Goal: Task Accomplishment & Management: Manage account settings

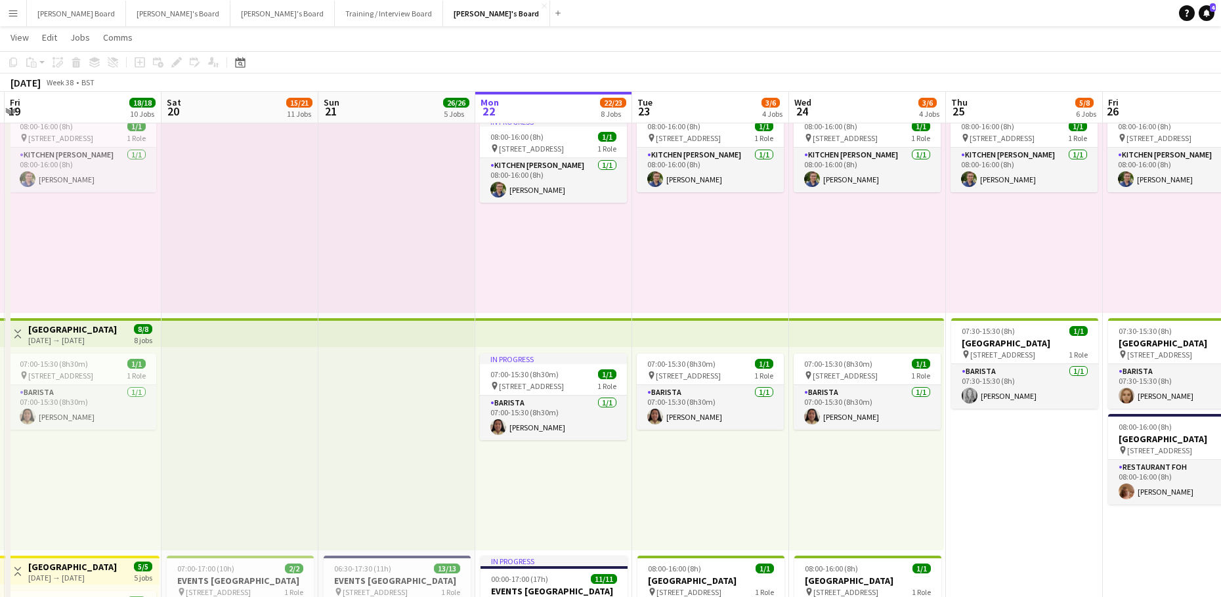
scroll to position [0, 315]
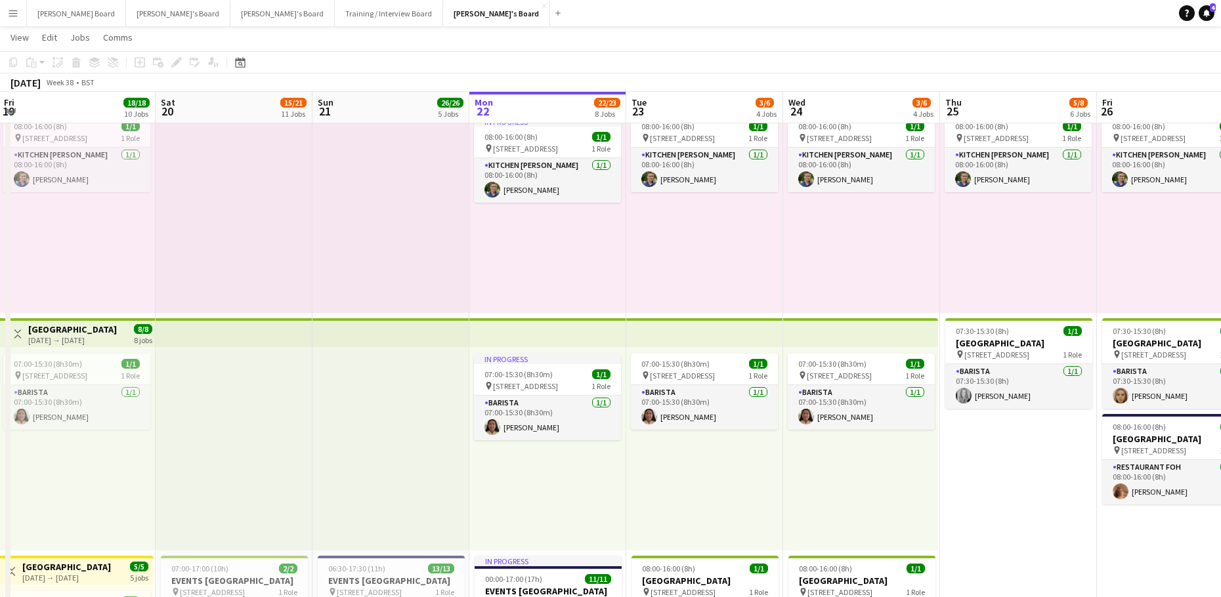
drag, startPoint x: 337, startPoint y: 442, endPoint x: 650, endPoint y: 484, distance: 315.3
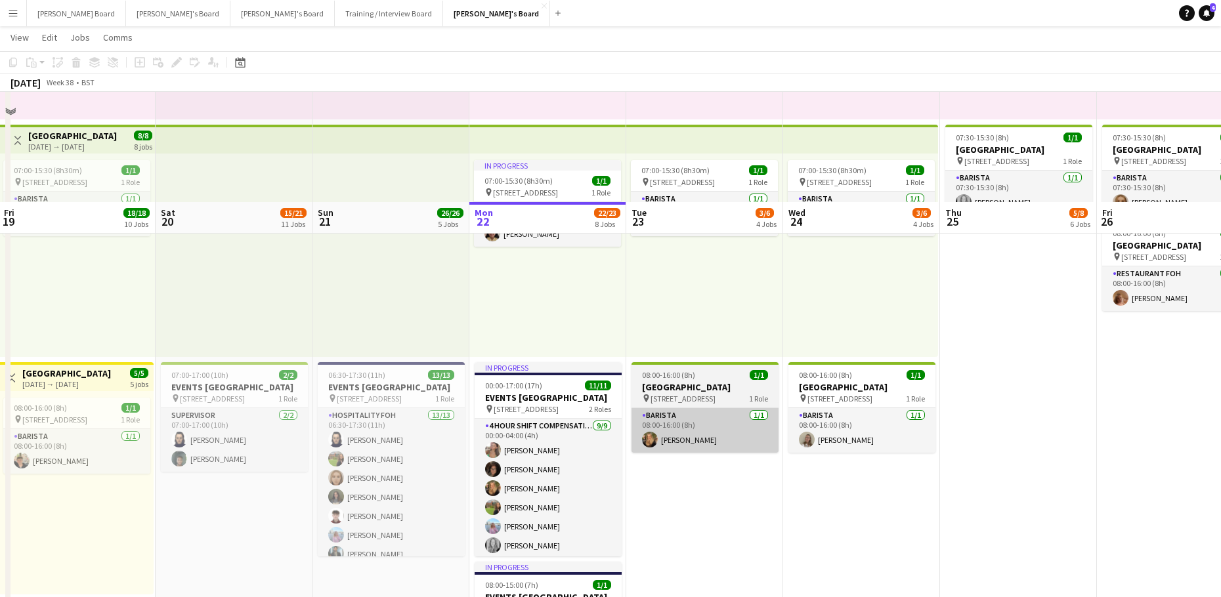
scroll to position [612, 0]
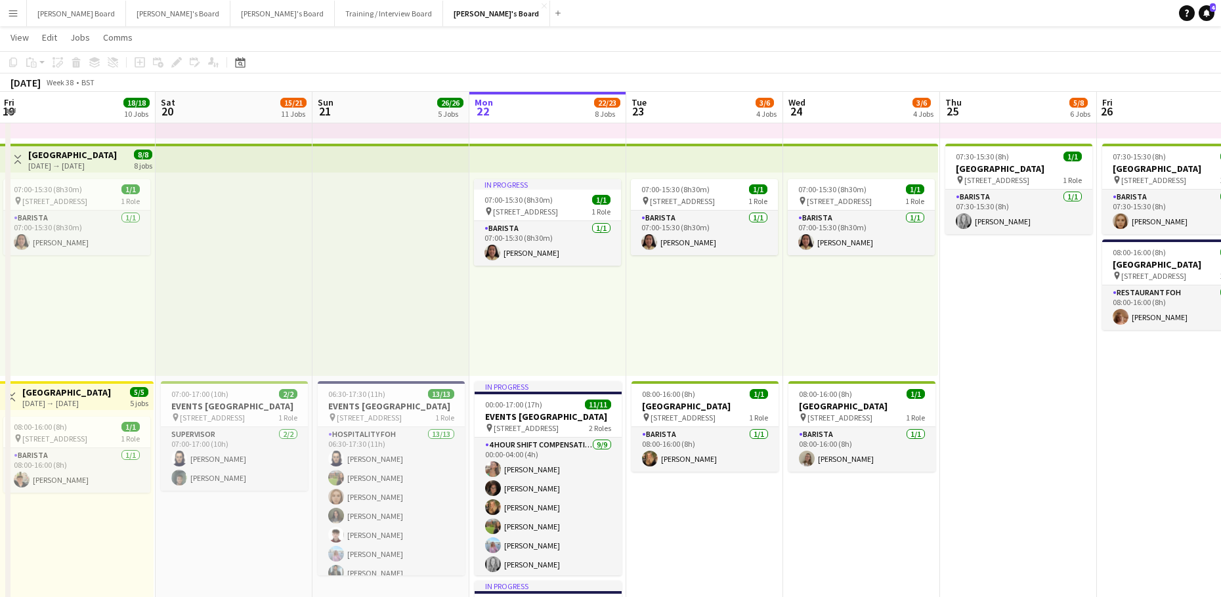
click at [522, 154] on app-top-bar at bounding box center [547, 158] width 157 height 29
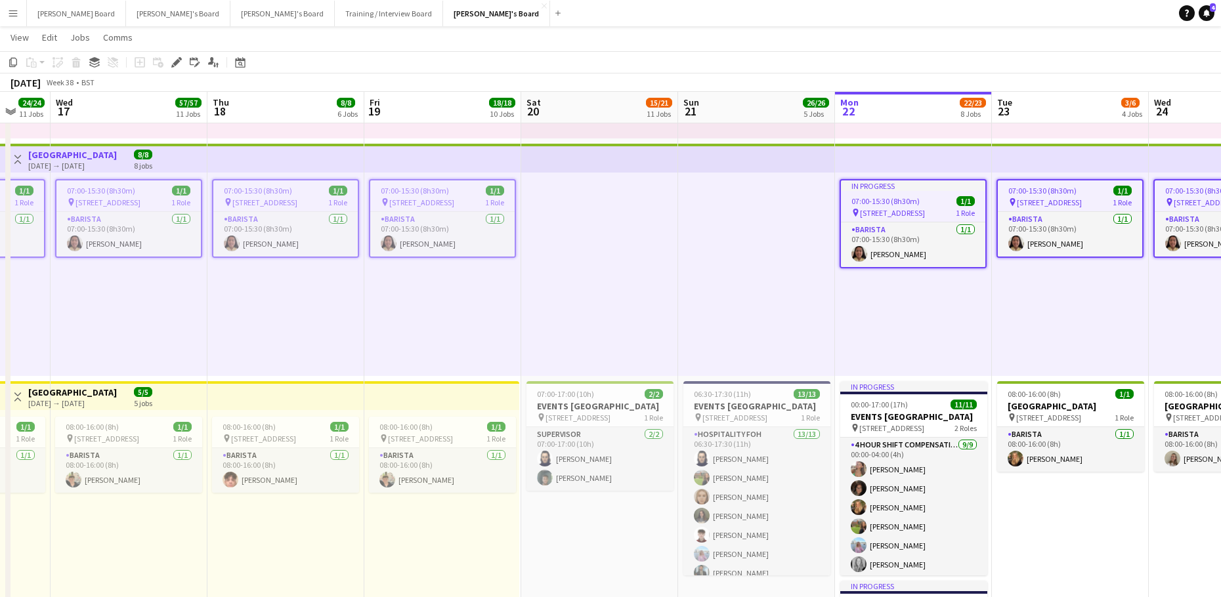
drag, startPoint x: 377, startPoint y: 304, endPoint x: 719, endPoint y: 309, distance: 341.4
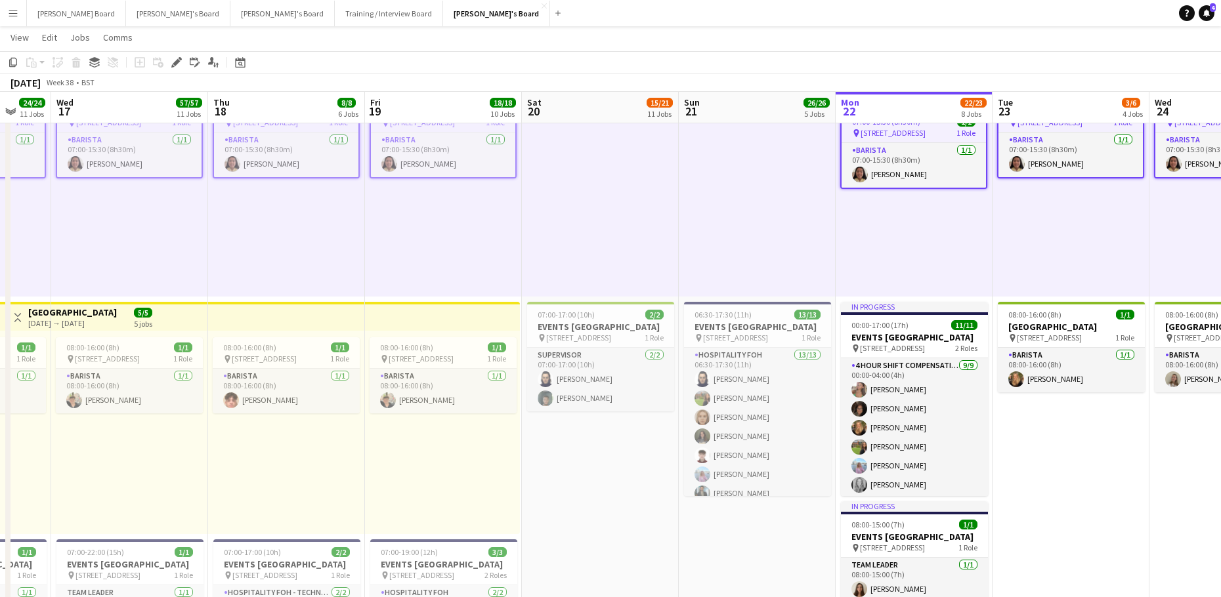
drag, startPoint x: 773, startPoint y: 248, endPoint x: 872, endPoint y: 259, distance: 99.7
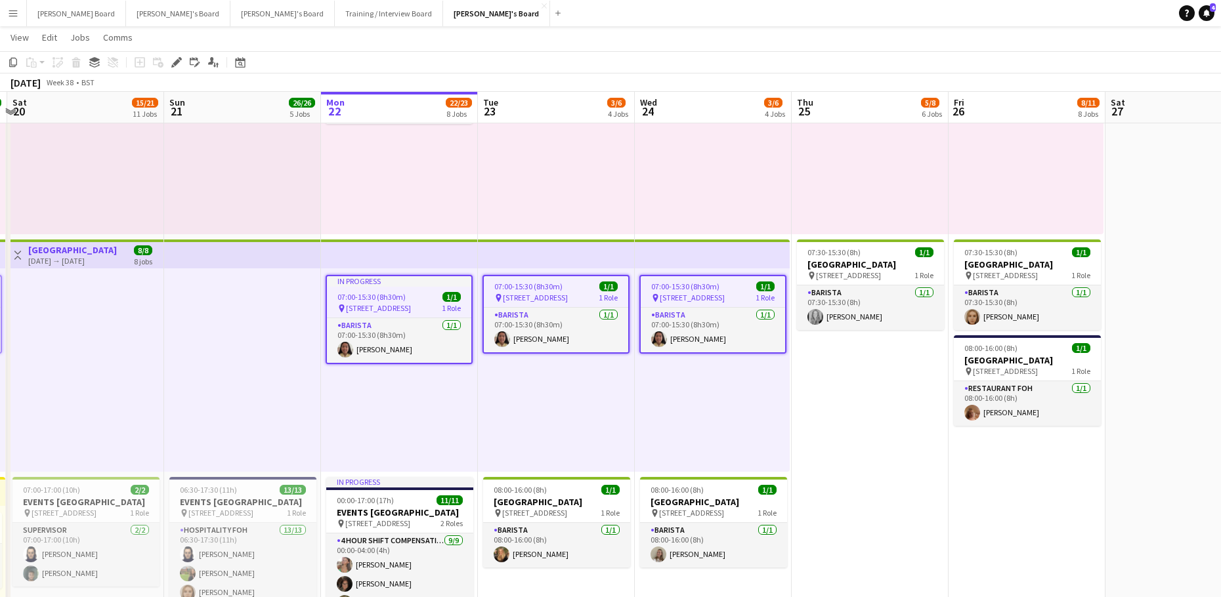
scroll to position [0, 486]
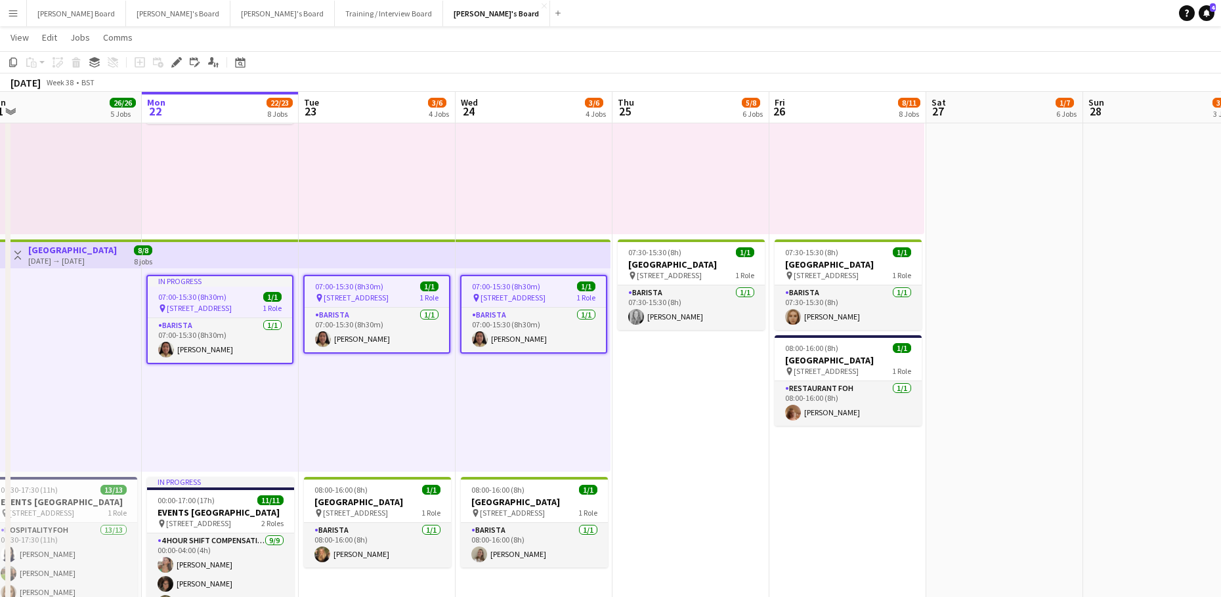
drag, startPoint x: 993, startPoint y: 351, endPoint x: 656, endPoint y: 358, distance: 336.2
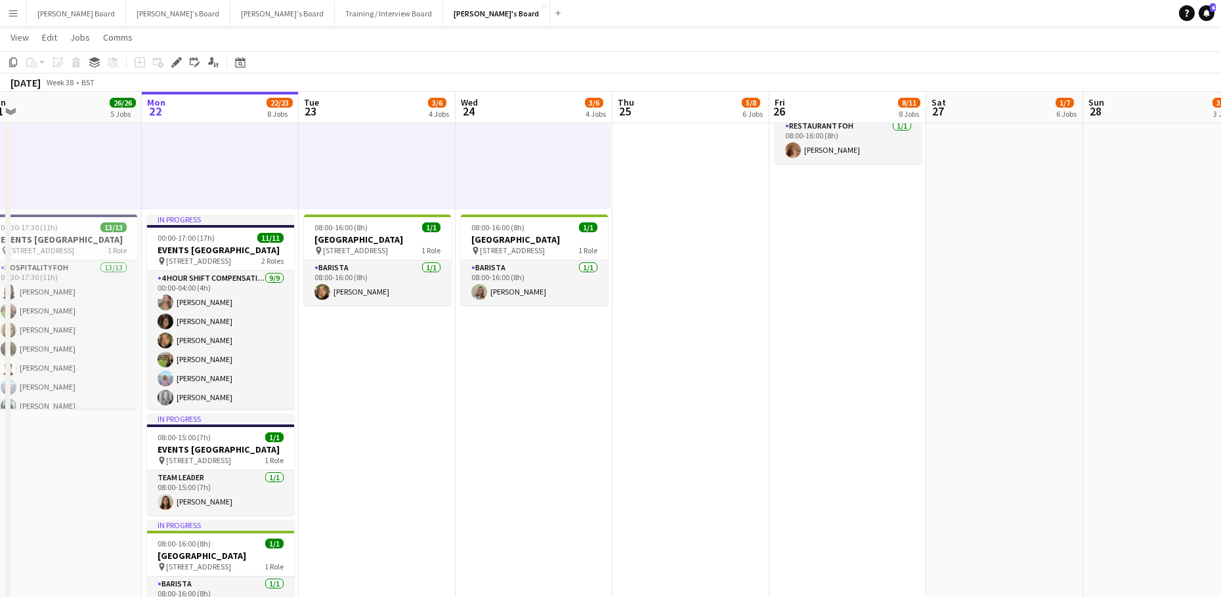
scroll to position [0, 339]
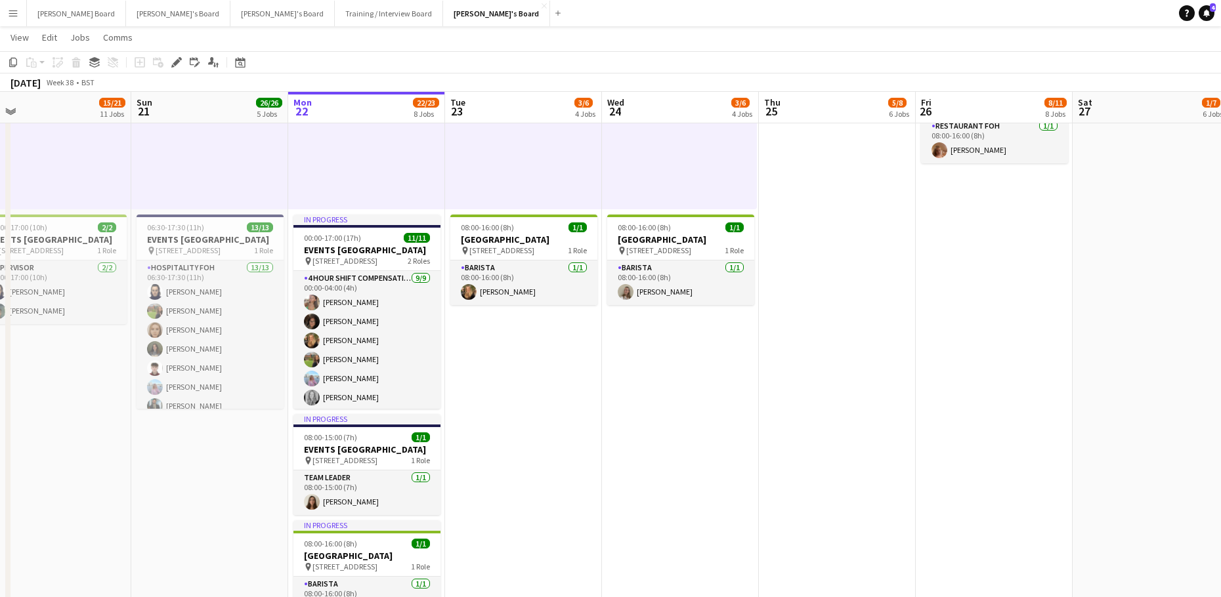
drag, startPoint x: 517, startPoint y: 404, endPoint x: 744, endPoint y: 416, distance: 226.8
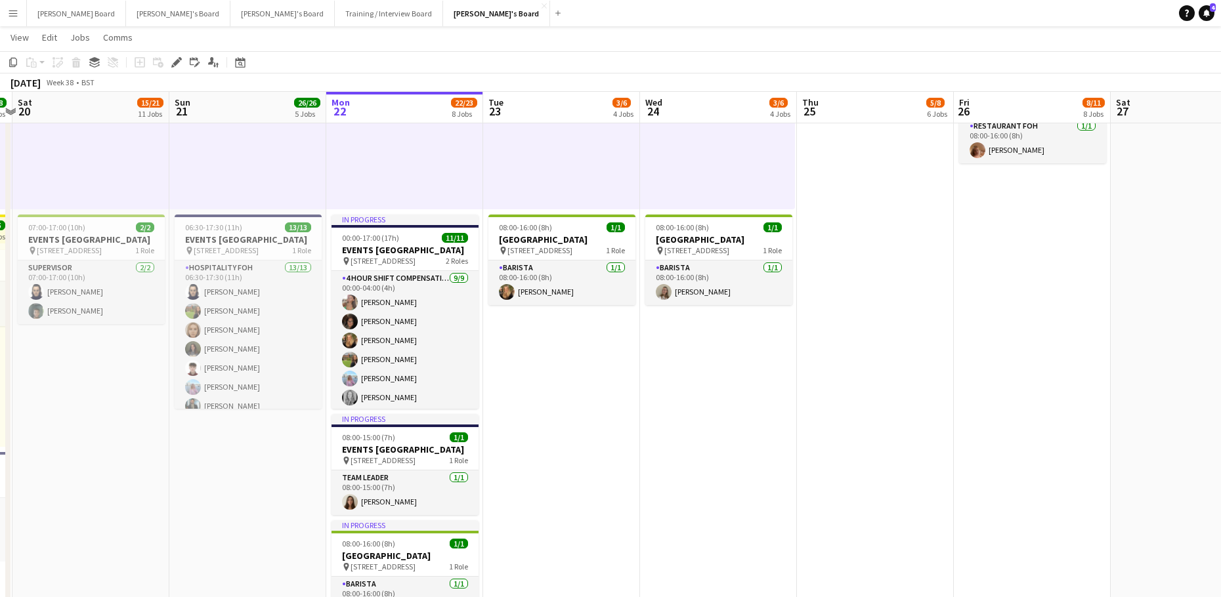
drag, startPoint x: 854, startPoint y: 399, endPoint x: 658, endPoint y: 377, distance: 197.5
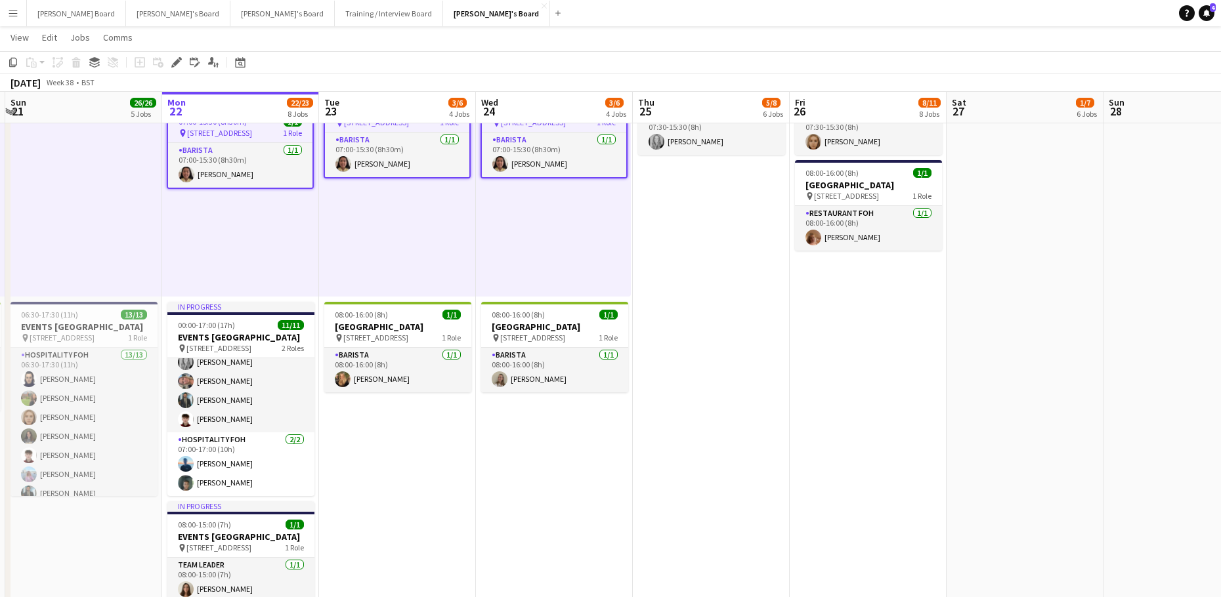
scroll to position [0, 499]
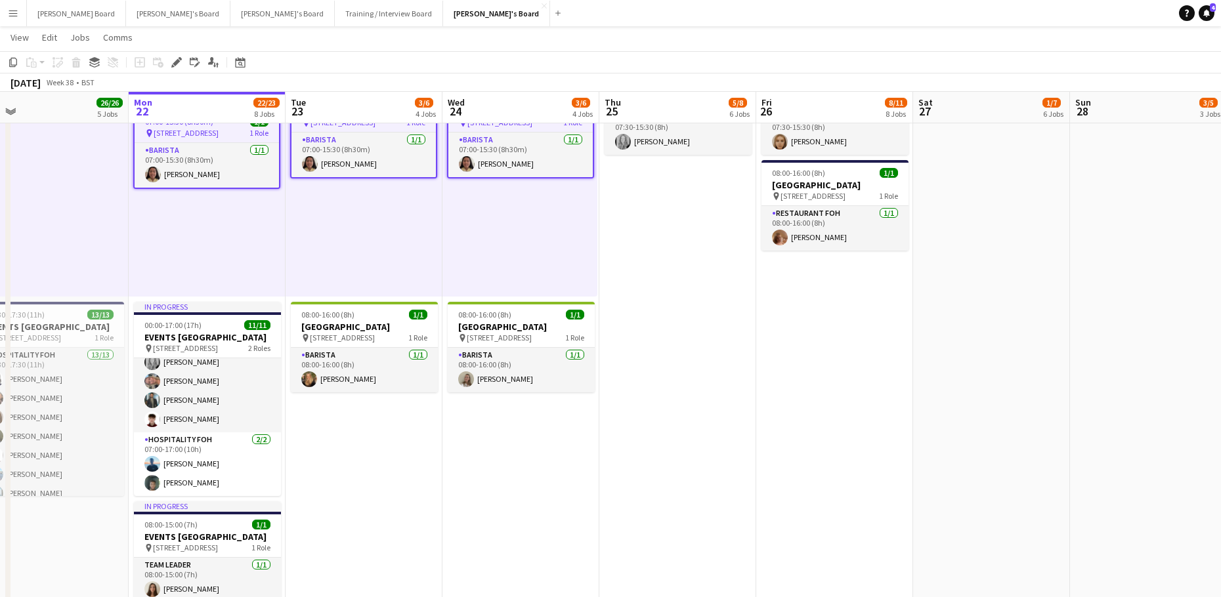
drag, startPoint x: 918, startPoint y: 443, endPoint x: 728, endPoint y: 449, distance: 190.5
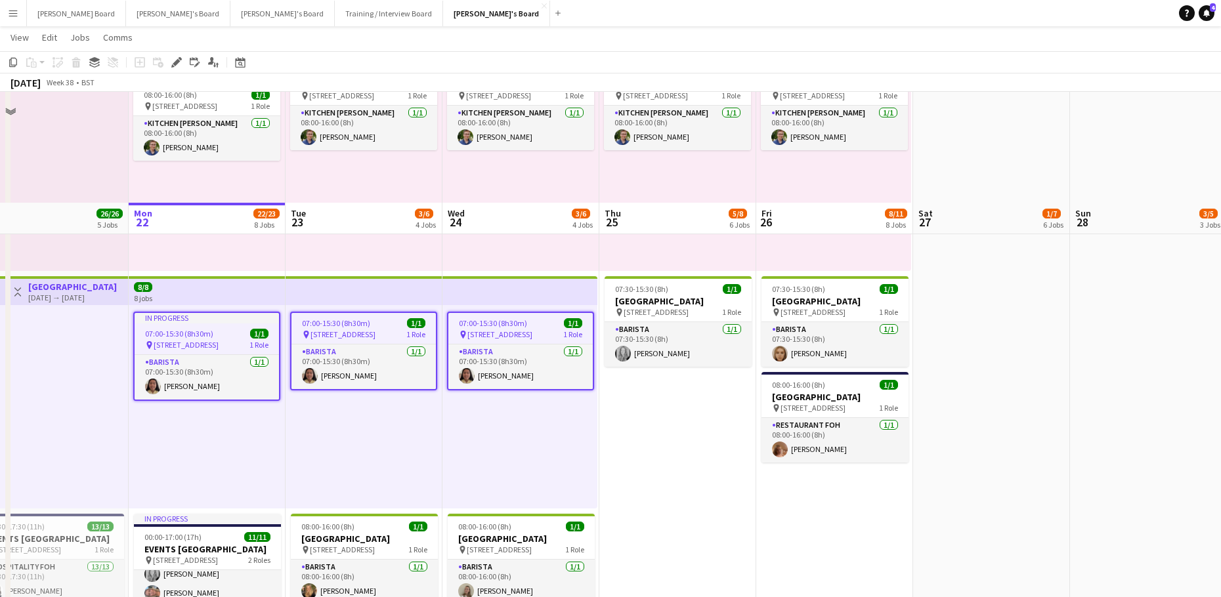
scroll to position [612, 0]
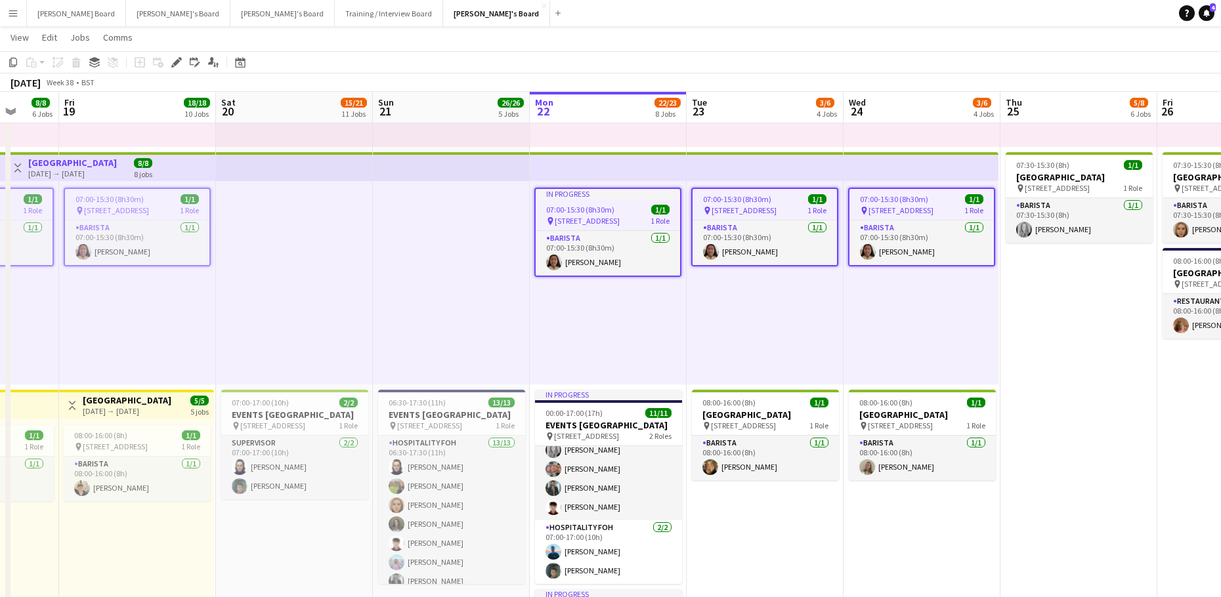
drag, startPoint x: 352, startPoint y: 355, endPoint x: 753, endPoint y: 347, distance: 401.2
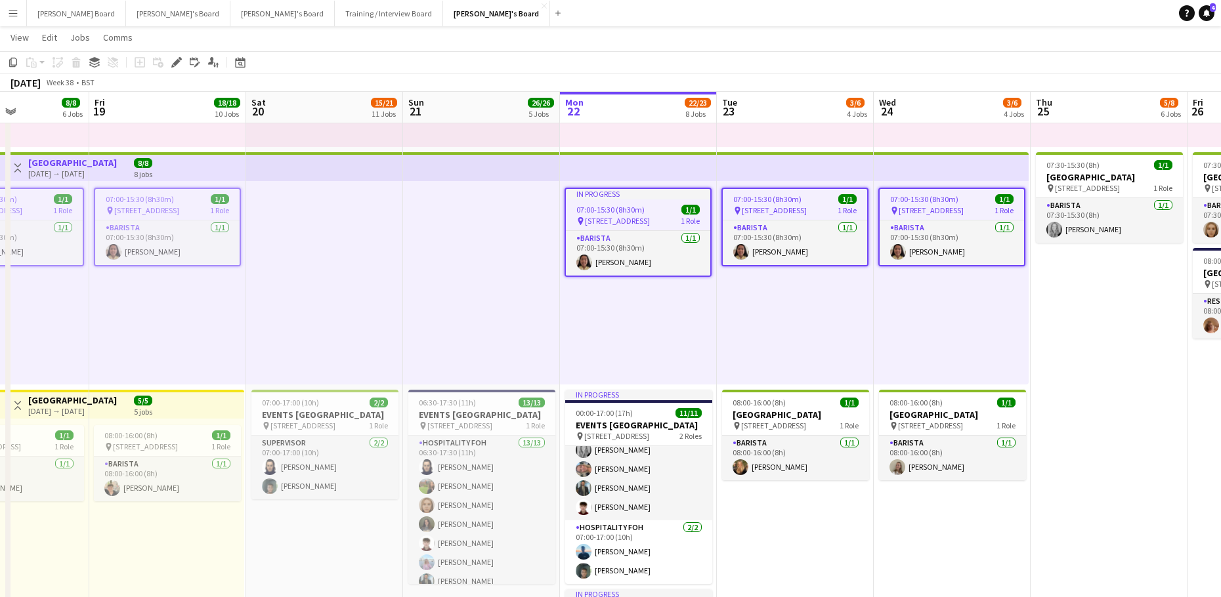
click at [582, 194] on div "In progress" at bounding box center [638, 194] width 144 height 11
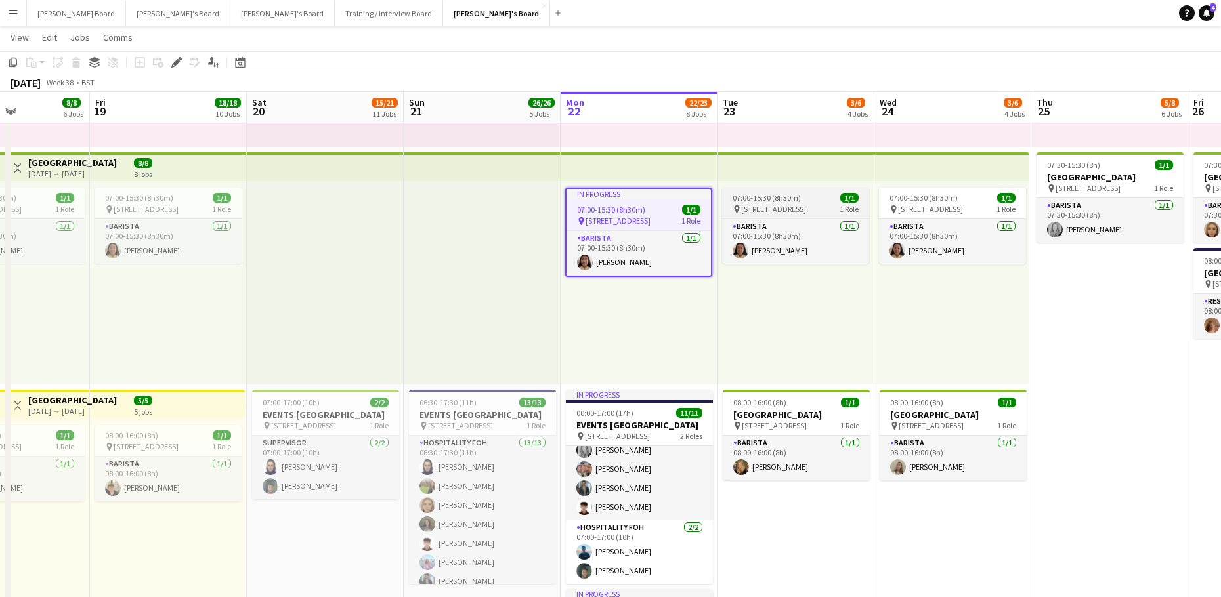
click at [758, 194] on span "07:00-15:30 (8h30m)" at bounding box center [767, 198] width 68 height 10
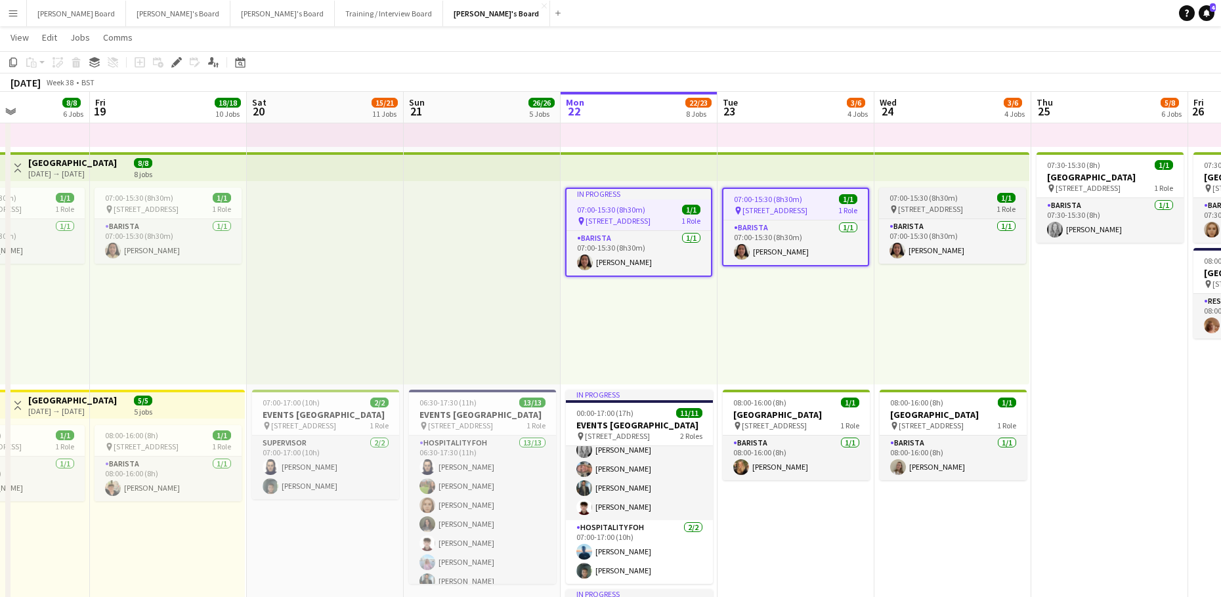
click at [931, 202] on span "07:00-15:30 (8h30m)" at bounding box center [923, 198] width 68 height 10
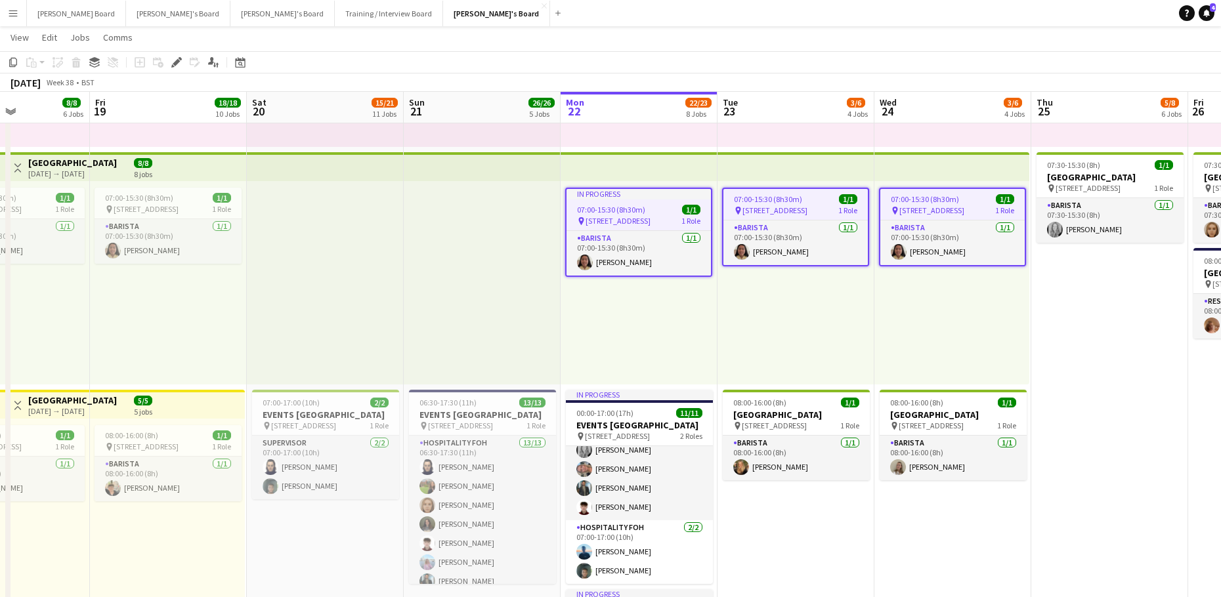
drag, startPoint x: 782, startPoint y: 322, endPoint x: 708, endPoint y: 299, distance: 77.7
click at [779, 322] on div "07:00-15:30 (8h30m) 1/1 pin Woking, GU21 4YH 1 Role Barista 1/1 07:00-15:30 (8h…" at bounding box center [795, 282] width 157 height 203
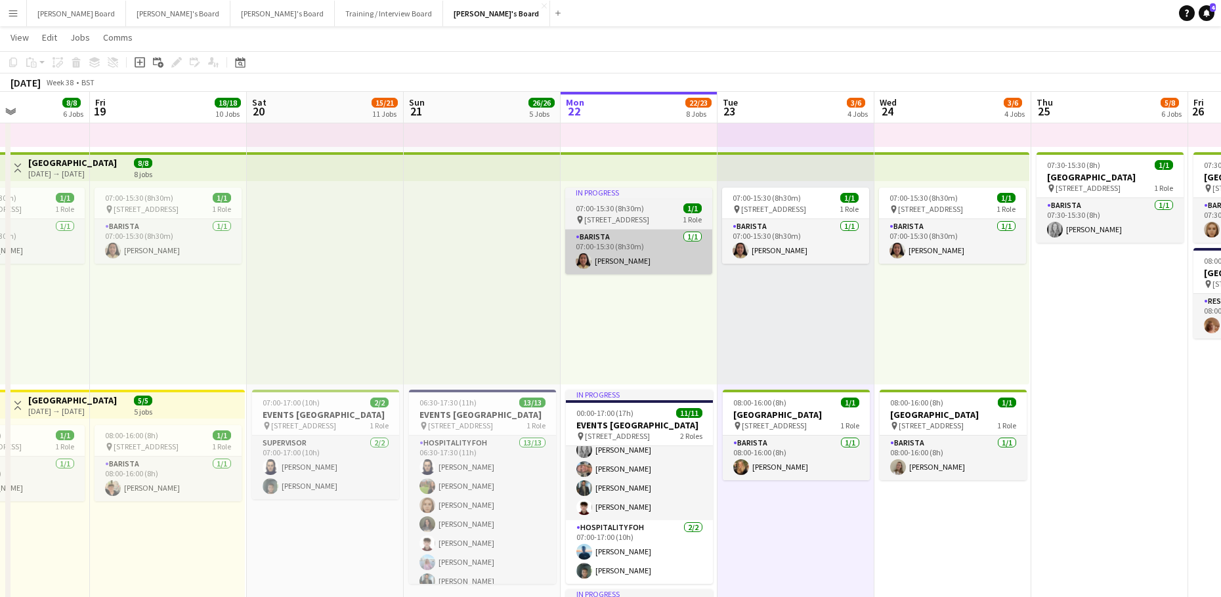
scroll to position [0, 384]
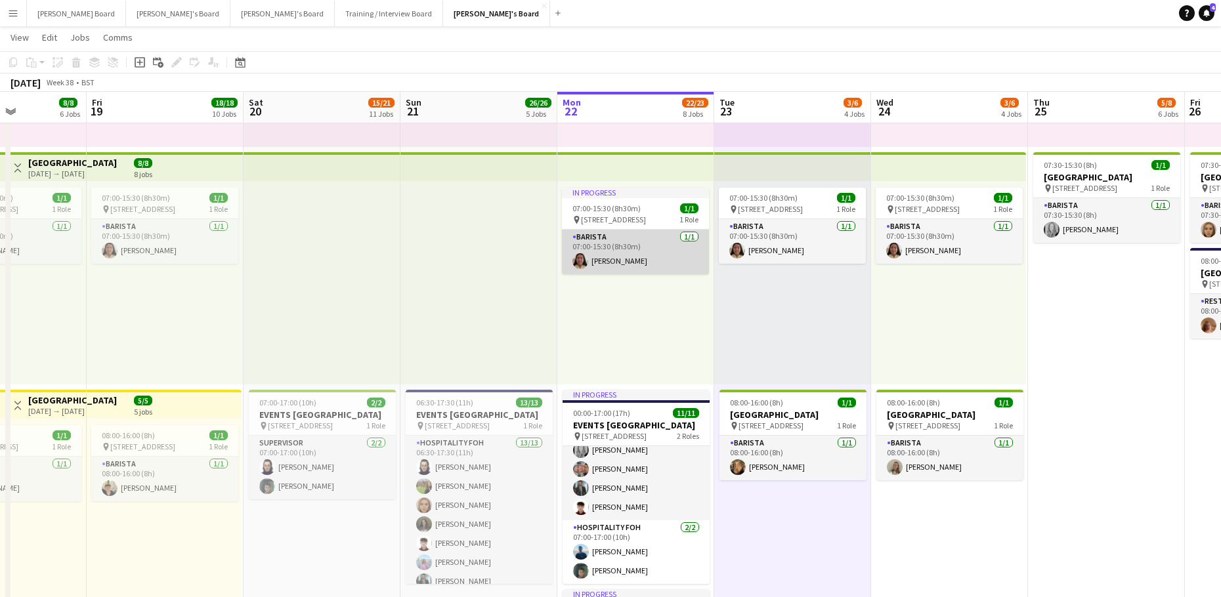
click at [595, 248] on app-card-role "Barista 1/1 07:00-15:30 (8h30m) Amy Little" at bounding box center [635, 252] width 147 height 45
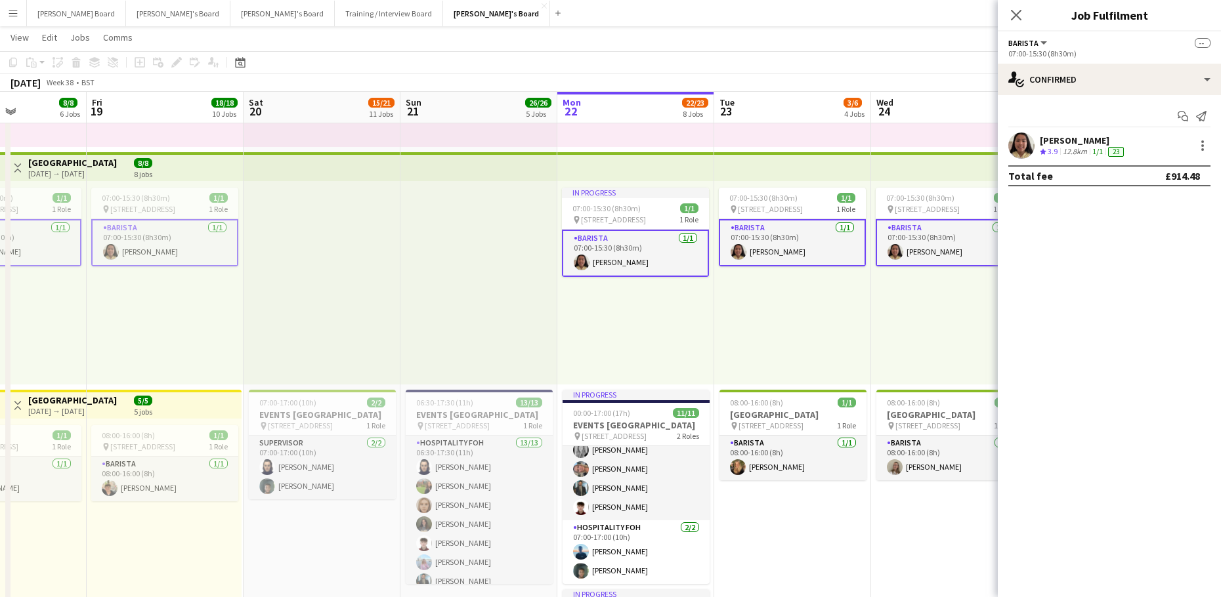
click at [666, 253] on app-card-role "Barista 1/1 07:00-15:30 (8h30m) Amy Little" at bounding box center [635, 253] width 147 height 47
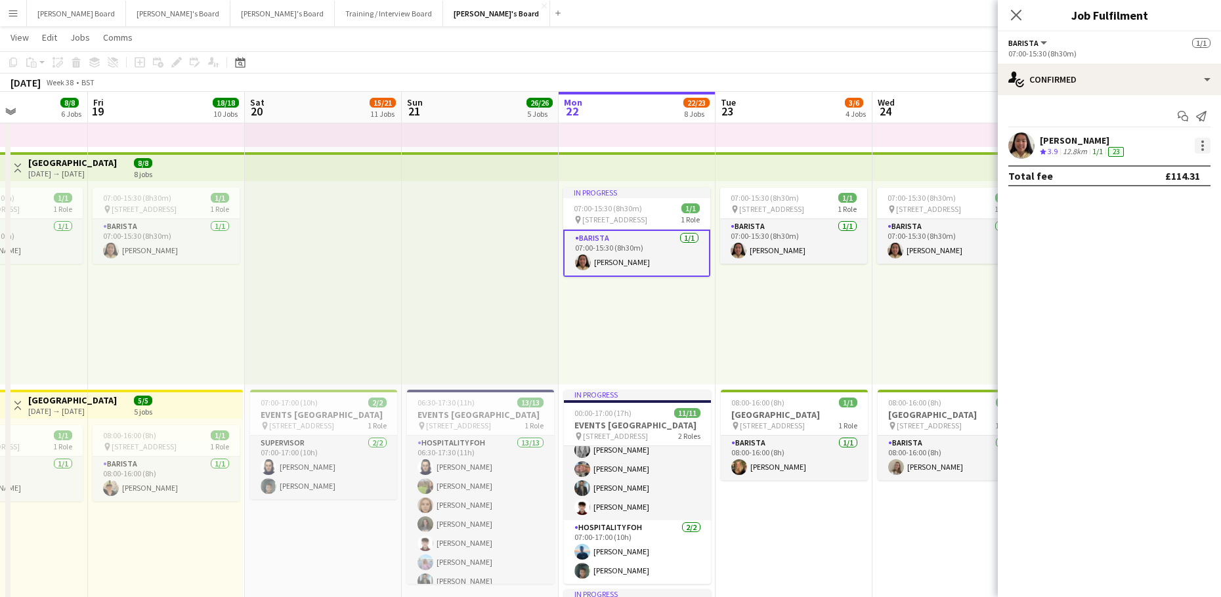
click at [1208, 148] on div at bounding box center [1203, 146] width 16 height 16
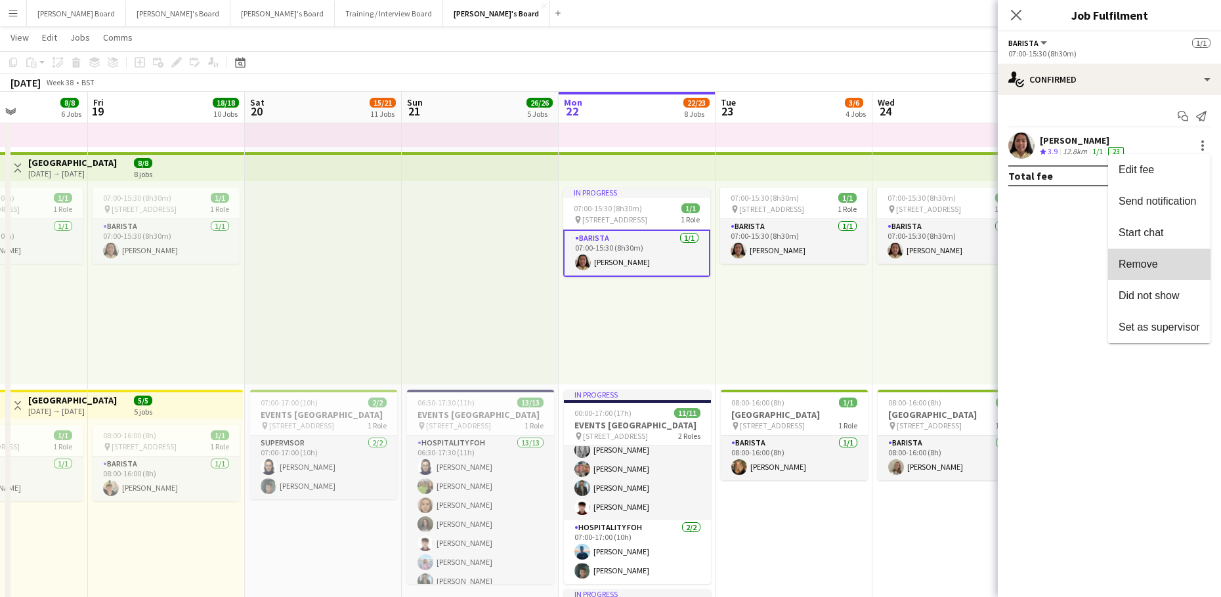
click at [1157, 271] on button "Remove" at bounding box center [1159, 265] width 102 height 32
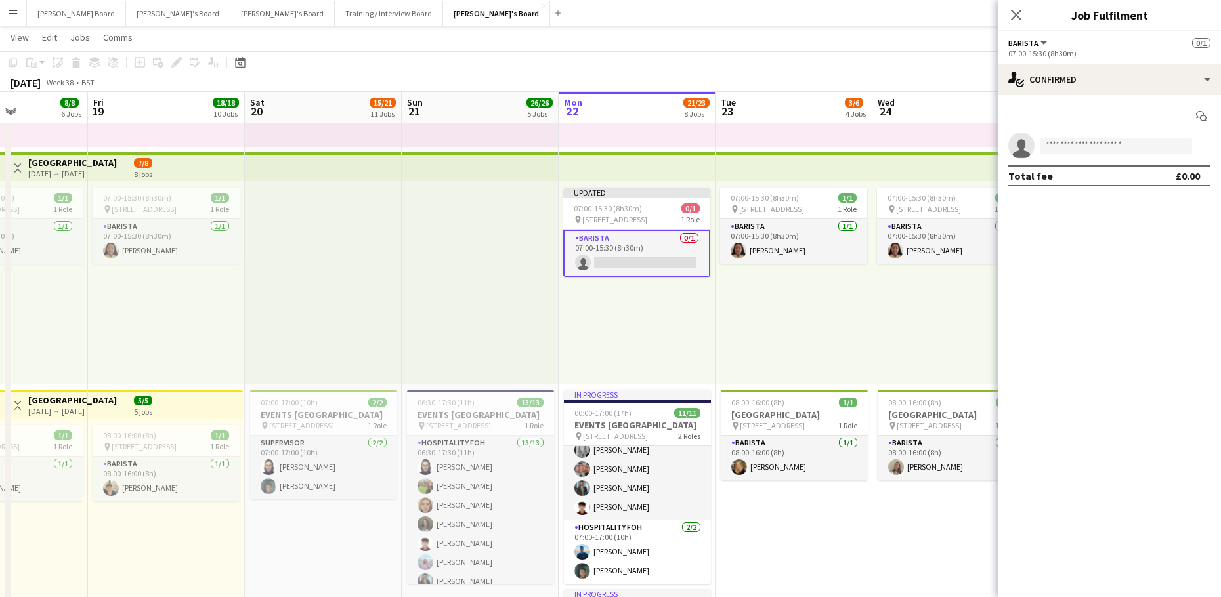
click at [822, 323] on div "07:00-15:30 (8h30m) 1/1 pin Woking, GU21 4YH 1 Role Barista 1/1 07:00-15:30 (8h…" at bounding box center [794, 282] width 157 height 203
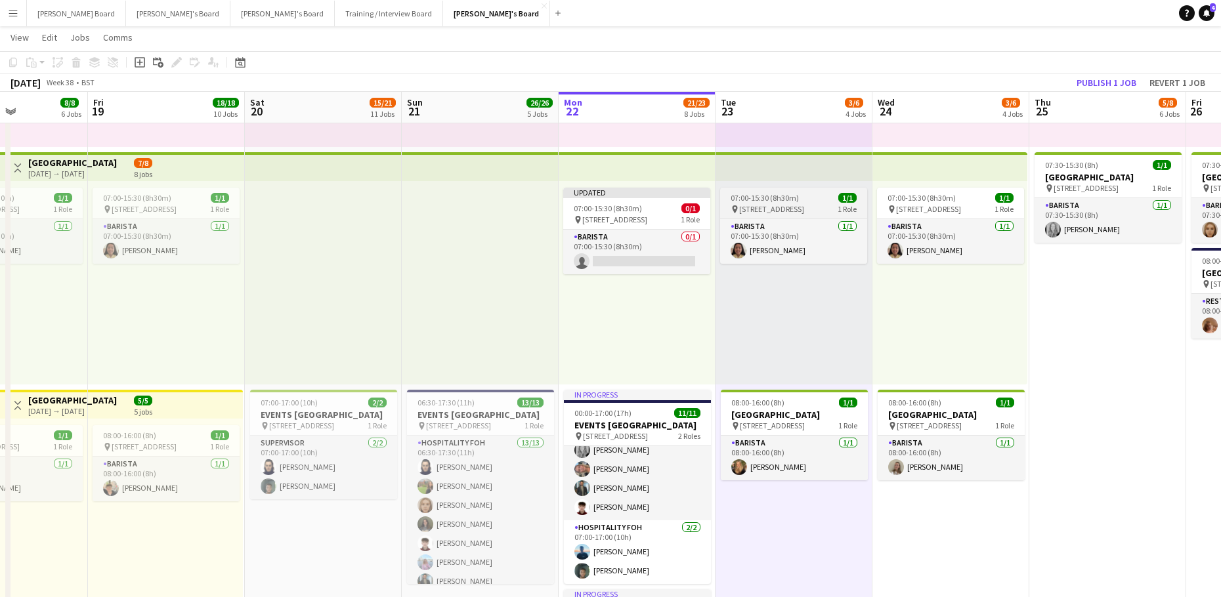
click at [766, 207] on span "[STREET_ADDRESS]" at bounding box center [771, 209] width 65 height 10
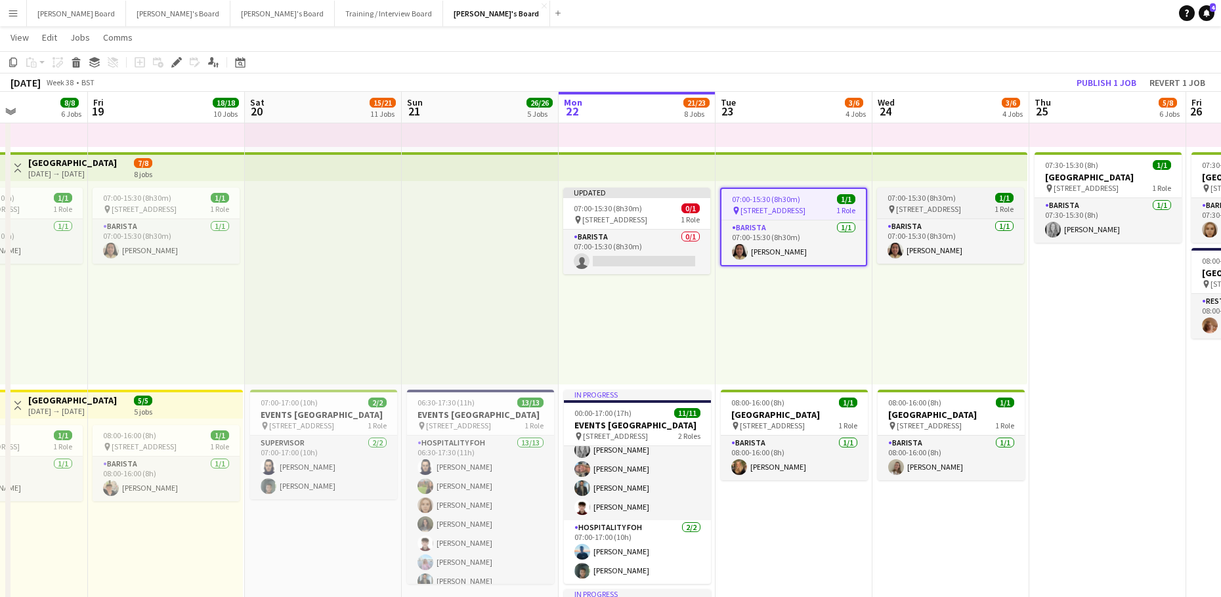
click at [918, 200] on span "07:00-15:30 (8h30m)" at bounding box center [921, 198] width 68 height 10
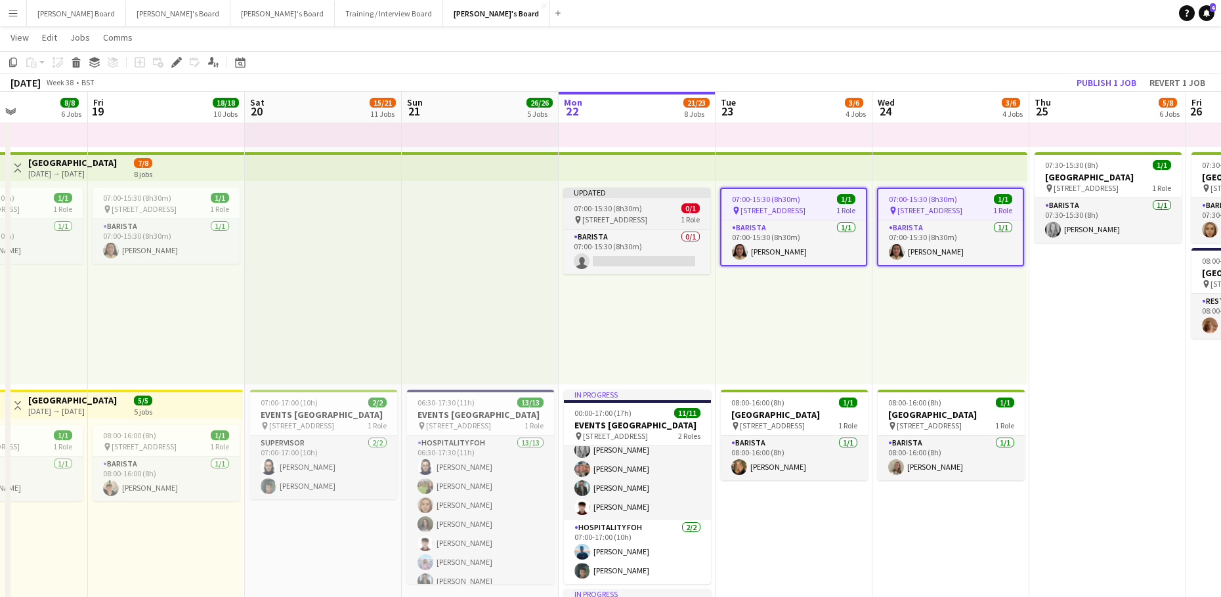
click at [576, 195] on div "Updated" at bounding box center [636, 193] width 147 height 11
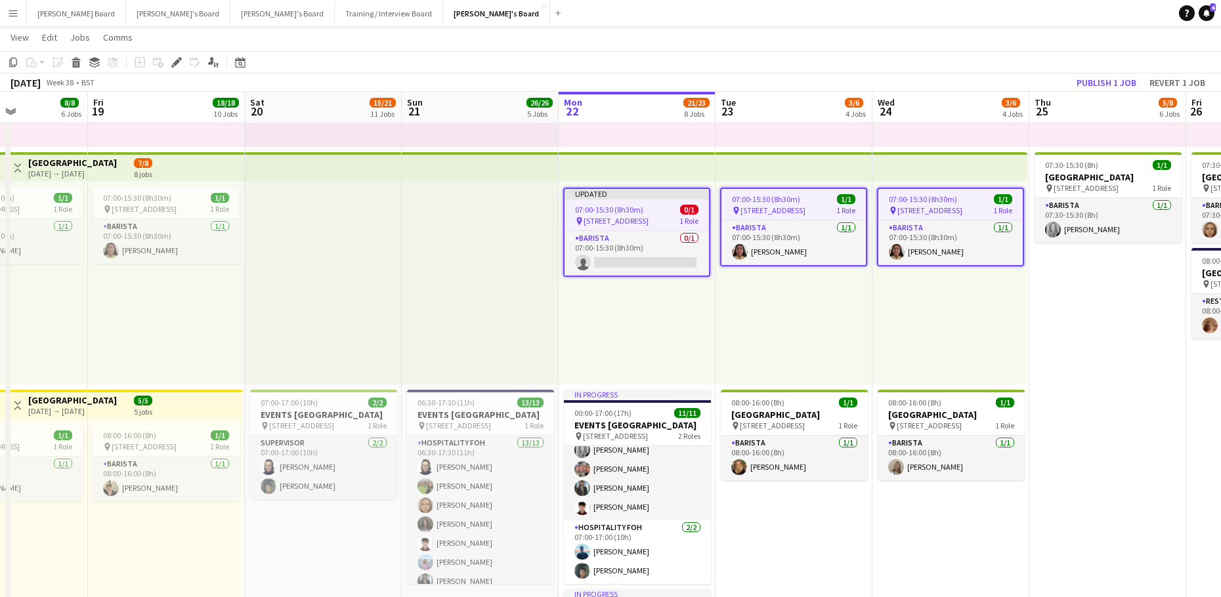
click at [66, 64] on div "Copy Paste Paste Ctrl+V Paste with crew Ctrl+Shift+V Paste linked Job Delete Gr…" at bounding box center [63, 62] width 116 height 16
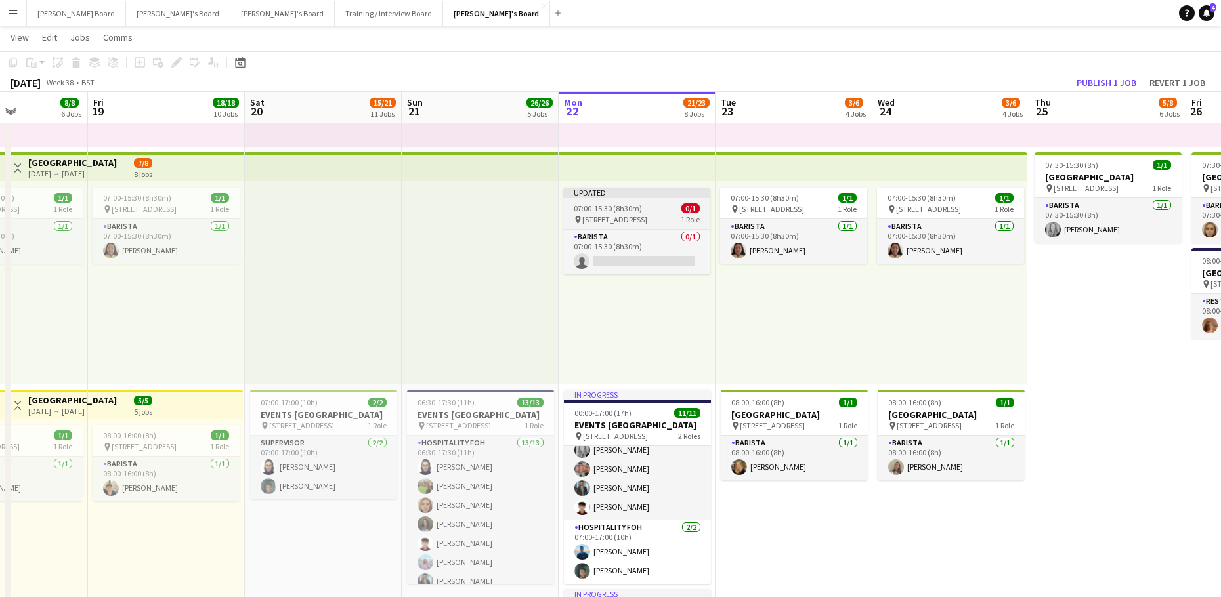
click at [601, 196] on div "Updated" at bounding box center [636, 193] width 147 height 11
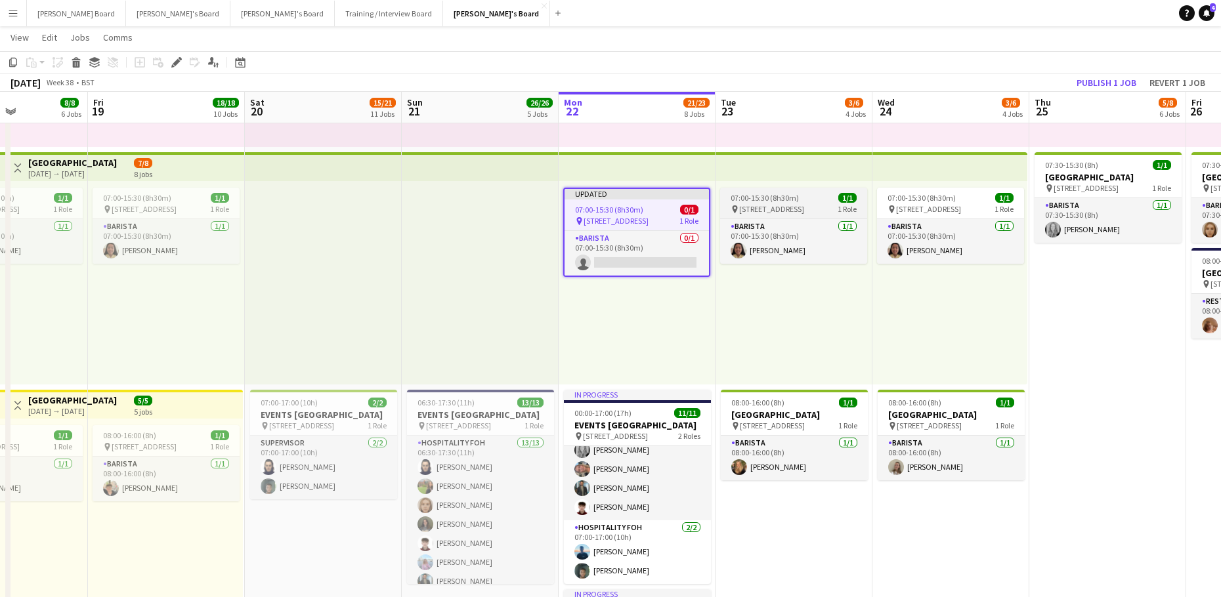
drag, startPoint x: 791, startPoint y: 208, endPoint x: 857, endPoint y: 208, distance: 65.6
click at [792, 208] on span "[STREET_ADDRESS]" at bounding box center [771, 209] width 65 height 10
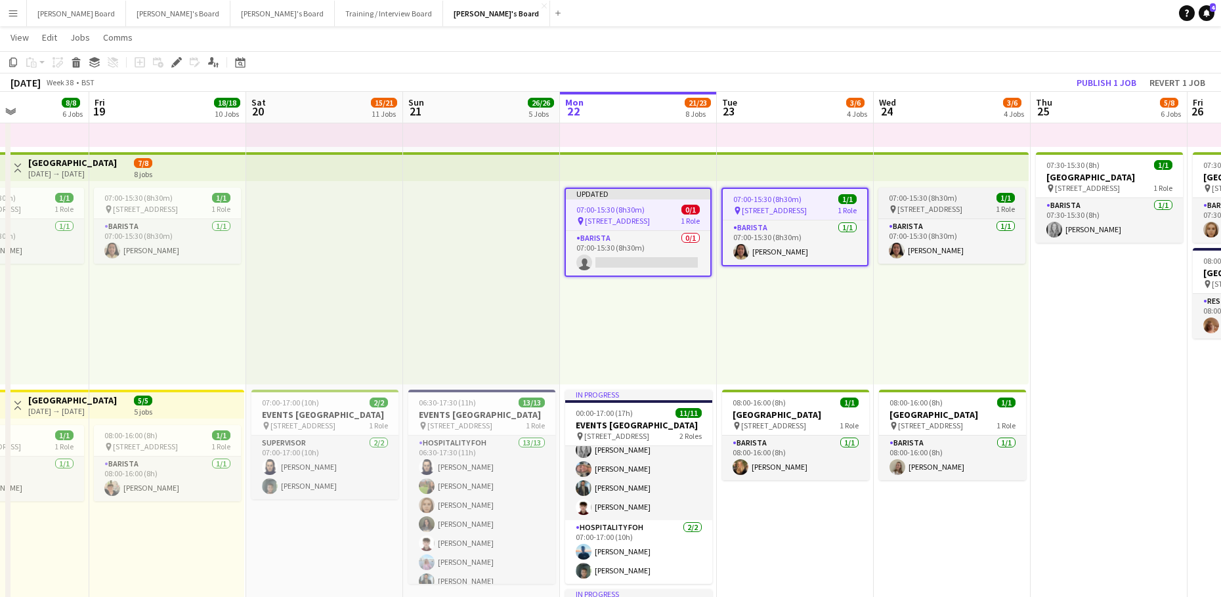
click at [898, 204] on span "[STREET_ADDRESS]" at bounding box center [929, 209] width 65 height 10
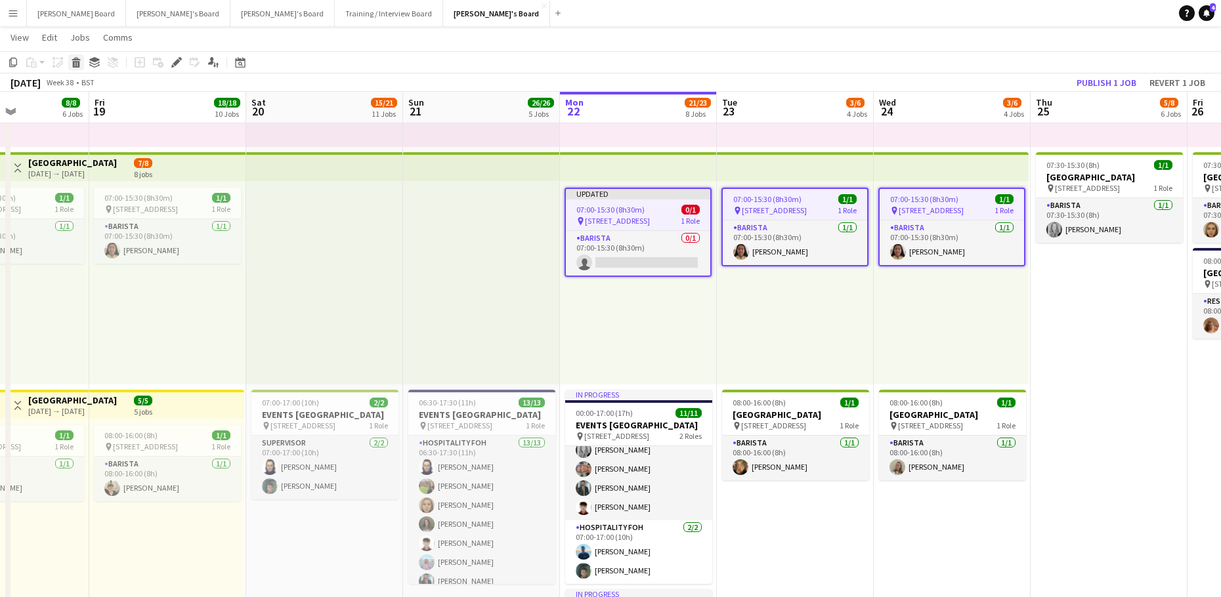
click at [79, 63] on icon at bounding box center [76, 64] width 7 height 7
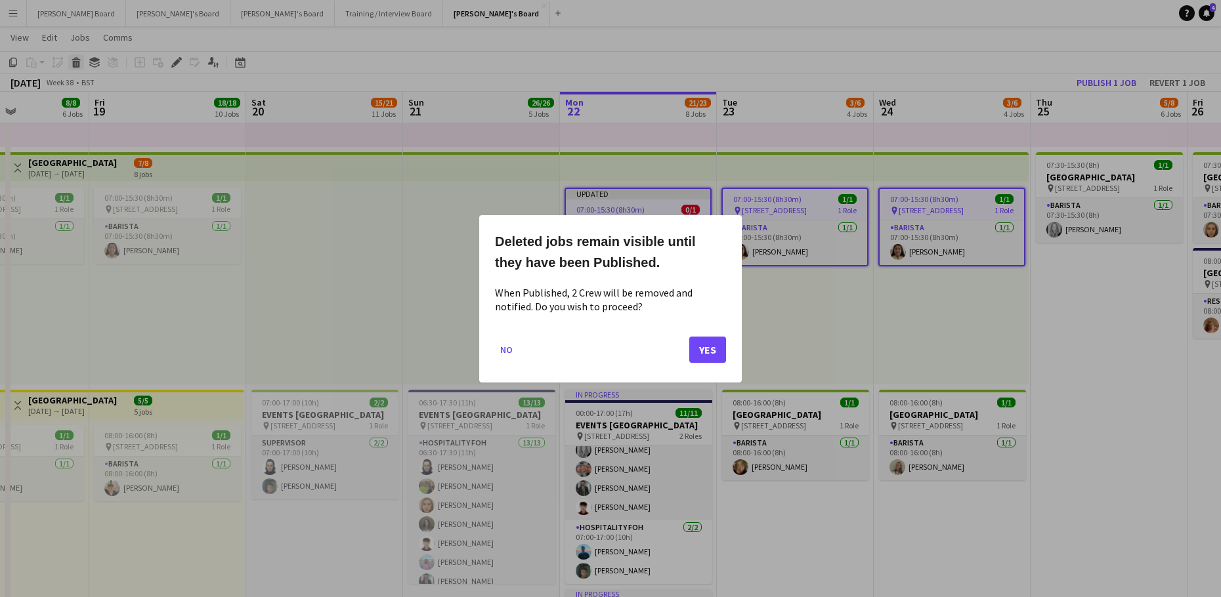
scroll to position [0, 0]
click at [716, 345] on button "Yes" at bounding box center [707, 349] width 37 height 26
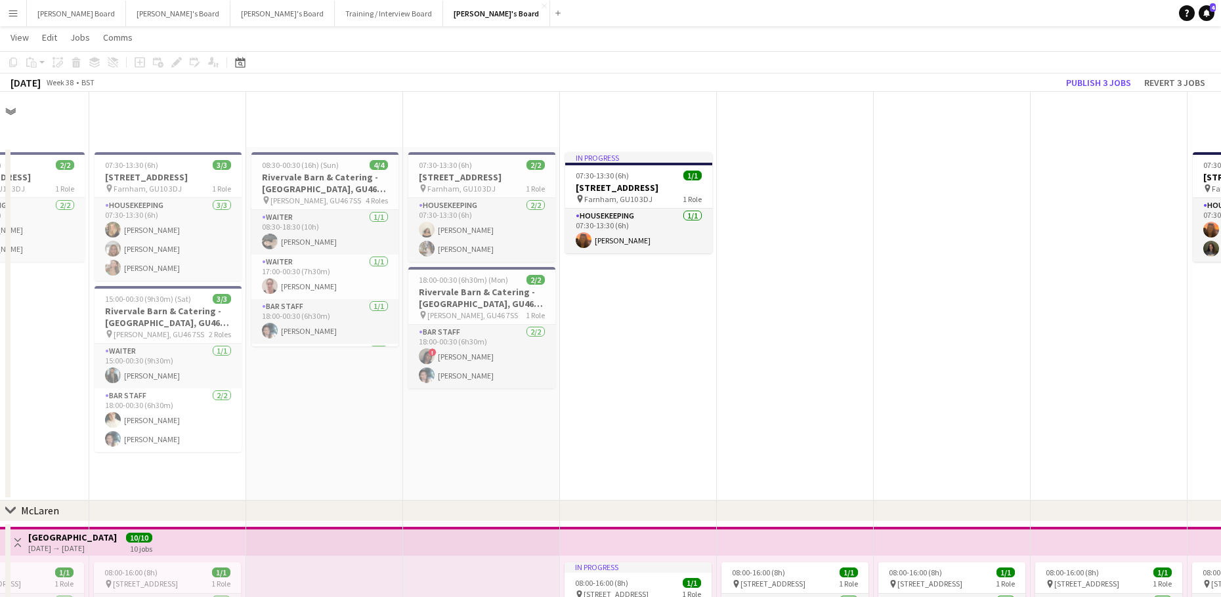
scroll to position [612, 0]
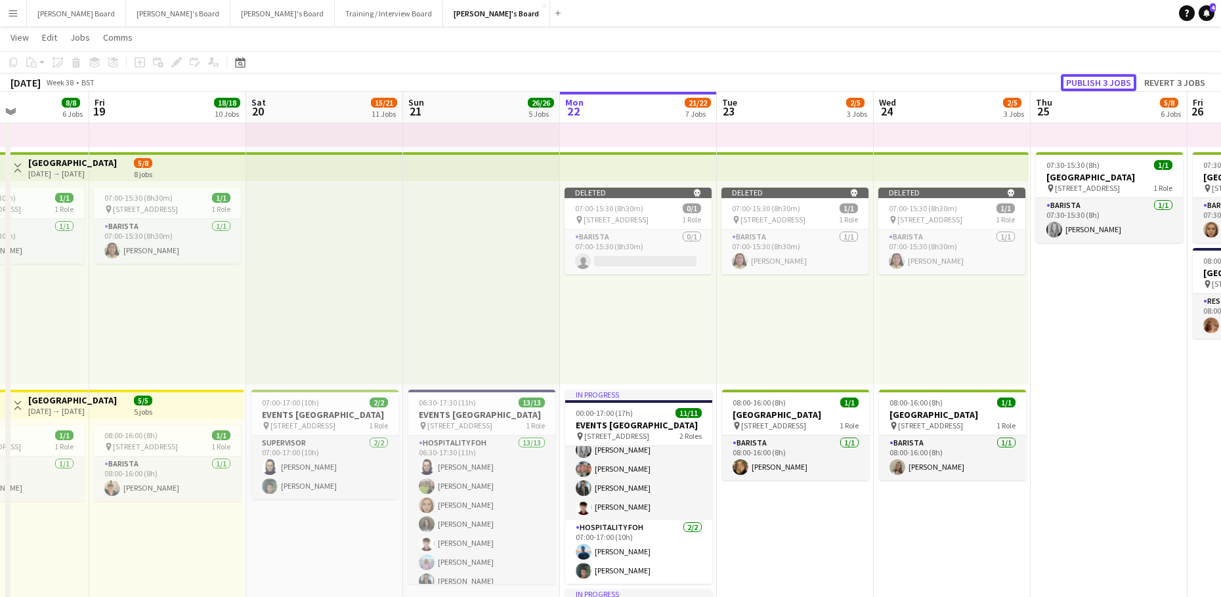
click at [1098, 77] on button "Publish 3 jobs" at bounding box center [1098, 82] width 75 height 17
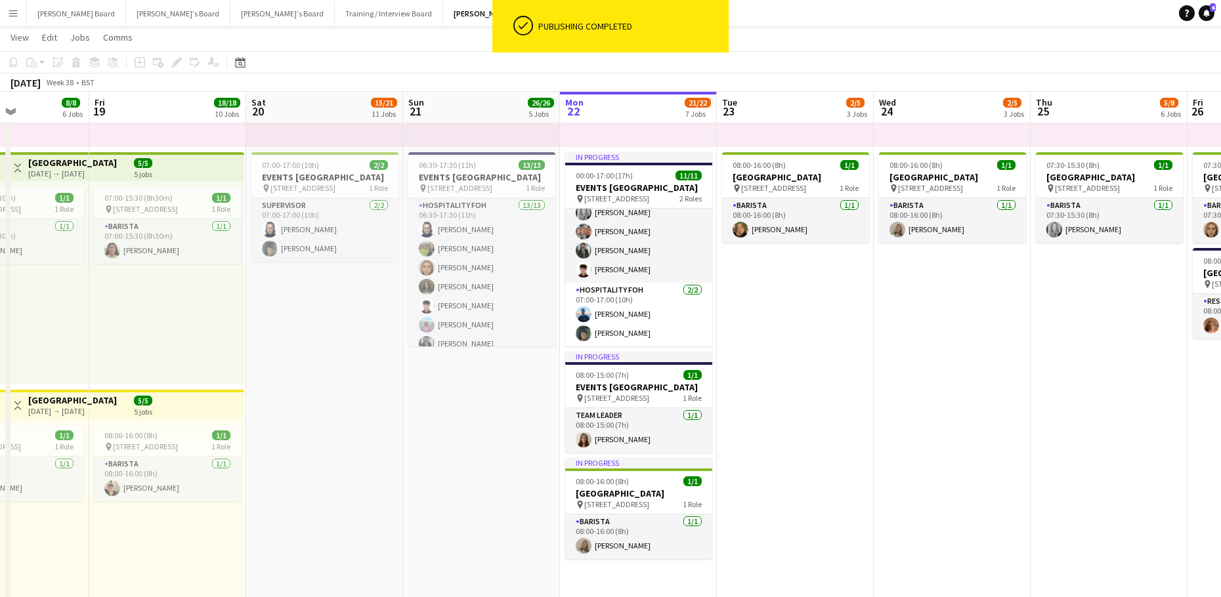
drag, startPoint x: 350, startPoint y: 404, endPoint x: 688, endPoint y: 381, distance: 338.8
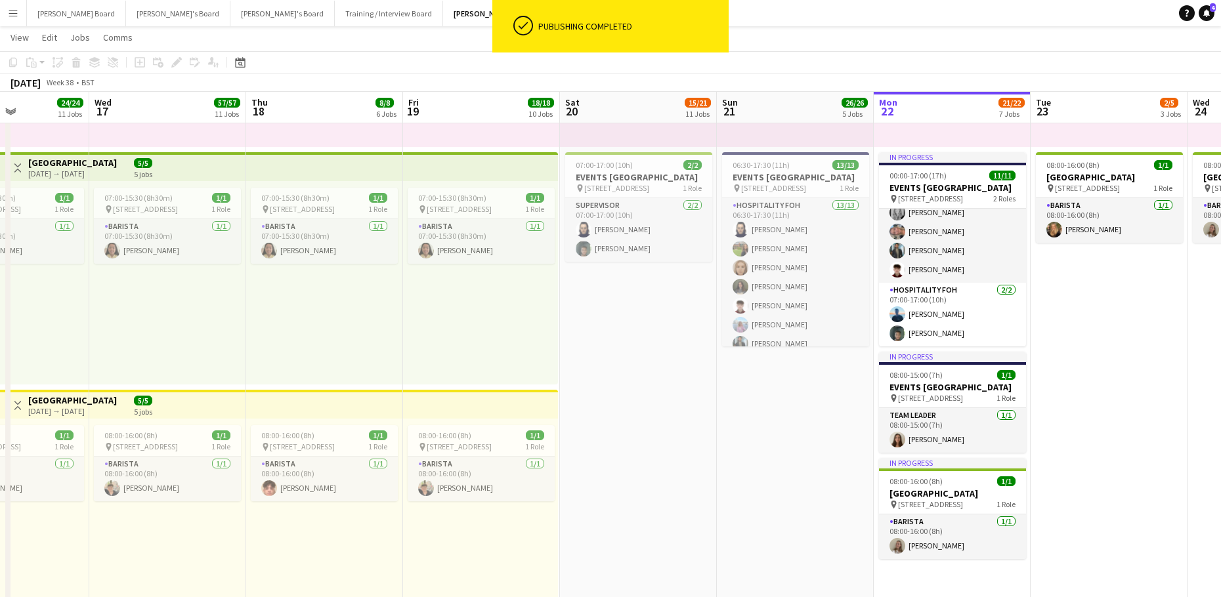
scroll to position [0, 363]
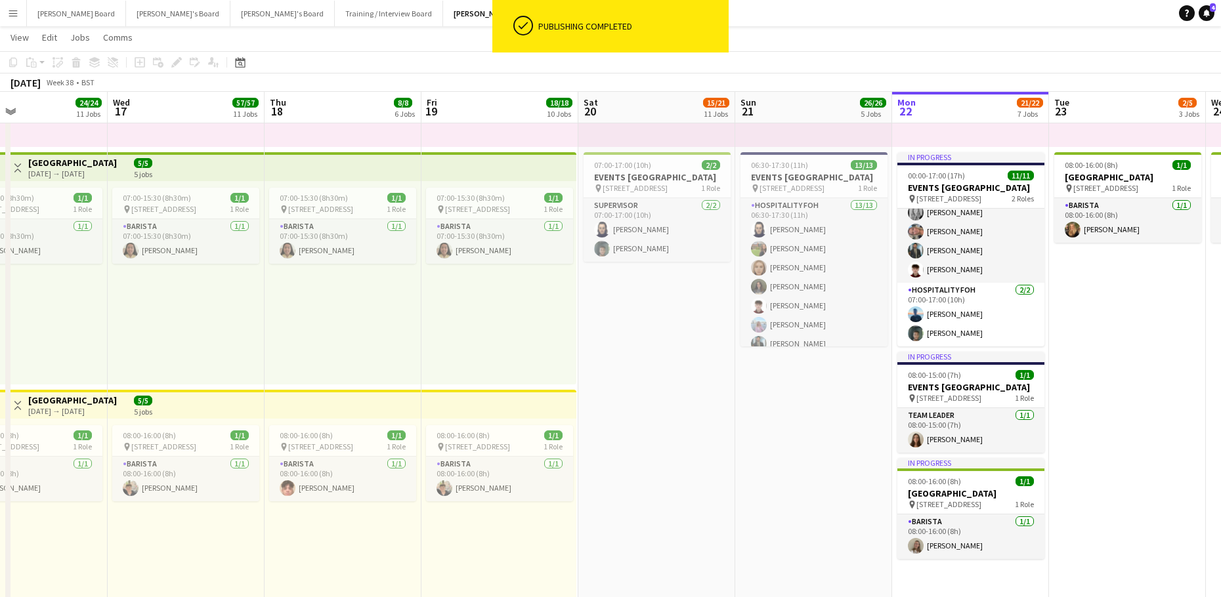
click at [187, 163] on app-top-bar at bounding box center [186, 166] width 157 height 29
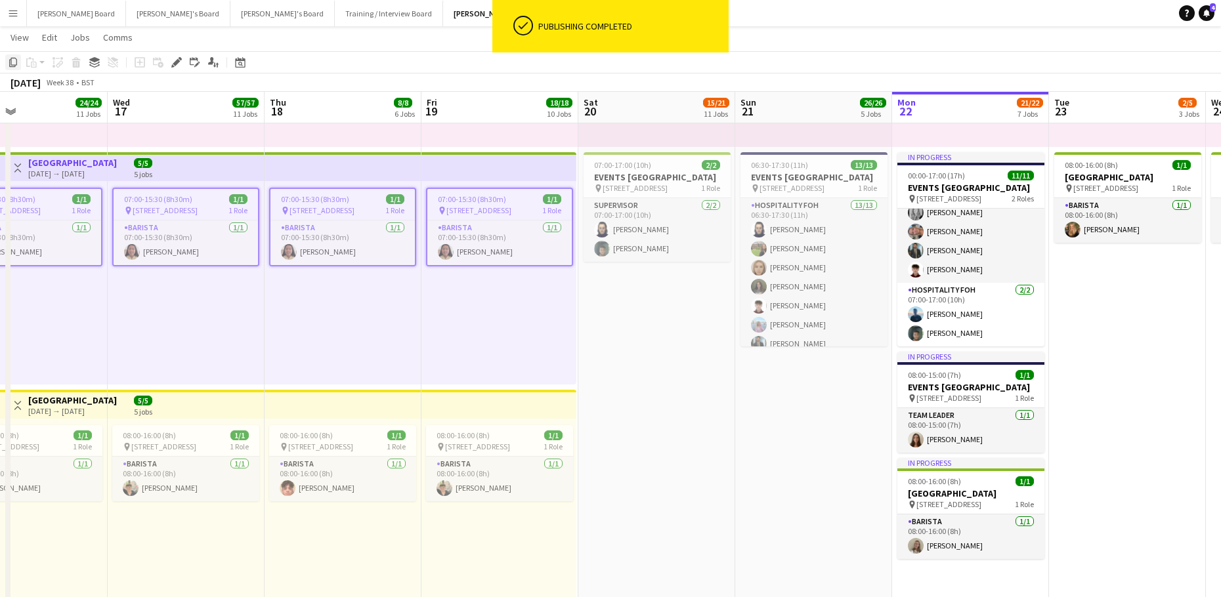
click at [14, 61] on icon "Copy" at bounding box center [13, 62] width 11 height 11
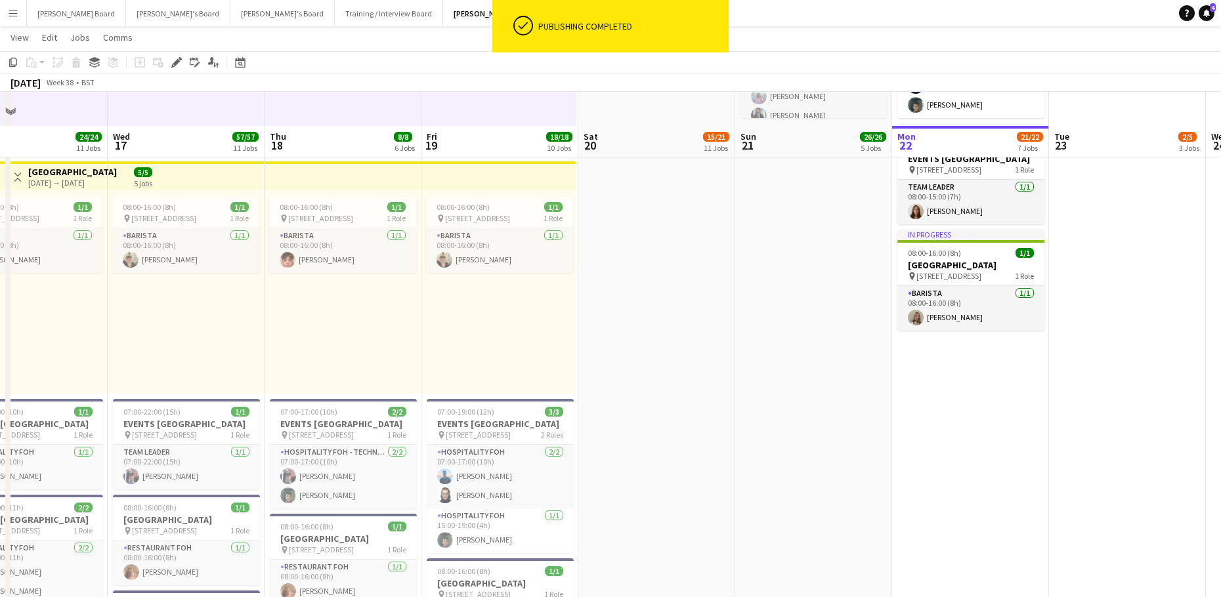
scroll to position [875, 0]
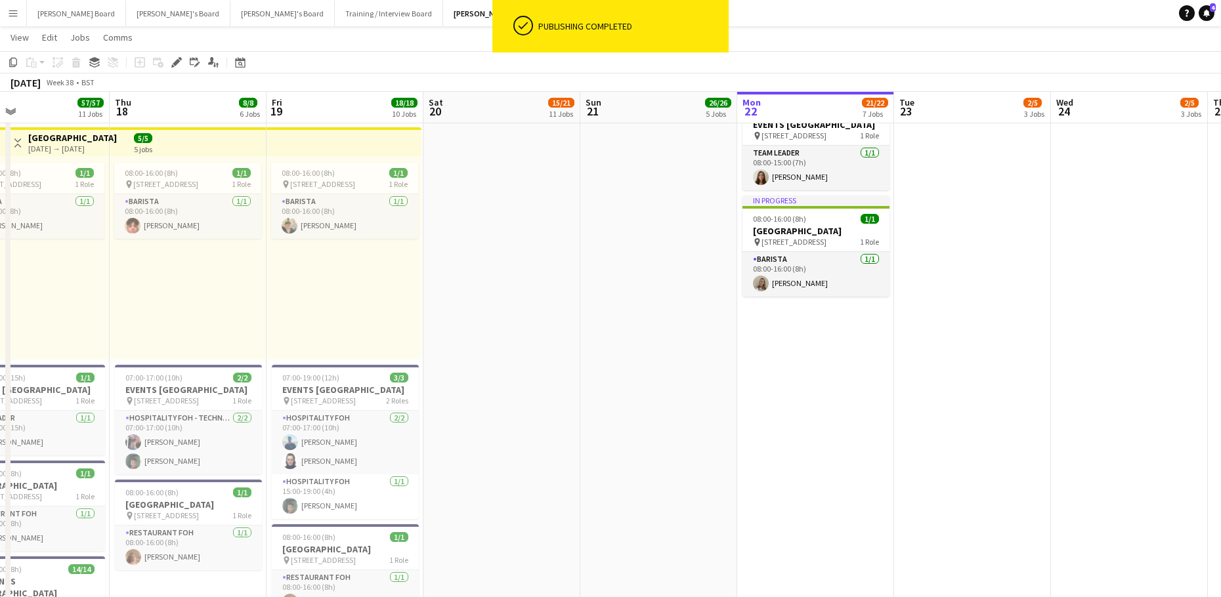
drag, startPoint x: 717, startPoint y: 246, endPoint x: 224, endPoint y: 259, distance: 493.1
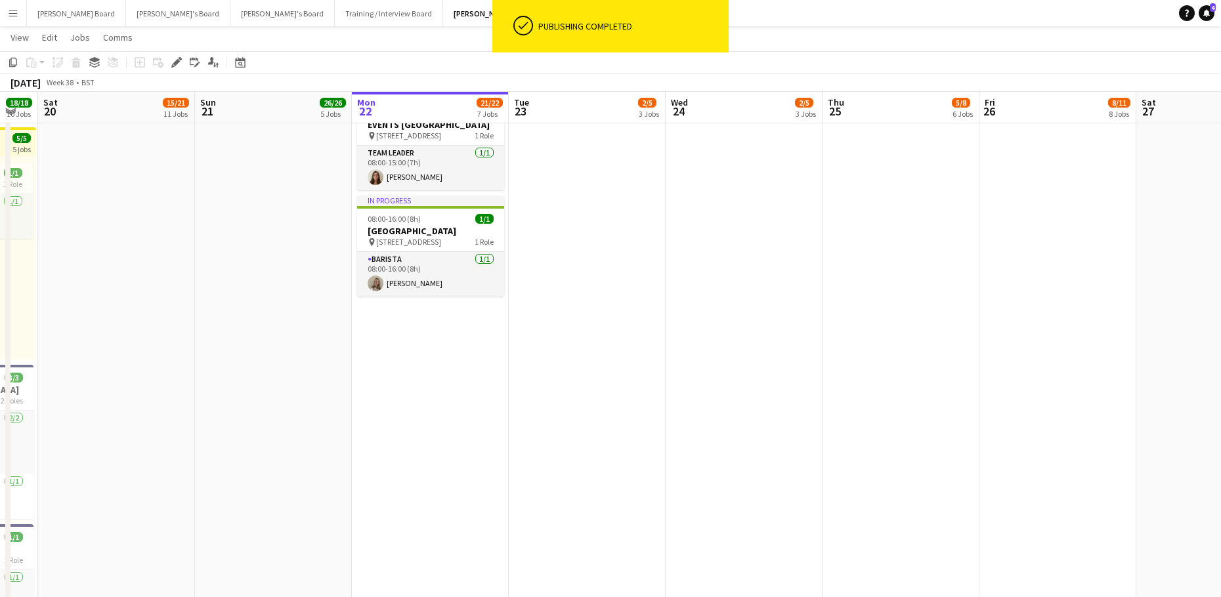
click at [412, 427] on app-date-cell "In progress 08:00-16:00 (8h) 1/1 pin Woking, GU21 4YH 1 Role Kitchen Porter 1/1…" at bounding box center [430, 507] width 157 height 1720
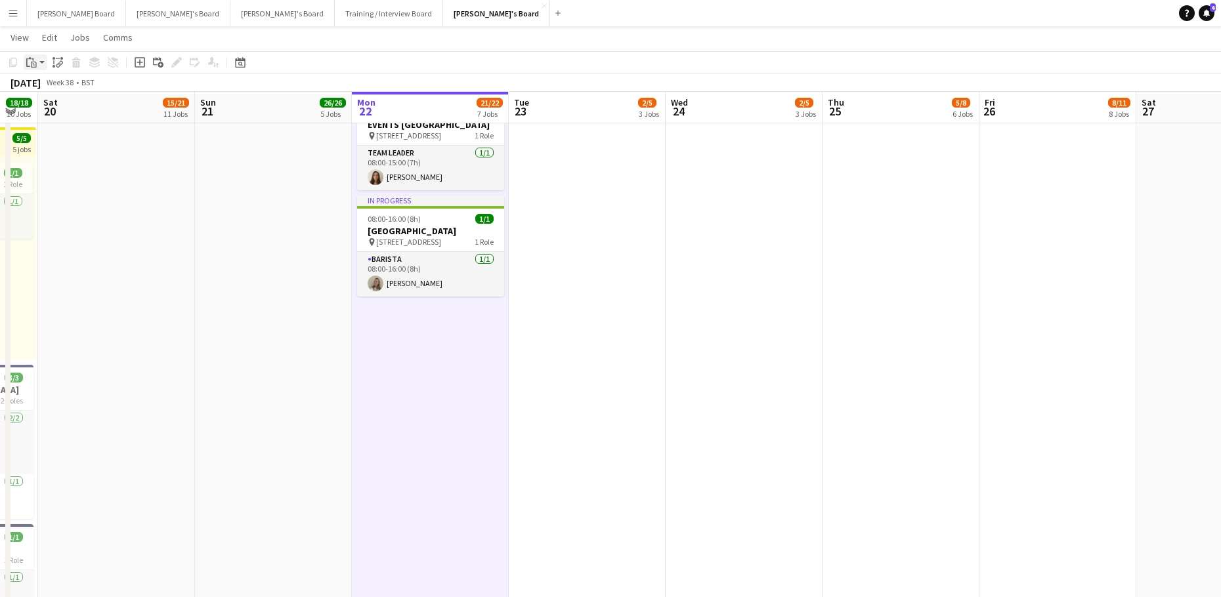
click at [39, 54] on div "Paste" at bounding box center [32, 62] width 16 height 16
click at [80, 112] on link "Paste with crew Ctrl+Shift+V" at bounding box center [96, 110] width 123 height 12
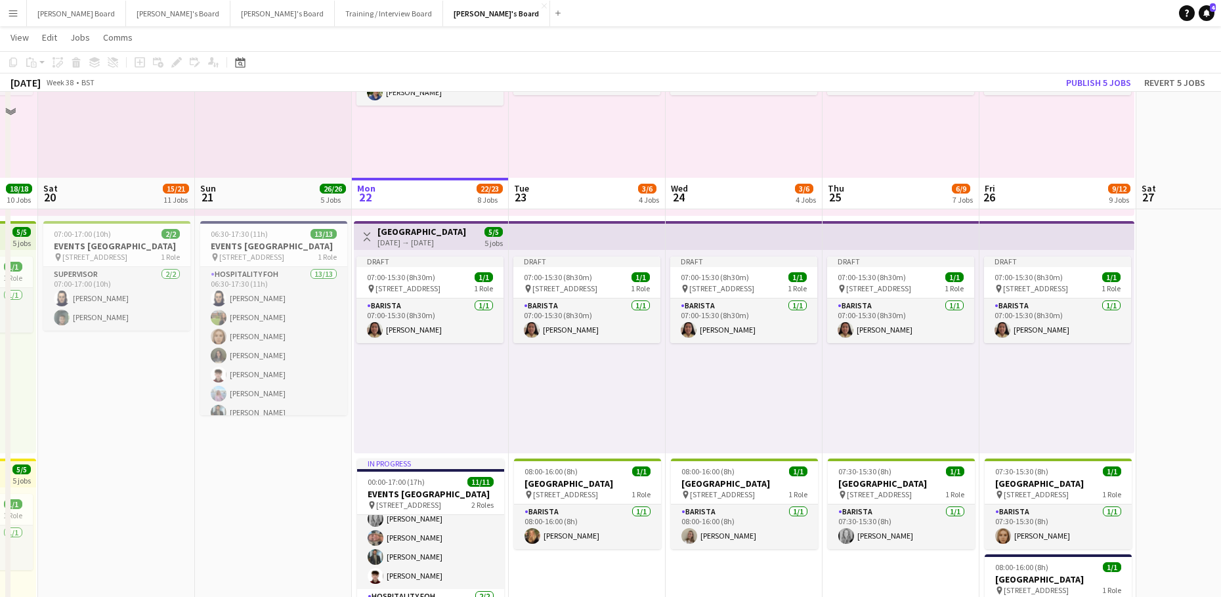
scroll to position [525, 0]
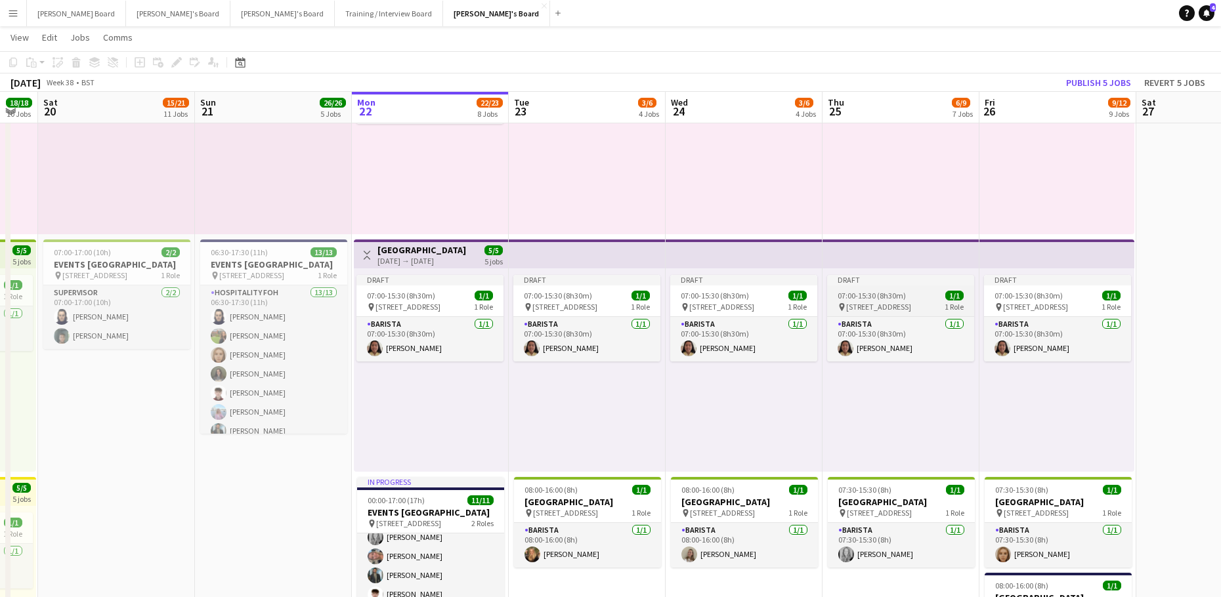
click at [868, 285] on div "Draft" at bounding box center [900, 280] width 147 height 11
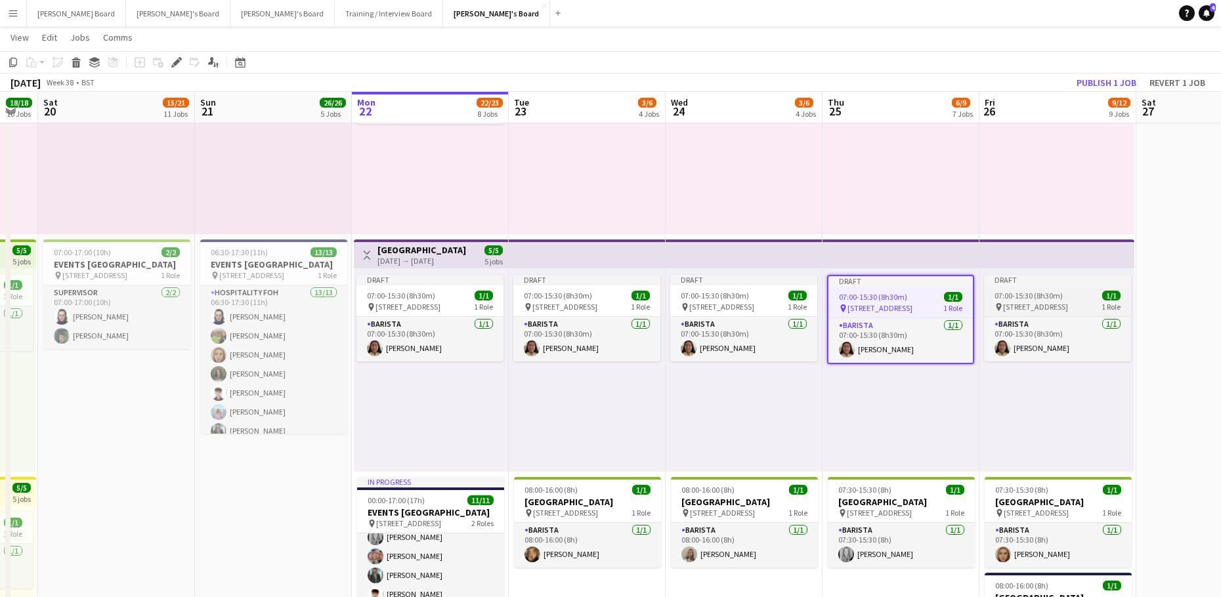
click at [1042, 284] on div "Draft" at bounding box center [1057, 280] width 147 height 11
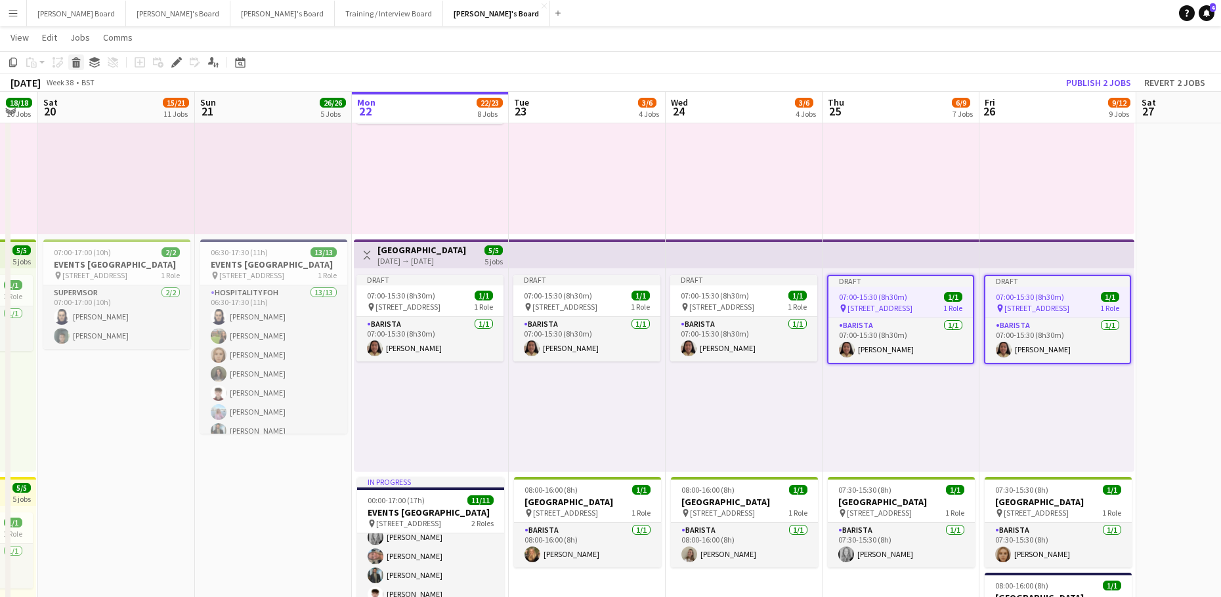
click at [77, 66] on icon "Delete" at bounding box center [76, 62] width 11 height 11
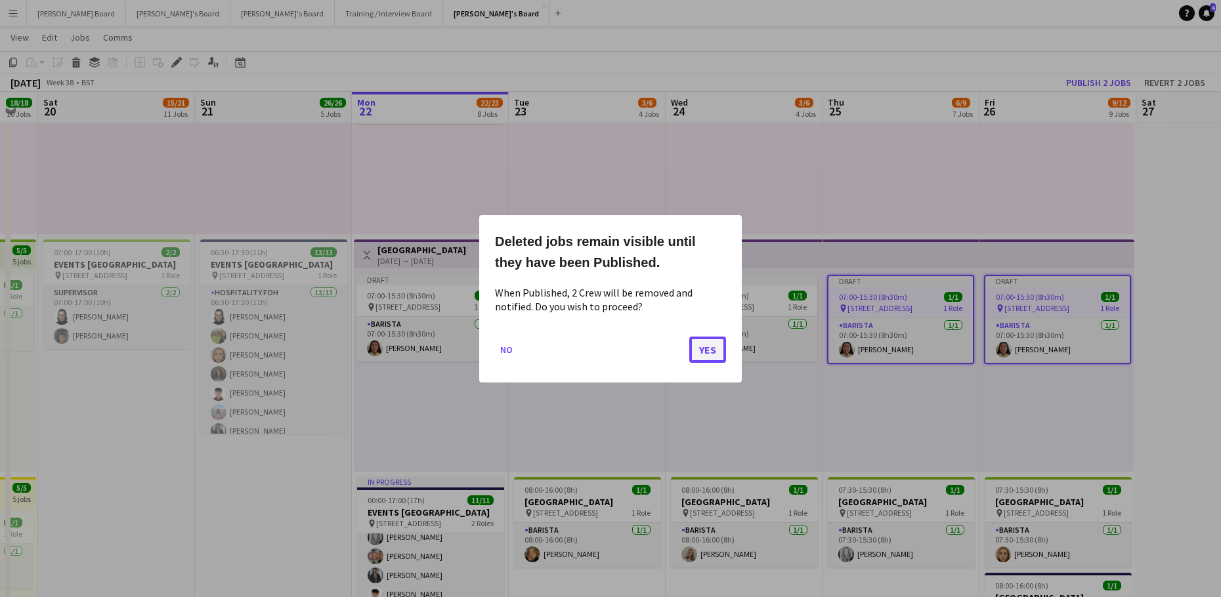
click at [702, 349] on button "Yes" at bounding box center [707, 349] width 37 height 26
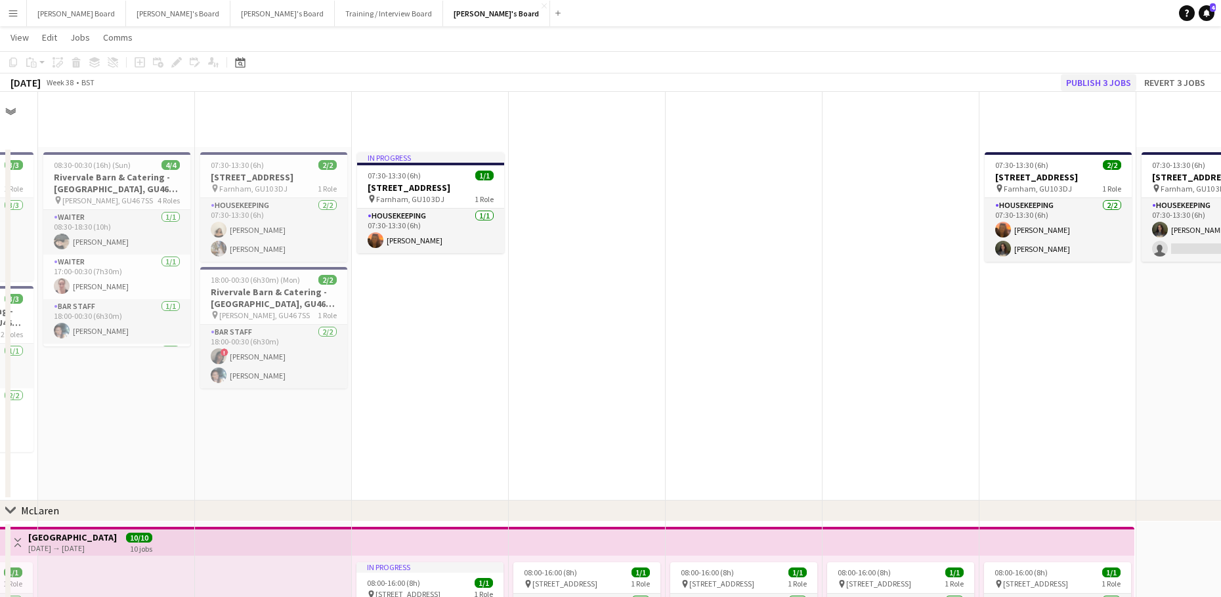
scroll to position [525, 0]
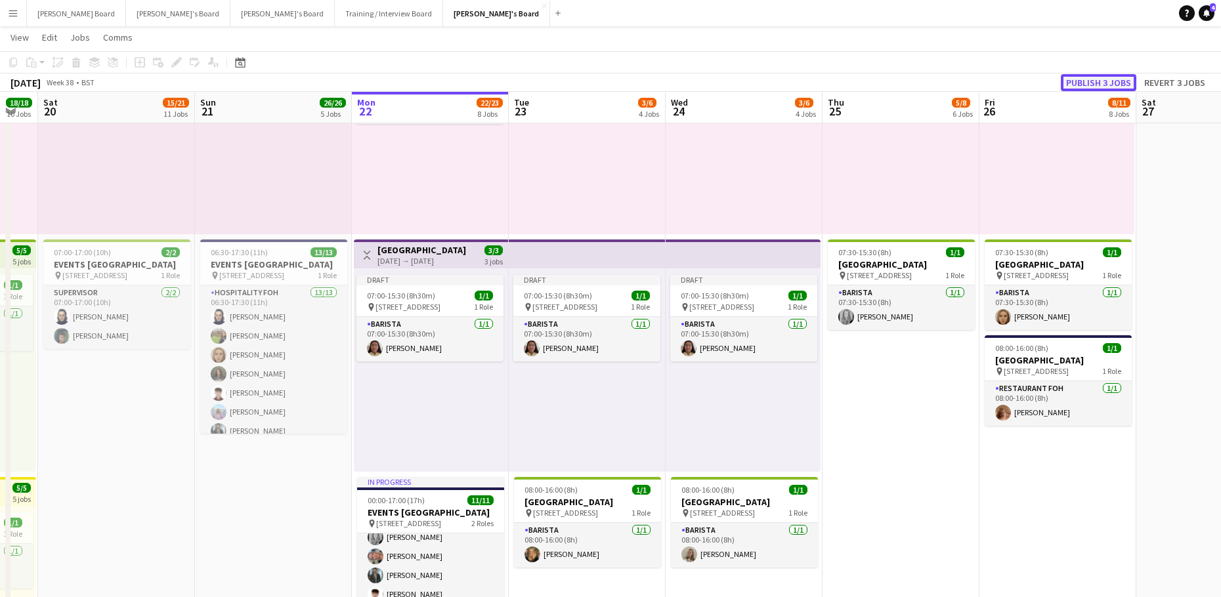
click at [1080, 81] on button "Publish 3 jobs" at bounding box center [1098, 82] width 75 height 17
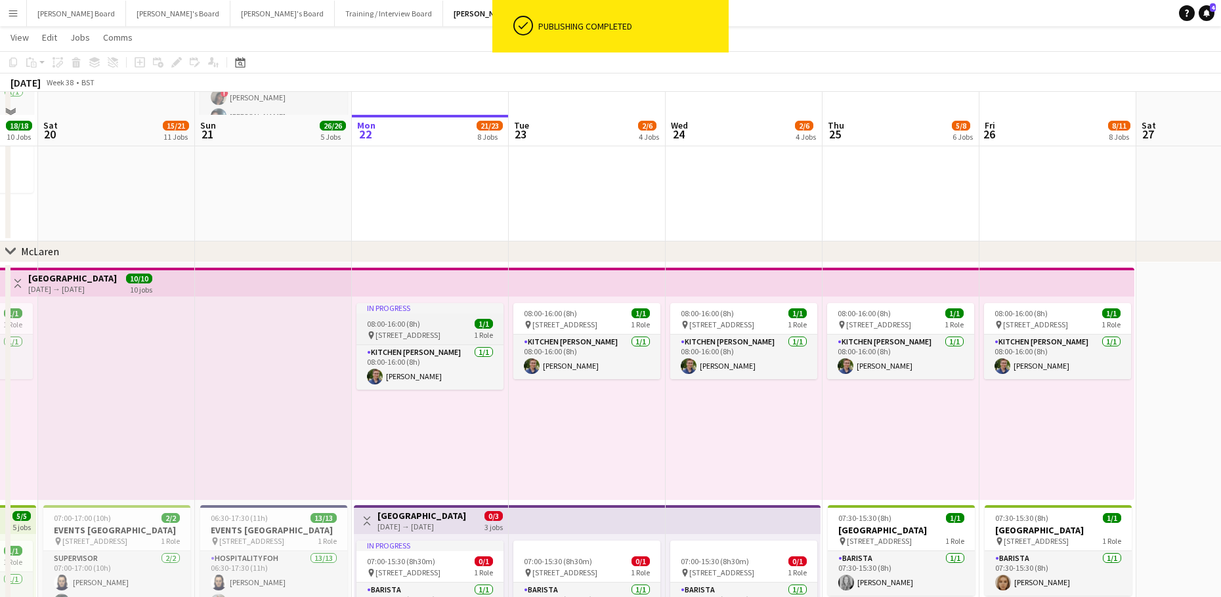
scroll to position [350, 0]
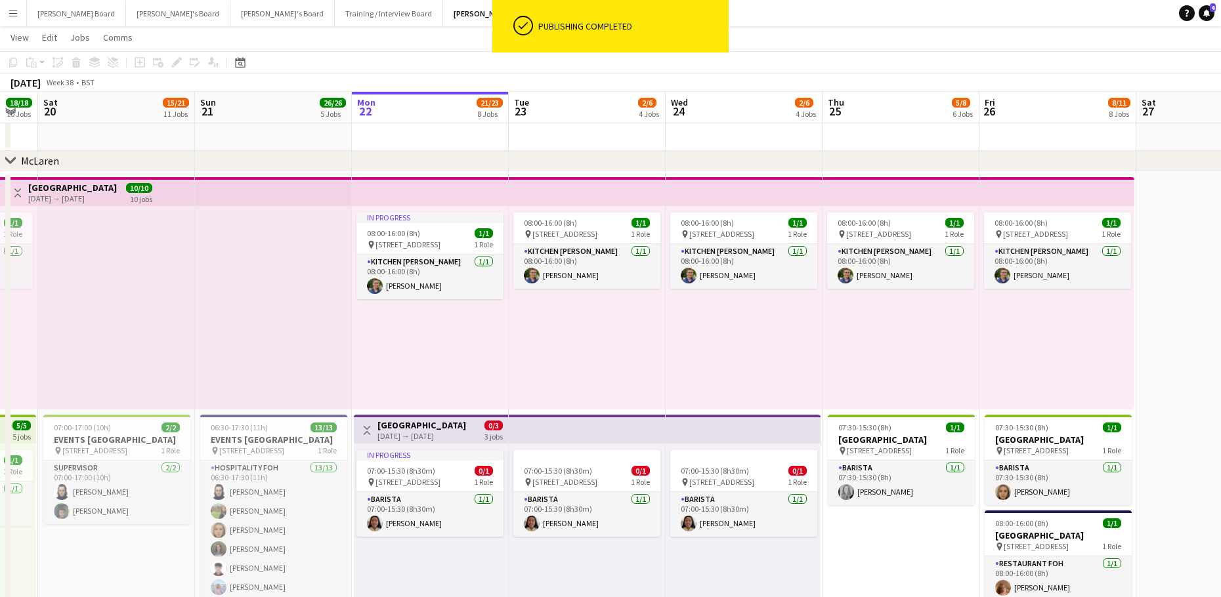
click at [252, 191] on app-top-bar at bounding box center [273, 191] width 157 height 29
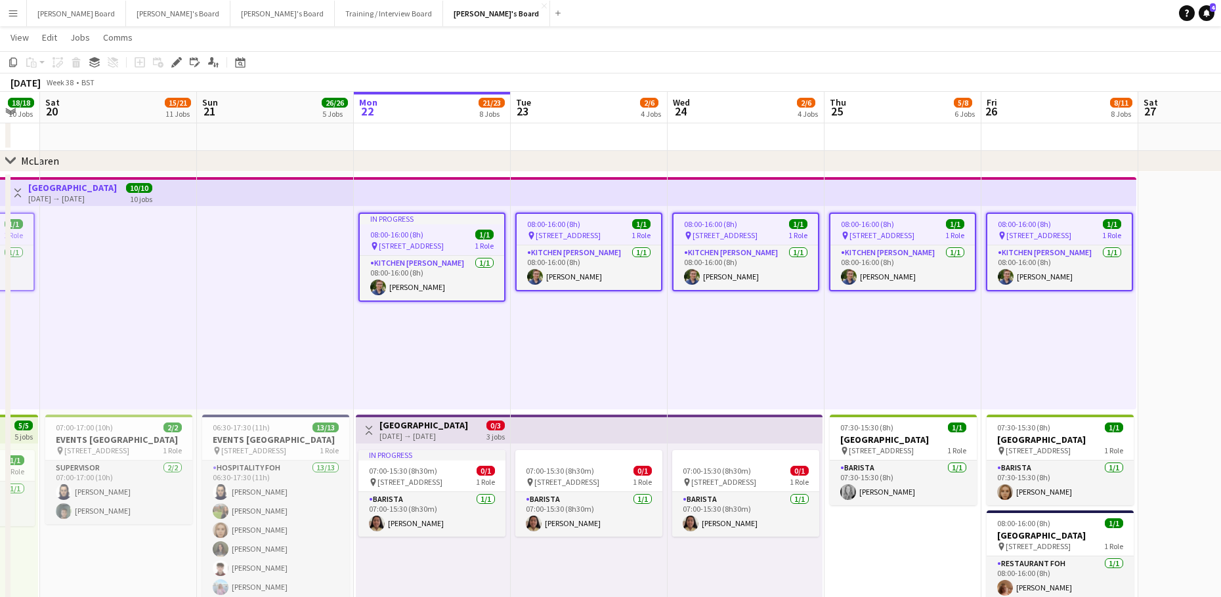
click at [429, 217] on div "In progress" at bounding box center [432, 219] width 144 height 11
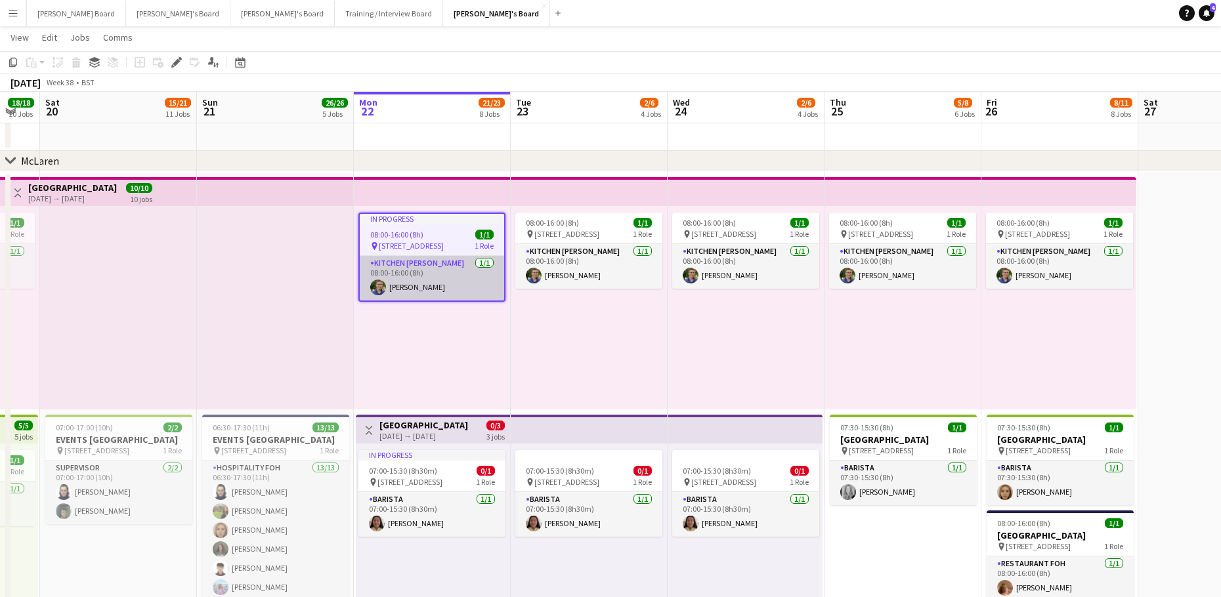
click at [429, 269] on app-card-role "Kitchen Porter 1/1 08:00-16:00 (8h) Joseph Day" at bounding box center [432, 278] width 144 height 45
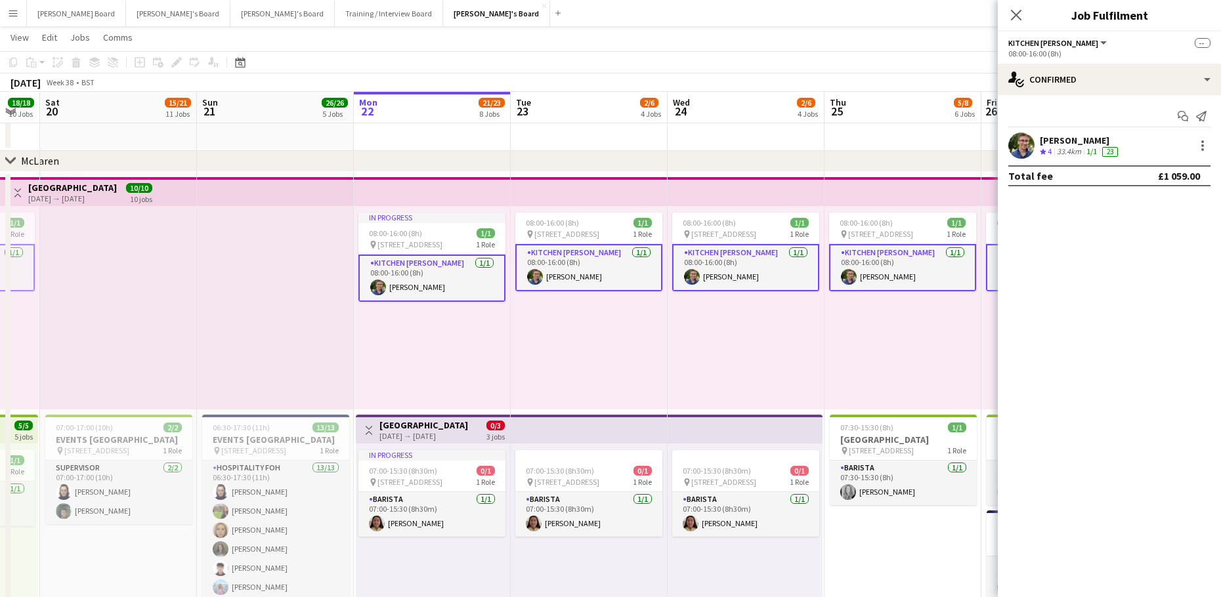
click at [438, 270] on app-card-role "Kitchen Porter 1/1 08:00-16:00 (8h) Joseph Day" at bounding box center [431, 278] width 147 height 47
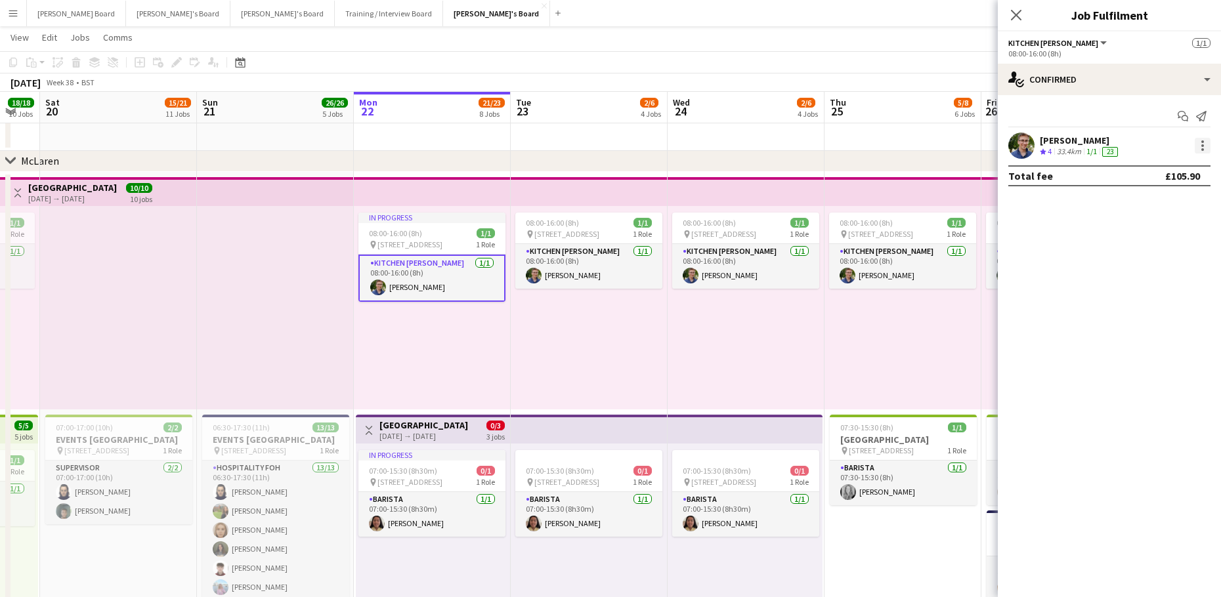
click at [1197, 137] on div "Joseph Day Crew rating 4 33.4km 1/1 23" at bounding box center [1109, 146] width 223 height 26
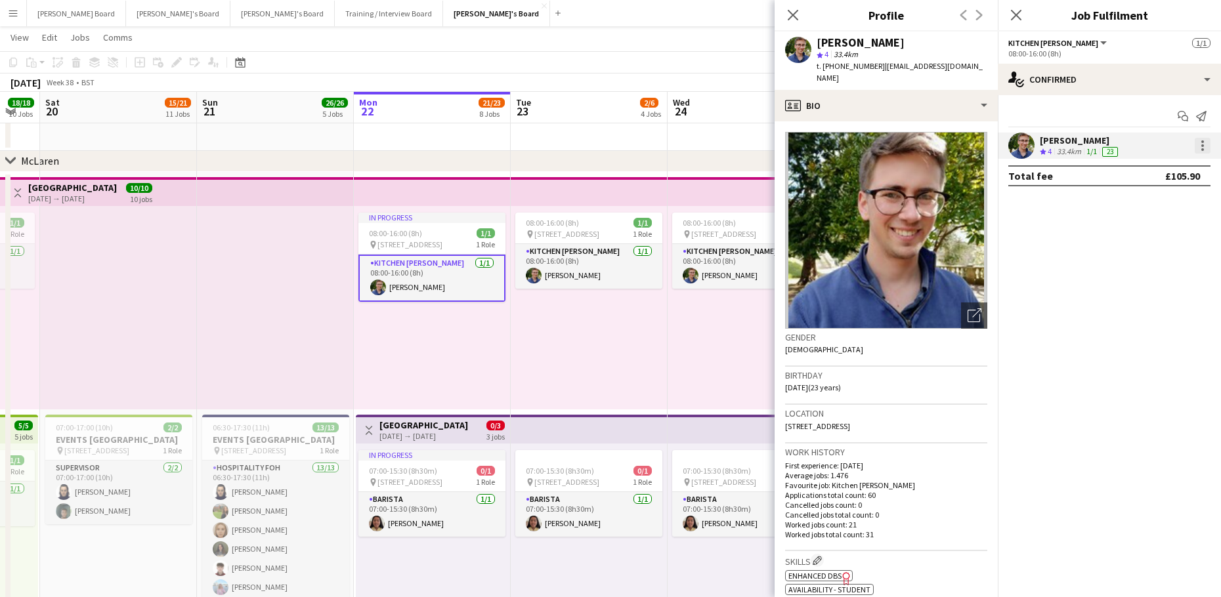
click at [1202, 144] on div at bounding box center [1202, 145] width 3 height 3
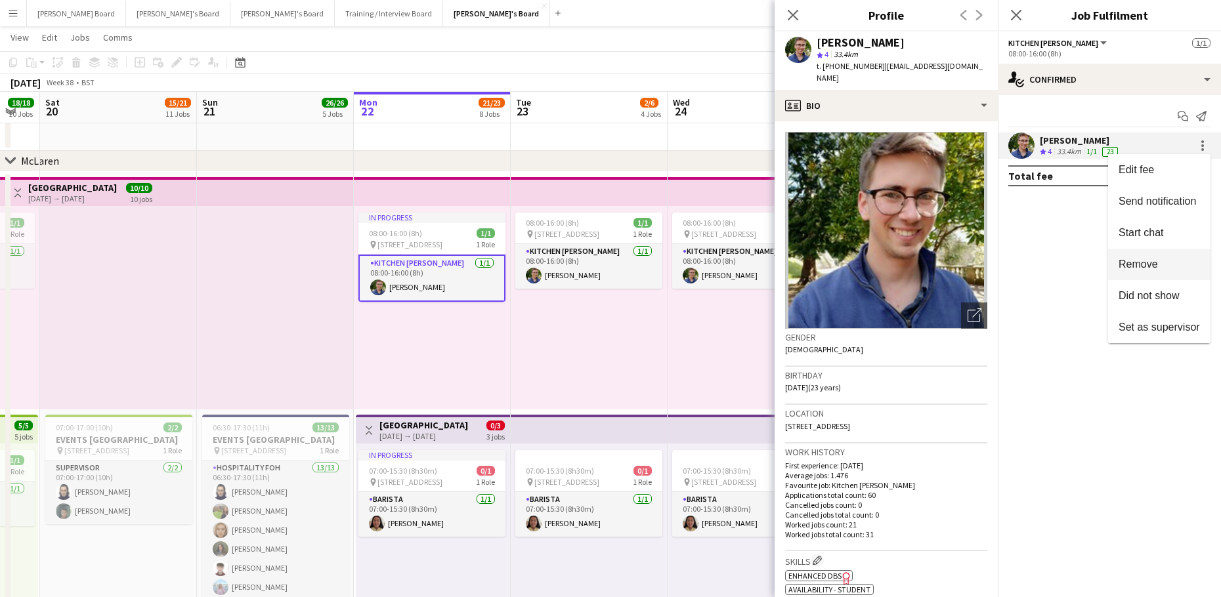
click at [1140, 257] on button "Remove" at bounding box center [1159, 265] width 102 height 32
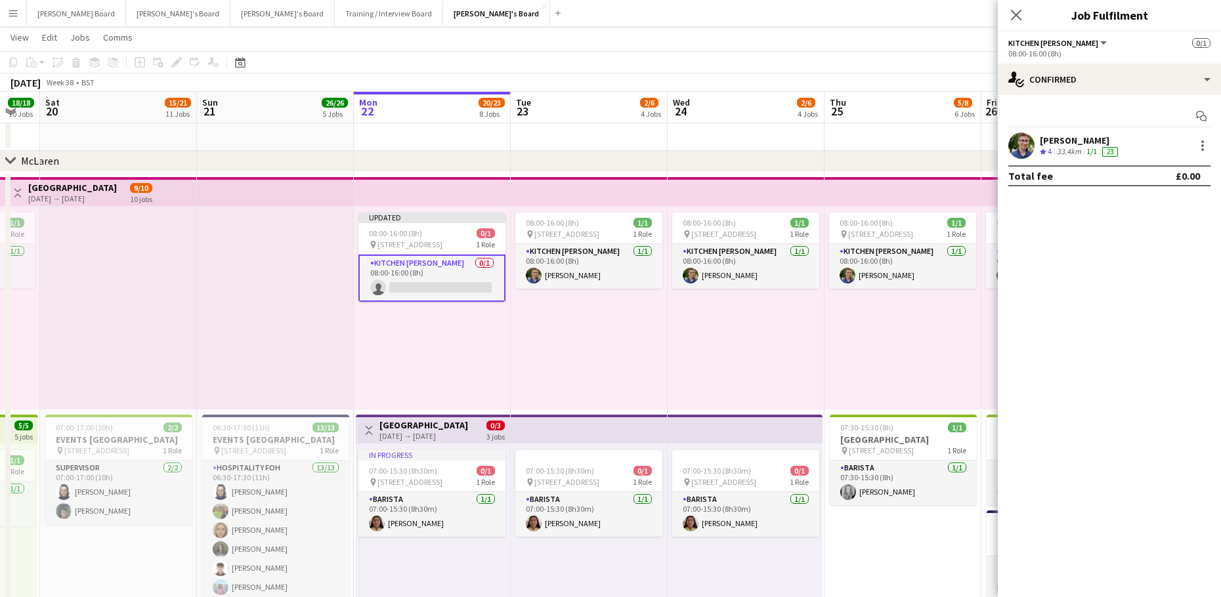
click at [694, 348] on div "08:00-16:00 (8h) 1/1 pin Woking, GU21 4YH 1 Role Kitchen [PERSON_NAME] [DATE] 0…" at bounding box center [746, 307] width 157 height 203
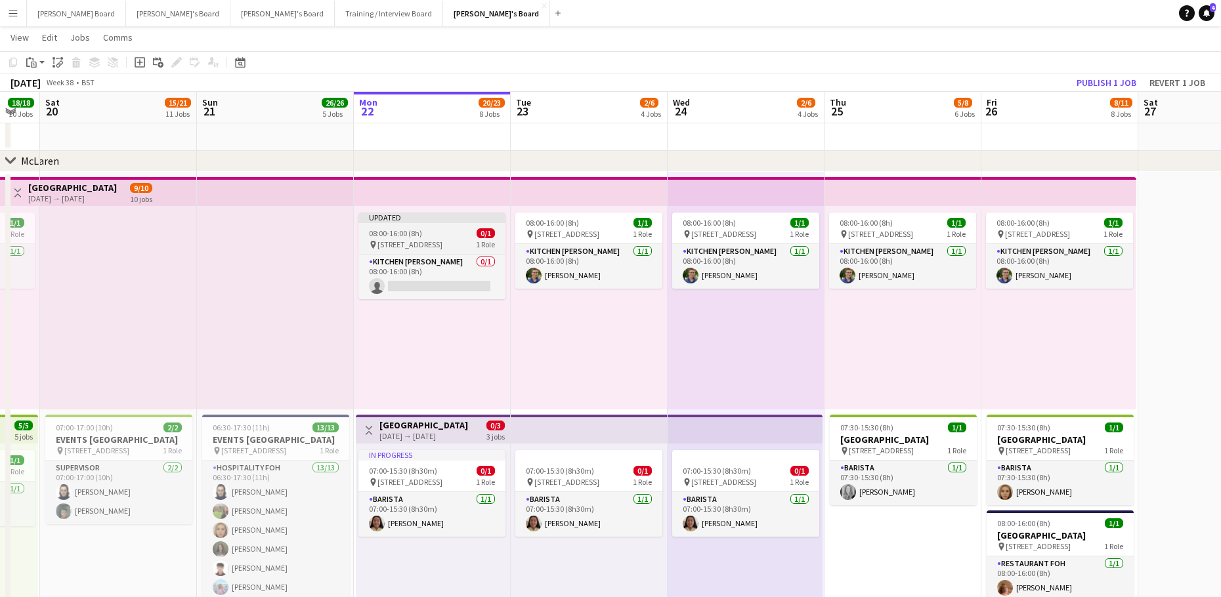
click at [375, 230] on span "08:00-16:00 (8h)" at bounding box center [395, 233] width 53 height 10
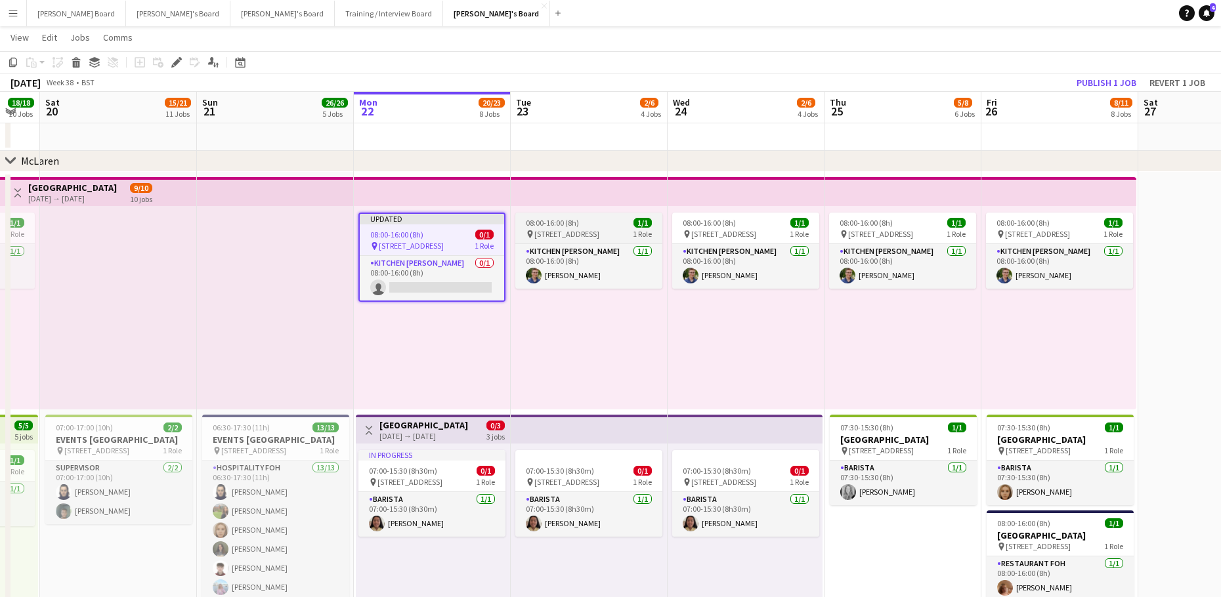
click at [577, 218] on span "08:00-16:00 (8h)" at bounding box center [552, 223] width 53 height 10
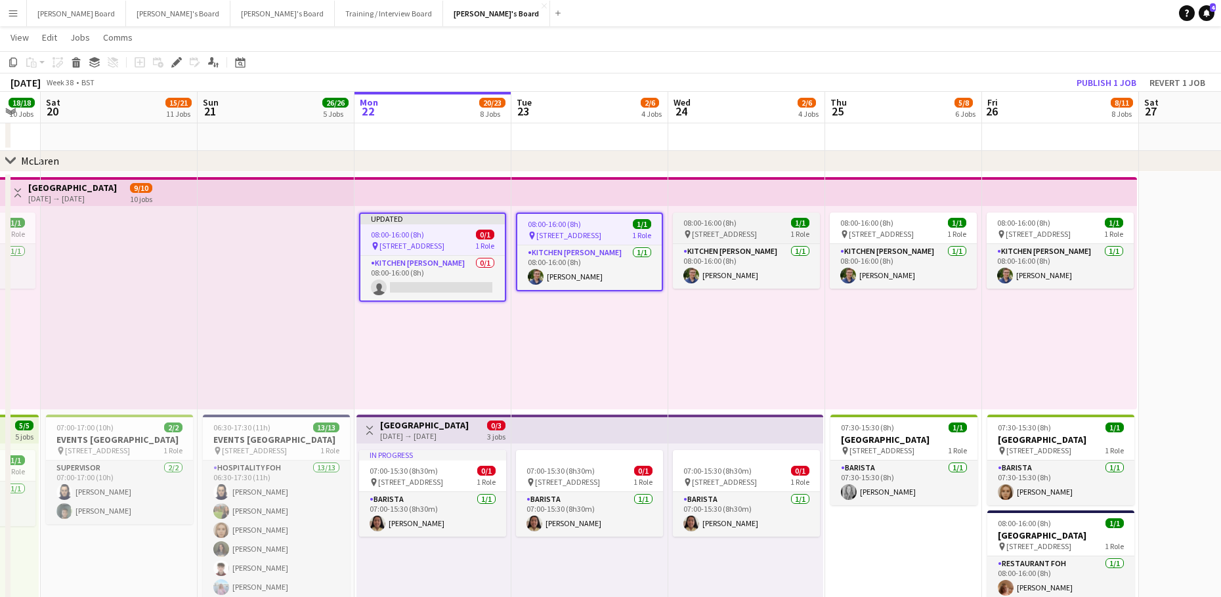
drag, startPoint x: 692, startPoint y: 226, endPoint x: 710, endPoint y: 226, distance: 17.7
click at [694, 226] on span "08:00-16:00 (8h)" at bounding box center [709, 223] width 53 height 10
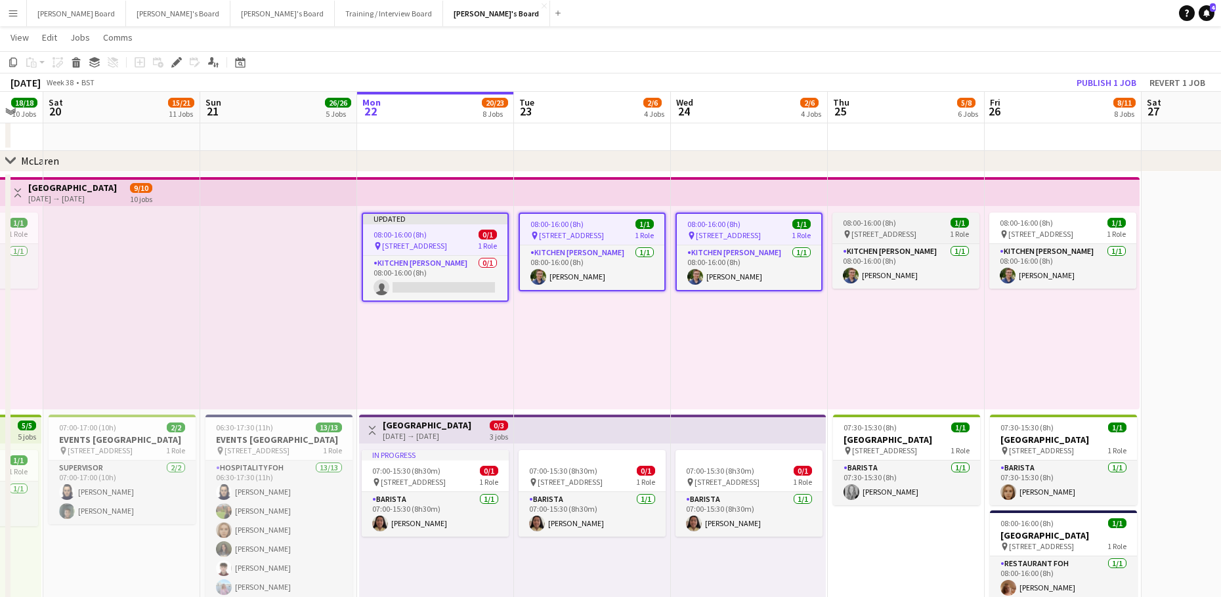
drag, startPoint x: 874, startPoint y: 228, endPoint x: 933, endPoint y: 226, distance: 59.8
click at [875, 229] on div "pin Woking, GU21 4YH 1 Role" at bounding box center [905, 234] width 147 height 11
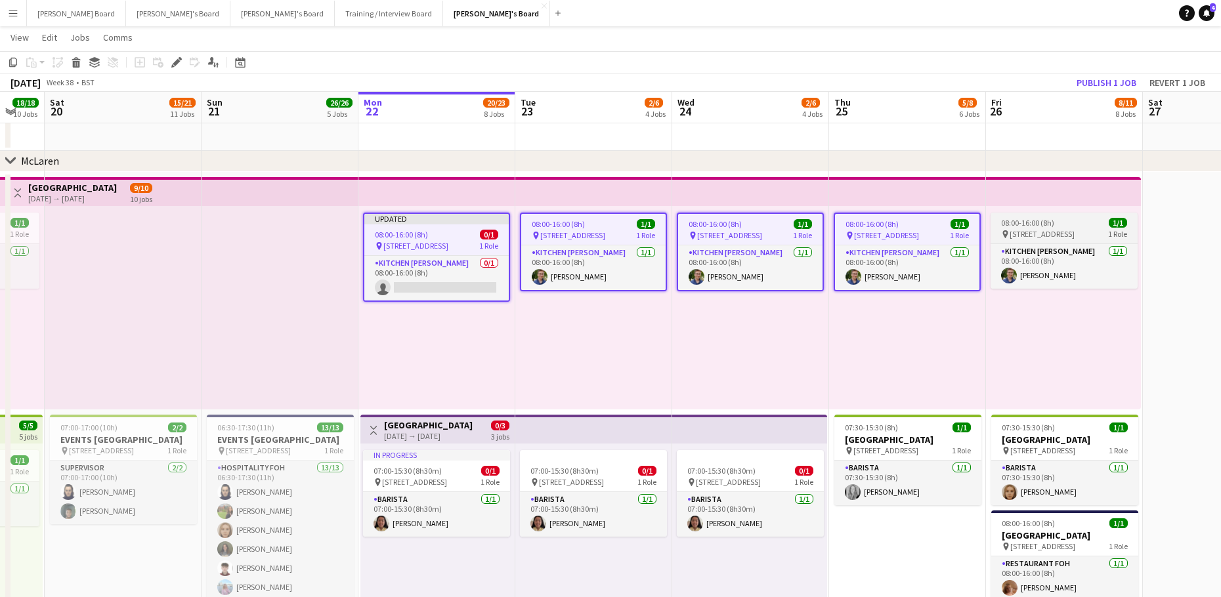
click at [1008, 218] on span "08:00-16:00 (8h)" at bounding box center [1027, 223] width 53 height 10
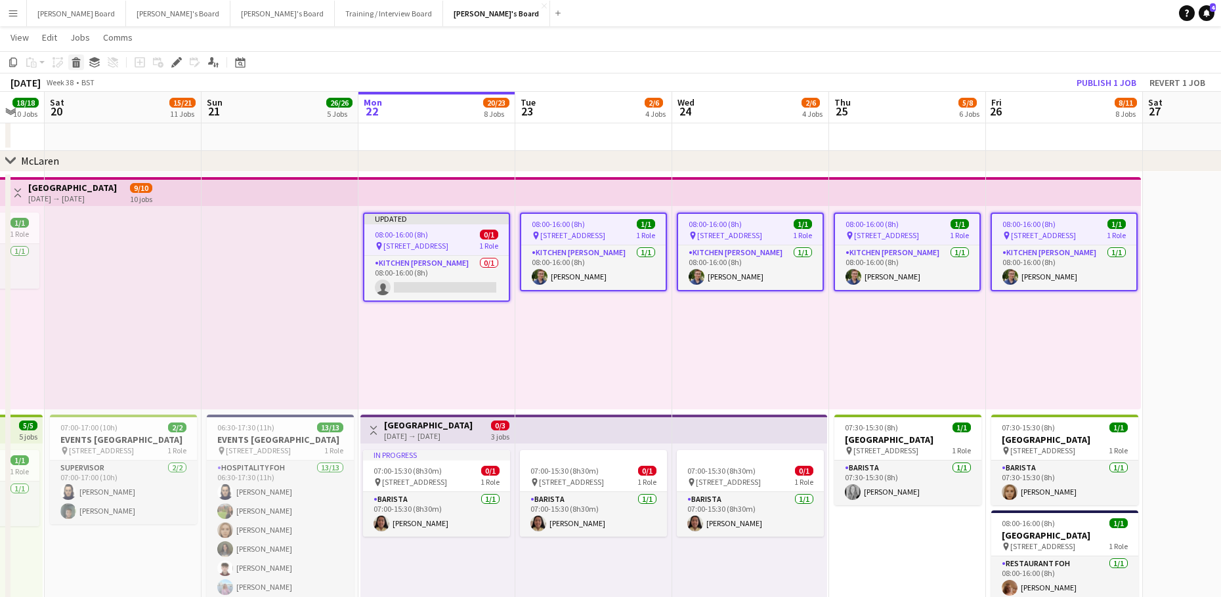
click at [78, 69] on div "Delete" at bounding box center [76, 62] width 16 height 16
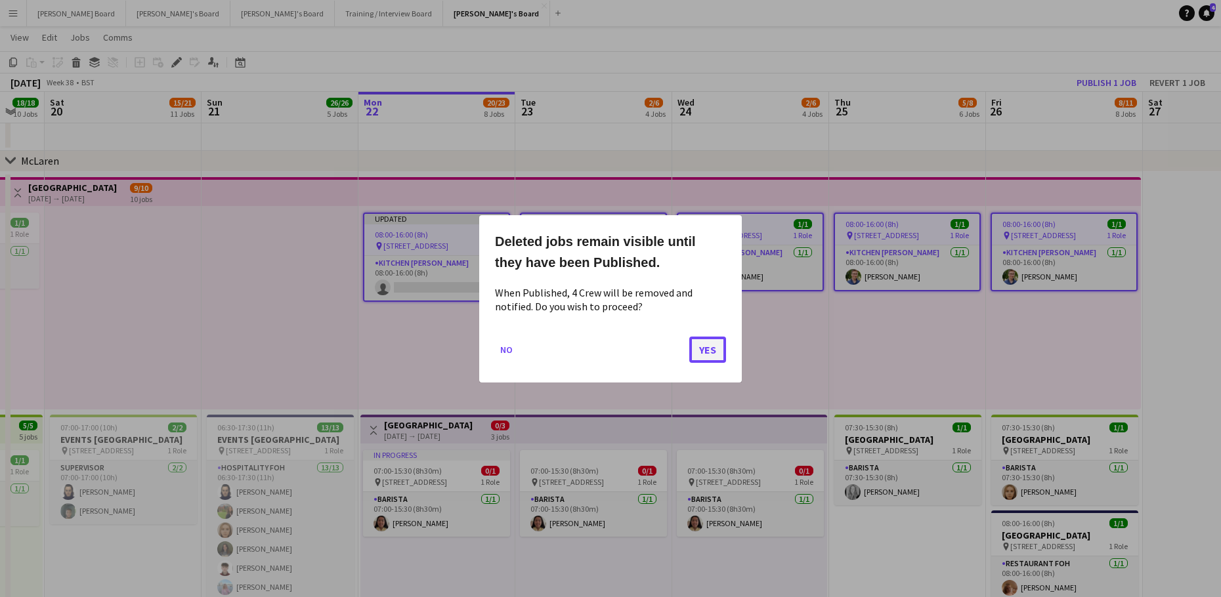
click at [697, 345] on button "Yes" at bounding box center [707, 349] width 37 height 26
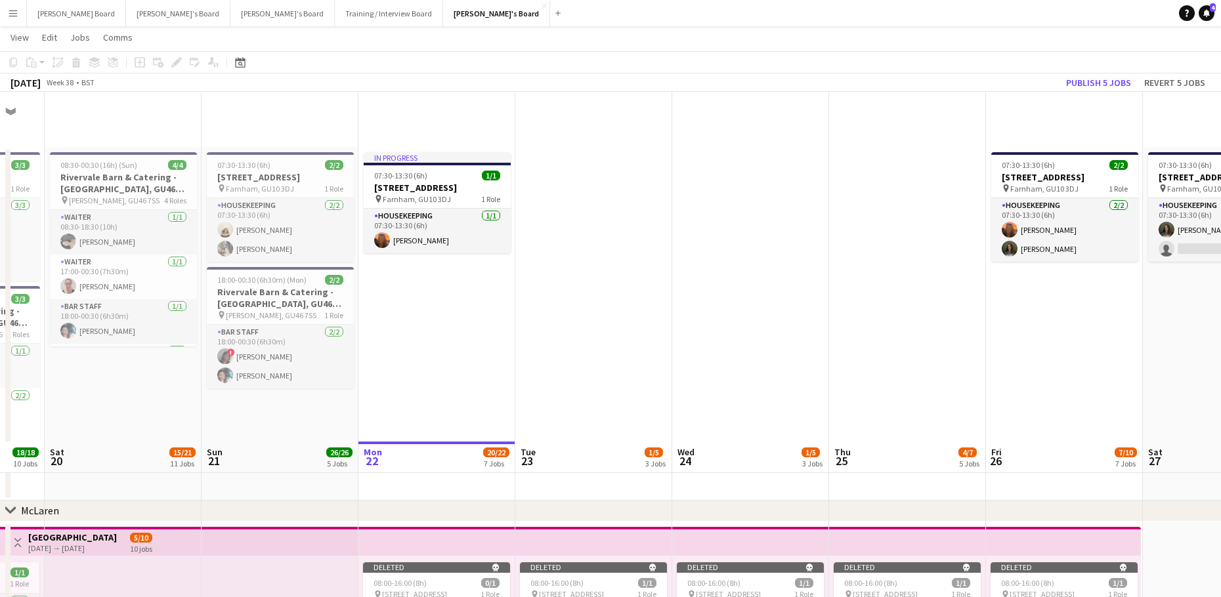
scroll to position [350, 0]
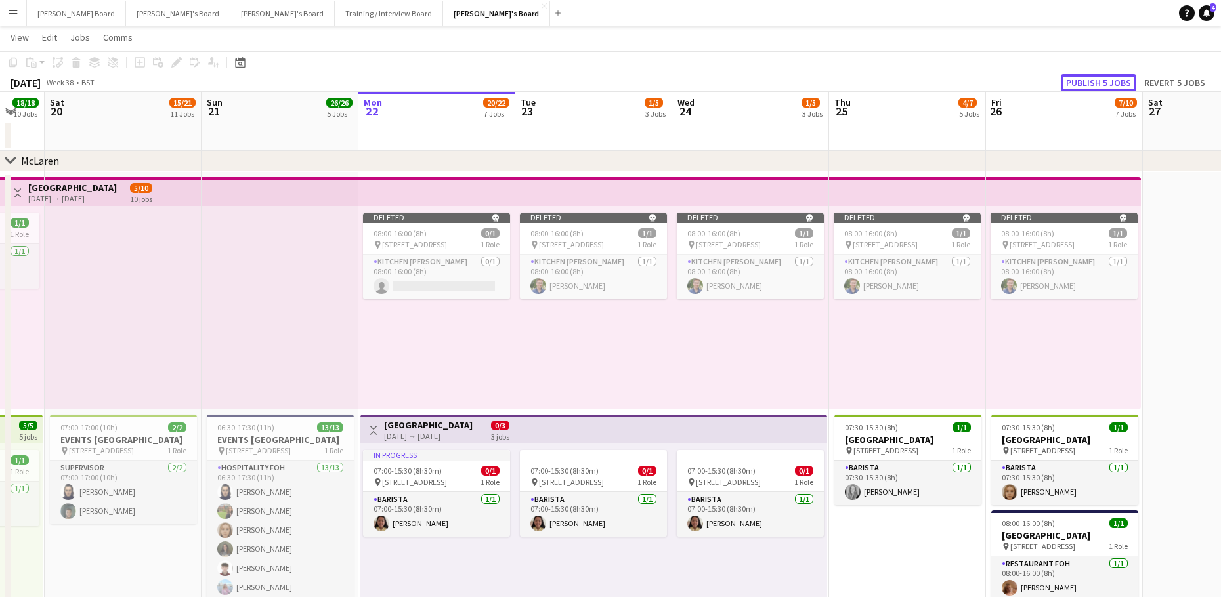
click at [1088, 89] on button "Publish 5 jobs" at bounding box center [1098, 82] width 75 height 17
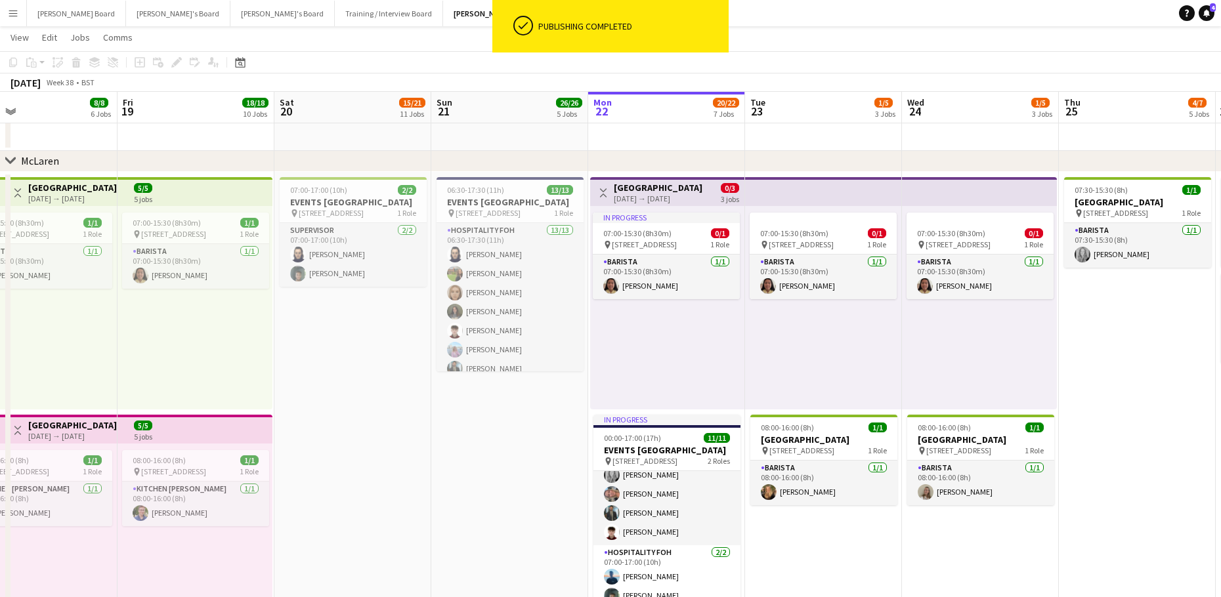
drag, startPoint x: 368, startPoint y: 360, endPoint x: 518, endPoint y: 333, distance: 152.7
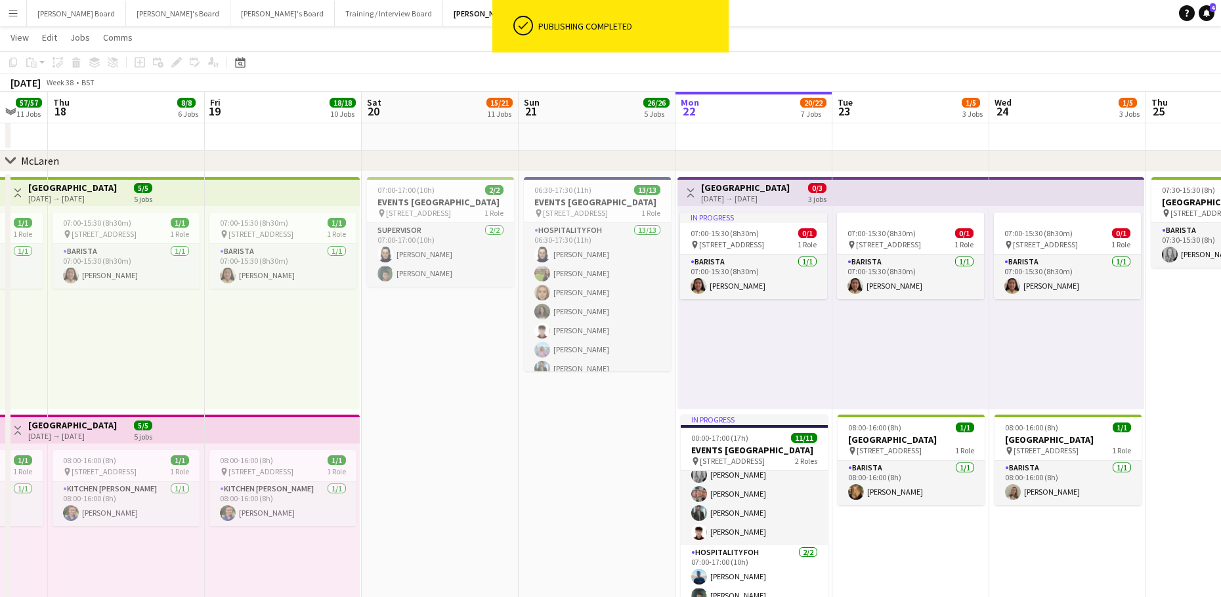
click at [77, 437] on div "[DATE] → [DATE]" at bounding box center [72, 436] width 89 height 10
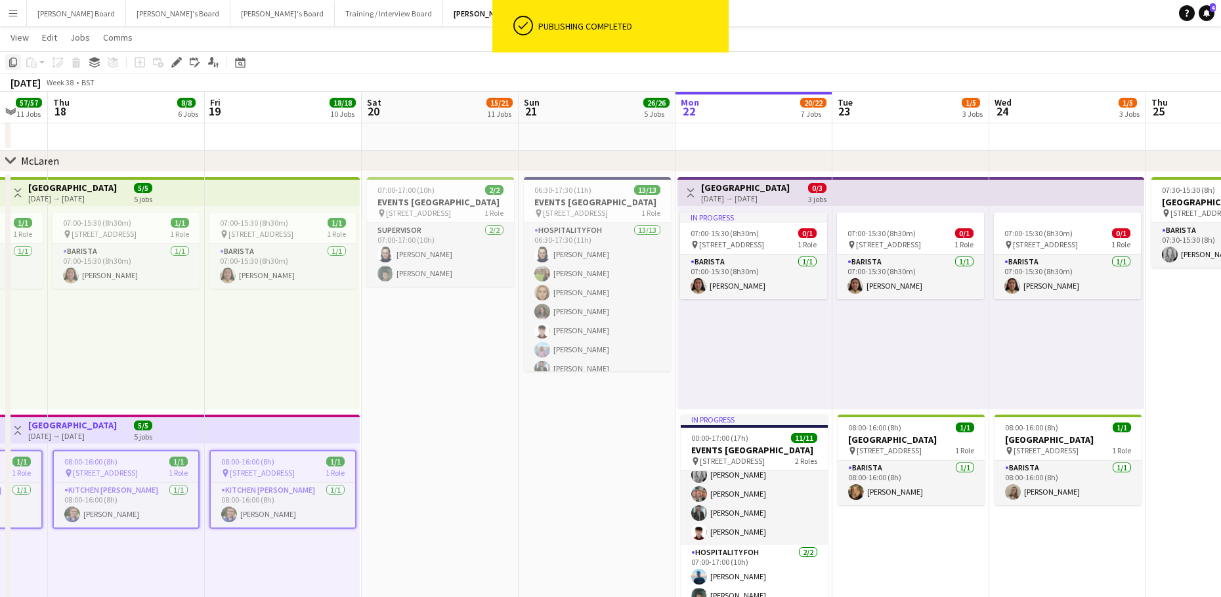
click at [16, 62] on icon "Copy" at bounding box center [13, 62] width 11 height 11
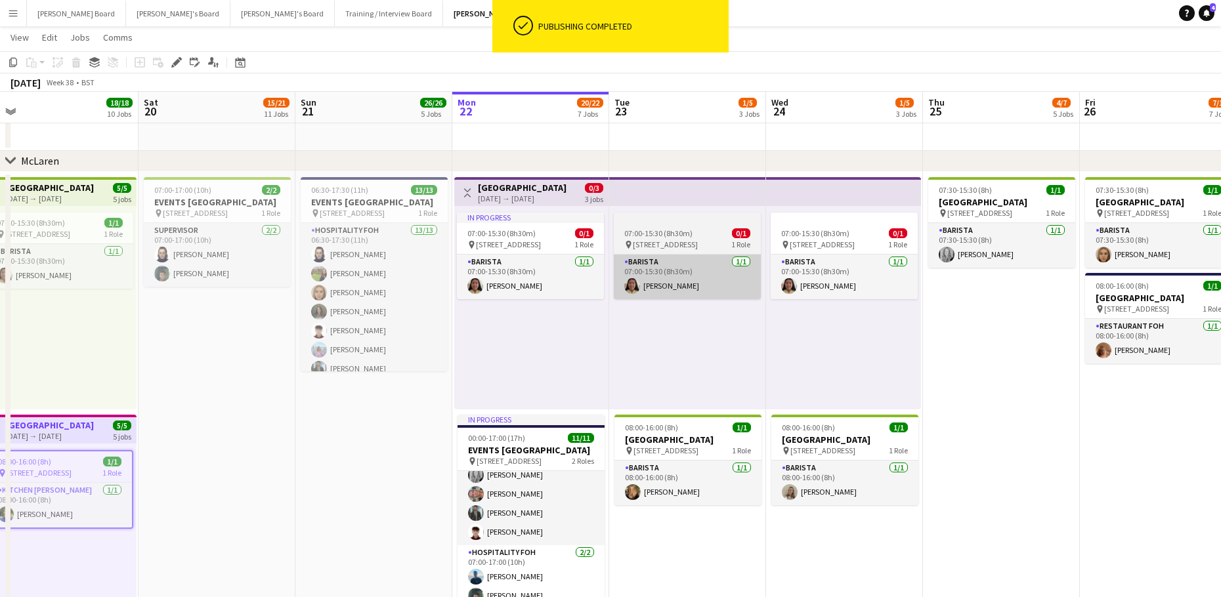
drag, startPoint x: 862, startPoint y: 288, endPoint x: 527, endPoint y: 299, distance: 334.9
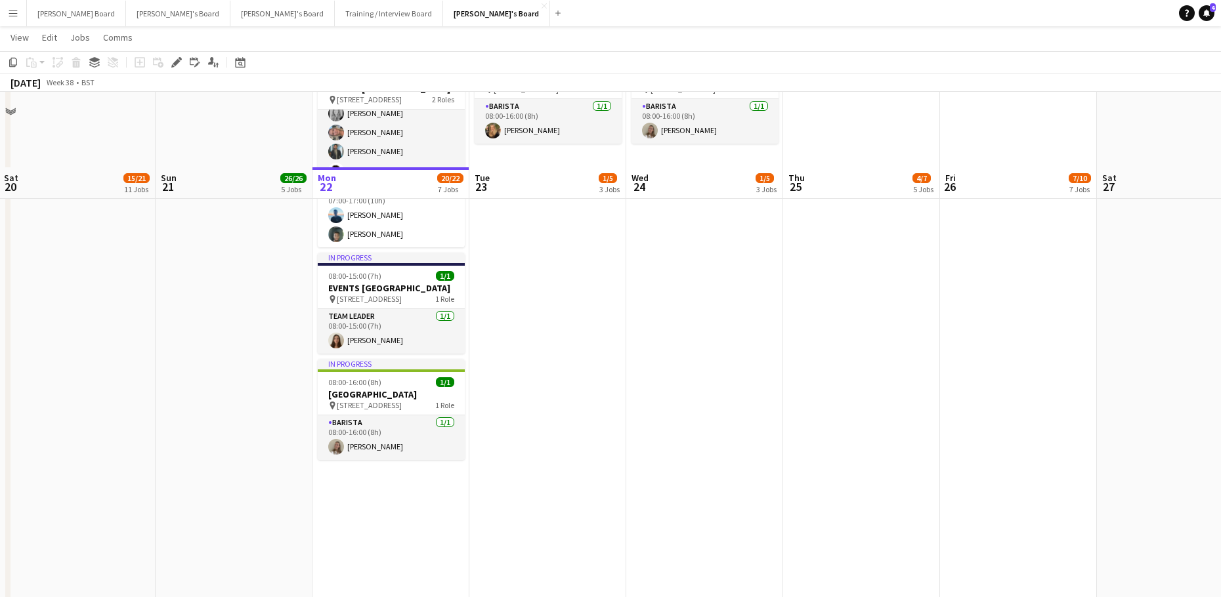
scroll to position [788, 0]
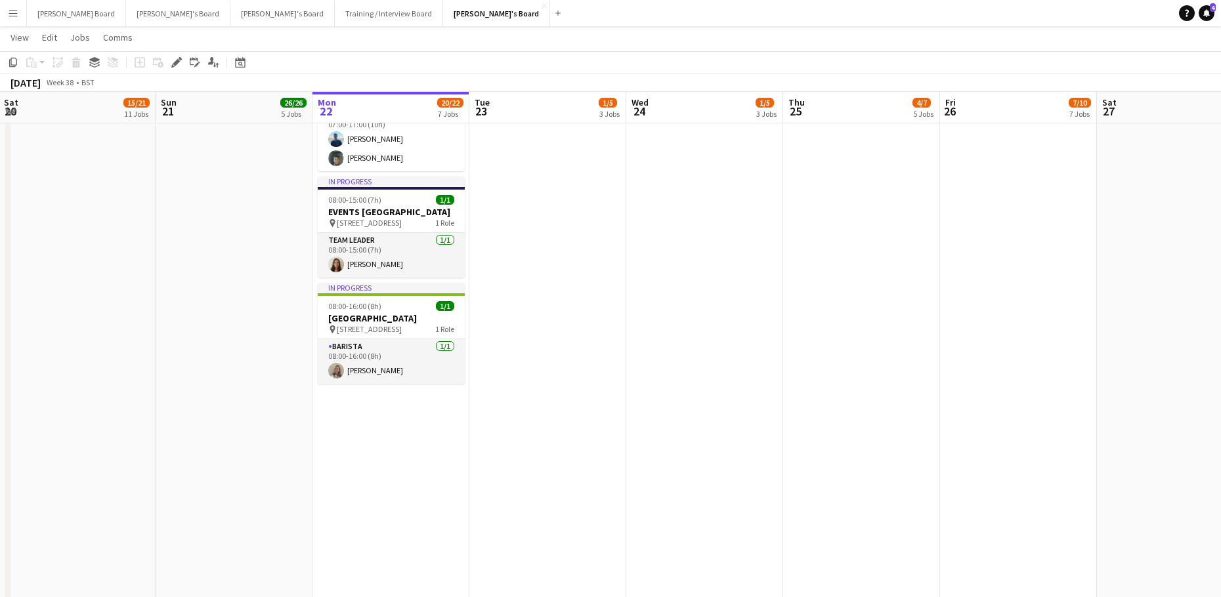
click at [408, 521] on app-date-cell "Toggle View McLaren Technology Centre 22-09-2025 → 24-09-2025 0/3 3 jobs In pro…" at bounding box center [390, 594] width 157 height 1720
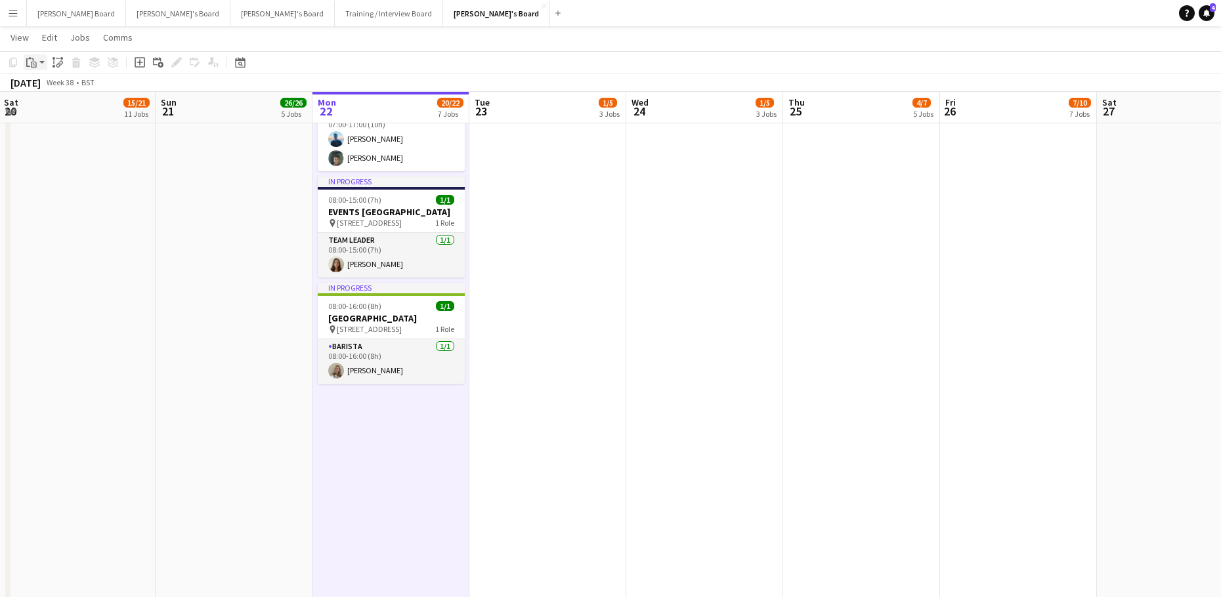
click at [40, 62] on app-action-btn "Paste" at bounding box center [36, 62] width 24 height 16
click at [74, 110] on link "Paste with crew Ctrl+Shift+V" at bounding box center [96, 110] width 123 height 12
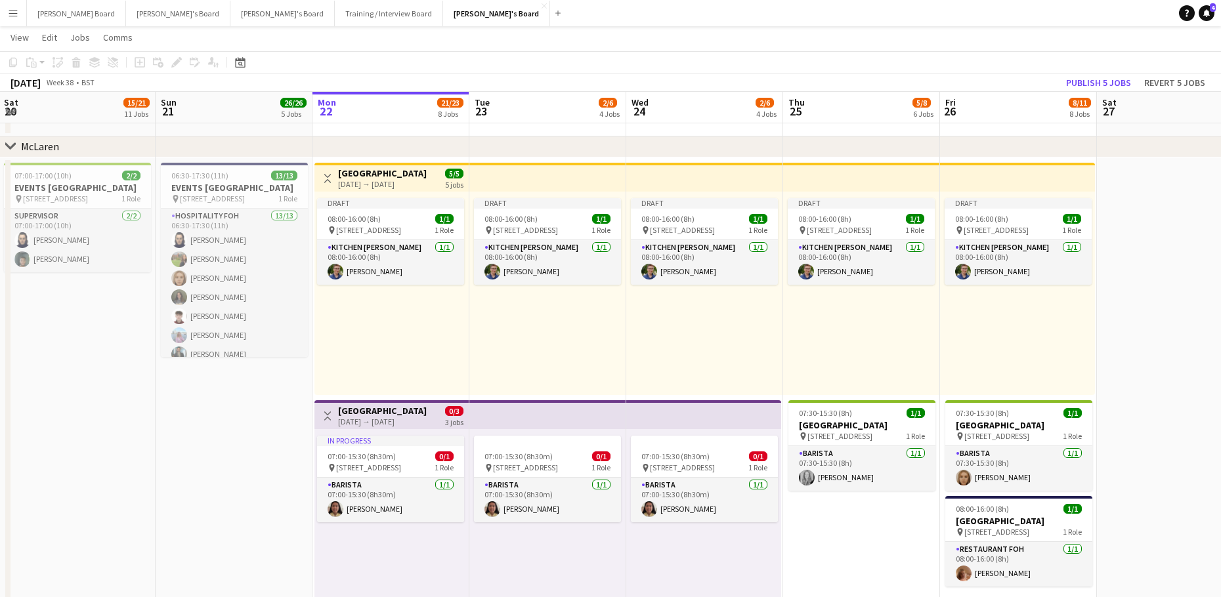
scroll to position [350, 0]
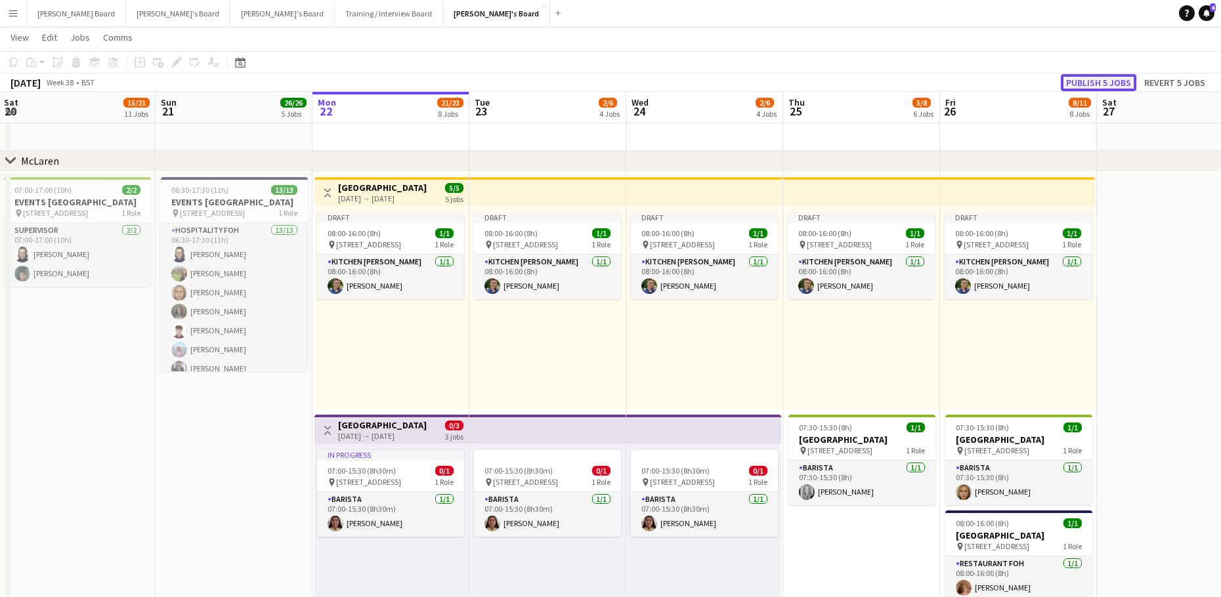
click at [1084, 90] on button "Publish 5 jobs" at bounding box center [1098, 82] width 75 height 17
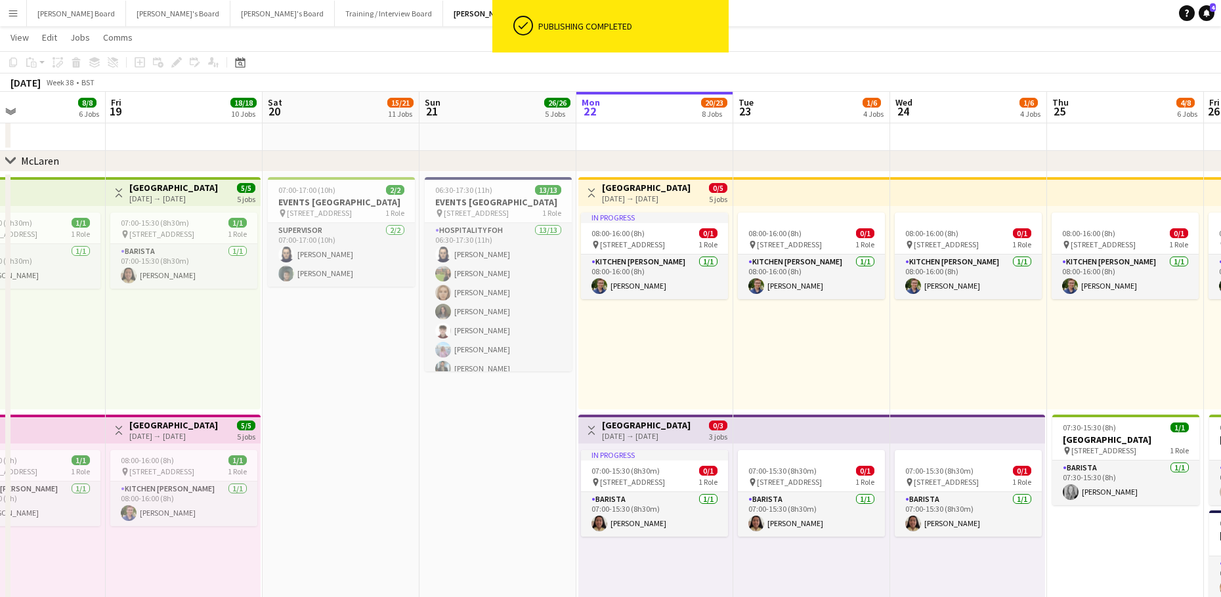
drag, startPoint x: 240, startPoint y: 404, endPoint x: 742, endPoint y: 409, distance: 502.8
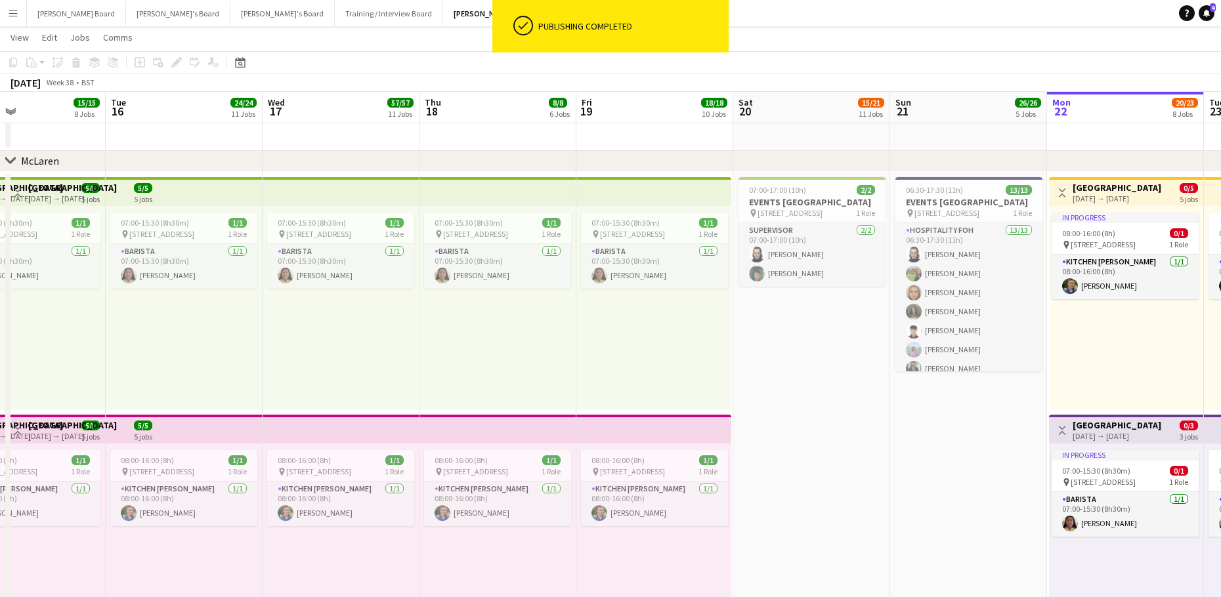
scroll to position [0, 408]
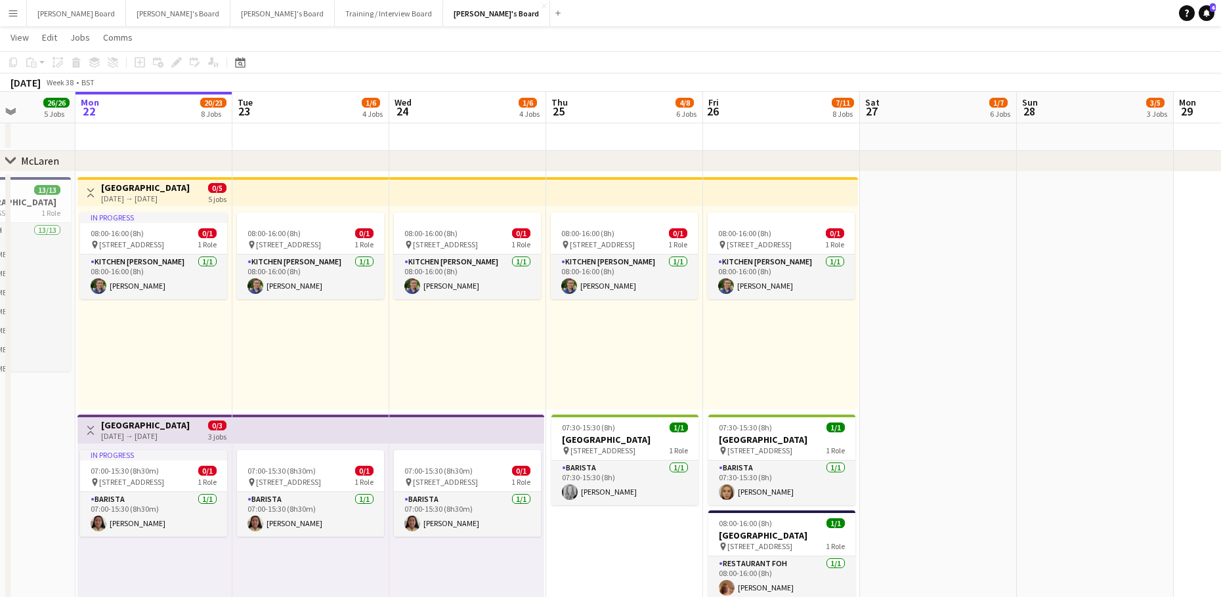
drag, startPoint x: 931, startPoint y: 487, endPoint x: 144, endPoint y: 445, distance: 788.2
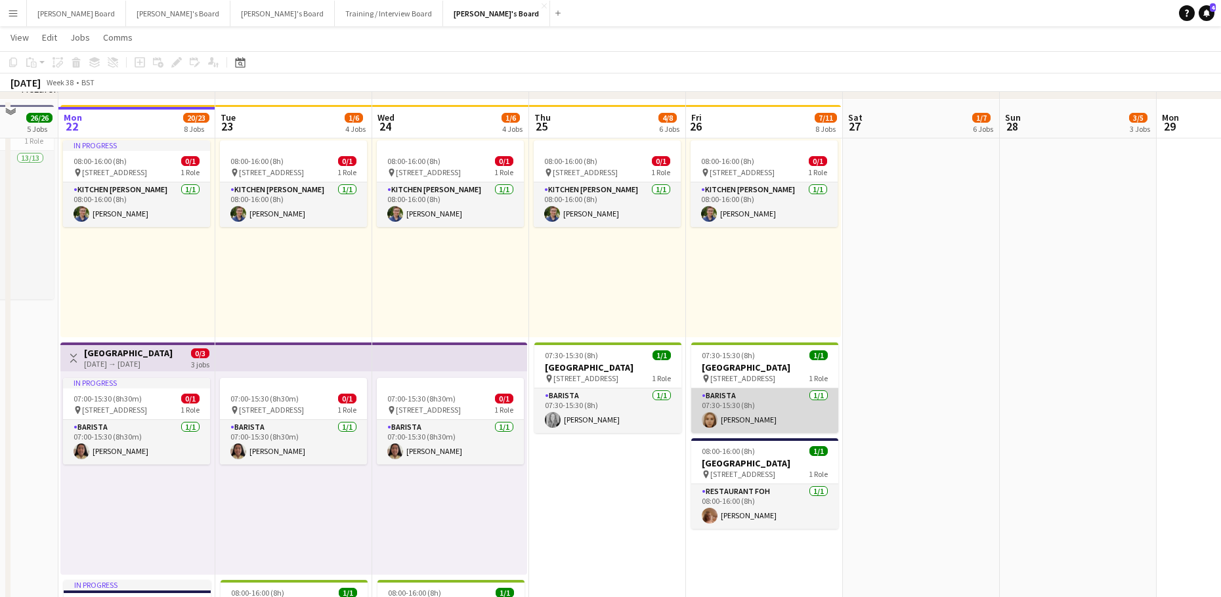
scroll to position [437, 0]
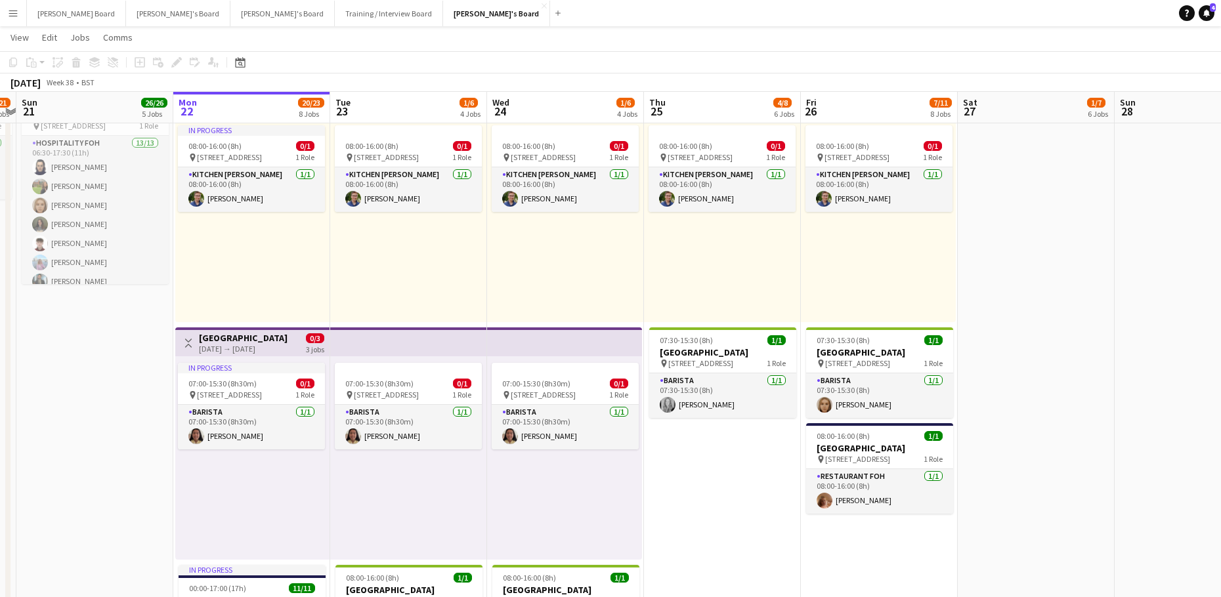
drag, startPoint x: 656, startPoint y: 469, endPoint x: 740, endPoint y: 428, distance: 93.1
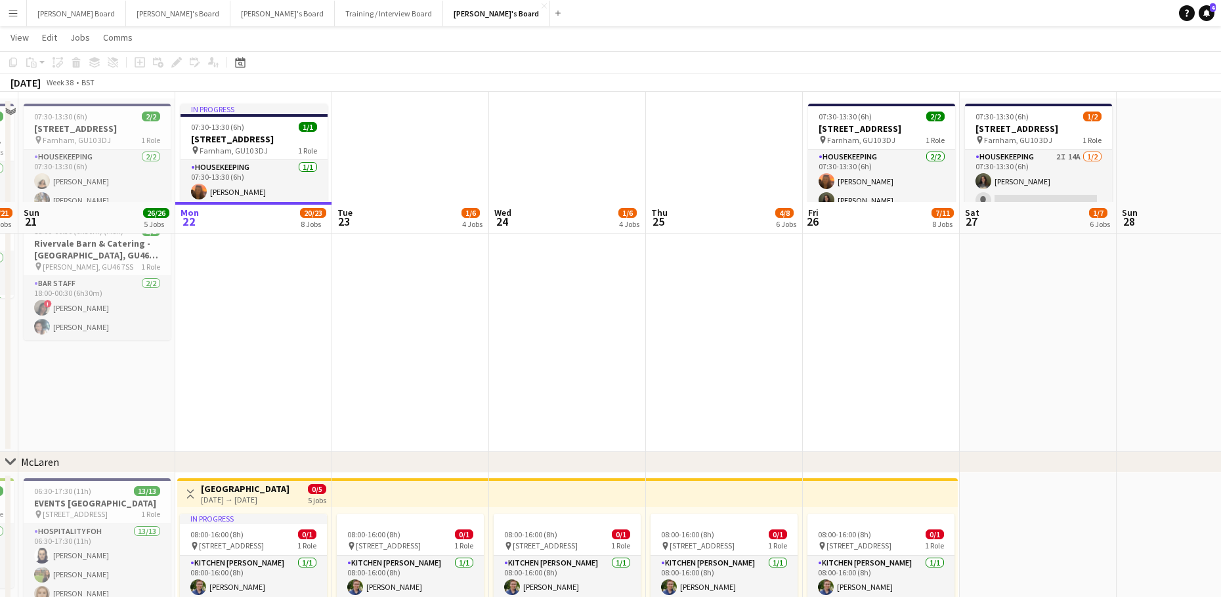
scroll to position [0, 0]
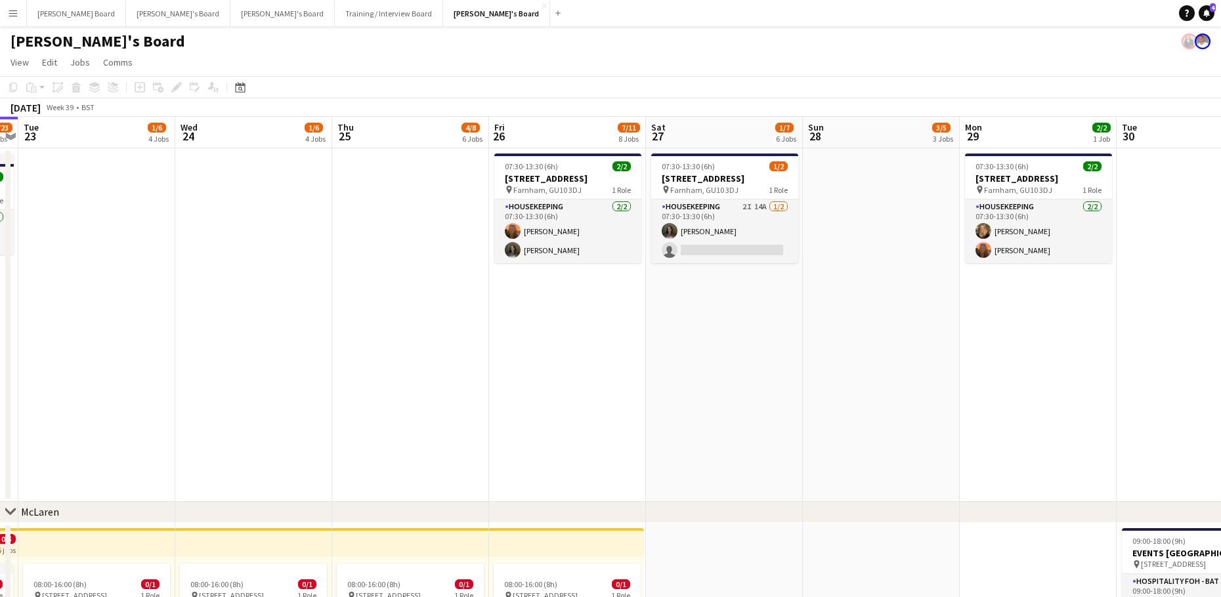
drag, startPoint x: 962, startPoint y: 347, endPoint x: 482, endPoint y: 383, distance: 481.9
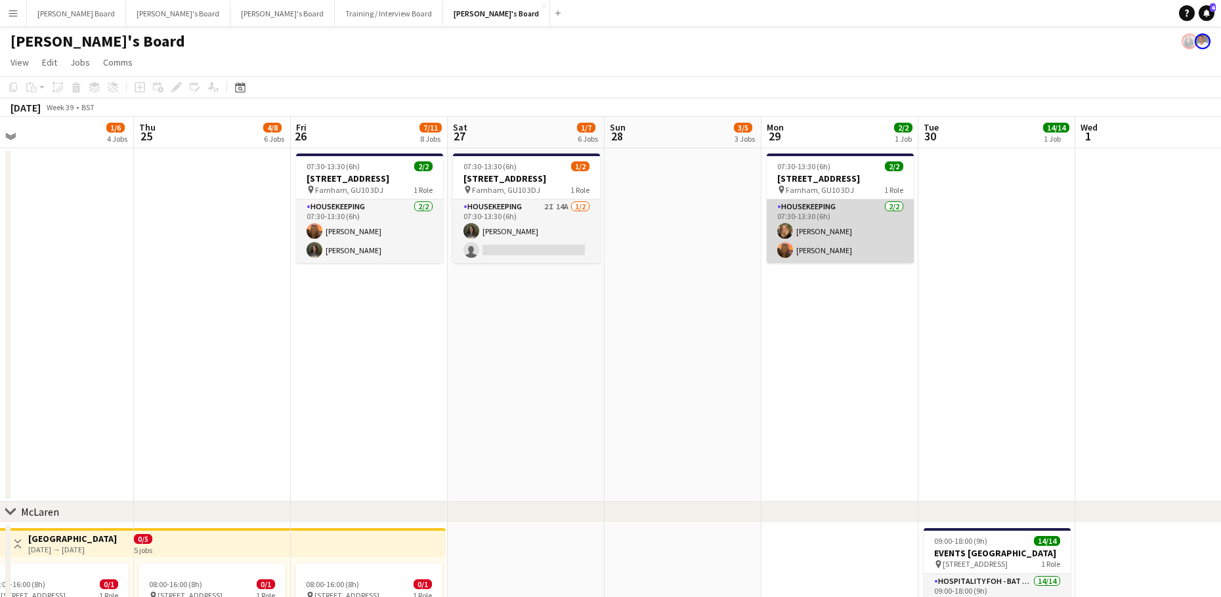
click at [816, 236] on app-card-role "Housekeeping 2/2 07:30-13:30 (6h) Emilie Baxter Millie Cregeen" at bounding box center [840, 232] width 147 height 64
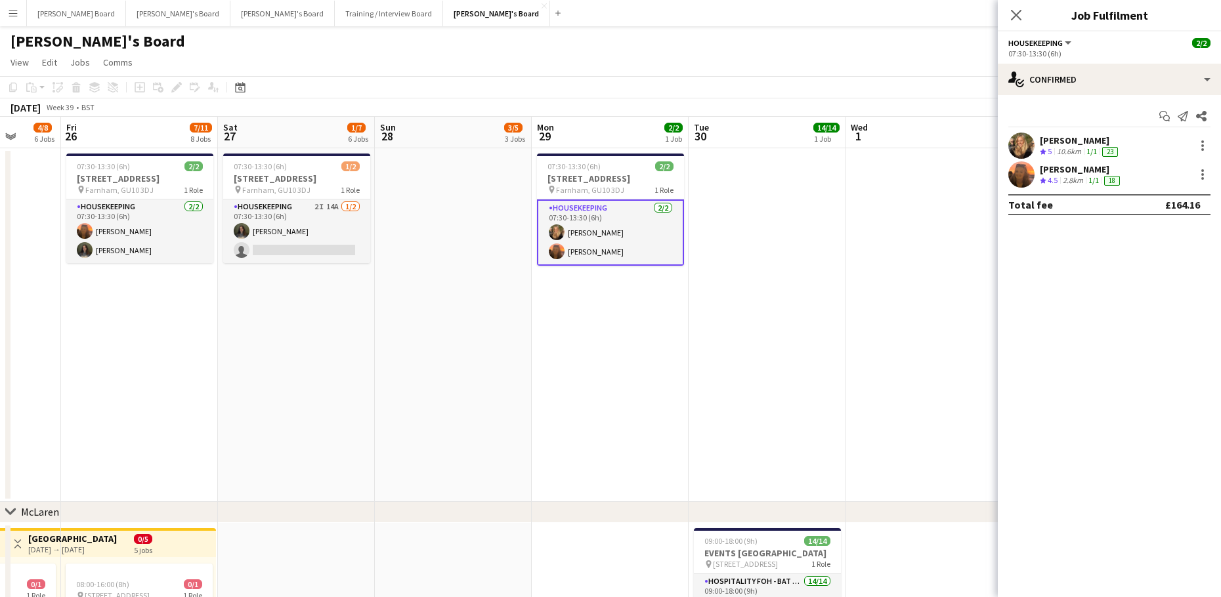
scroll to position [0, 390]
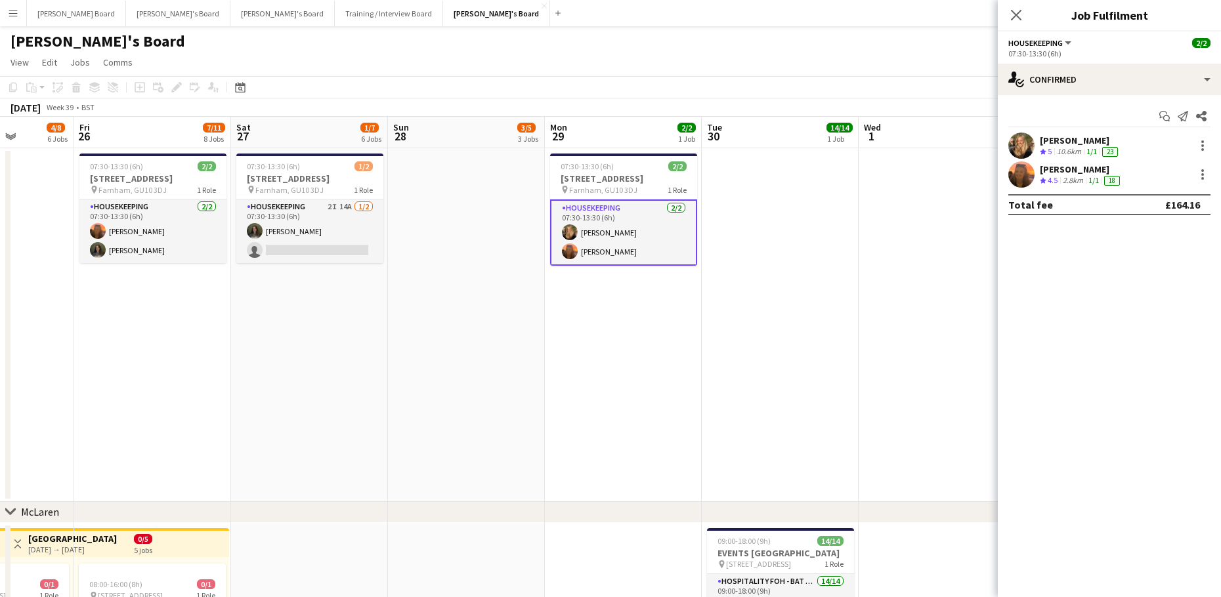
drag, startPoint x: 378, startPoint y: 431, endPoint x: -22, endPoint y: 436, distance: 399.8
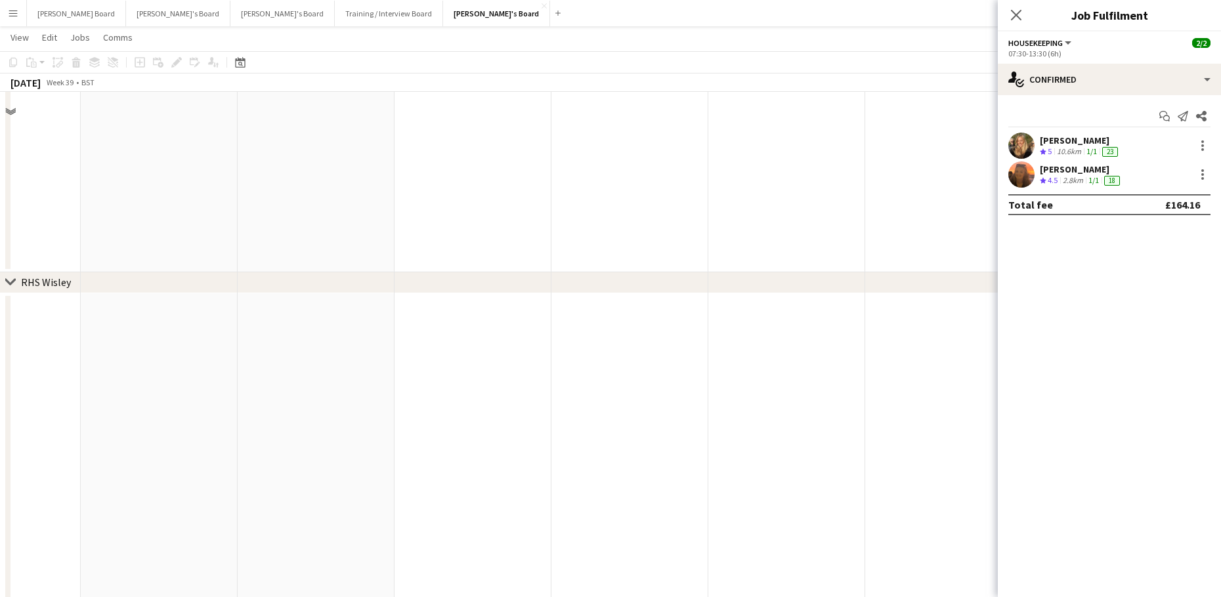
scroll to position [2856, 0]
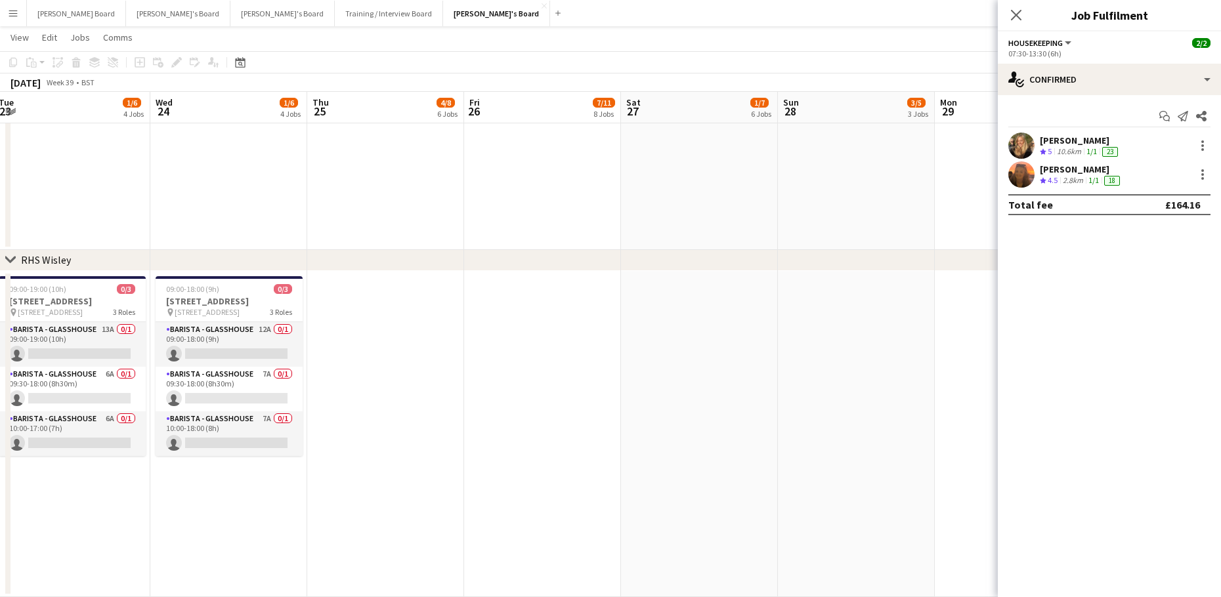
drag, startPoint x: 358, startPoint y: 370, endPoint x: 940, endPoint y: 375, distance: 582.3
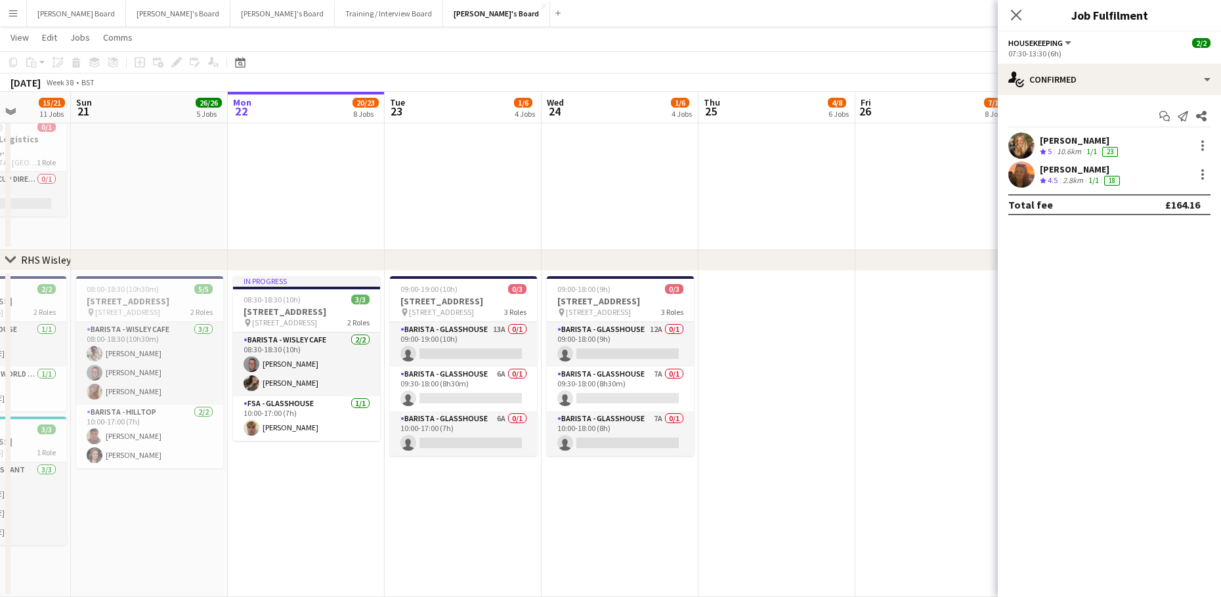
drag, startPoint x: 593, startPoint y: 408, endPoint x: 725, endPoint y: 415, distance: 132.1
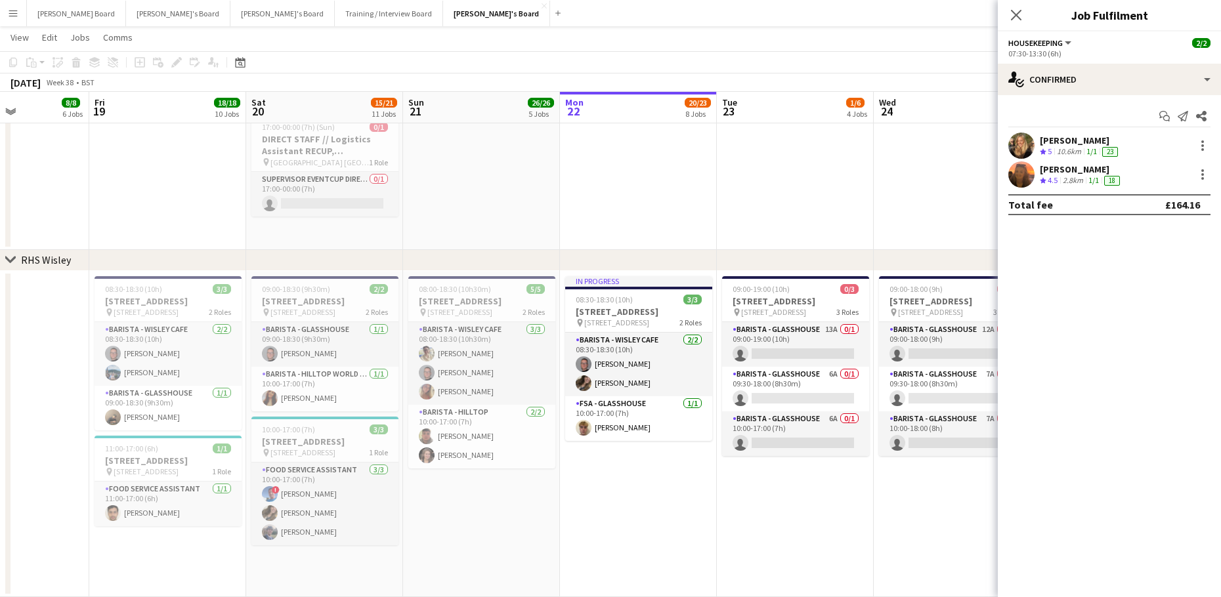
drag, startPoint x: 212, startPoint y: 448, endPoint x: 507, endPoint y: 454, distance: 295.4
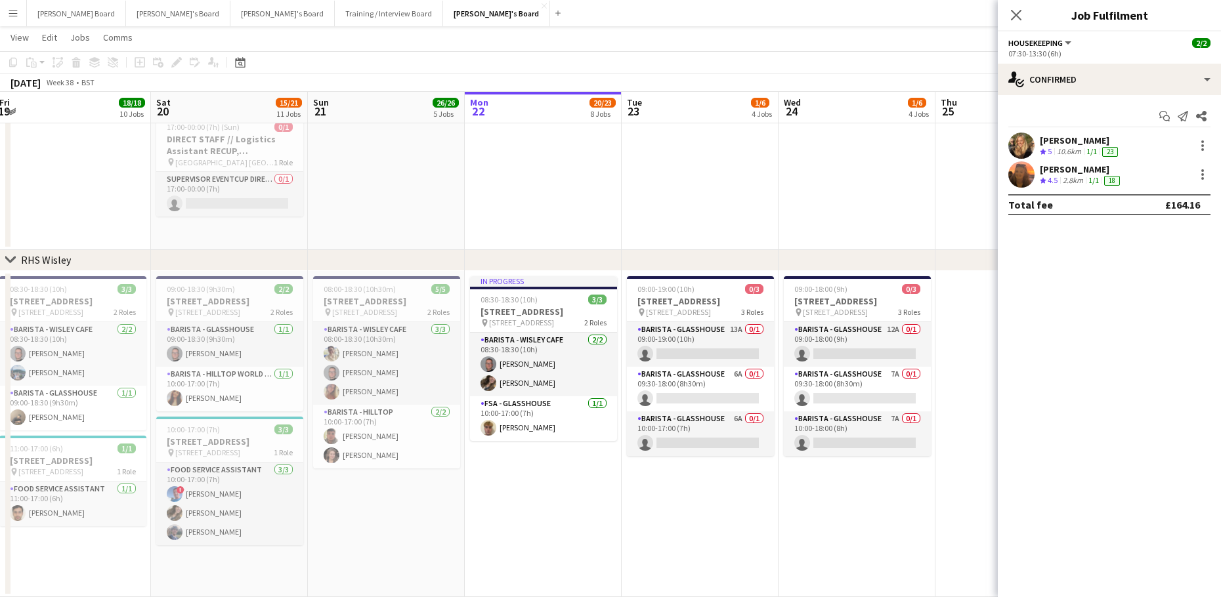
drag, startPoint x: 542, startPoint y: 549, endPoint x: 379, endPoint y: 491, distance: 172.7
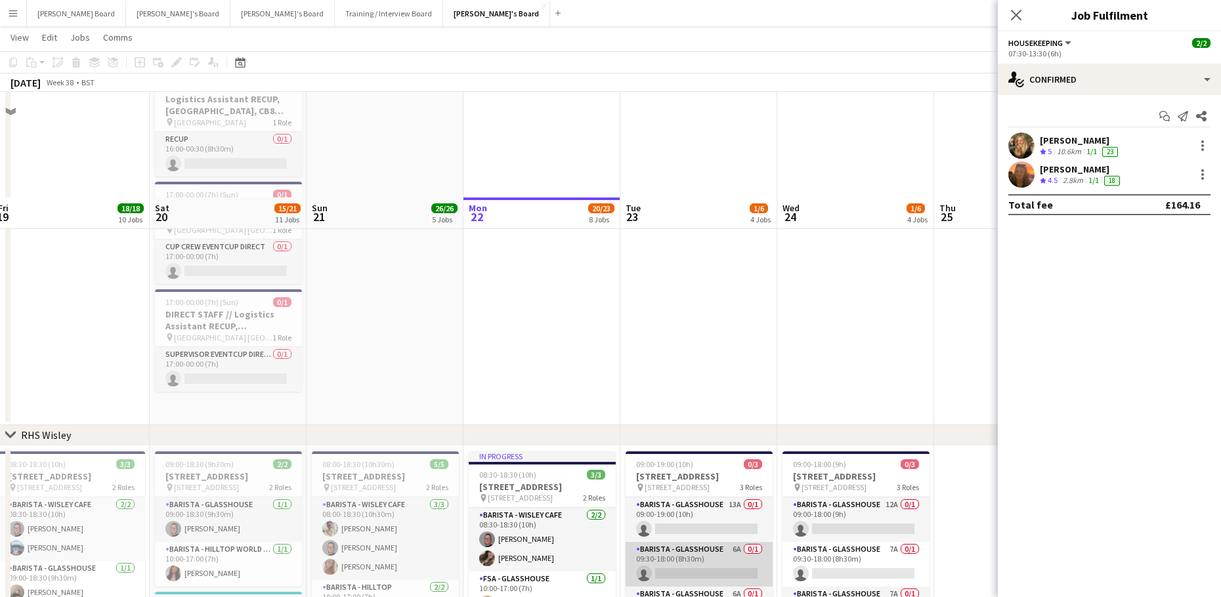
scroll to position [2856, 0]
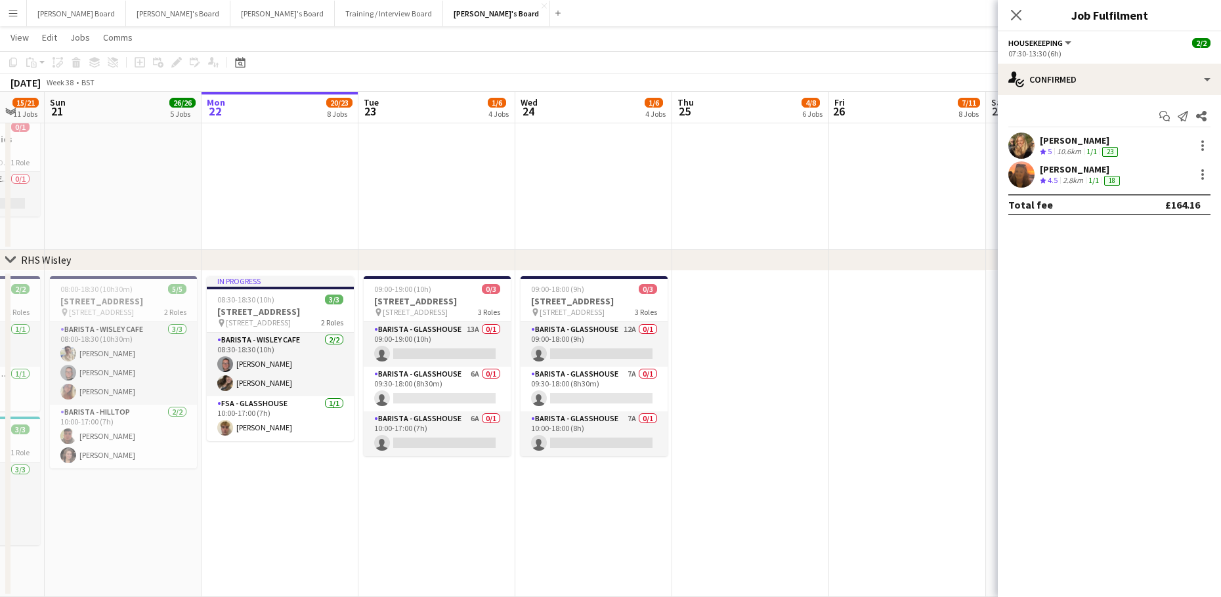
drag, startPoint x: 767, startPoint y: 503, endPoint x: 339, endPoint y: 510, distance: 428.0
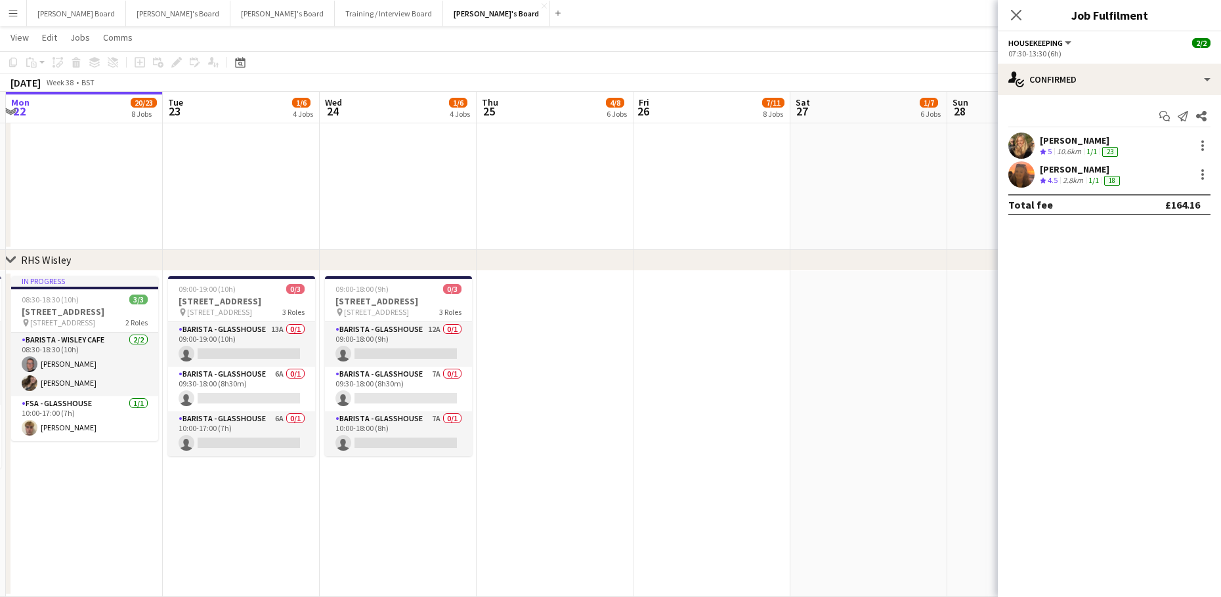
drag, startPoint x: 207, startPoint y: 536, endPoint x: 1077, endPoint y: 488, distance: 871.1
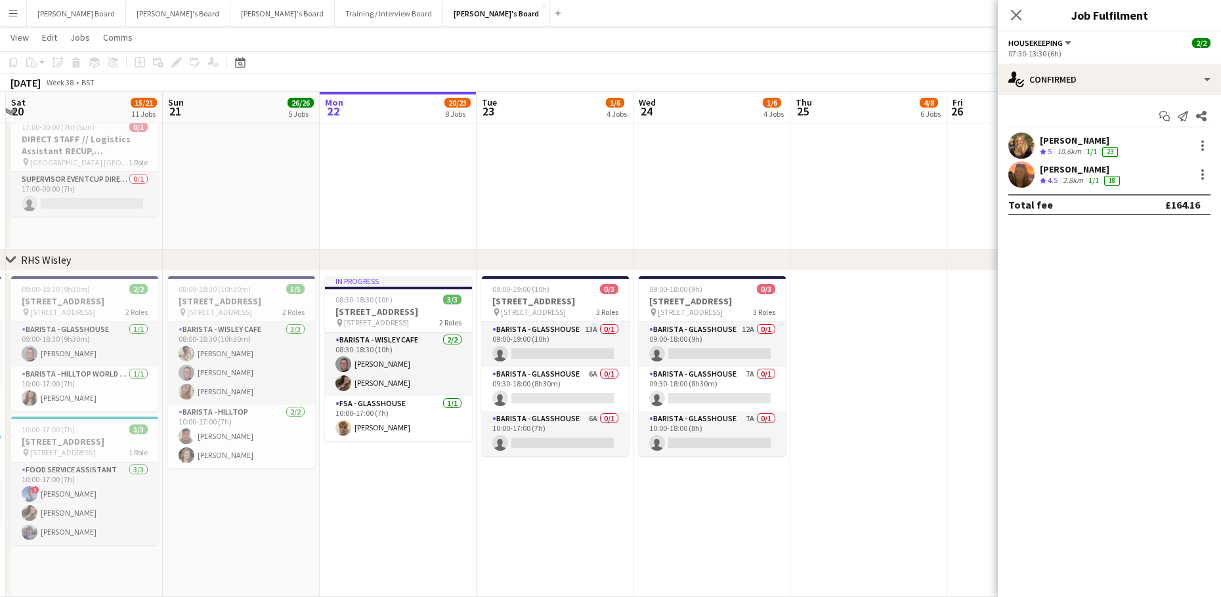
scroll to position [0, 387]
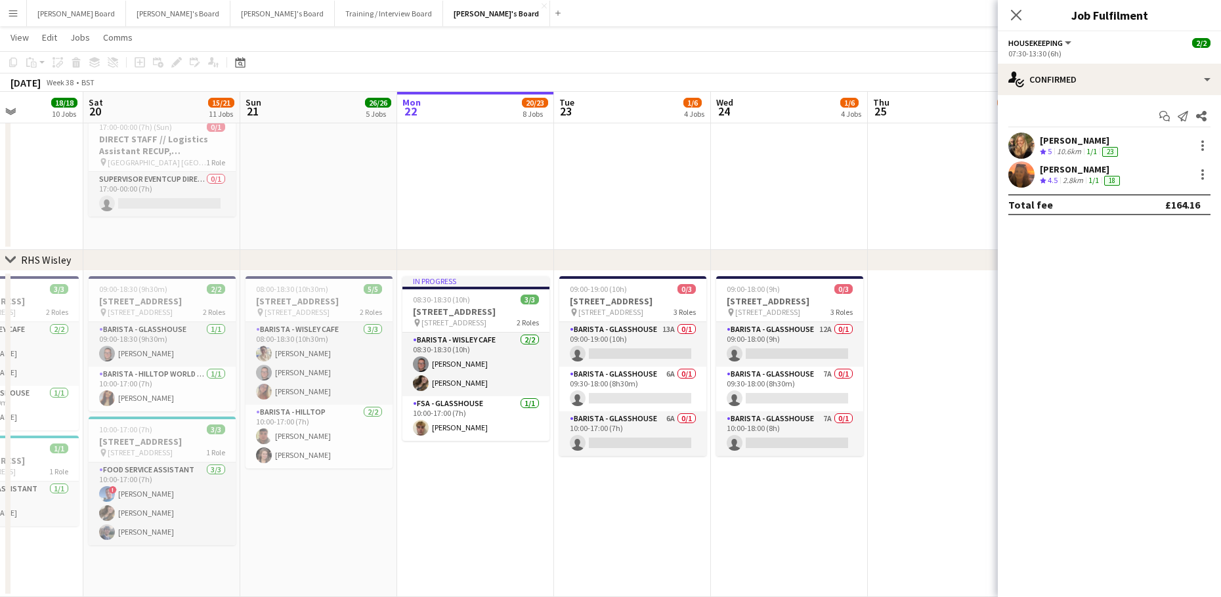
drag, startPoint x: 471, startPoint y: 442, endPoint x: 1075, endPoint y: 442, distance: 603.3
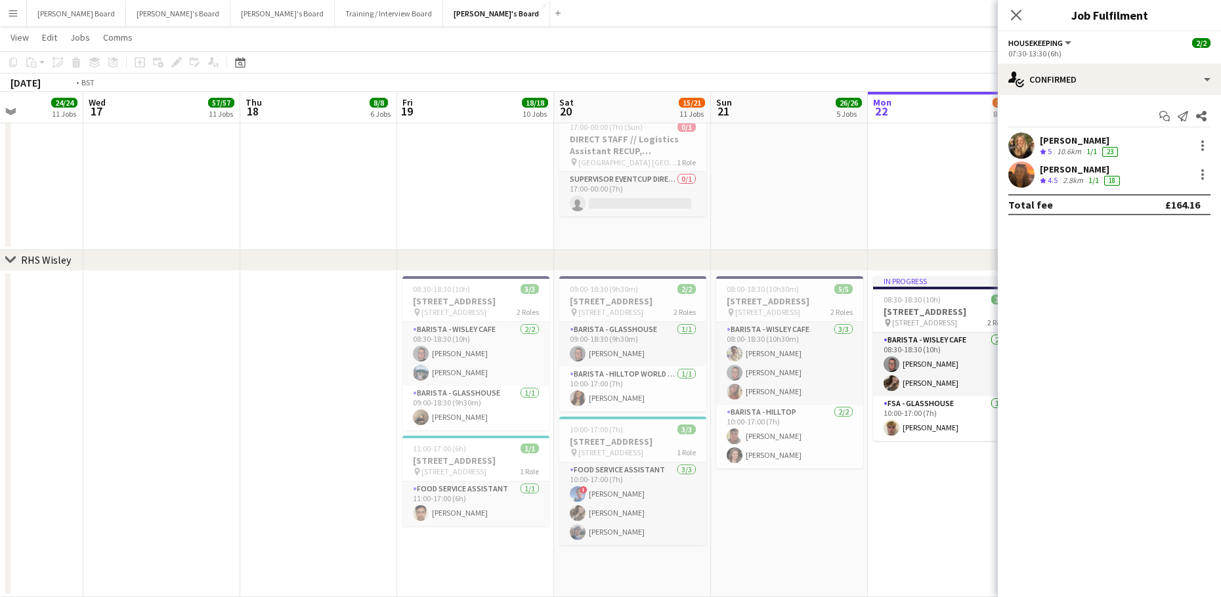
drag, startPoint x: 606, startPoint y: 433, endPoint x: 624, endPoint y: 417, distance: 23.7
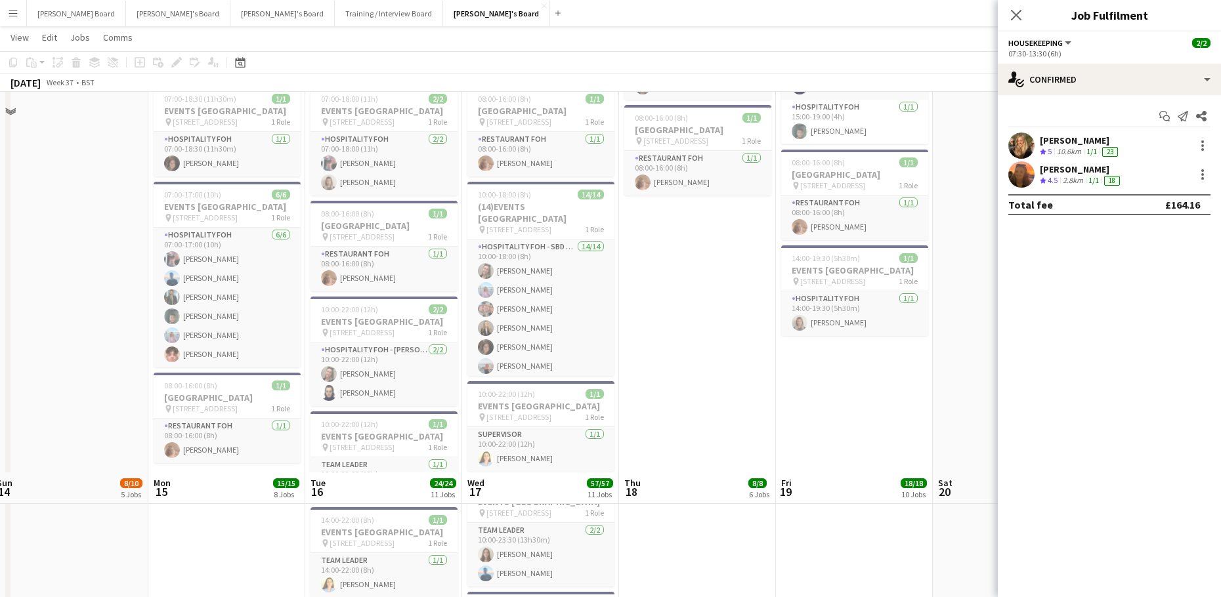
scroll to position [1712, 0]
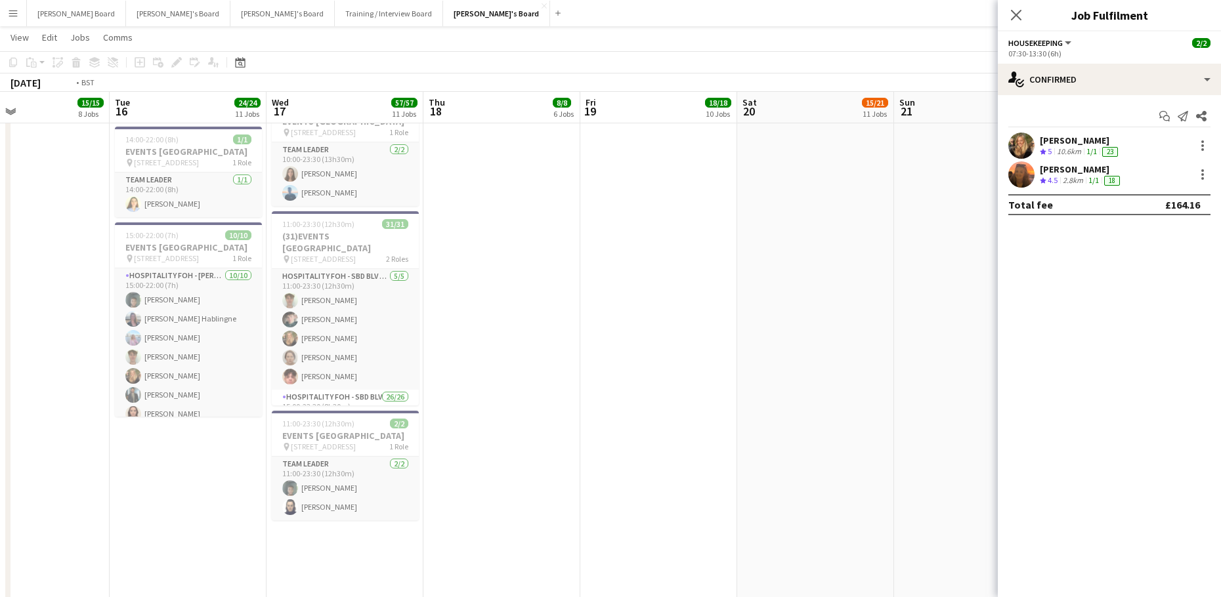
drag, startPoint x: 544, startPoint y: 433, endPoint x: 408, endPoint y: 420, distance: 136.5
click at [437, 433] on app-calendar-viewport "Fri 12 28/28 12 Jobs Sat 13 Sun 14 8/10 5 Jobs Mon 15 15/15 8 Jobs Tue 16 24/24…" at bounding box center [610, 81] width 1221 height 3484
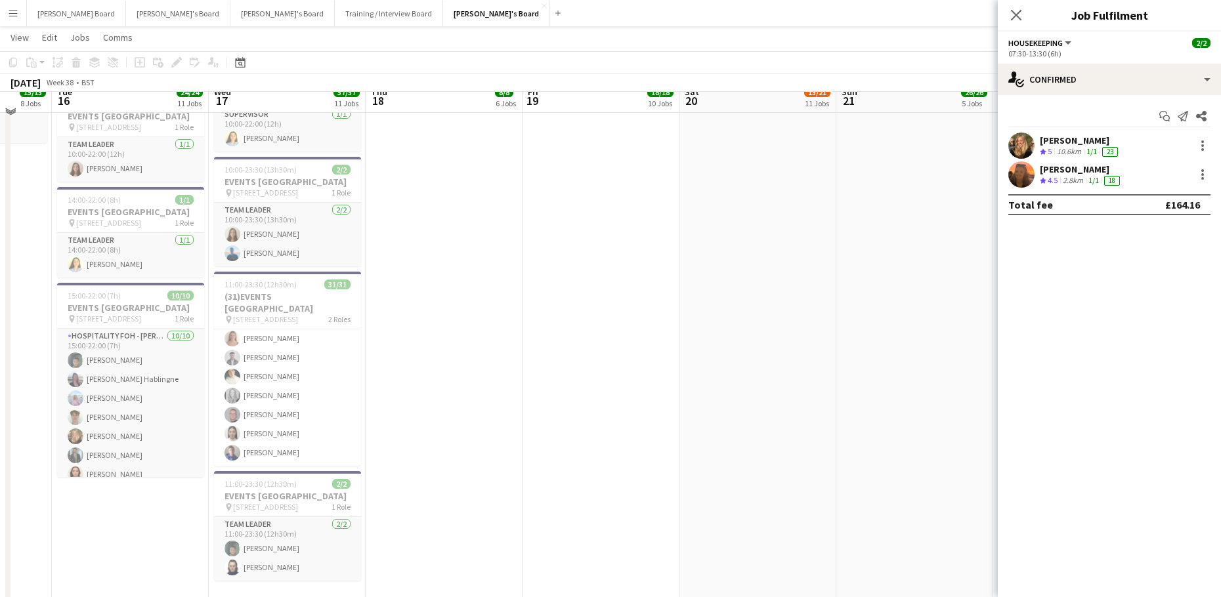
scroll to position [1625, 0]
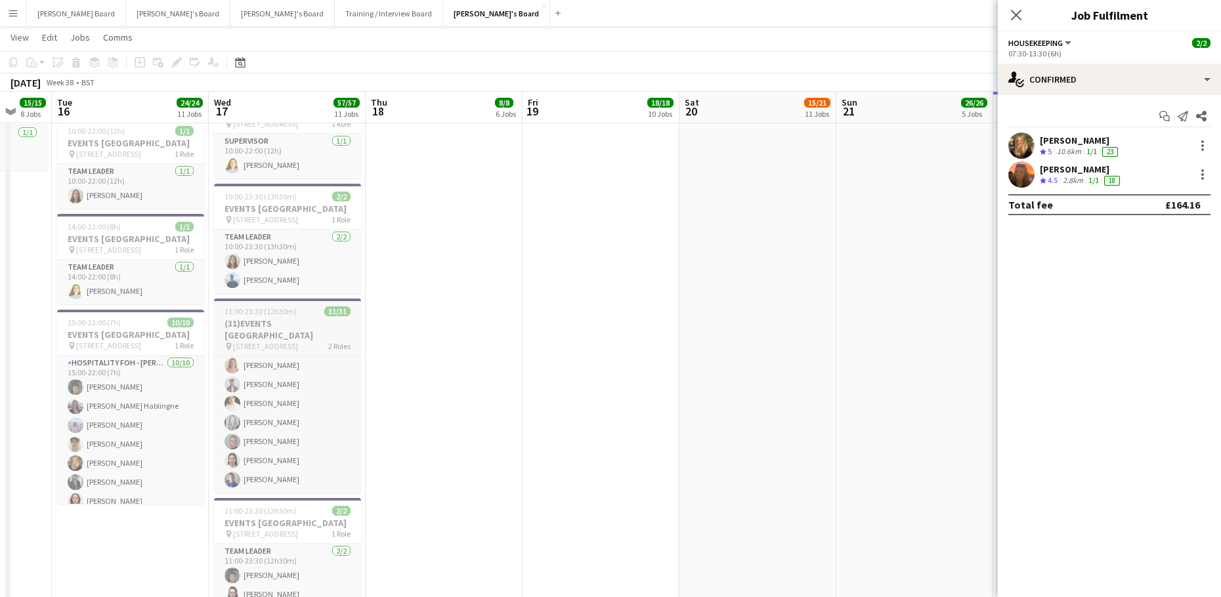
click at [257, 341] on h3 "(31)EVENTS McLaren Technology Centre" at bounding box center [287, 330] width 147 height 24
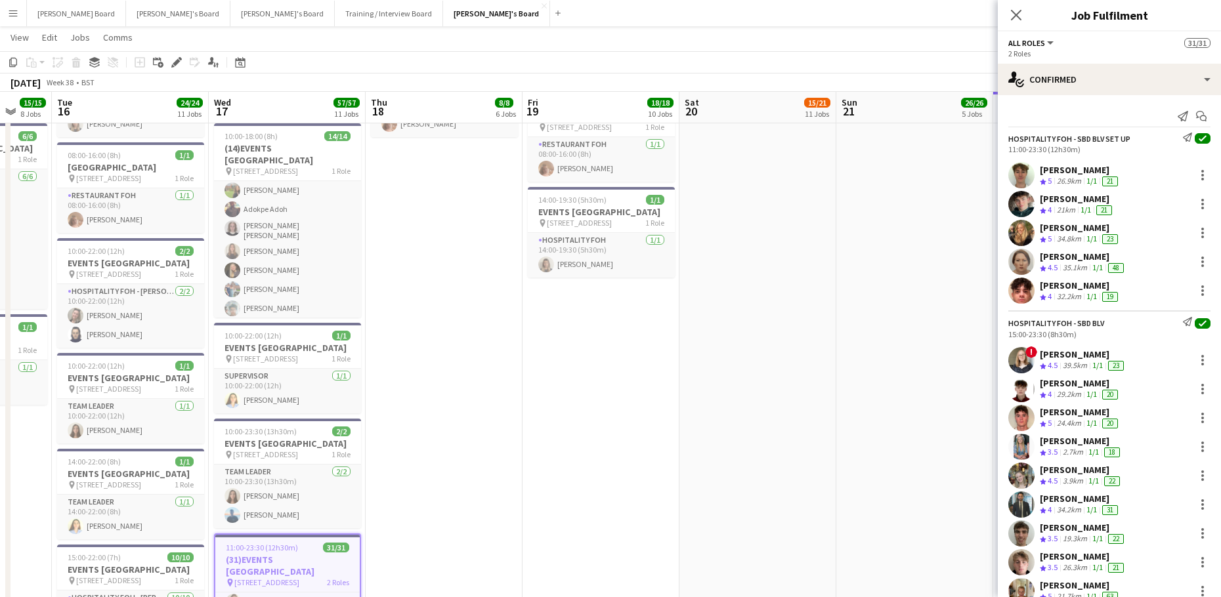
scroll to position [1362, 0]
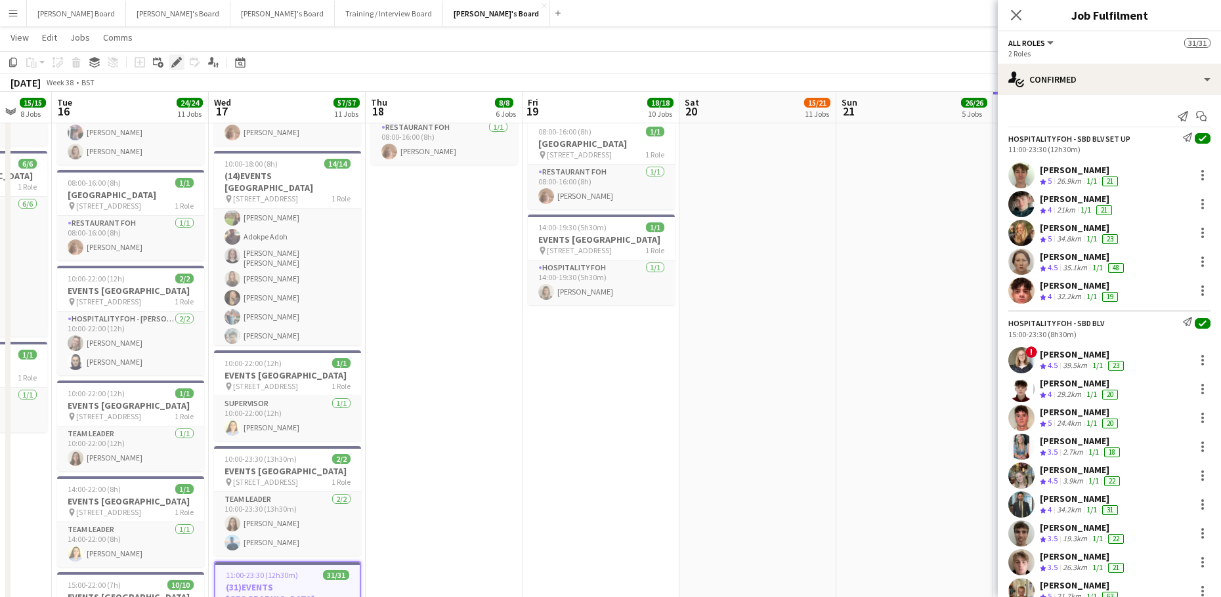
click at [175, 55] on div "Edit" at bounding box center [177, 62] width 16 height 16
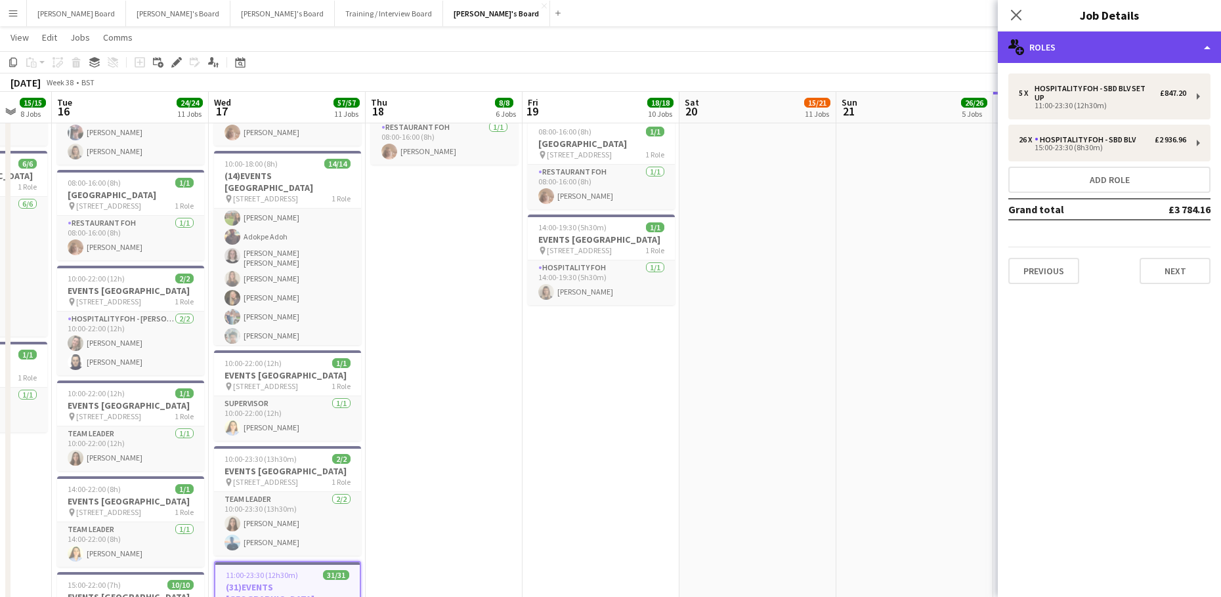
click at [1087, 48] on div "multiple-users-add Roles" at bounding box center [1109, 48] width 223 height 32
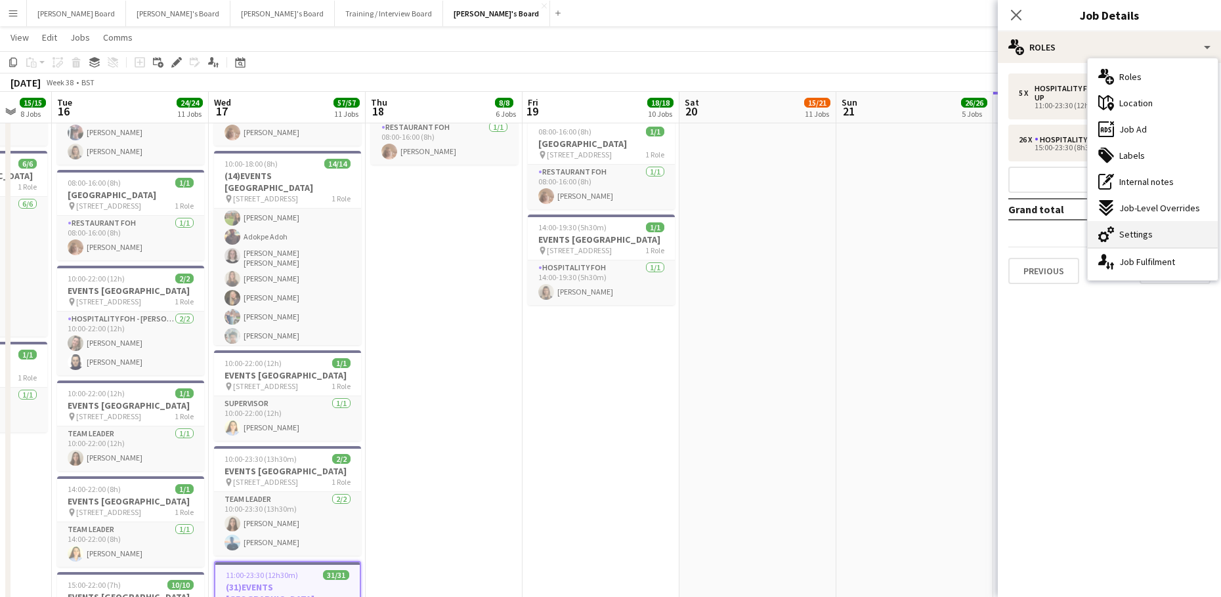
click at [1159, 233] on div "cog-double-3 Settings" at bounding box center [1153, 234] width 130 height 26
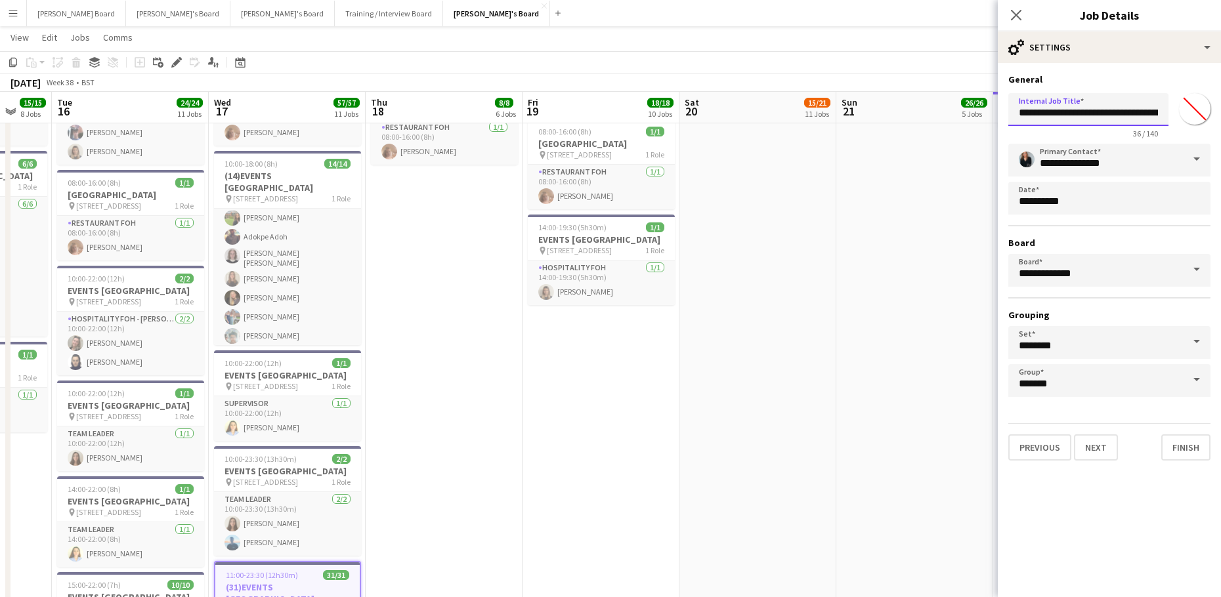
click at [1039, 111] on input "**********" at bounding box center [1088, 109] width 160 height 33
click at [1037, 112] on input "**********" at bounding box center [1088, 109] width 160 height 33
click at [258, 169] on span "10:00-18:00 (8h)" at bounding box center [250, 164] width 53 height 10
type input "**********"
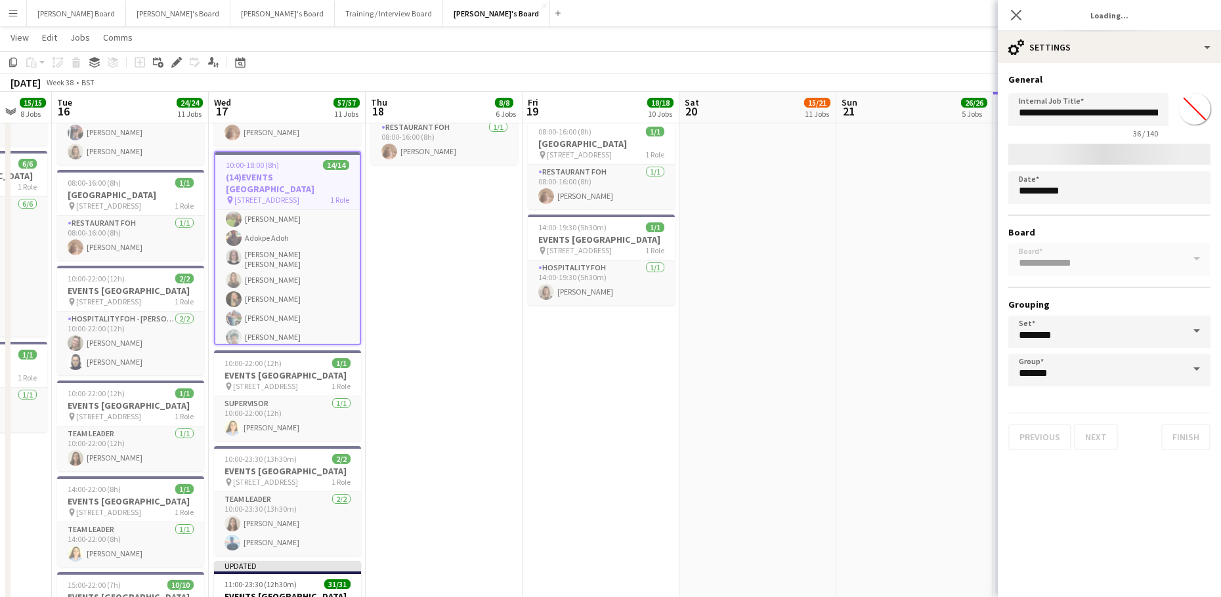
type input "*******"
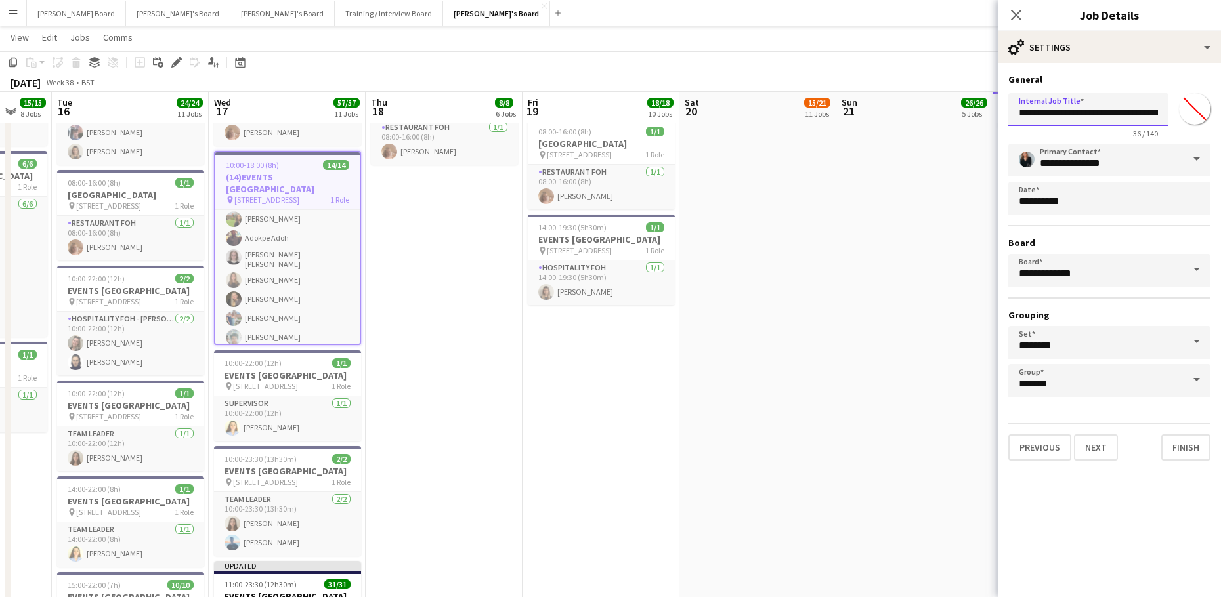
click at [1038, 115] on input "**********" at bounding box center [1088, 109] width 160 height 33
click at [1037, 116] on input "**********" at bounding box center [1088, 109] width 160 height 33
click at [1035, 116] on input "**********" at bounding box center [1088, 109] width 160 height 33
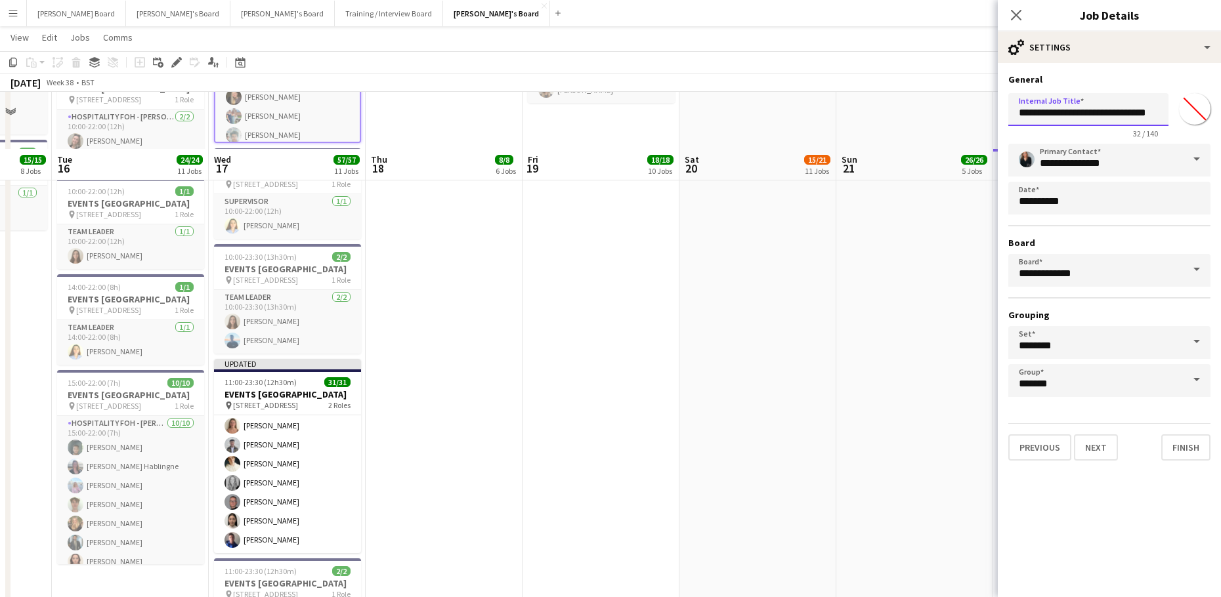
scroll to position [1625, 0]
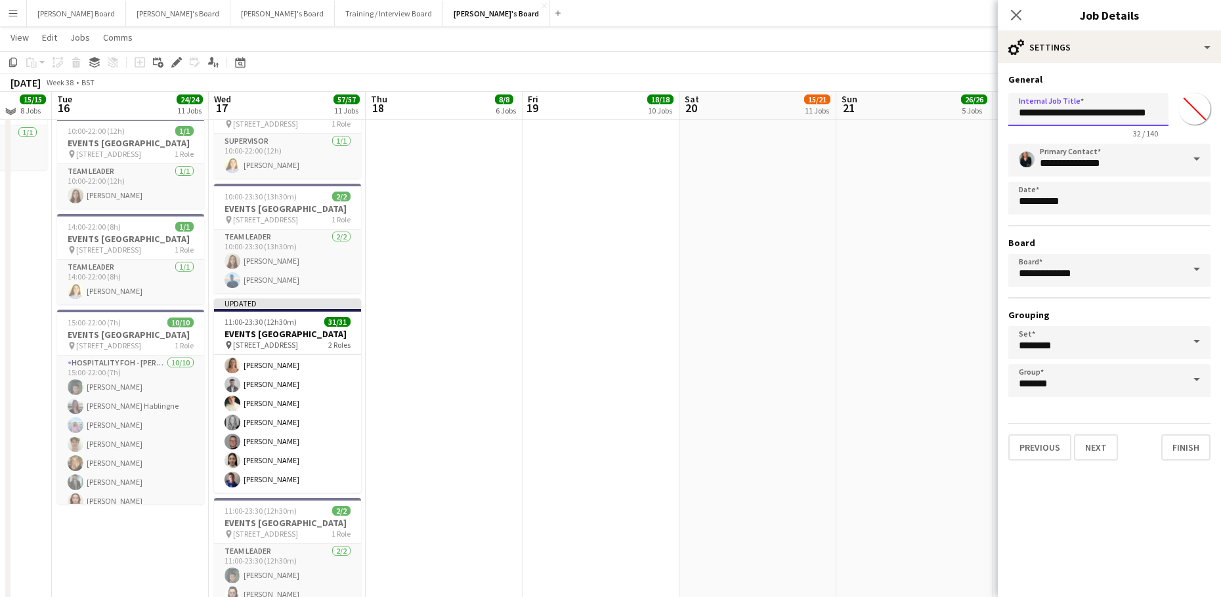
type input "**********"
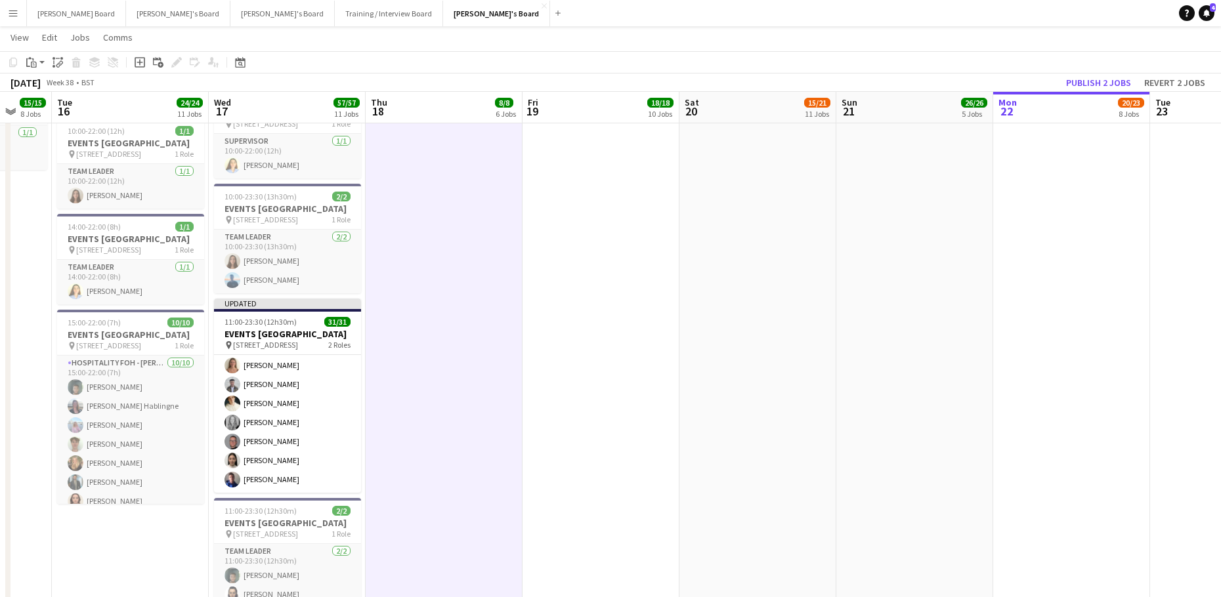
click at [1096, 93] on app-board-header-date "Mon 22 20/23 8 Jobs" at bounding box center [1071, 108] width 157 height 32
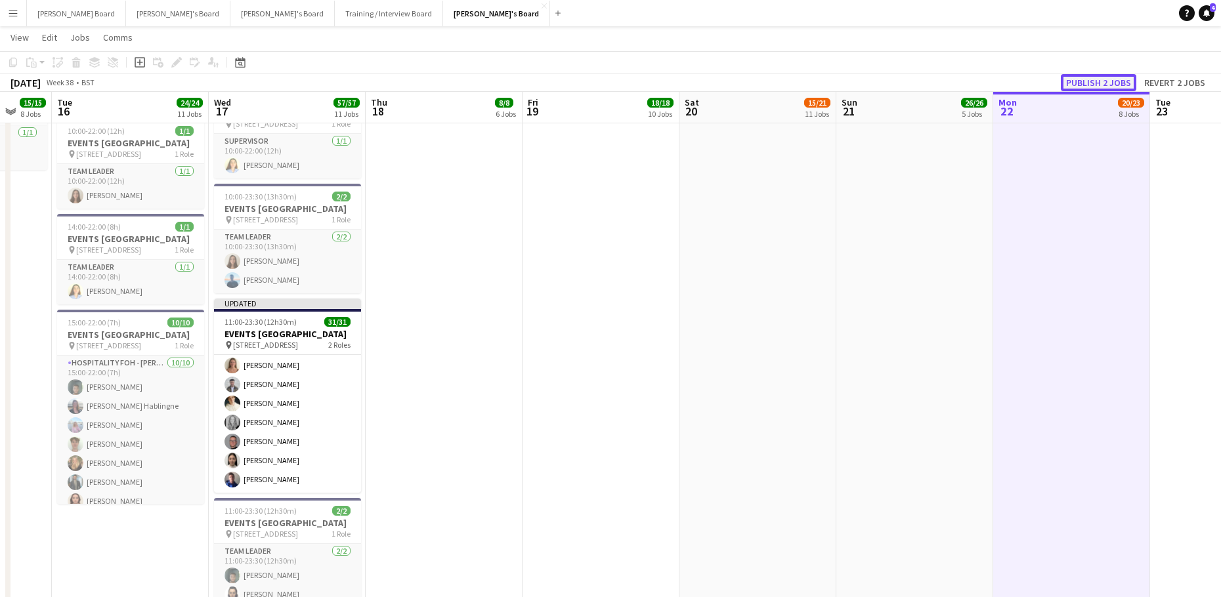
click at [1096, 87] on button "Publish 2 jobs" at bounding box center [1098, 82] width 75 height 17
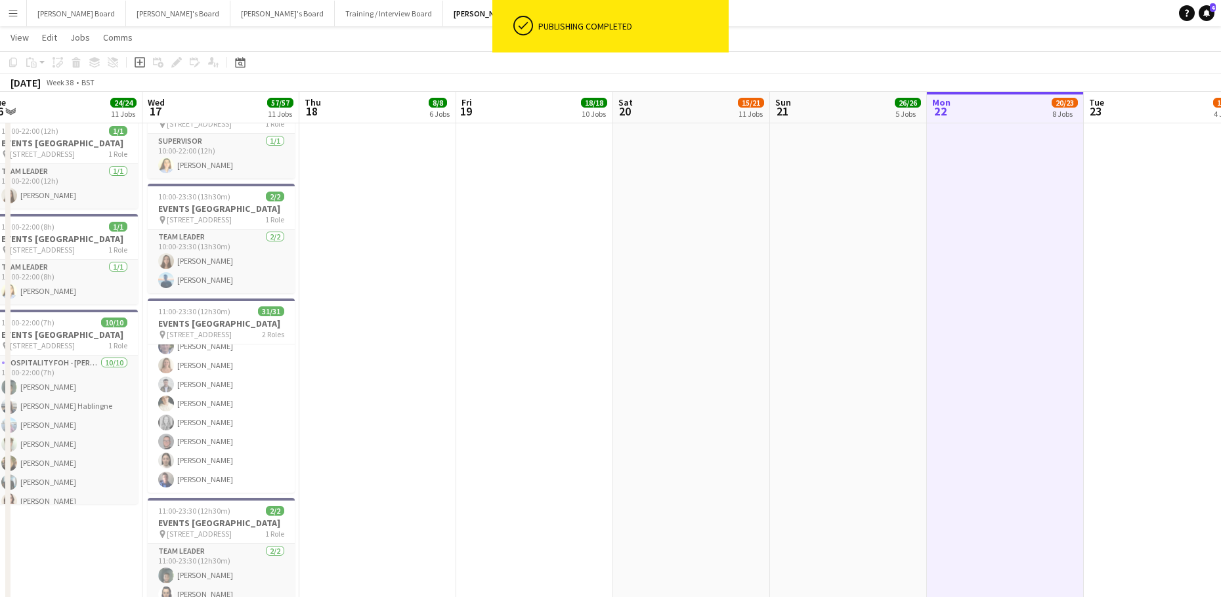
drag, startPoint x: 822, startPoint y: 379, endPoint x: 924, endPoint y: 418, distance: 108.9
click at [924, 418] on app-calendar-viewport "Sun 14 8/10 5 Jobs Mon 15 15/15 8 Jobs Tue 16 24/24 11 Jobs Wed 17 57/57 11 Job…" at bounding box center [610, 169] width 1221 height 3484
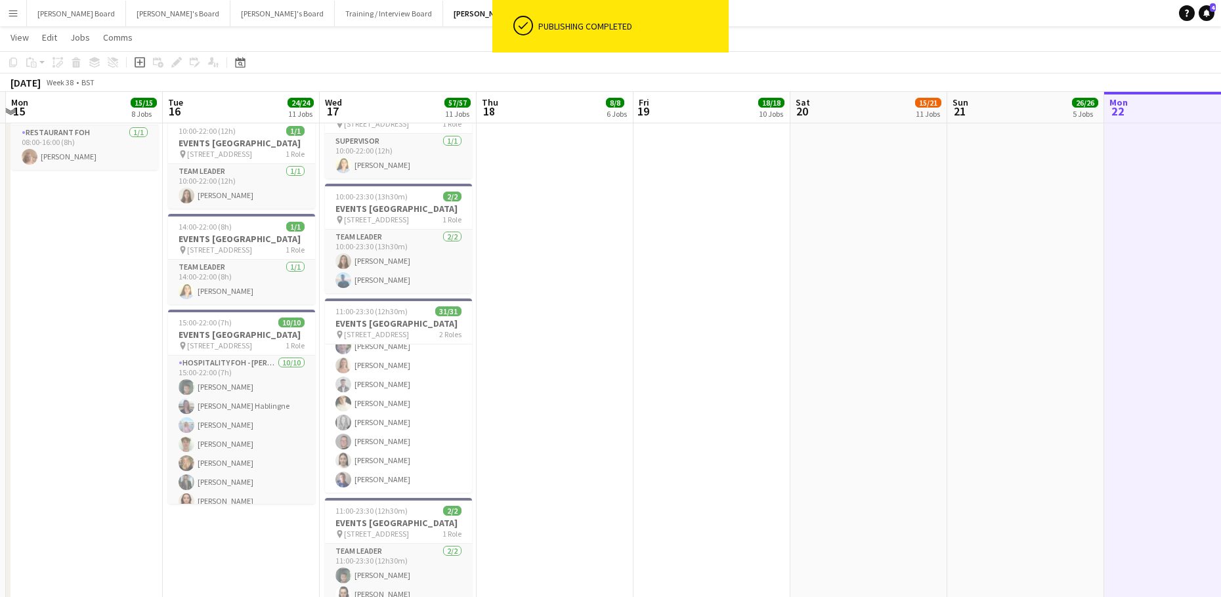
drag, startPoint x: 572, startPoint y: 428, endPoint x: 858, endPoint y: 412, distance: 286.0
click at [858, 412] on app-calendar-viewport "Sat 13 Sun 14 8/10 5 Jobs Mon 15 15/15 8 Jobs Tue 16 24/24 11 Jobs Wed 17 57/57…" at bounding box center [610, 169] width 1221 height 3484
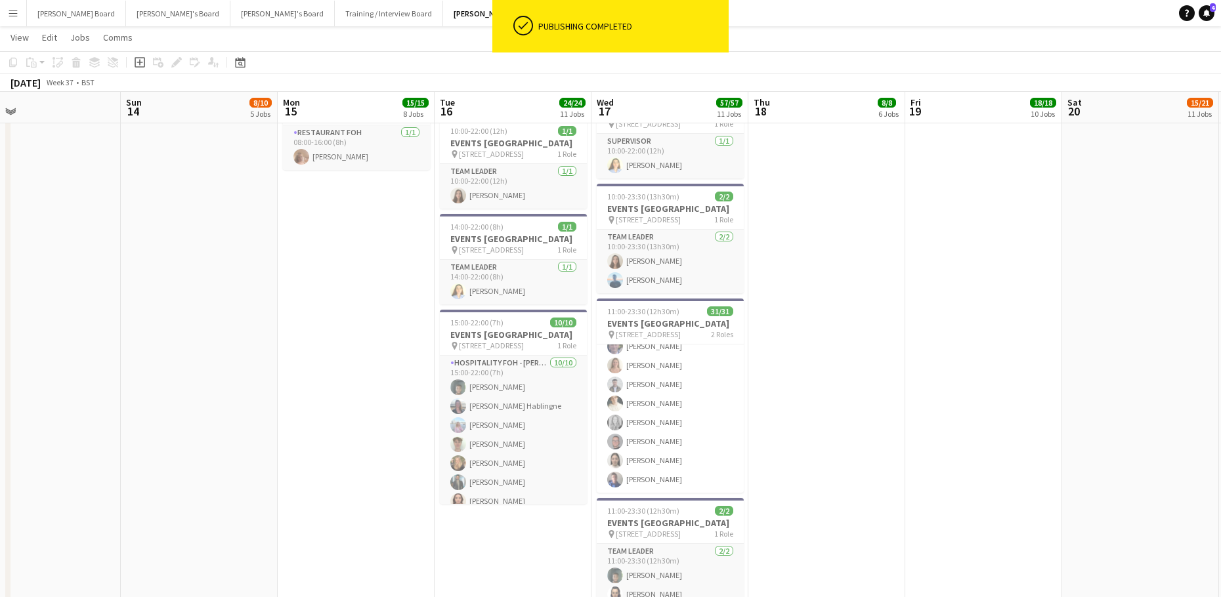
drag, startPoint x: 276, startPoint y: 377, endPoint x: 673, endPoint y: 403, distance: 398.0
click at [673, 403] on app-calendar-viewport "Thu 11 14/14 9 Jobs Fri 12 28/28 12 Jobs Sat 13 Sun 14 8/10 5 Jobs Mon 15 15/15…" at bounding box center [610, 169] width 1221 height 3484
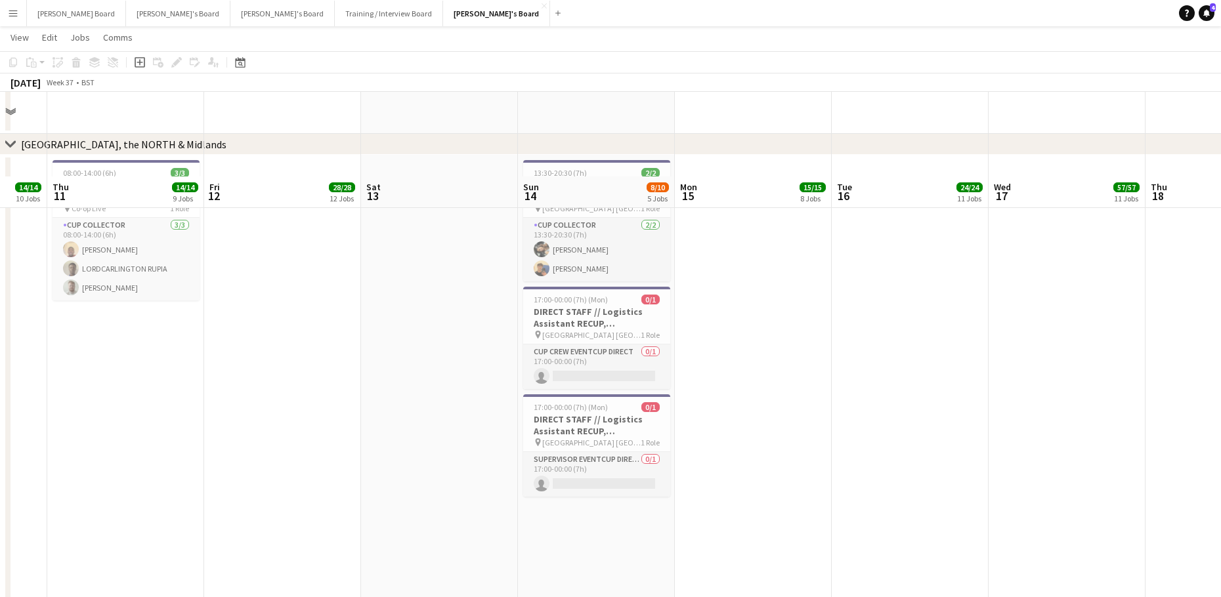
scroll to position [2276, 0]
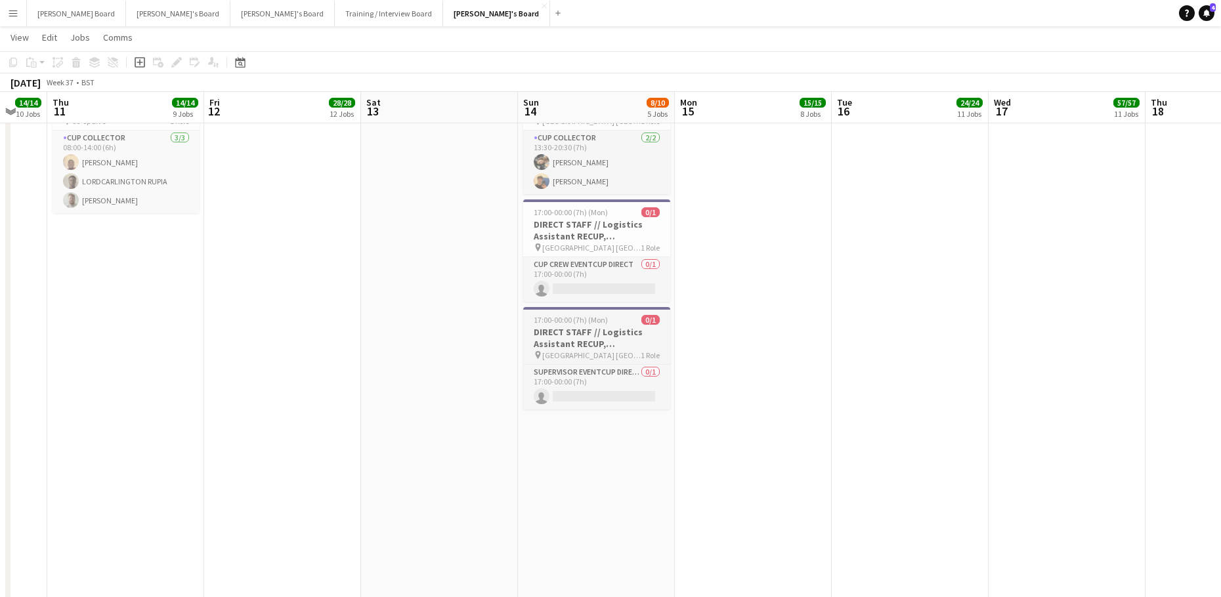
click at [591, 331] on h3 "DIRECT STAFF // Logistics Assistant RECUP, TRENT BRIDGE CRICKET GROUND, NG2 6AG" at bounding box center [596, 338] width 147 height 24
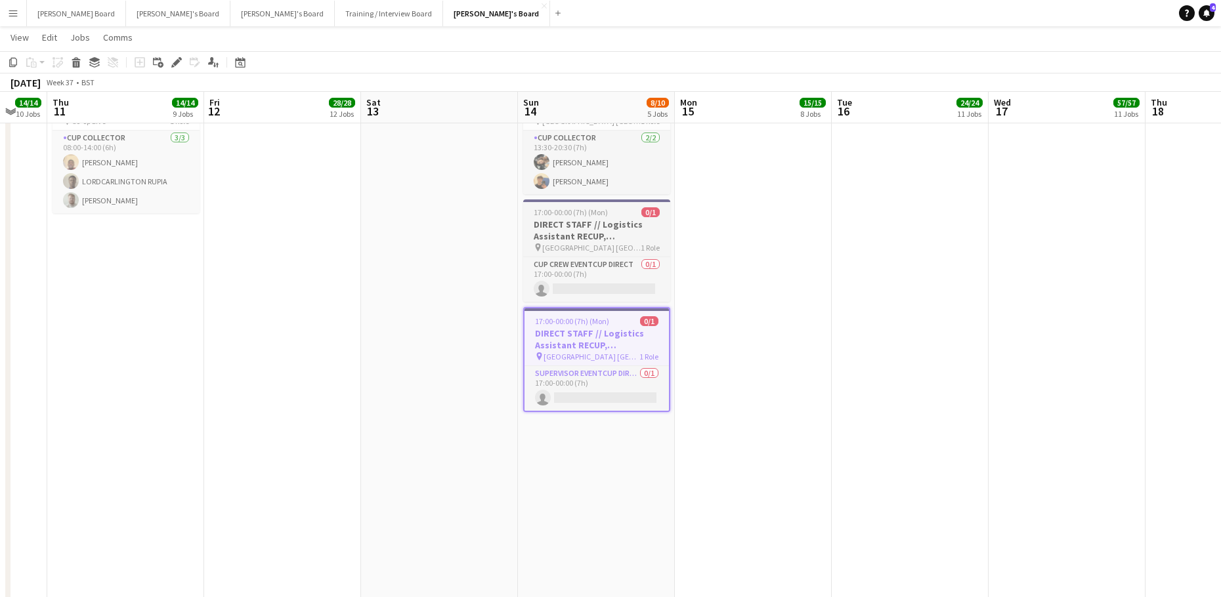
click at [576, 233] on h3 "DIRECT STAFF // Logistics Assistant RECUP, TRENT BRIDGE CRICKET GROUND, NG2 6AG" at bounding box center [596, 231] width 147 height 24
click at [79, 58] on icon "Delete" at bounding box center [76, 62] width 11 height 11
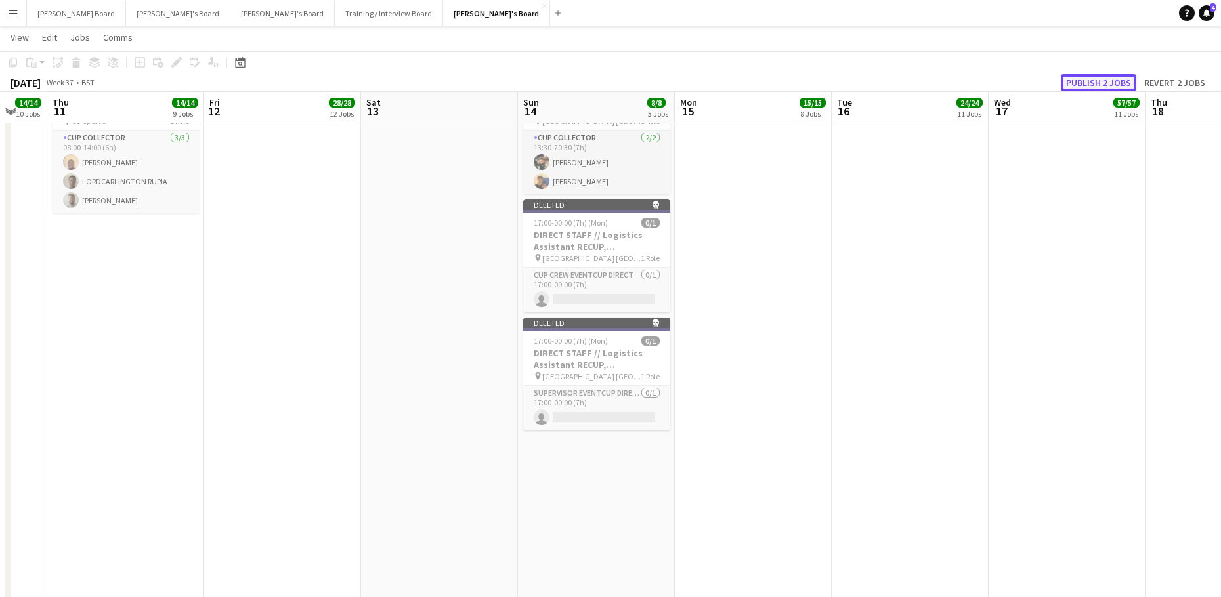
click at [1072, 81] on button "Publish 2 jobs" at bounding box center [1098, 82] width 75 height 17
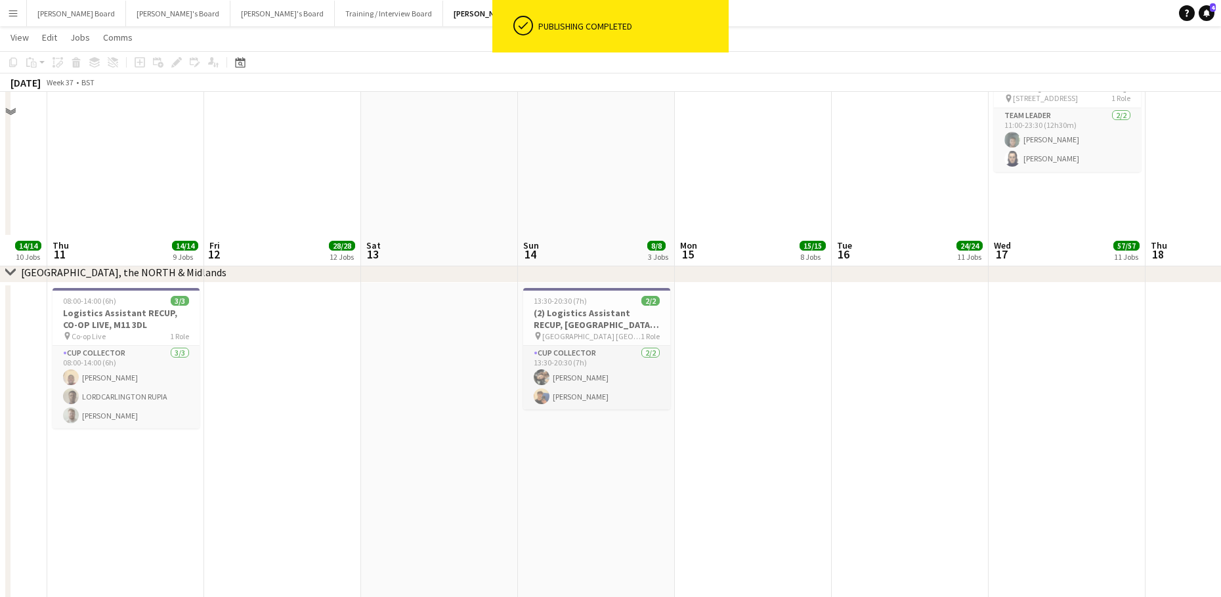
scroll to position [1925, 0]
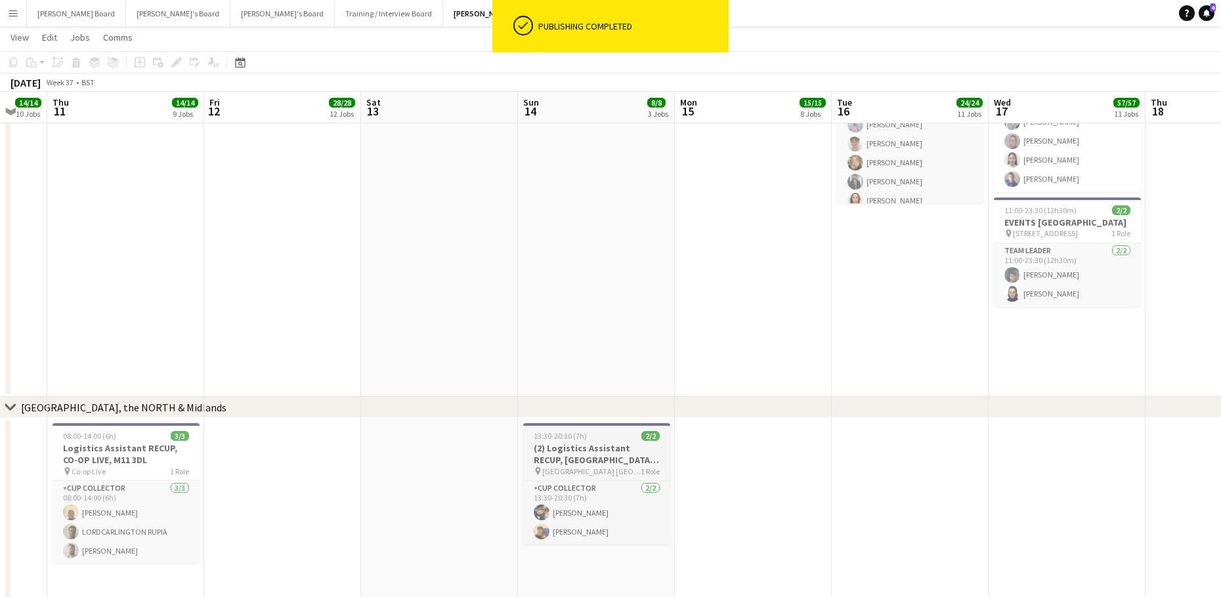
click at [568, 457] on h3 "(2) Logistics Assistant RECUP, TRENT BRIDGE CRICKET GROUND, NG2 6AG" at bounding box center [596, 454] width 147 height 24
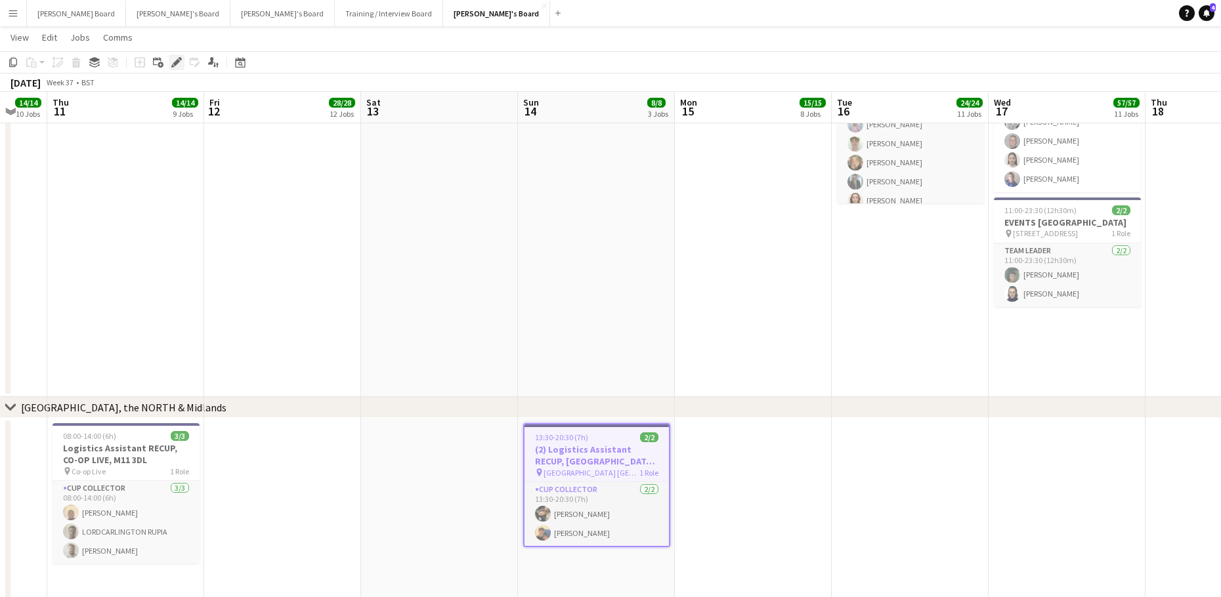
click at [179, 58] on icon at bounding box center [180, 58] width 3 height 3
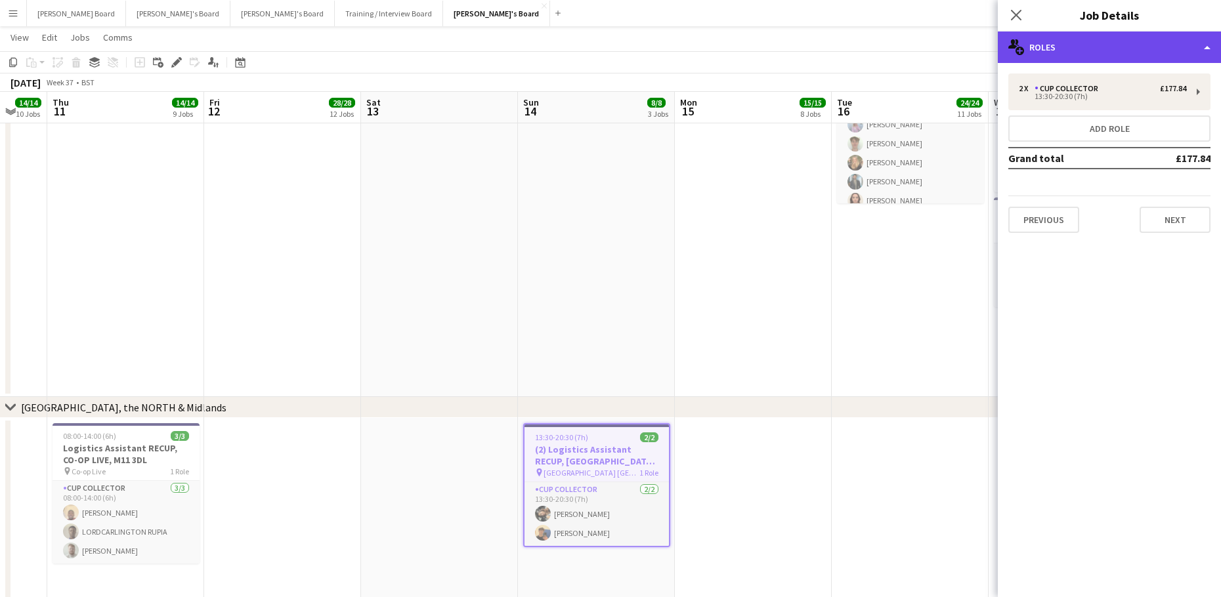
drag, startPoint x: 1161, startPoint y: 45, endPoint x: 1144, endPoint y: 220, distance: 175.4
click at [1162, 45] on div "multiple-users-add Roles" at bounding box center [1109, 48] width 223 height 32
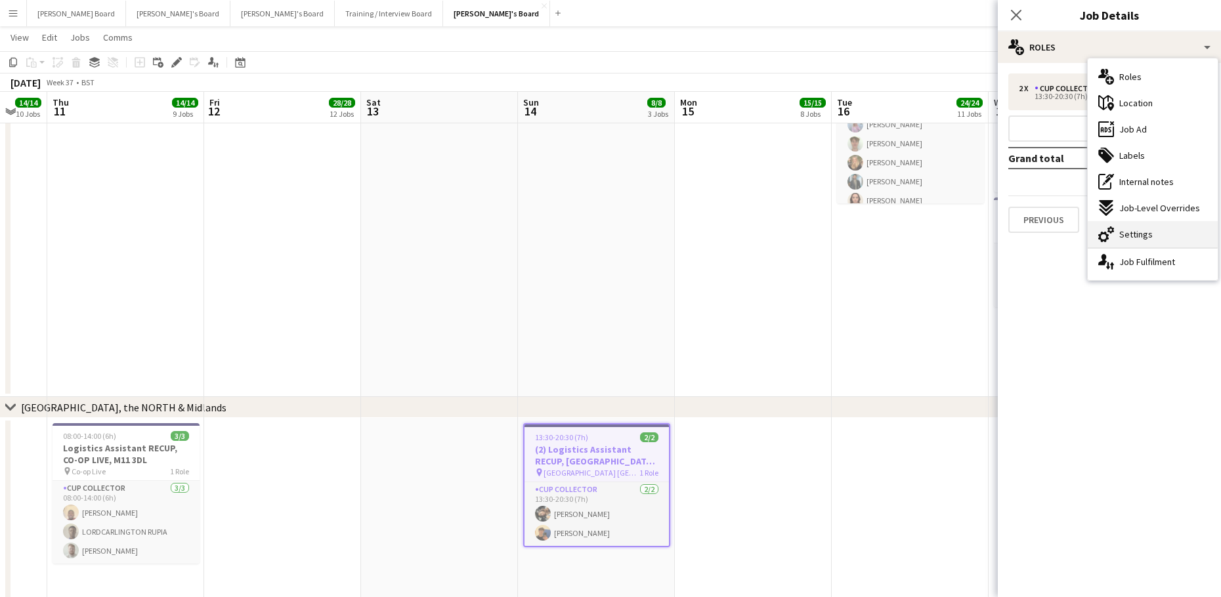
click at [1128, 238] on span "Settings" at bounding box center [1135, 234] width 33 height 12
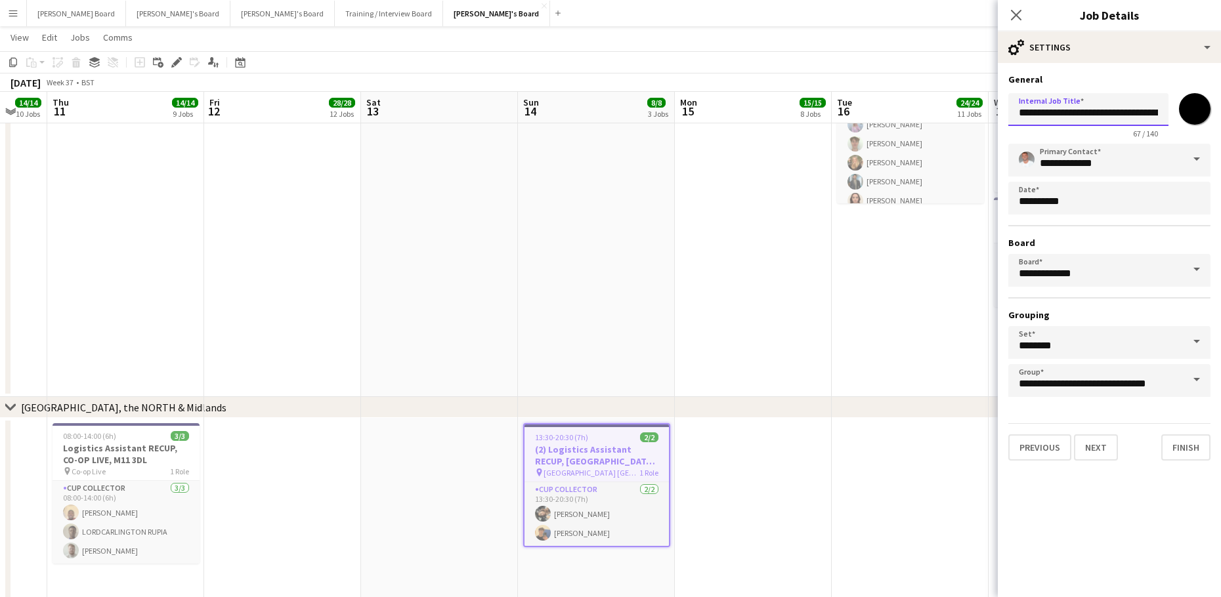
click at [1035, 114] on input "**********" at bounding box center [1088, 109] width 160 height 33
type input "**********"
click at [895, 404] on div "chevron-right MANCHESTER, the NORTH & Midlands" at bounding box center [610, 407] width 1221 height 21
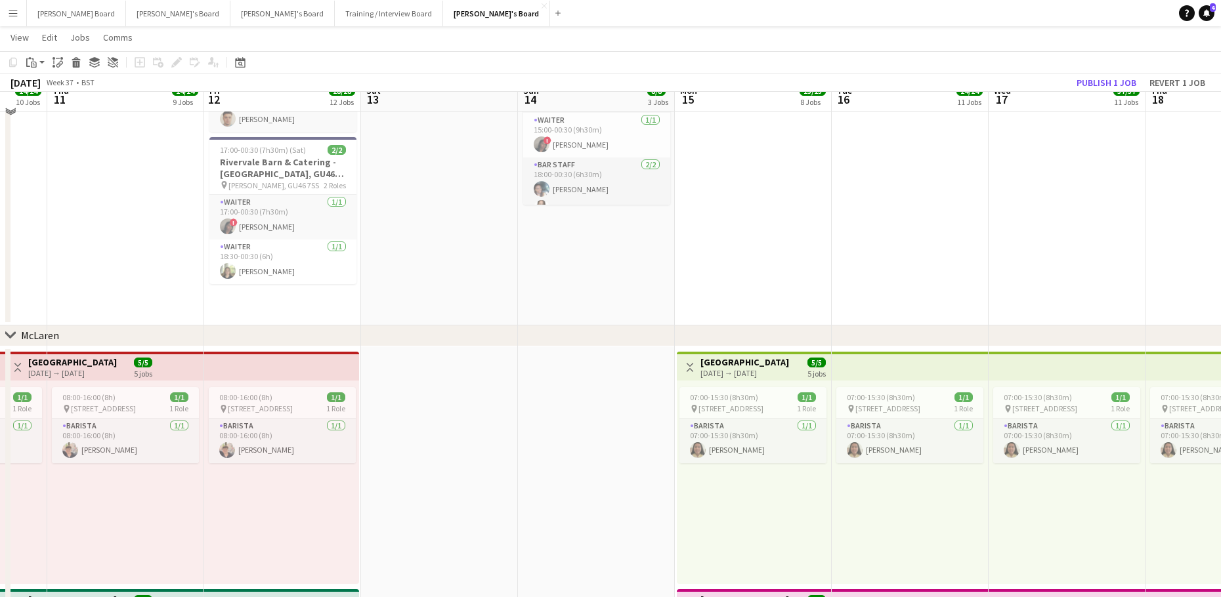
scroll to position [0, 0]
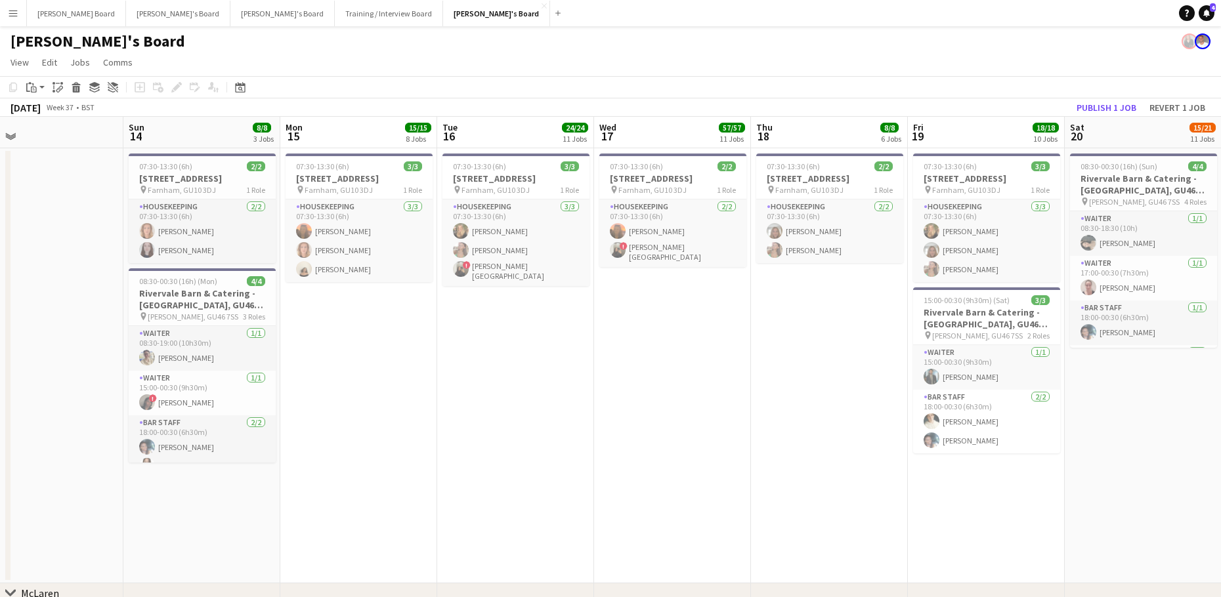
drag, startPoint x: 987, startPoint y: 406, endPoint x: 390, endPoint y: 430, distance: 597.2
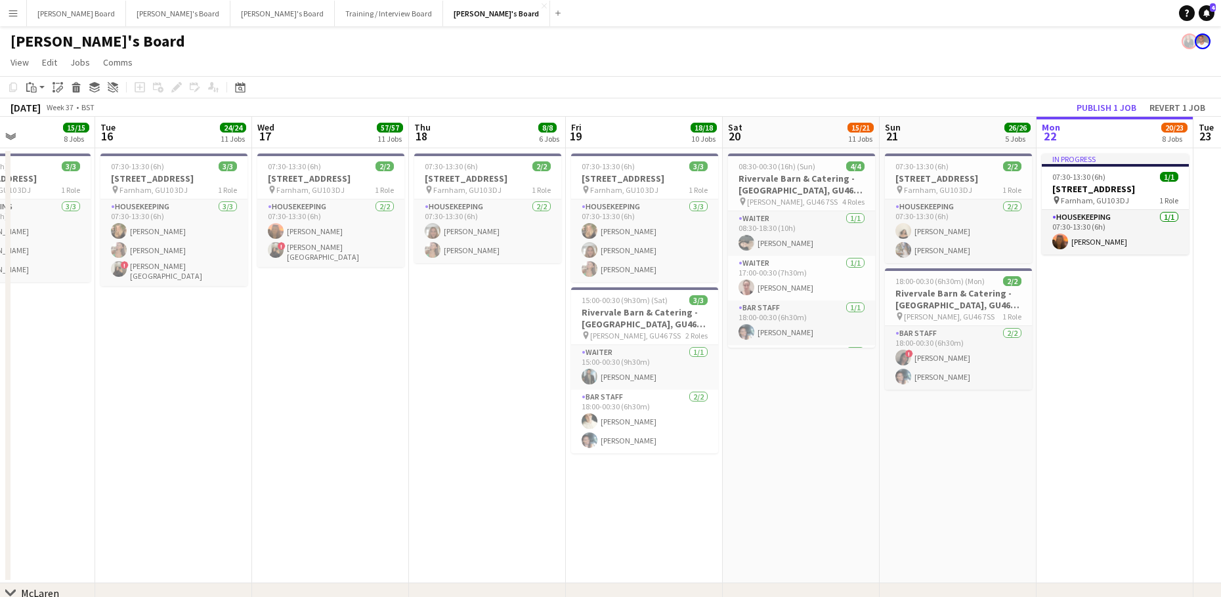
drag, startPoint x: 710, startPoint y: 435, endPoint x: 176, endPoint y: 422, distance: 534.5
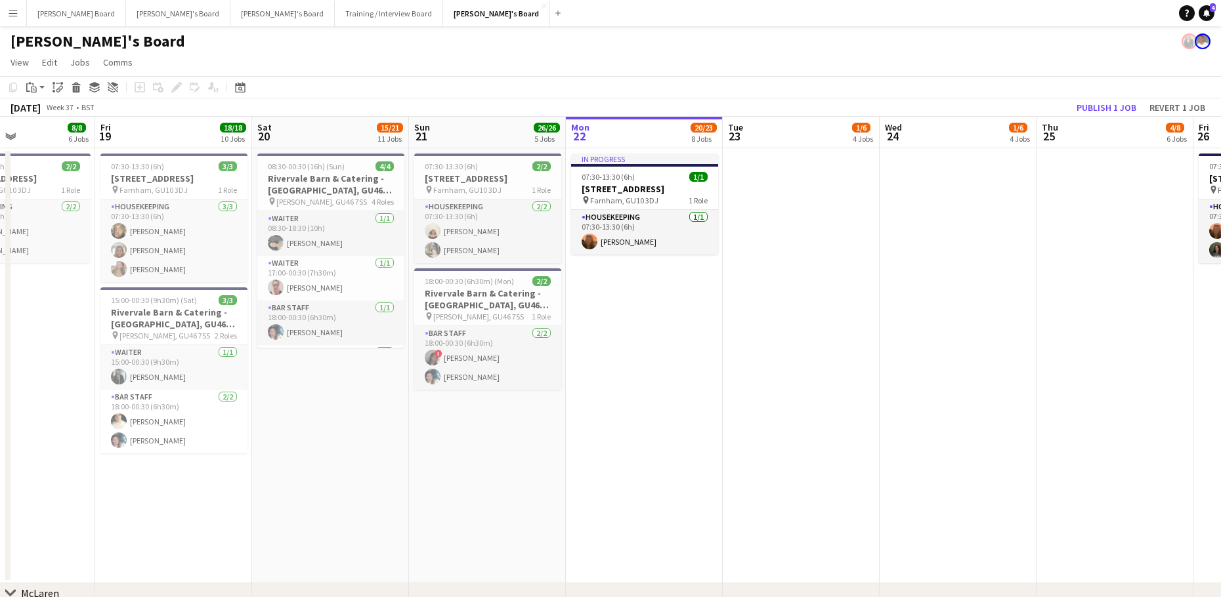
scroll to position [0, 515]
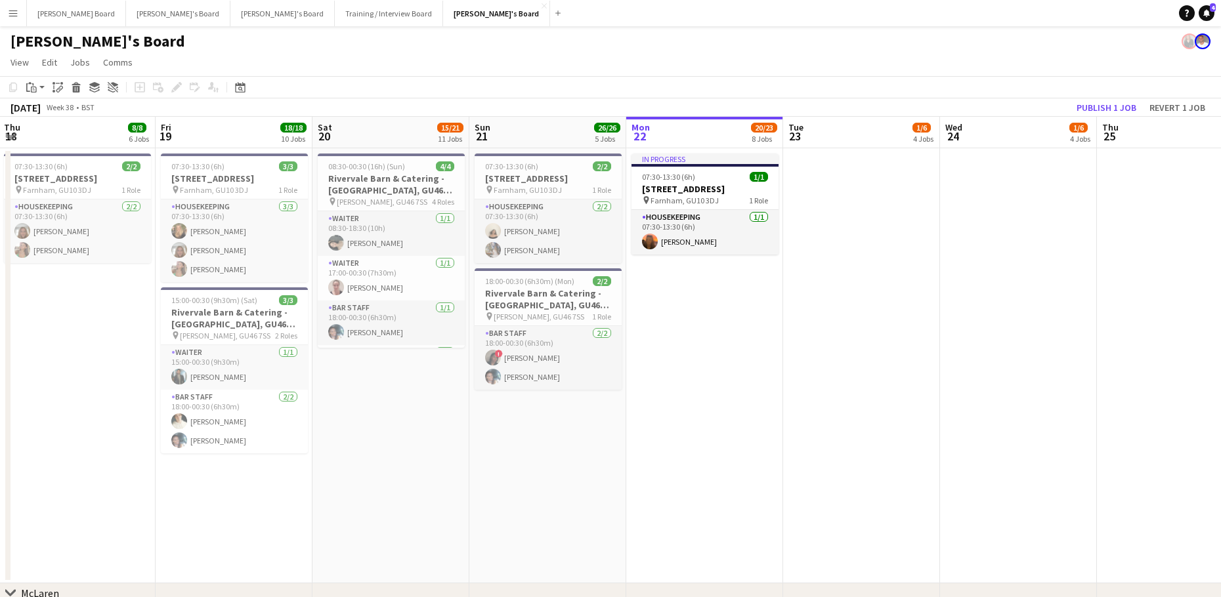
drag, startPoint x: 404, startPoint y: 412, endPoint x: 456, endPoint y: 402, distance: 52.0
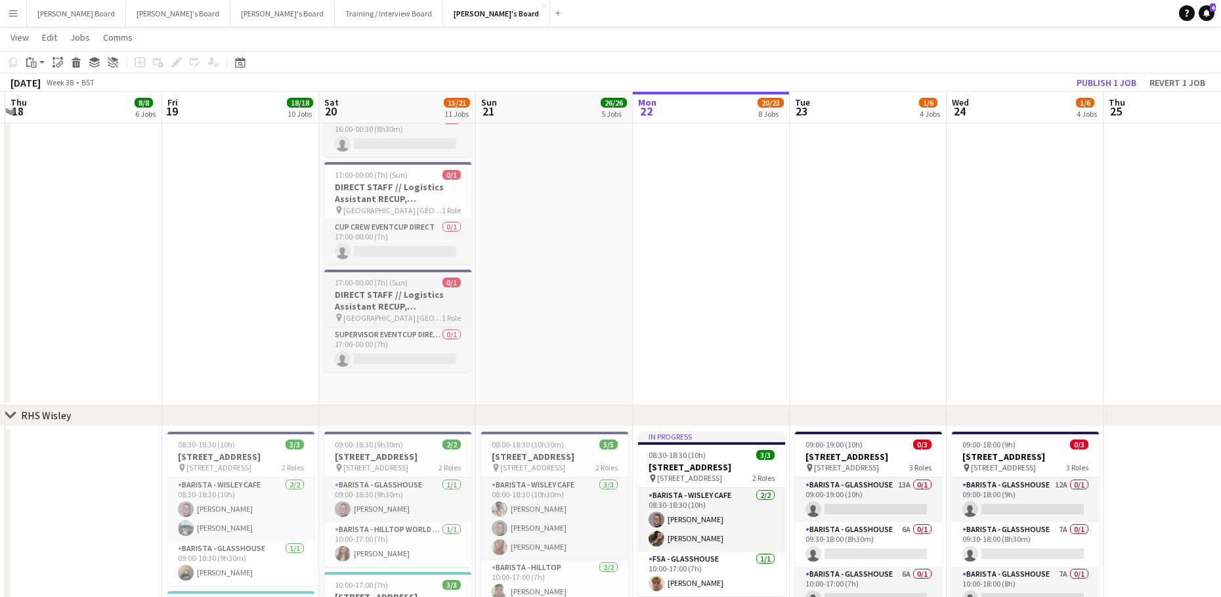
scroll to position [2713, 0]
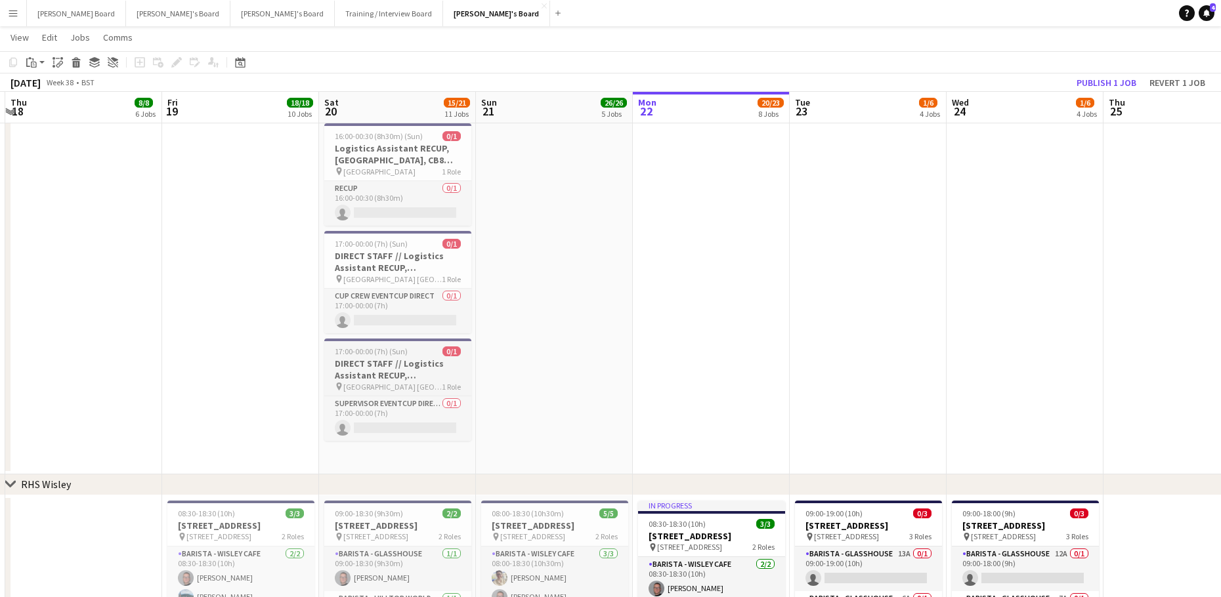
click at [393, 365] on h3 "DIRECT STAFF // Logistics Assistant RECUP, TRENT BRIDGE CRICKET GROUND, NG2 6AG" at bounding box center [397, 370] width 147 height 24
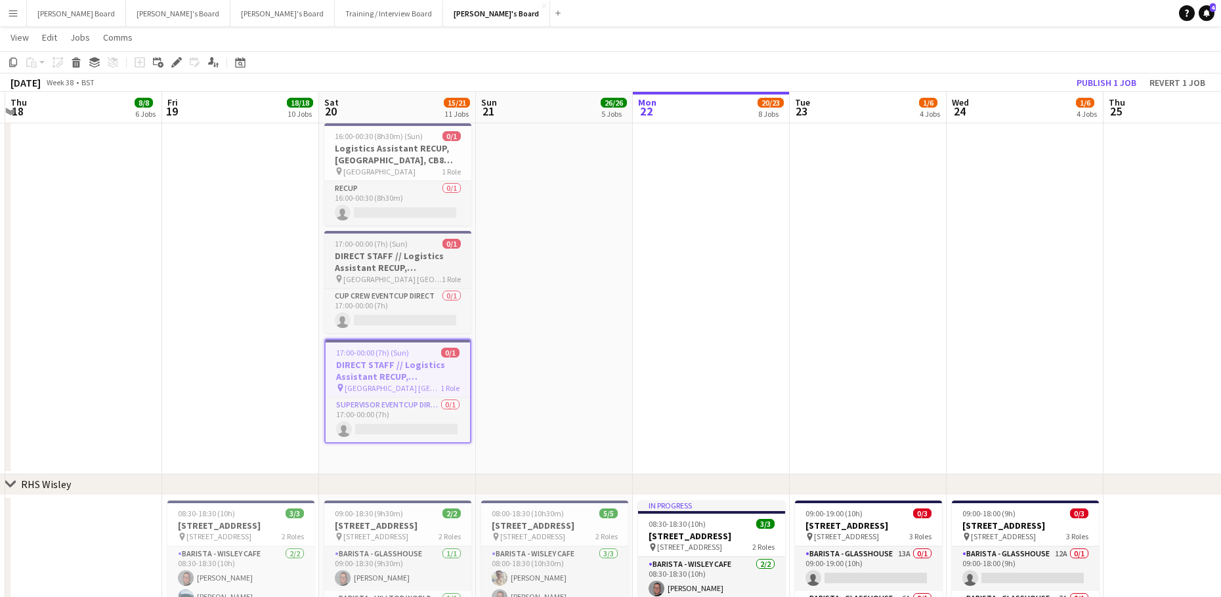
click at [370, 237] on app-job-card "17:00-00:00 (7h) (Sun) 0/1 DIRECT STAFF // Logistics Assistant RECUP, TRENT BRI…" at bounding box center [397, 282] width 147 height 102
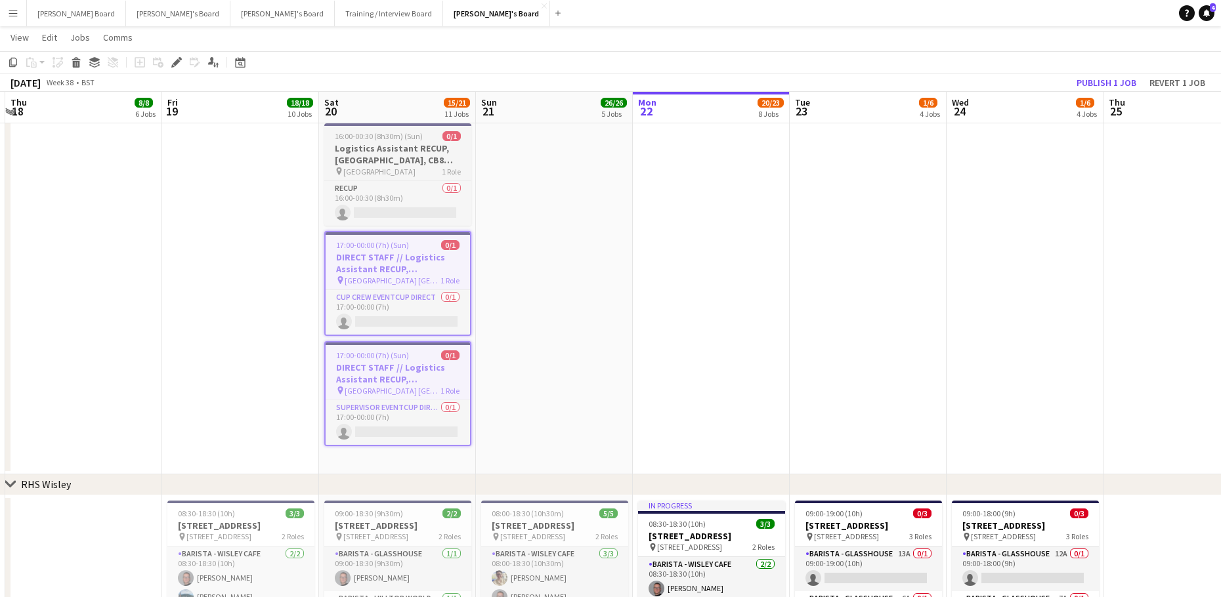
click at [379, 132] on span "16:00-00:30 (8h30m) (Sun)" at bounding box center [379, 136] width 88 height 10
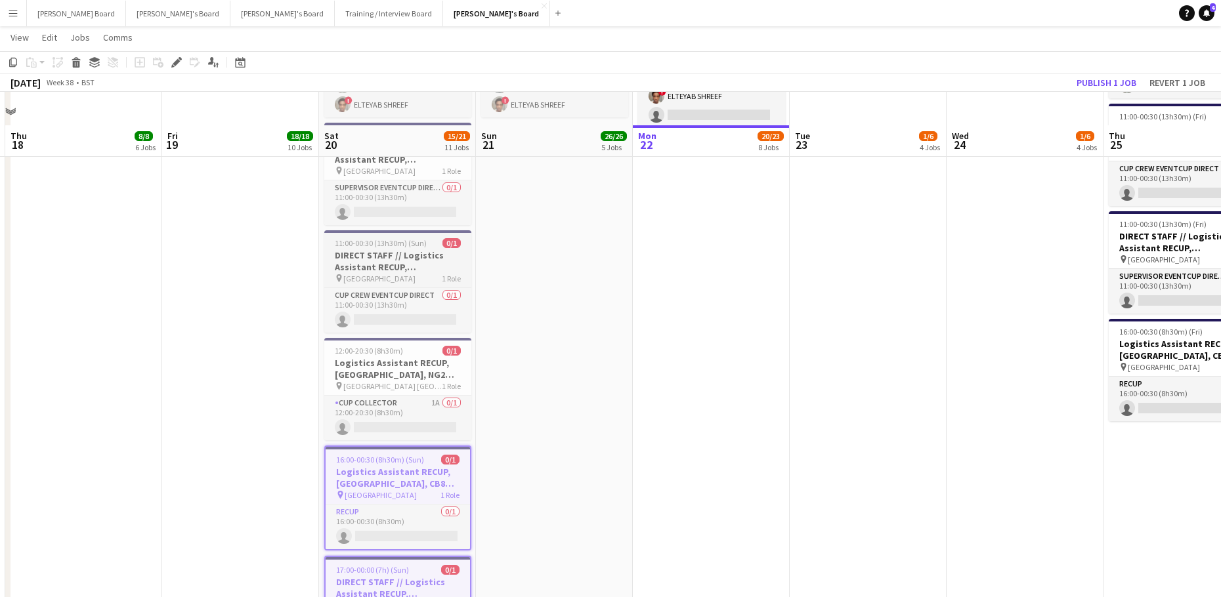
scroll to position [2363, 0]
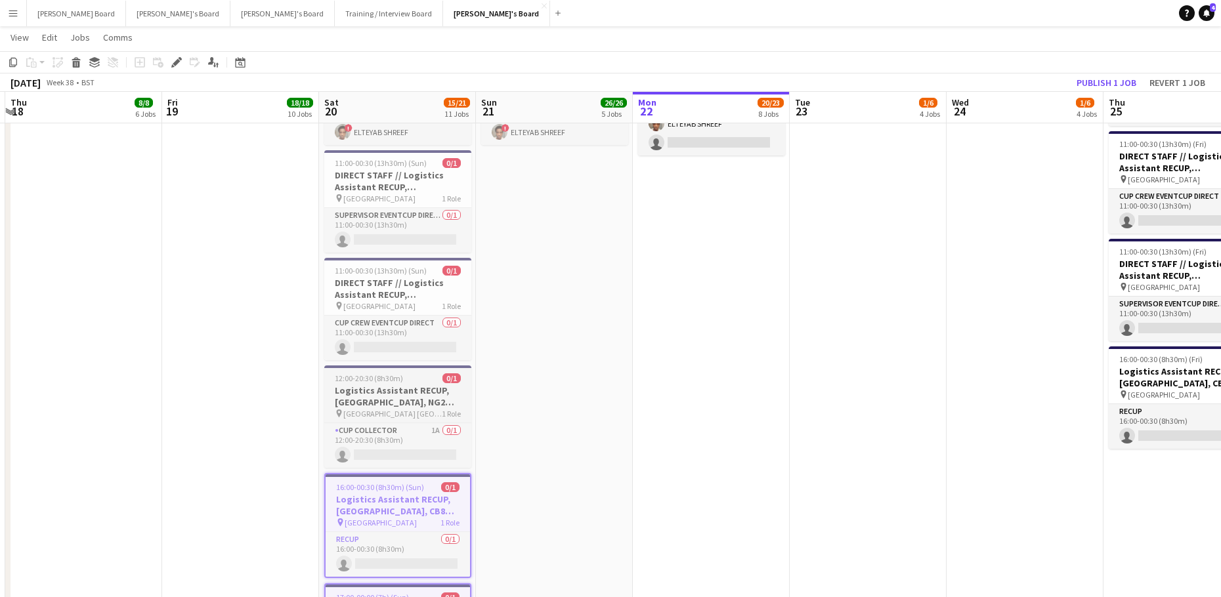
click at [356, 386] on h3 "Logistics Assistant RECUP, [GEOGRAPHIC_DATA], NG2 6AG" at bounding box center [397, 397] width 147 height 24
click at [366, 291] on h3 "DIRECT STAFF // Logistics Assistant RECUP, [GEOGRAPHIC_DATA], CB8 0TF" at bounding box center [397, 289] width 147 height 24
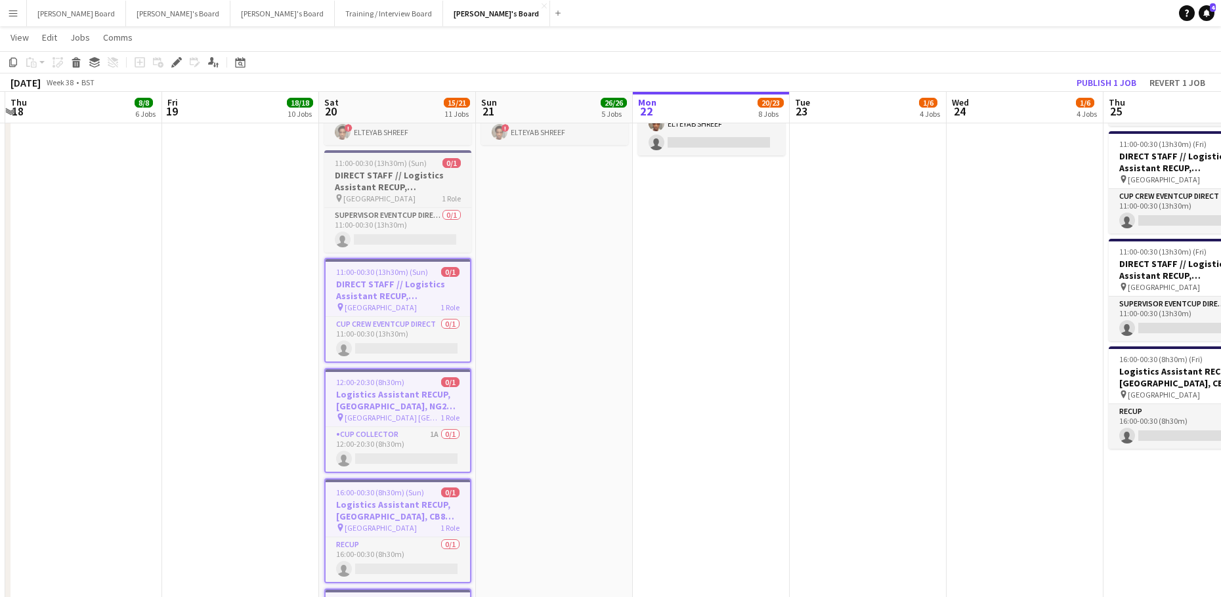
click at [386, 180] on h3 "DIRECT STAFF // Logistics Assistant RECUP, [GEOGRAPHIC_DATA], CB8 0TF" at bounding box center [397, 181] width 147 height 24
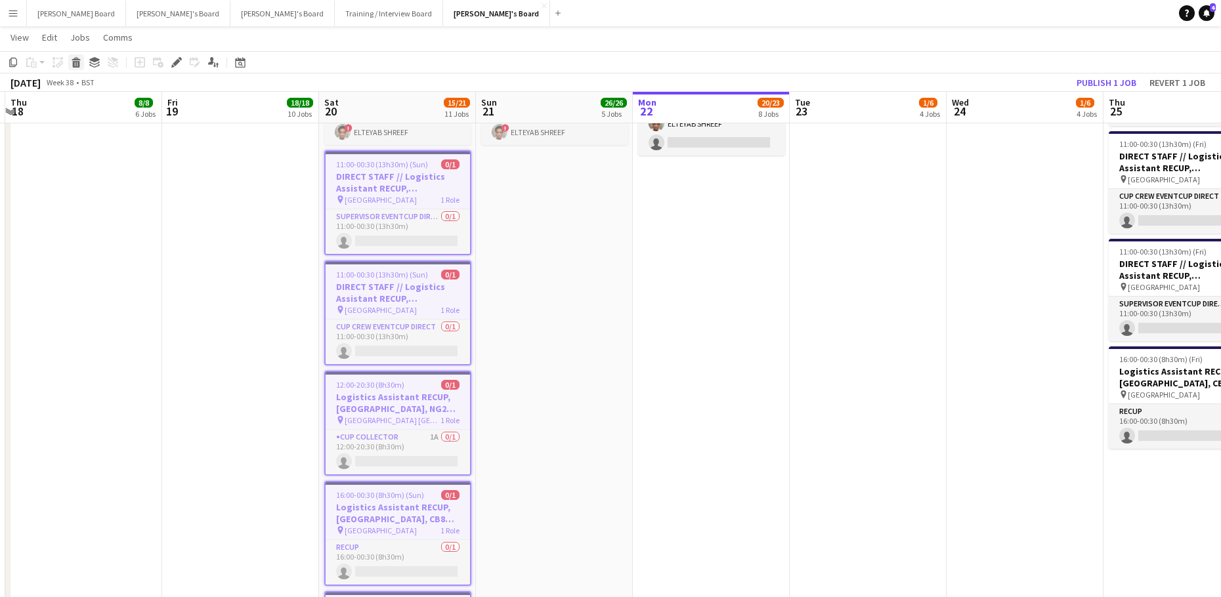
click at [78, 63] on icon at bounding box center [76, 64] width 7 height 7
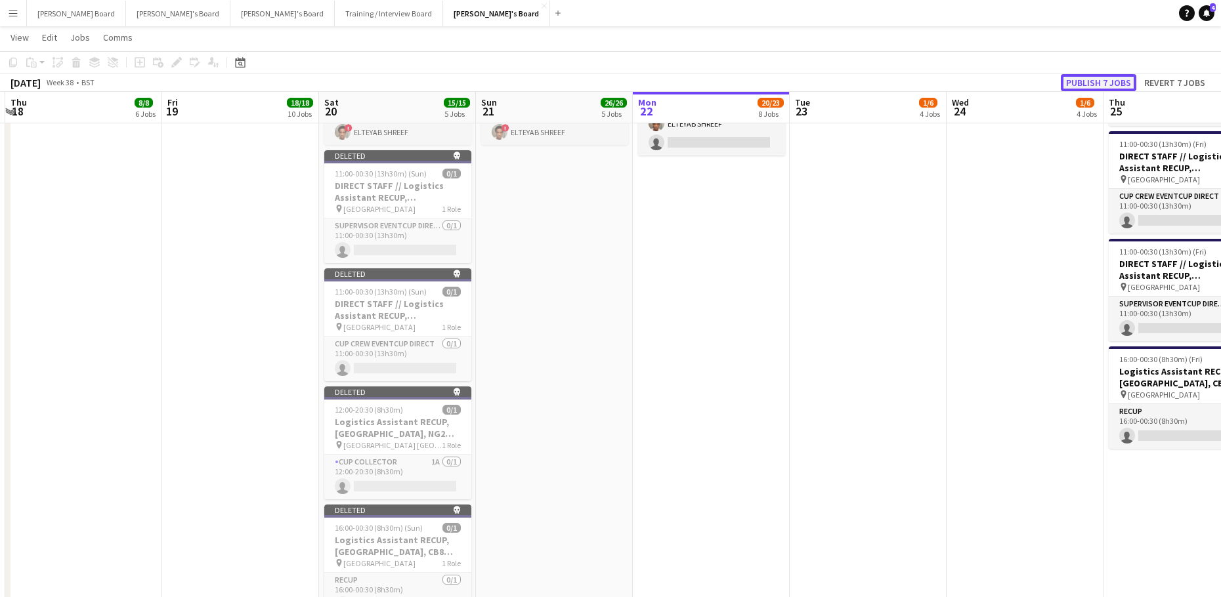
click at [1088, 81] on button "Publish 7 jobs" at bounding box center [1098, 82] width 75 height 17
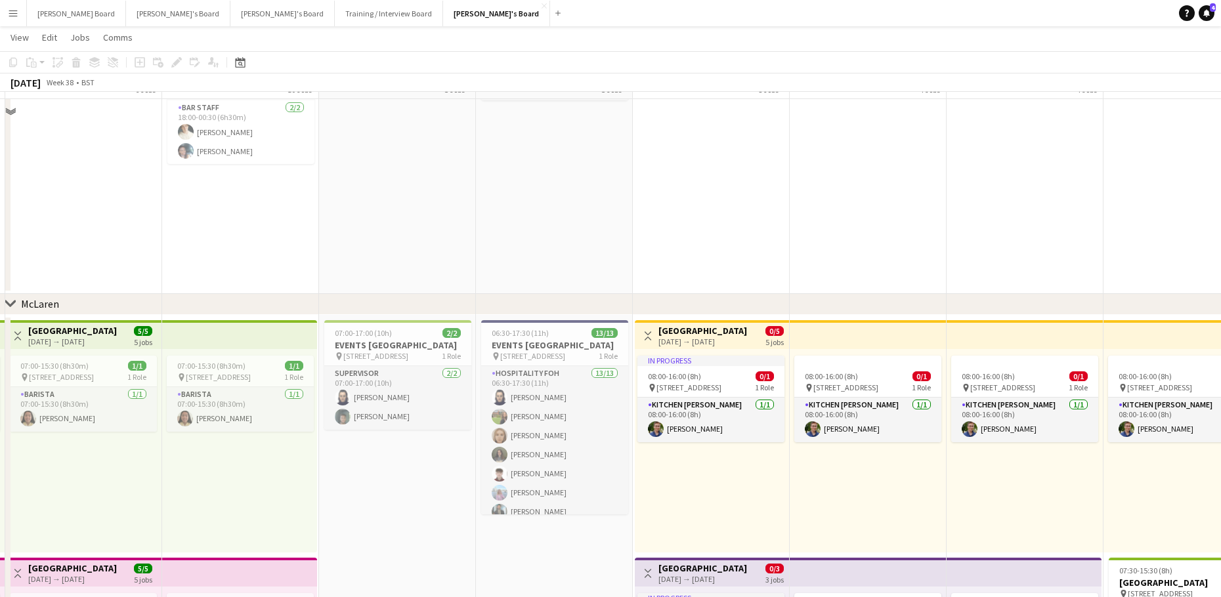
scroll to position [438, 0]
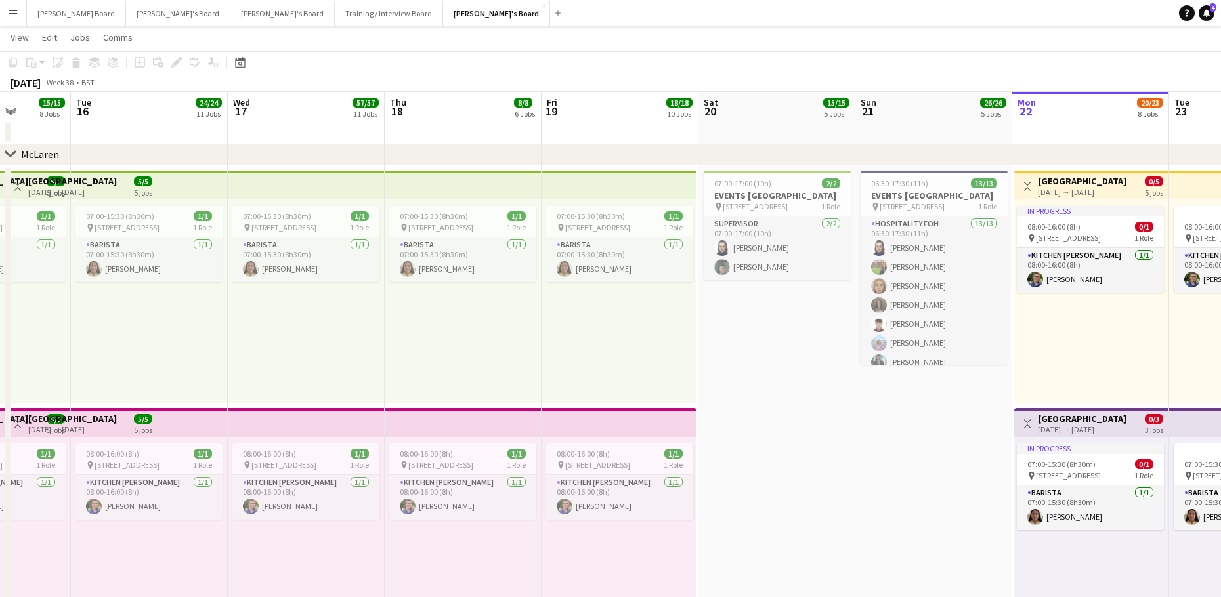
drag, startPoint x: 449, startPoint y: 437, endPoint x: 727, endPoint y: 425, distance: 278.5
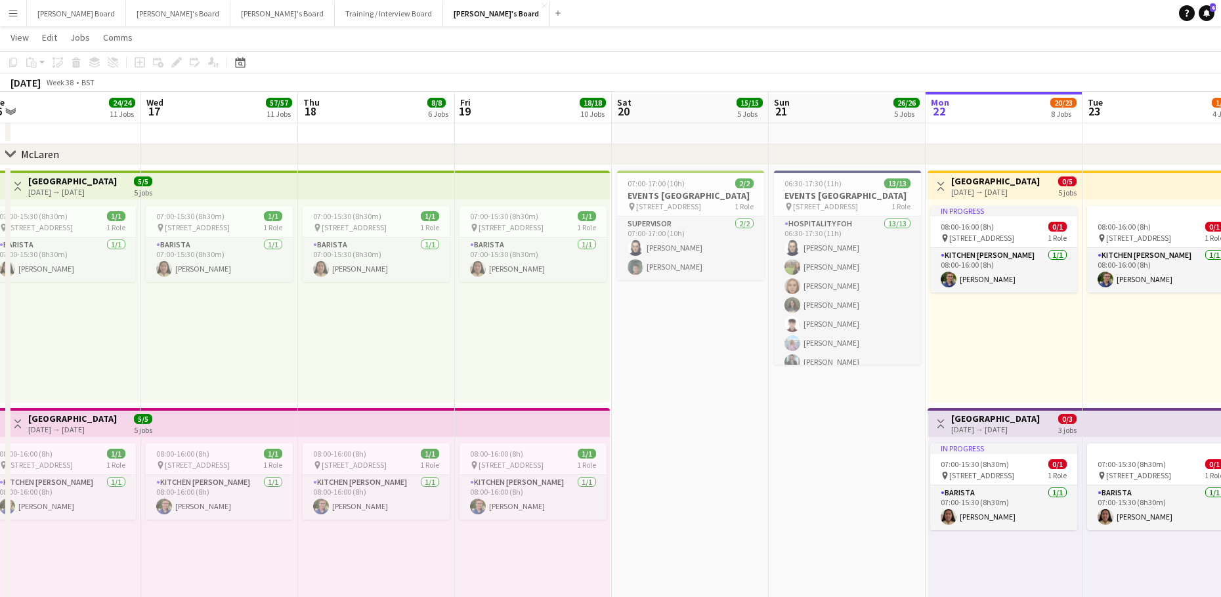
drag, startPoint x: 673, startPoint y: 413, endPoint x: 726, endPoint y: 396, distance: 55.2
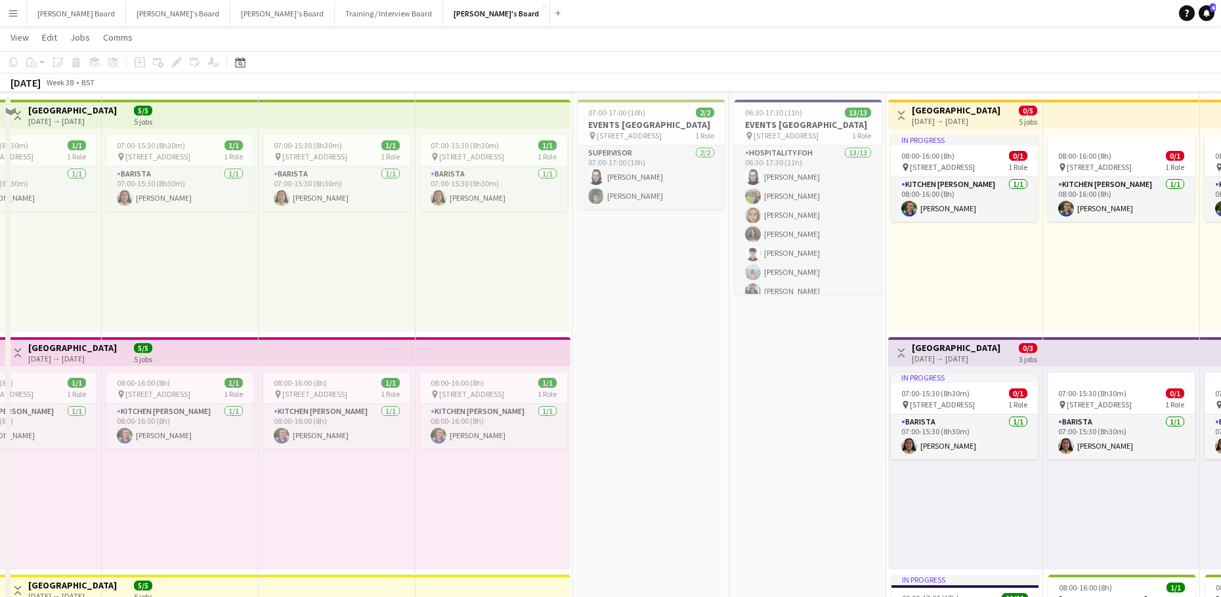
scroll to position [438, 0]
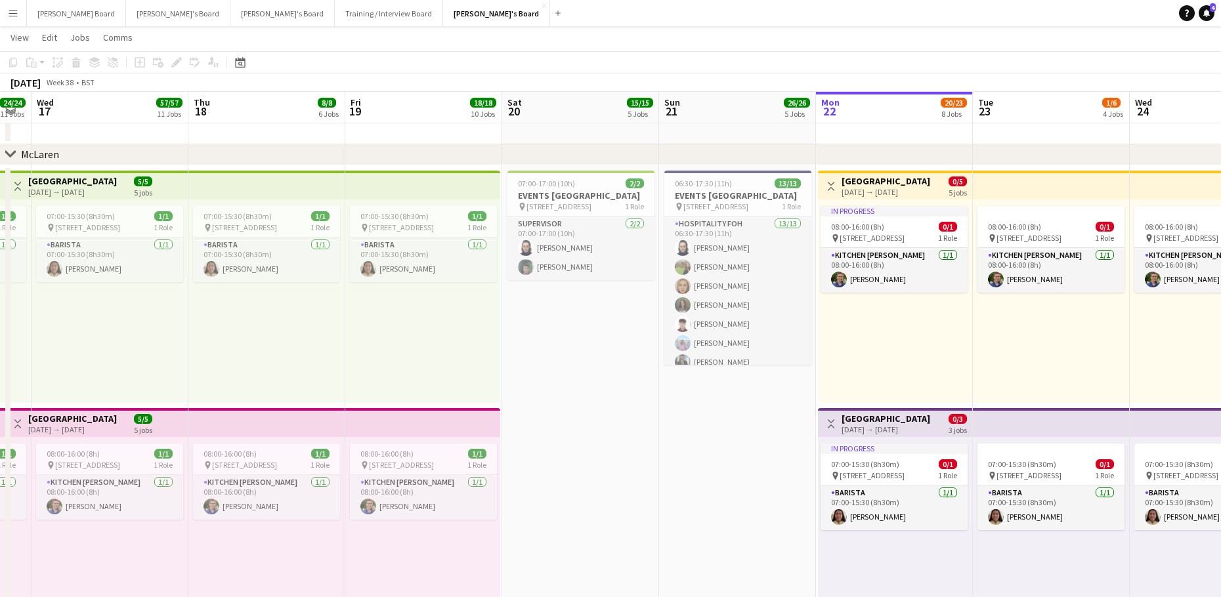
drag, startPoint x: 697, startPoint y: 422, endPoint x: 600, endPoint y: 396, distance: 100.6
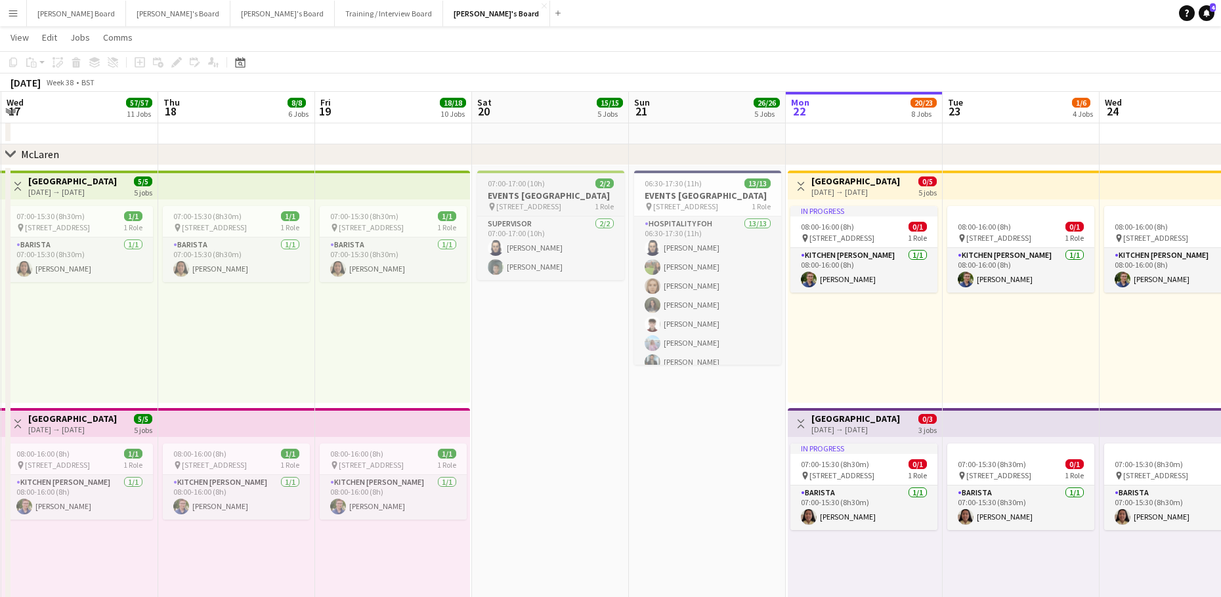
click at [515, 181] on span "07:00-17:00 (10h)" at bounding box center [516, 184] width 57 height 10
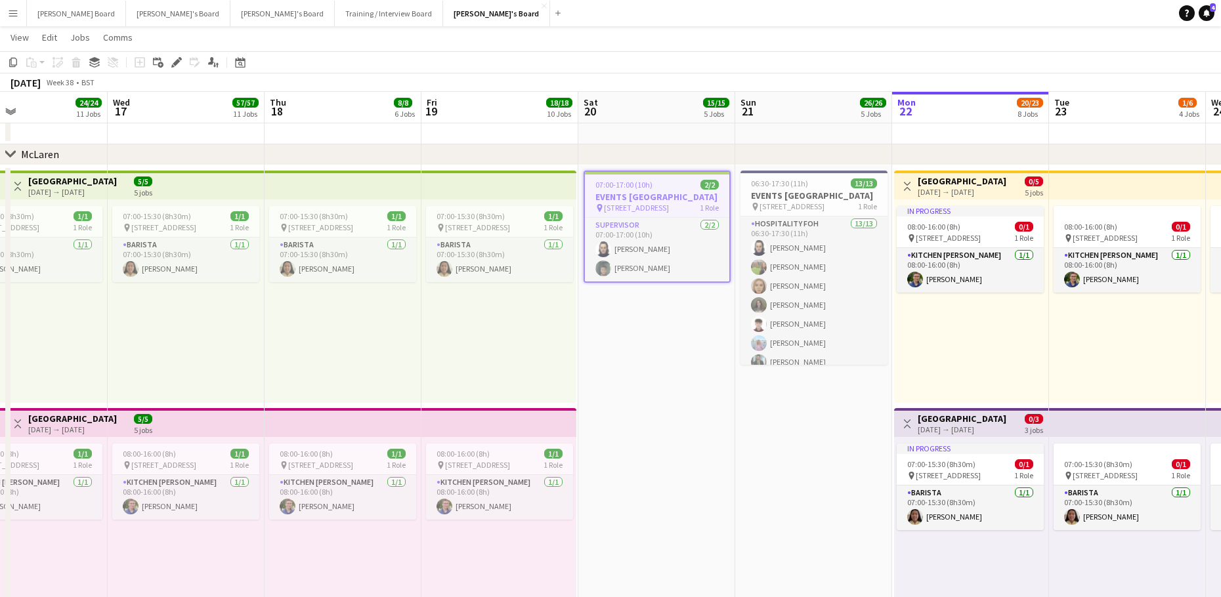
drag, startPoint x: 596, startPoint y: 527, endPoint x: 722, endPoint y: 477, distance: 135.8
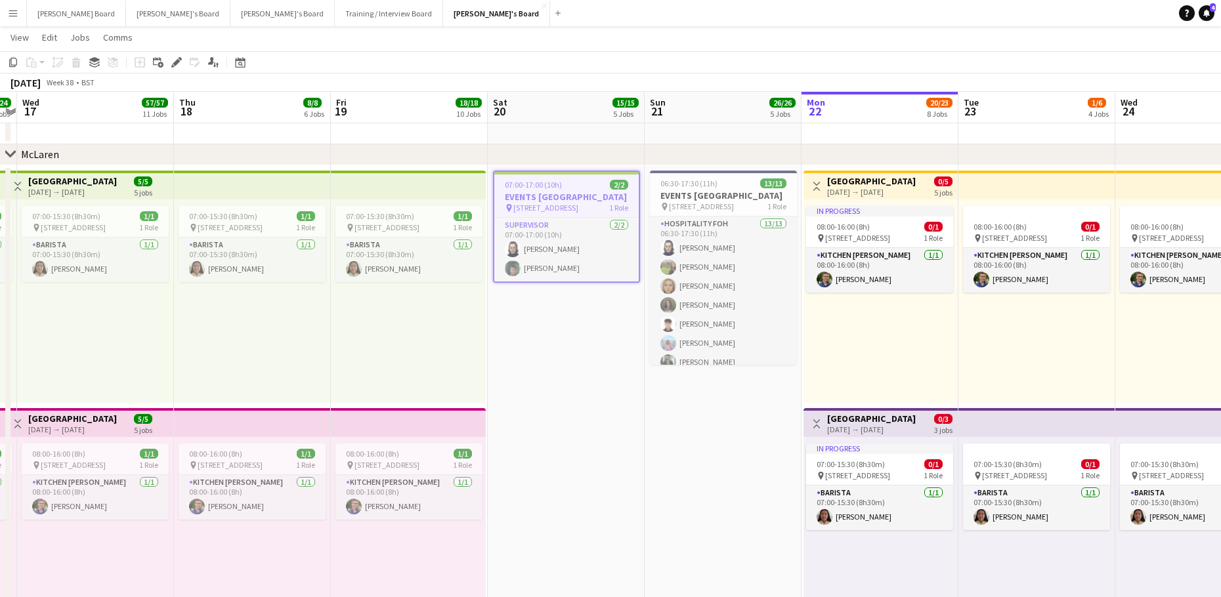
drag, startPoint x: 725, startPoint y: 427, endPoint x: 625, endPoint y: 435, distance: 100.7
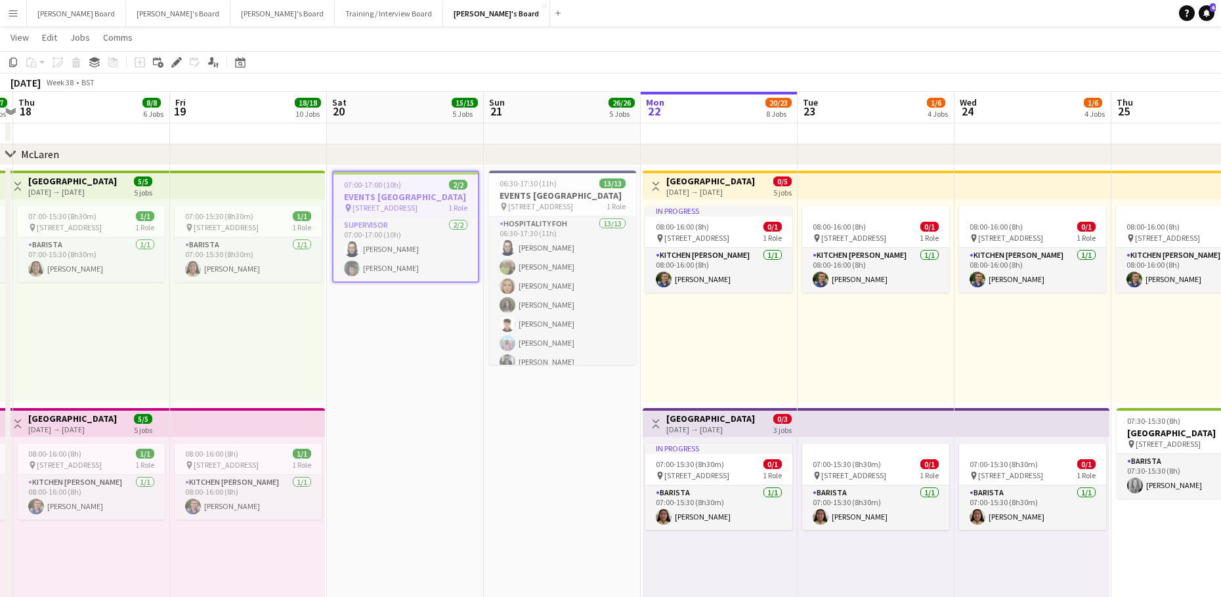
drag, startPoint x: 557, startPoint y: 412, endPoint x: 203, endPoint y: 406, distance: 353.9
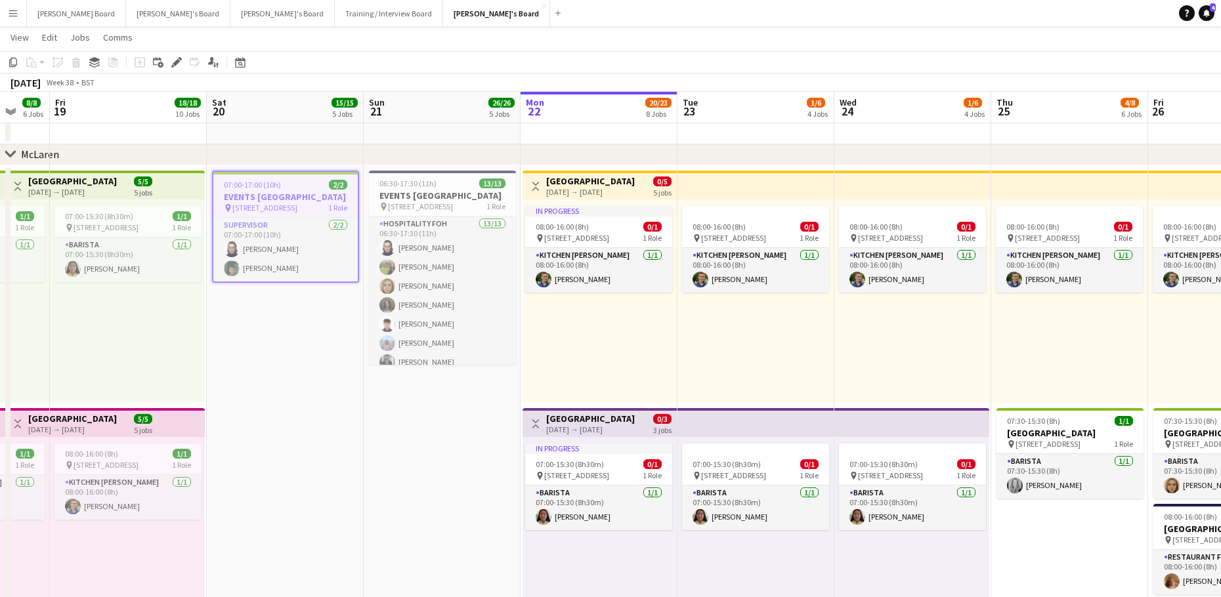
drag, startPoint x: 188, startPoint y: 465, endPoint x: 381, endPoint y: 368, distance: 215.5
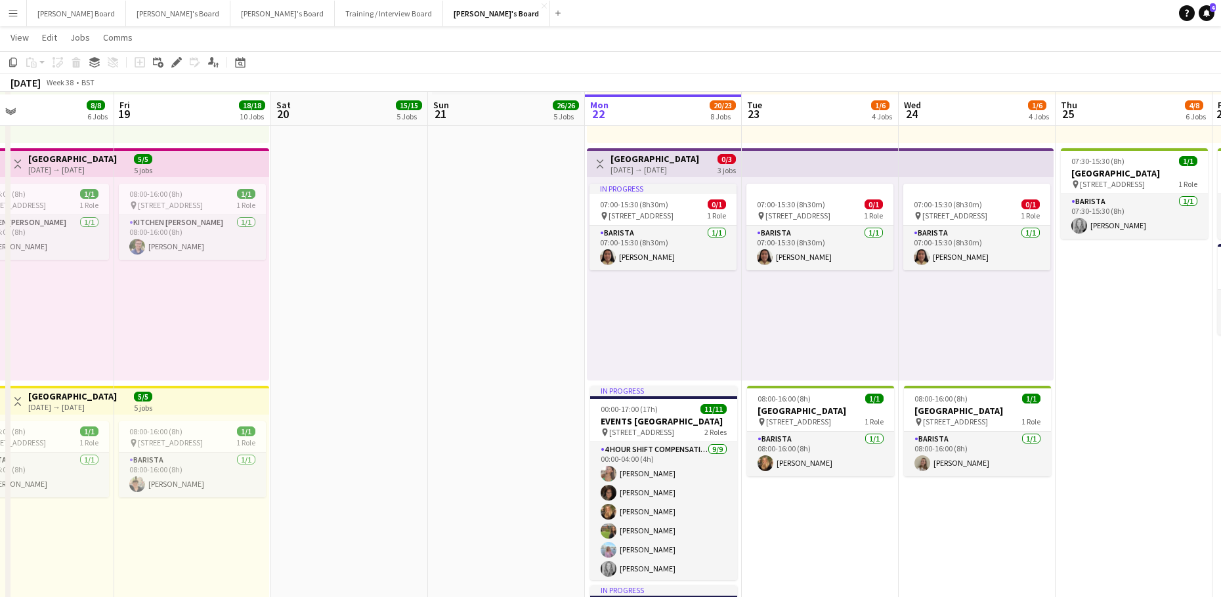
scroll to position [700, 0]
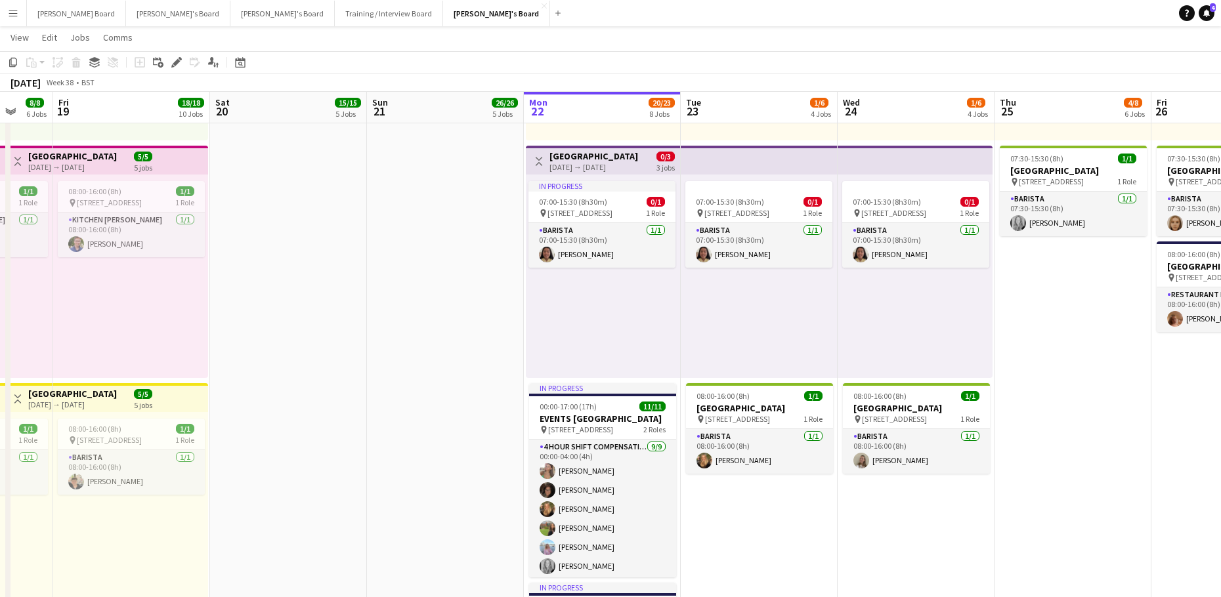
drag, startPoint x: 891, startPoint y: 431, endPoint x: 826, endPoint y: 444, distance: 66.3
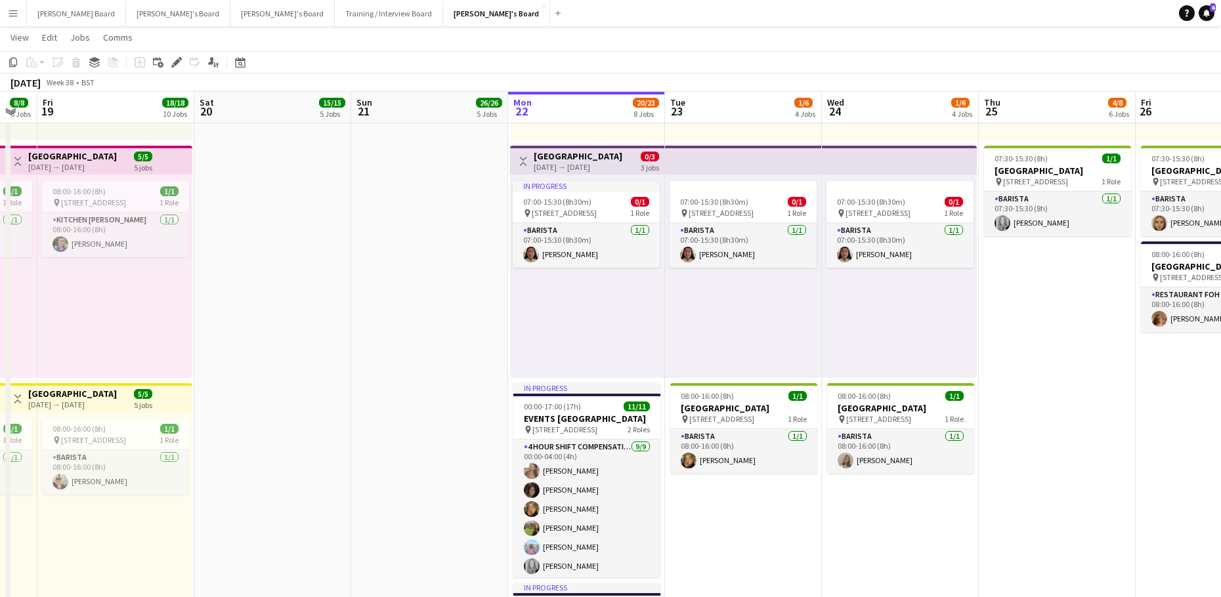
drag, startPoint x: 1079, startPoint y: 479, endPoint x: 914, endPoint y: 485, distance: 164.9
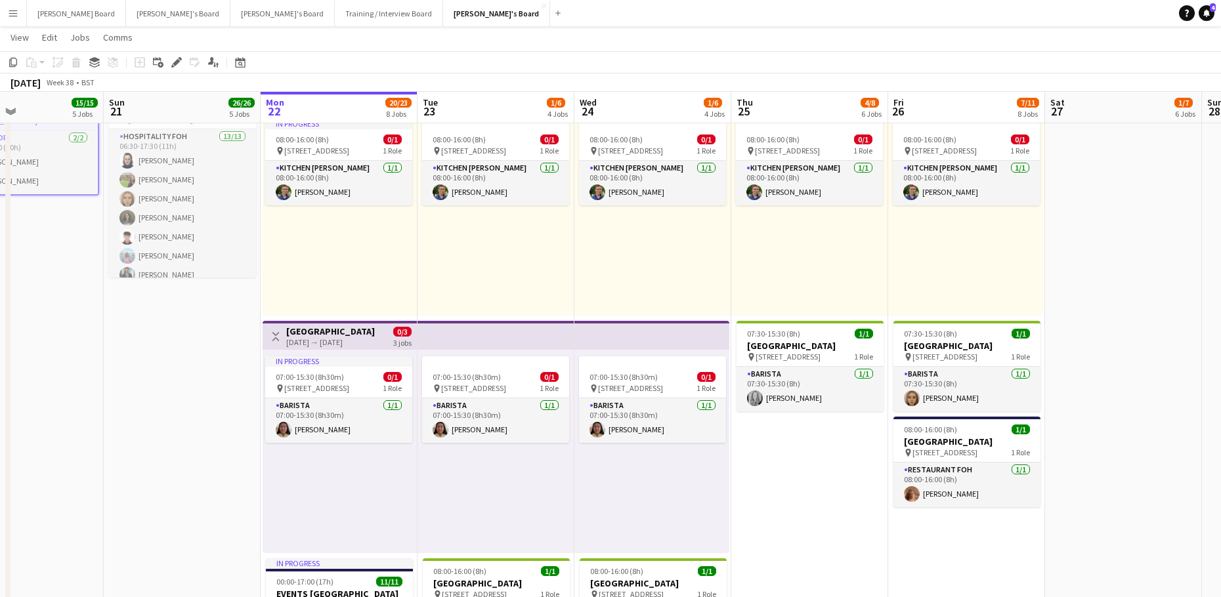
scroll to position [0, 523]
drag, startPoint x: 886, startPoint y: 498, endPoint x: 804, endPoint y: 502, distance: 82.1
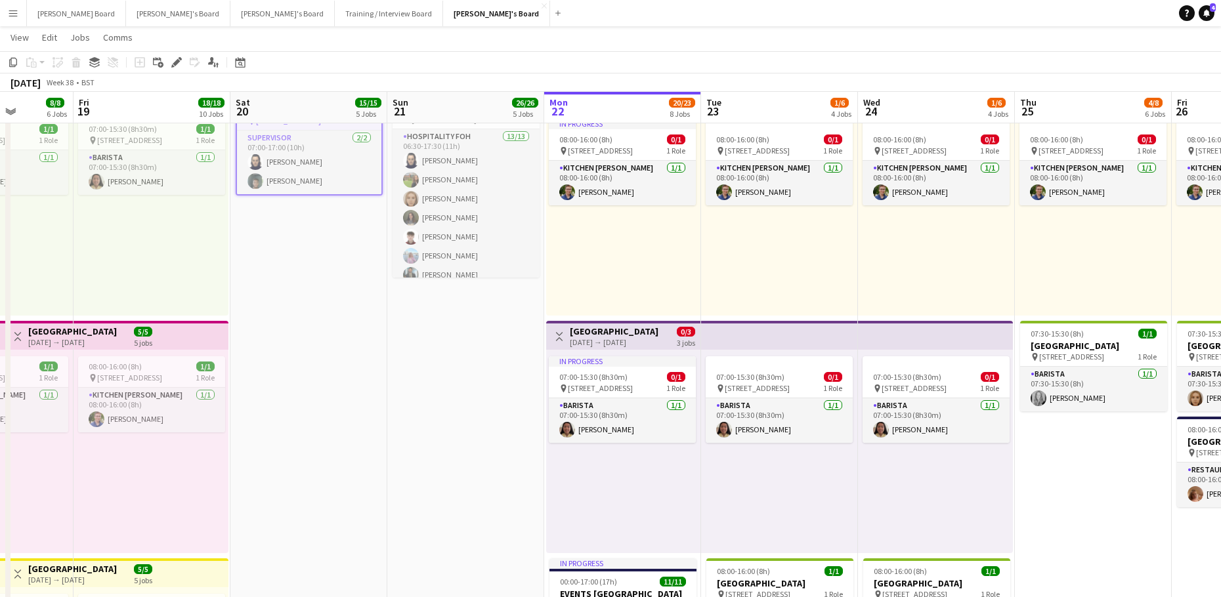
drag, startPoint x: 145, startPoint y: 349, endPoint x: 799, endPoint y: 337, distance: 653.9
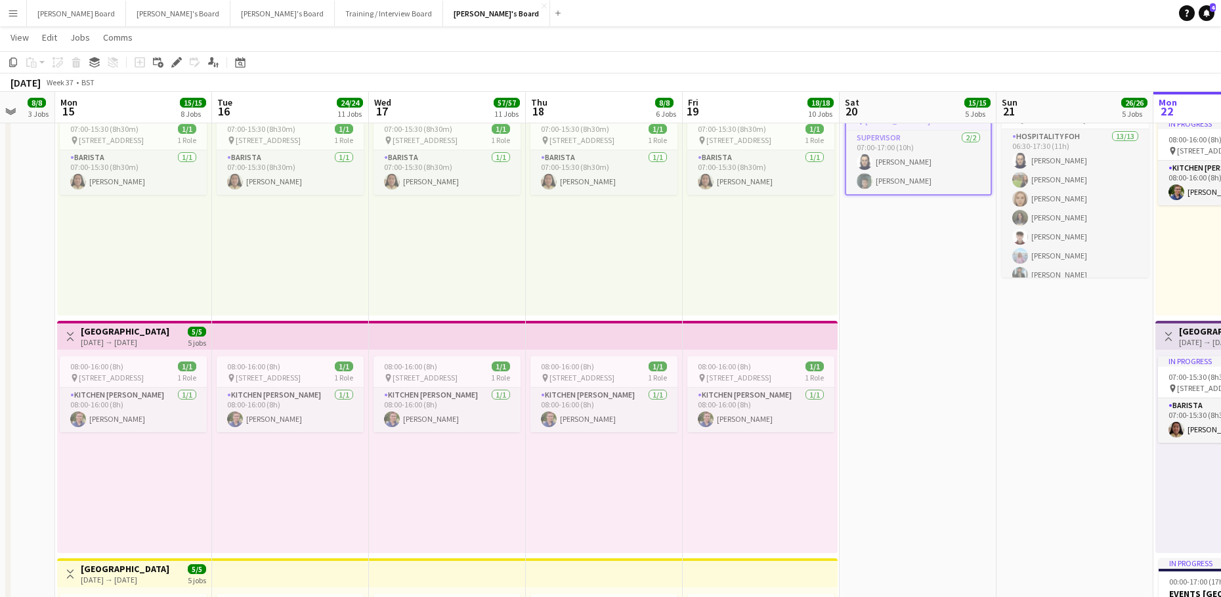
scroll to position [0, 475]
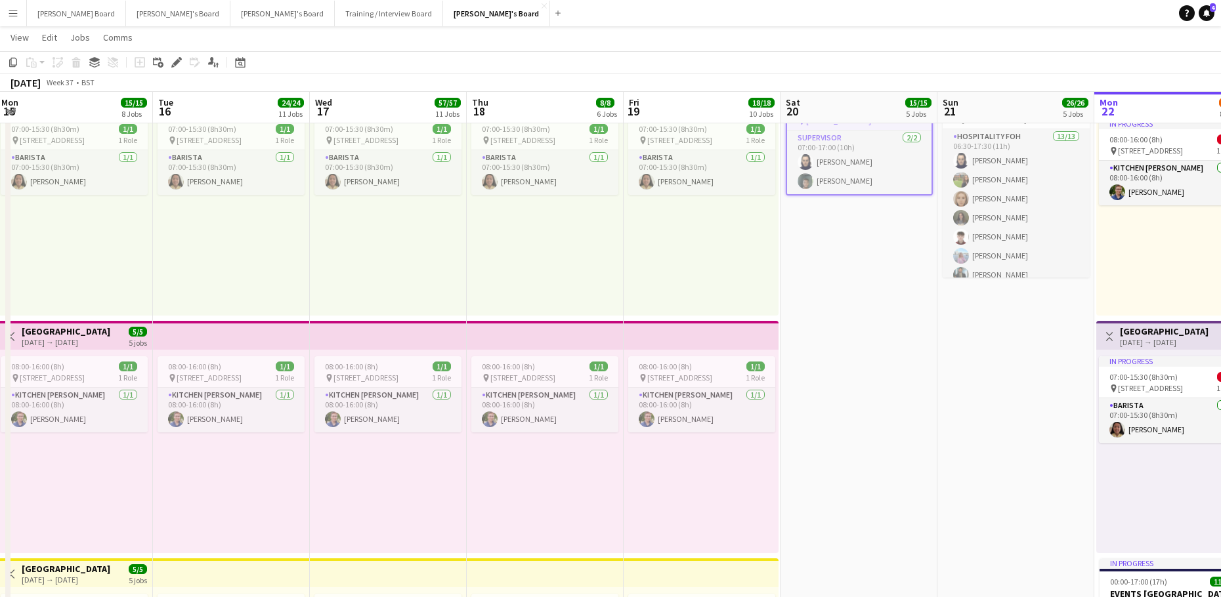
drag, startPoint x: 299, startPoint y: 270, endPoint x: 360, endPoint y: 273, distance: 61.1
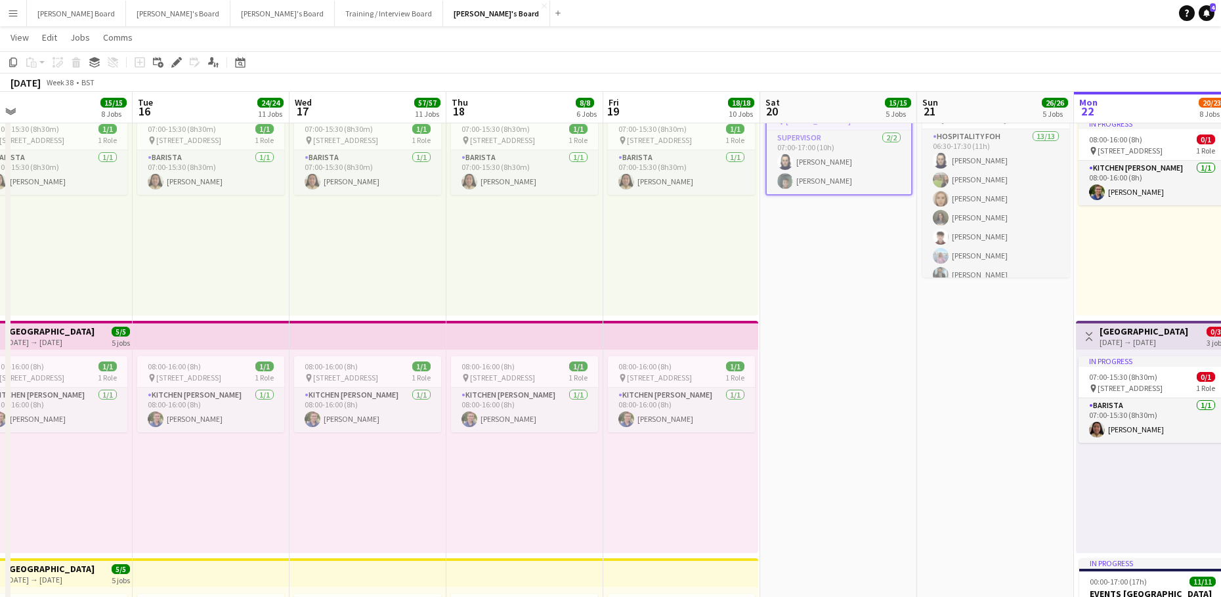
drag, startPoint x: 784, startPoint y: 320, endPoint x: 570, endPoint y: 316, distance: 214.7
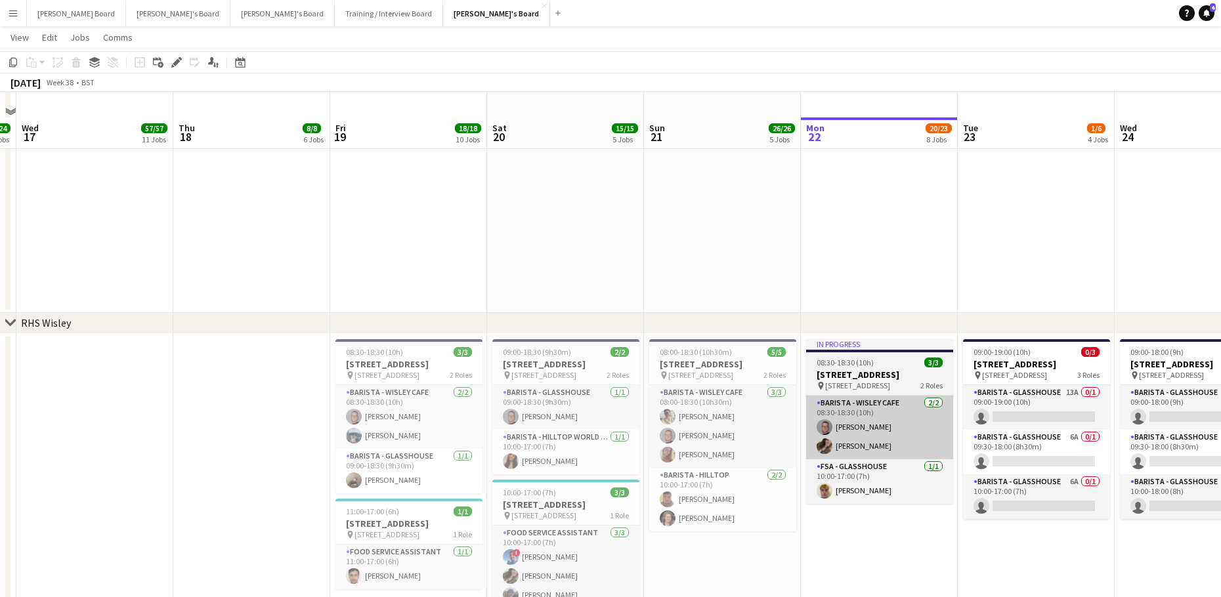
scroll to position [2663, 0]
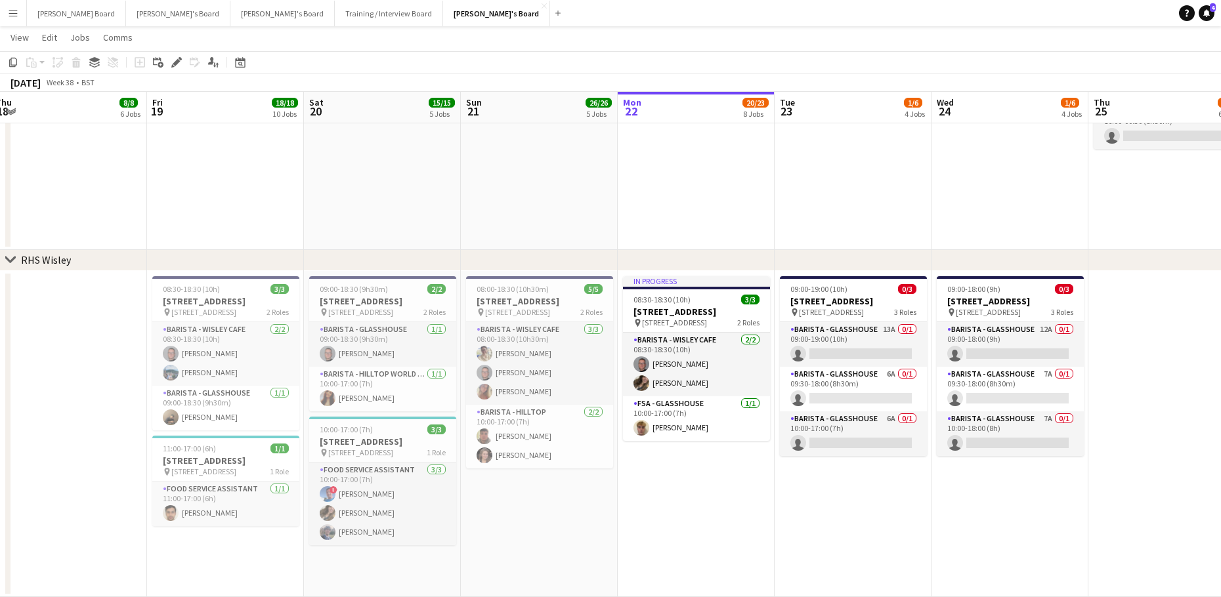
drag, startPoint x: 952, startPoint y: 443, endPoint x: 729, endPoint y: 435, distance: 224.0
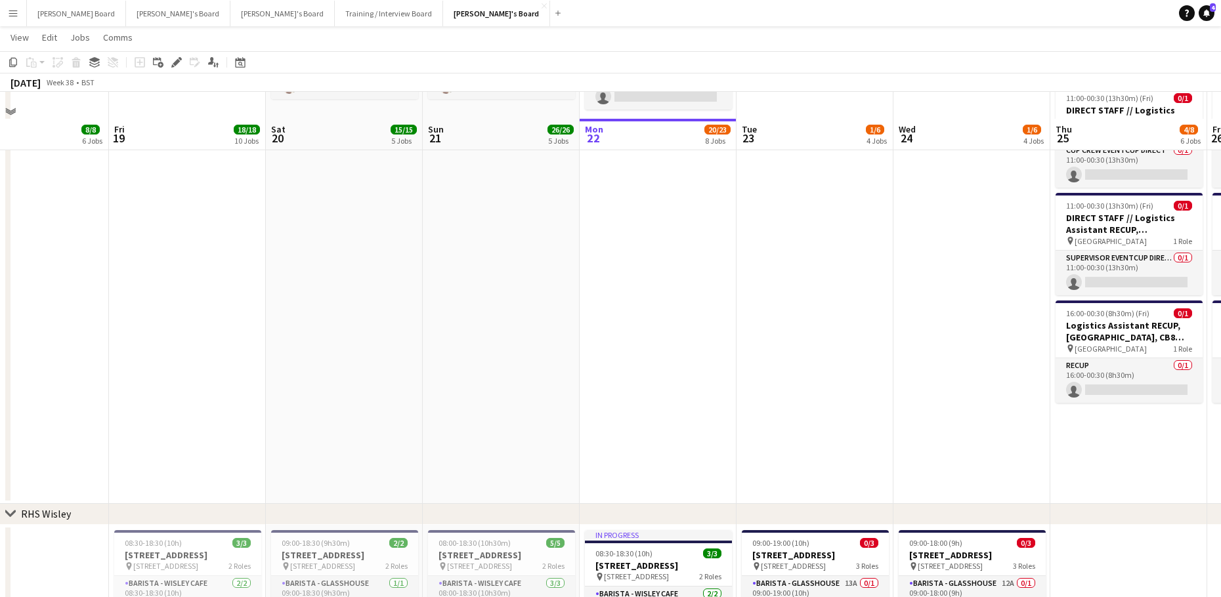
scroll to position [2401, 0]
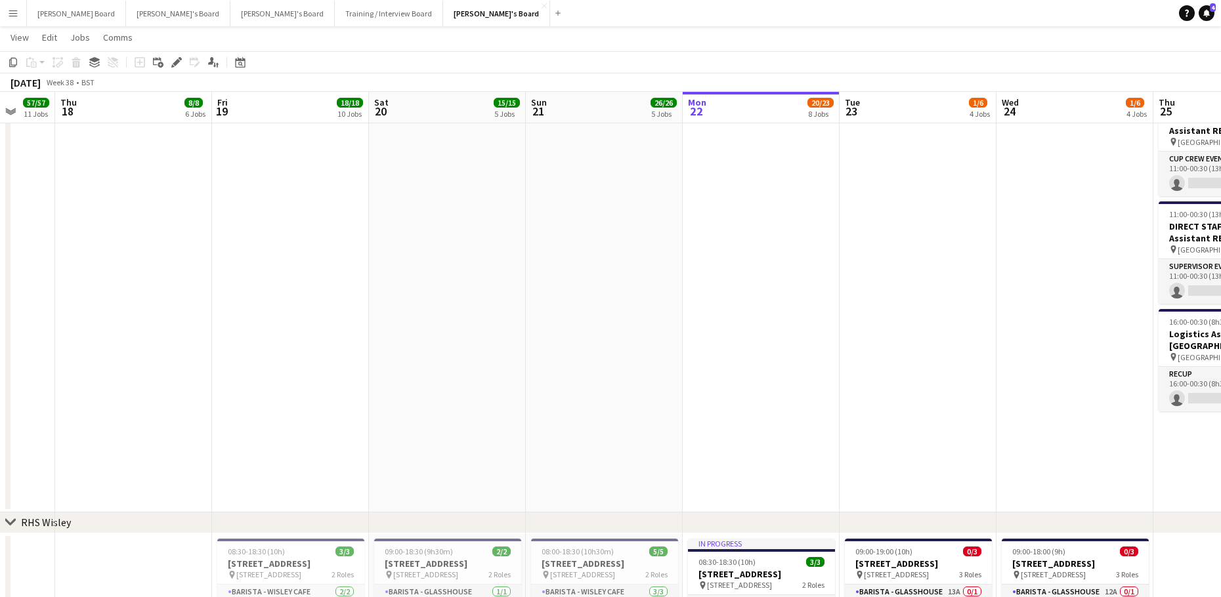
drag, startPoint x: 264, startPoint y: 334, endPoint x: 766, endPoint y: 328, distance: 502.2
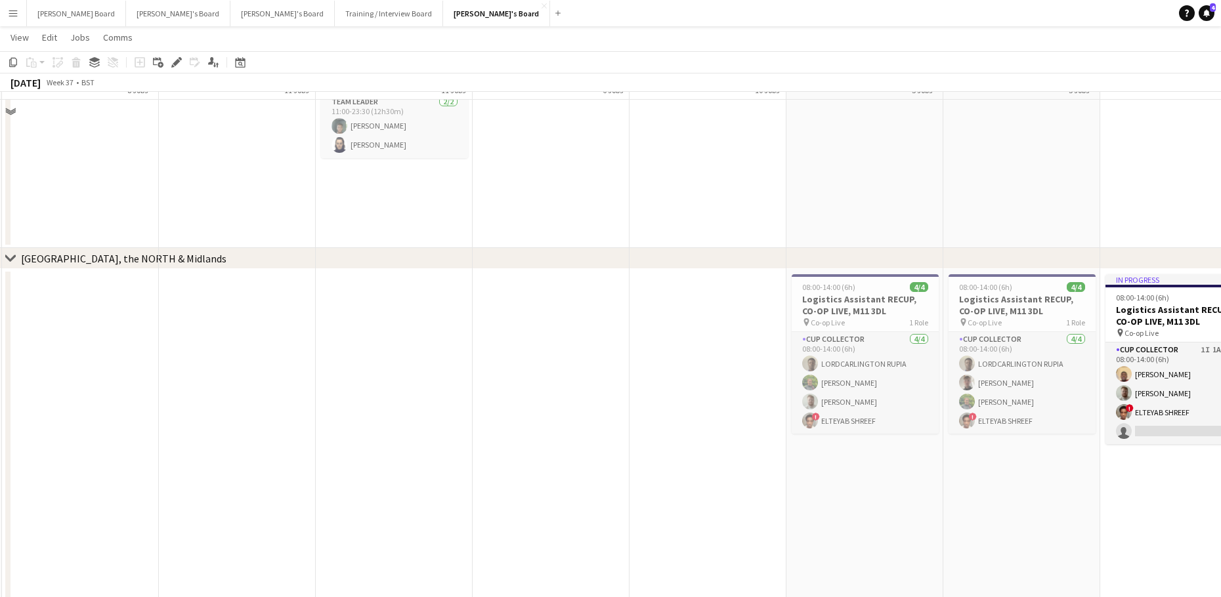
scroll to position [2051, 0]
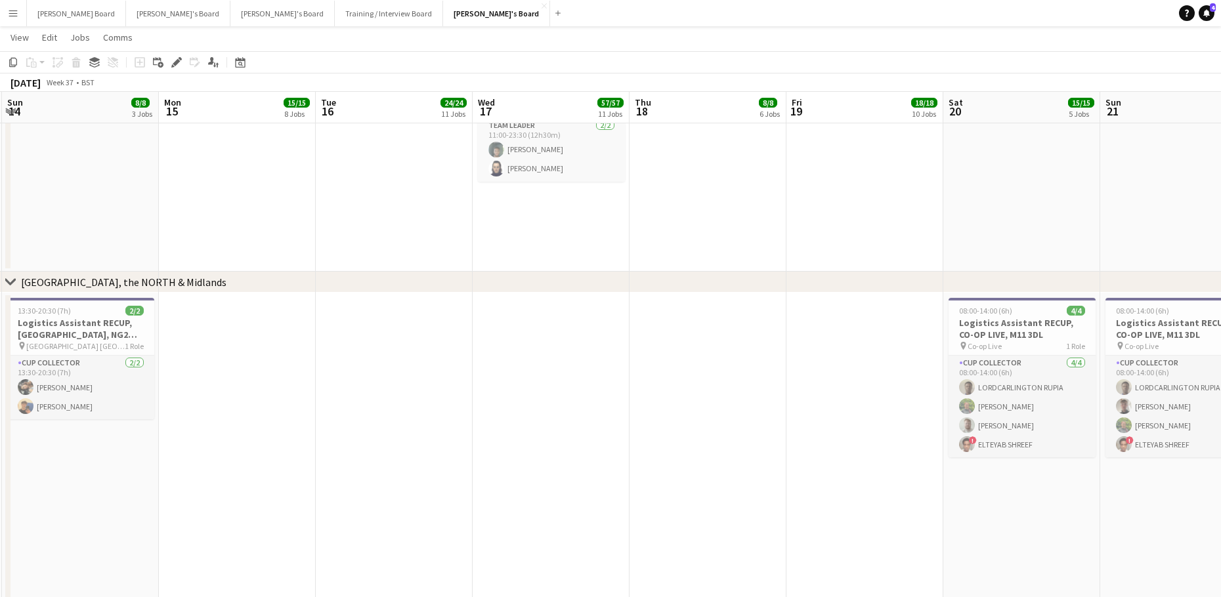
drag, startPoint x: 490, startPoint y: 337, endPoint x: 500, endPoint y: 335, distance: 9.4
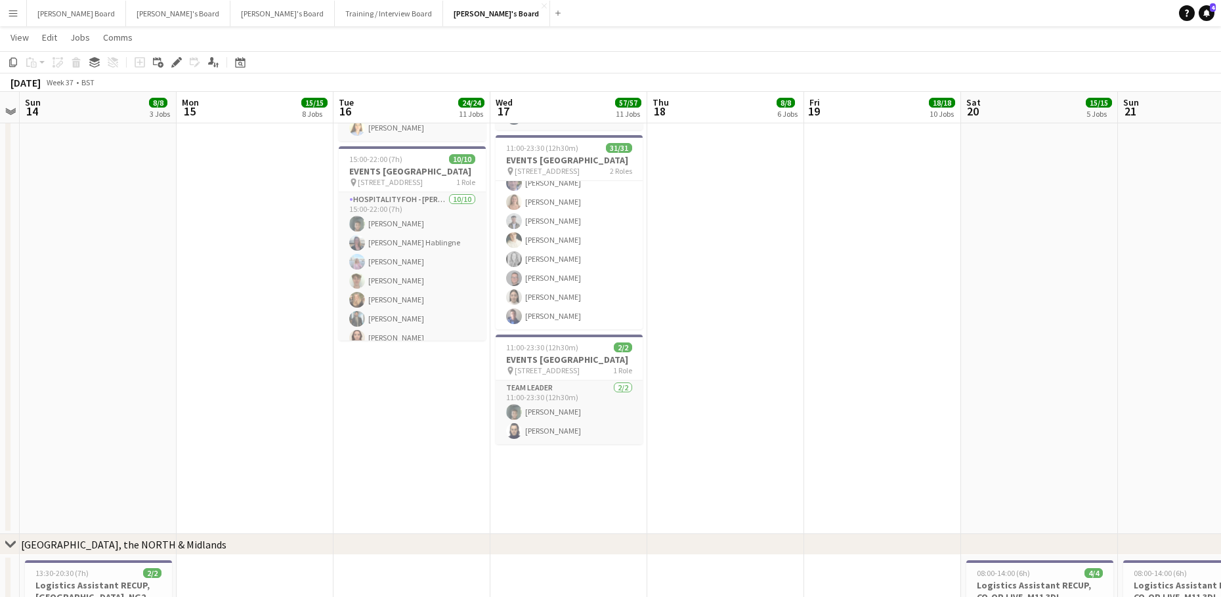
scroll to position [0, 342]
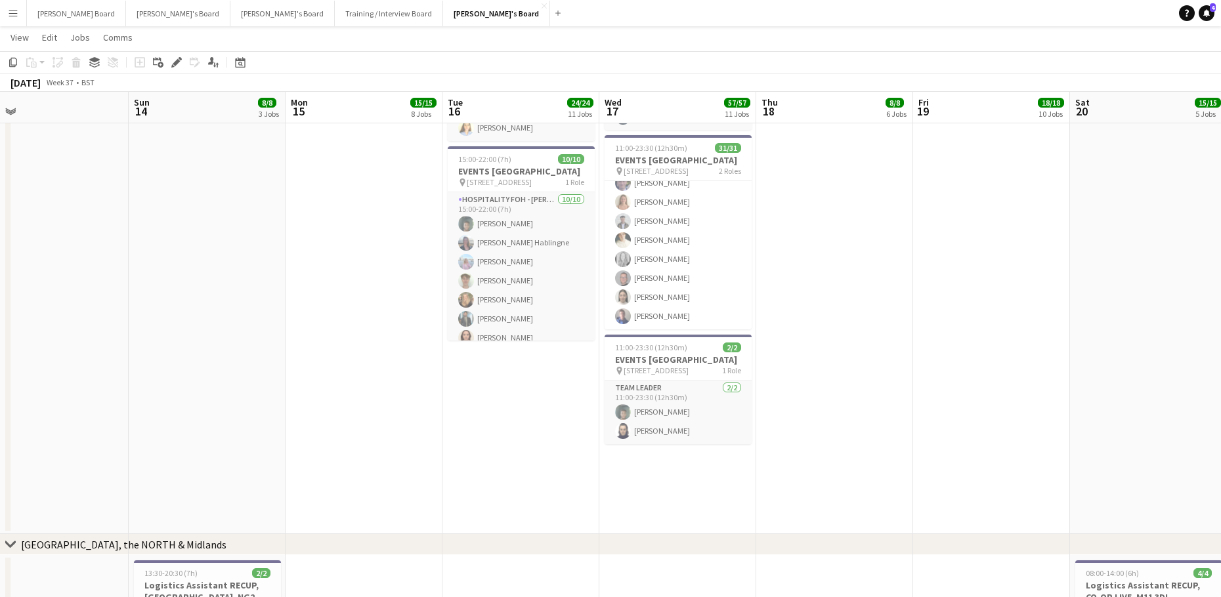
drag, startPoint x: 767, startPoint y: 373, endPoint x: 856, endPoint y: 368, distance: 88.8
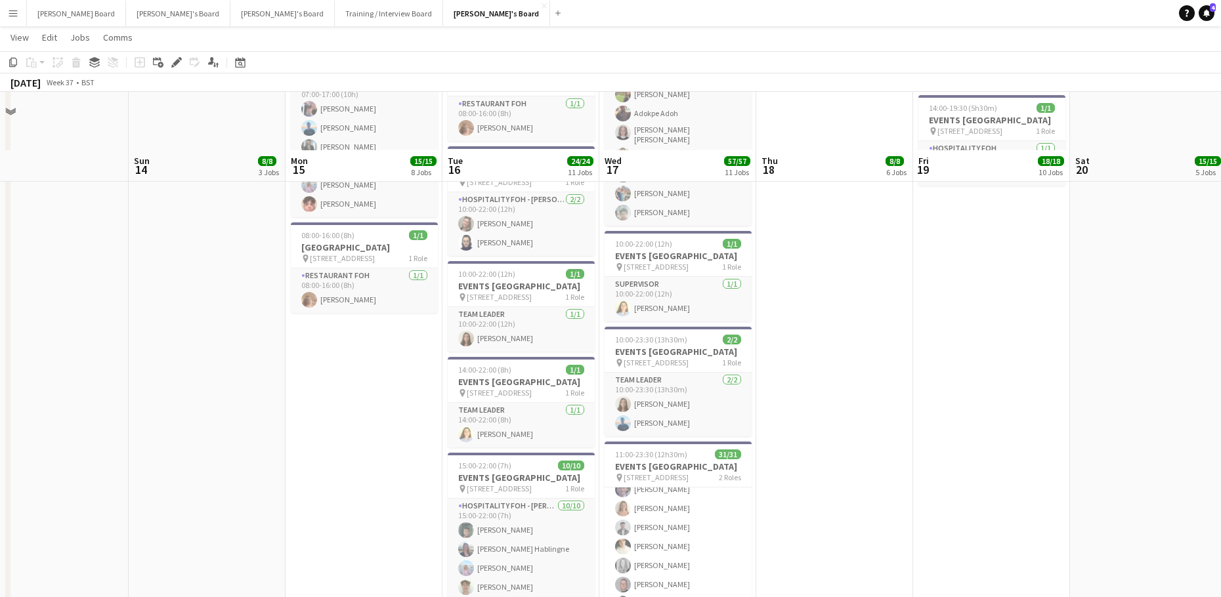
scroll to position [1438, 0]
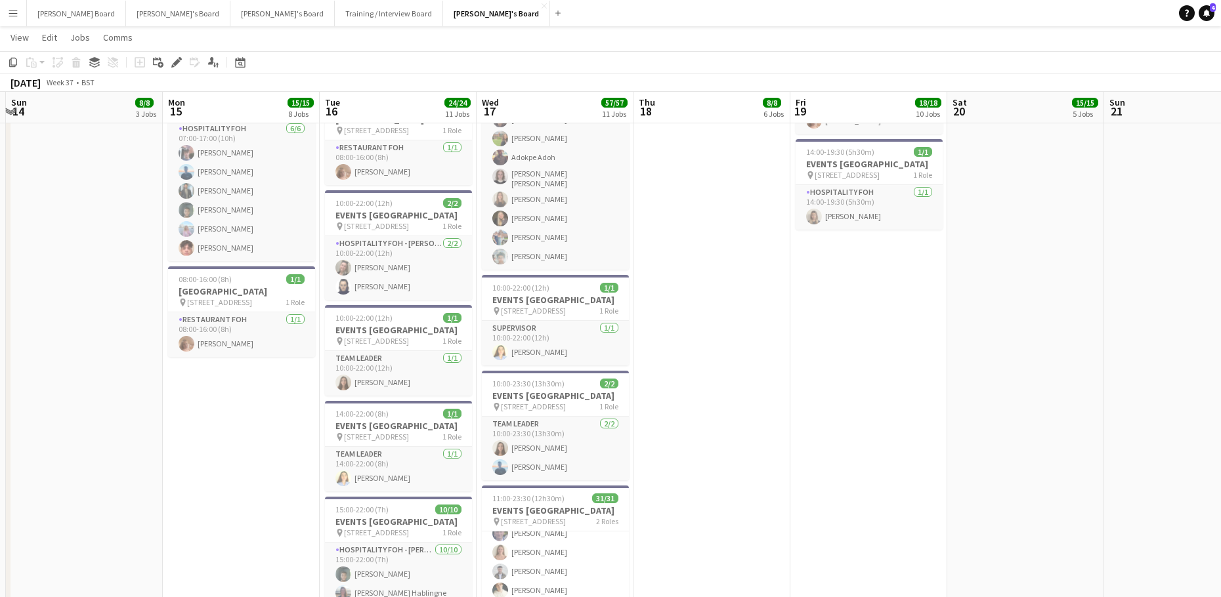
drag, startPoint x: 893, startPoint y: 400, endPoint x: 703, endPoint y: 376, distance: 191.9
click at [734, 432] on app-calendar-viewport "Thu 11 14/14 9 Jobs Fri 12 28/28 12 Jobs Sat 13 Sun 14 8/8 3 Jobs Mon 15 15/15 …" at bounding box center [610, 218] width 1221 height 3209
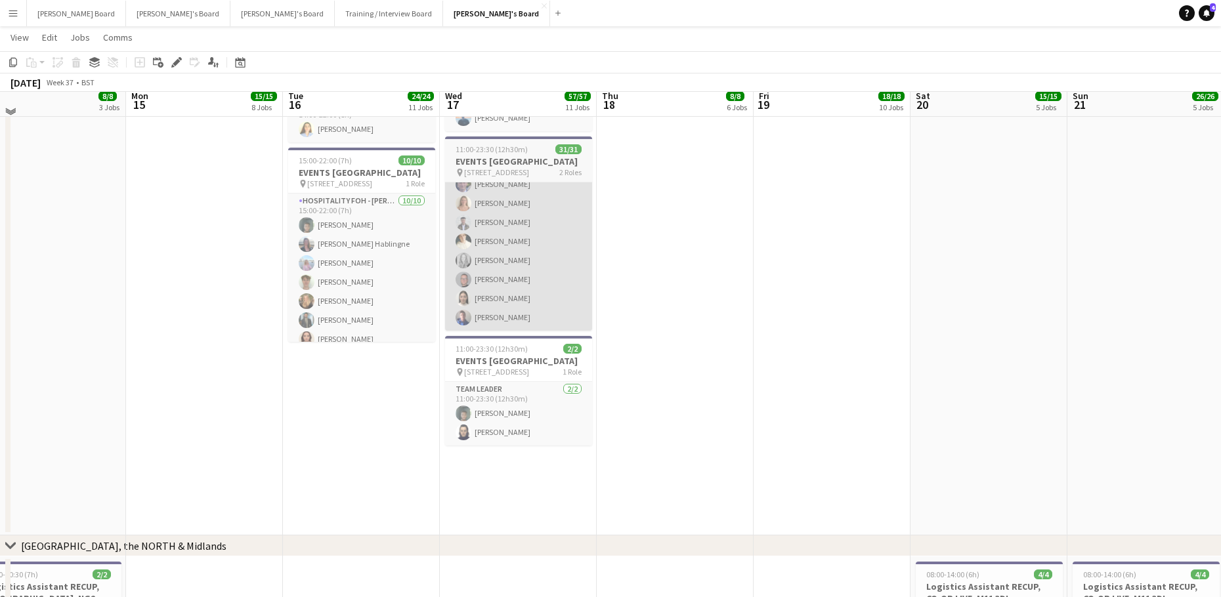
scroll to position [1788, 0]
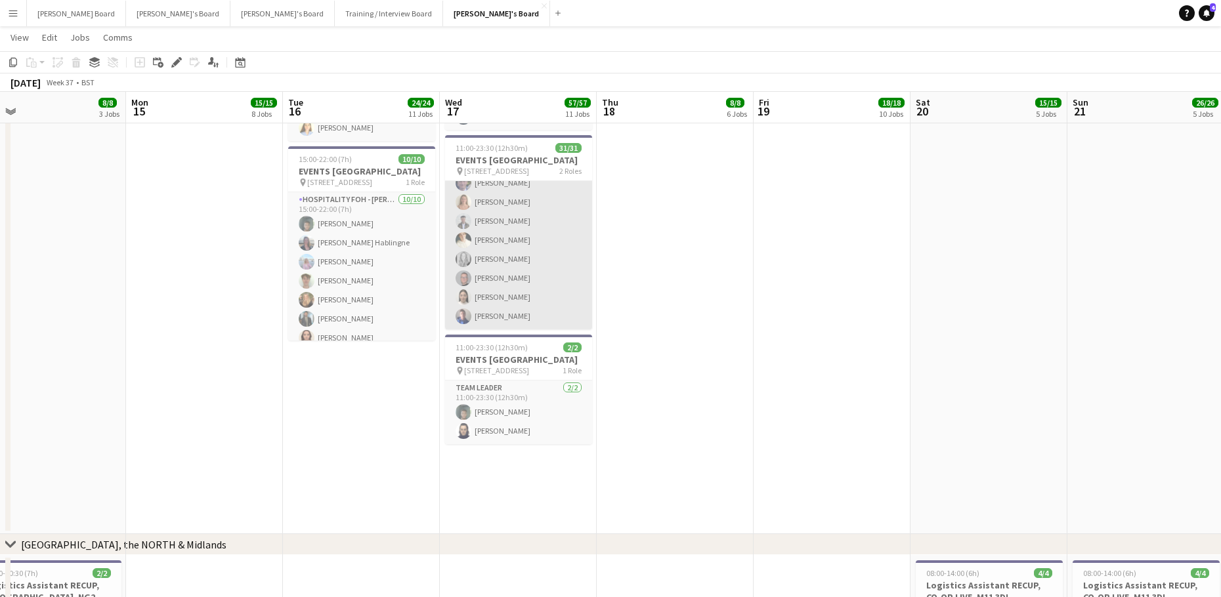
click at [540, 298] on app-card-role "Hospitality FOH - SBD BLV 26/26 15:00-23:30 (8h30m) ! Sarah Richardson Sam Gowe…" at bounding box center [518, 69] width 147 height 521
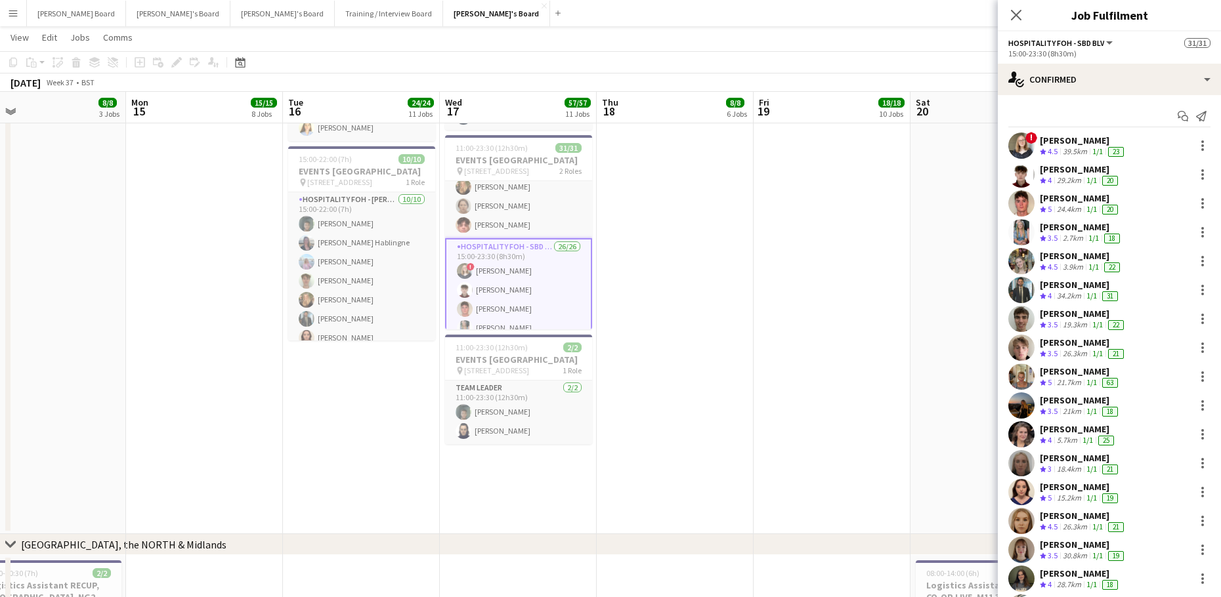
scroll to position [87, 0]
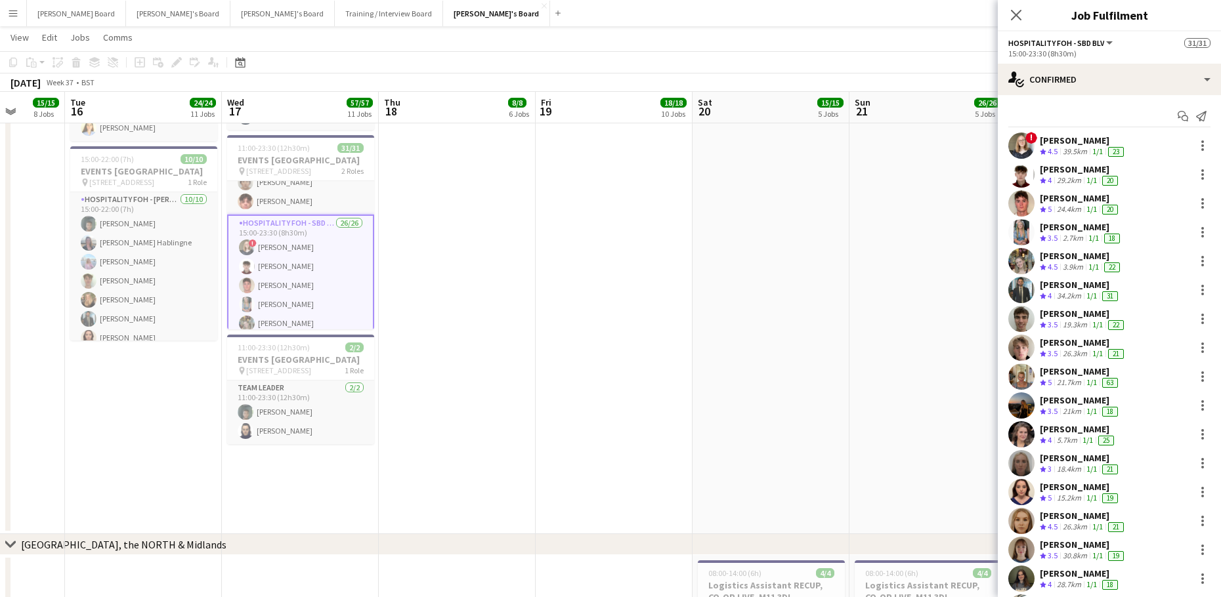
drag, startPoint x: 779, startPoint y: 317, endPoint x: 266, endPoint y: 339, distance: 513.1
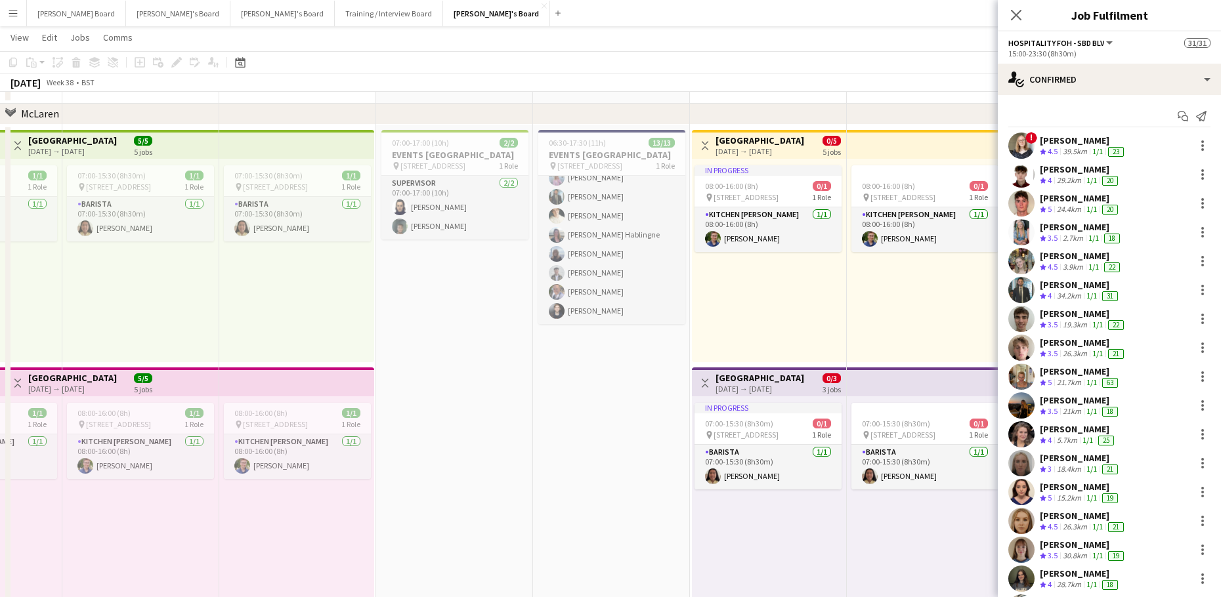
scroll to position [525, 0]
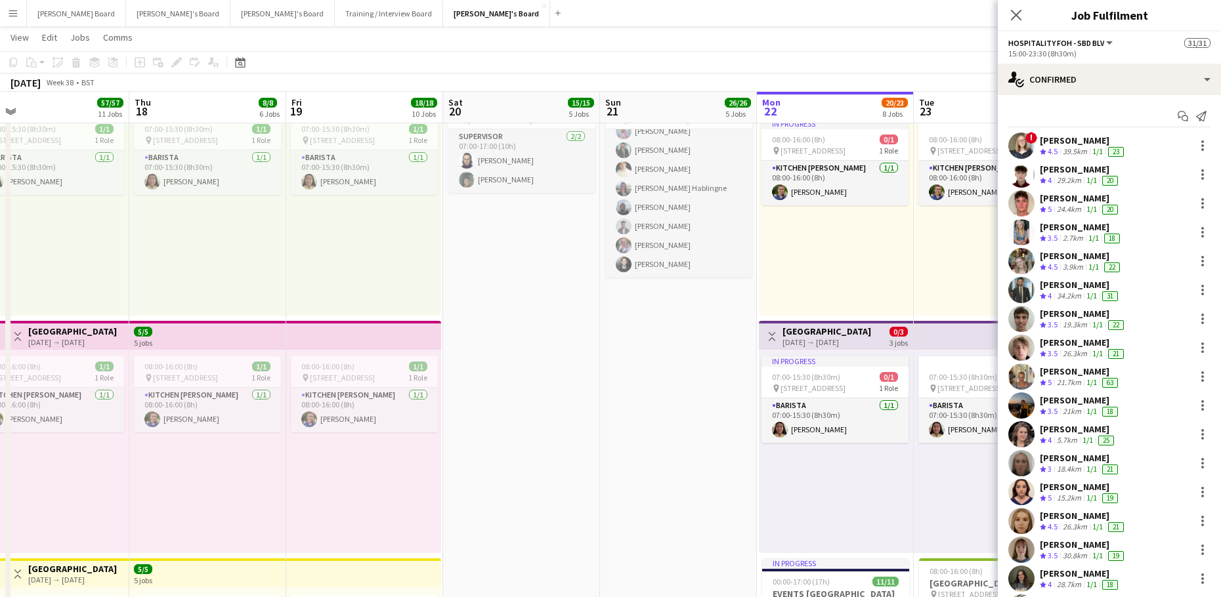
drag, startPoint x: 398, startPoint y: 435, endPoint x: 631, endPoint y: 440, distance: 233.8
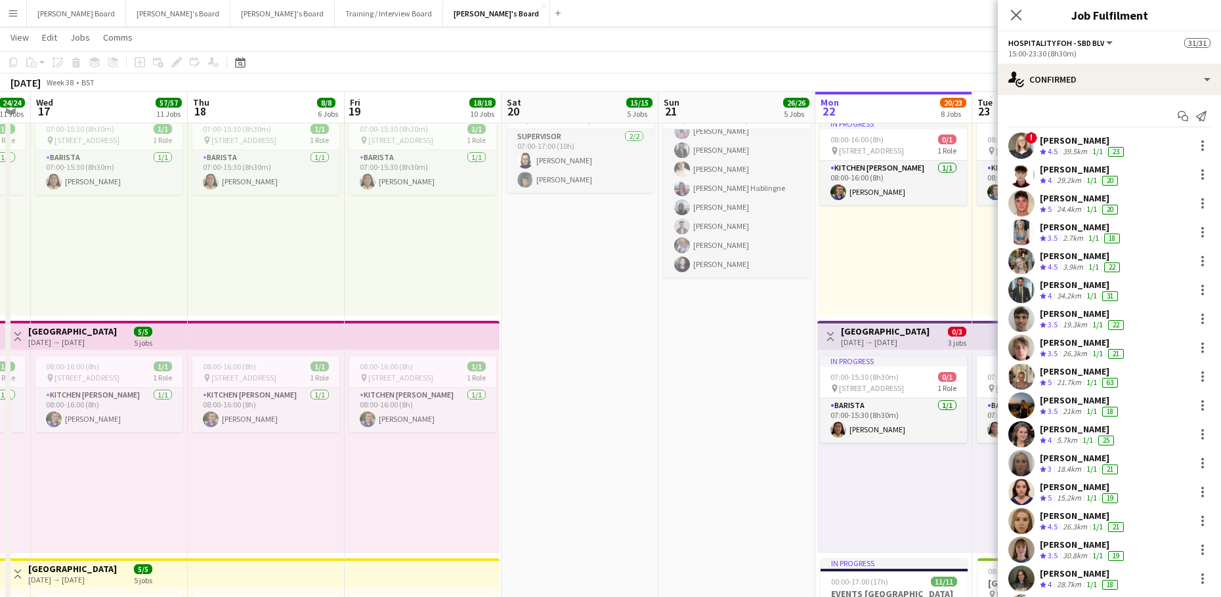
drag, startPoint x: 702, startPoint y: 459, endPoint x: 437, endPoint y: 465, distance: 265.3
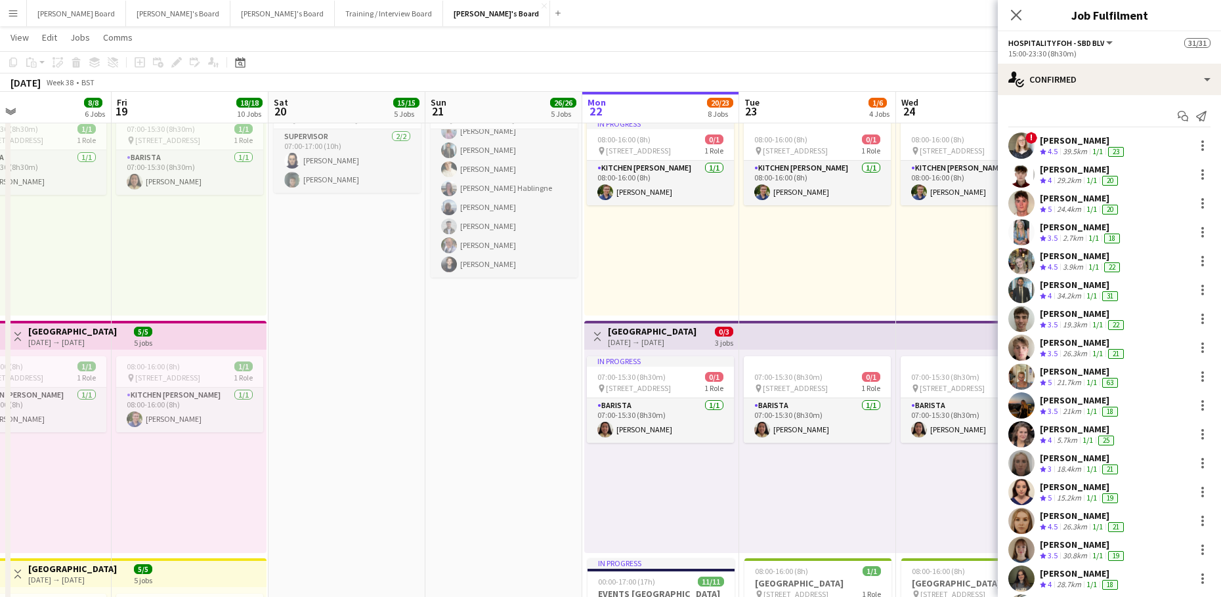
scroll to position [0, 361]
drag, startPoint x: 258, startPoint y: 333, endPoint x: 337, endPoint y: 324, distance: 79.9
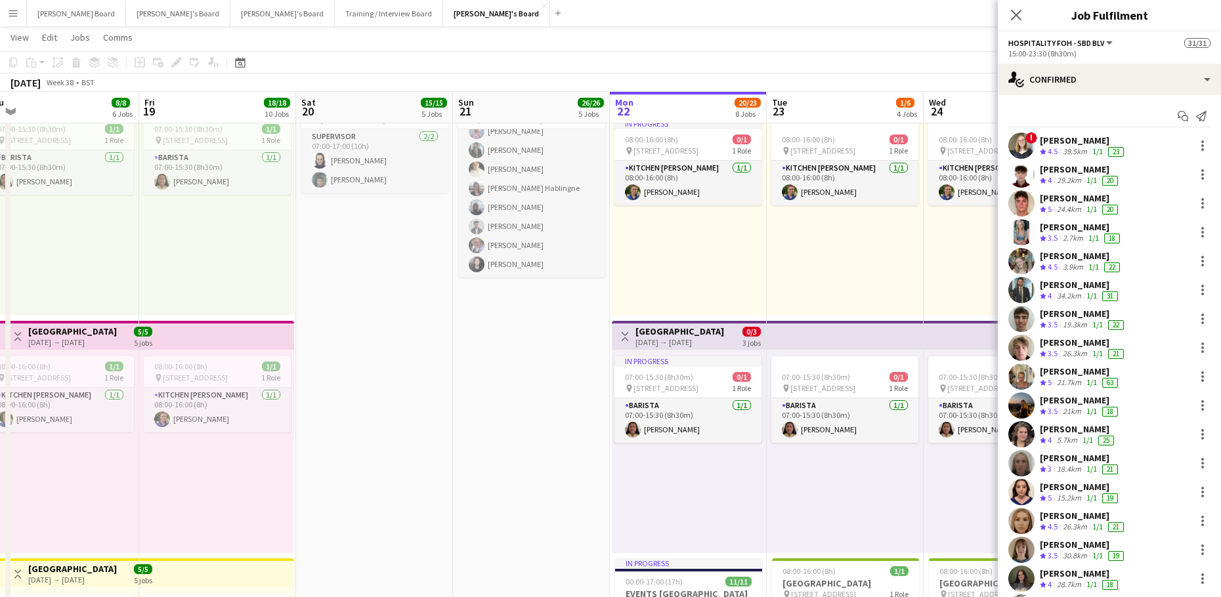
drag, startPoint x: 323, startPoint y: 330, endPoint x: 412, endPoint y: 331, distance: 88.6
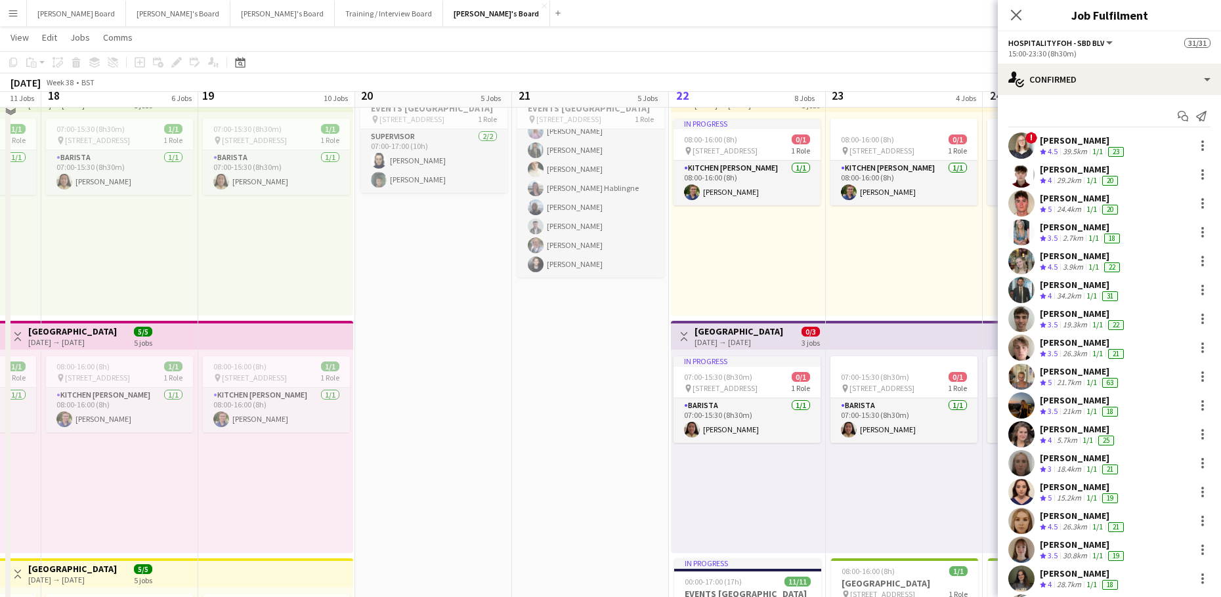
scroll to position [350, 0]
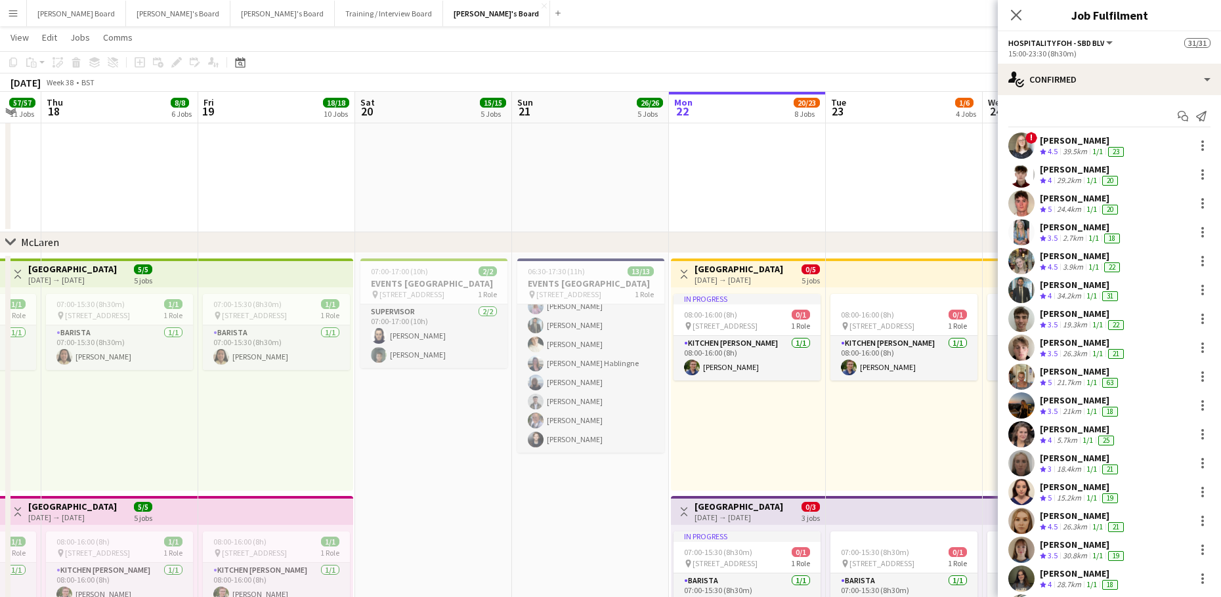
click at [800, 179] on app-date-cell "In progress 07:30-13:30 (6h) 1/1 Millbridge Court GU10 3DJ pin Farnham, GU10 3D…" at bounding box center [747, 14] width 157 height 435
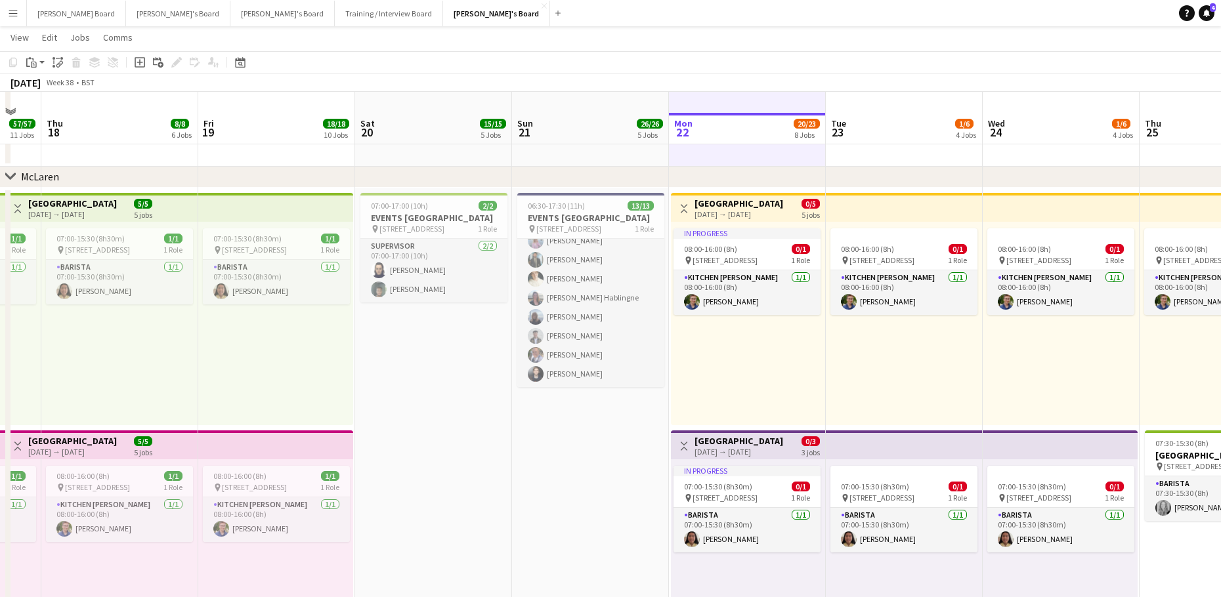
scroll to position [438, 0]
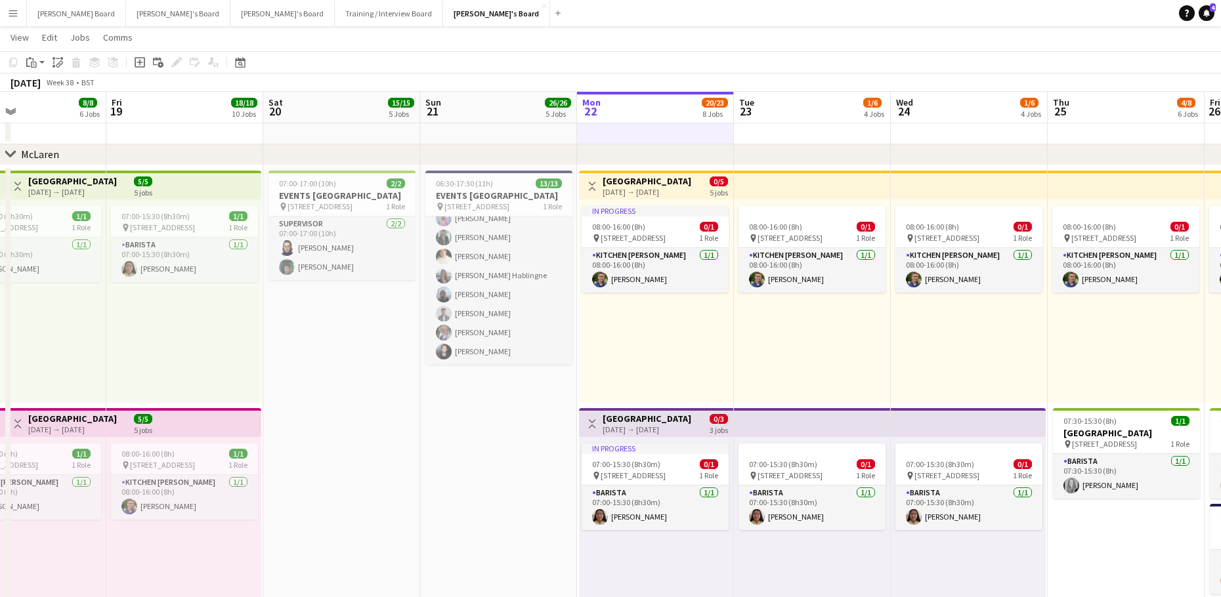
drag, startPoint x: 558, startPoint y: 469, endPoint x: 464, endPoint y: 477, distance: 94.1
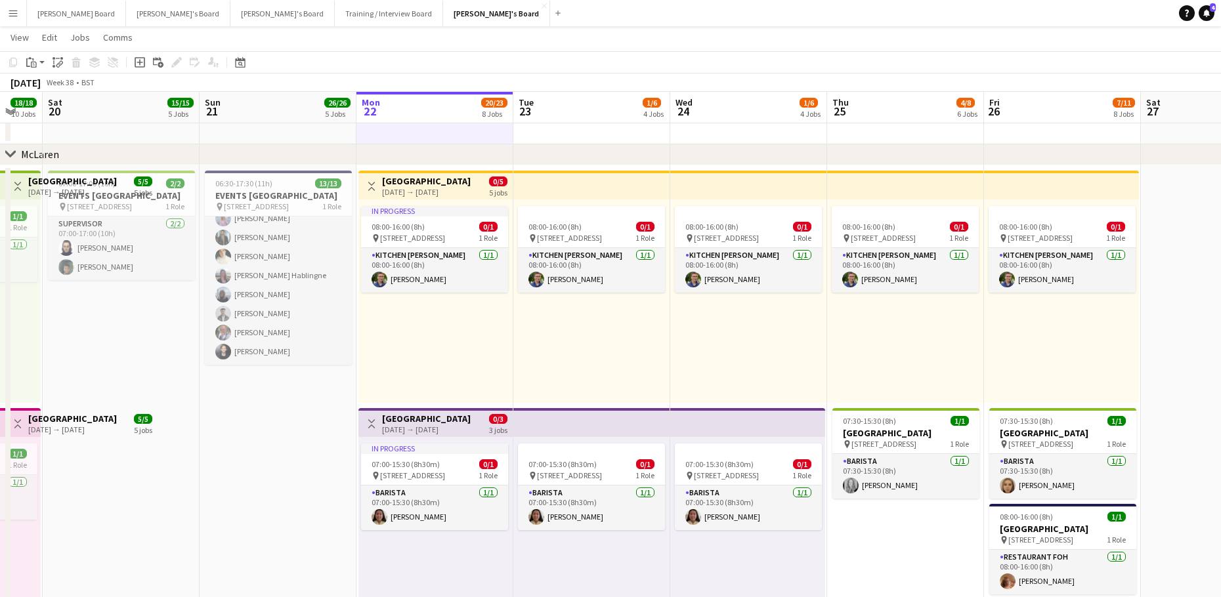
scroll to position [0, 505]
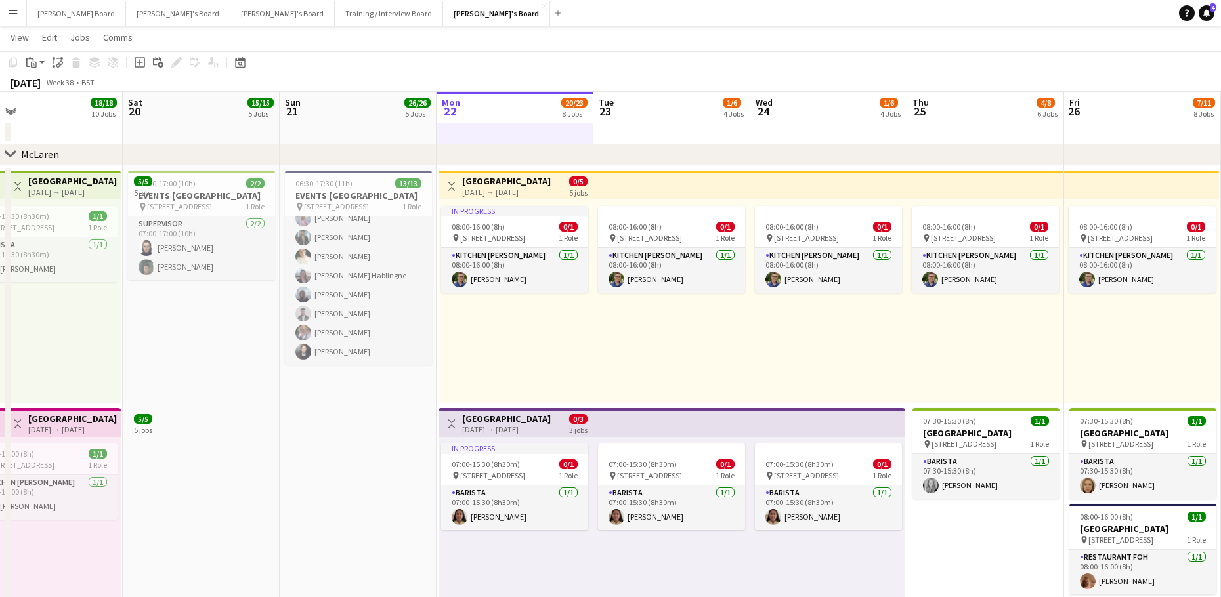
drag, startPoint x: 863, startPoint y: 362, endPoint x: 591, endPoint y: 374, distance: 271.4
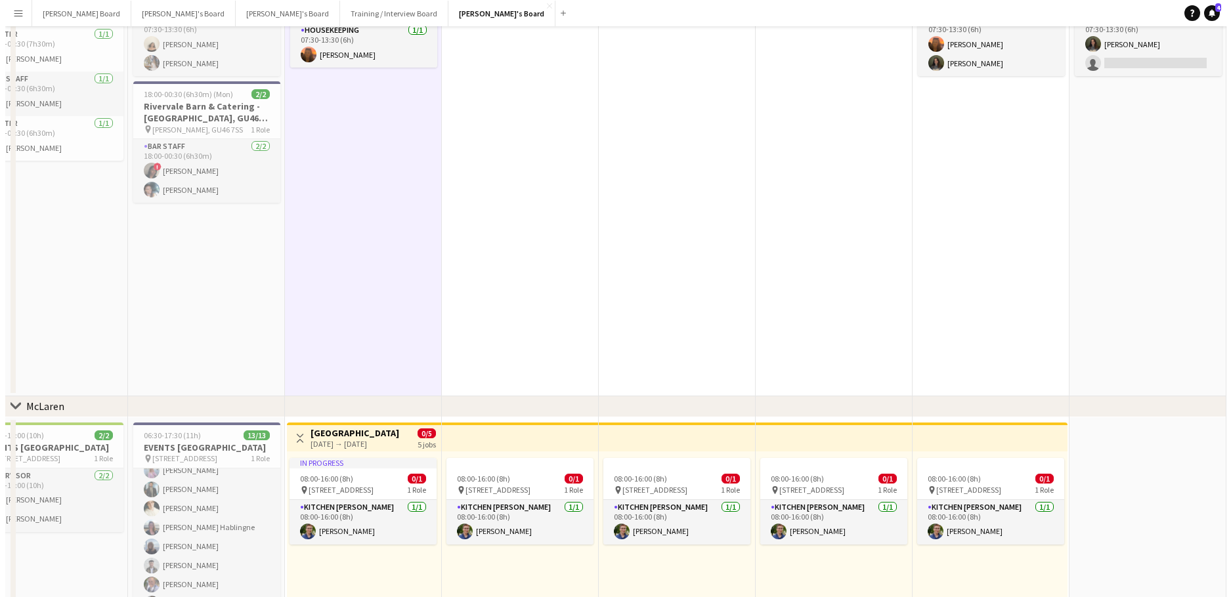
scroll to position [0, 0]
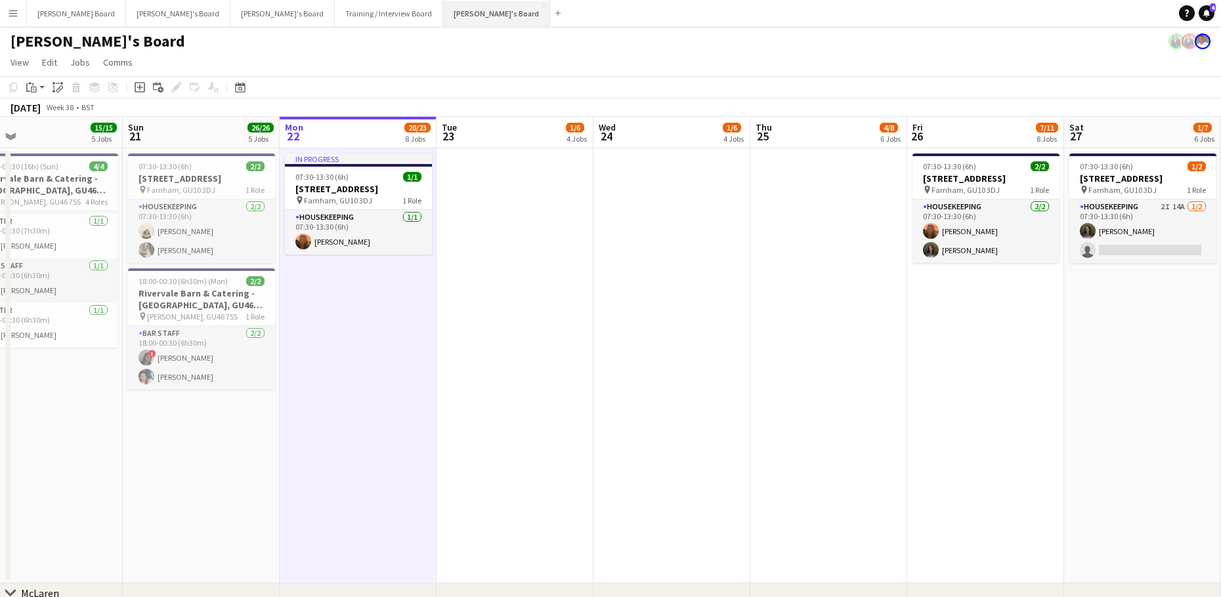
click at [443, 5] on button "[PERSON_NAME]'s Board Close" at bounding box center [496, 14] width 107 height 26
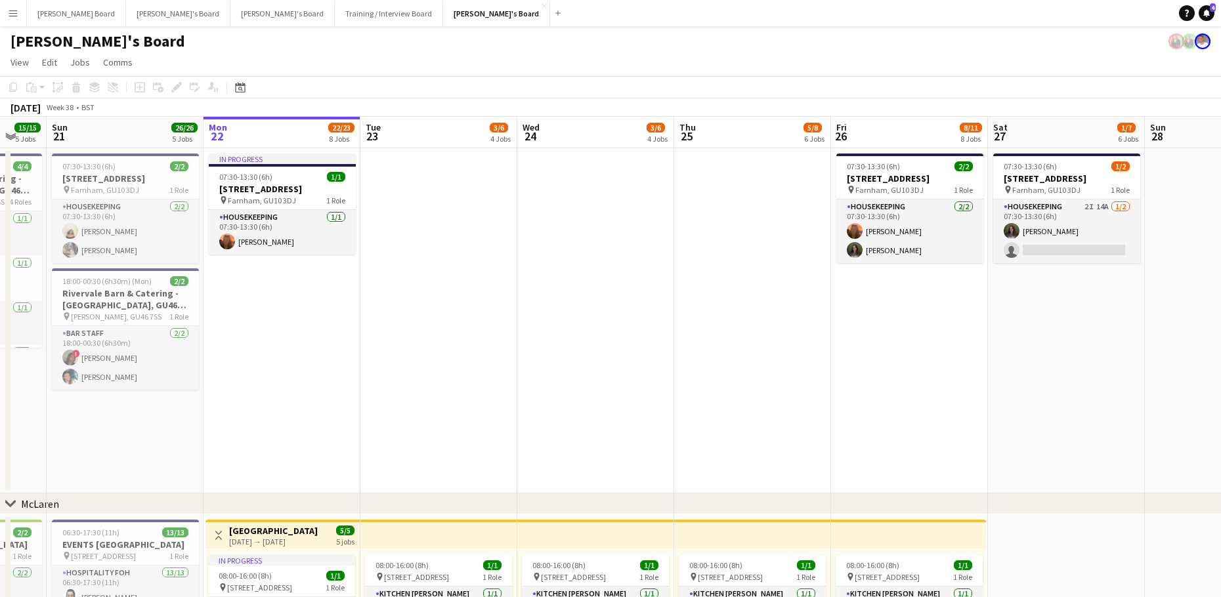
scroll to position [0, 331]
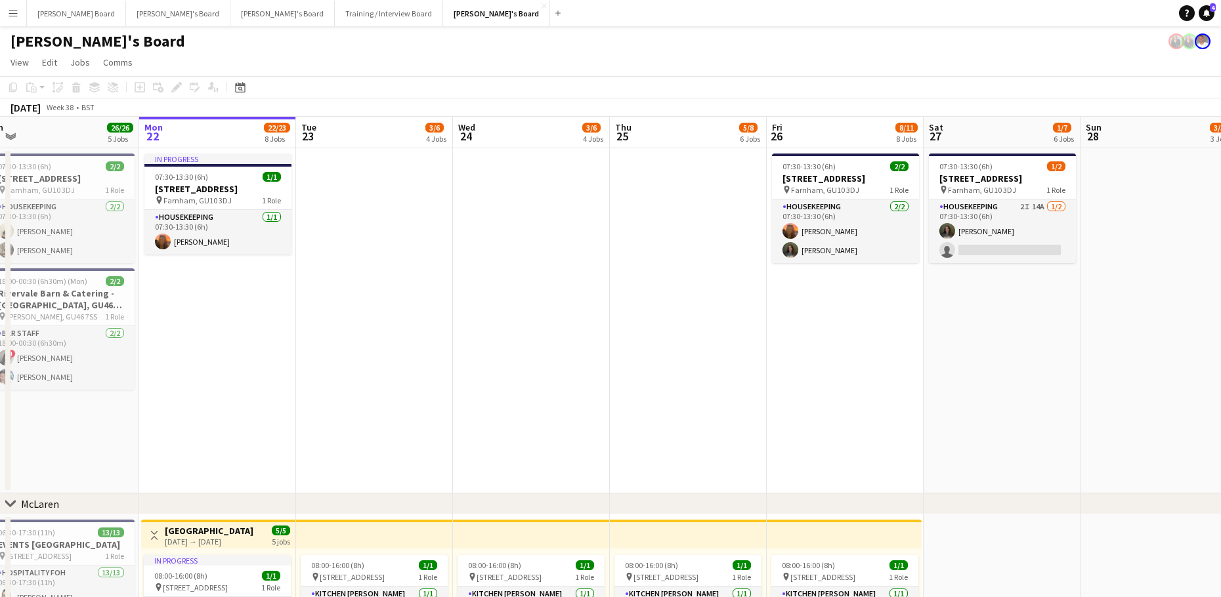
drag, startPoint x: 421, startPoint y: 434, endPoint x: 541, endPoint y: 414, distance: 121.8
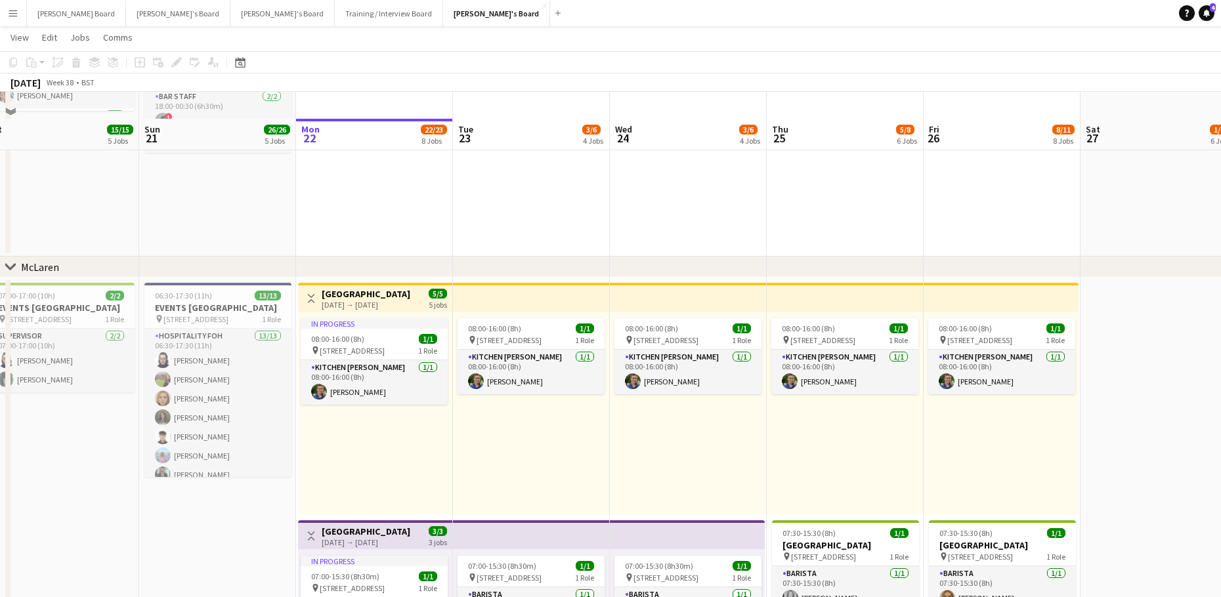
scroll to position [263, 0]
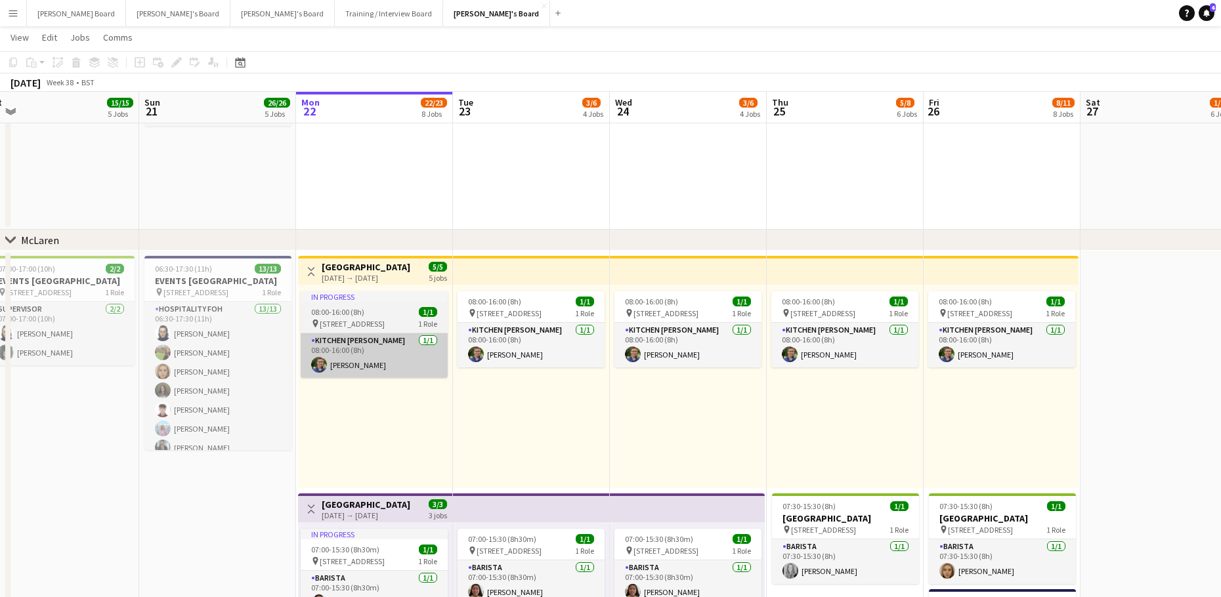
drag, startPoint x: 315, startPoint y: 399, endPoint x: 563, endPoint y: 374, distance: 249.4
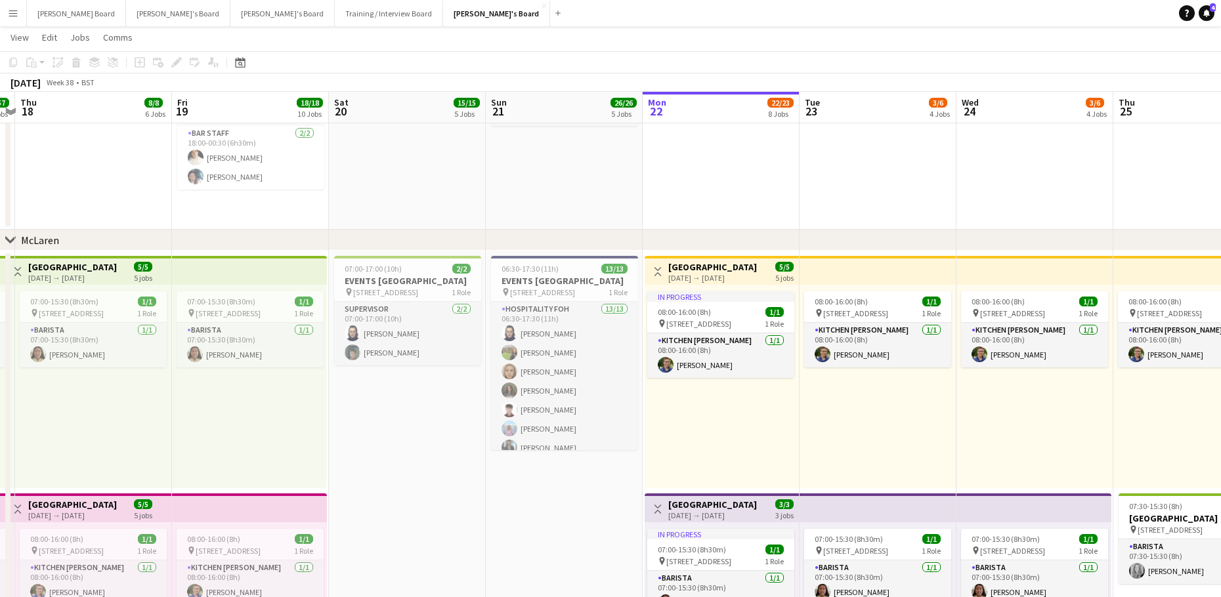
drag, startPoint x: 387, startPoint y: 461, endPoint x: 436, endPoint y: 461, distance: 48.6
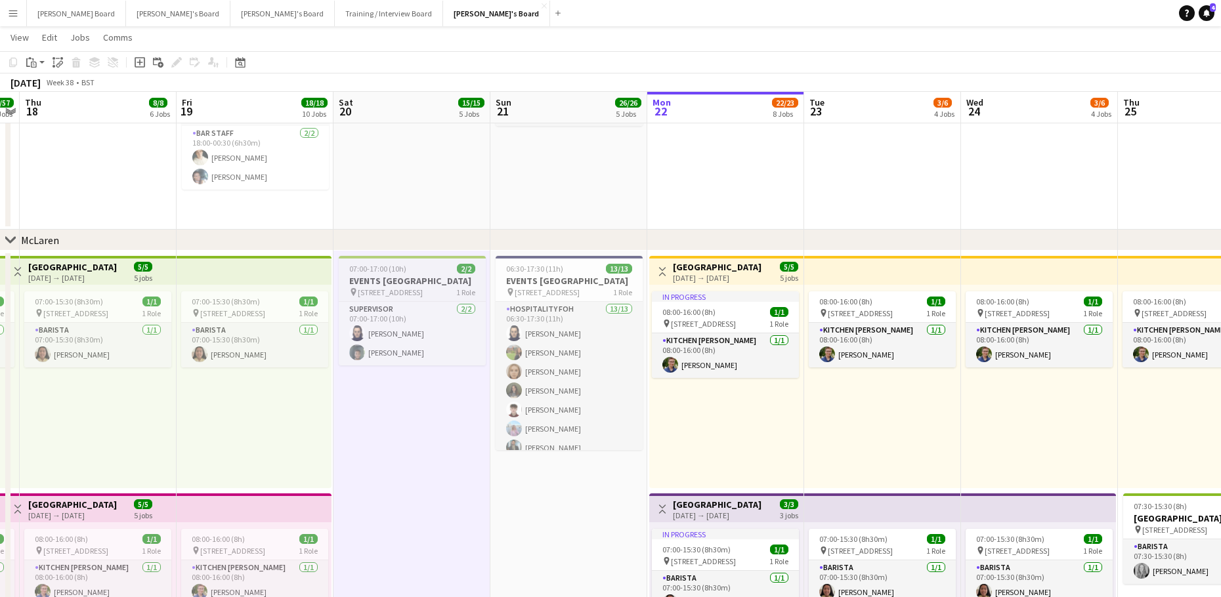
click at [406, 278] on h3 "EVENTS [GEOGRAPHIC_DATA]" at bounding box center [412, 281] width 147 height 12
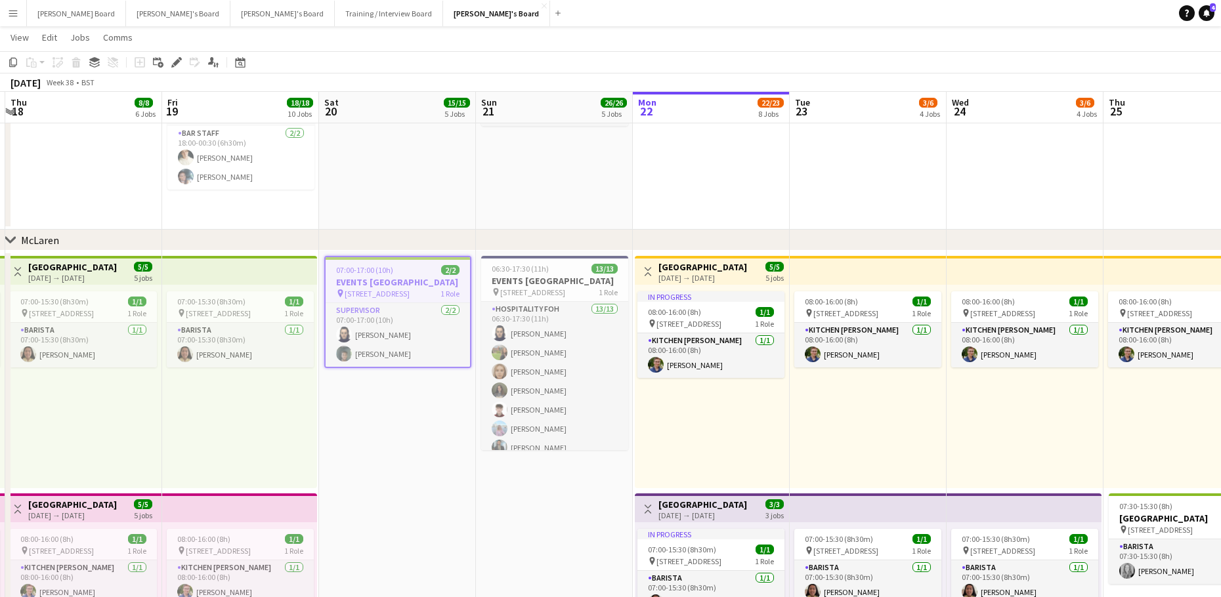
drag, startPoint x: 230, startPoint y: 432, endPoint x: 574, endPoint y: 419, distance: 344.2
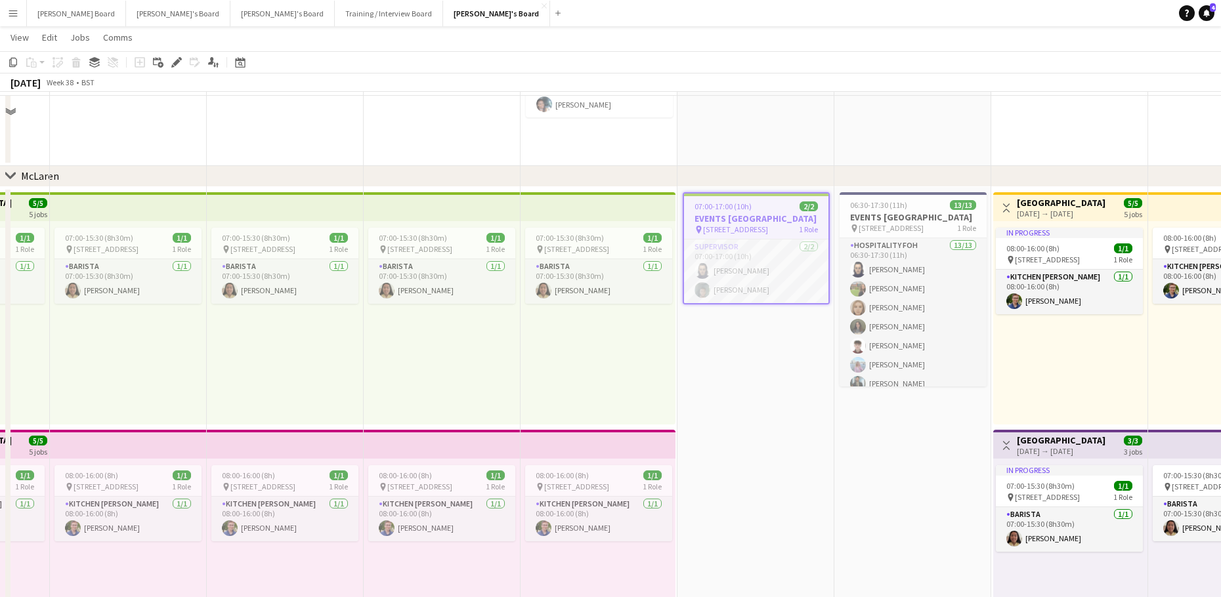
scroll to position [350, 0]
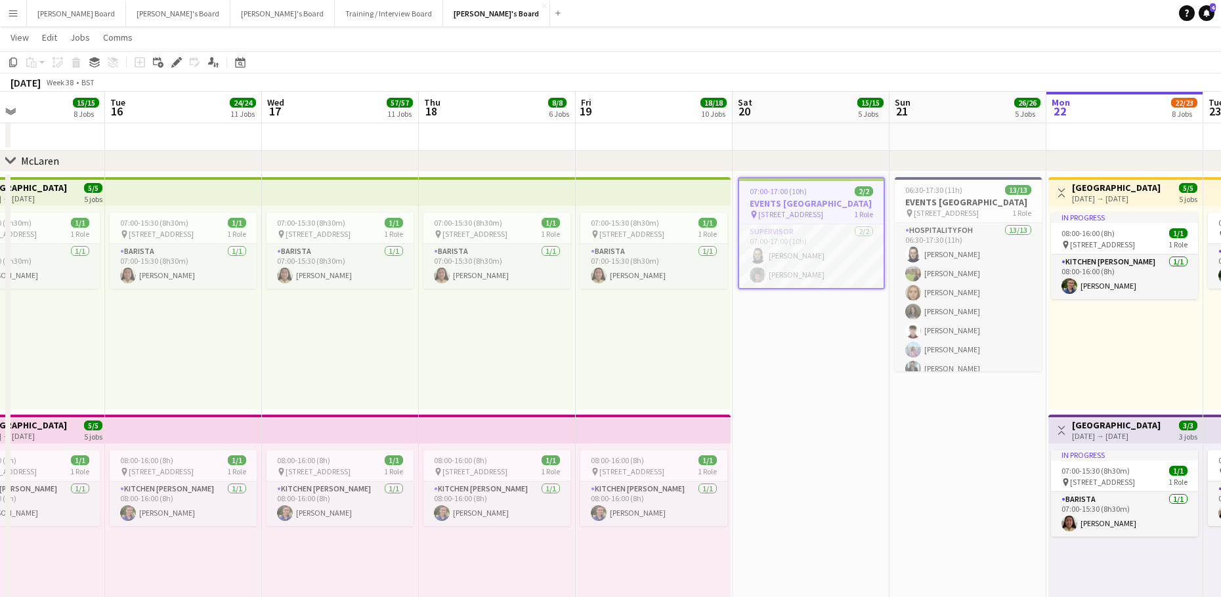
drag, startPoint x: 335, startPoint y: 343, endPoint x: 753, endPoint y: 350, distance: 417.5
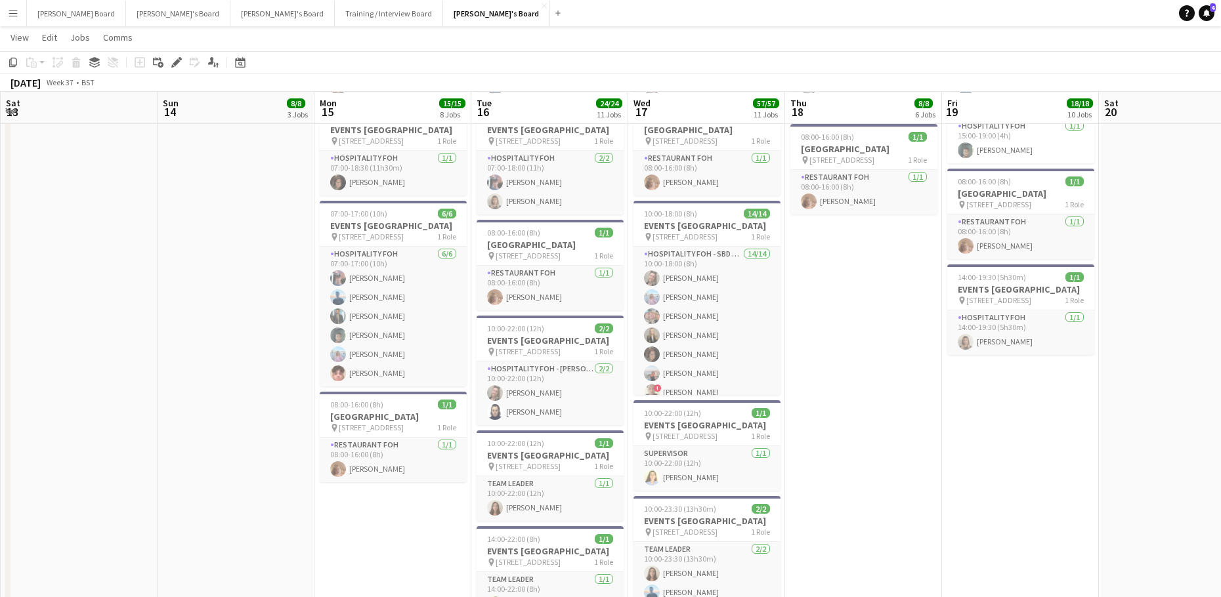
scroll to position [1313, 0]
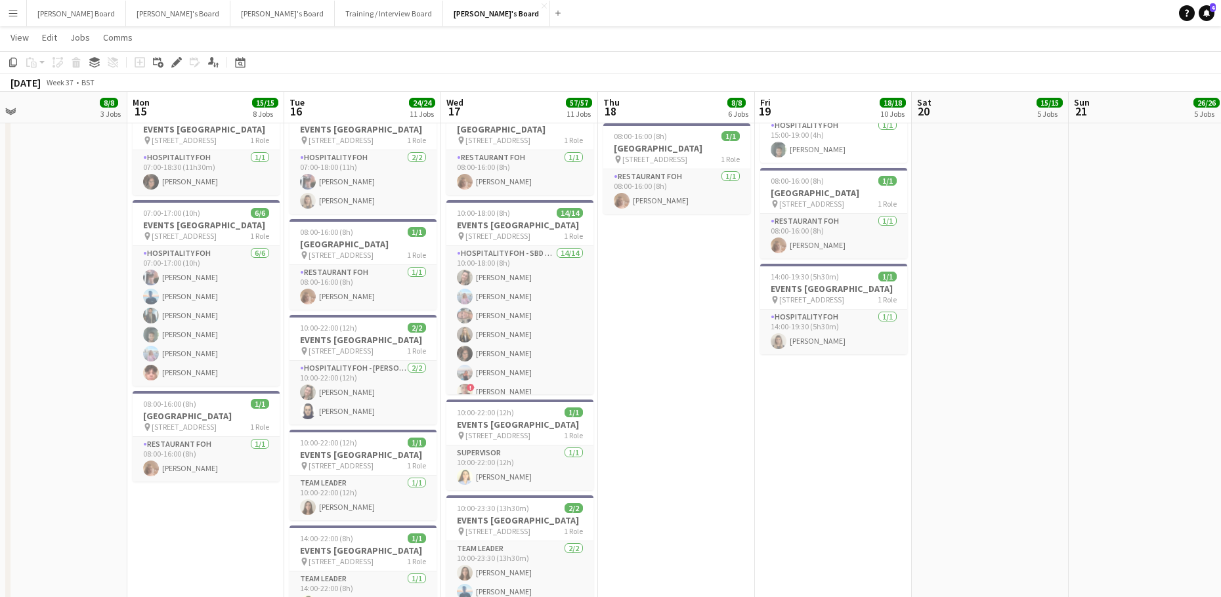
drag, startPoint x: 820, startPoint y: 441, endPoint x: 353, endPoint y: 450, distance: 466.8
click at [396, 453] on app-calendar-viewport "Thu 11 14/14 9 Jobs Fri 12 28/28 12 Jobs Sat 13 Sun 14 8/8 3 Jobs Mon 15 15/15 …" at bounding box center [610, 342] width 1221 height 3209
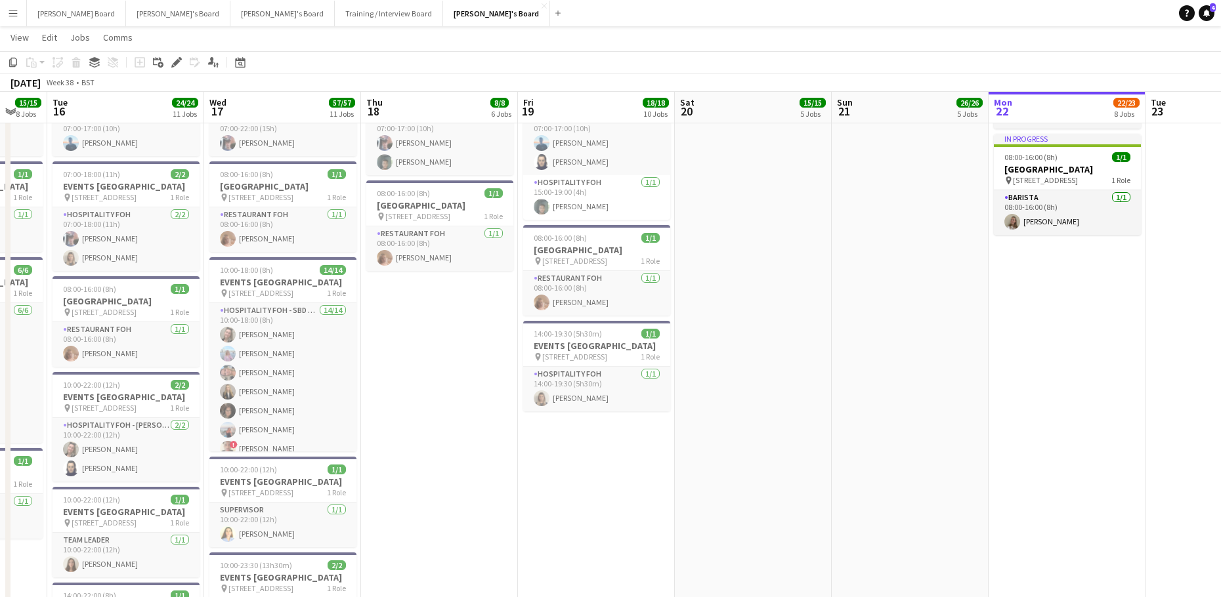
scroll to position [1226, 0]
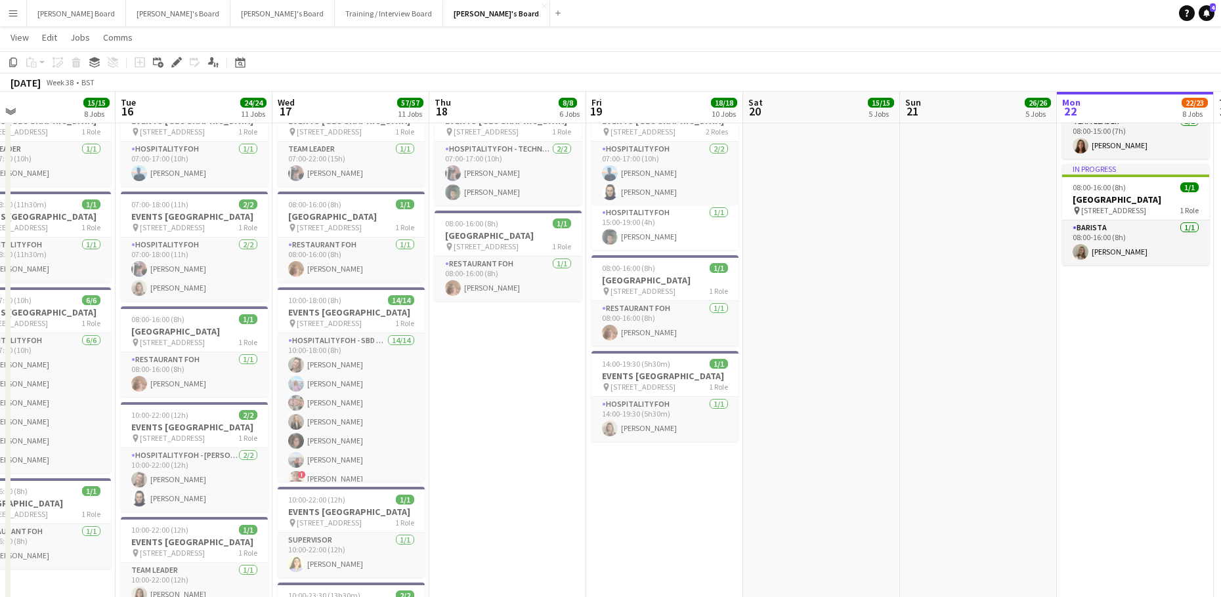
drag, startPoint x: 437, startPoint y: 469, endPoint x: 547, endPoint y: 468, distance: 110.9
click at [544, 471] on app-calendar-viewport "Sat 13 Sun 14 8/8 3 Jobs Mon 15 15/15 8 Jobs Tue 16 24/24 11 Jobs Wed 17 57/57 …" at bounding box center [610, 430] width 1221 height 3209
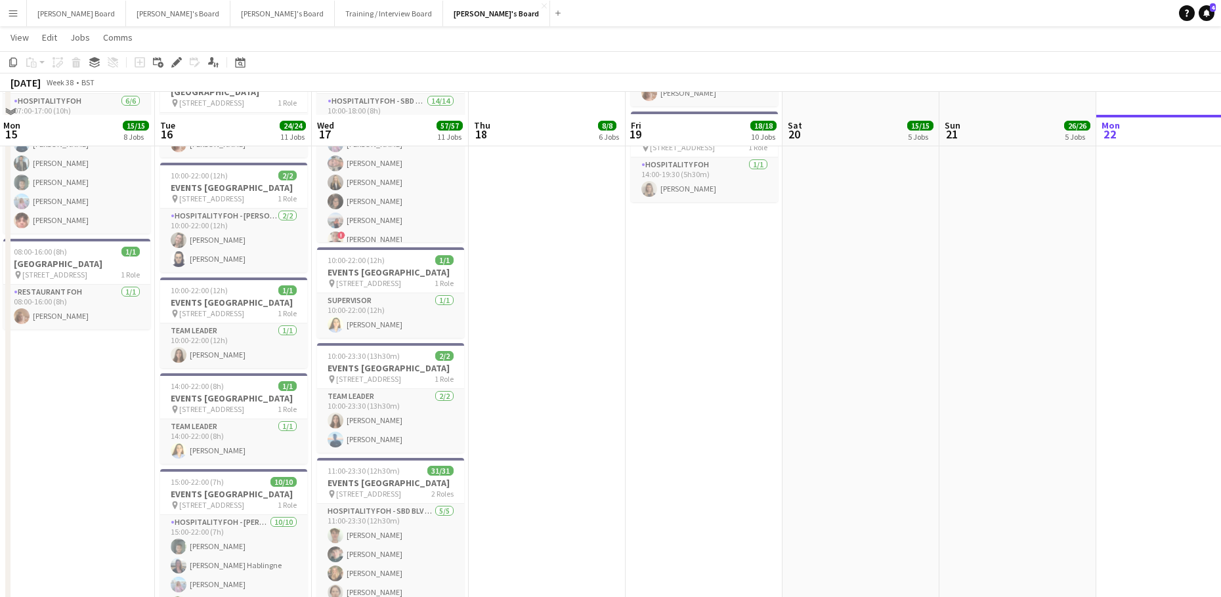
scroll to position [1488, 0]
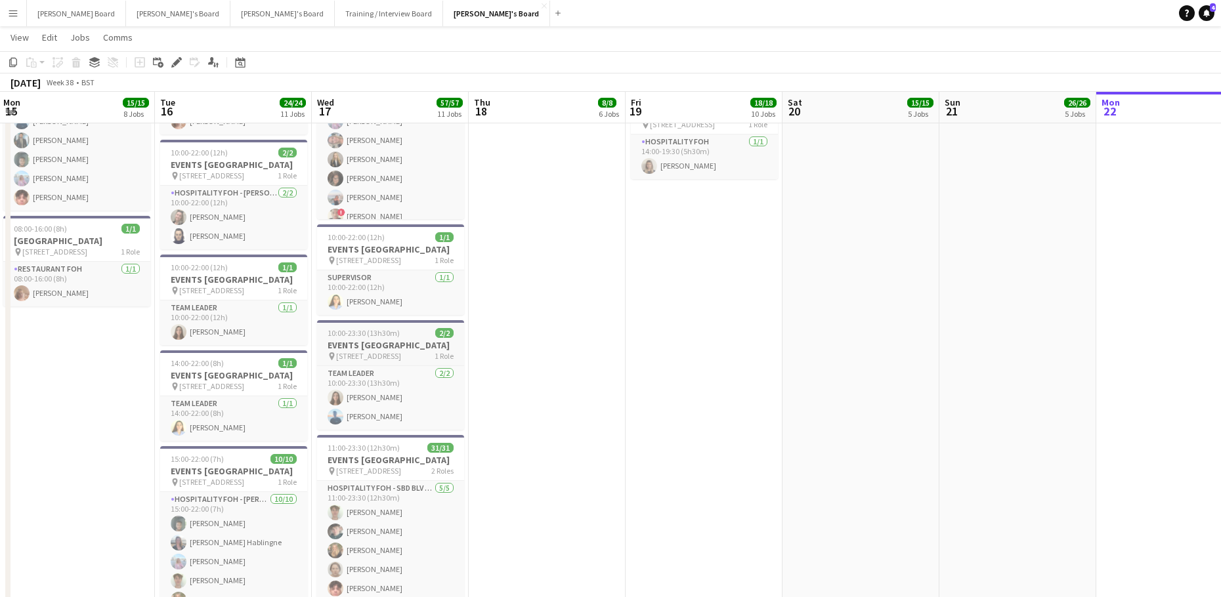
click at [366, 351] on h3 "EVENTS [GEOGRAPHIC_DATA]" at bounding box center [390, 345] width 147 height 12
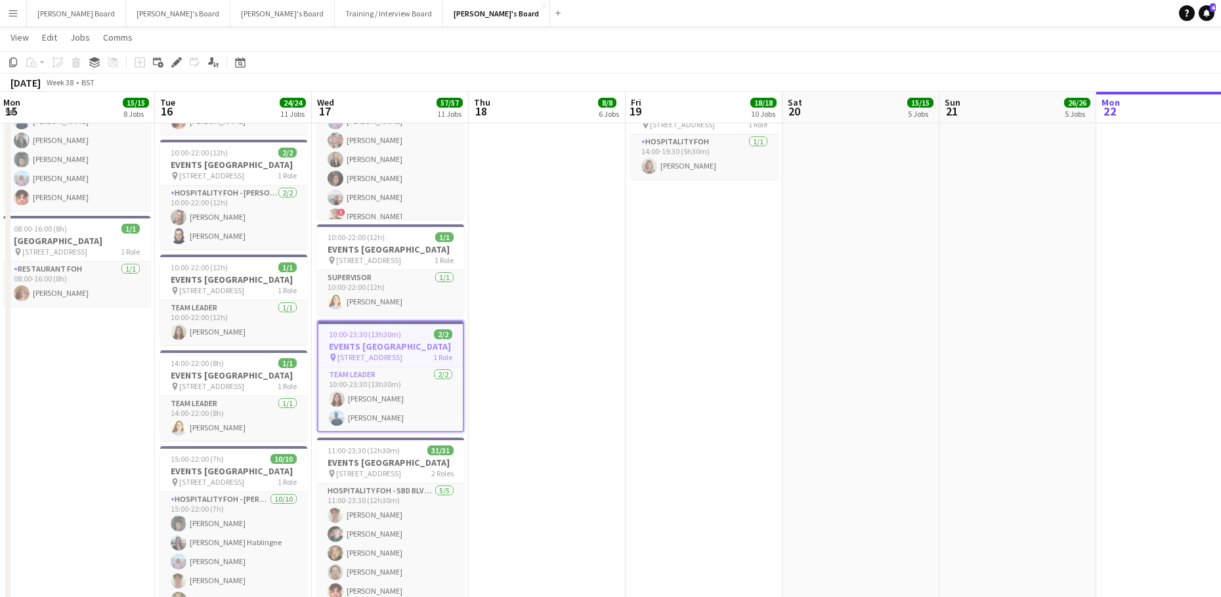
click at [340, 339] on span "10:00-23:30 (13h30m)" at bounding box center [365, 335] width 72 height 10
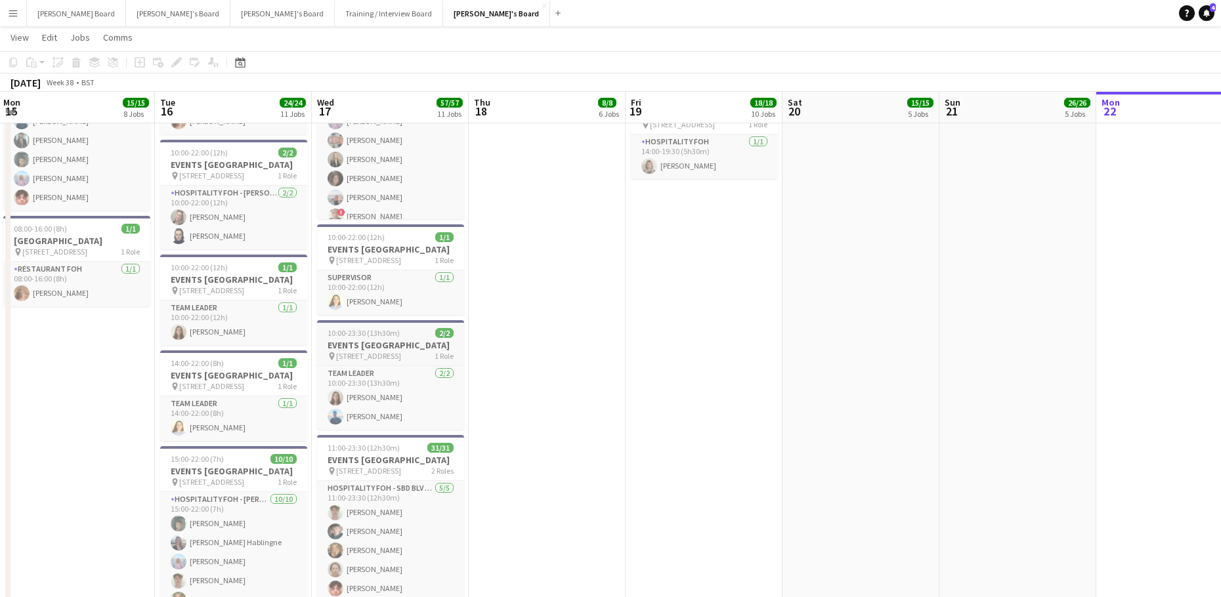
click at [341, 351] on h3 "EVENTS [GEOGRAPHIC_DATA]" at bounding box center [390, 345] width 147 height 12
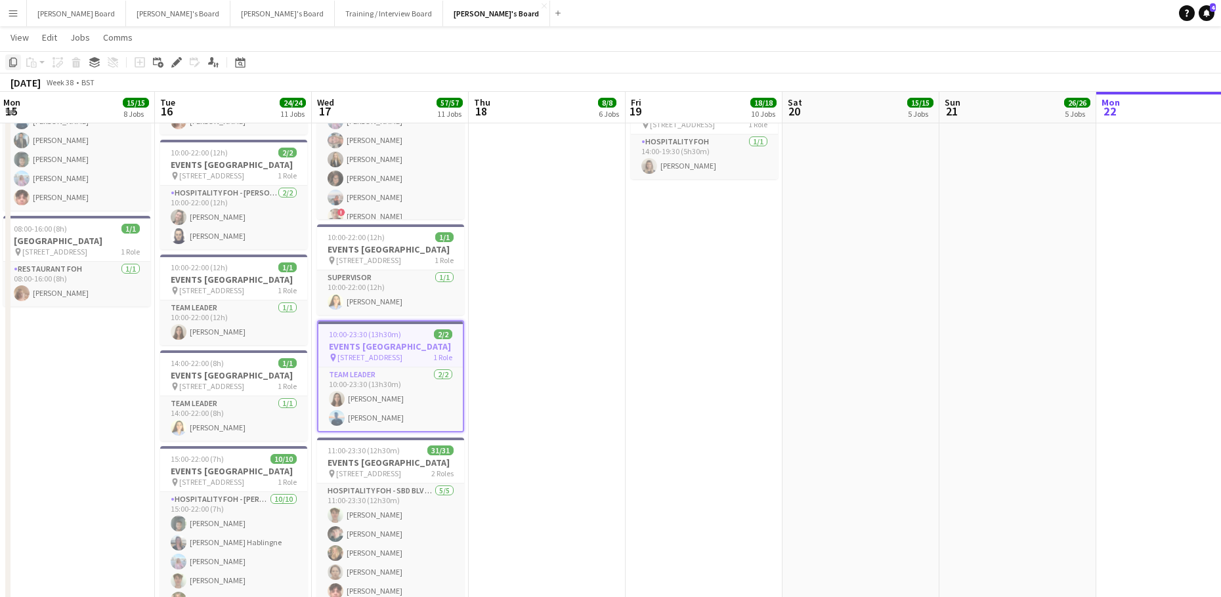
click at [13, 66] on icon "Copy" at bounding box center [13, 62] width 11 height 11
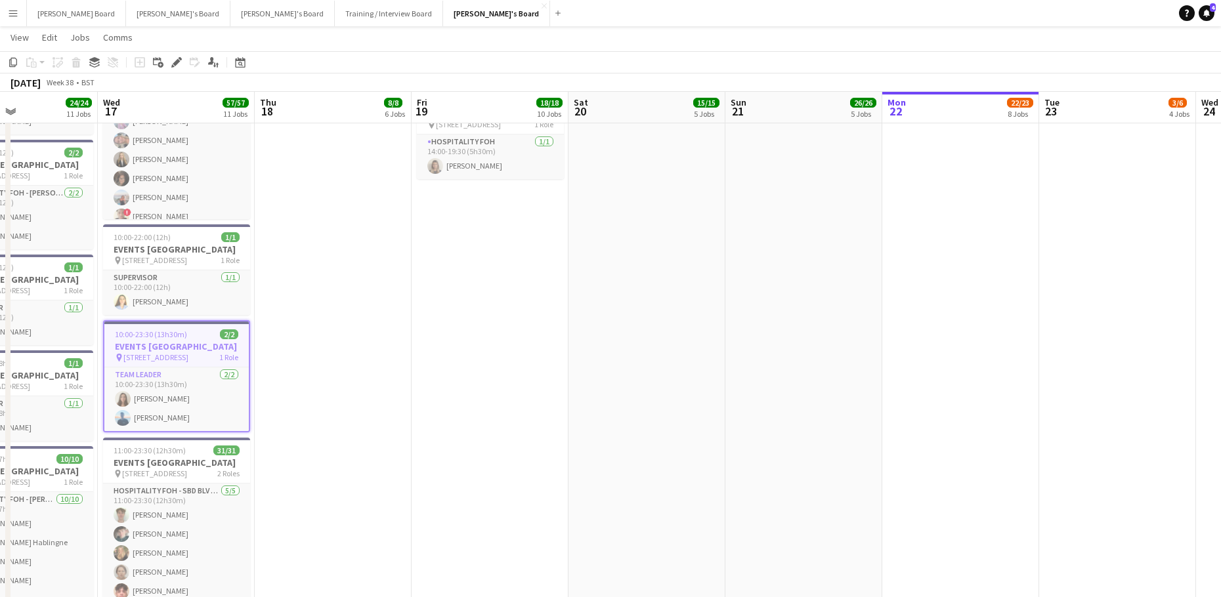
drag, startPoint x: 813, startPoint y: 324, endPoint x: 505, endPoint y: 330, distance: 308.6
click at [502, 331] on app-calendar-viewport "Sat 13 Sun 14 8/8 3 Jobs Mon 15 15/15 8 Jobs Tue 16 24/24 11 Jobs Wed 17 57/57 …" at bounding box center [610, 167] width 1221 height 3209
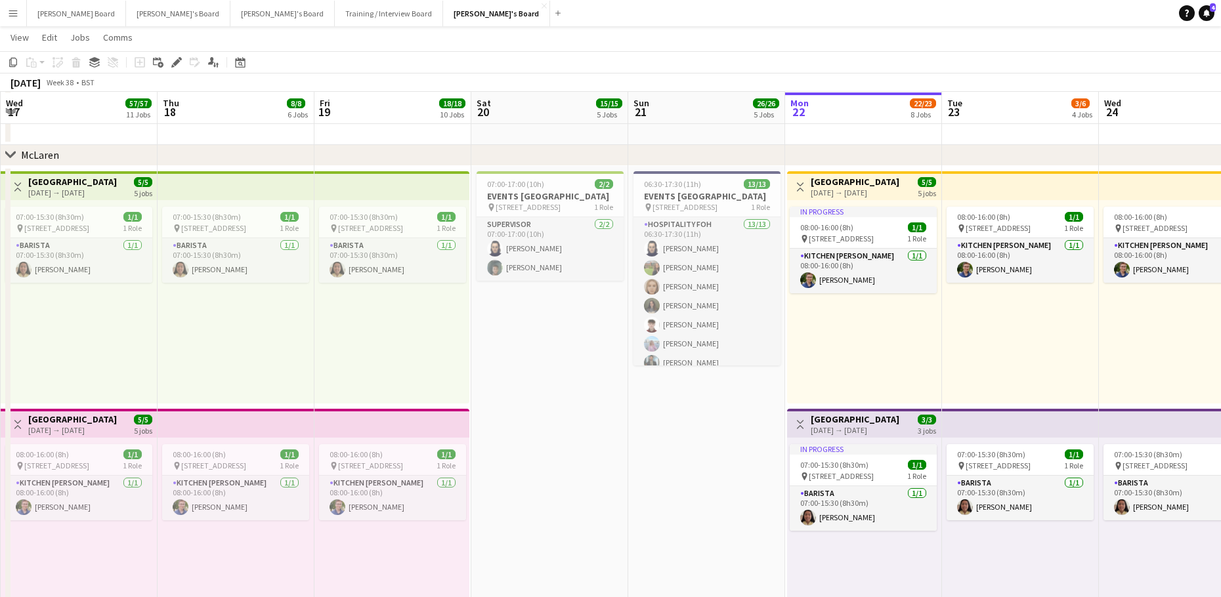
scroll to position [438, 0]
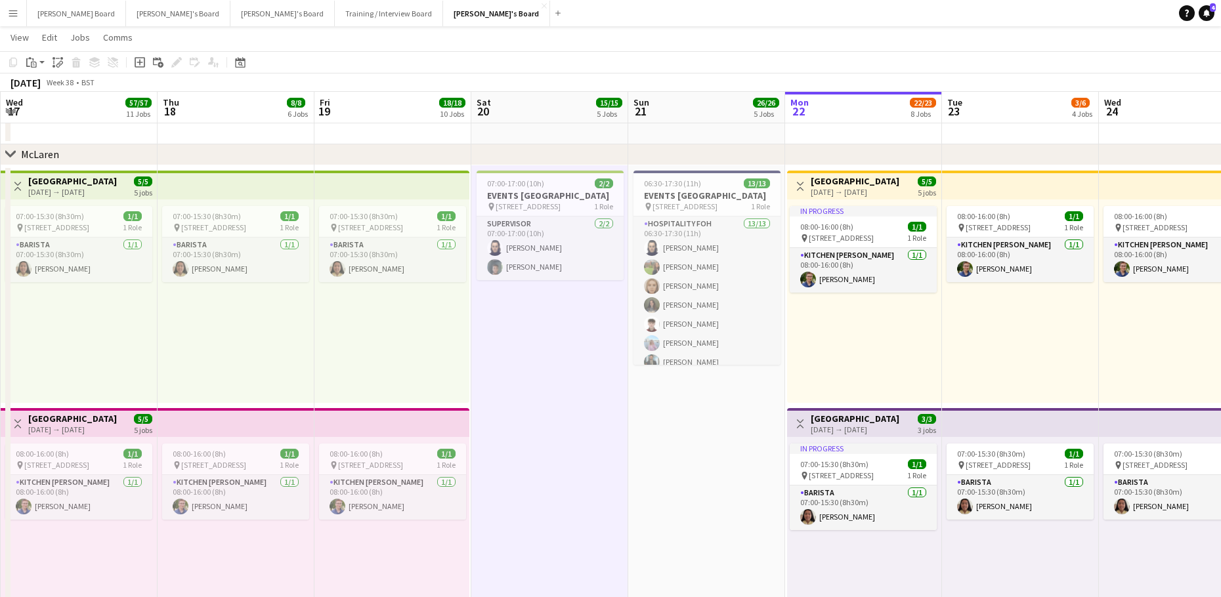
scroll to position [0, 469]
click at [41, 65] on app-action-btn "Paste" at bounding box center [36, 62] width 24 height 16
click at [56, 81] on div "Paste Ctrl+V Paste with crew Ctrl+Shift+V" at bounding box center [97, 98] width 146 height 56
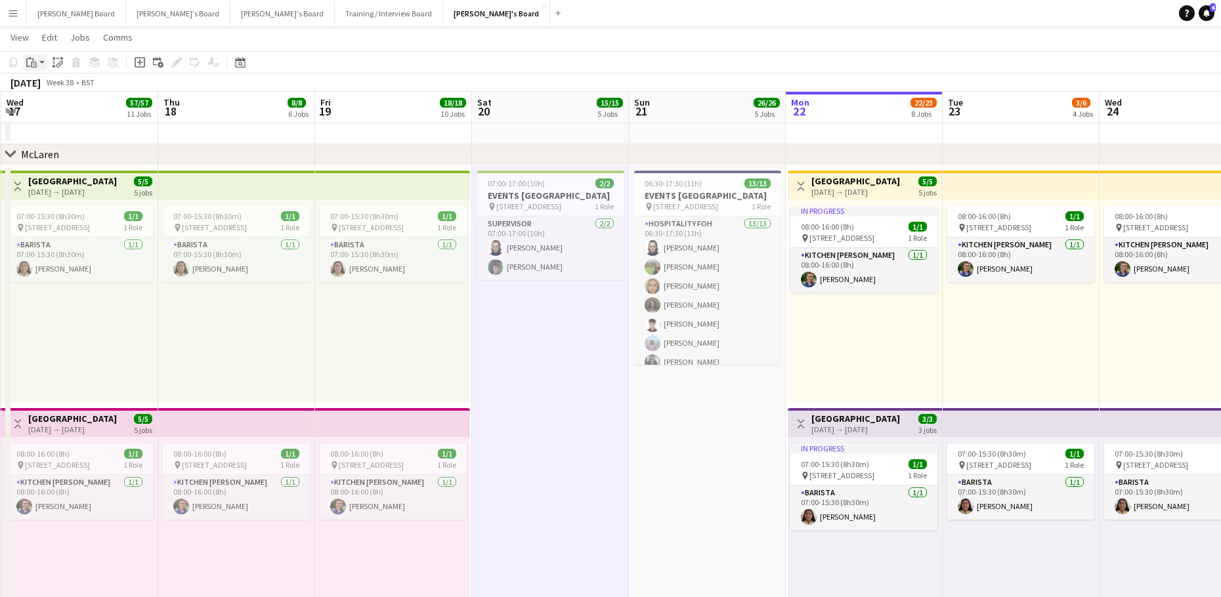
click at [31, 62] on icon "Paste" at bounding box center [31, 62] width 11 height 11
click at [41, 90] on link "Paste Ctrl+V" at bounding box center [96, 87] width 123 height 12
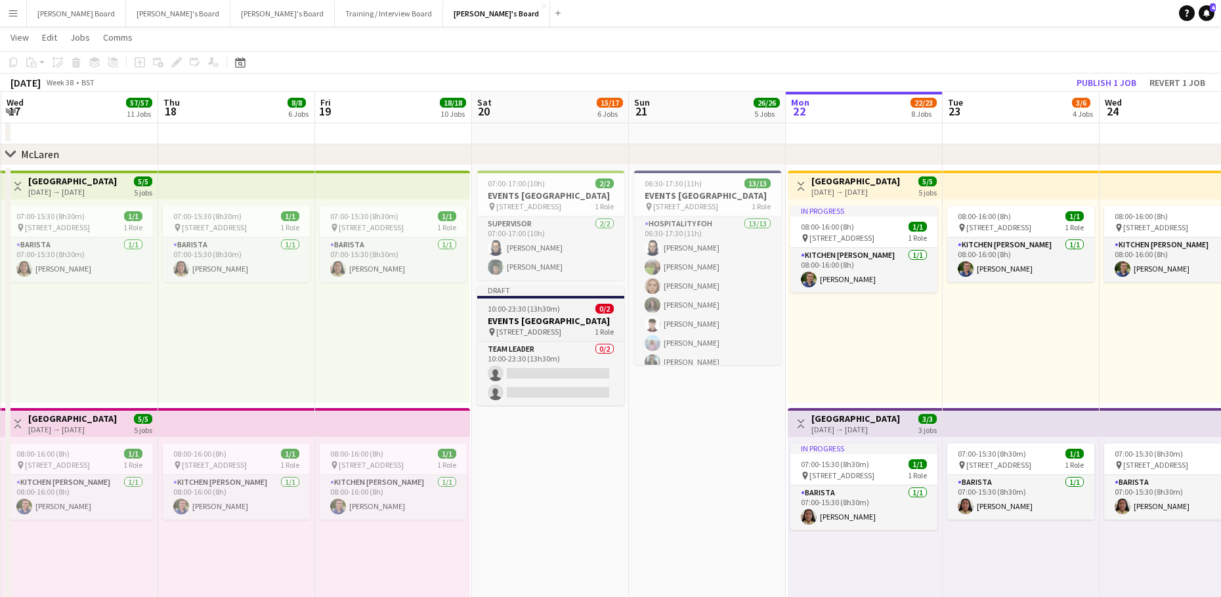
click at [540, 314] on span "10:00-23:30 (13h30m)" at bounding box center [524, 309] width 72 height 10
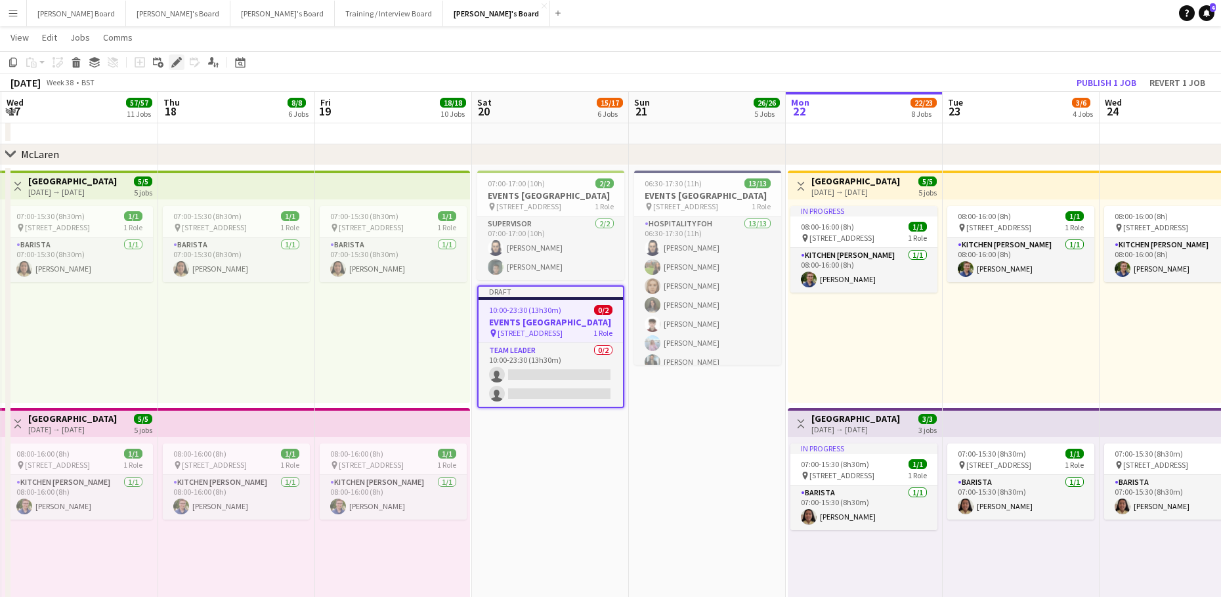
click at [180, 62] on icon "Edit" at bounding box center [176, 62] width 11 height 11
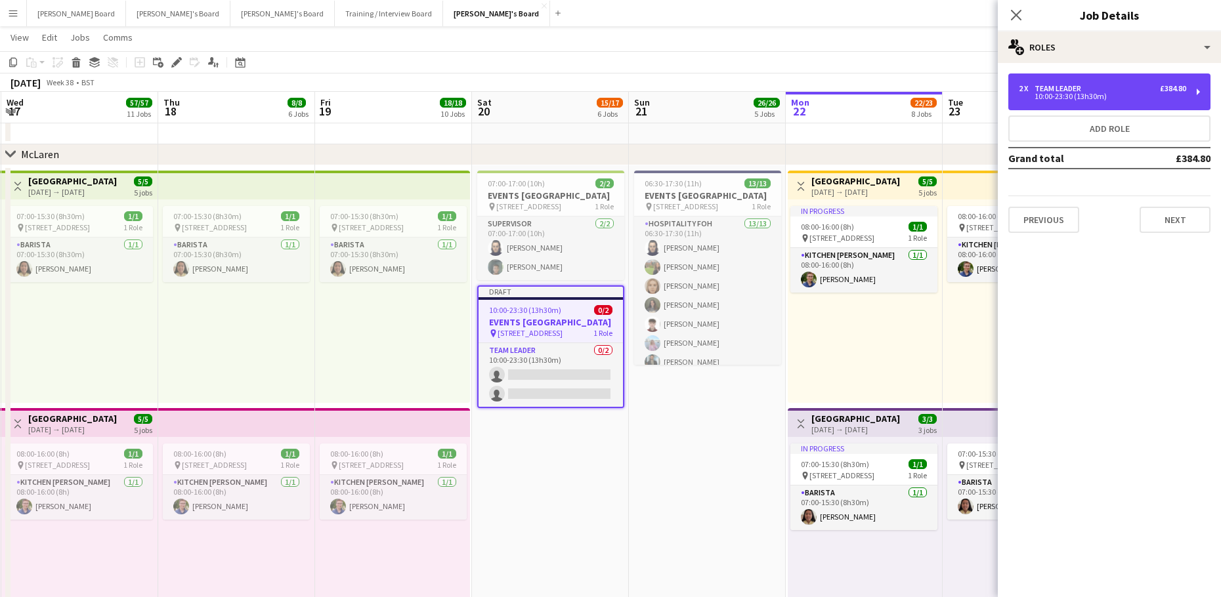
drag, startPoint x: 1091, startPoint y: 92, endPoint x: 891, endPoint y: 156, distance: 210.3
click at [1092, 93] on div "10:00-23:30 (13h30m)" at bounding box center [1102, 96] width 167 height 7
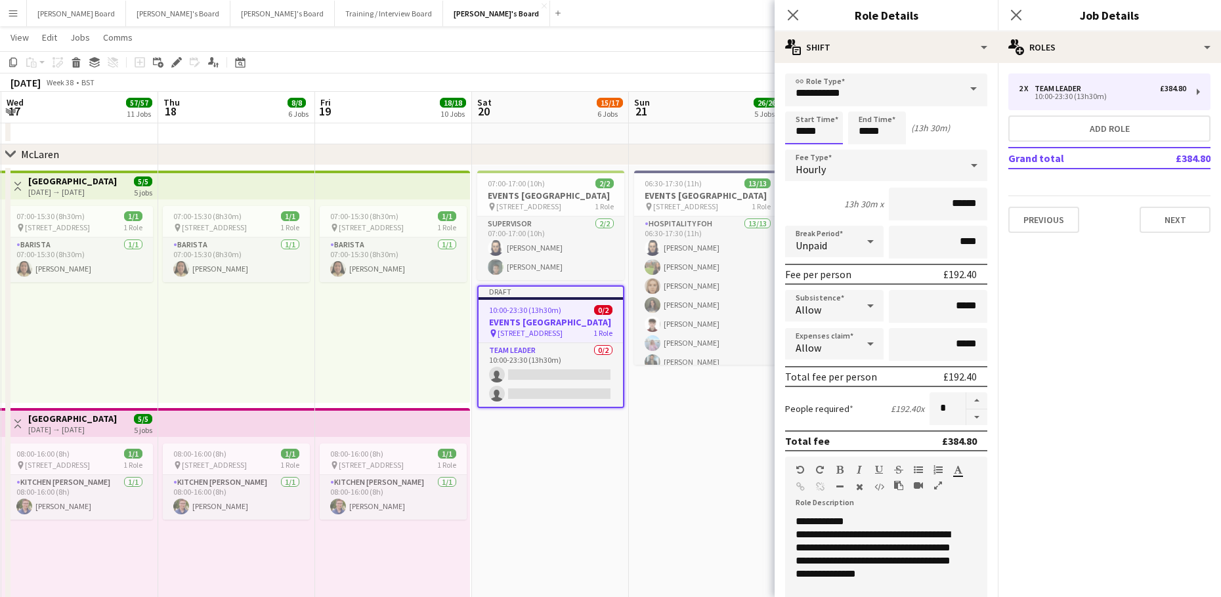
click at [812, 123] on input "*****" at bounding box center [814, 128] width 58 height 33
click at [803, 153] on div at bounding box center [801, 150] width 26 height 13
click at [802, 153] on div at bounding box center [801, 150] width 26 height 13
type input "*****"
click at [802, 153] on div at bounding box center [801, 150] width 26 height 13
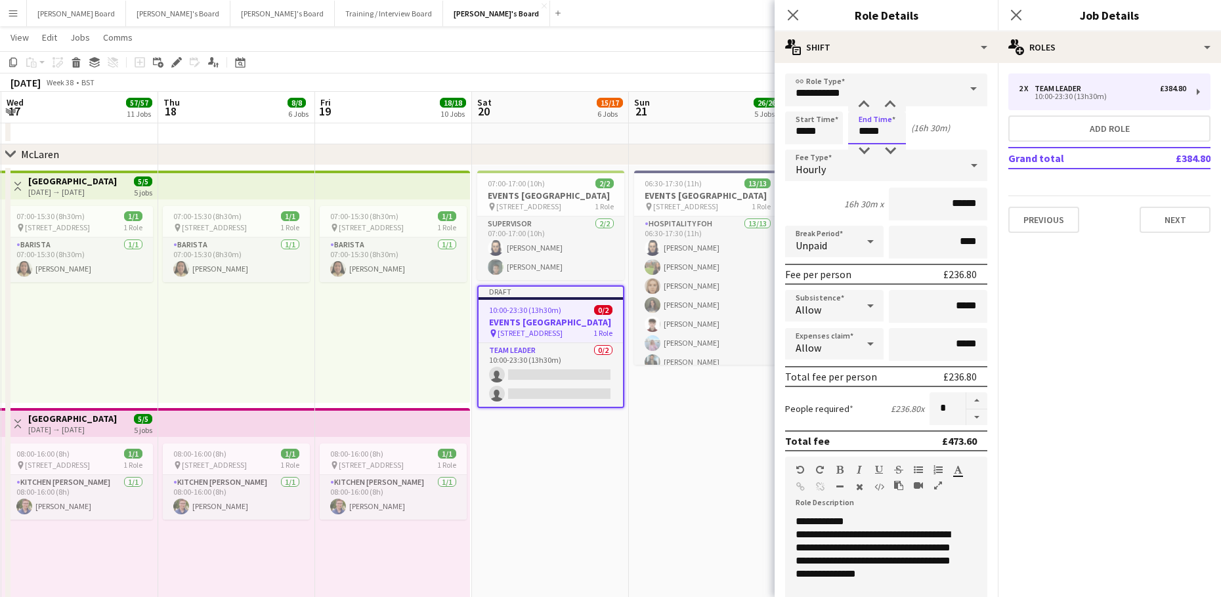
click at [889, 136] on input "*****" at bounding box center [877, 128] width 58 height 33
click at [867, 150] on div at bounding box center [864, 150] width 26 height 13
click at [866, 150] on div at bounding box center [864, 150] width 26 height 13
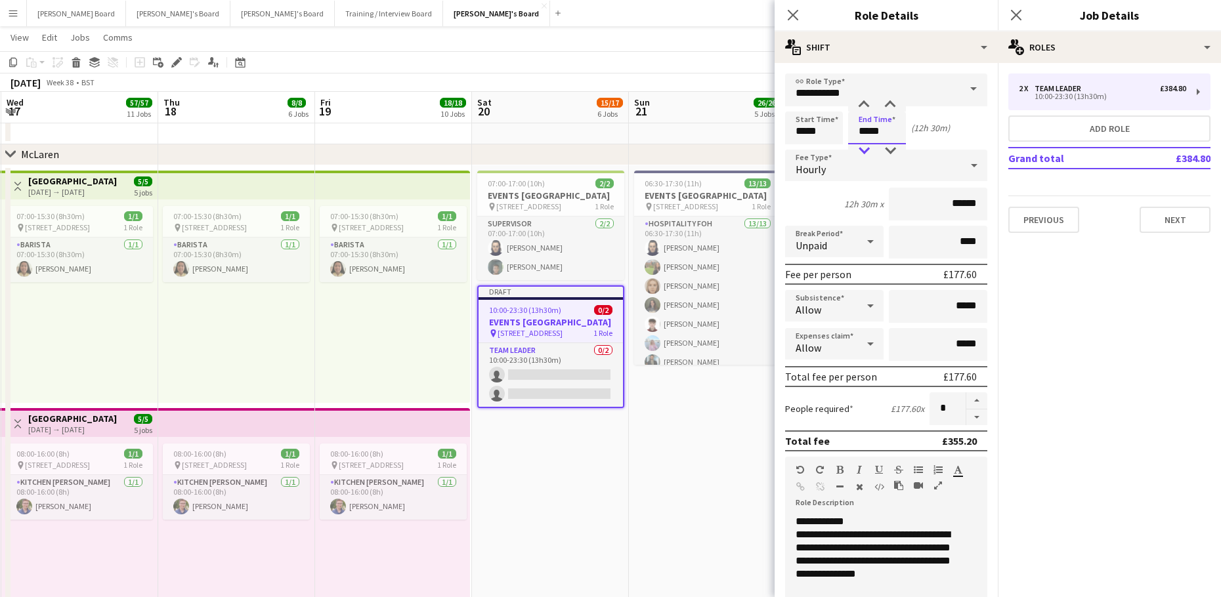
click at [866, 150] on div at bounding box center [864, 150] width 26 height 13
click at [867, 151] on div at bounding box center [864, 150] width 26 height 13
click at [884, 150] on div at bounding box center [890, 150] width 26 height 13
type input "*****"
click at [884, 150] on div at bounding box center [890, 150] width 26 height 13
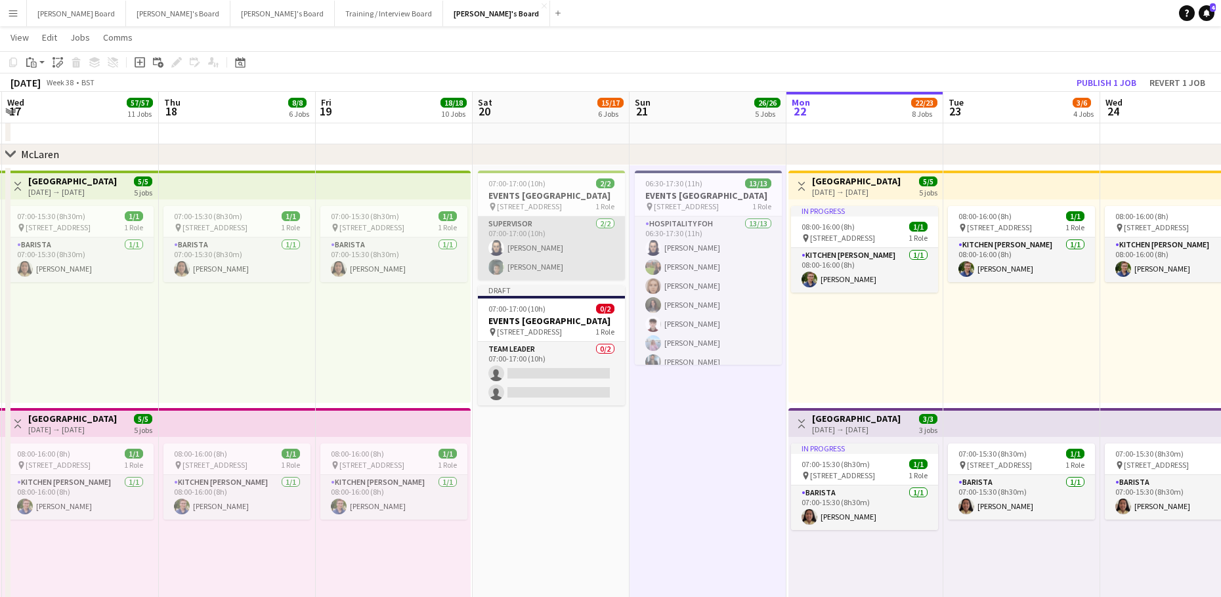
drag, startPoint x: 539, startPoint y: 268, endPoint x: 606, endPoint y: 256, distance: 68.0
click at [540, 268] on app-card-role "Supervisor 2/2 07:00-17:00 (10h) Zoe Boslem Harrison Clarke" at bounding box center [551, 249] width 147 height 64
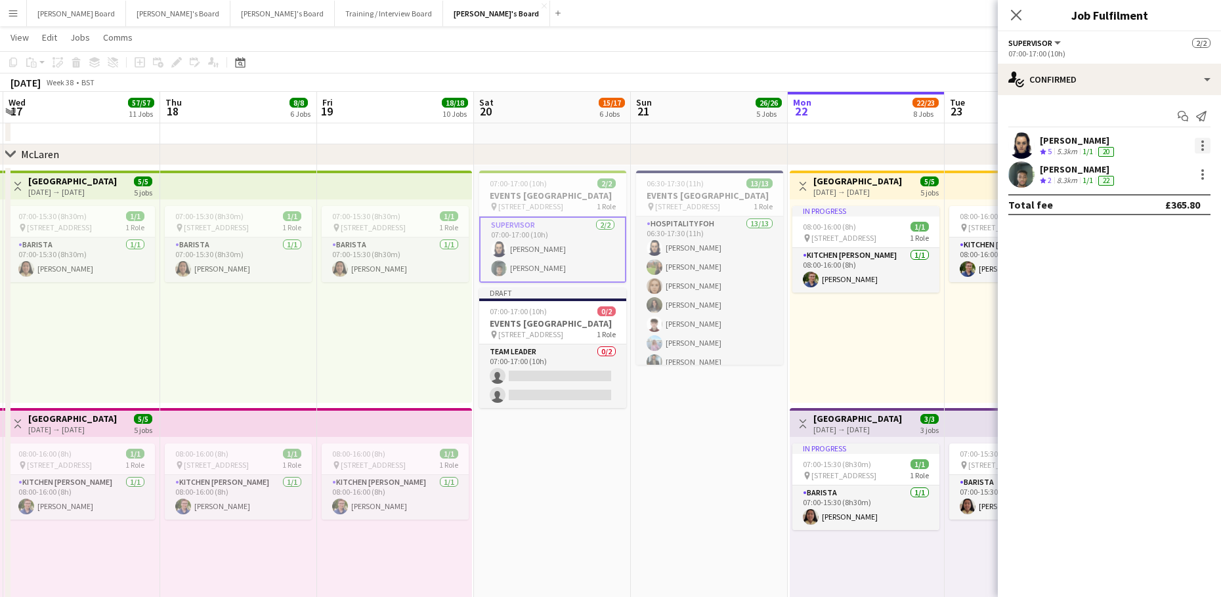
click at [1194, 149] on div at bounding box center [1201, 146] width 18 height 16
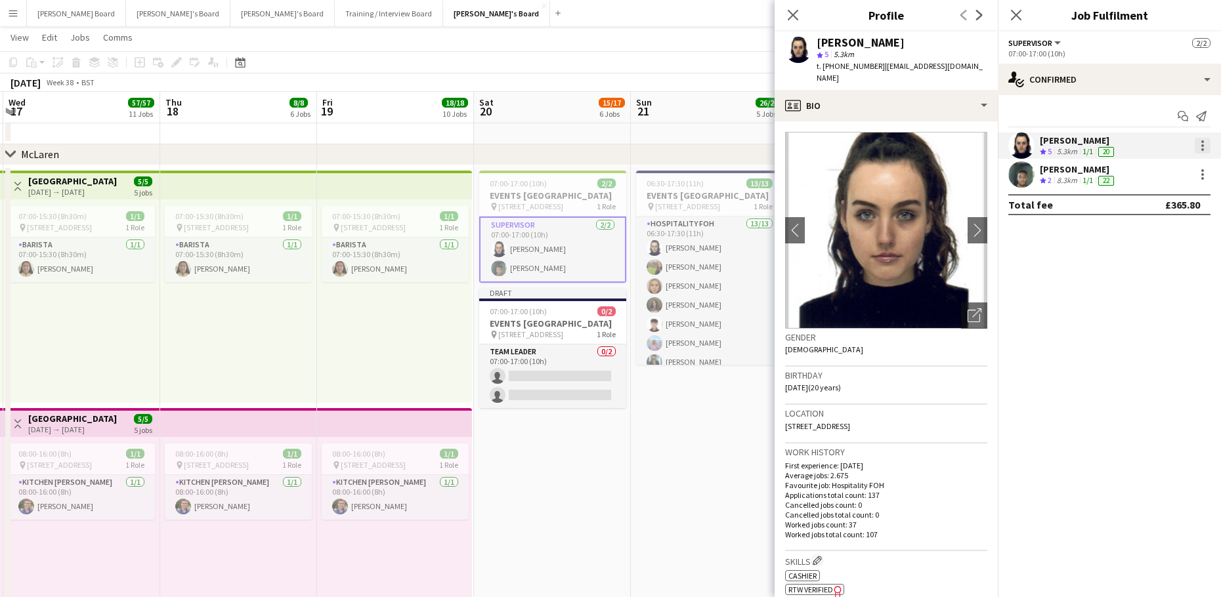
click at [1197, 146] on div at bounding box center [1203, 146] width 16 height 16
click at [1156, 192] on button "Switch crew" at bounding box center [1159, 202] width 102 height 32
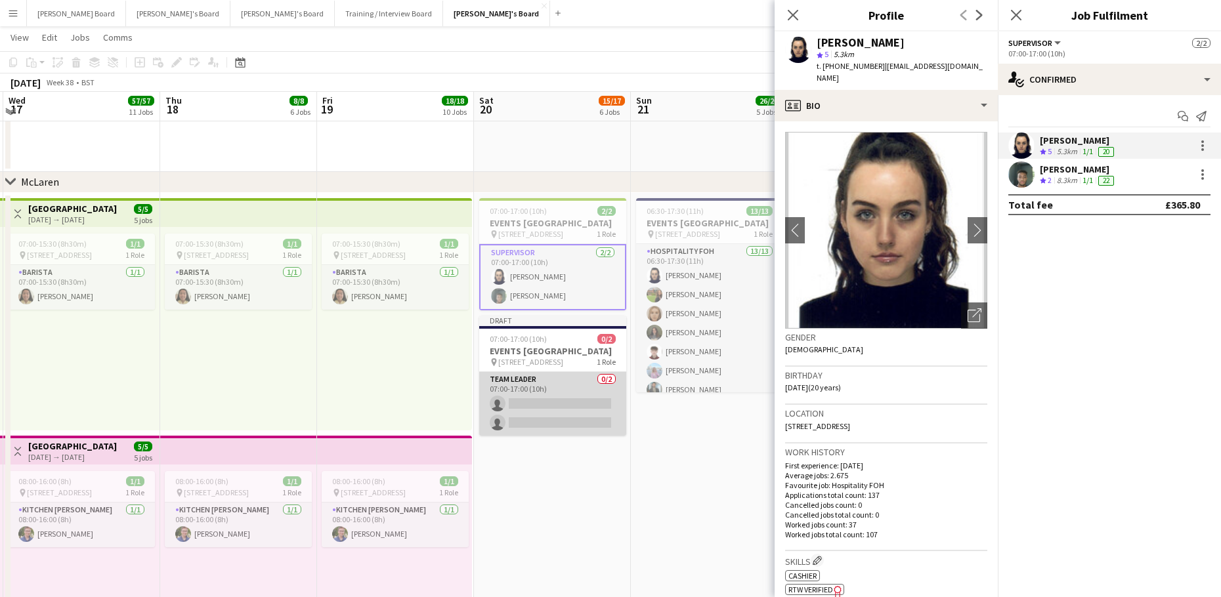
click at [570, 436] on app-card-role "TEAM LEADER 0/2 07:00-17:00 (10h) single-neutral-actions single-neutral-actions" at bounding box center [552, 404] width 147 height 64
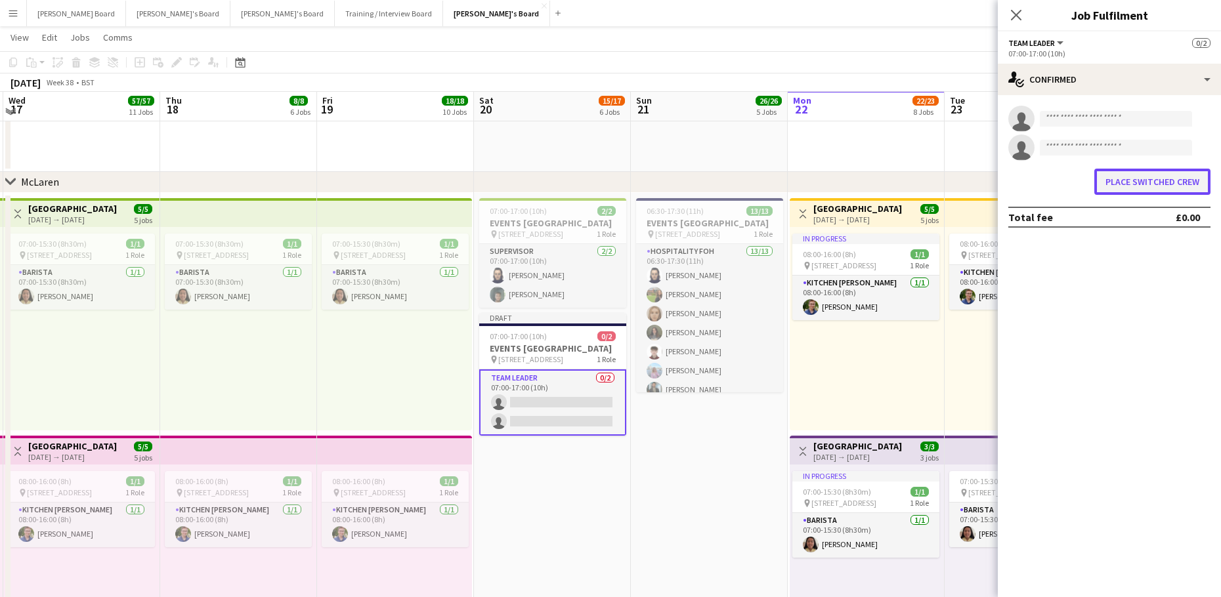
click at [1148, 181] on button "Place switched crew" at bounding box center [1152, 182] width 116 height 26
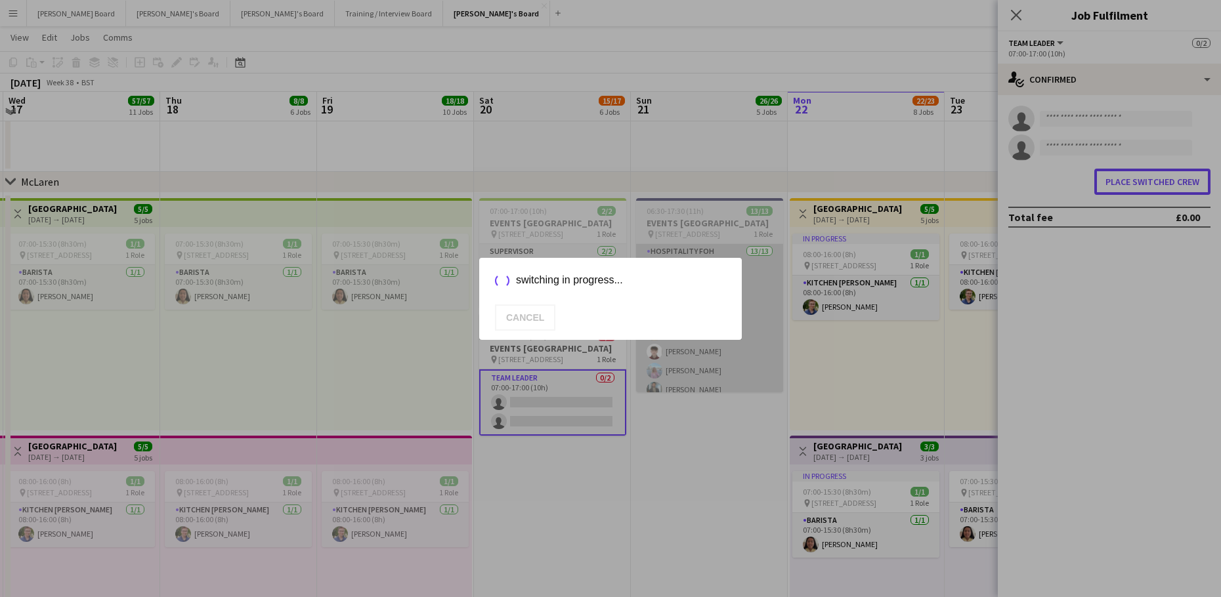
scroll to position [438, 0]
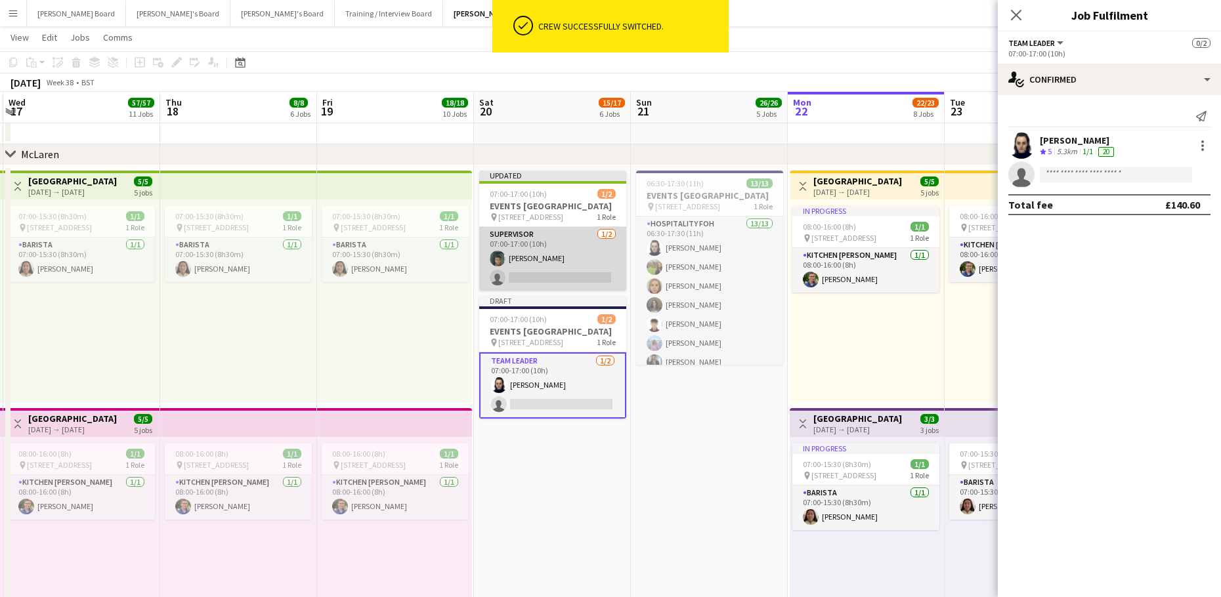
click at [557, 284] on app-card-role "Supervisor 1/2 07:00-17:00 (10h) Harrison Clarke single-neutral-actions" at bounding box center [552, 259] width 147 height 64
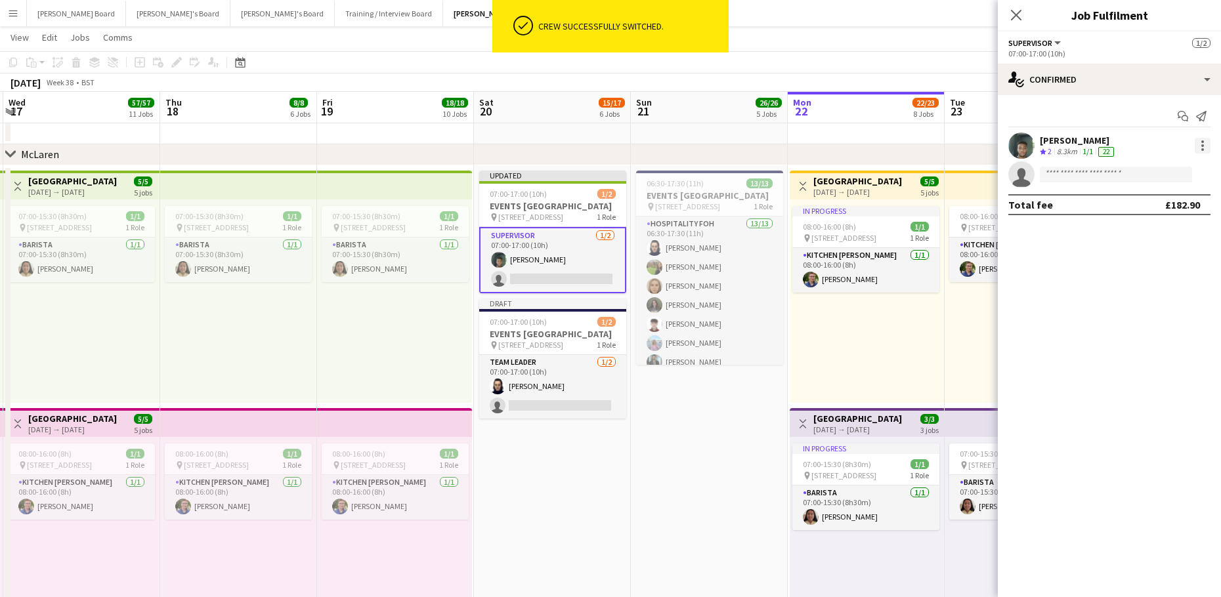
click at [1198, 144] on div at bounding box center [1203, 146] width 16 height 16
click at [1162, 196] on span "Switch crew" at bounding box center [1147, 201] width 56 height 11
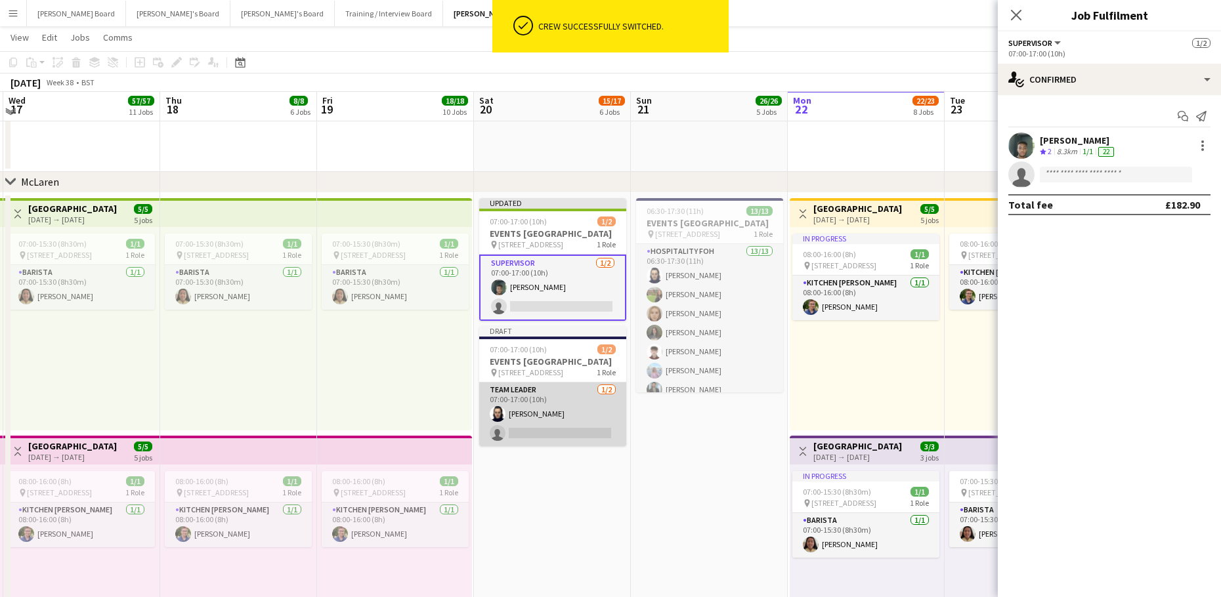
drag, startPoint x: 572, startPoint y: 442, endPoint x: 600, endPoint y: 439, distance: 27.7
click at [573, 442] on app-card-role "TEAM LEADER 1/2 07:00-17:00 (10h) Zoe Boslem single-neutral-actions" at bounding box center [552, 415] width 147 height 64
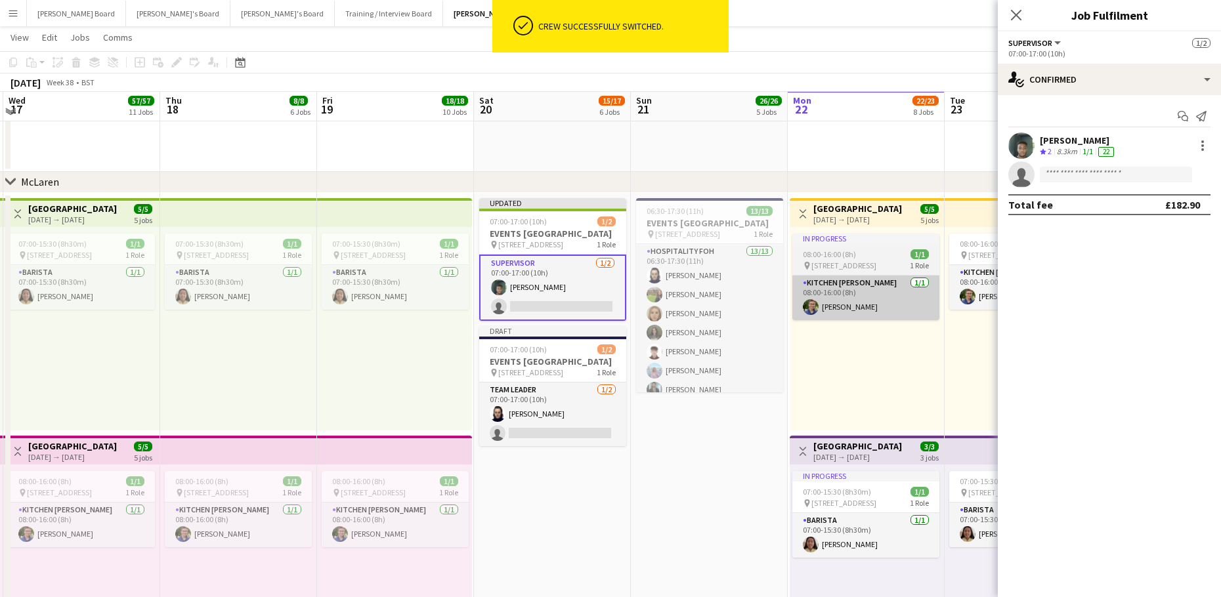
scroll to position [0, 467]
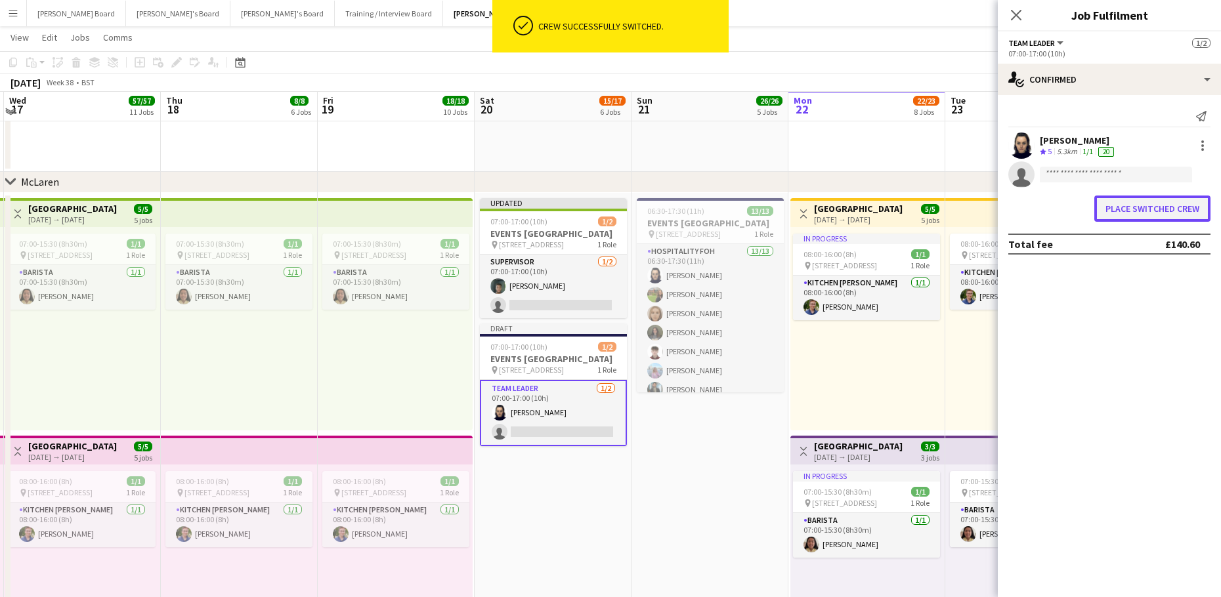
click at [1136, 205] on button "Place switched crew" at bounding box center [1152, 209] width 116 height 26
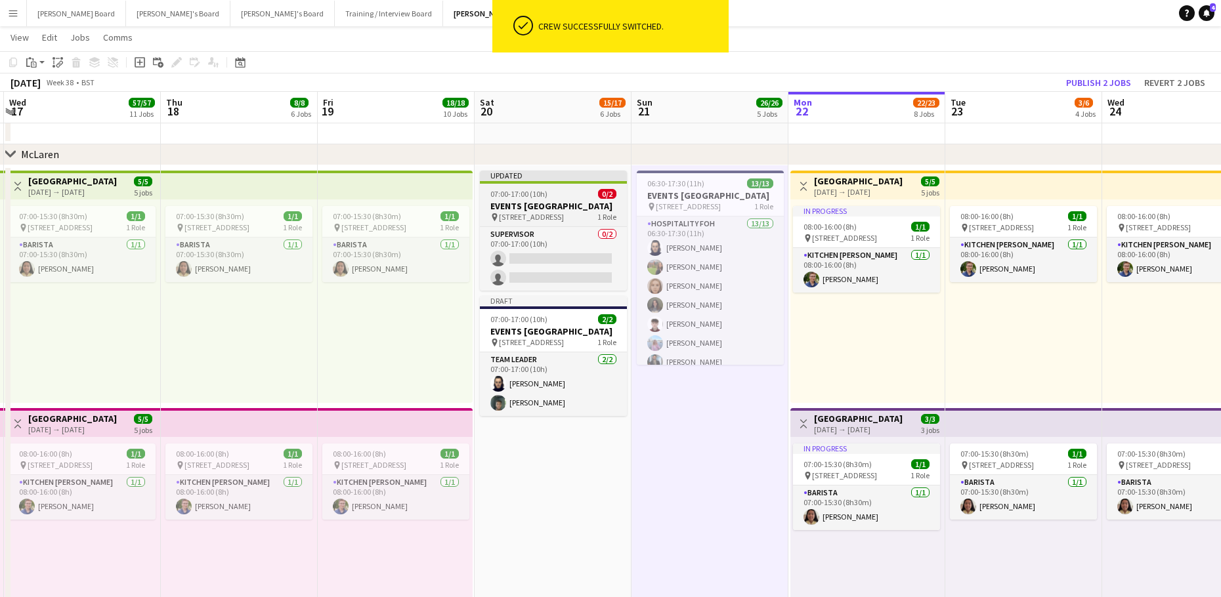
drag, startPoint x: 530, startPoint y: 194, endPoint x: 500, endPoint y: 190, distance: 31.1
click at [529, 194] on span "07:00-17:00 (10h)" at bounding box center [518, 194] width 57 height 10
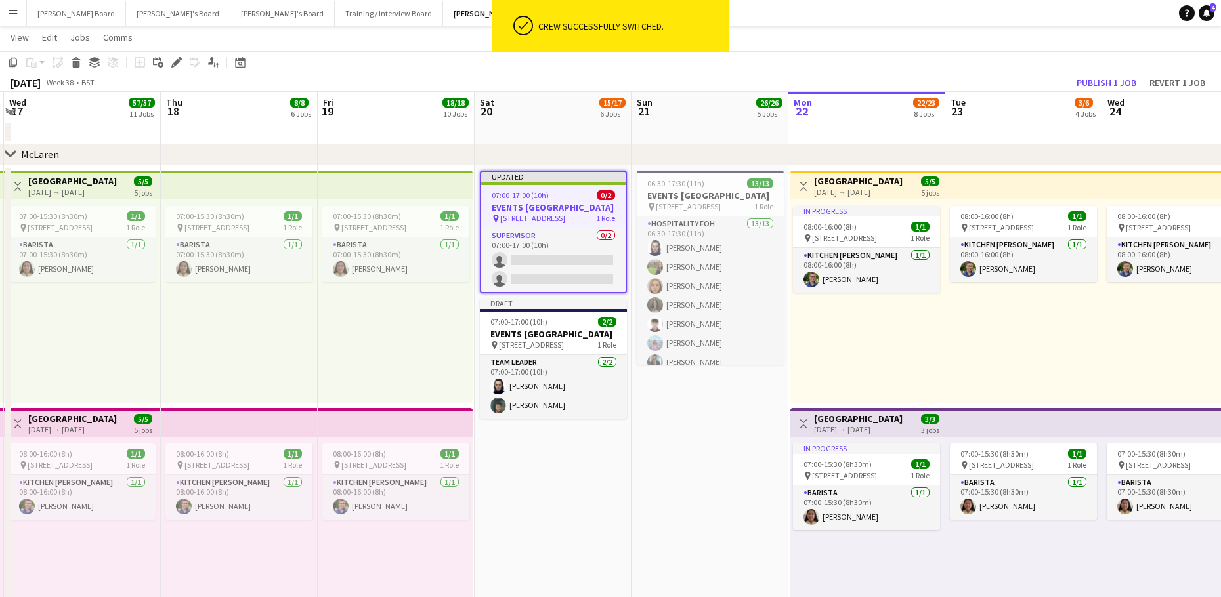
scroll to position [0, 468]
click at [74, 62] on icon at bounding box center [76, 64] width 7 height 7
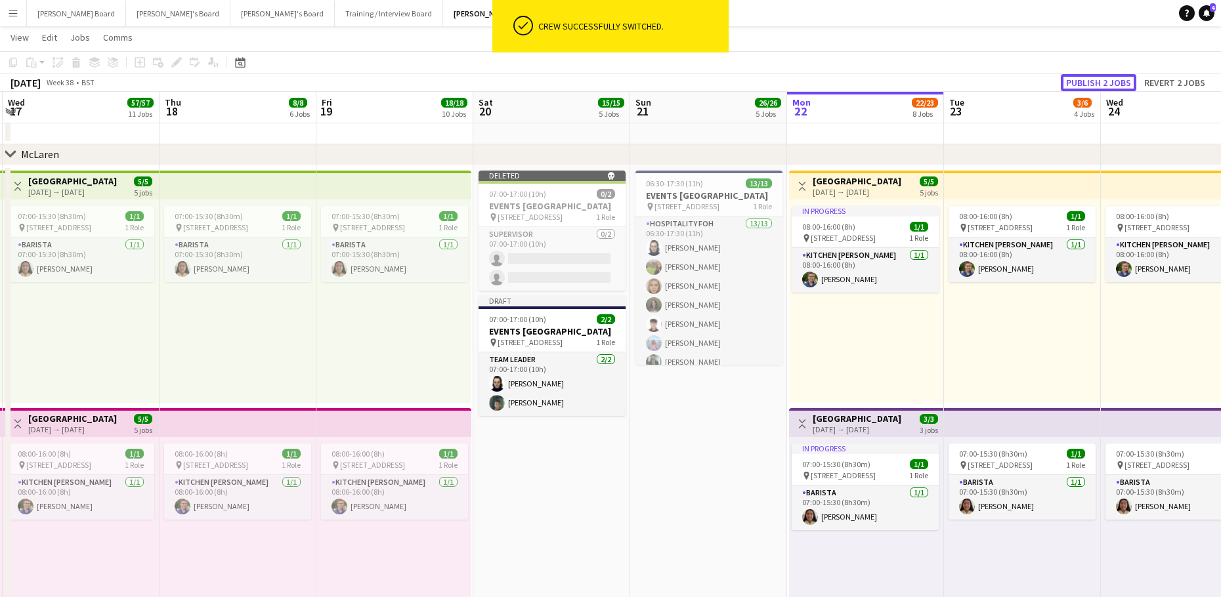
click at [1100, 81] on button "Publish 2 jobs" at bounding box center [1098, 82] width 75 height 17
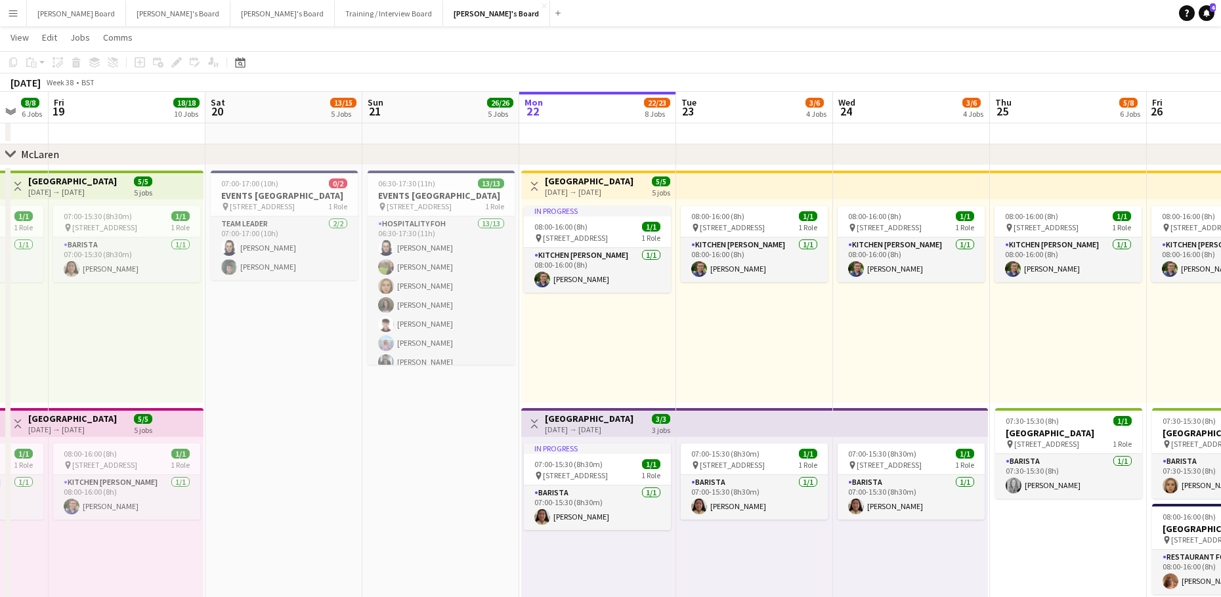
drag, startPoint x: 614, startPoint y: 547, endPoint x: 432, endPoint y: 506, distance: 186.5
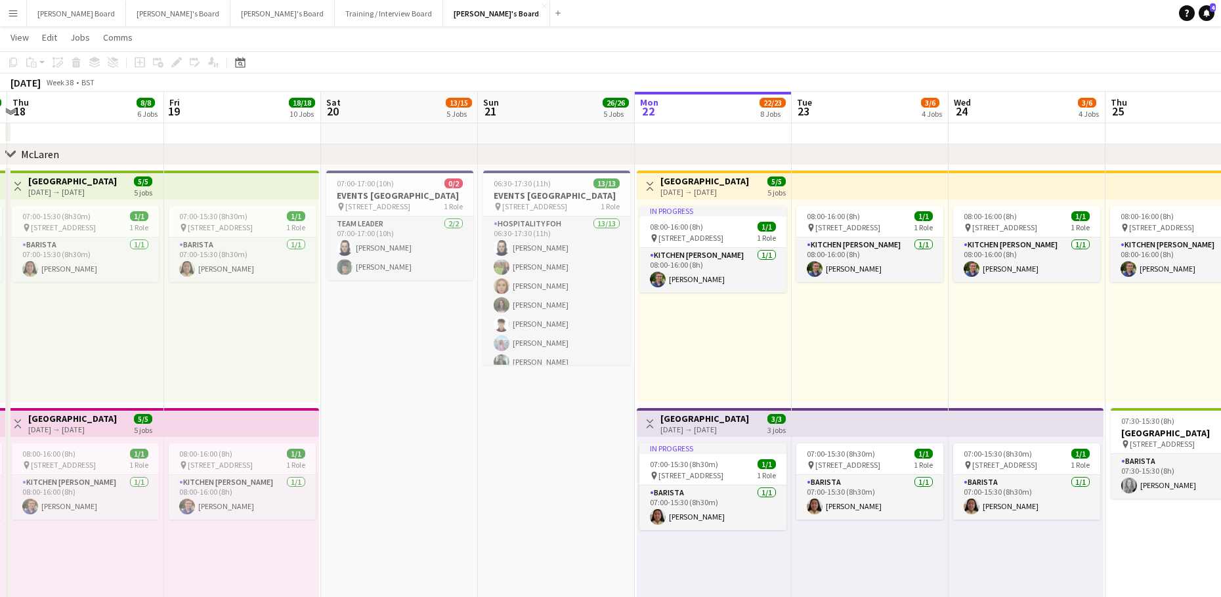
drag, startPoint x: 327, startPoint y: 407, endPoint x: 420, endPoint y: 369, distance: 100.7
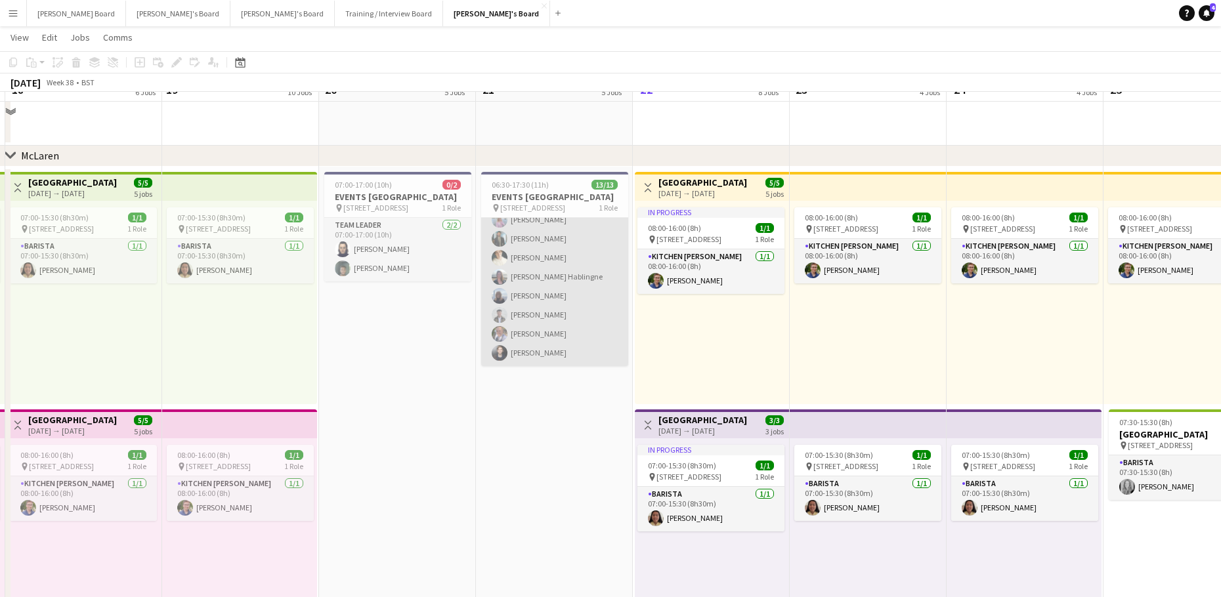
scroll to position [438, 0]
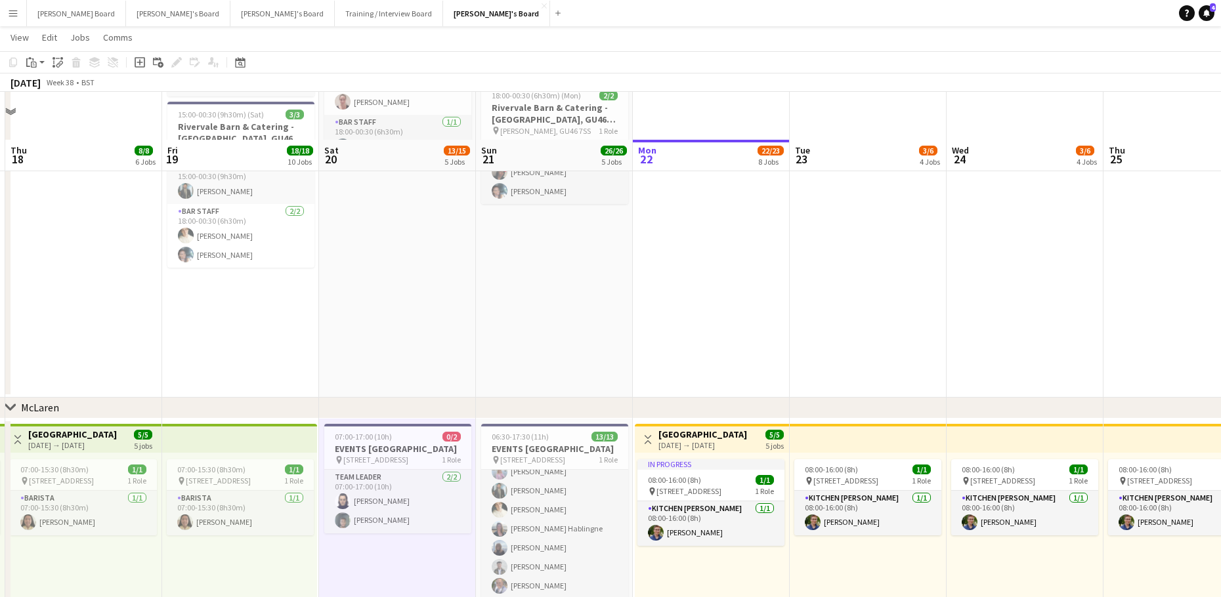
scroll to position [175, 0]
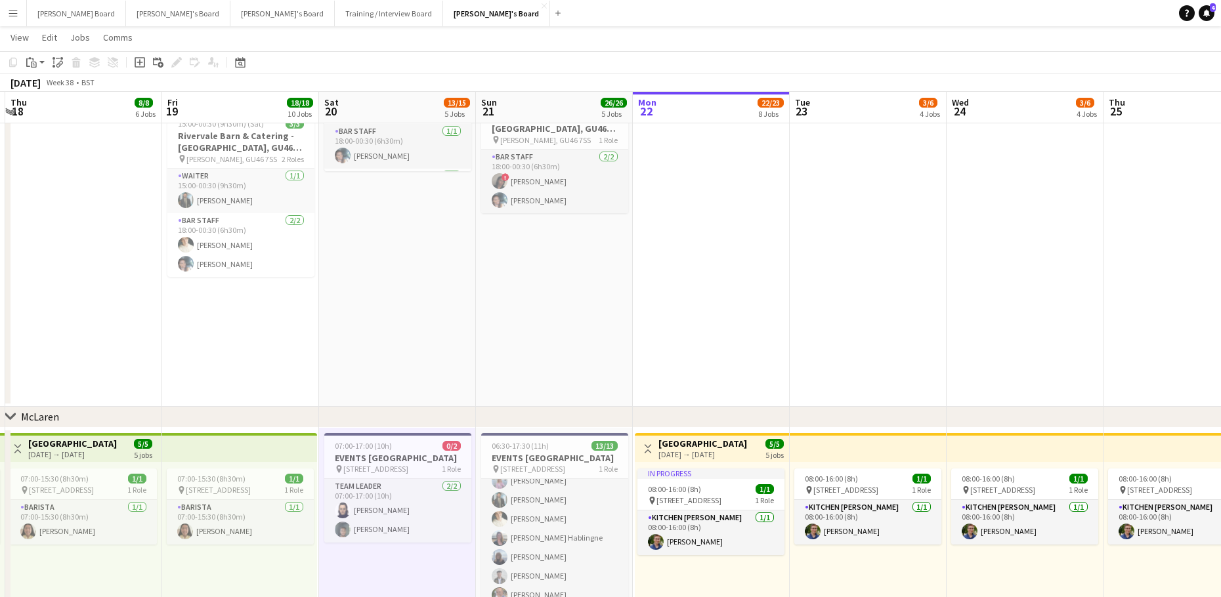
click at [637, 370] on app-date-cell "In progress 07:30-13:30 (6h) 1/1 Millbridge Court GU10 3DJ pin Farnham, GU10 3D…" at bounding box center [711, 189] width 157 height 435
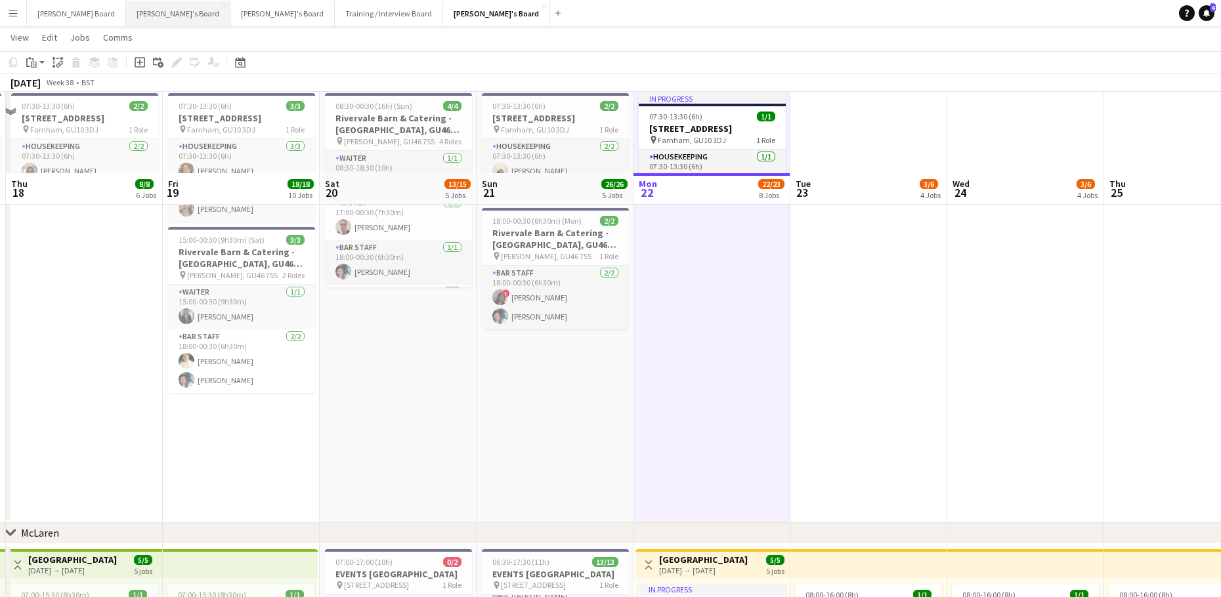
scroll to position [0, 0]
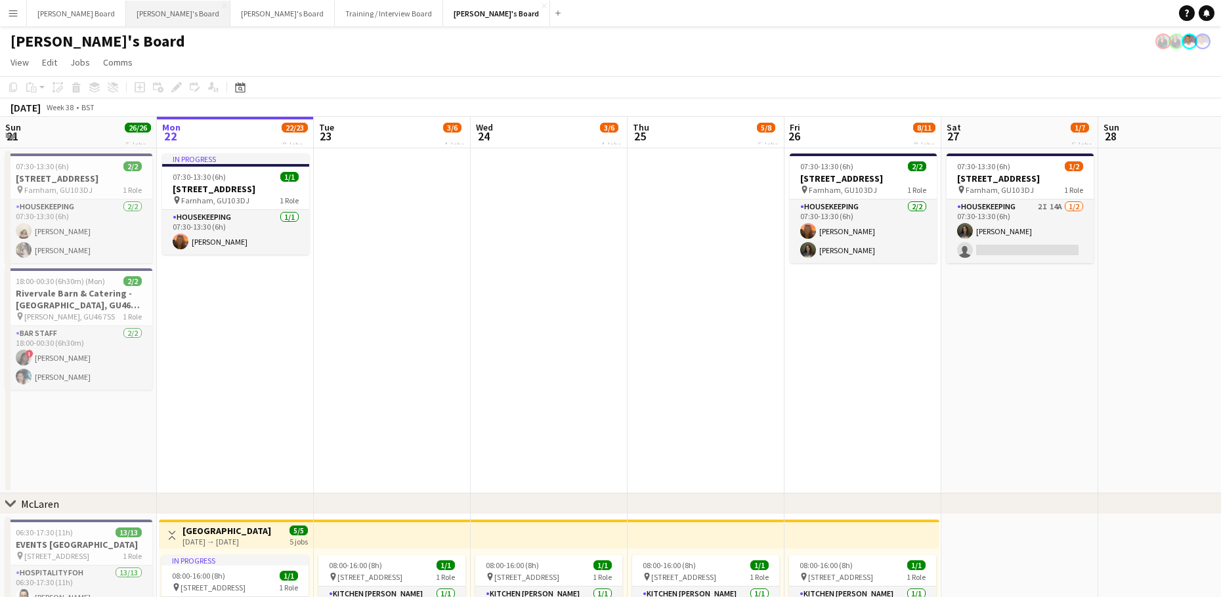
click at [142, 13] on button "Caitlin's Board Close" at bounding box center [178, 14] width 104 height 26
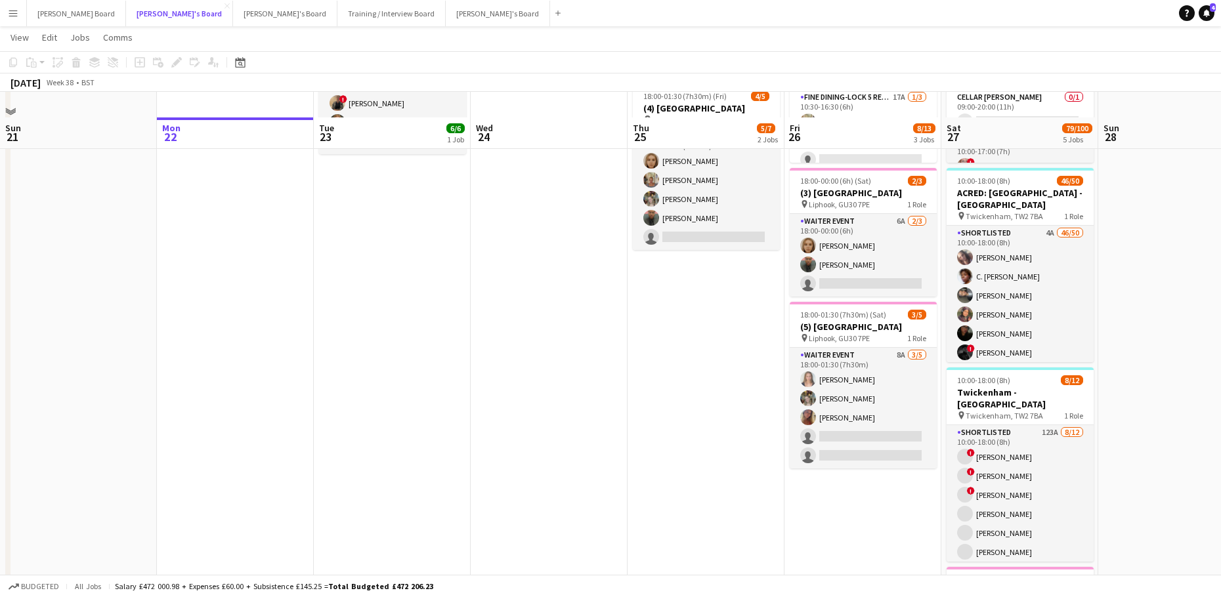
scroll to position [175, 0]
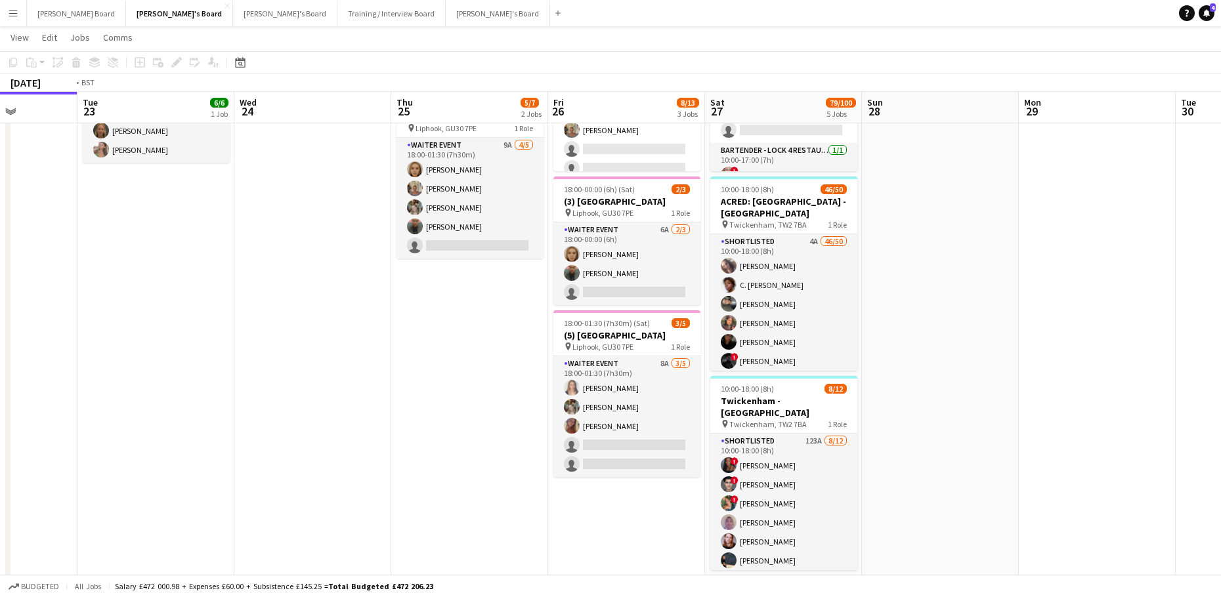
drag, startPoint x: 1090, startPoint y: 440, endPoint x: 845, endPoint y: 446, distance: 245.6
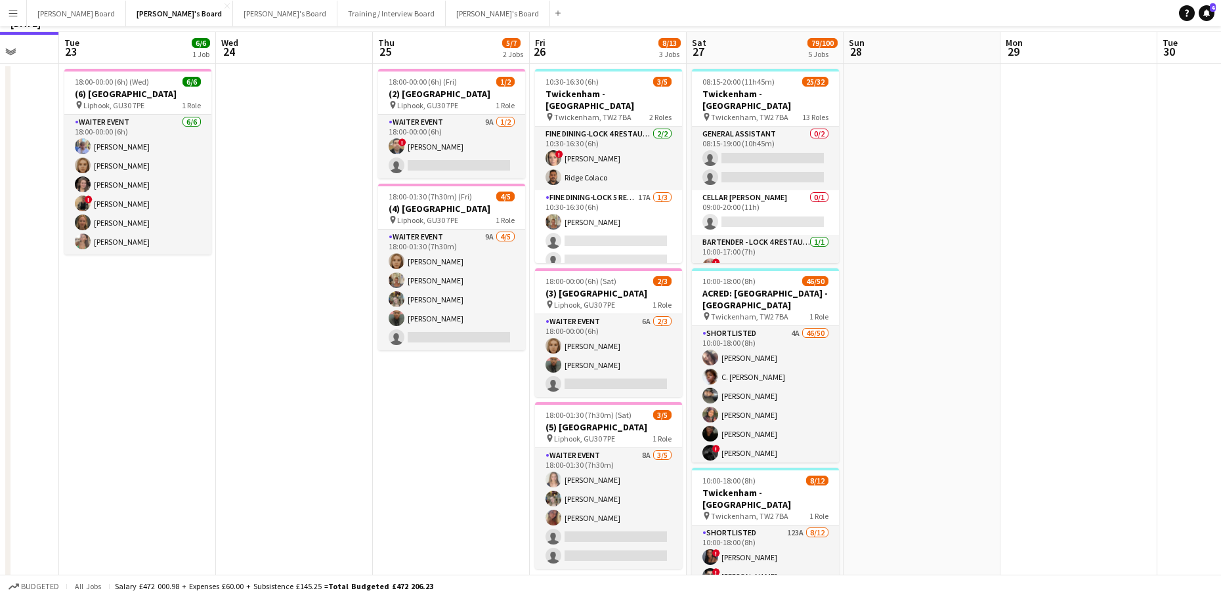
scroll to position [0, 0]
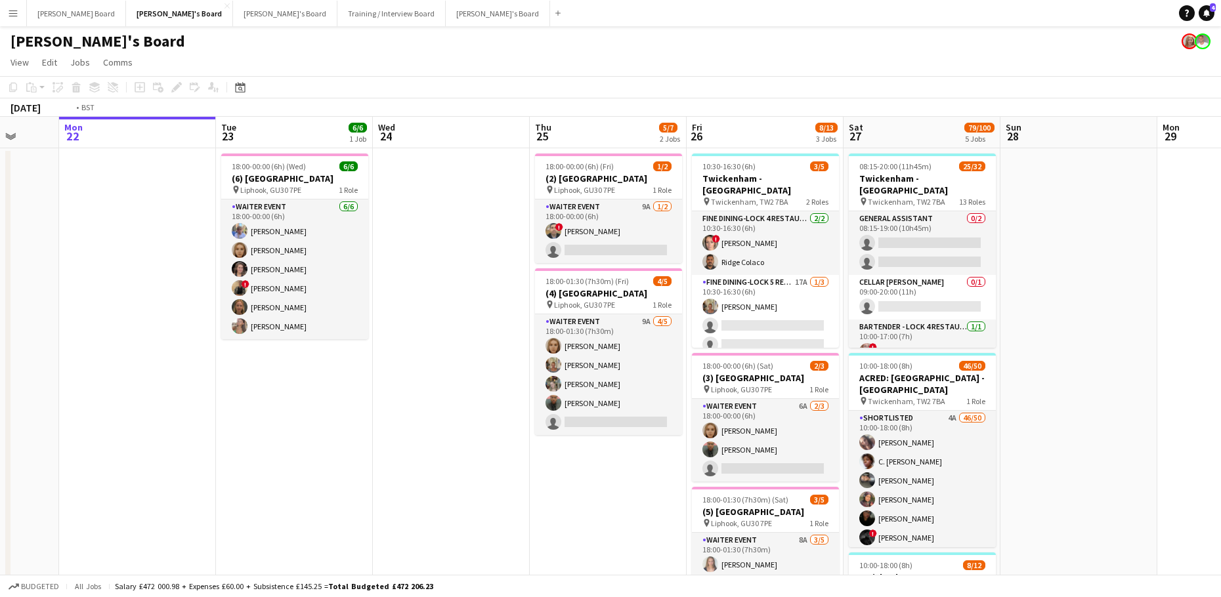
drag, startPoint x: 181, startPoint y: 561, endPoint x: 1010, endPoint y: 453, distance: 836.1
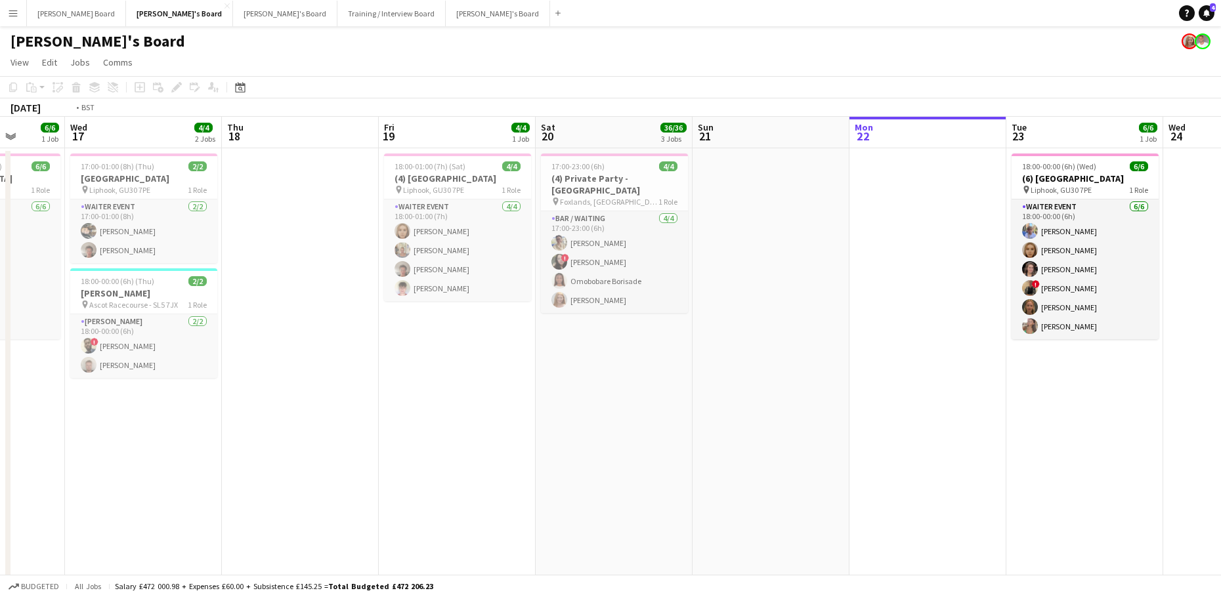
drag, startPoint x: 486, startPoint y: 467, endPoint x: 1046, endPoint y: 412, distance: 561.9
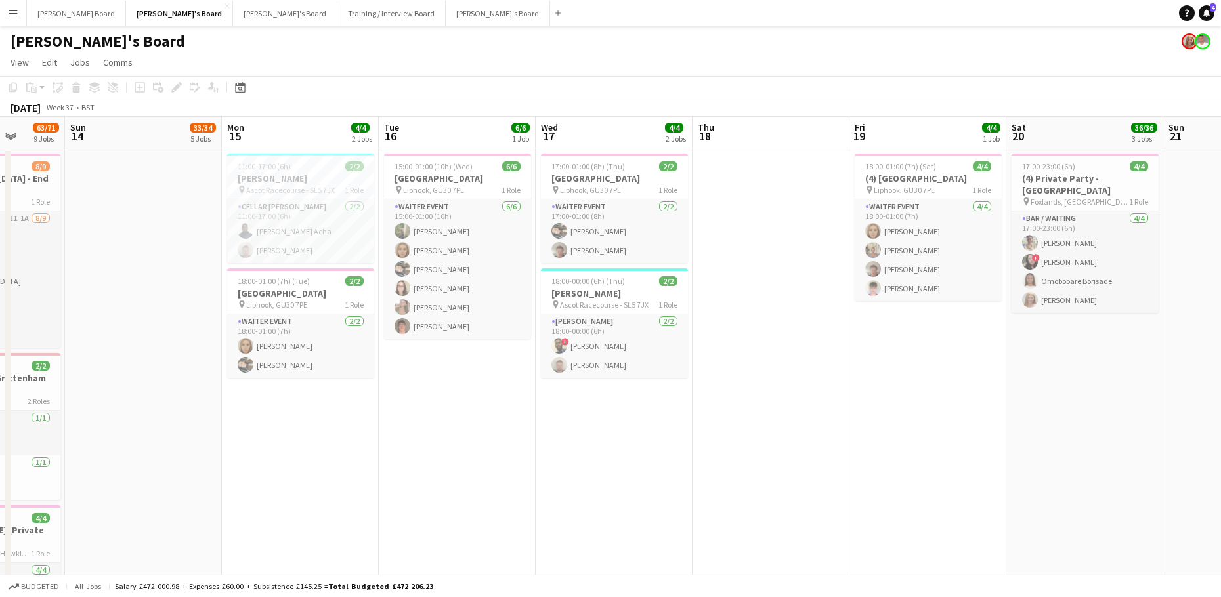
scroll to position [0, 265]
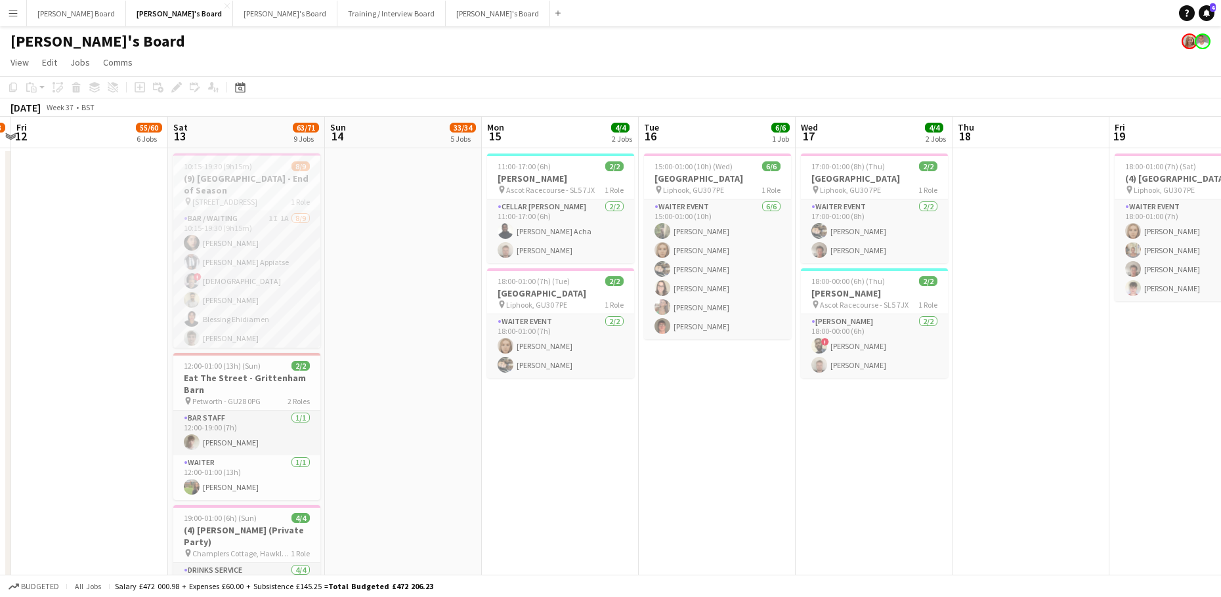
drag, startPoint x: 458, startPoint y: 511, endPoint x: 726, endPoint y: 505, distance: 267.9
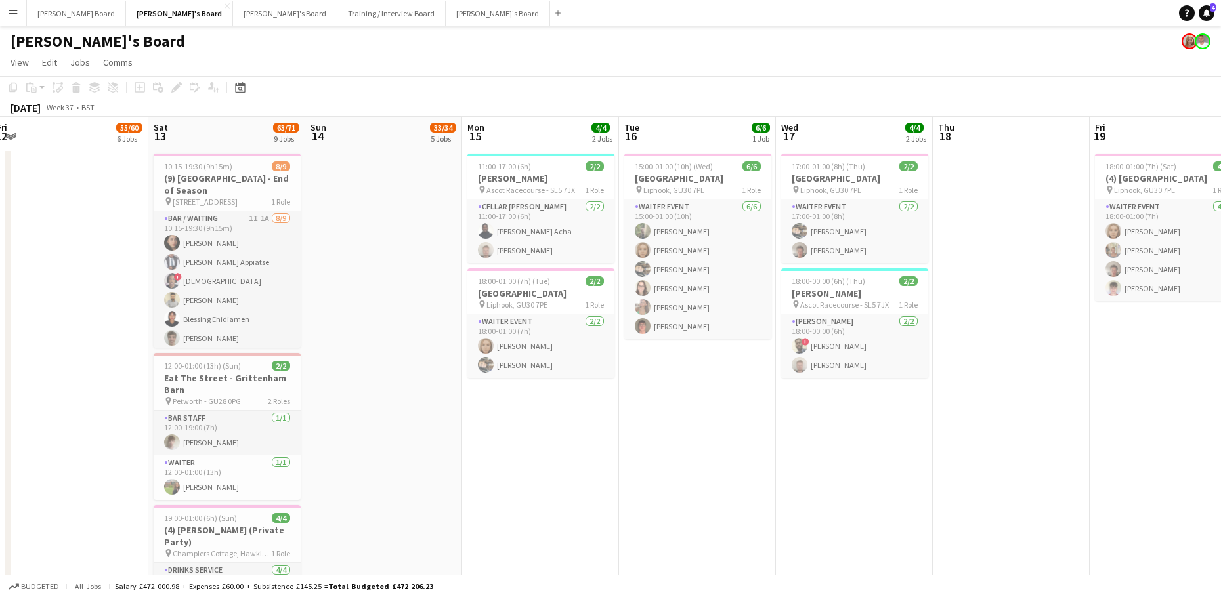
scroll to position [0, 533]
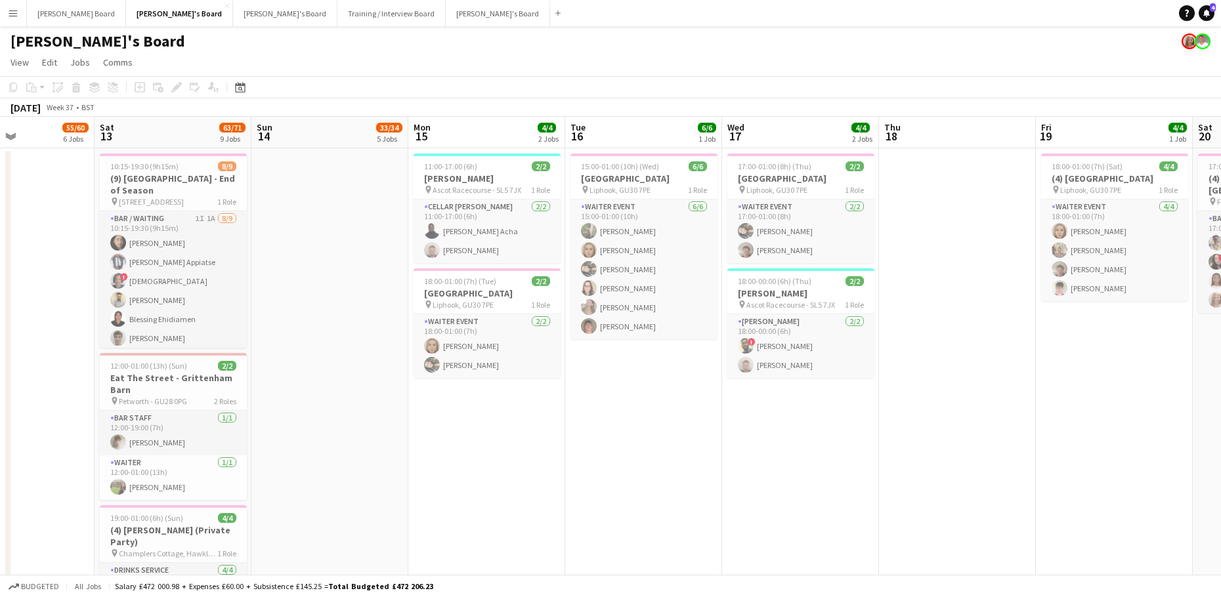
drag, startPoint x: 676, startPoint y: 508, endPoint x: 544, endPoint y: 511, distance: 132.6
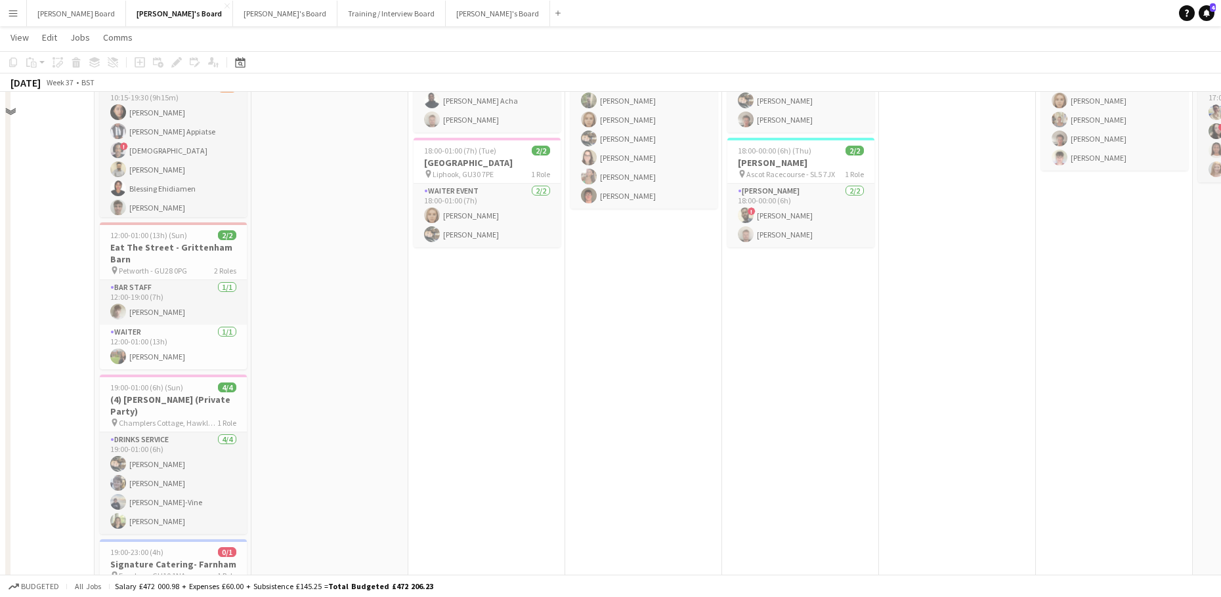
scroll to position [87, 0]
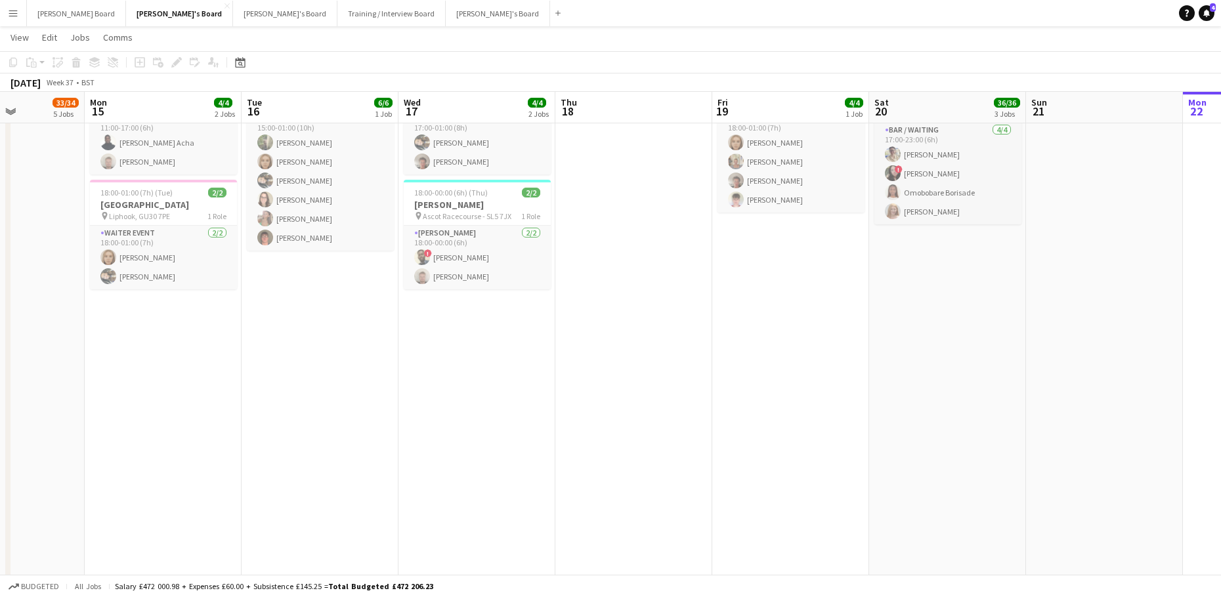
drag, startPoint x: 839, startPoint y: 425, endPoint x: 750, endPoint y: 428, distance: 88.7
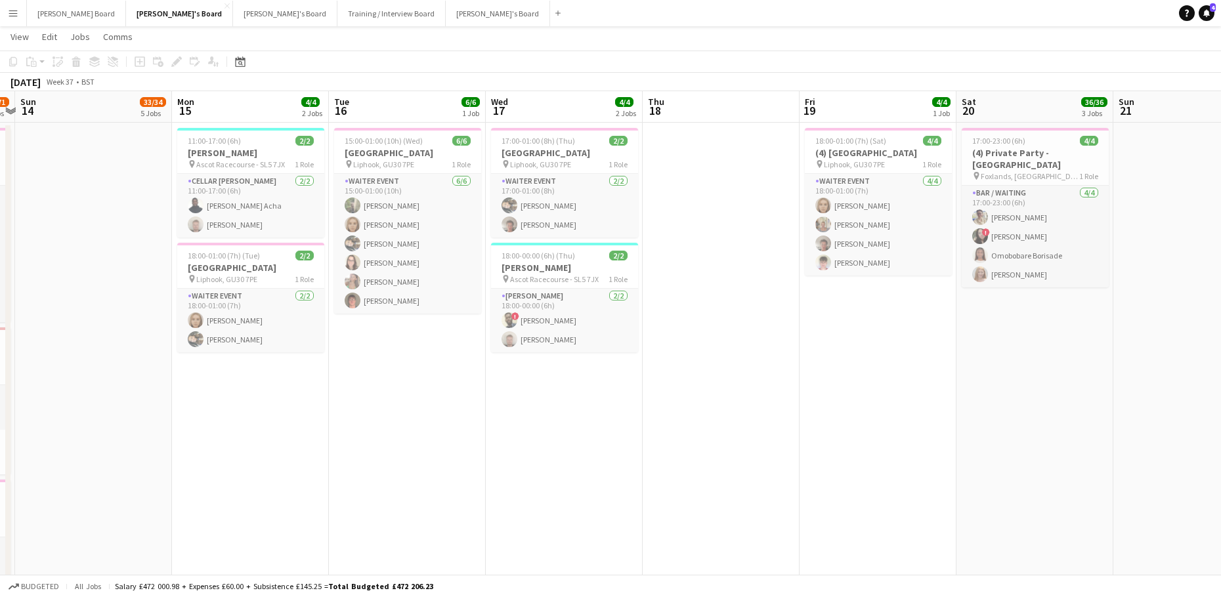
scroll to position [0, 0]
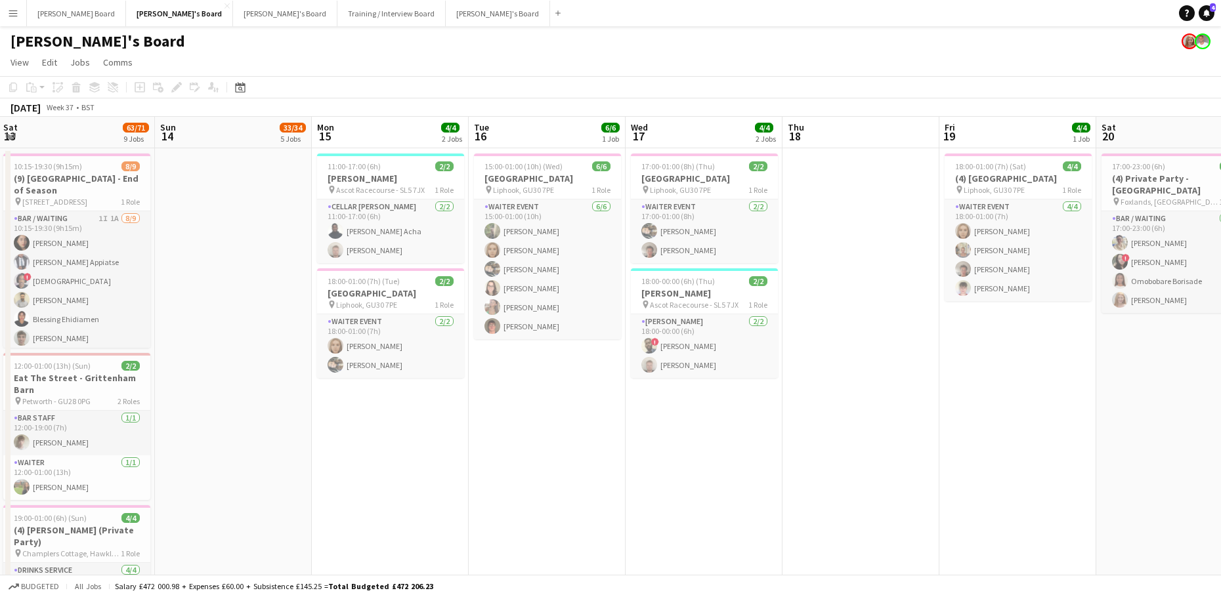
drag, startPoint x: 194, startPoint y: 528, endPoint x: 586, endPoint y: 502, distance: 392.7
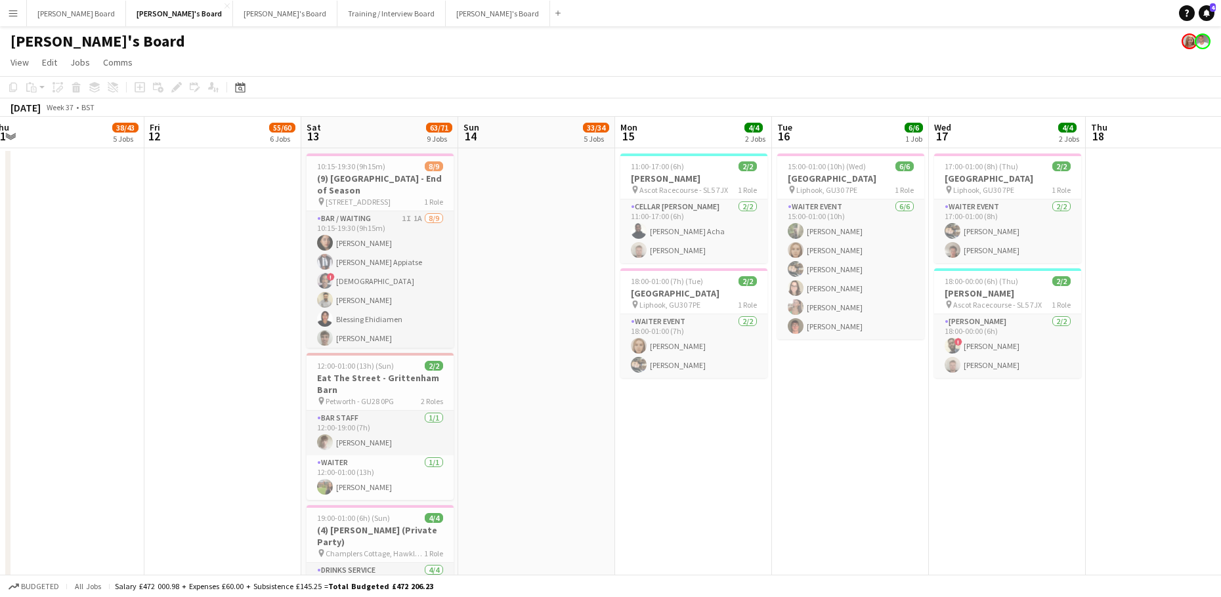
drag, startPoint x: 324, startPoint y: 502, endPoint x: 612, endPoint y: 477, distance: 288.5
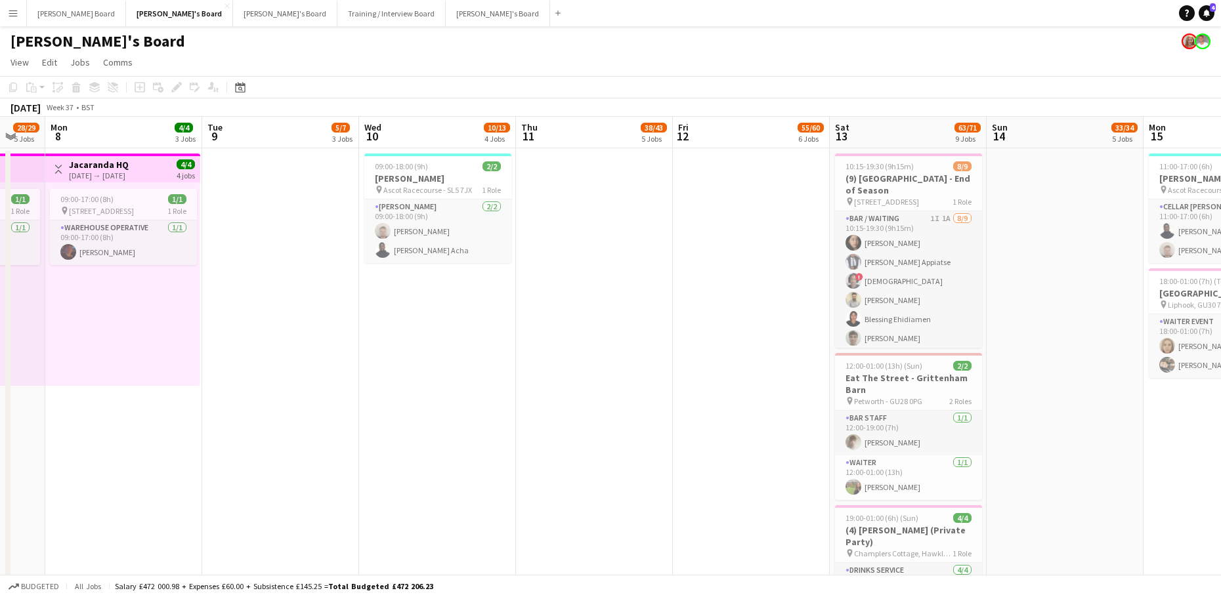
drag, startPoint x: 548, startPoint y: 482, endPoint x: 590, endPoint y: 481, distance: 42.1
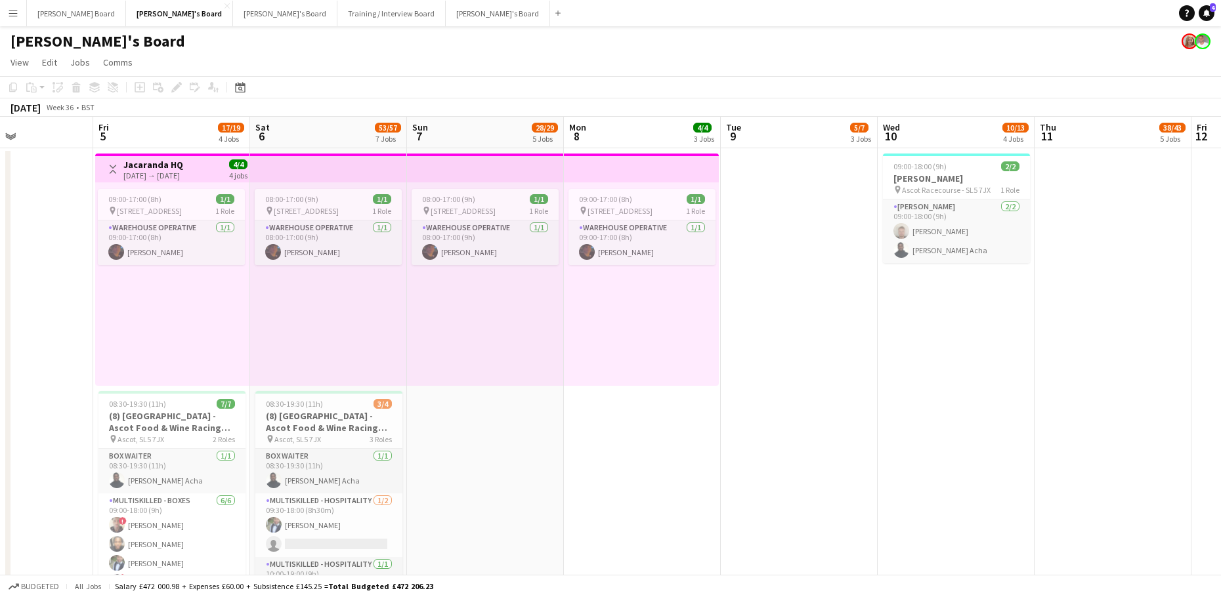
drag, startPoint x: 266, startPoint y: 494, endPoint x: 810, endPoint y: 494, distance: 544.2
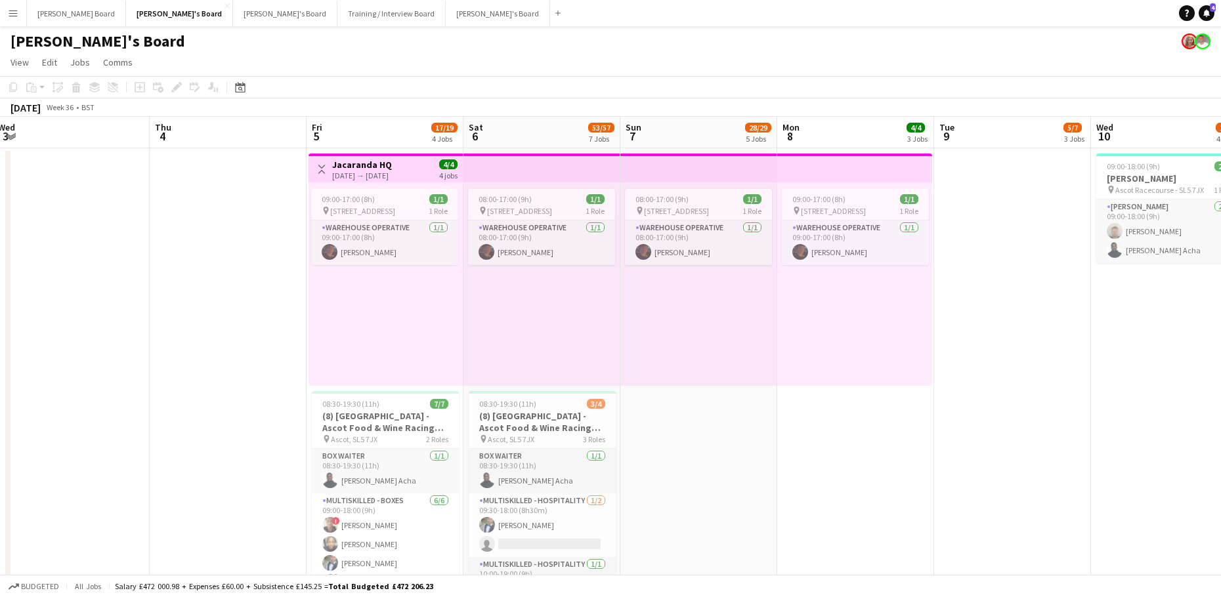
drag, startPoint x: 977, startPoint y: 431, endPoint x: 377, endPoint y: 371, distance: 602.9
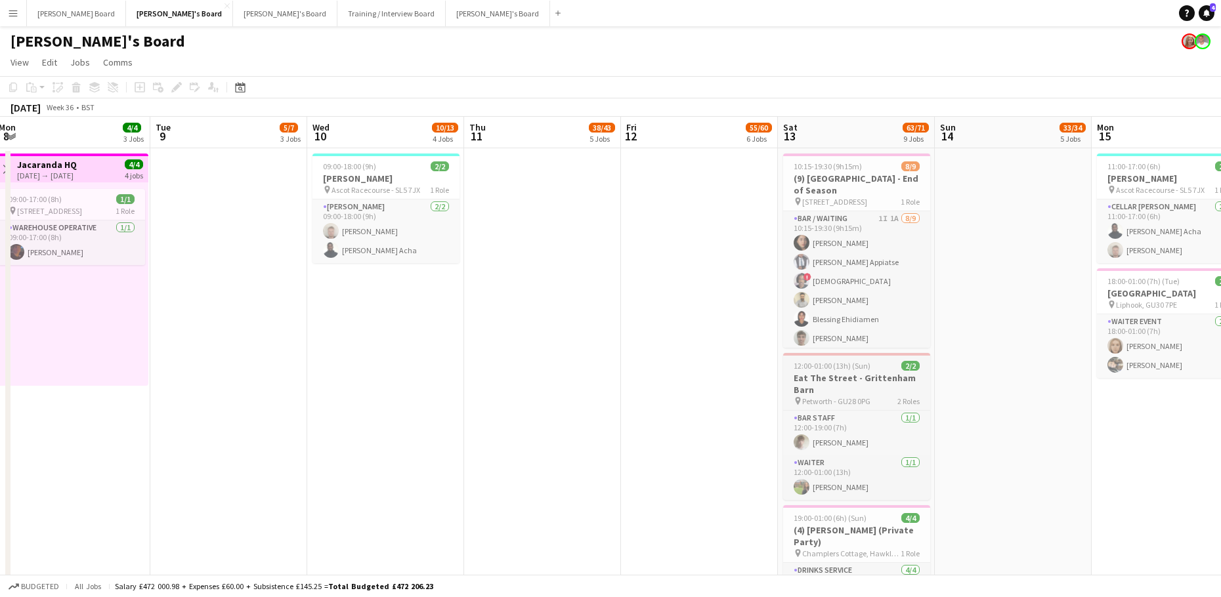
drag, startPoint x: 623, startPoint y: 354, endPoint x: 243, endPoint y: 361, distance: 380.1
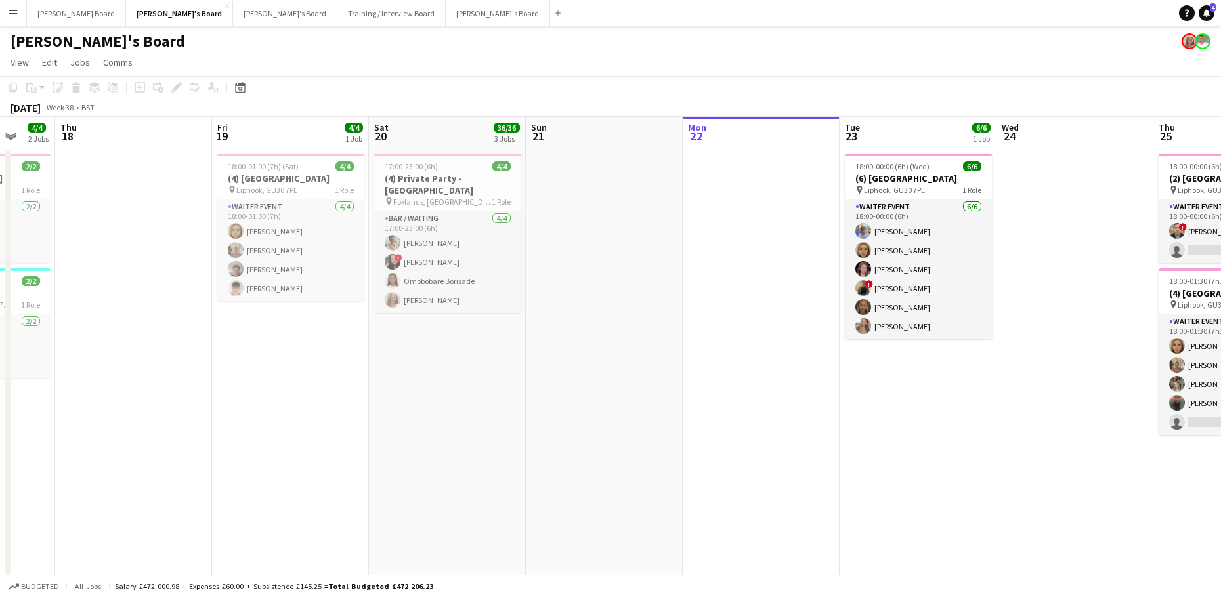
drag, startPoint x: 700, startPoint y: 296, endPoint x: 345, endPoint y: 318, distance: 355.8
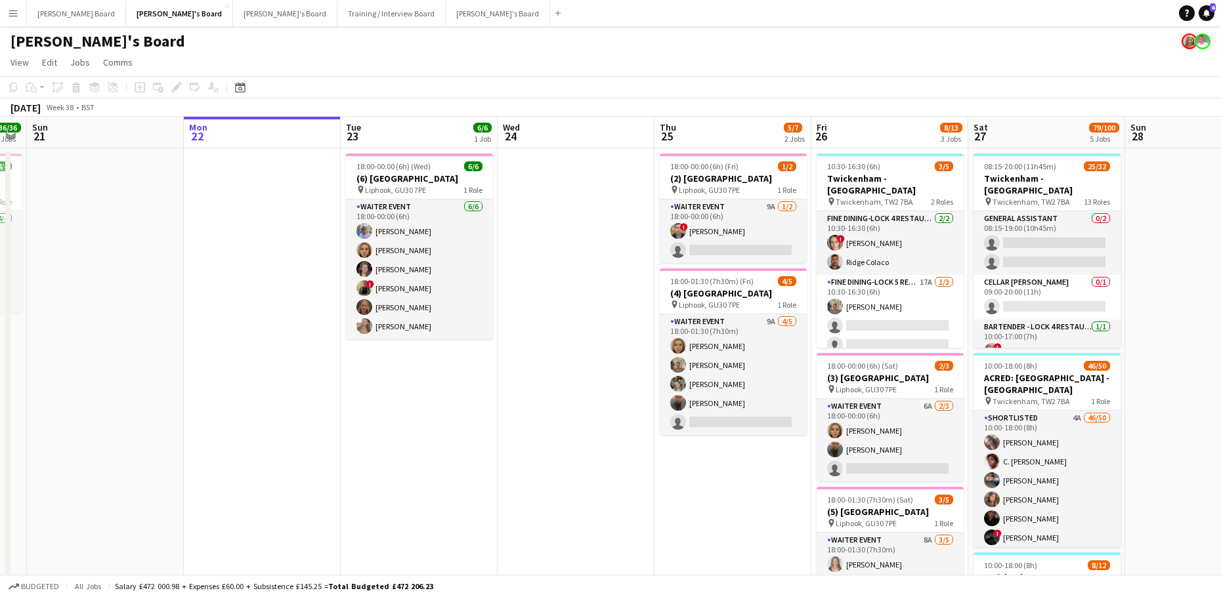
drag, startPoint x: 720, startPoint y: 375, endPoint x: 398, endPoint y: 399, distance: 323.2
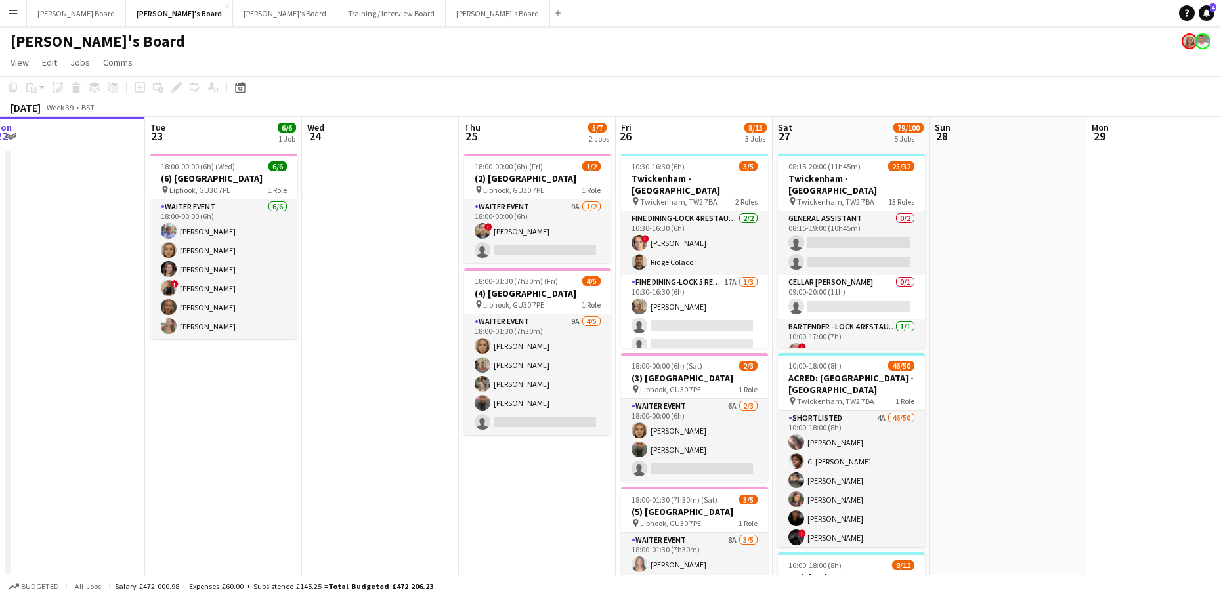
drag, startPoint x: 490, startPoint y: 481, endPoint x: 421, endPoint y: 481, distance: 69.6
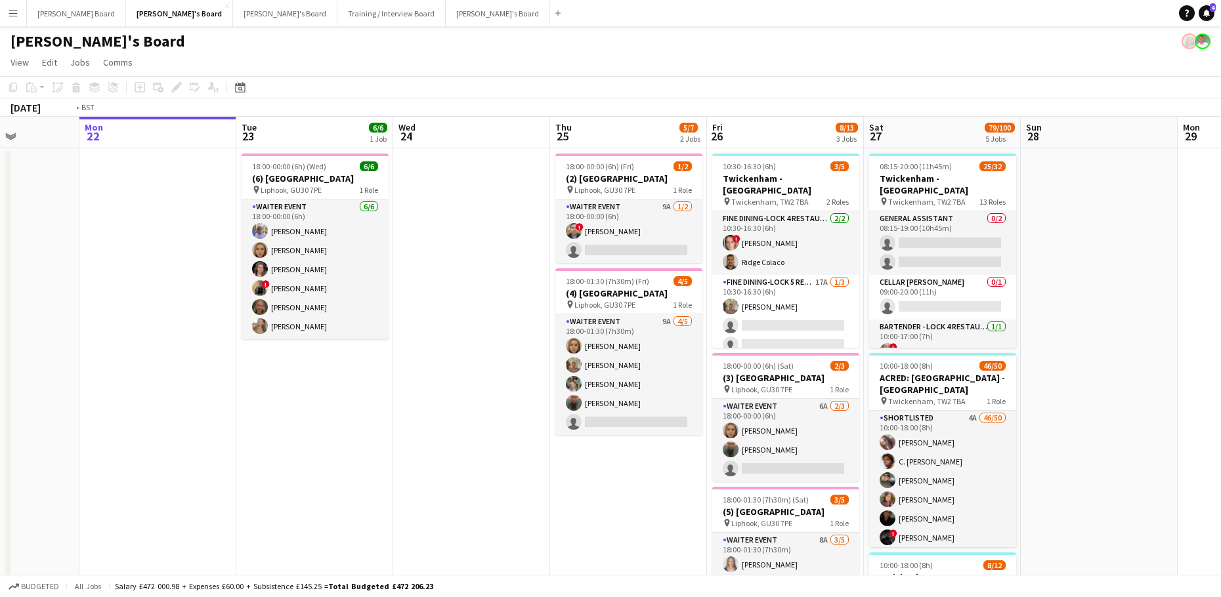
drag, startPoint x: 466, startPoint y: 479, endPoint x: 535, endPoint y: 463, distance: 70.6
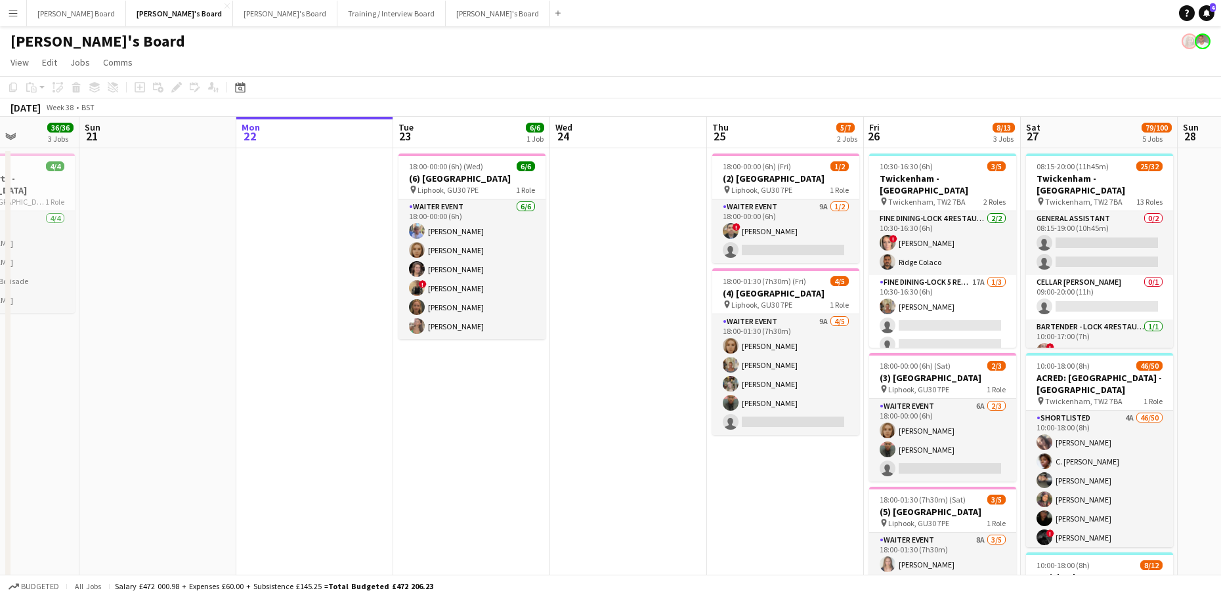
scroll to position [0, 409]
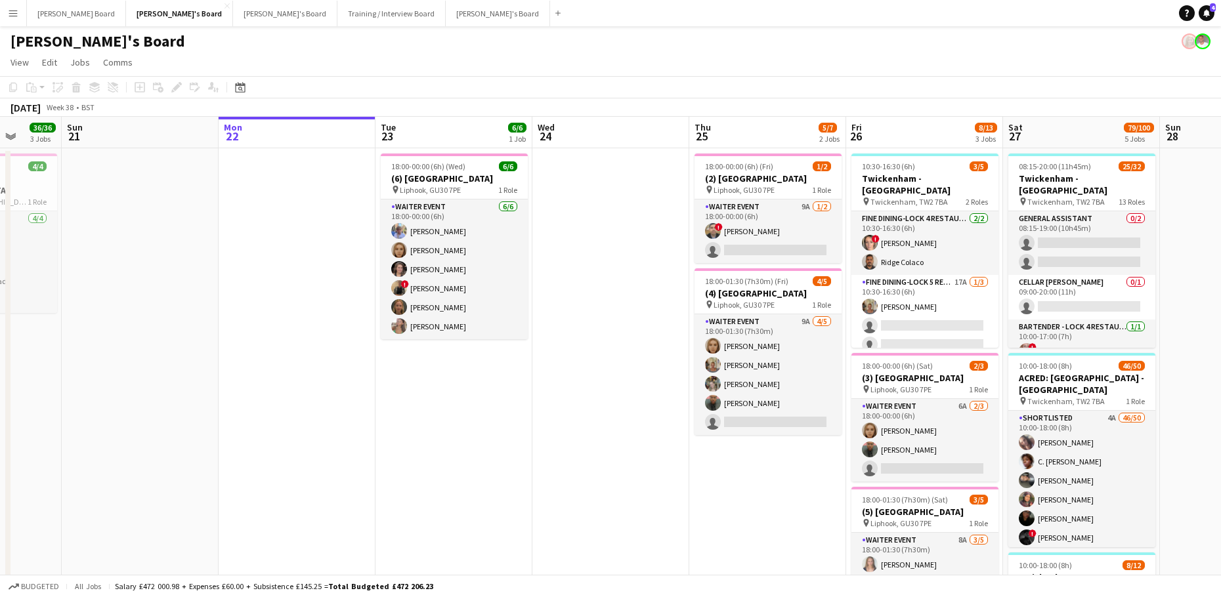
drag, startPoint x: 624, startPoint y: 429, endPoint x: 613, endPoint y: 429, distance: 11.2
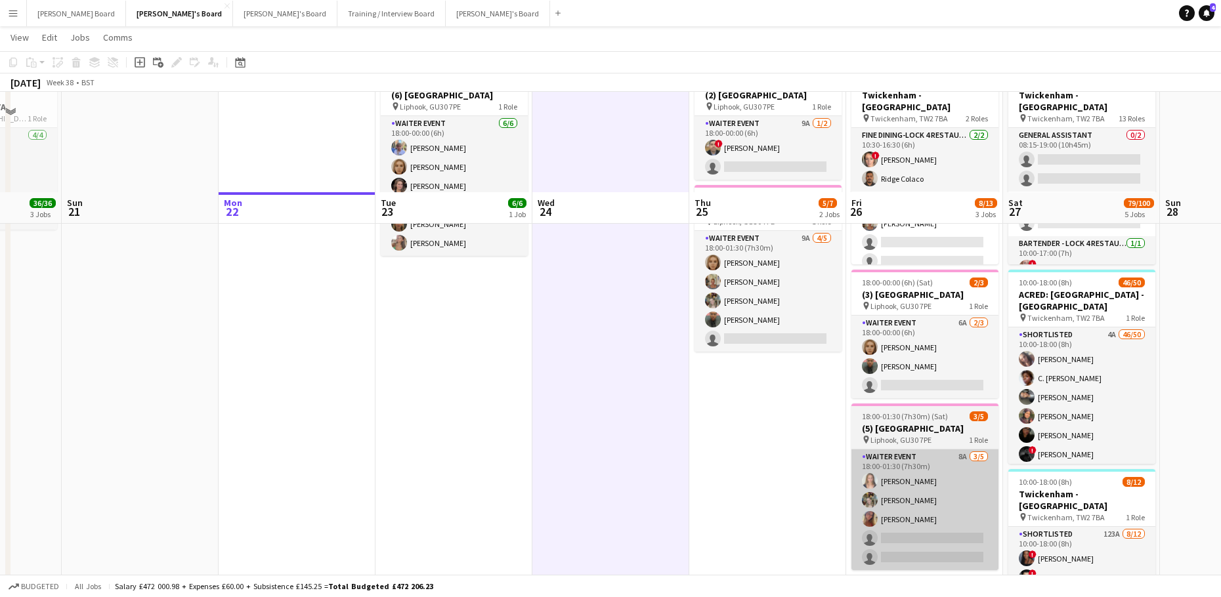
scroll to position [350, 0]
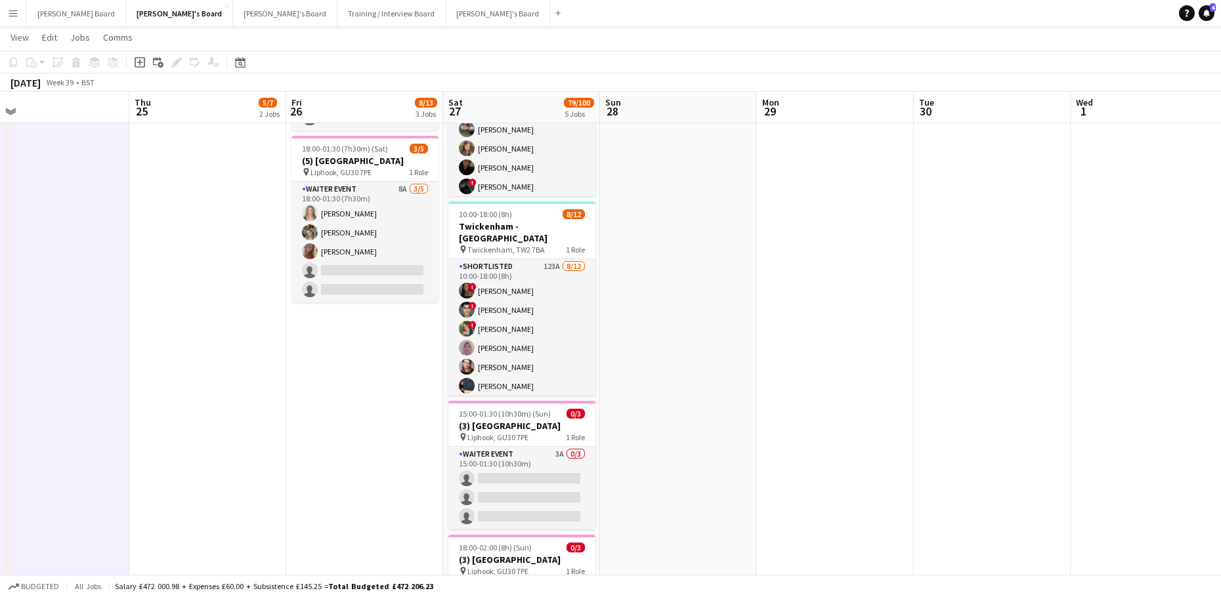
drag, startPoint x: 861, startPoint y: 364, endPoint x: 457, endPoint y: 417, distance: 407.8
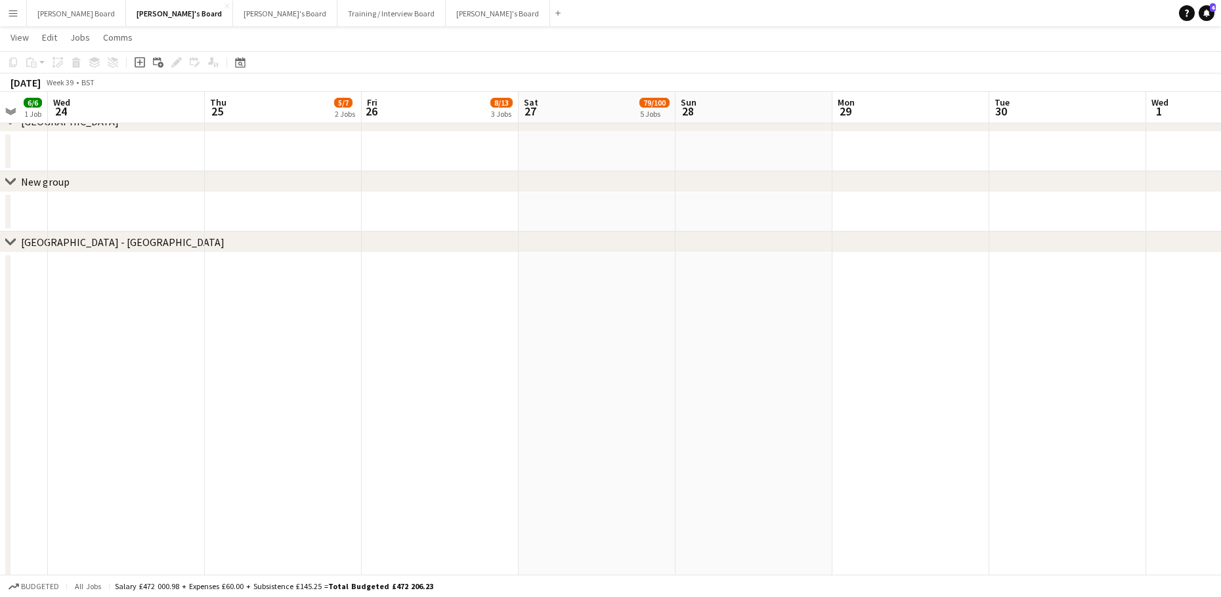
scroll to position [2013, 0]
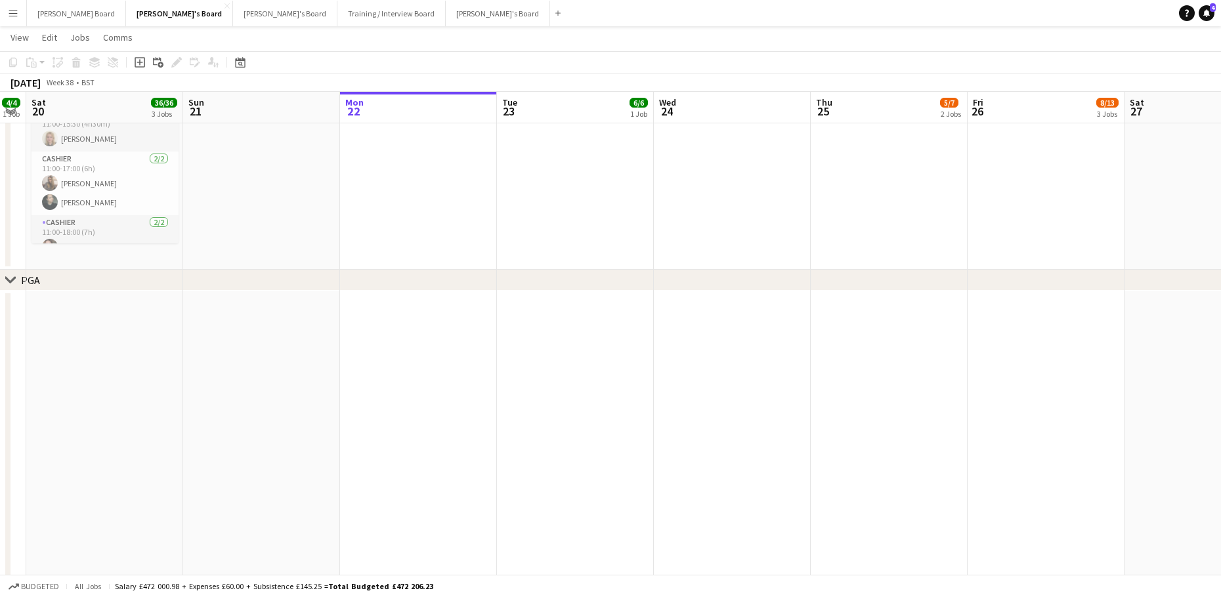
drag, startPoint x: 295, startPoint y: 430, endPoint x: 1096, endPoint y: 377, distance: 802.6
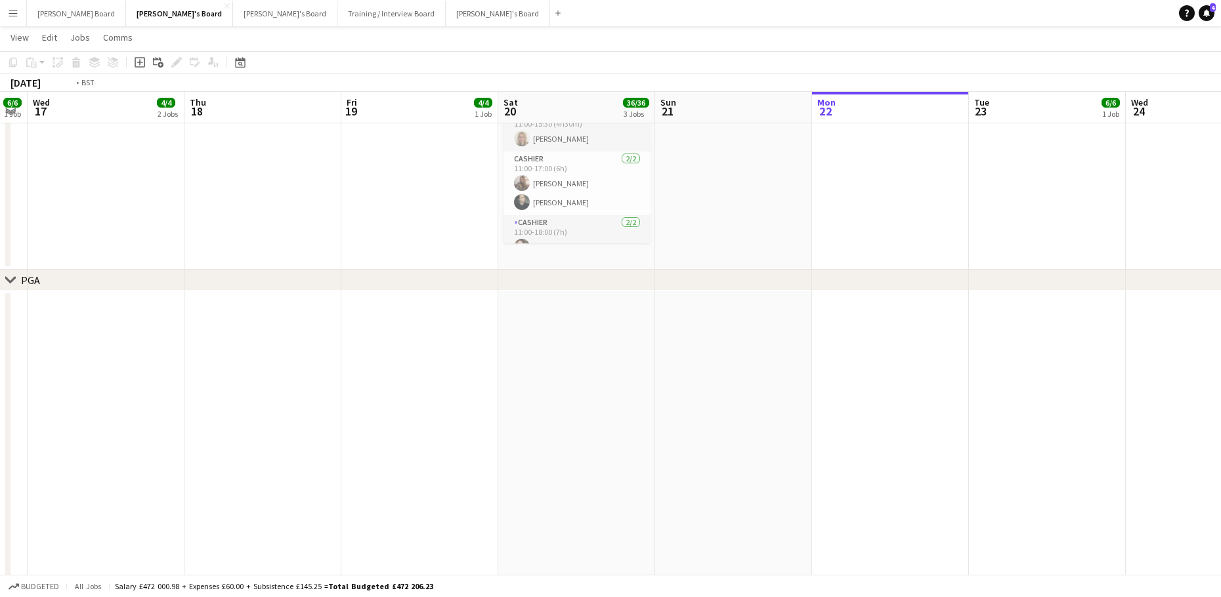
drag, startPoint x: 639, startPoint y: 333, endPoint x: 1054, endPoint y: 374, distance: 416.2
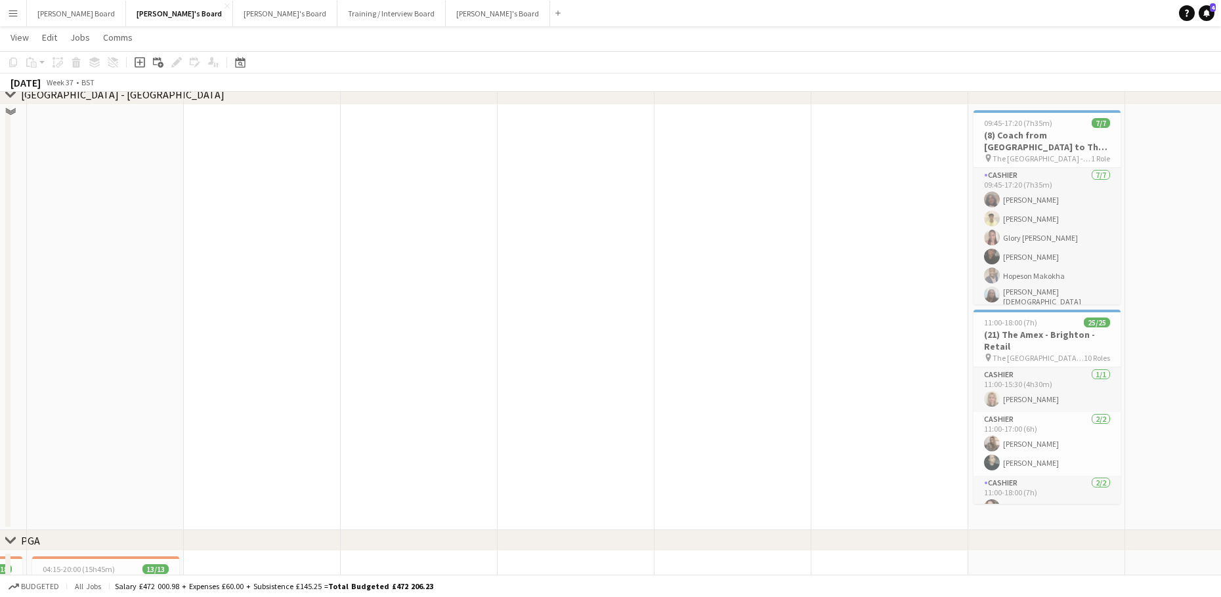
scroll to position [1838, 0]
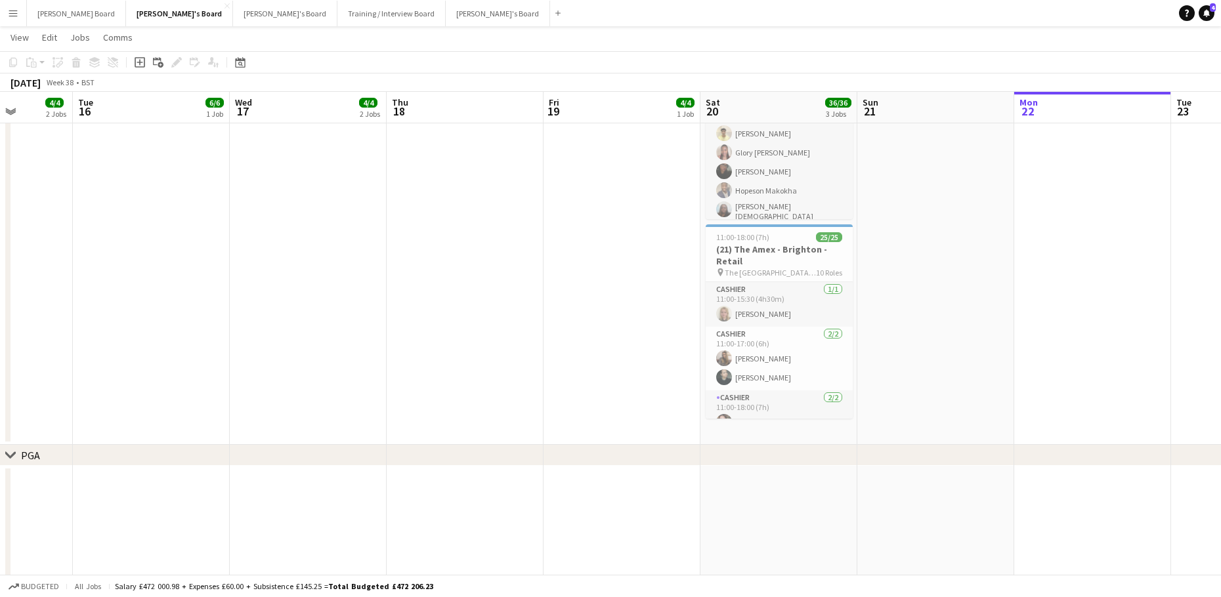
drag, startPoint x: 685, startPoint y: 393, endPoint x: 491, endPoint y: 373, distance: 195.3
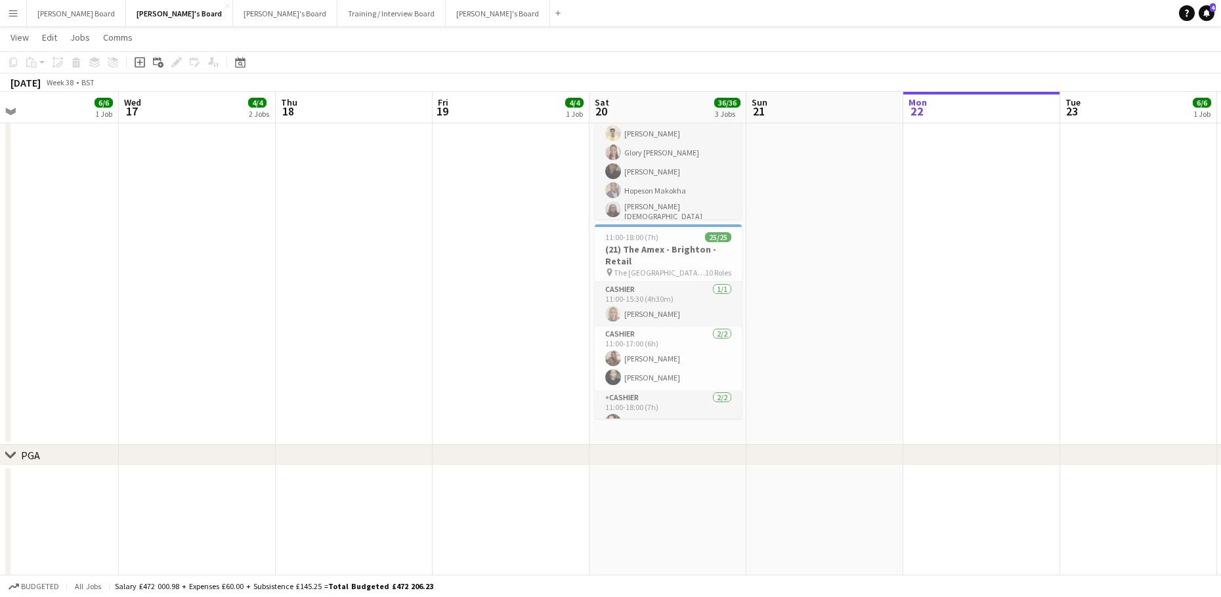
drag, startPoint x: 362, startPoint y: 343, endPoint x: 583, endPoint y: 366, distance: 222.5
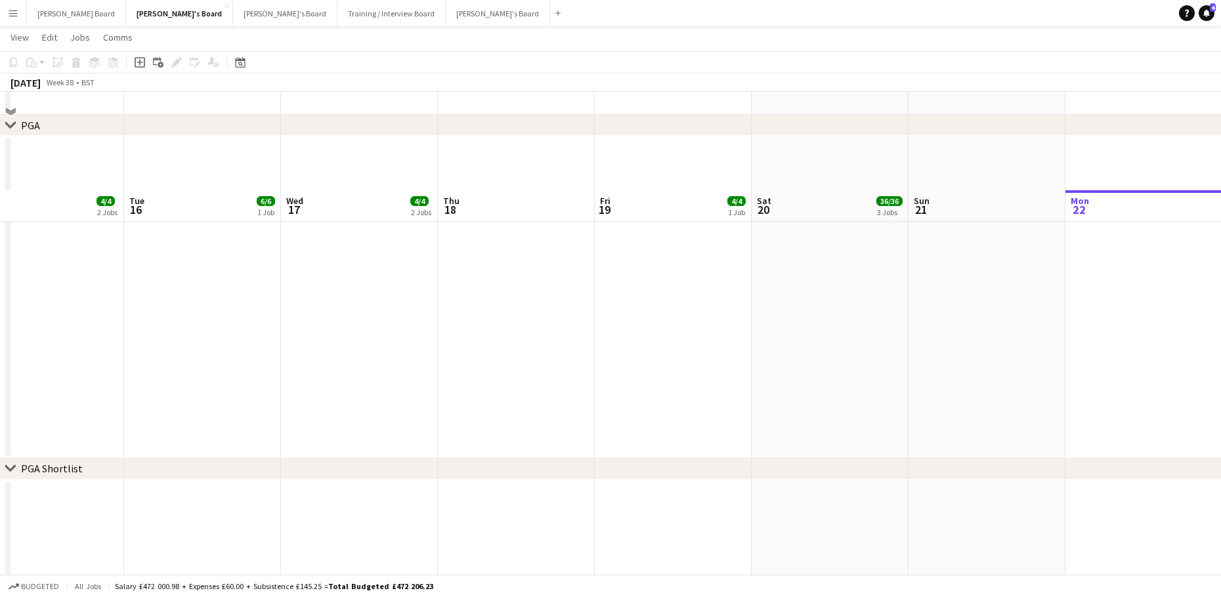
scroll to position [2276, 0]
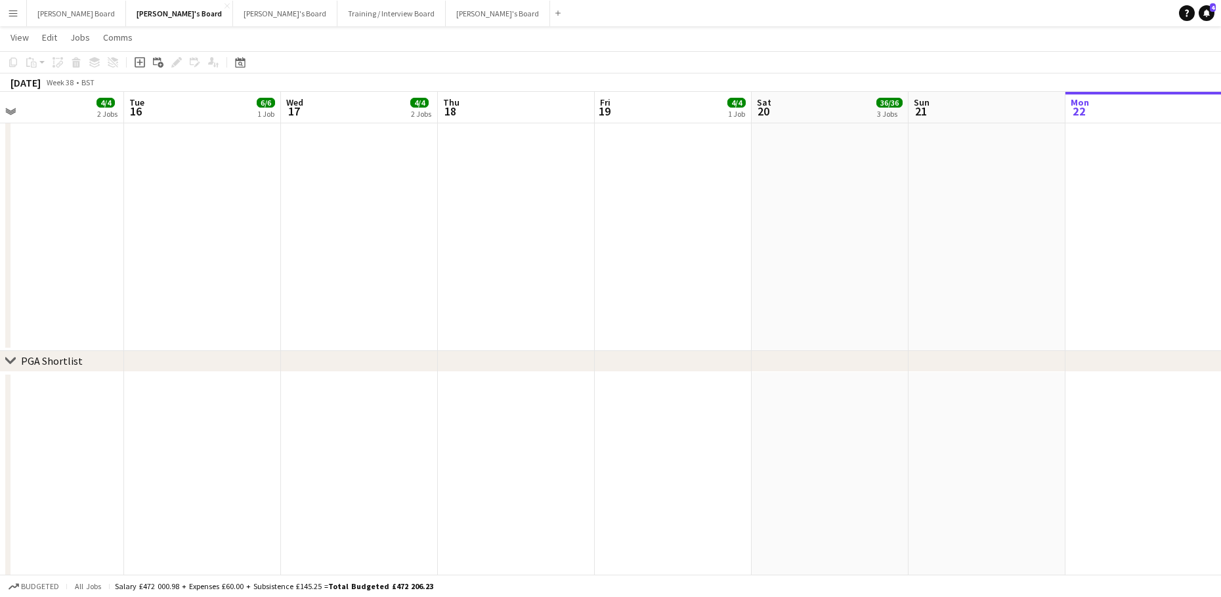
drag, startPoint x: 391, startPoint y: 366, endPoint x: 1037, endPoint y: 405, distance: 647.1
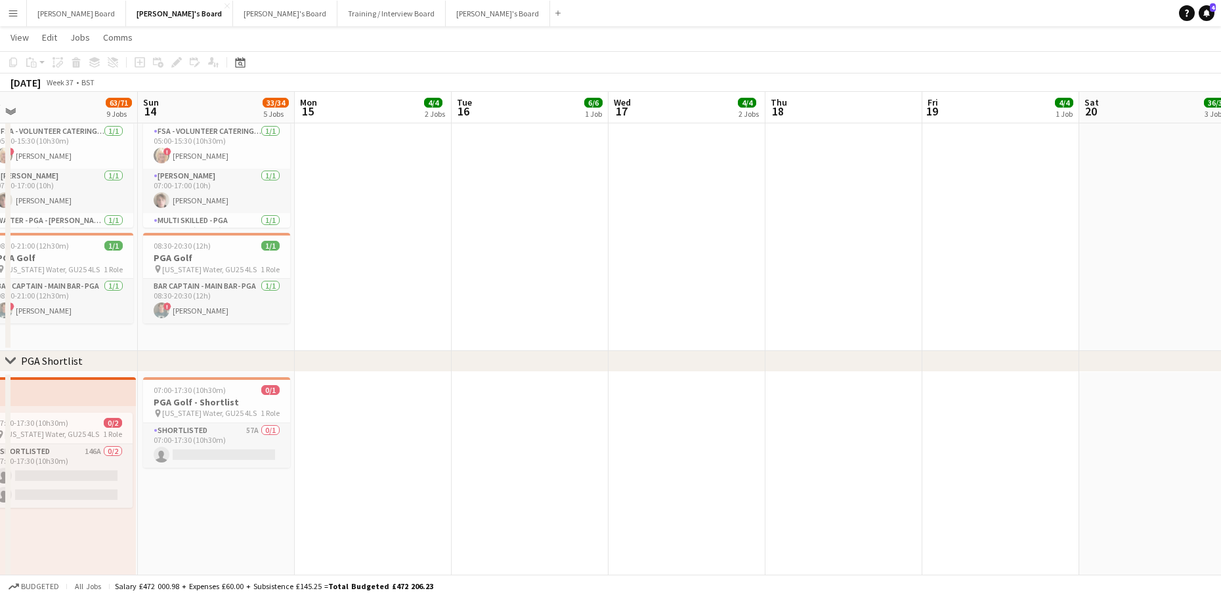
drag, startPoint x: 463, startPoint y: 310, endPoint x: 1010, endPoint y: 304, distance: 546.8
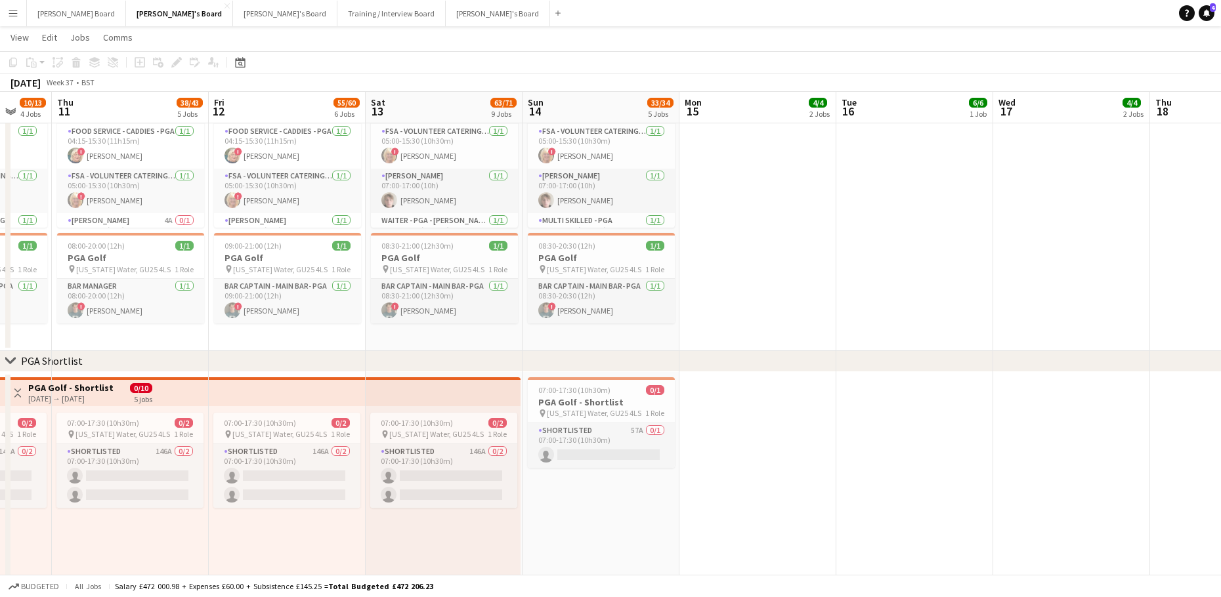
scroll to position [0, 368]
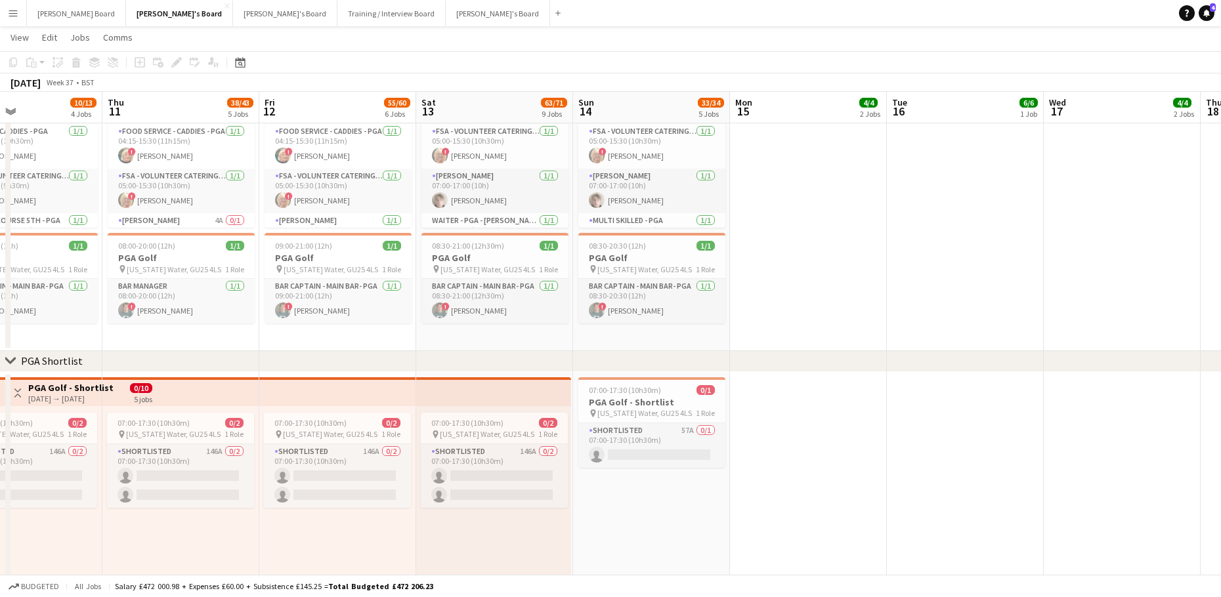
drag, startPoint x: 545, startPoint y: 339, endPoint x: 1054, endPoint y: 366, distance: 509.4
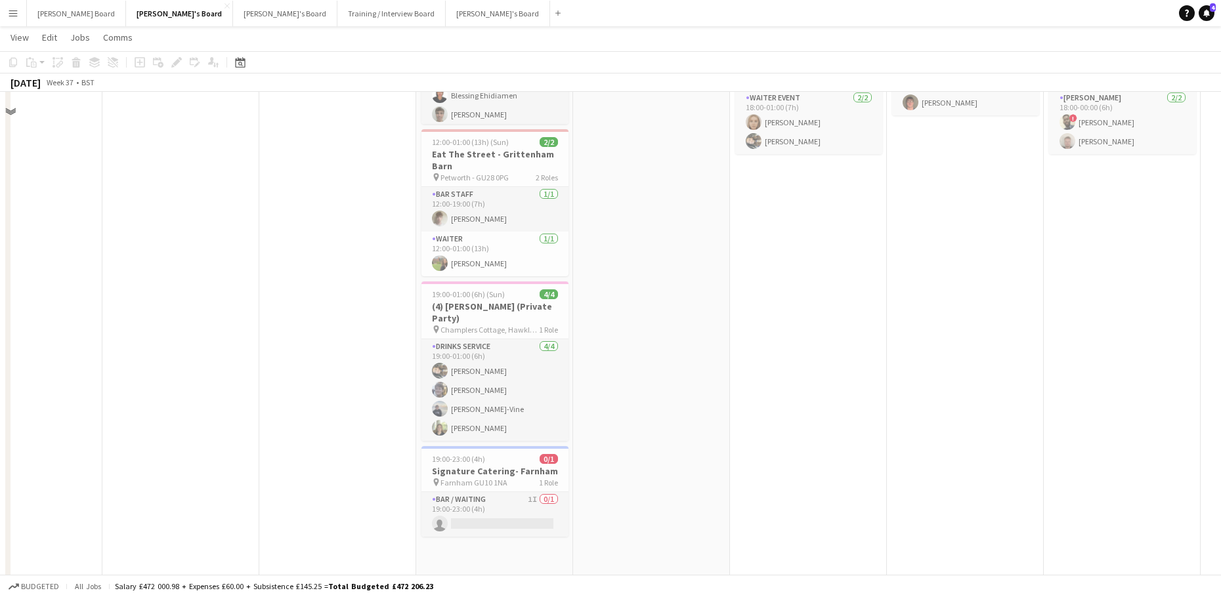
scroll to position [0, 0]
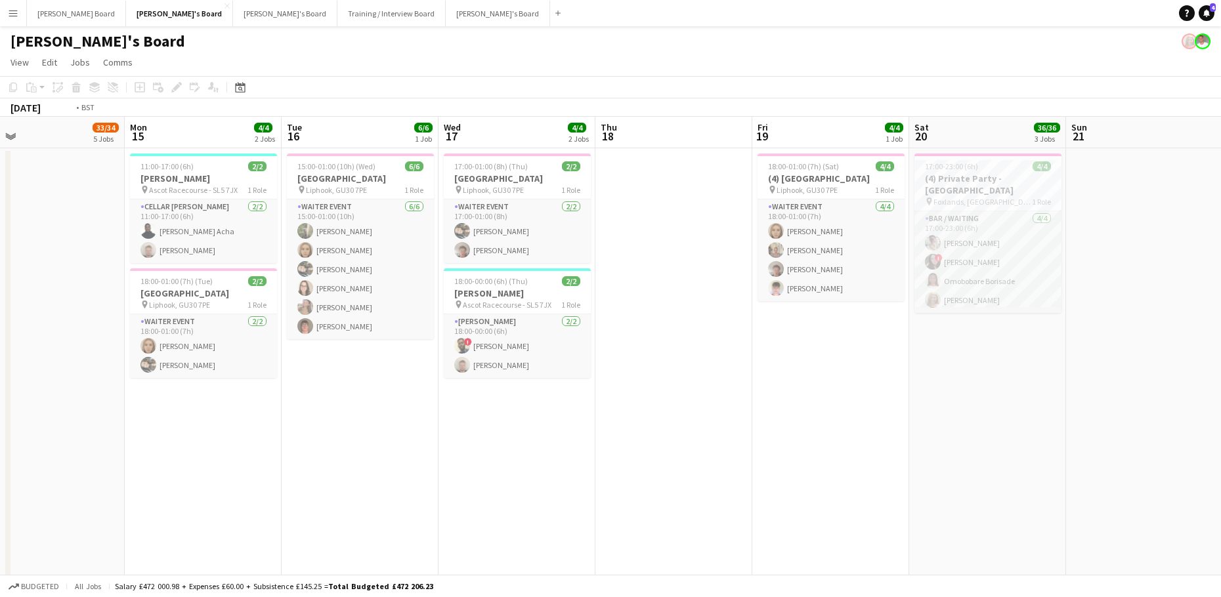
drag, startPoint x: 1034, startPoint y: 444, endPoint x: 1, endPoint y: 369, distance: 1036.0
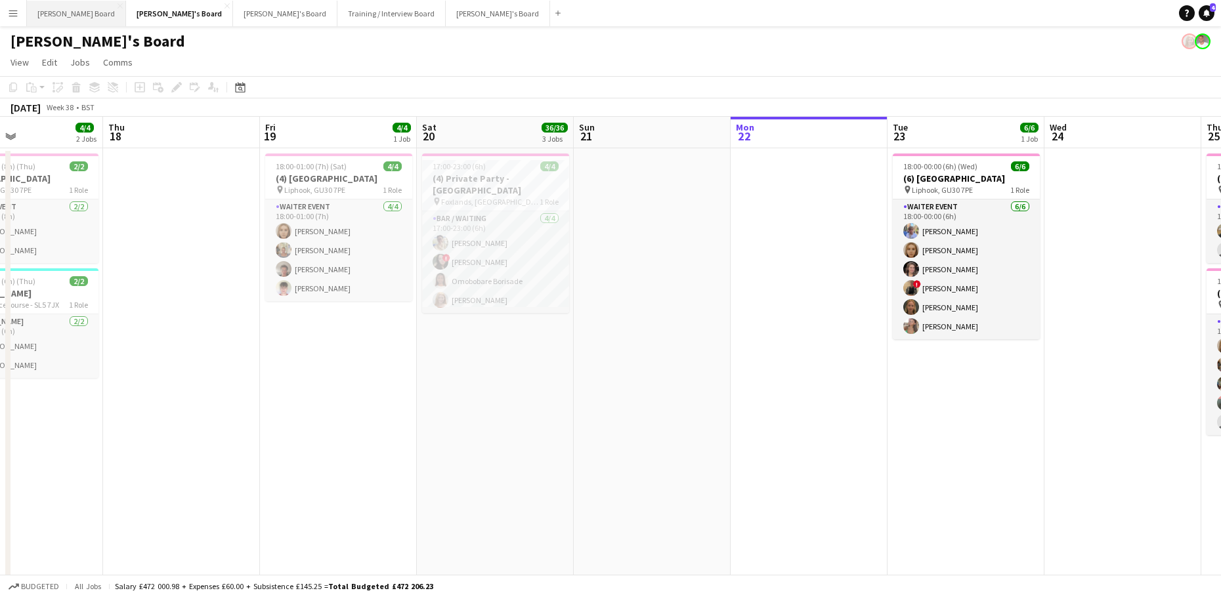
click at [67, 7] on button "Dean's Board Close" at bounding box center [76, 14] width 99 height 26
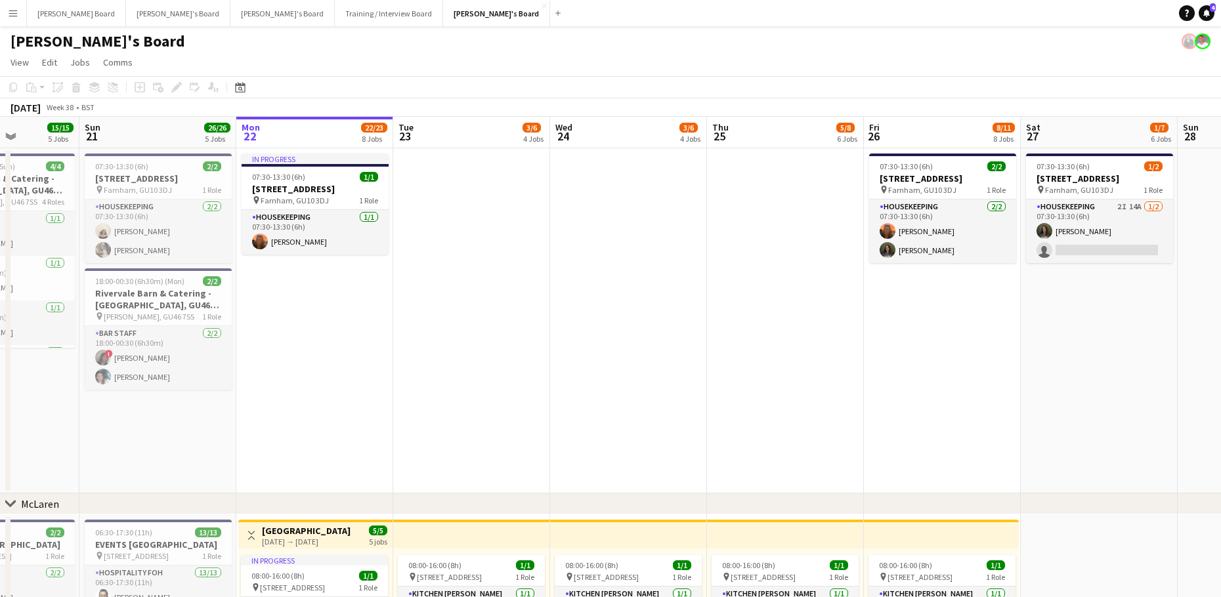
drag, startPoint x: 459, startPoint y: 356, endPoint x: 788, endPoint y: 351, distance: 328.9
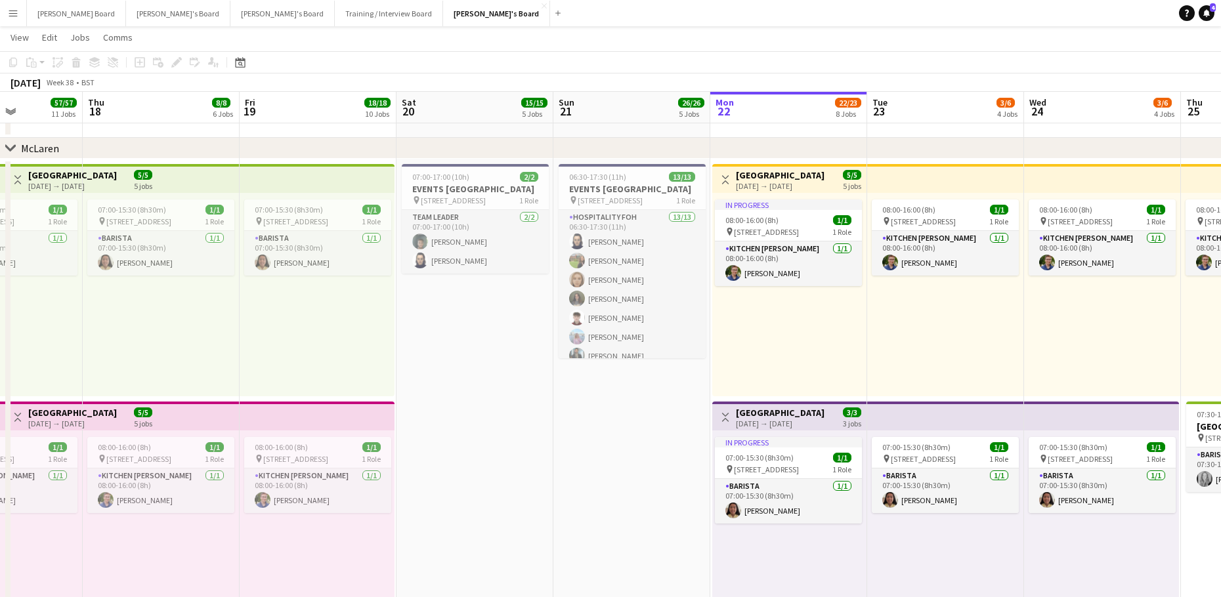
scroll to position [438, 0]
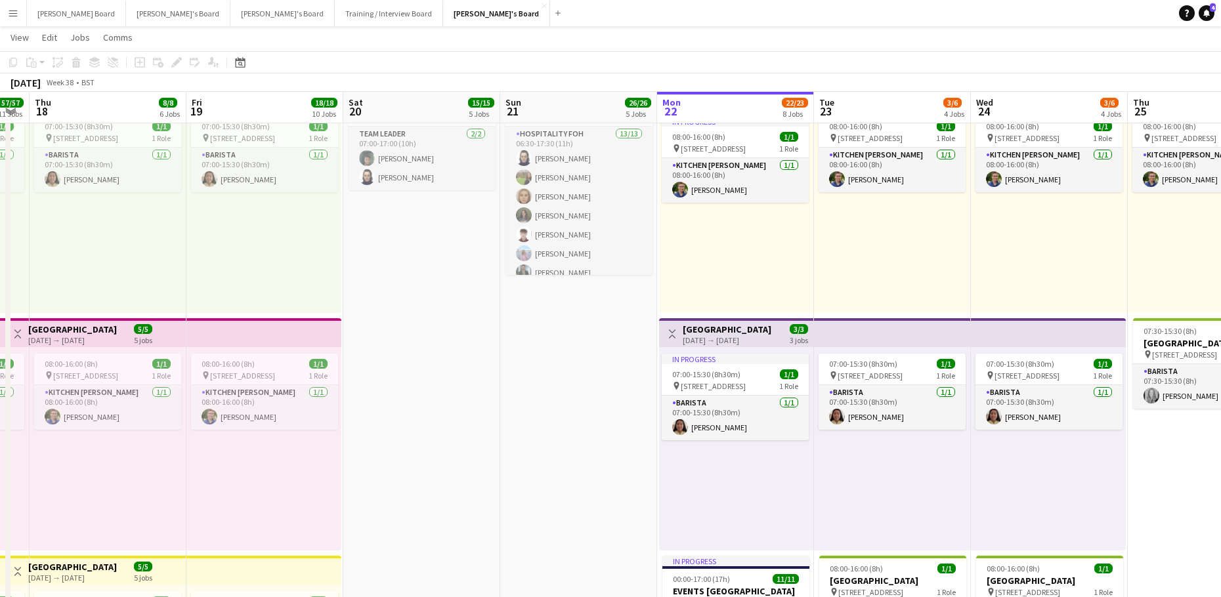
drag, startPoint x: 637, startPoint y: 417, endPoint x: 570, endPoint y: 430, distance: 68.2
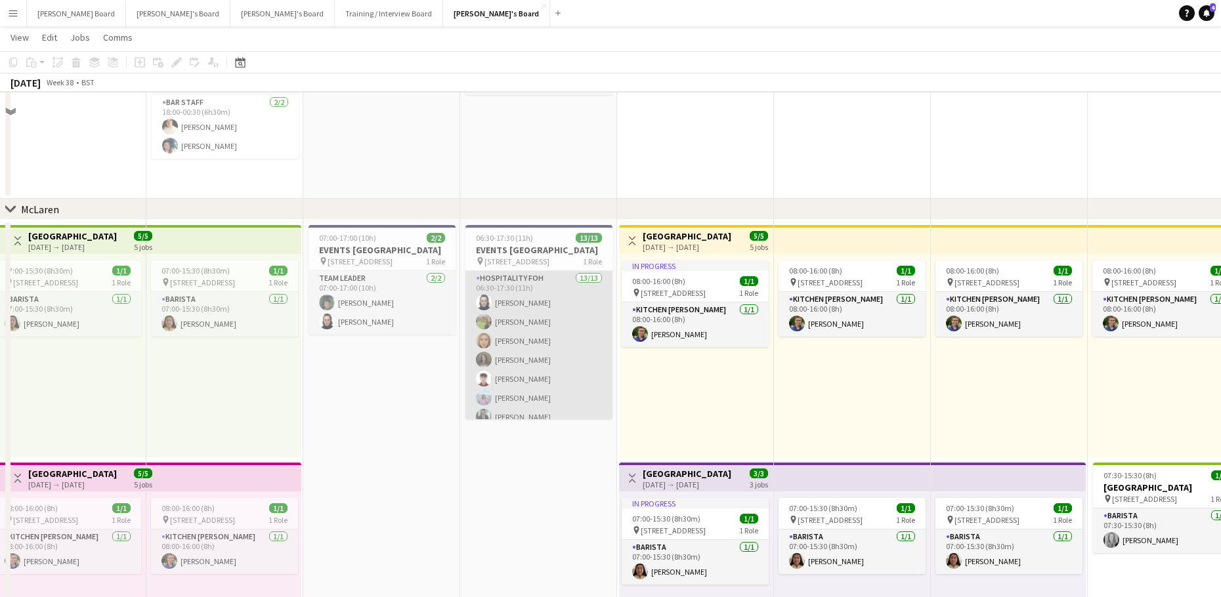
scroll to position [263, 0]
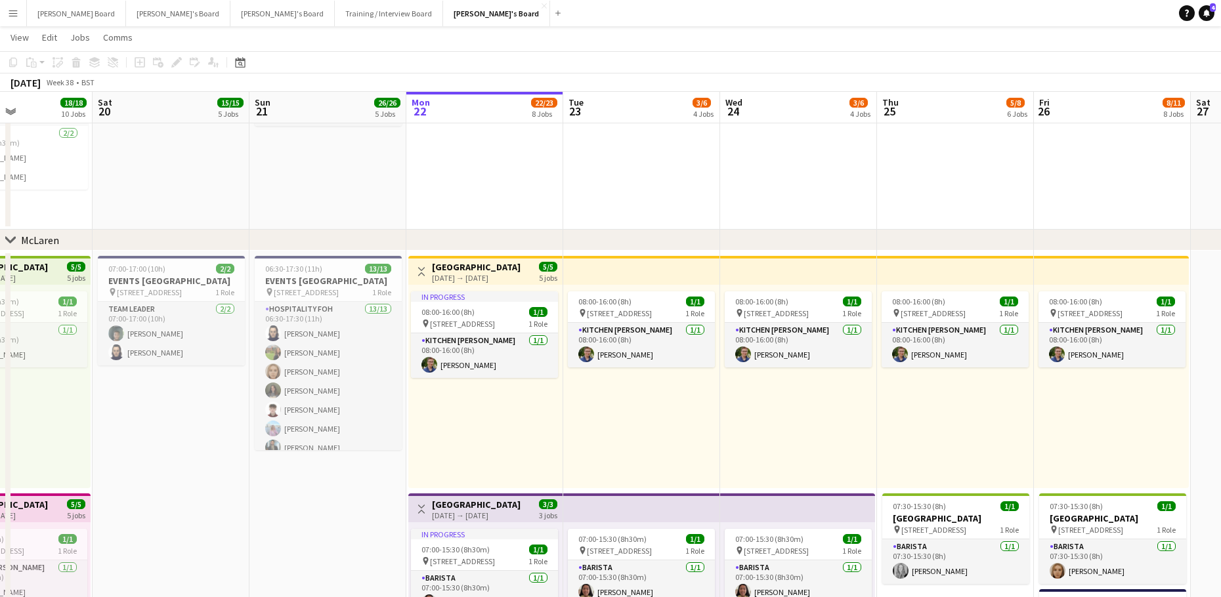
drag, startPoint x: 458, startPoint y: 500, endPoint x: 379, endPoint y: 488, distance: 79.0
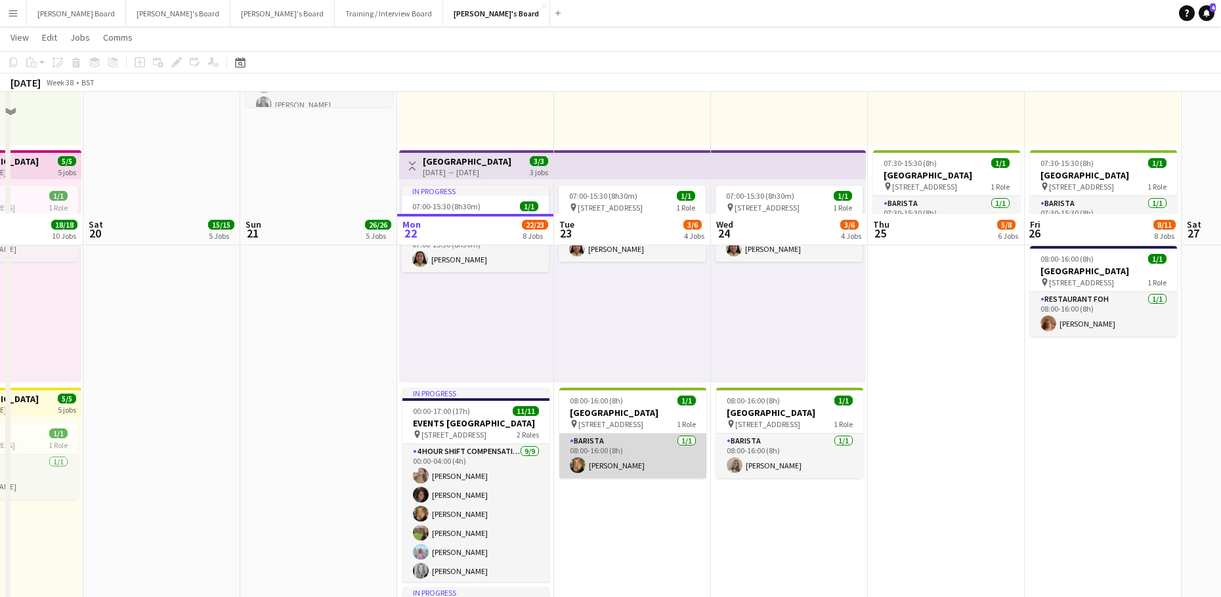
scroll to position [788, 0]
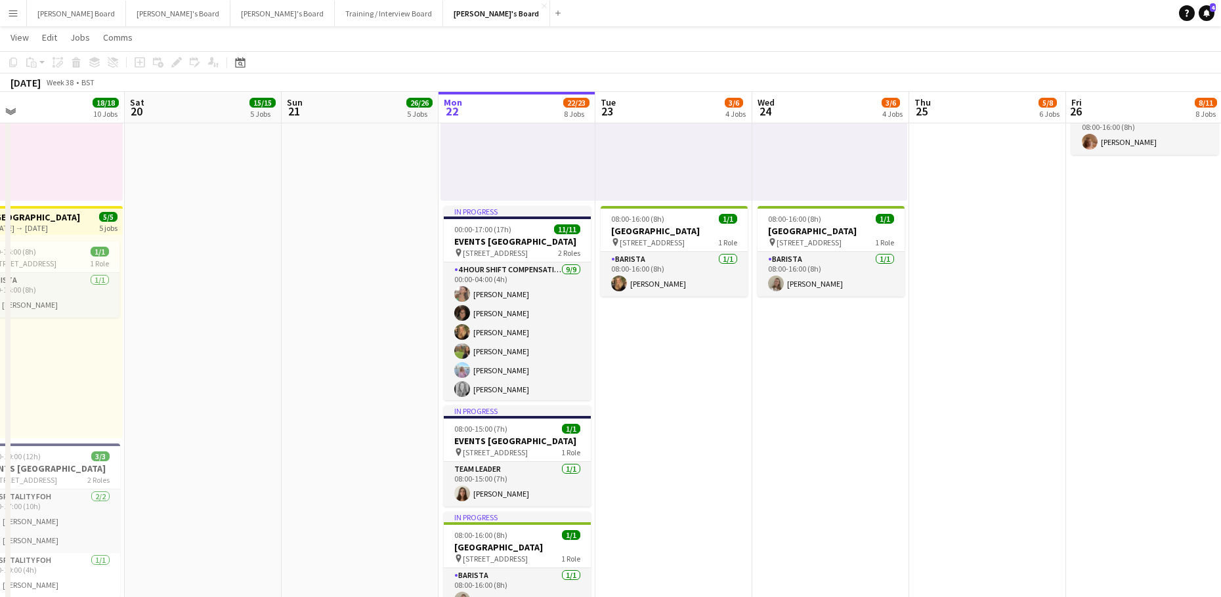
drag, startPoint x: 942, startPoint y: 408, endPoint x: 819, endPoint y: 433, distance: 125.4
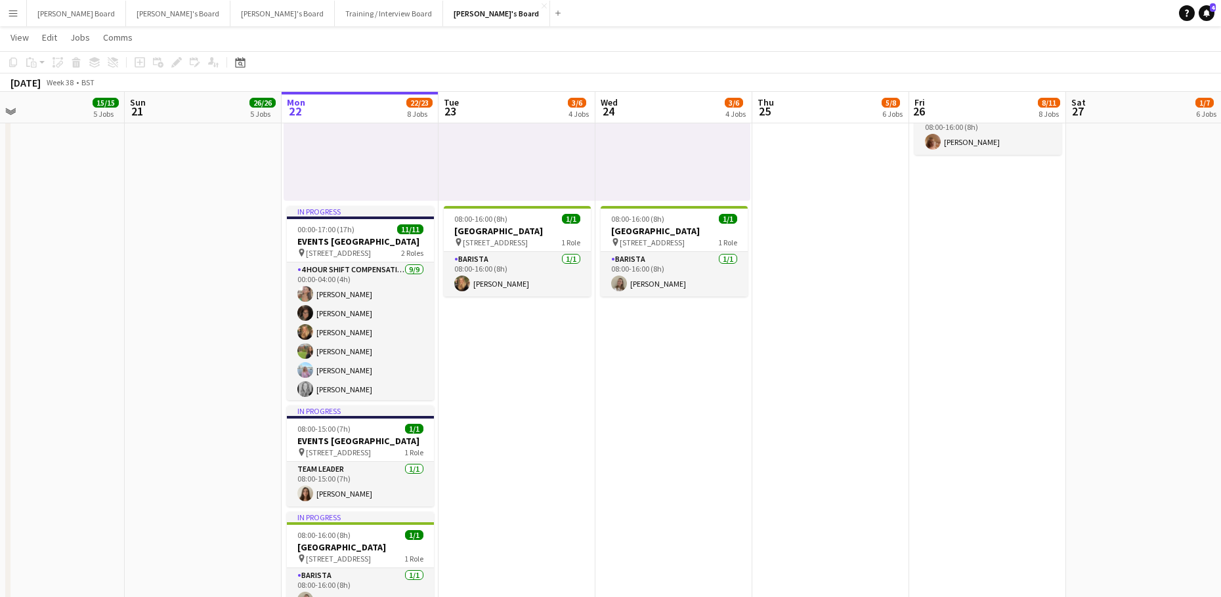
scroll to position [0, 510]
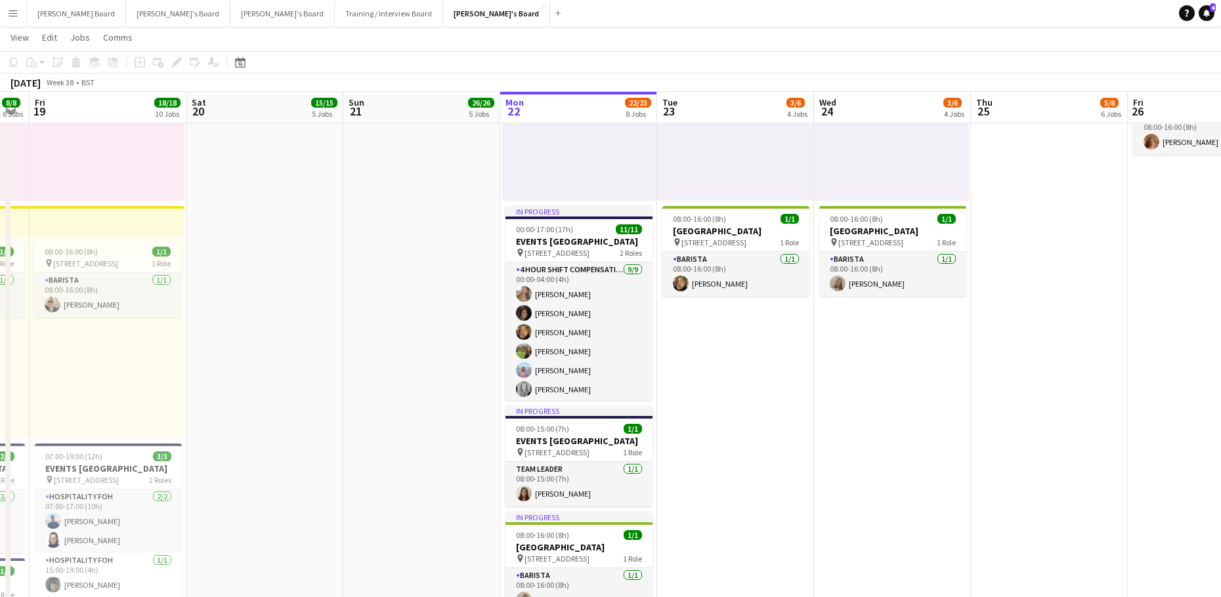
drag, startPoint x: 743, startPoint y: 513, endPoint x: 1013, endPoint y: 496, distance: 270.4
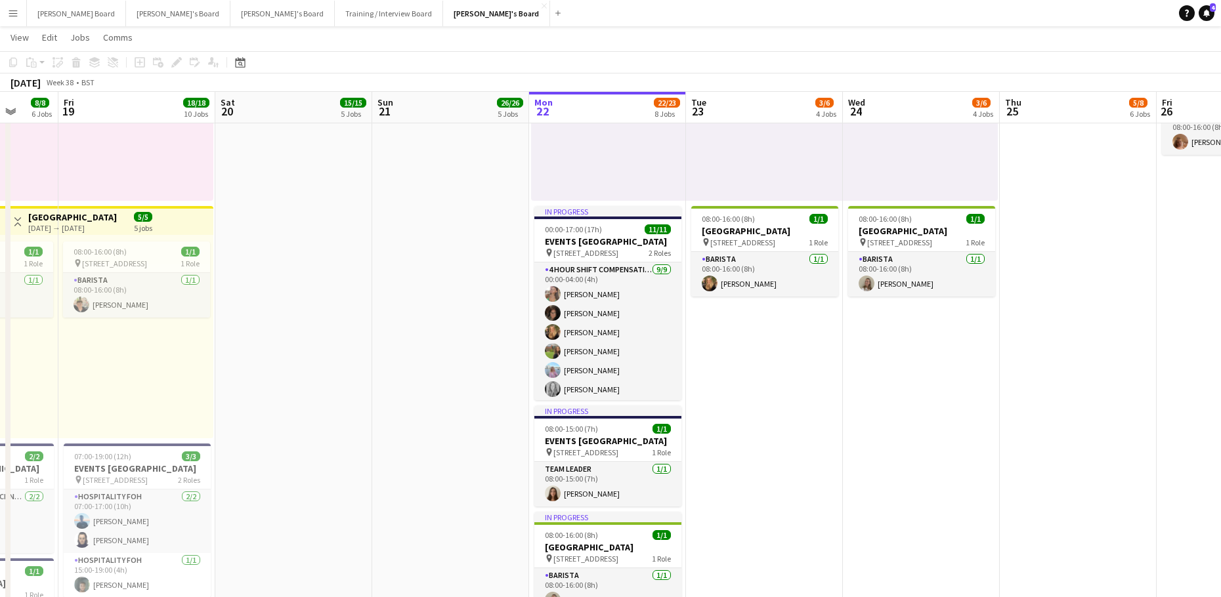
scroll to position [0, 501]
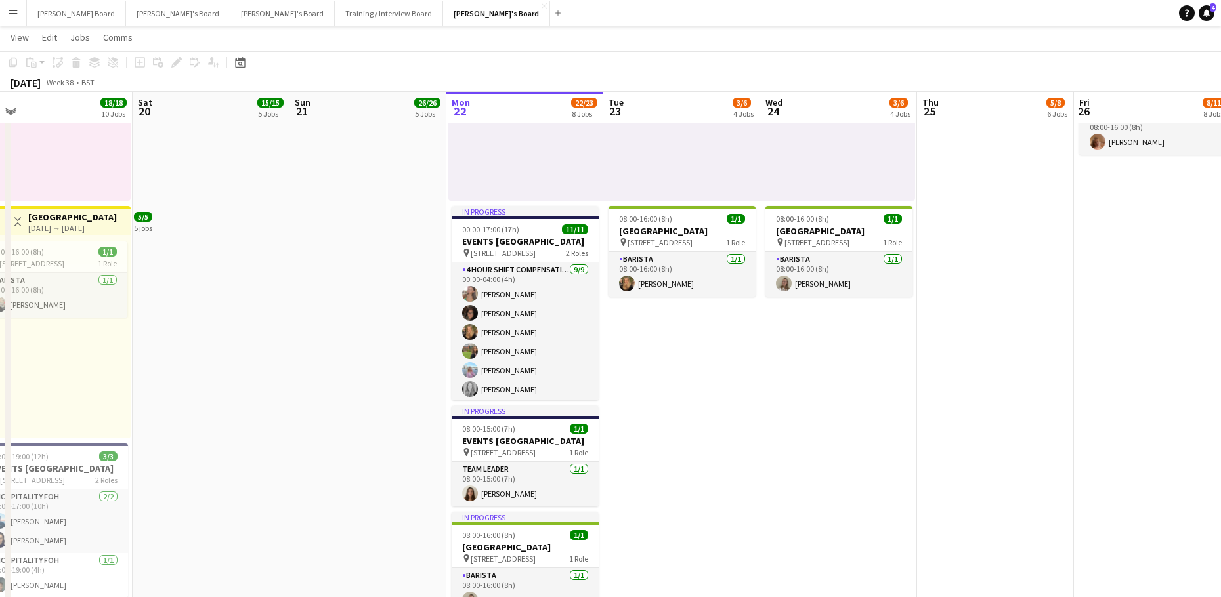
drag, startPoint x: 730, startPoint y: 347, endPoint x: 644, endPoint y: 366, distance: 88.2
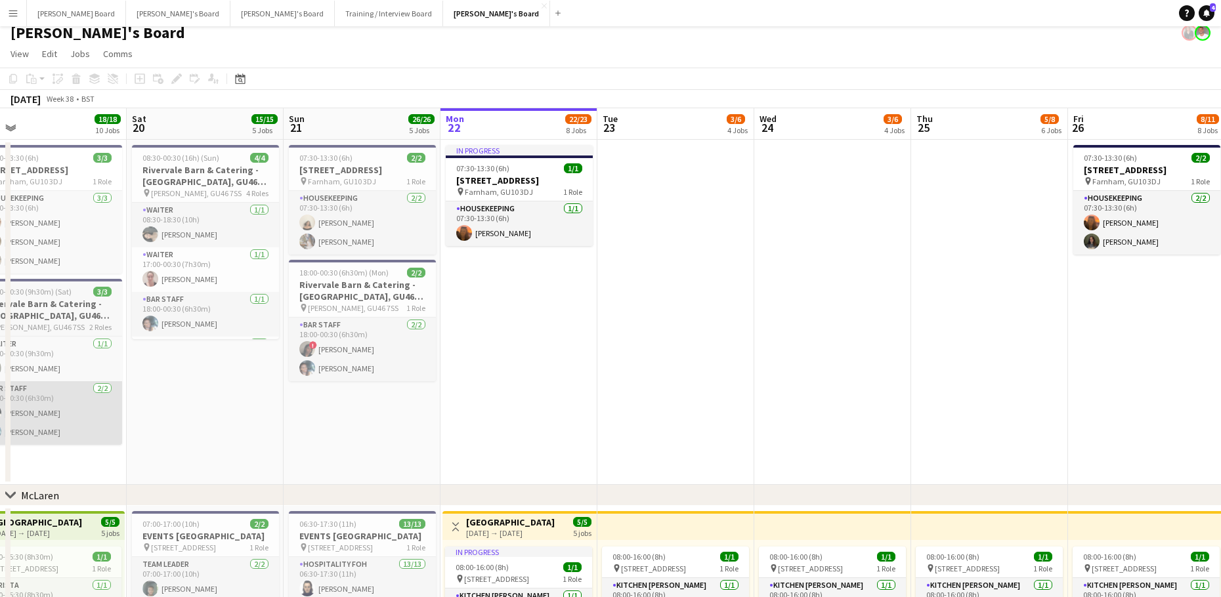
scroll to position [0, 0]
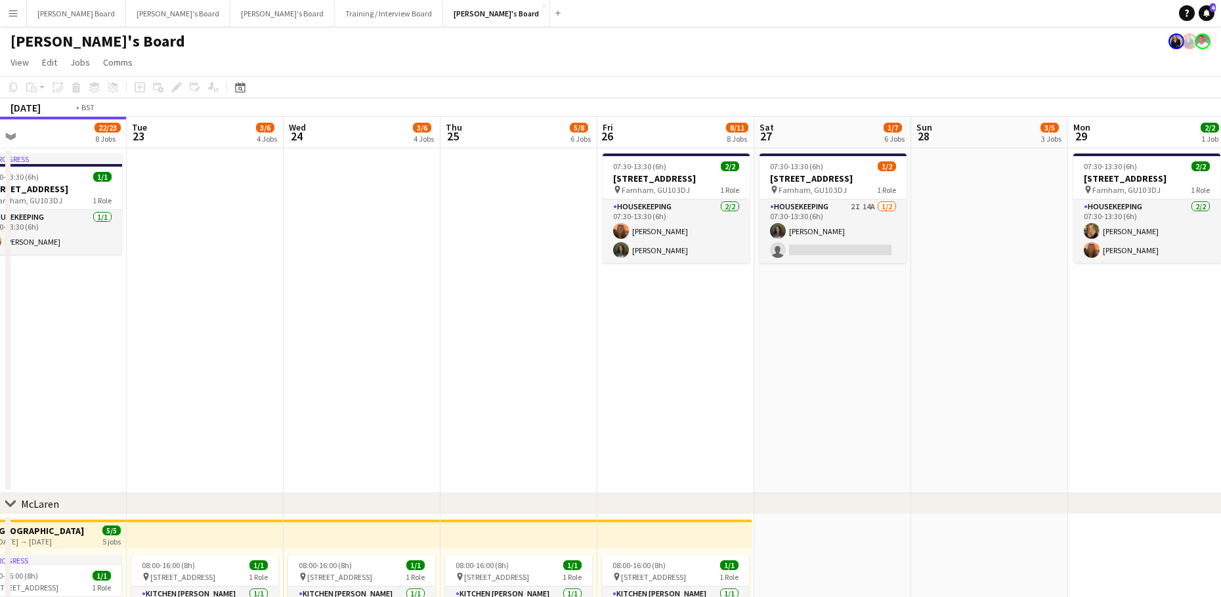
drag, startPoint x: 849, startPoint y: 361, endPoint x: 381, endPoint y: 347, distance: 468.3
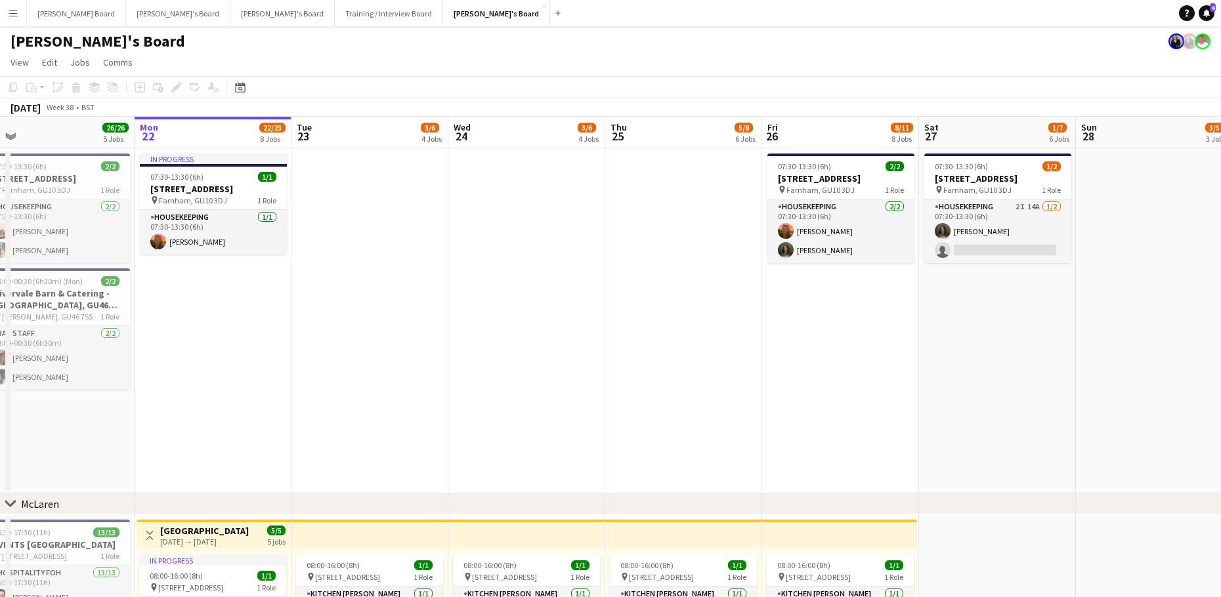
drag, startPoint x: 385, startPoint y: 322, endPoint x: 629, endPoint y: 332, distance: 244.4
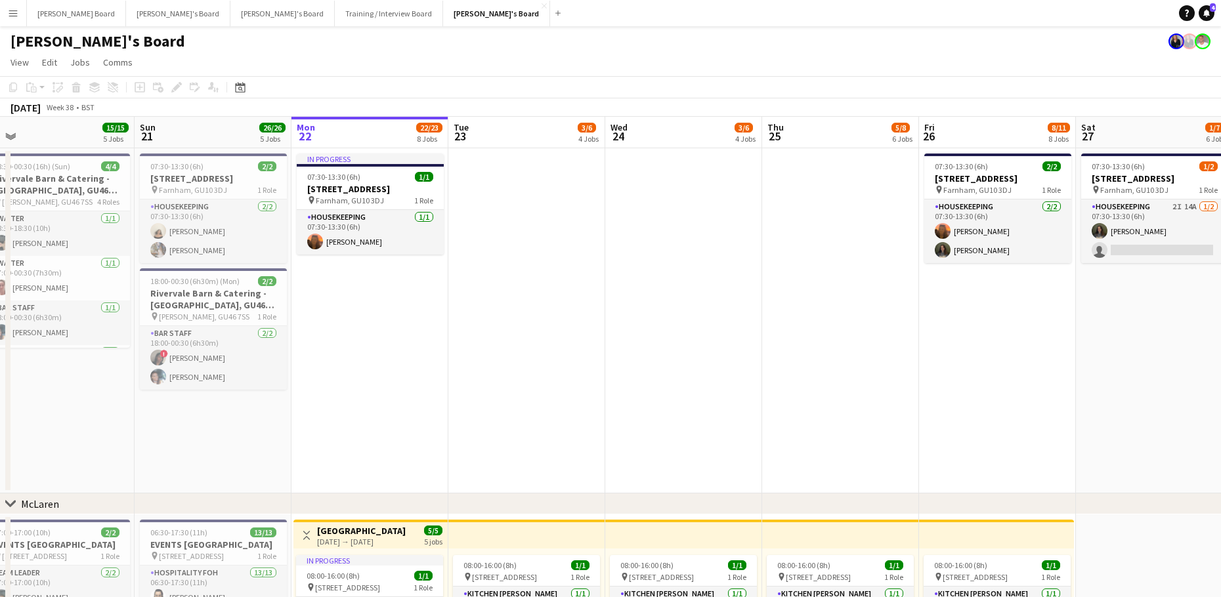
scroll to position [0, 335]
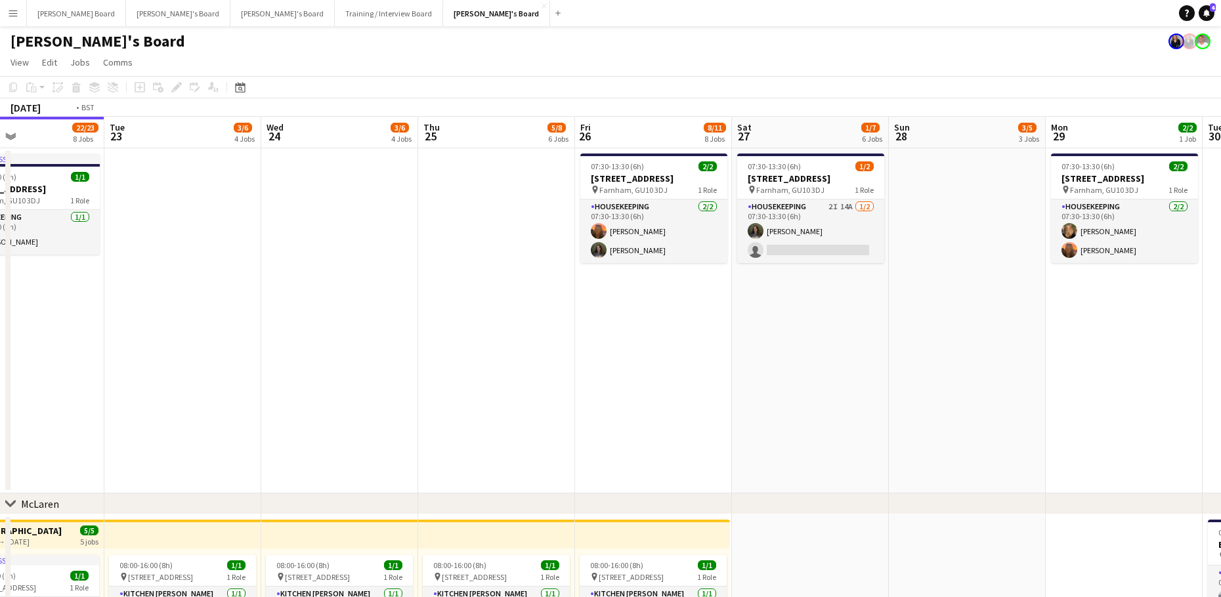
drag, startPoint x: 481, startPoint y: 305, endPoint x: 265, endPoint y: 320, distance: 216.4
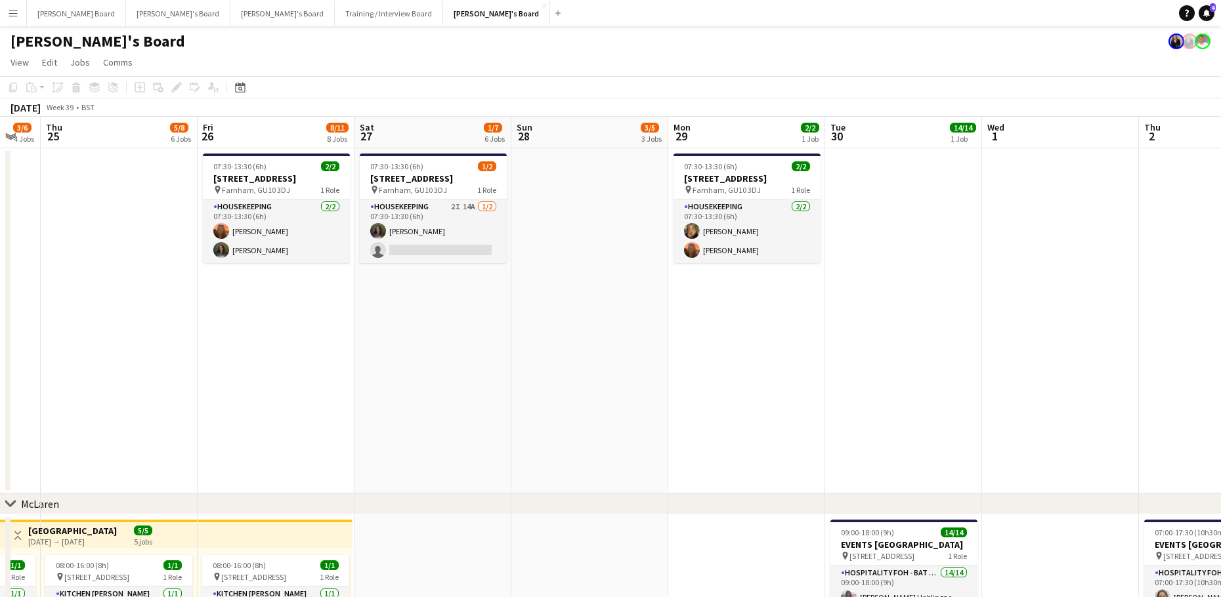
drag, startPoint x: 841, startPoint y: 322, endPoint x: 549, endPoint y: 356, distance: 294.1
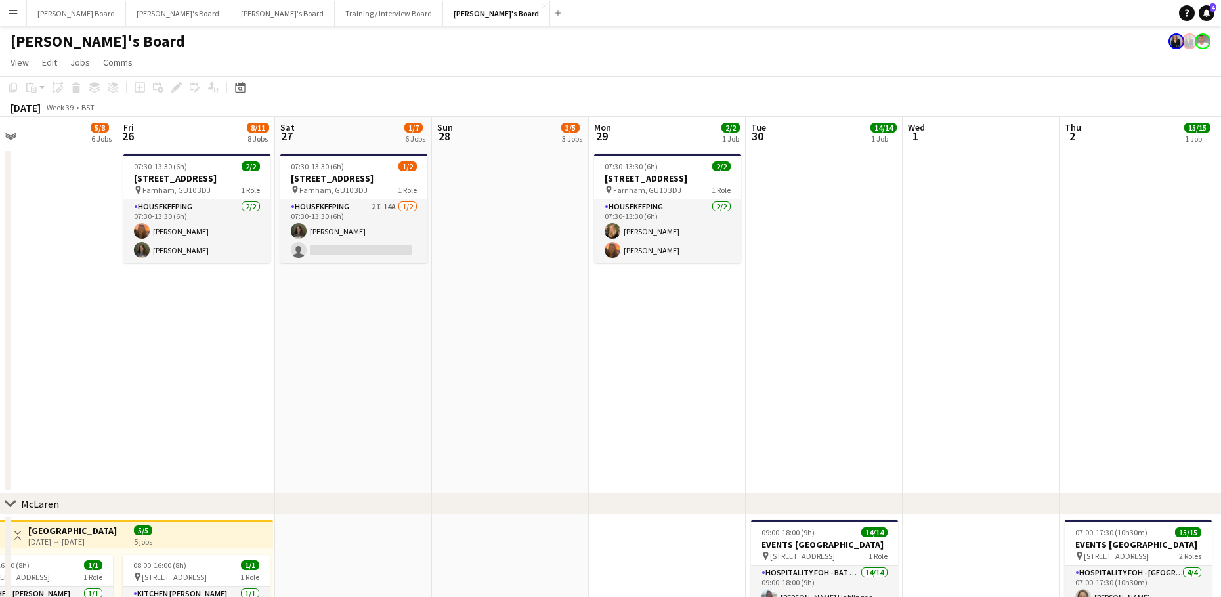
drag, startPoint x: 938, startPoint y: 322, endPoint x: 839, endPoint y: 284, distance: 105.9
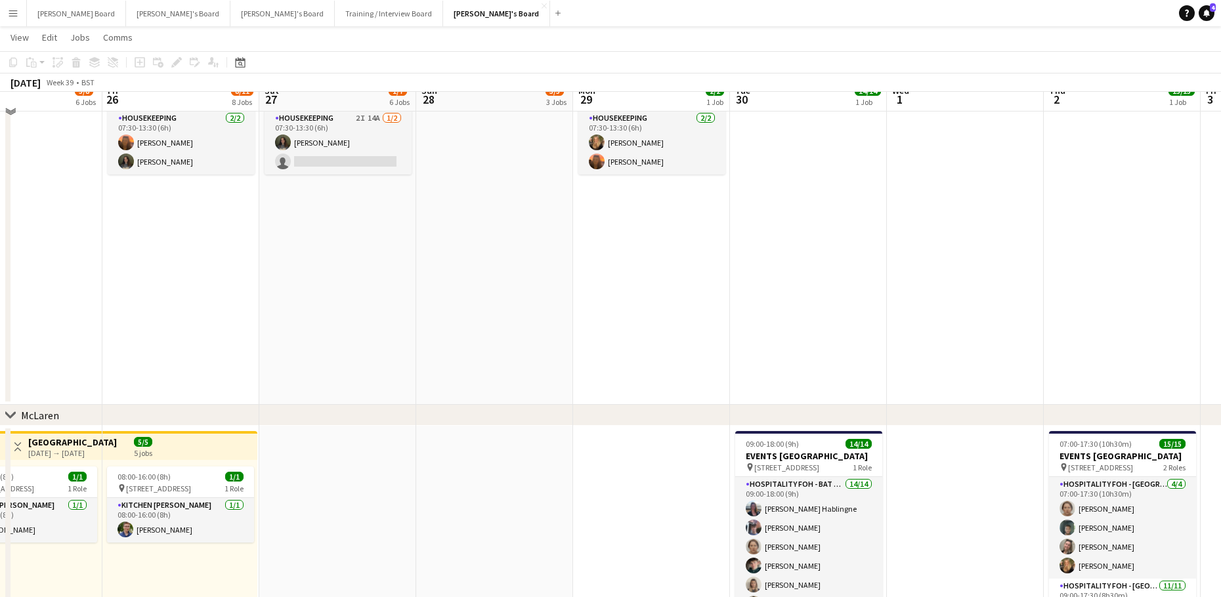
scroll to position [0, 0]
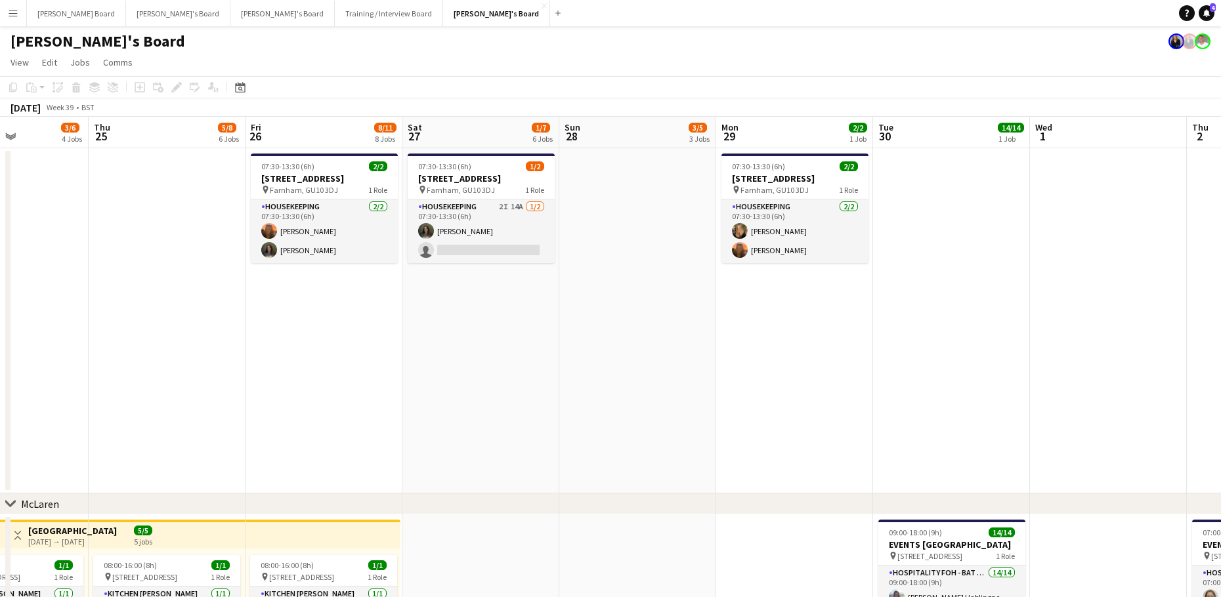
drag, startPoint x: 270, startPoint y: 388, endPoint x: 580, endPoint y: 377, distance: 310.0
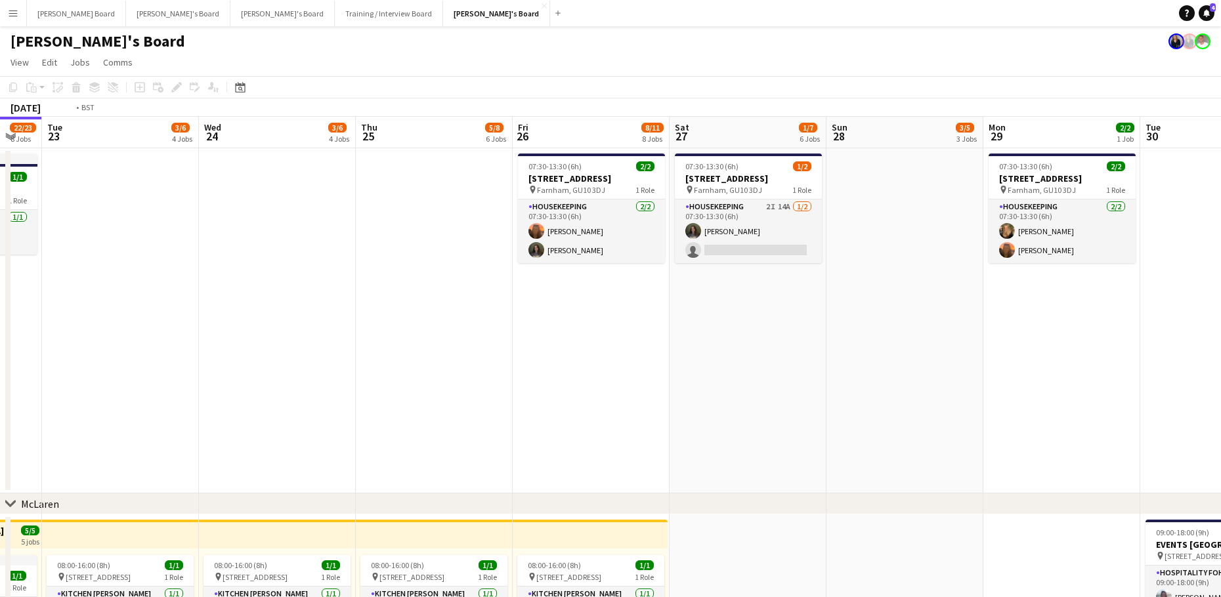
drag, startPoint x: 192, startPoint y: 377, endPoint x: 626, endPoint y: 311, distance: 438.8
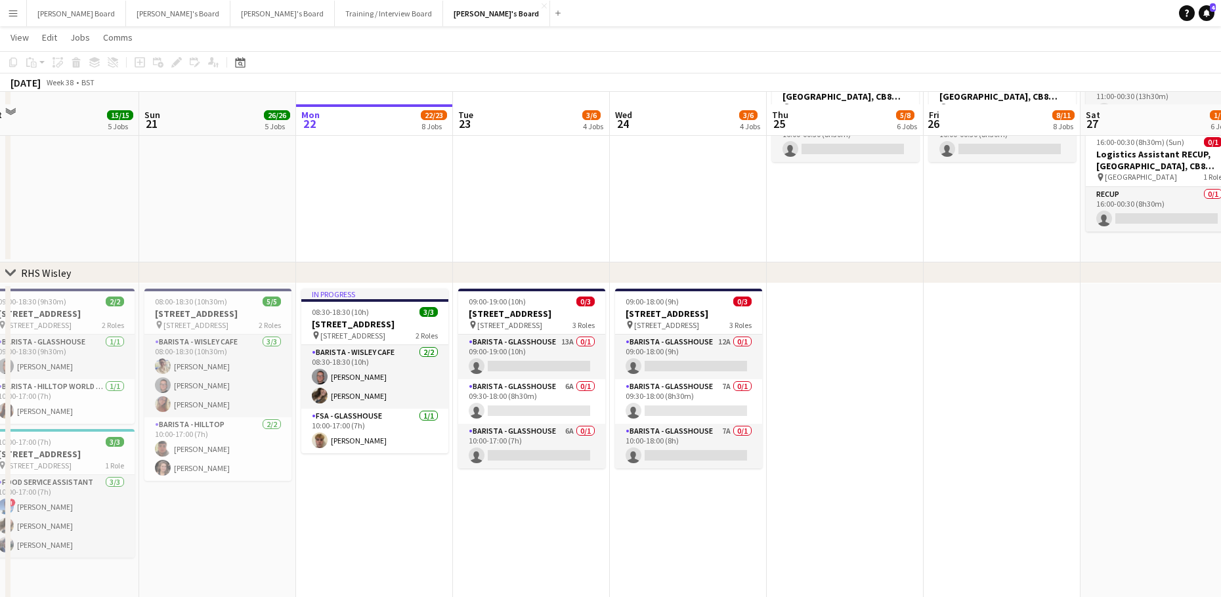
scroll to position [2573, 0]
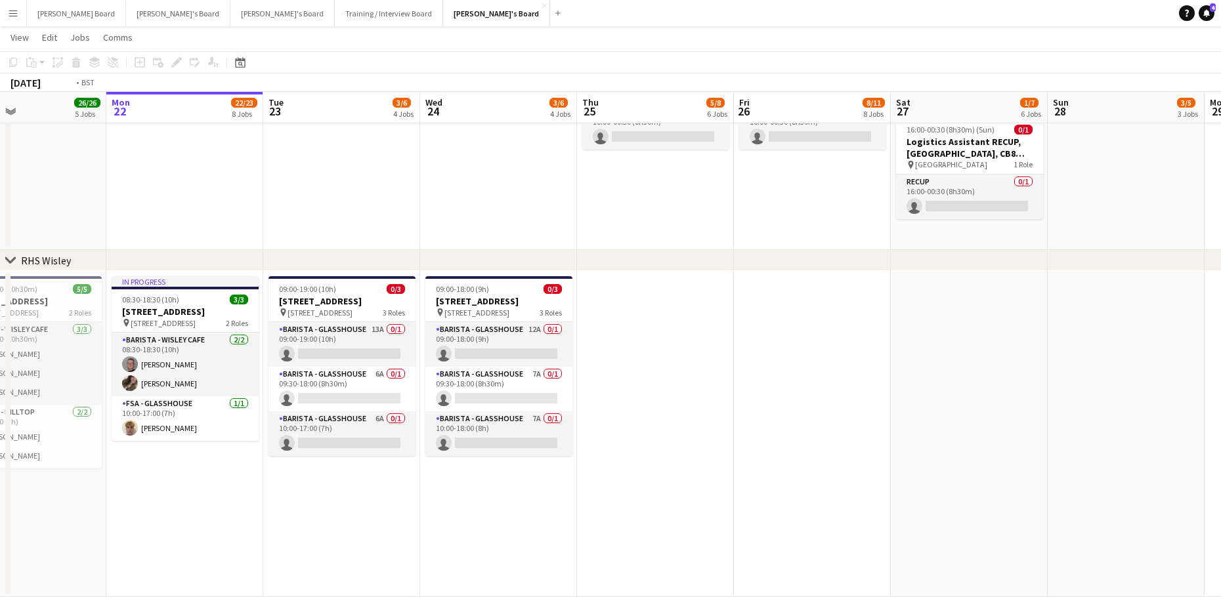
drag, startPoint x: 1116, startPoint y: 437, endPoint x: 792, endPoint y: 495, distance: 328.8
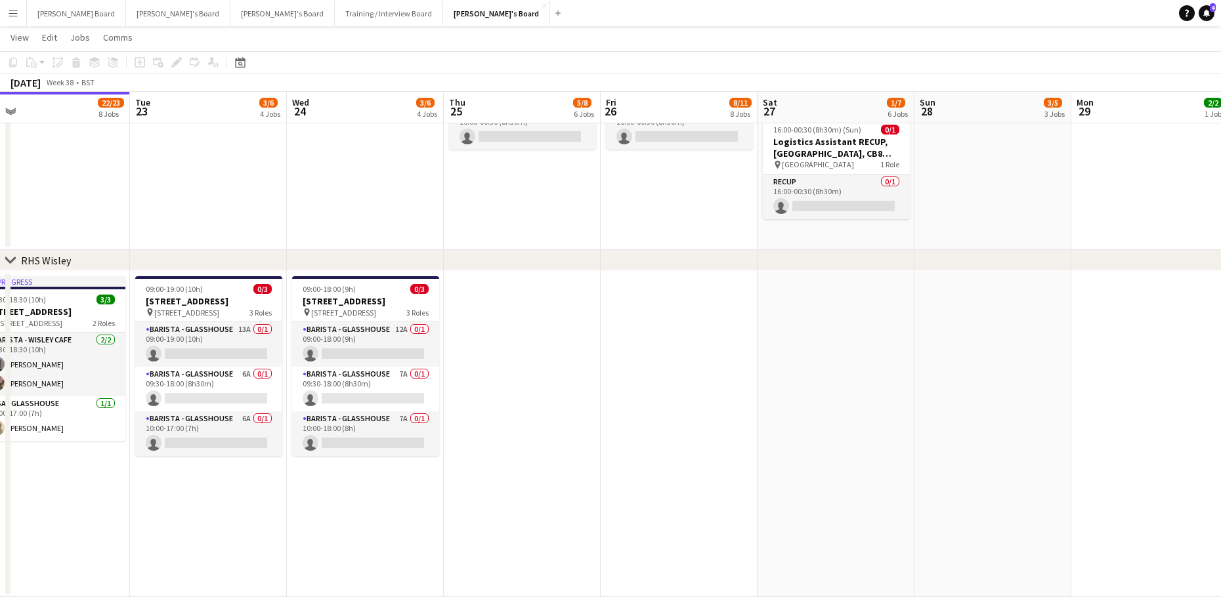
drag, startPoint x: 285, startPoint y: 524, endPoint x: 565, endPoint y: 374, distance: 317.5
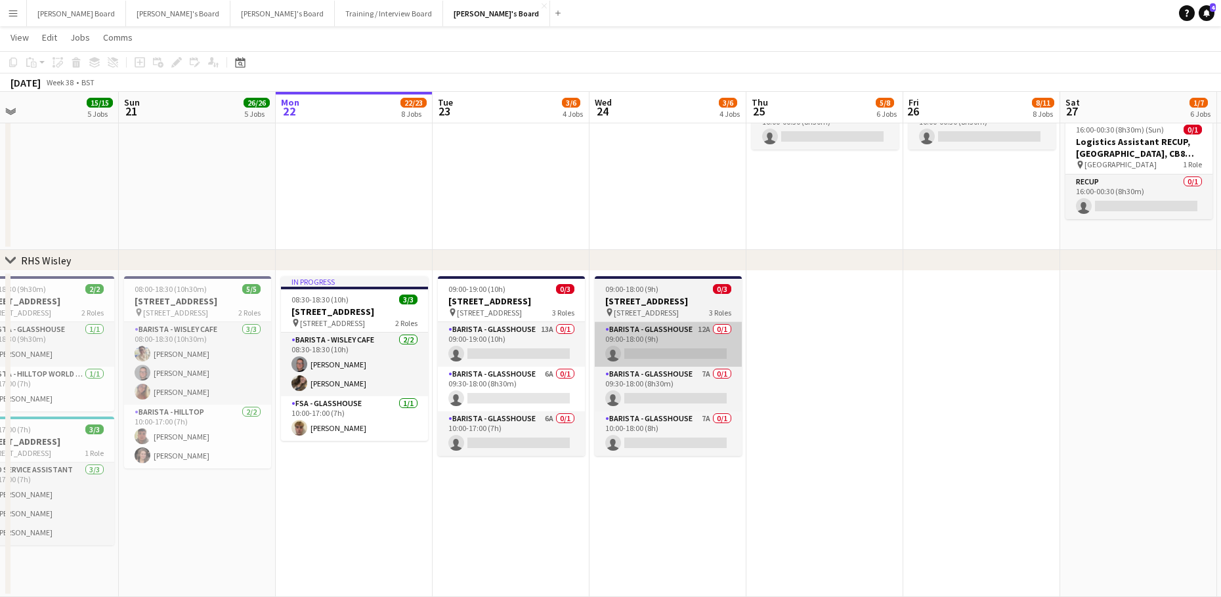
click at [545, 349] on app-card-role "Barista - Glasshouse 13A 0/1 09:00-19:00 (10h) single-neutral-actions" at bounding box center [511, 344] width 147 height 45
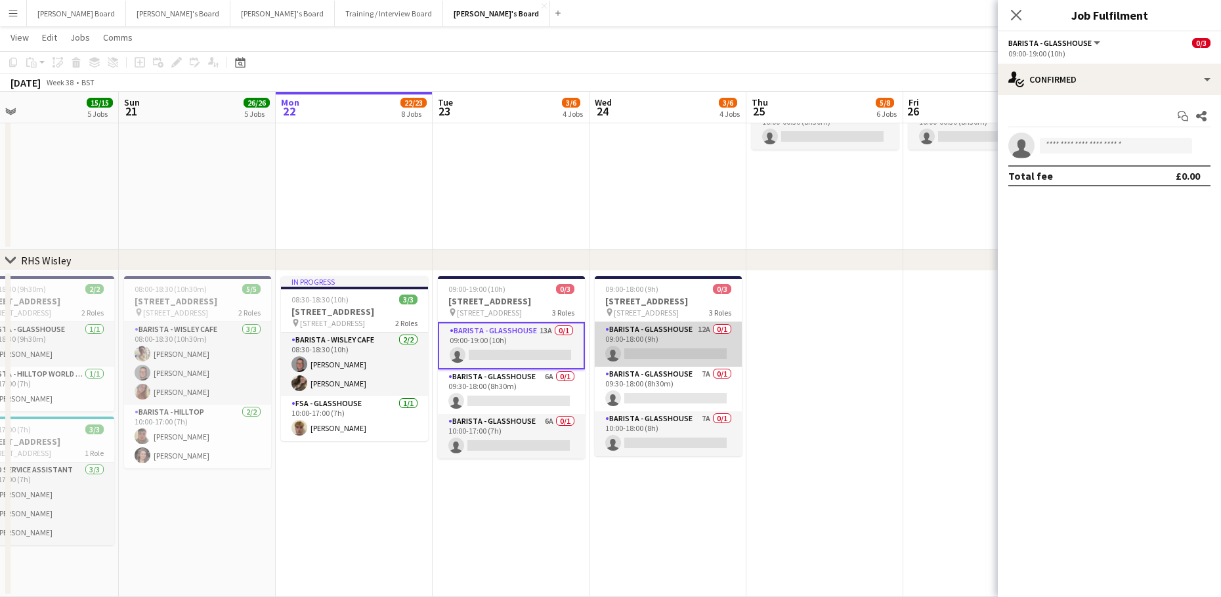
click at [689, 346] on app-card-role "Barista - Glasshouse 12A 0/1 09:00-18:00 (9h) single-neutral-actions" at bounding box center [668, 344] width 147 height 45
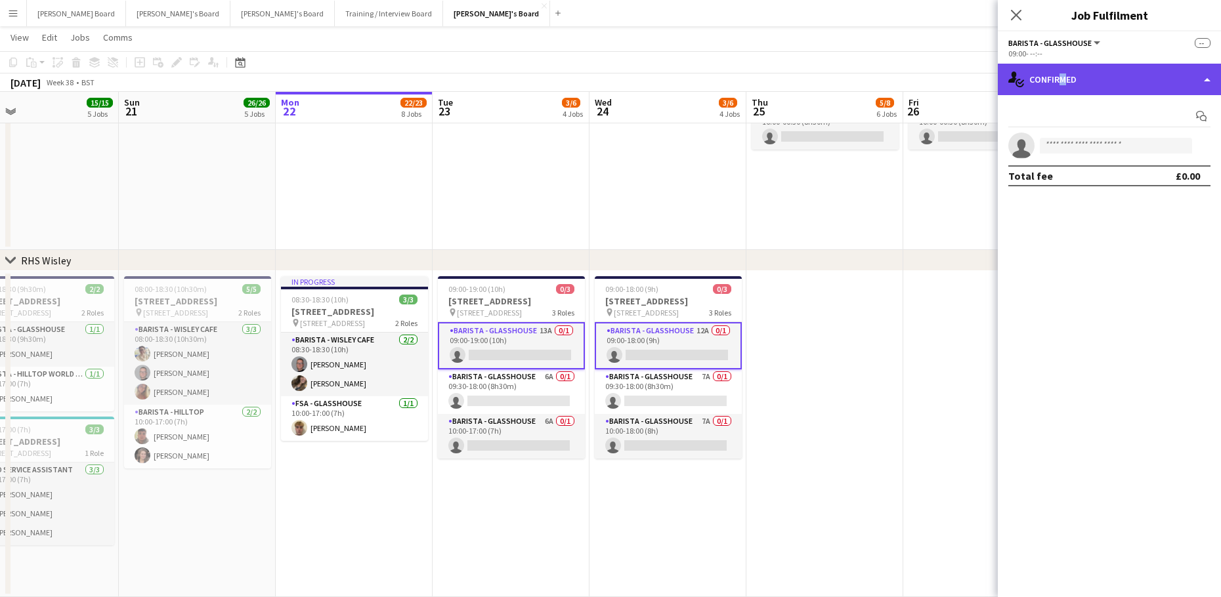
click at [1059, 77] on div "single-neutral-actions-check-2 Confirmed" at bounding box center [1109, 80] width 223 height 32
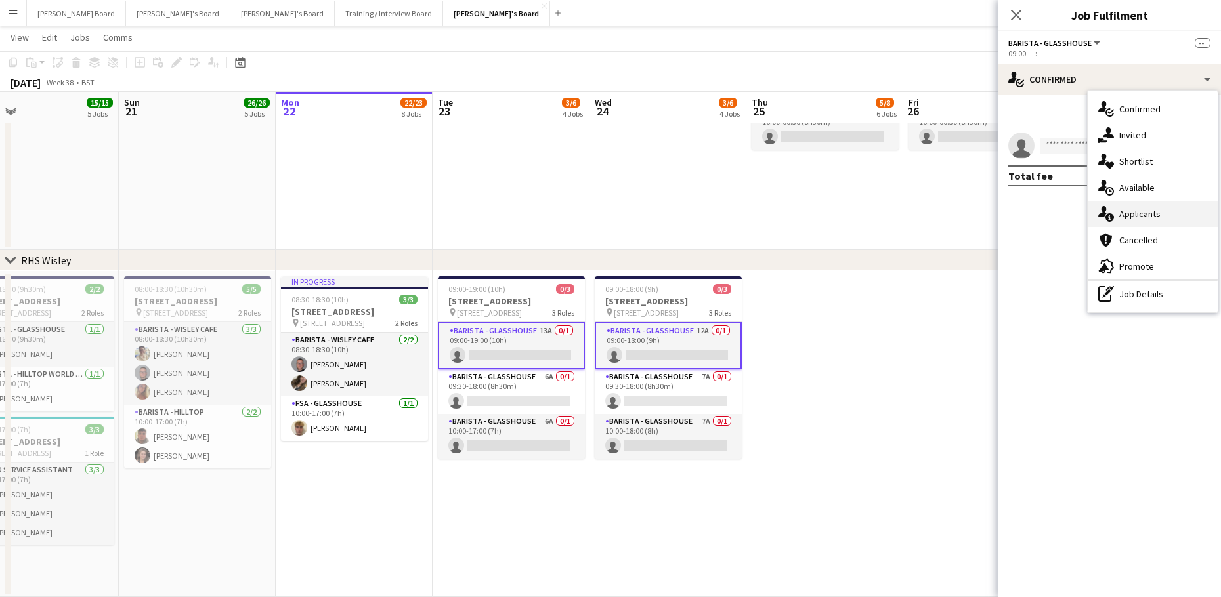
click at [1151, 205] on div "single-neutral-actions-information Applicants" at bounding box center [1153, 214] width 130 height 26
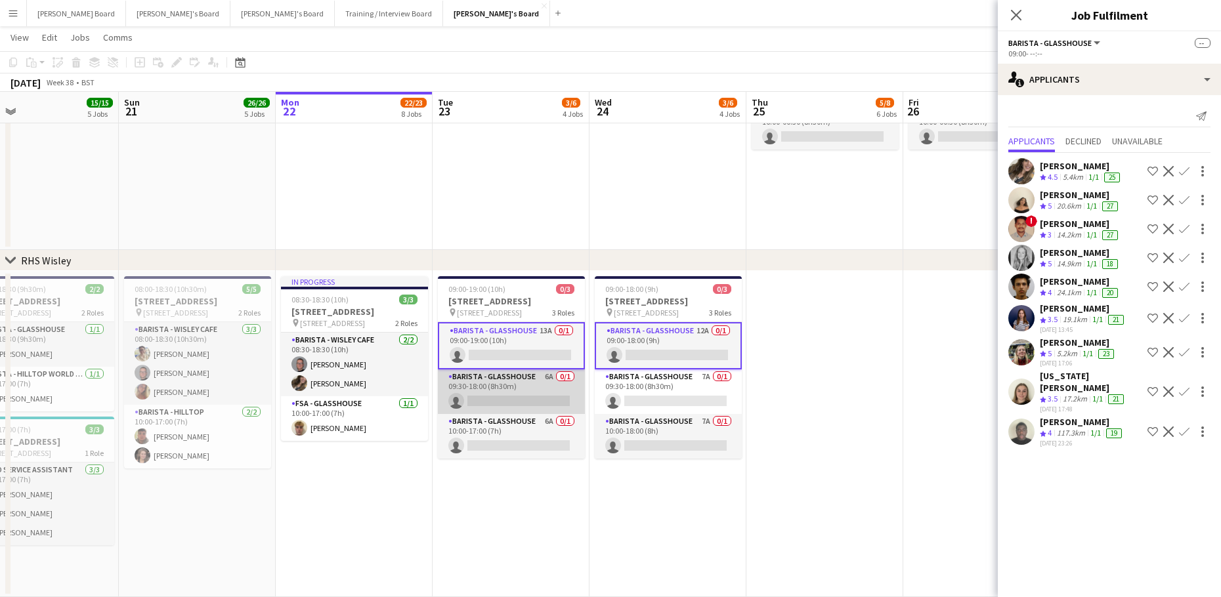
click at [492, 408] on app-card-role "Barista - Glasshouse 6A 0/1 09:30-18:00 (8h30m) single-neutral-actions" at bounding box center [511, 392] width 147 height 45
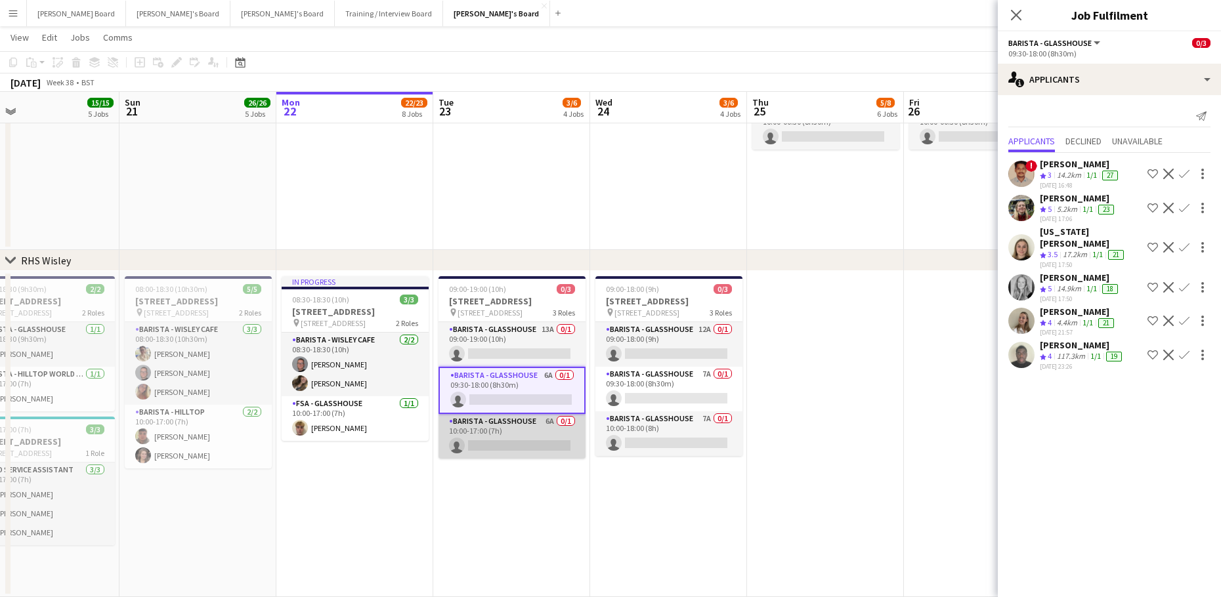
scroll to position [0, 349]
click at [511, 457] on app-card-role "Barista - Glasshouse 6A 0/1 10:00-17:00 (7h) single-neutral-actions" at bounding box center [513, 436] width 147 height 45
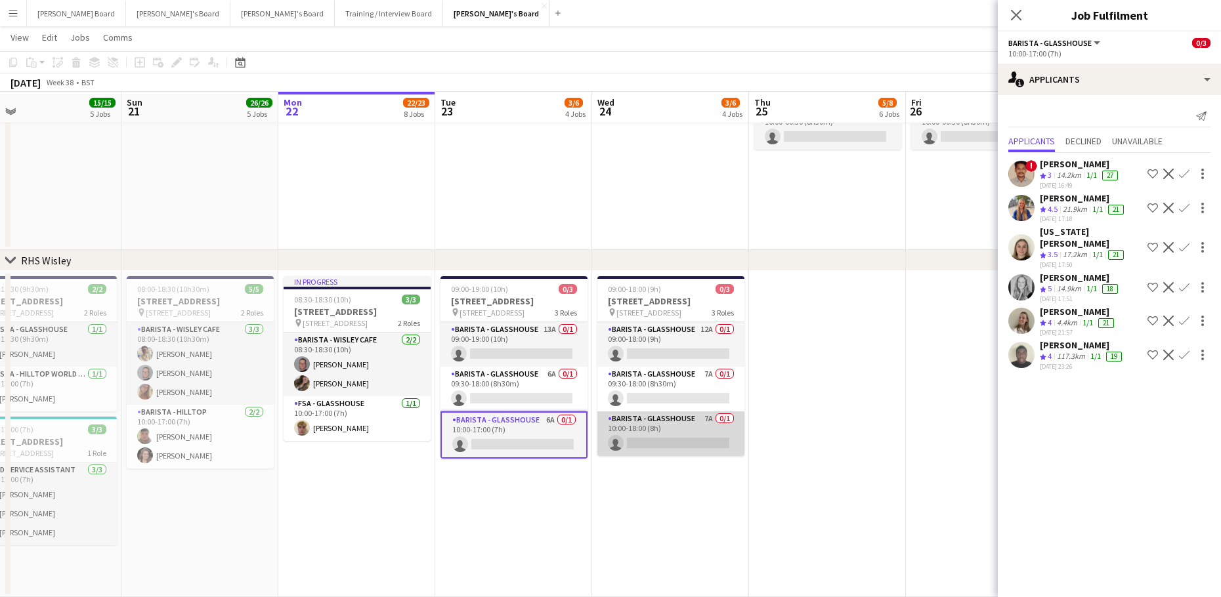
click at [662, 431] on app-card-role "Barista - Glasshouse 7A 0/1 10:00-18:00 (8h) single-neutral-actions" at bounding box center [670, 434] width 147 height 45
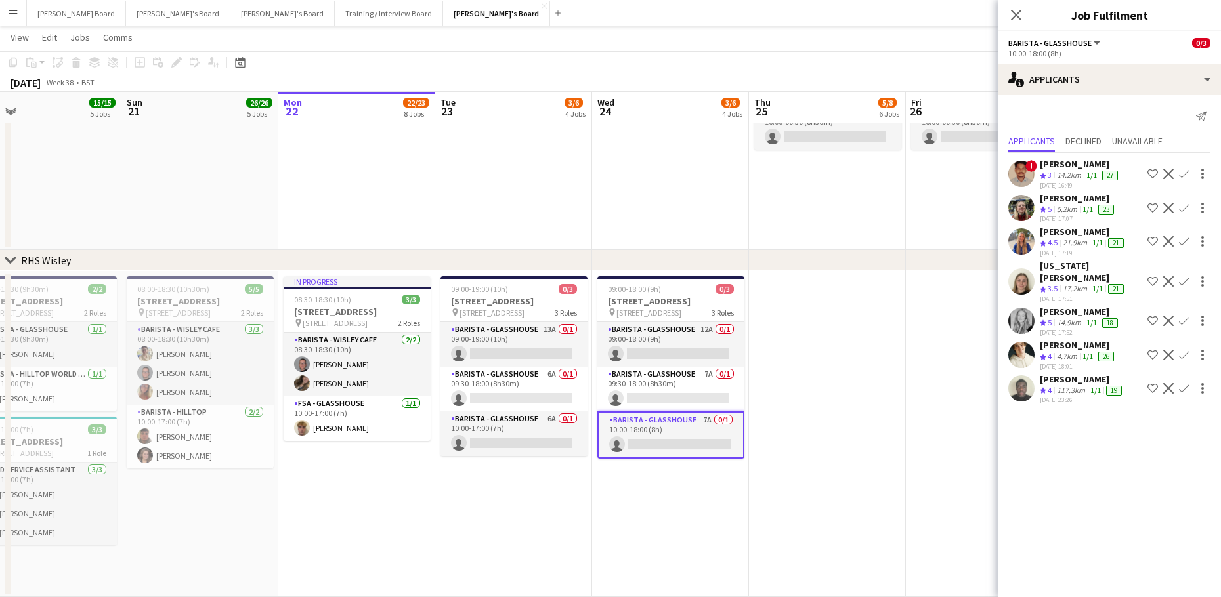
drag, startPoint x: 1064, startPoint y: 234, endPoint x: 1046, endPoint y: 218, distance: 24.2
click at [1063, 232] on div "[PERSON_NAME]" at bounding box center [1083, 232] width 87 height 12
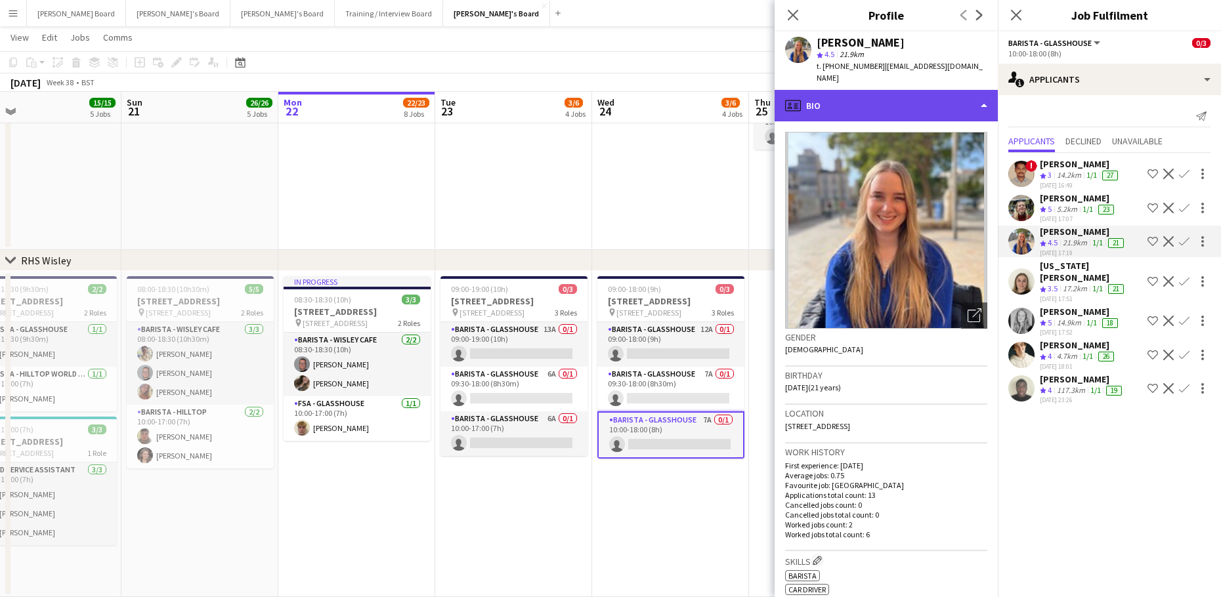
drag, startPoint x: 890, startPoint y: 79, endPoint x: 918, endPoint y: 127, distance: 56.2
click at [890, 90] on div "profile Bio" at bounding box center [886, 106] width 223 height 32
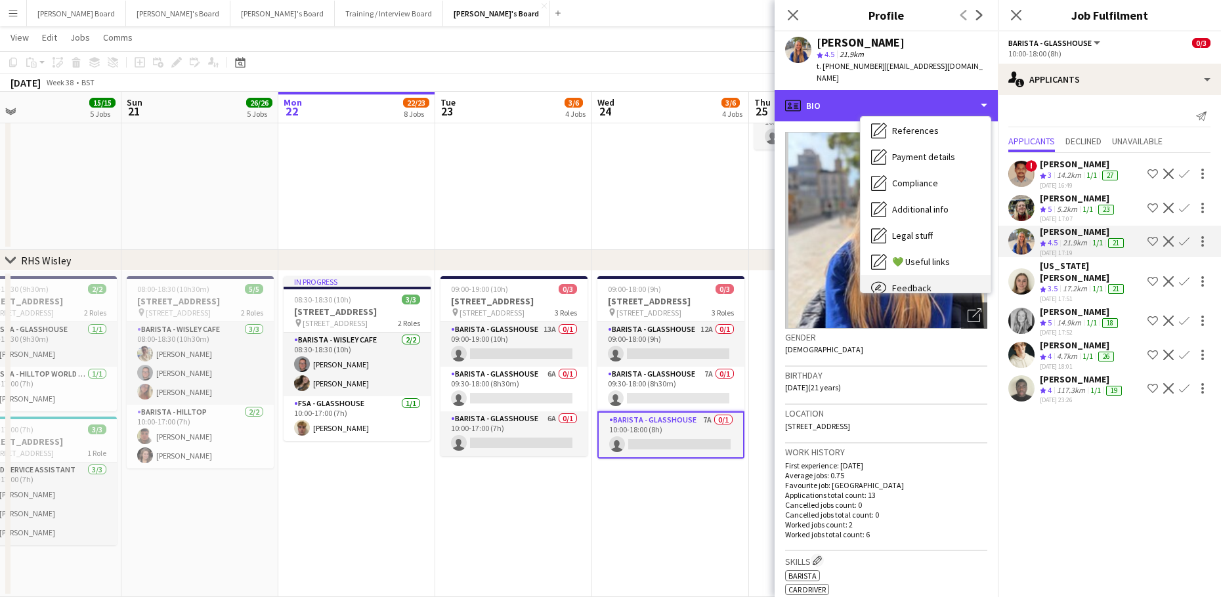
scroll to position [202, 0]
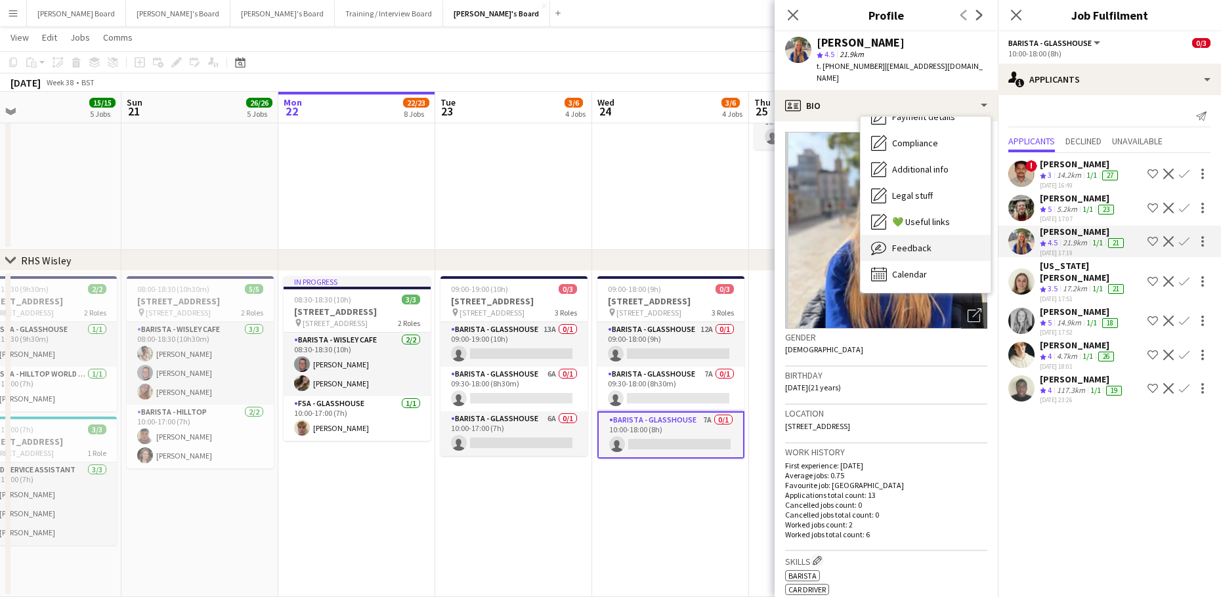
click at [933, 235] on div "Feedback Feedback" at bounding box center [926, 248] width 130 height 26
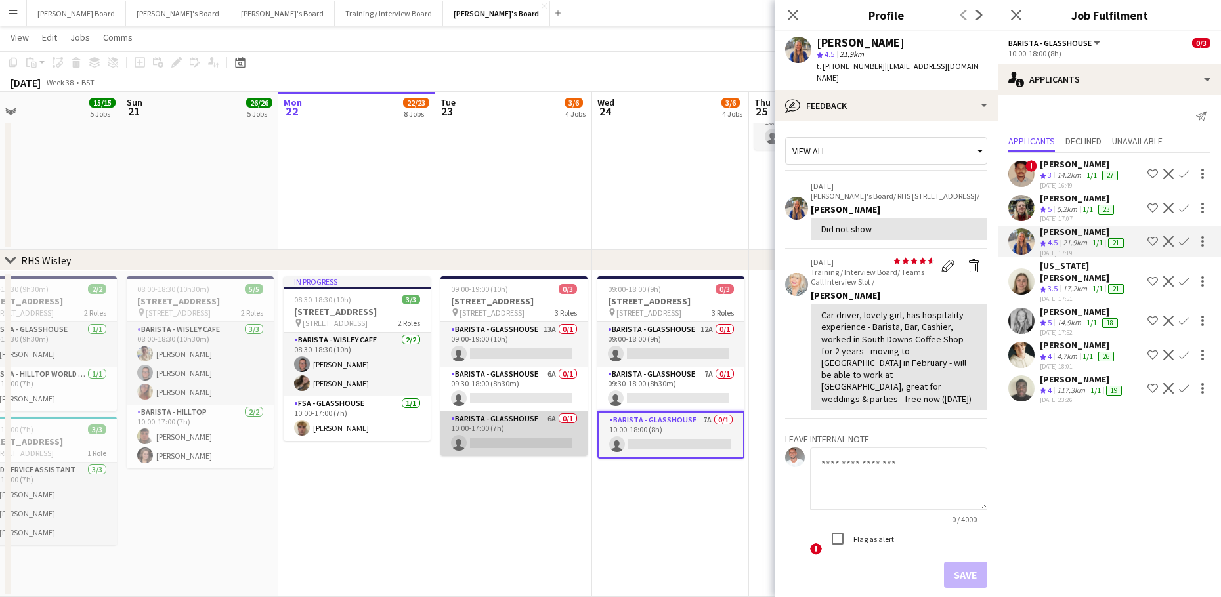
click at [549, 446] on app-card-role "Barista - Glasshouse 6A 0/1 10:00-17:00 (7h) single-neutral-actions" at bounding box center [513, 434] width 147 height 45
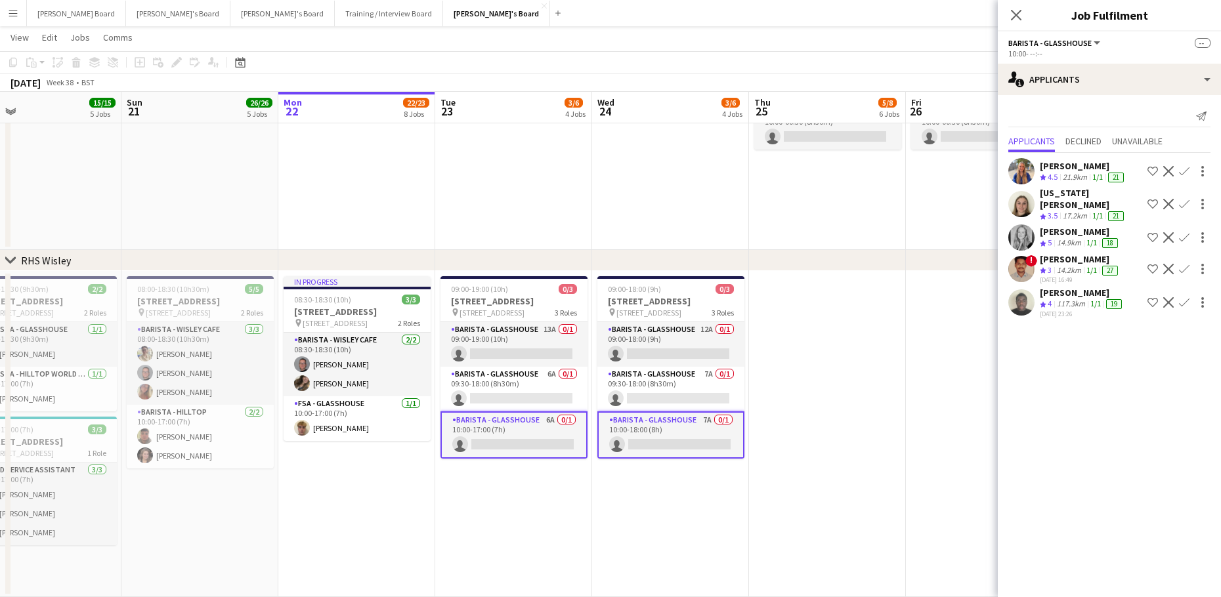
click at [1164, 171] on app-icon "Decline" at bounding box center [1168, 171] width 11 height 11
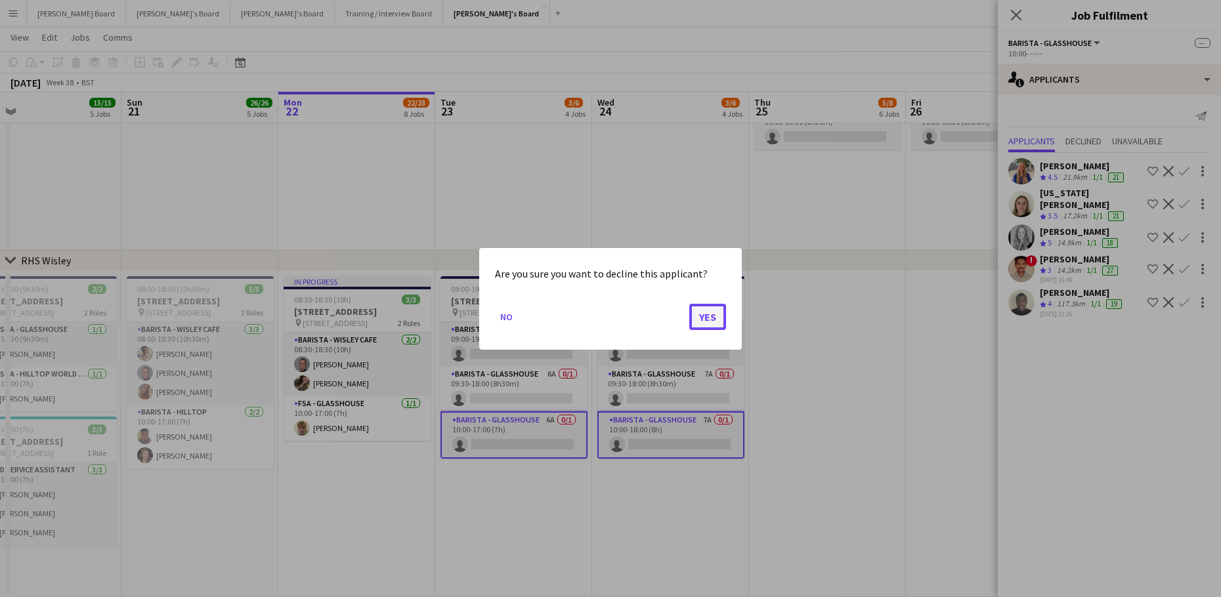
click at [720, 310] on button "Yes" at bounding box center [707, 316] width 37 height 26
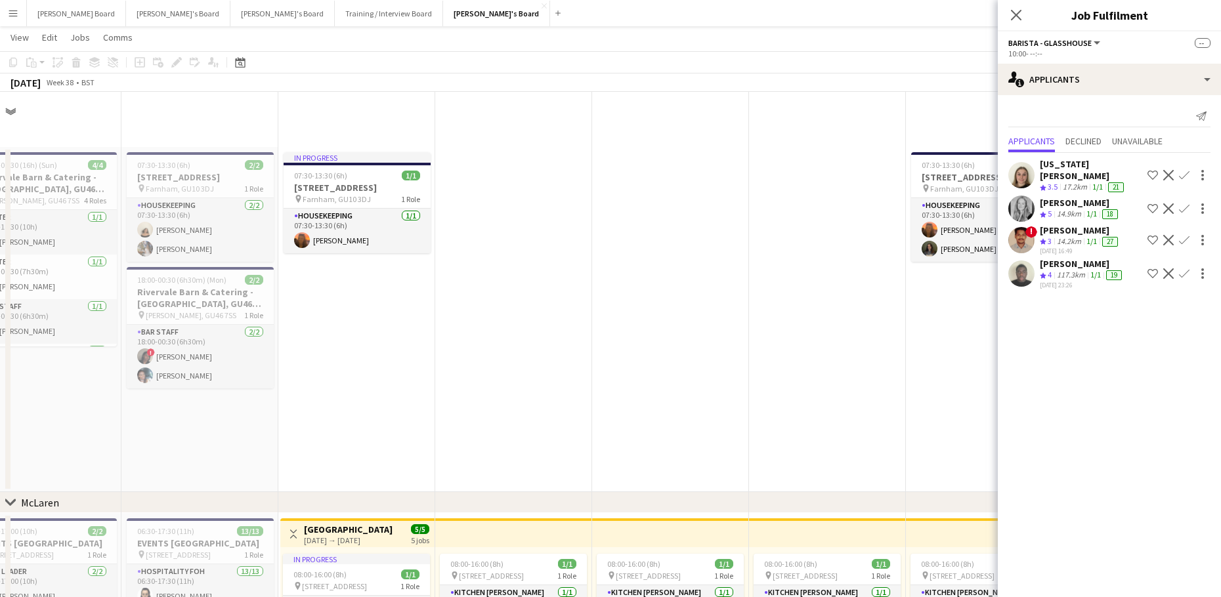
scroll to position [2573, 0]
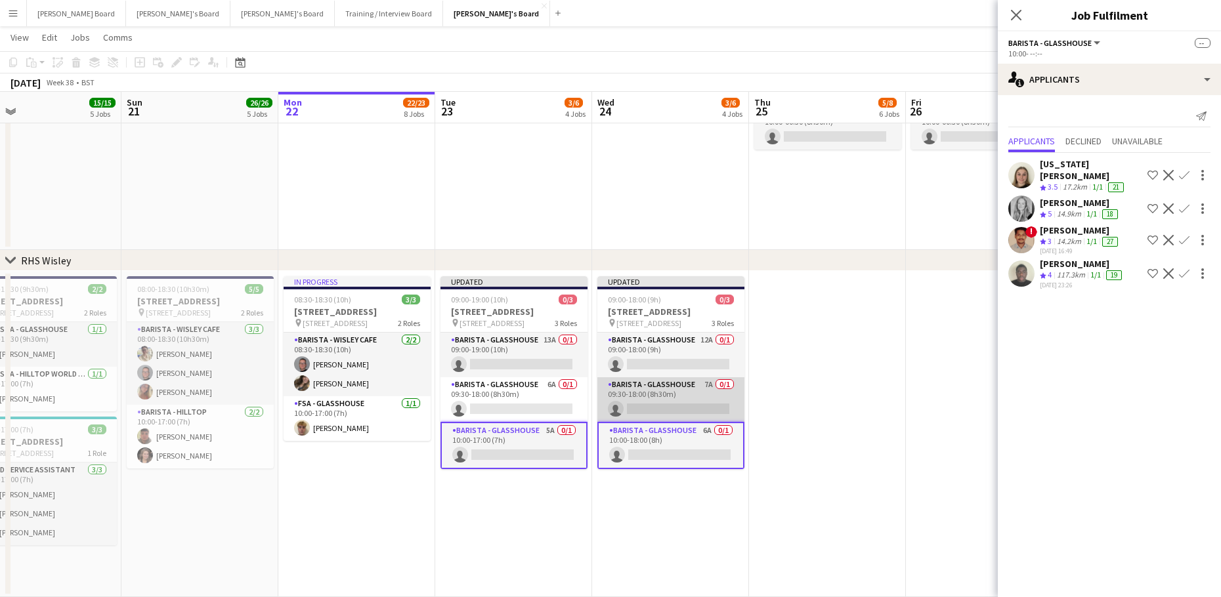
click at [661, 414] on app-card-role "Barista - Glasshouse 7A 0/1 09:30-18:00 (8h30m) single-neutral-actions" at bounding box center [670, 399] width 147 height 45
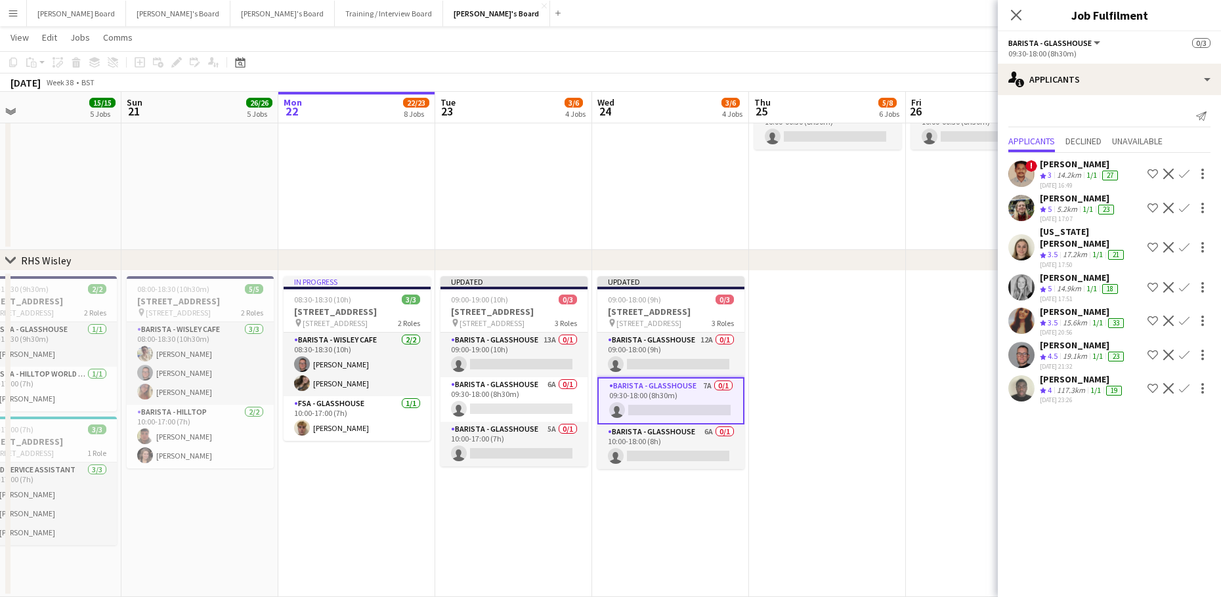
click at [836, 438] on app-date-cell at bounding box center [827, 434] width 157 height 326
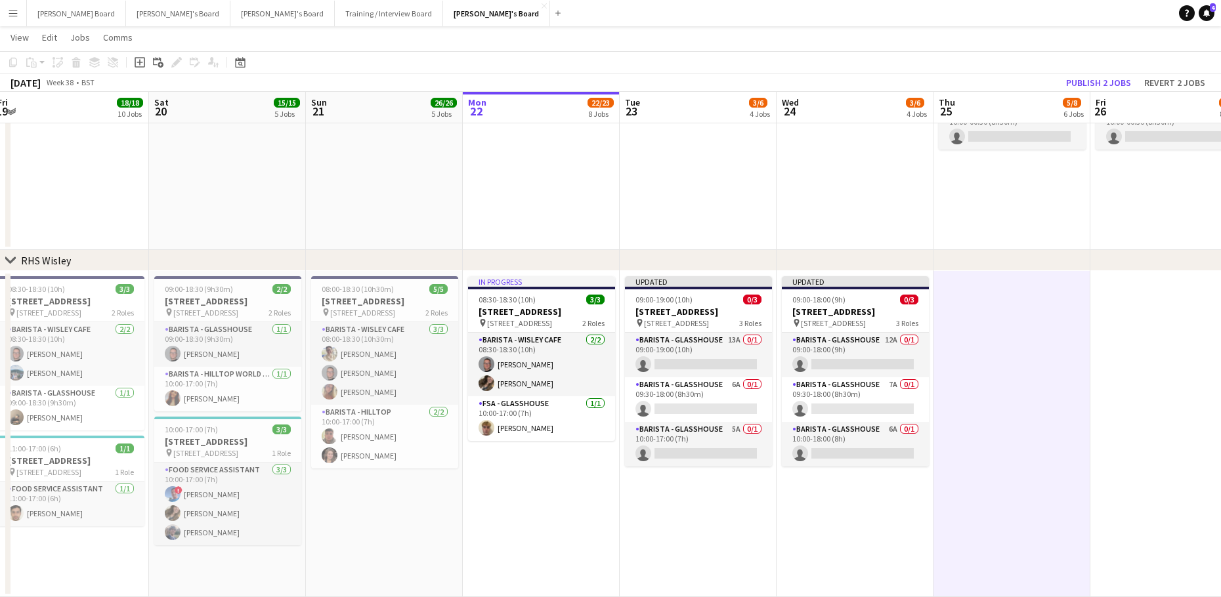
drag, startPoint x: 351, startPoint y: 424, endPoint x: 497, endPoint y: 386, distance: 151.3
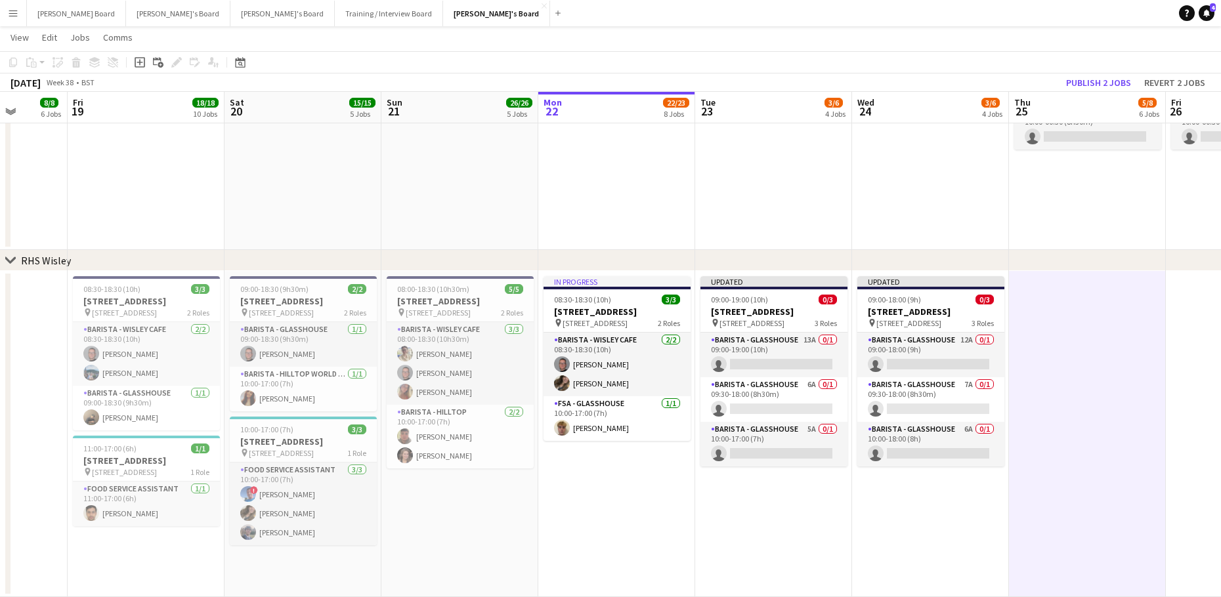
drag, startPoint x: 369, startPoint y: 407, endPoint x: 663, endPoint y: 368, distance: 296.7
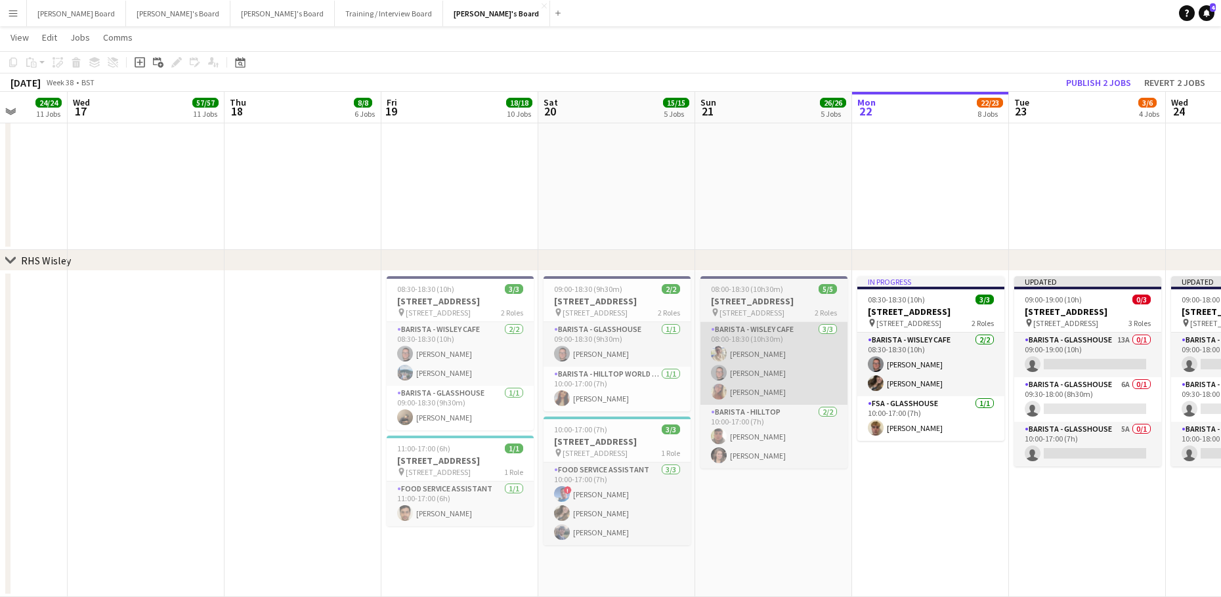
scroll to position [0, 279]
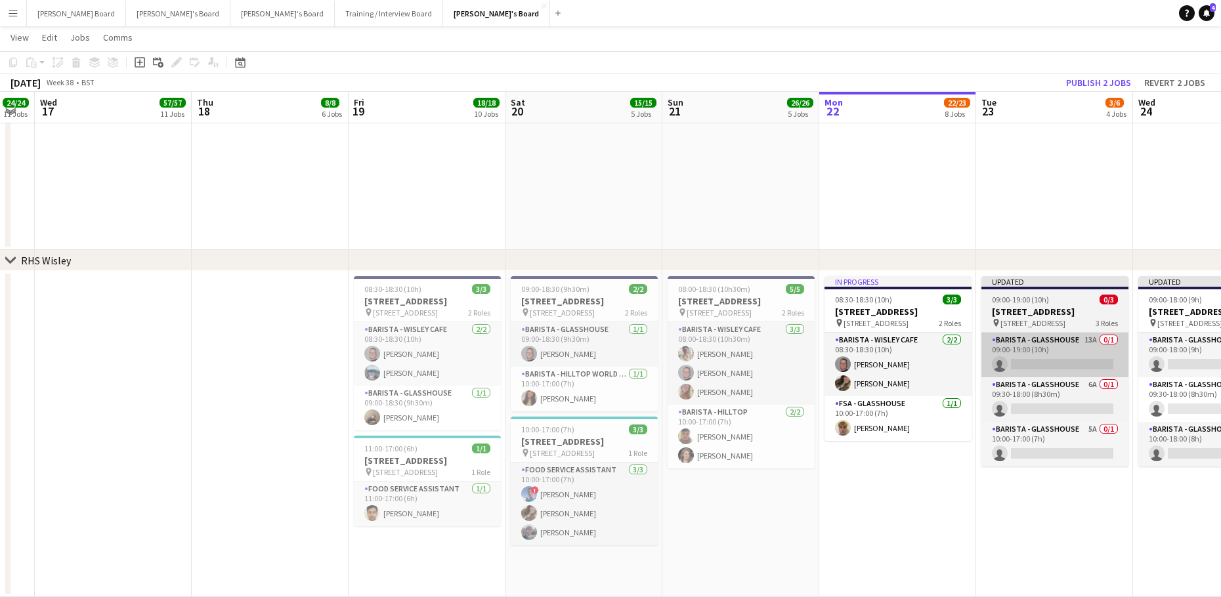
drag, startPoint x: 1046, startPoint y: 386, endPoint x: 675, endPoint y: 389, distance: 370.9
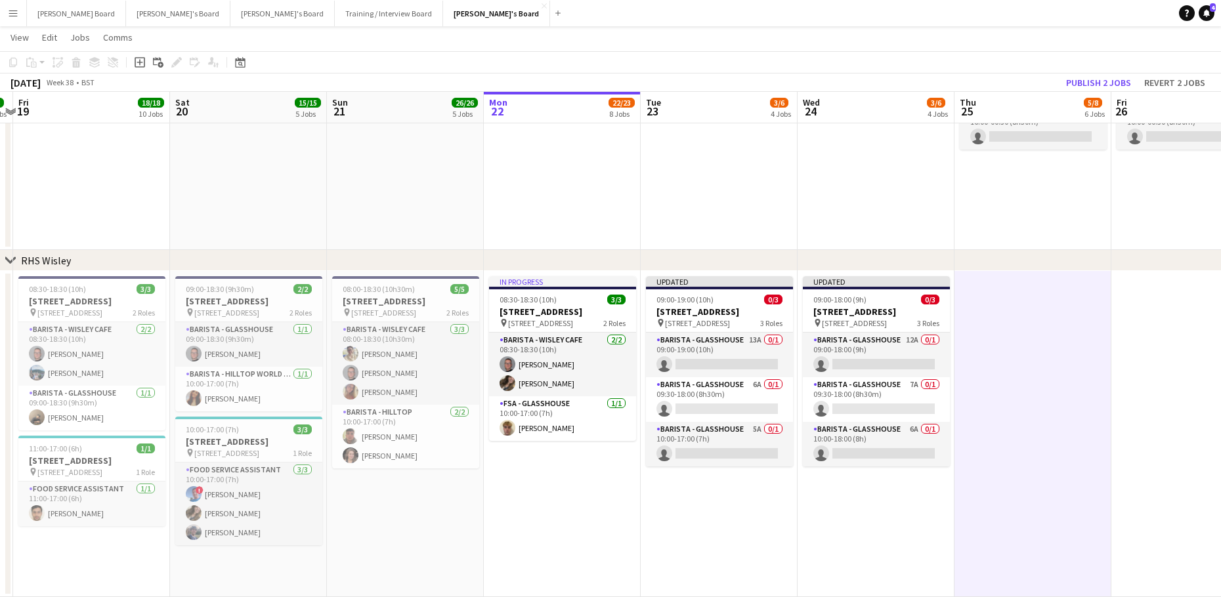
drag, startPoint x: 880, startPoint y: 473, endPoint x: 813, endPoint y: 473, distance: 67.0
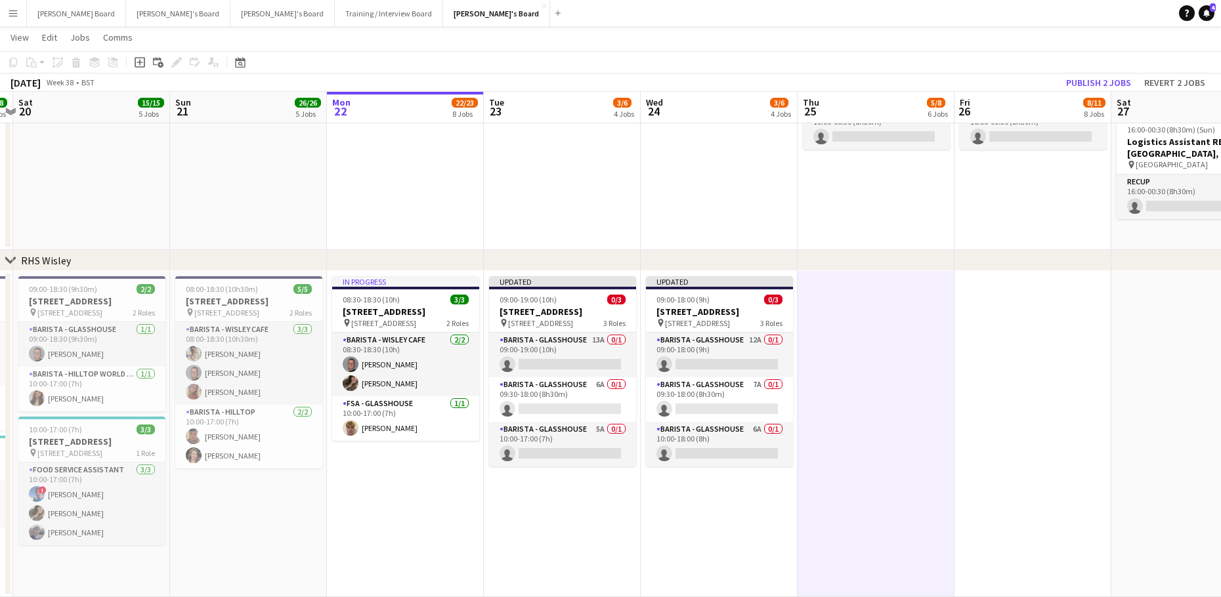
scroll to position [0, 470]
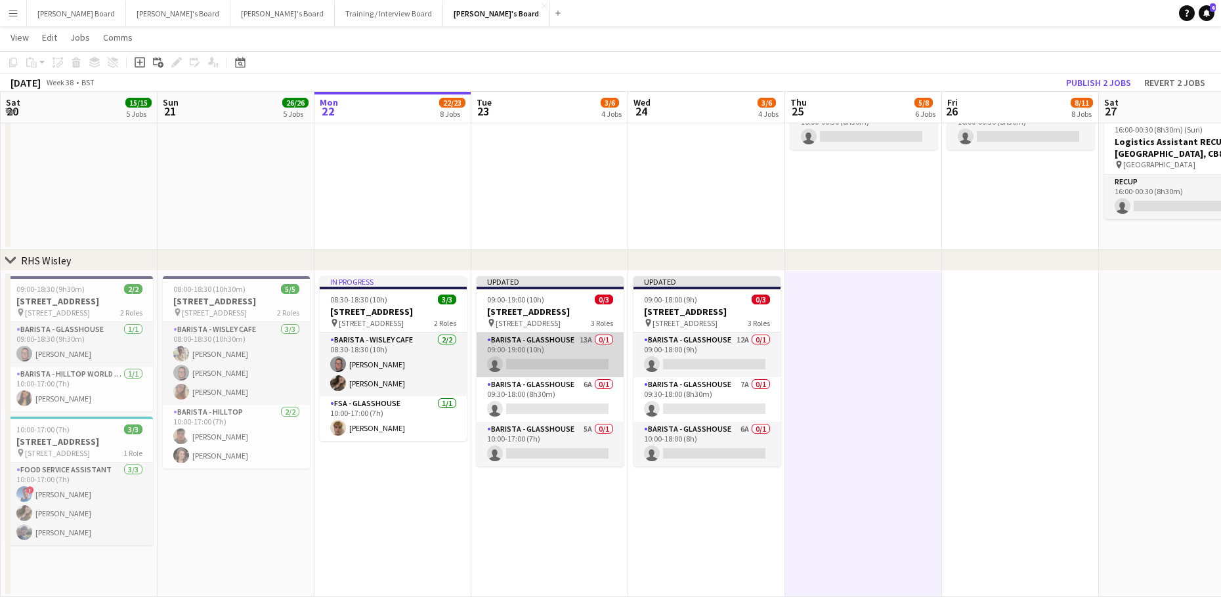
click at [538, 362] on app-card-role "Barista - Glasshouse 13A 0/1 09:00-19:00 (10h) single-neutral-actions" at bounding box center [550, 355] width 147 height 45
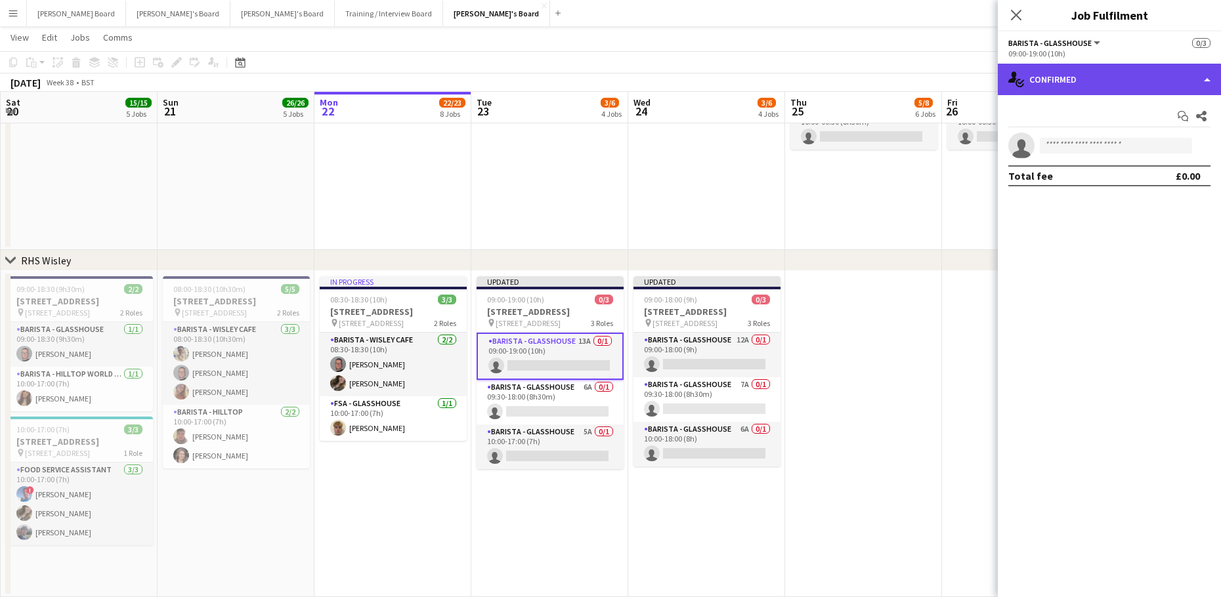
click at [1125, 95] on div "single-neutral-actions-check-2 Confirmed" at bounding box center [1109, 80] width 223 height 32
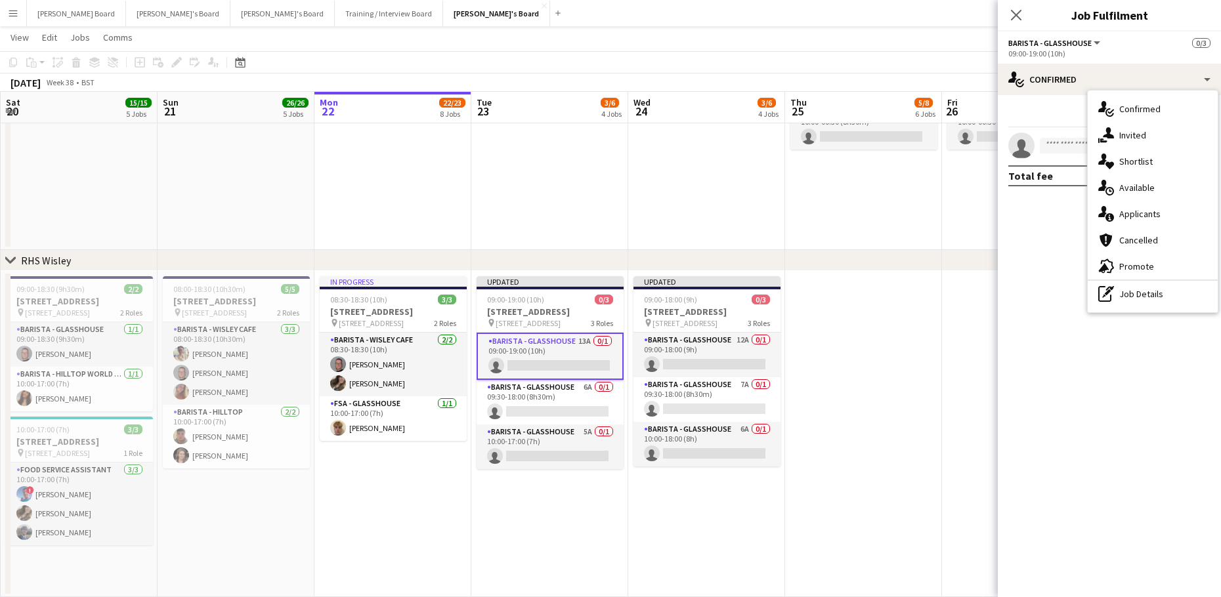
drag, startPoint x: 1142, startPoint y: 234, endPoint x: 1139, endPoint y: 223, distance: 11.0
click at [1140, 232] on div "cancellation Cancelled" at bounding box center [1153, 240] width 130 height 26
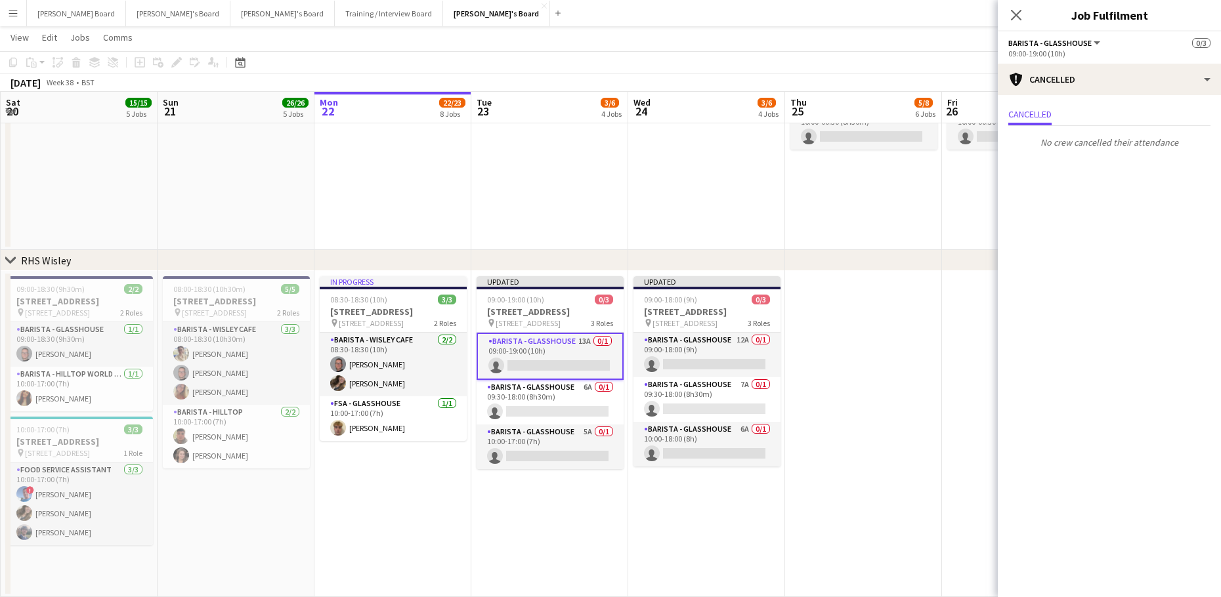
click at [1138, 223] on mat-expansion-panel "Cancellations Cancellations Cancelled No crew cancelled their attendance" at bounding box center [1109, 346] width 223 height 502
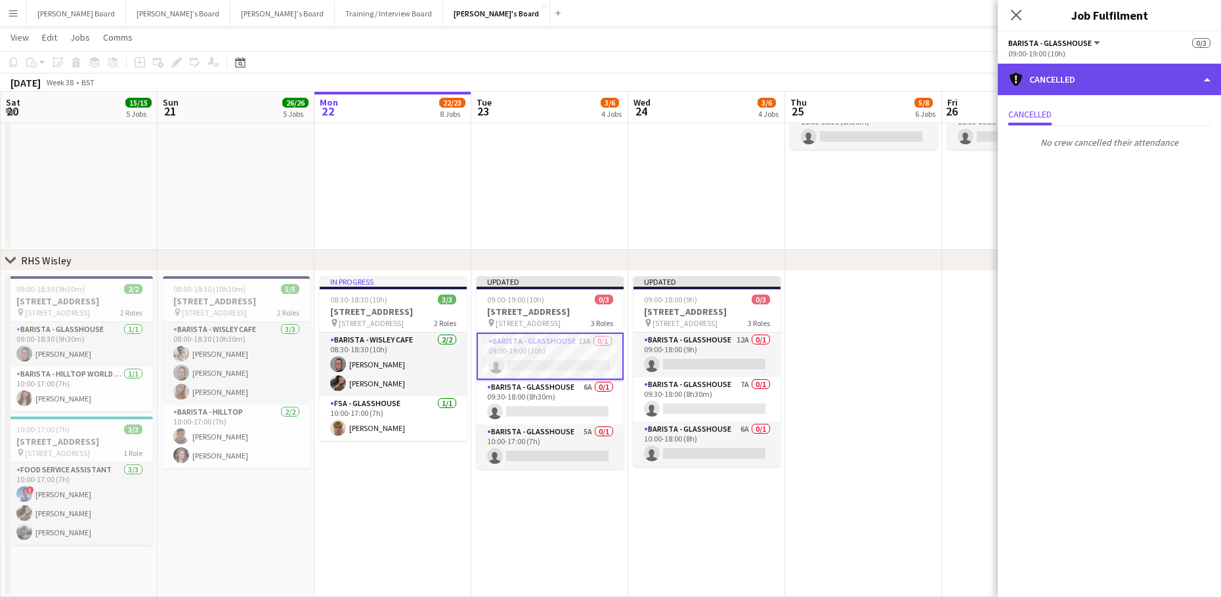
click at [1022, 72] on icon "cancellation" at bounding box center [1016, 80] width 16 height 16
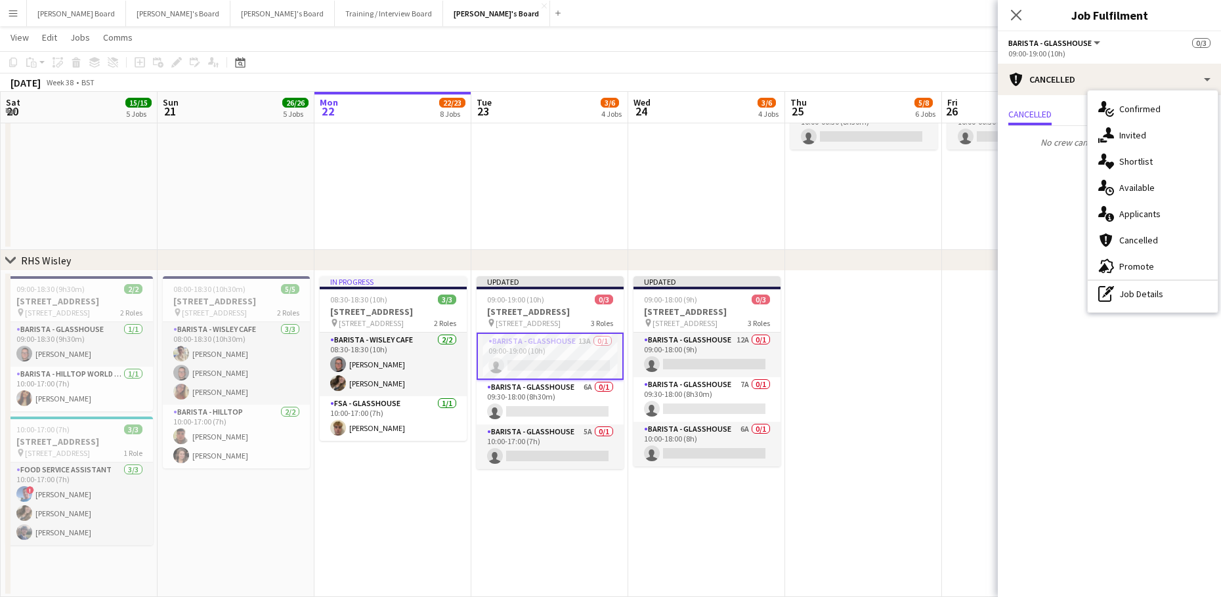
click at [1122, 222] on div "single-neutral-actions-information Applicants" at bounding box center [1153, 214] width 130 height 26
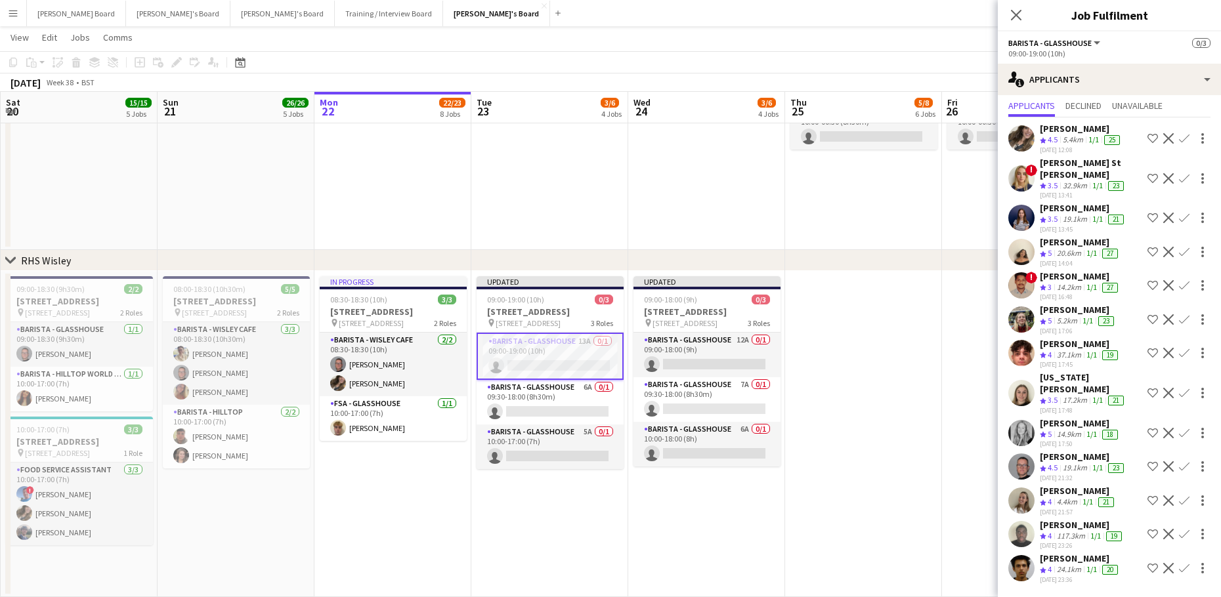
scroll to position [71, 0]
click at [1176, 459] on button "Confirm" at bounding box center [1184, 467] width 16 height 16
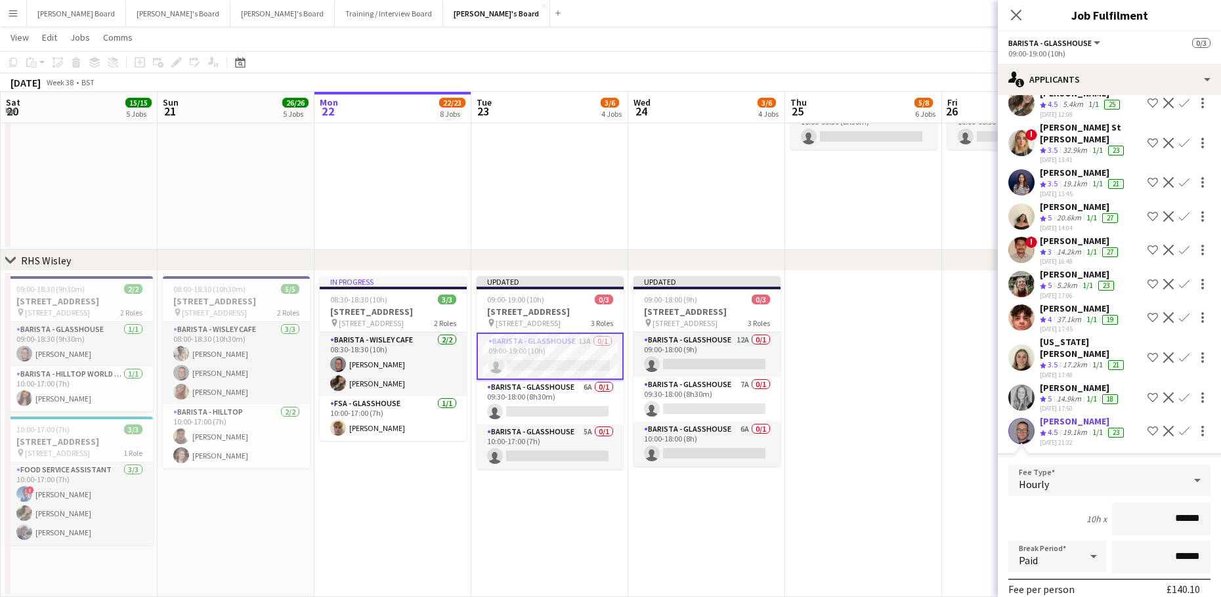
scroll to position [246, 0]
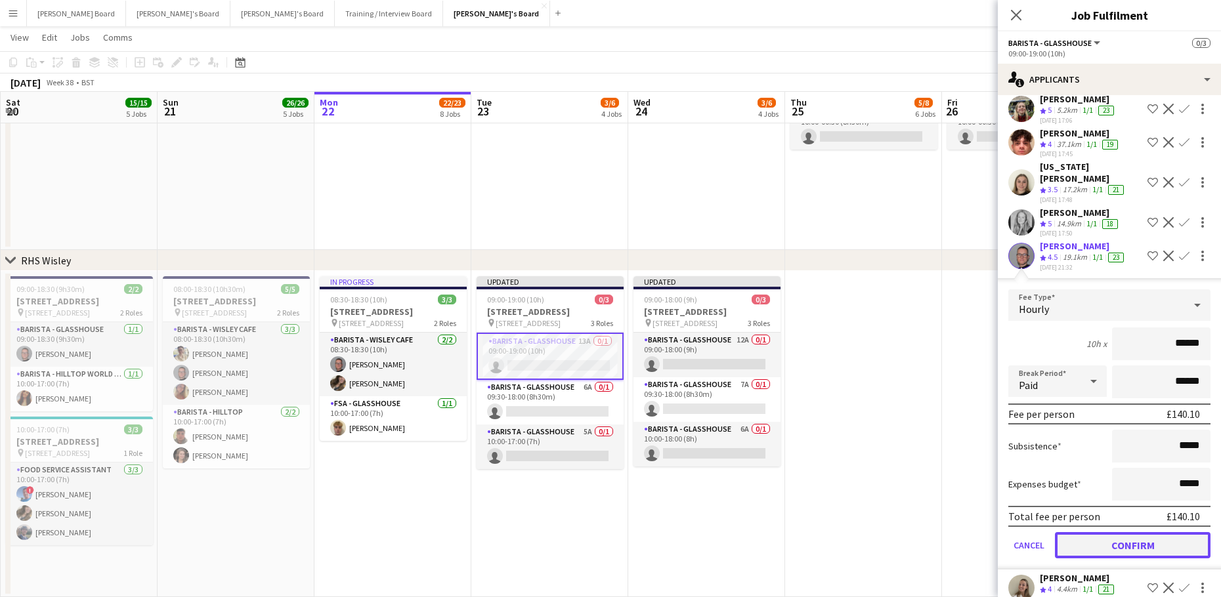
click at [1100, 532] on button "Confirm" at bounding box center [1133, 545] width 156 height 26
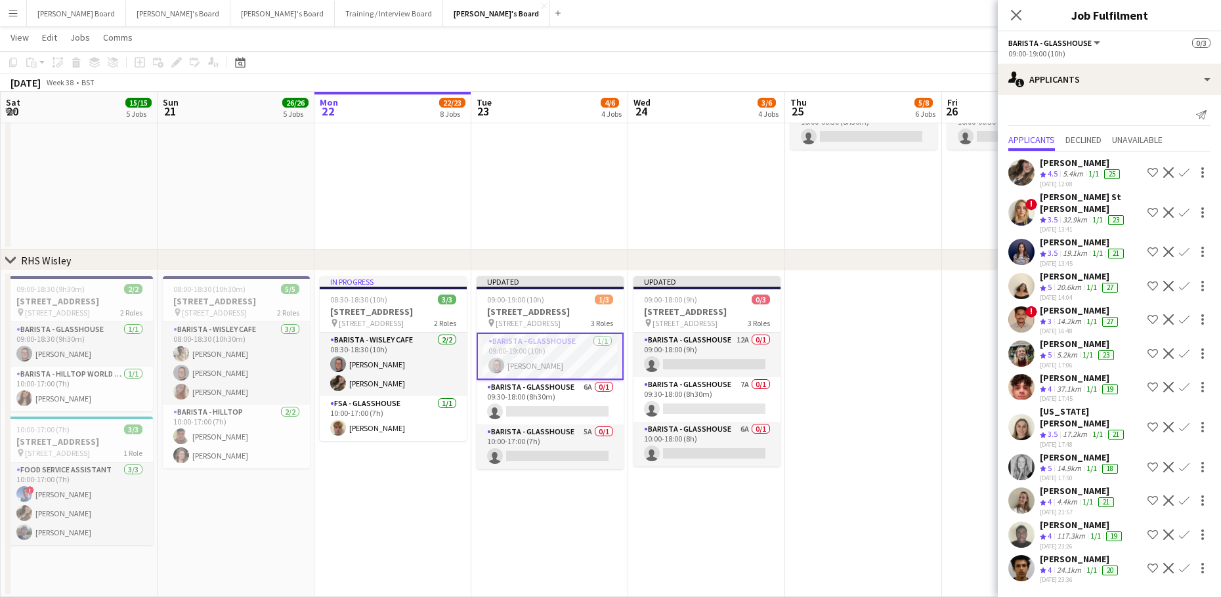
scroll to position [0, 0]
click at [742, 372] on app-card-role "Barista - Glasshouse 12A 0/1 09:00-18:00 (9h) single-neutral-actions" at bounding box center [706, 355] width 147 height 45
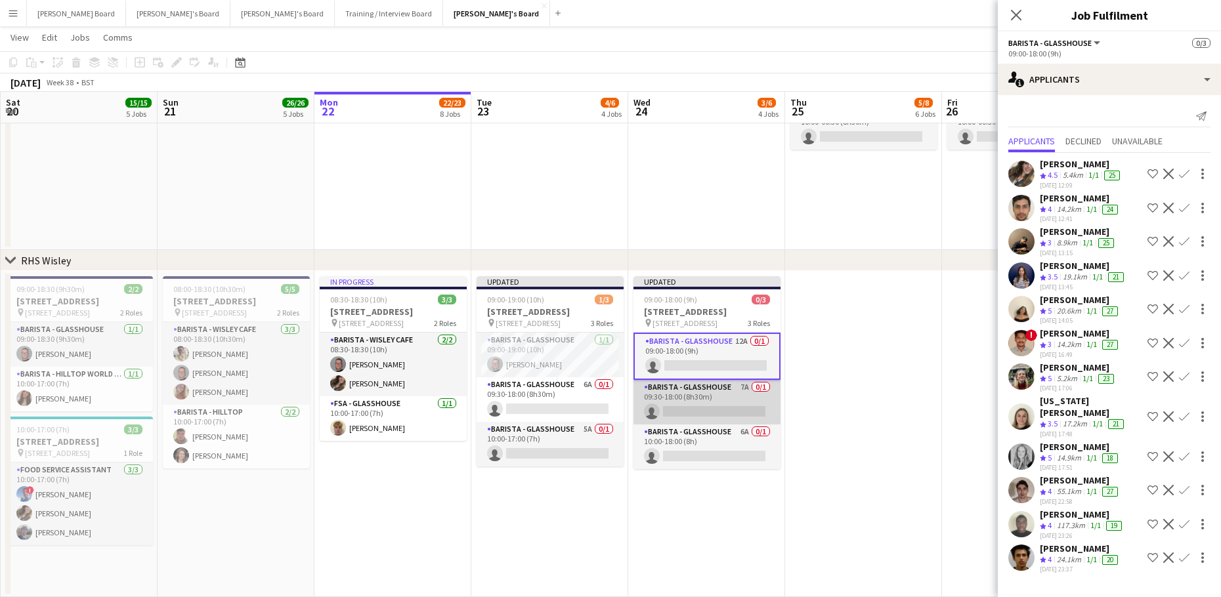
click at [727, 393] on app-card-role "Barista - Glasshouse 7A 0/1 09:30-18:00 (8h30m) single-neutral-actions" at bounding box center [706, 402] width 147 height 45
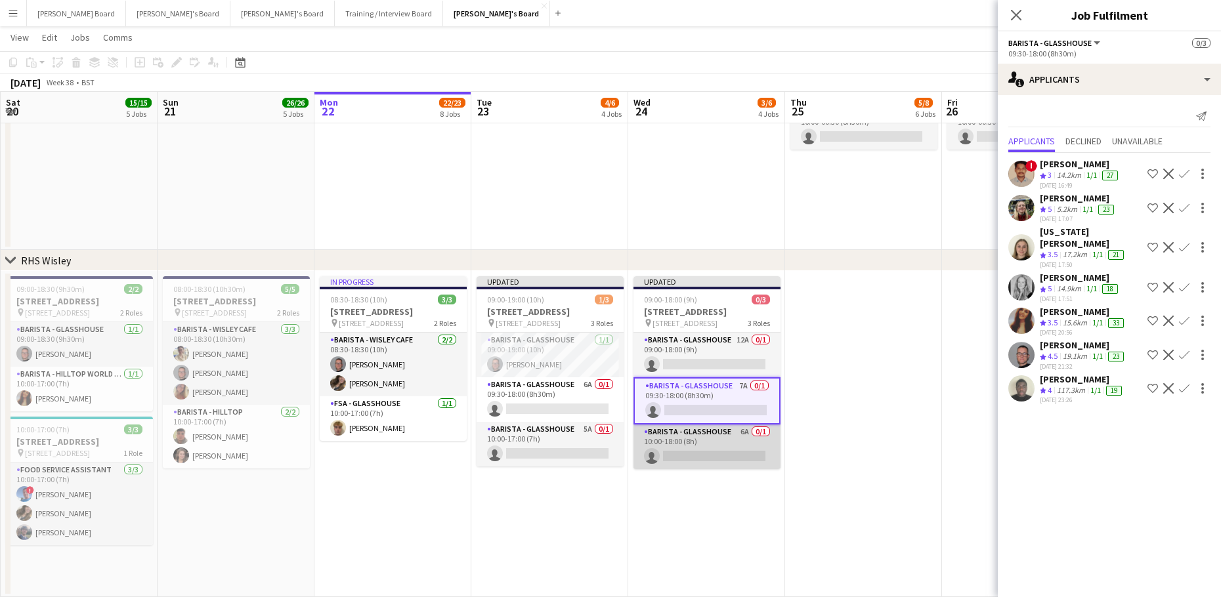
click at [723, 442] on app-card-role "Barista - Glasshouse 6A 0/1 10:00-18:00 (8h) single-neutral-actions" at bounding box center [706, 447] width 147 height 45
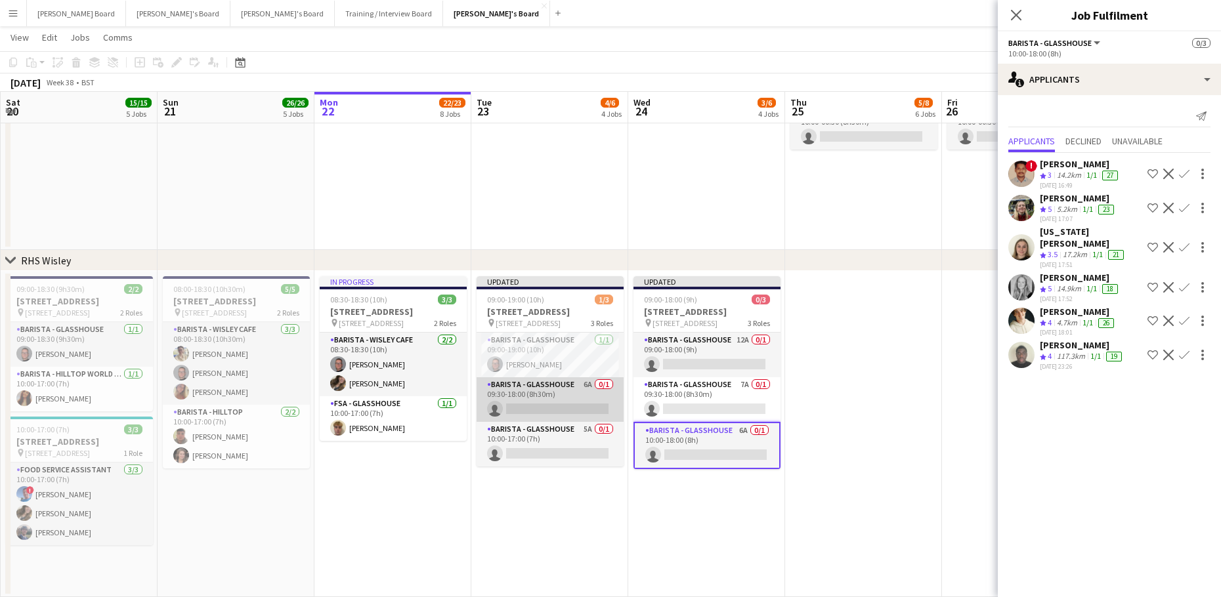
click at [526, 395] on app-card-role "Barista - Glasshouse 6A 0/1 09:30-18:00 (8h30m) single-neutral-actions" at bounding box center [550, 399] width 147 height 45
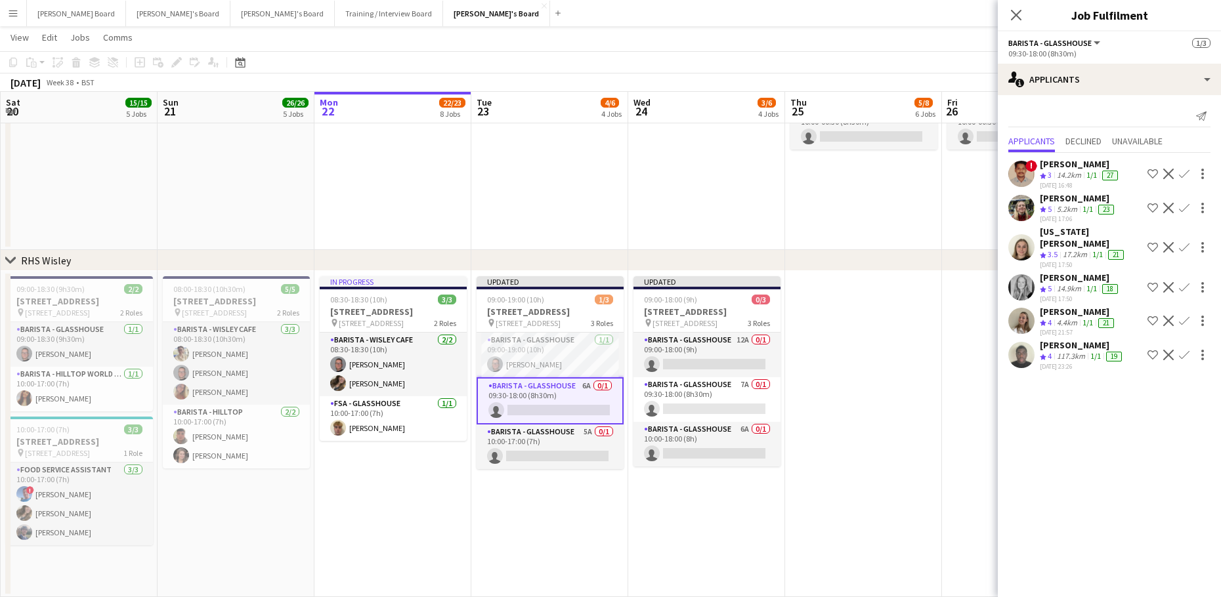
drag, startPoint x: 617, startPoint y: 516, endPoint x: 574, endPoint y: 476, distance: 58.5
click at [614, 516] on app-date-cell "Updated 09:00-19:00 (10h) [STREET_ADDRESS] pin Woking, GU23 6QB 3 Roles Barista…" at bounding box center [549, 434] width 157 height 326
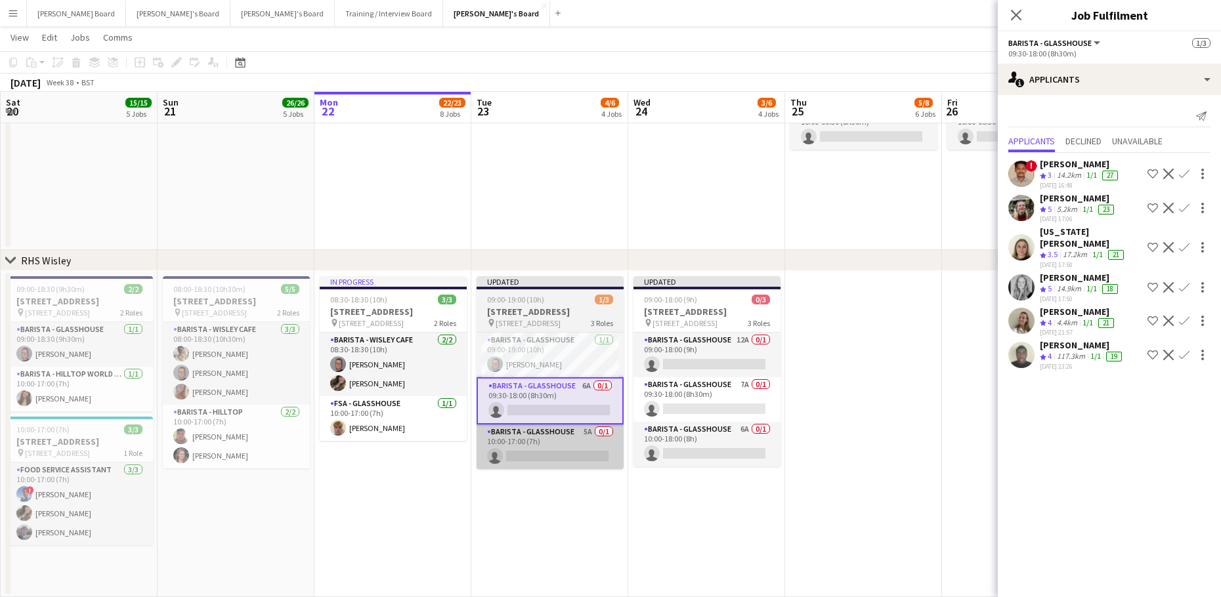
scroll to position [0, 473]
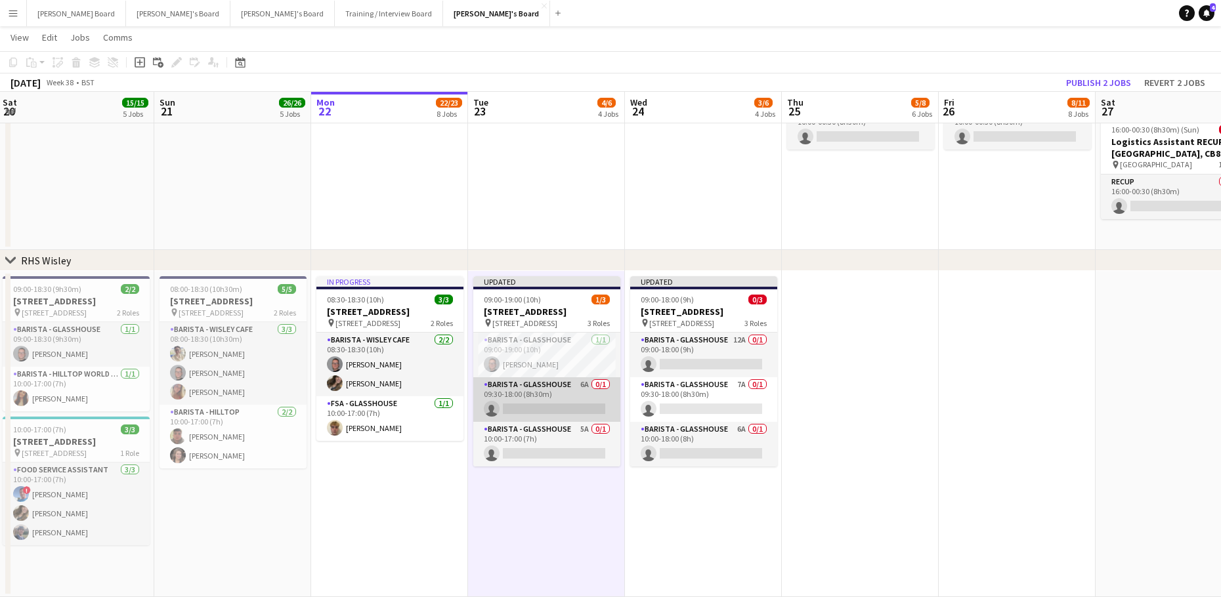
click at [527, 395] on app-card-role "Barista - Glasshouse 6A 0/1 09:30-18:00 (8h30m) single-neutral-actions" at bounding box center [546, 399] width 147 height 45
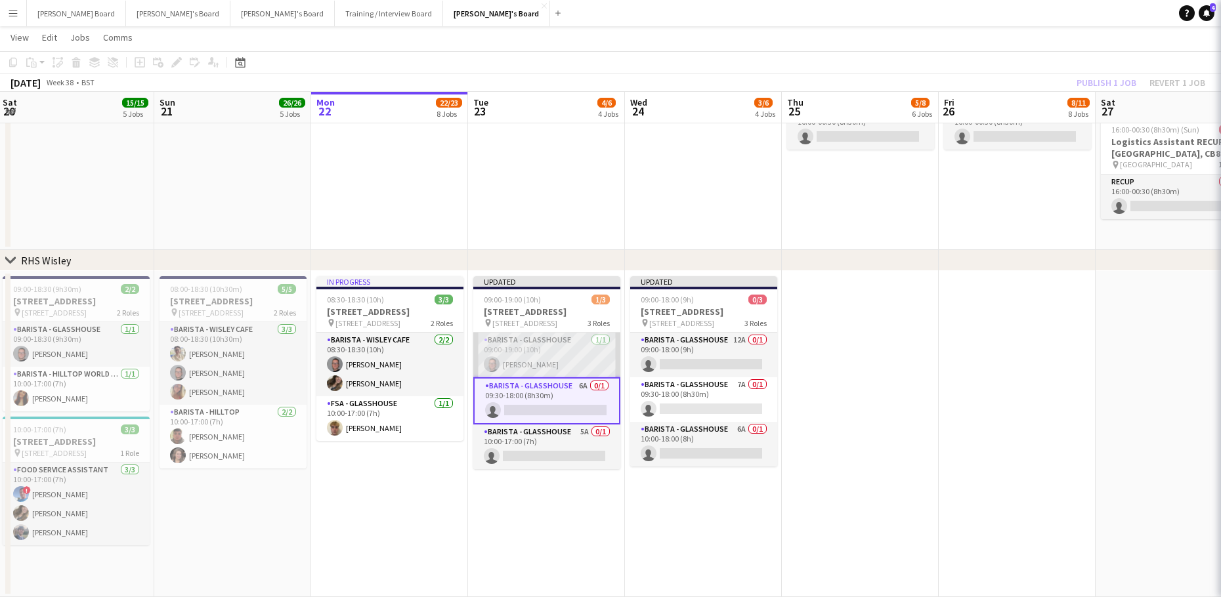
click at [537, 369] on app-card-role "Barista - Glasshouse [DATE] 09:00-19:00 (10h) [PERSON_NAME]" at bounding box center [546, 355] width 147 height 45
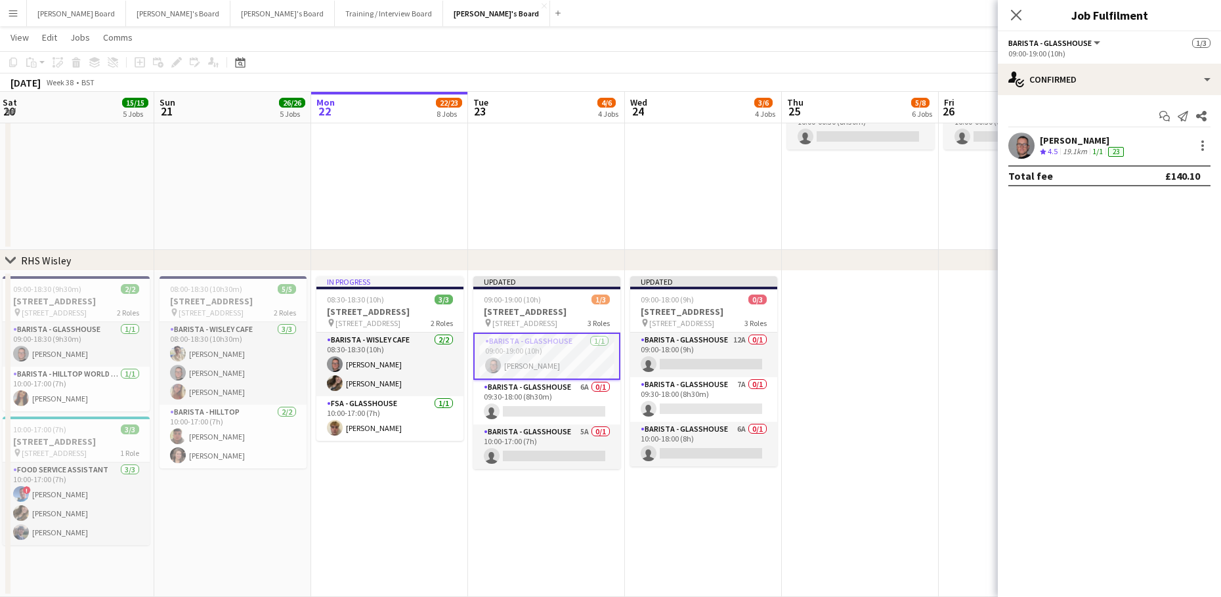
click at [1048, 142] on div "[PERSON_NAME]" at bounding box center [1083, 141] width 87 height 12
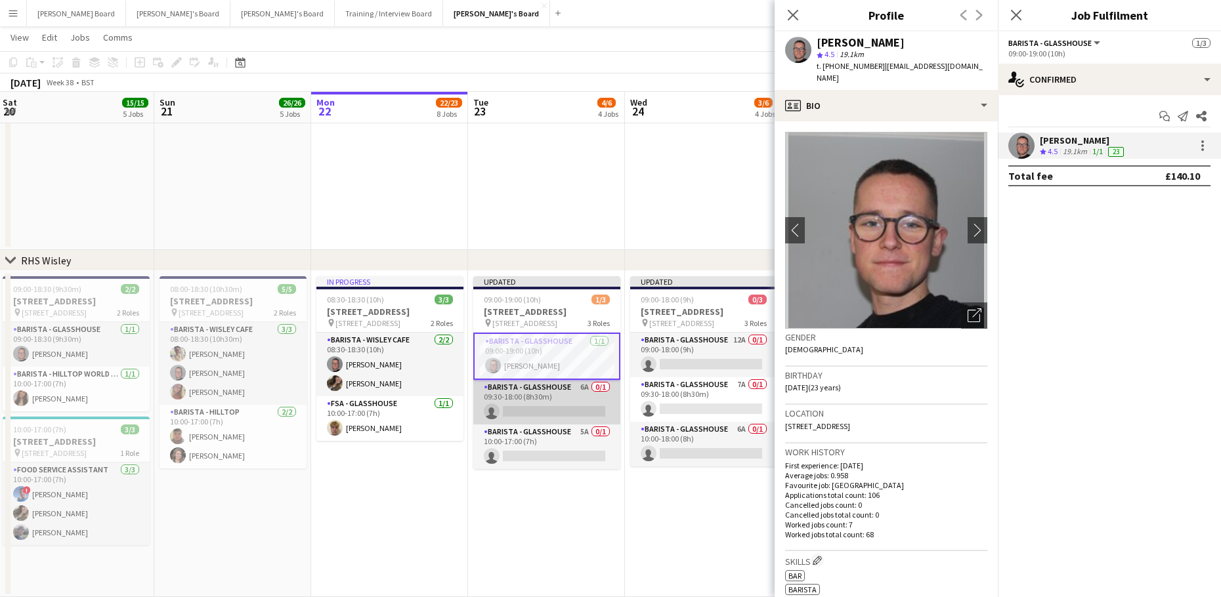
click at [561, 394] on app-card-role "Barista - Glasshouse 6A 0/1 09:30-18:00 (8h30m) single-neutral-actions" at bounding box center [546, 402] width 147 height 45
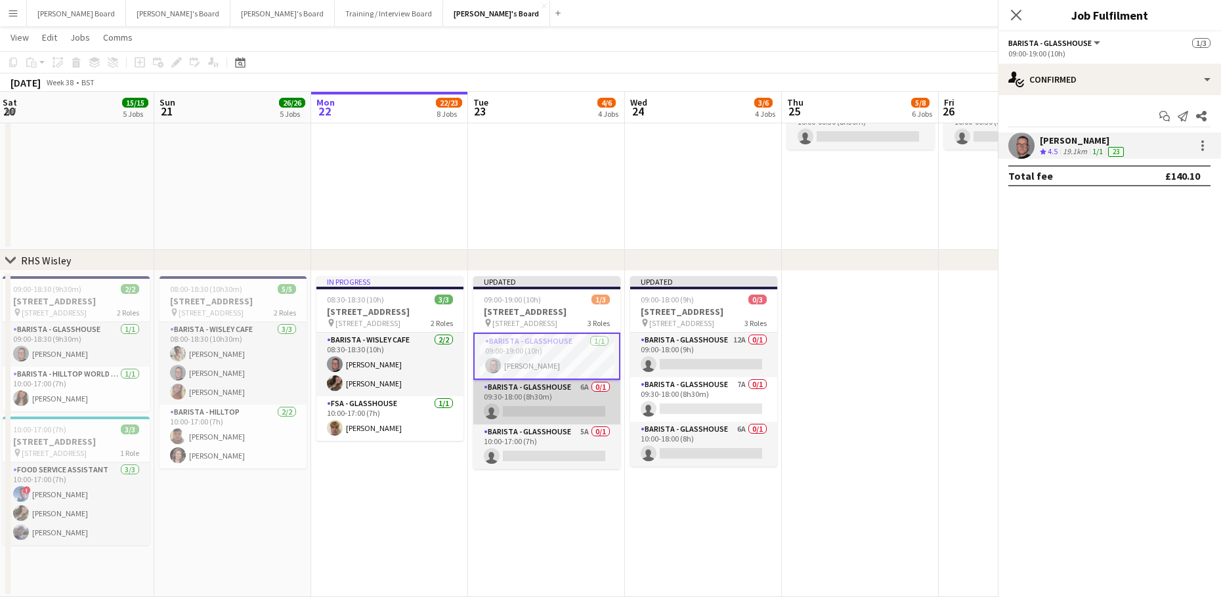
scroll to position [0, 473]
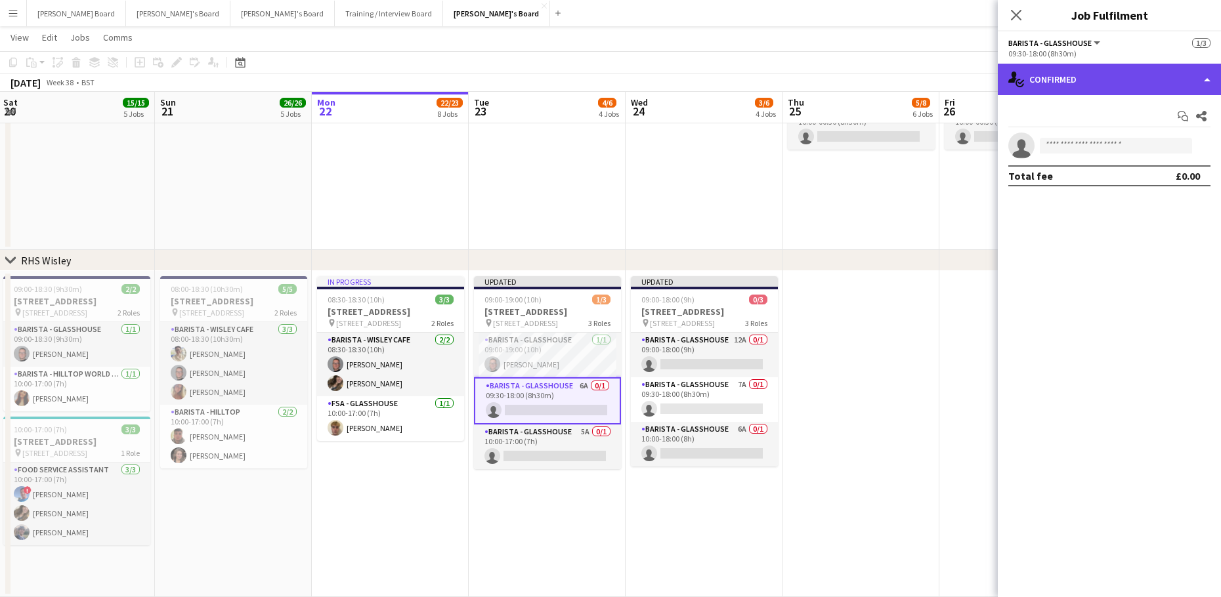
click at [1057, 75] on div "single-neutral-actions-check-2 Confirmed" at bounding box center [1109, 80] width 223 height 32
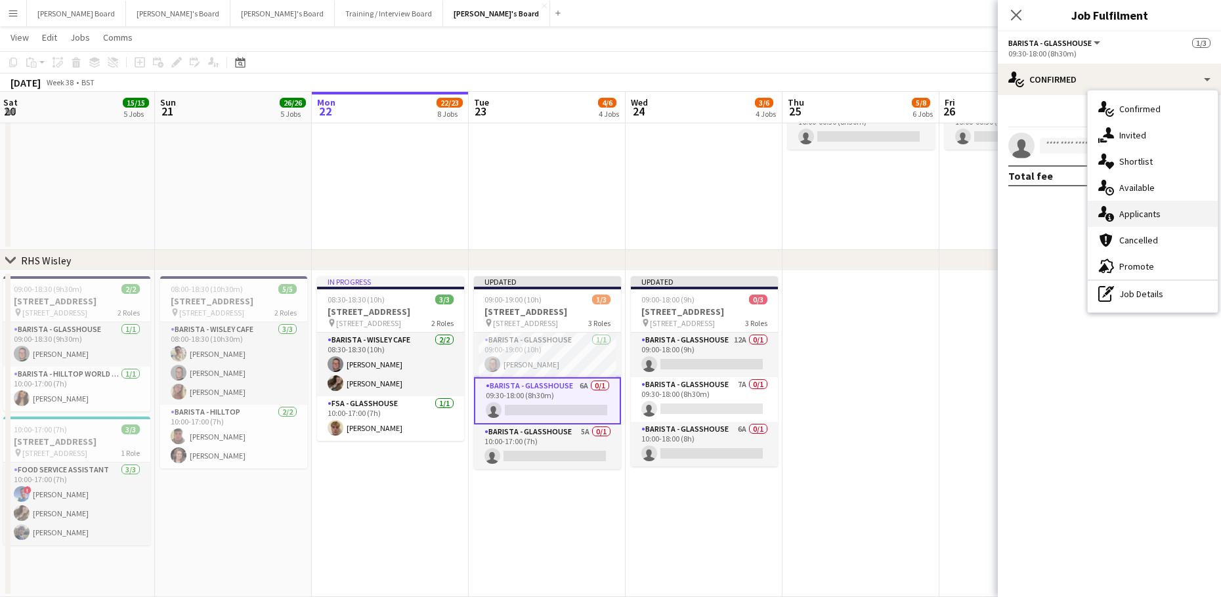
click at [1156, 214] on span "Applicants" at bounding box center [1139, 214] width 41 height 12
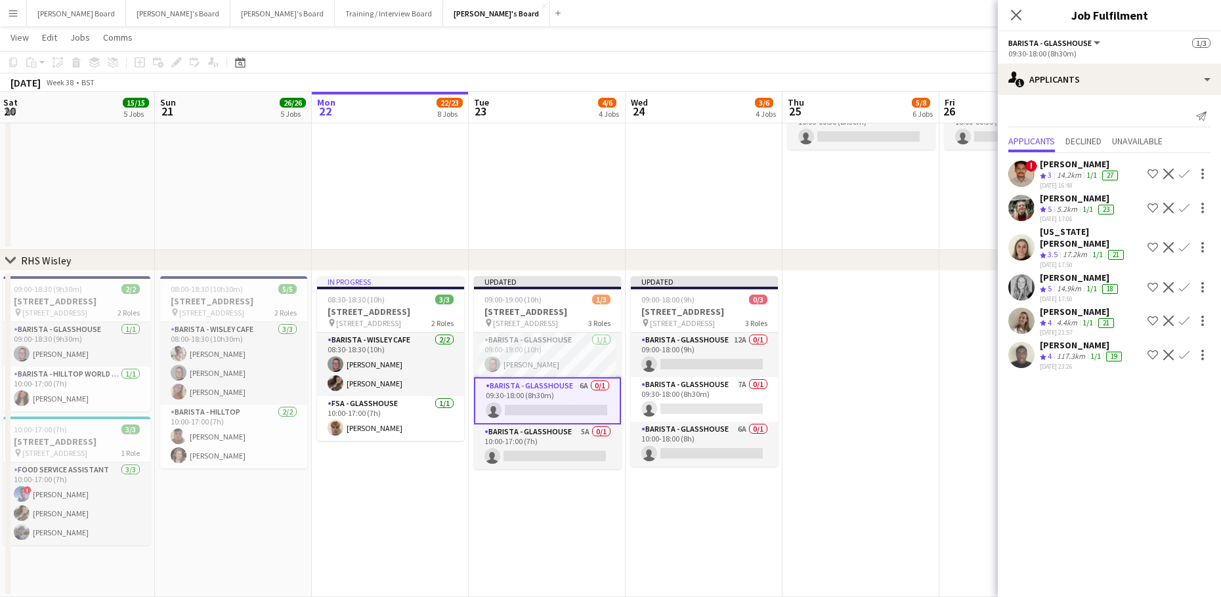
drag, startPoint x: 917, startPoint y: 421, endPoint x: 925, endPoint y: 379, distance: 42.7
click at [918, 421] on app-date-cell at bounding box center [860, 434] width 157 height 326
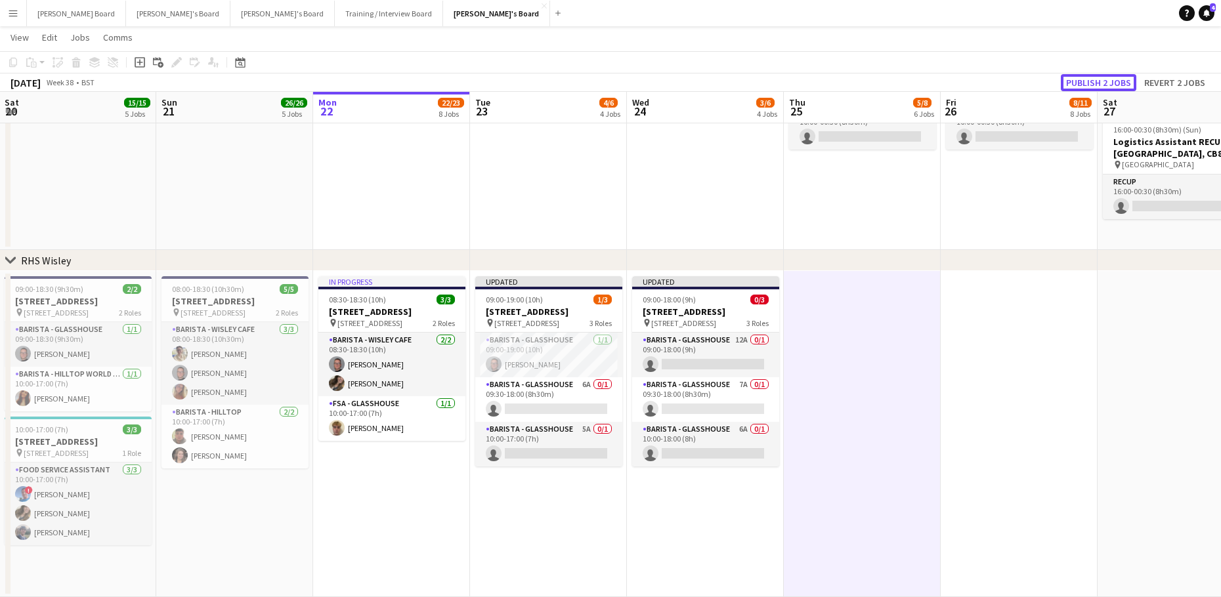
click at [1093, 79] on button "Publish 2 jobs" at bounding box center [1098, 82] width 75 height 17
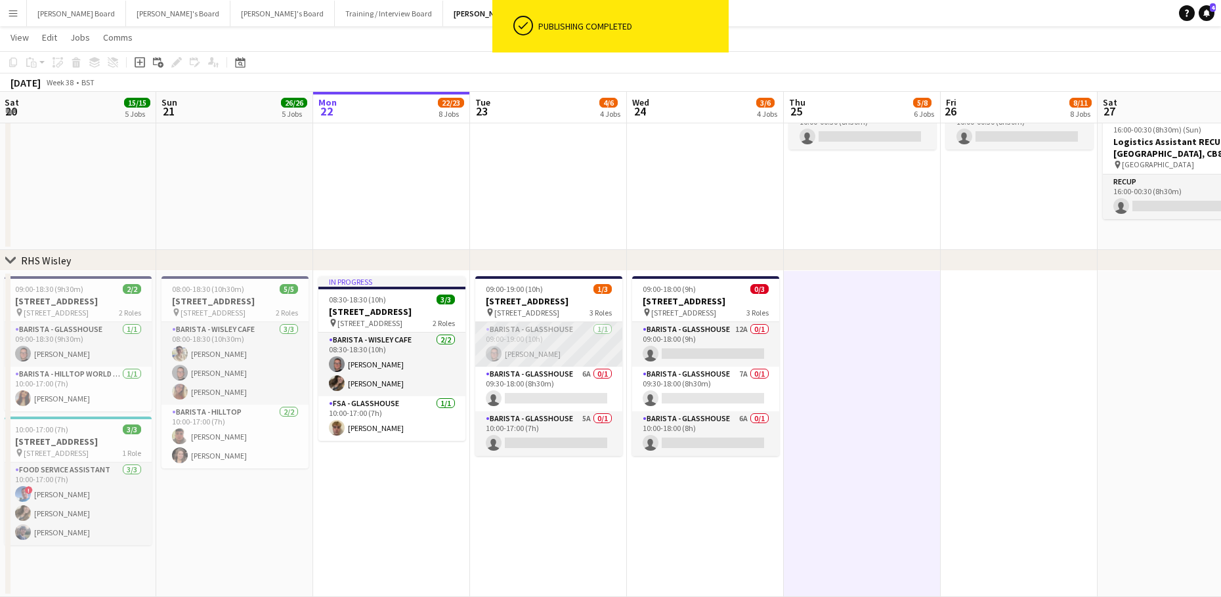
click at [494, 362] on app-user-avatar at bounding box center [494, 354] width 16 height 16
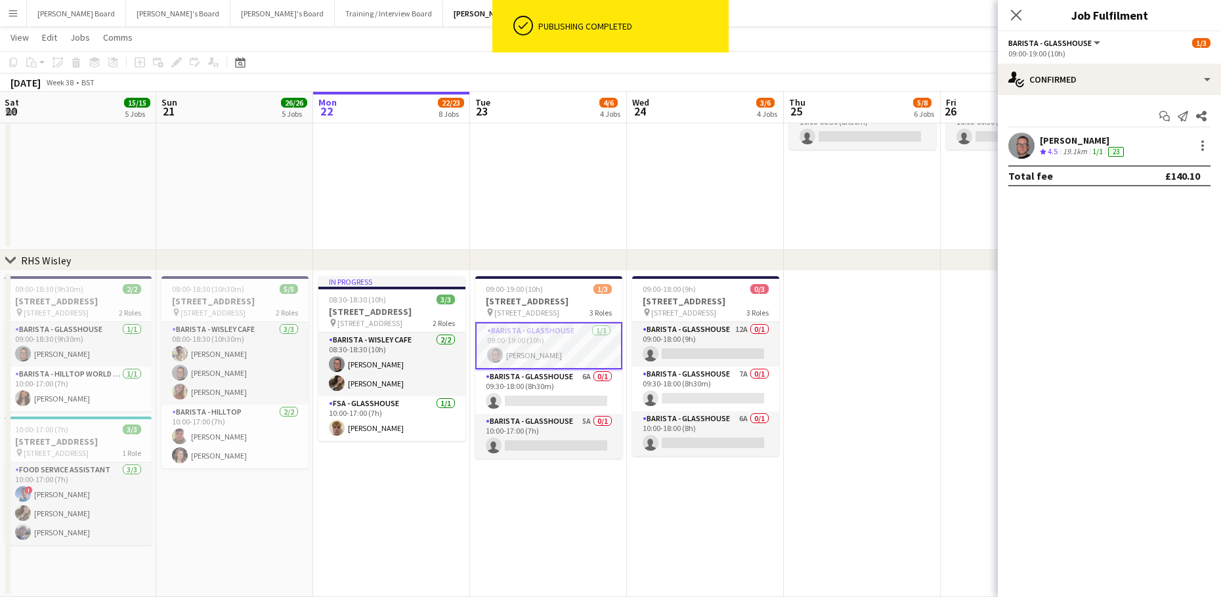
click at [1031, 155] on app-user-avatar at bounding box center [1021, 146] width 26 height 26
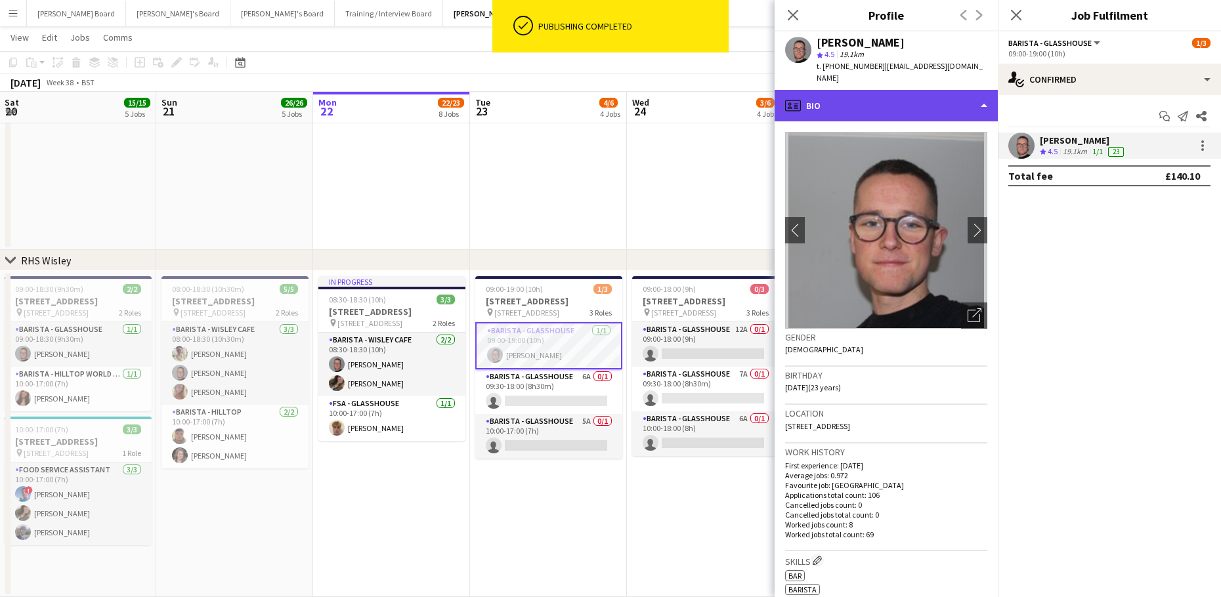
click at [874, 98] on div "profile Bio" at bounding box center [886, 106] width 223 height 32
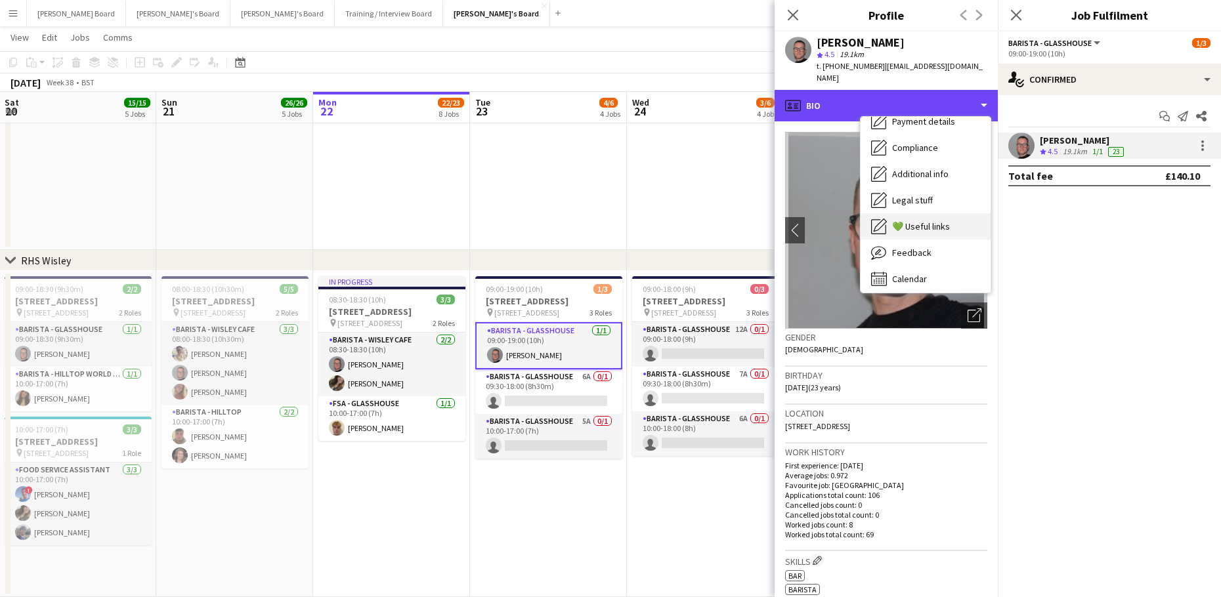
scroll to position [202, 0]
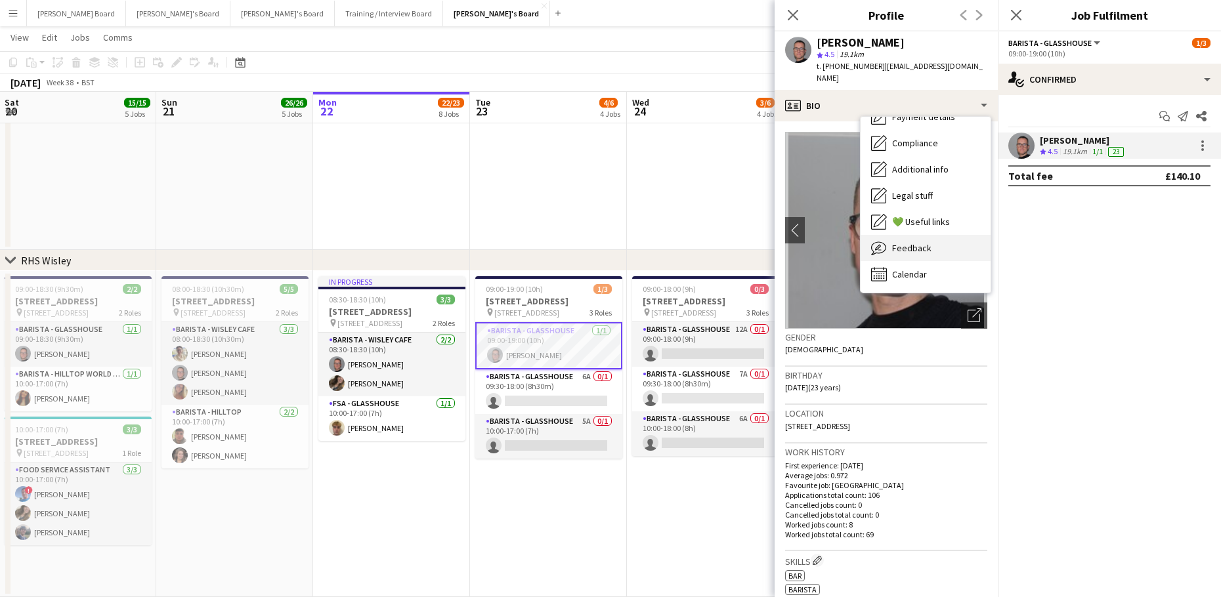
click at [947, 245] on div "Feedback Feedback" at bounding box center [926, 248] width 130 height 26
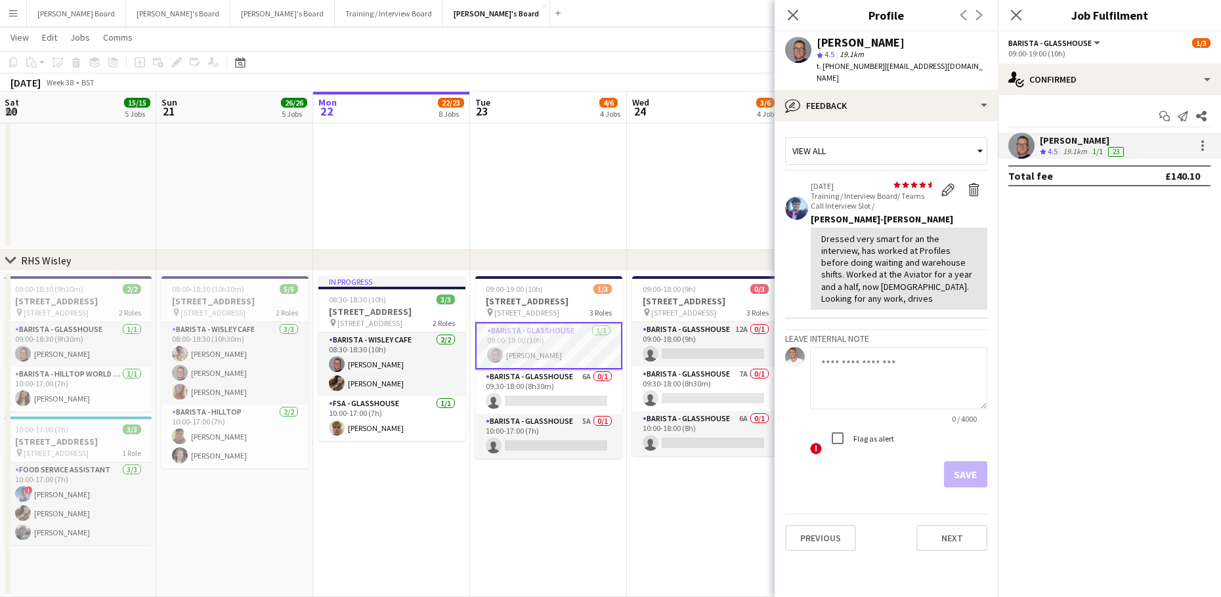
click at [597, 494] on app-date-cell "09:00-19:00 (10h) [STREET_ADDRESS] pin Woking, GU23 6QB 3 Roles Barista - Glass…" at bounding box center [548, 434] width 157 height 326
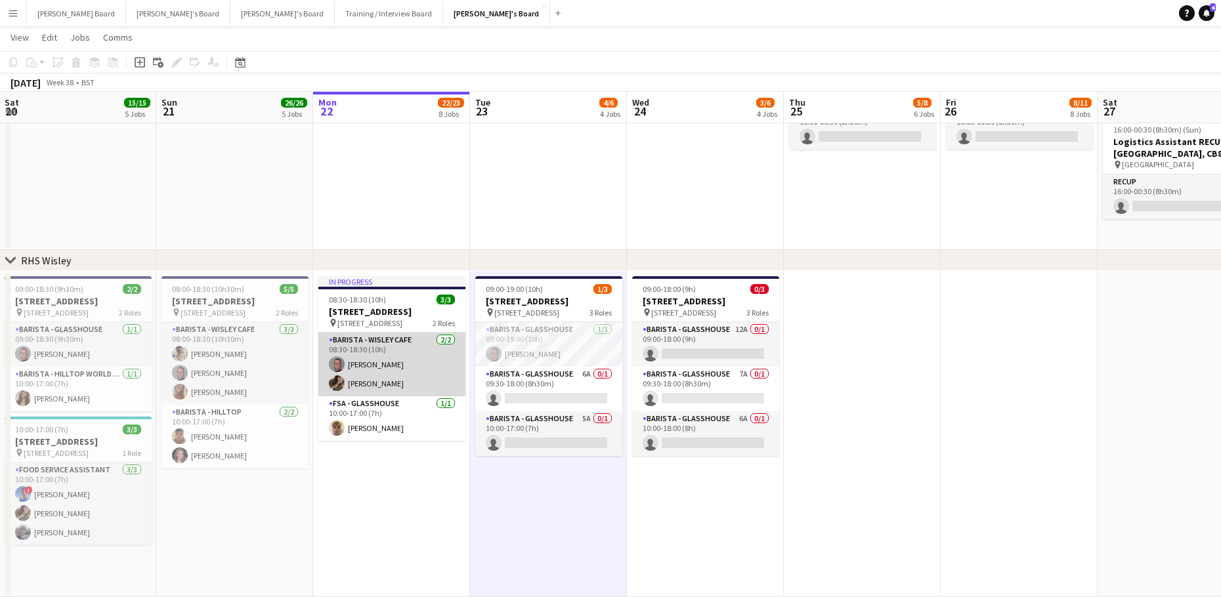
click at [362, 373] on app-card-role "Barista - Wisley Cafe [DATE] 08:30-18:30 (10h) [PERSON_NAME] [PERSON_NAME]" at bounding box center [391, 365] width 147 height 64
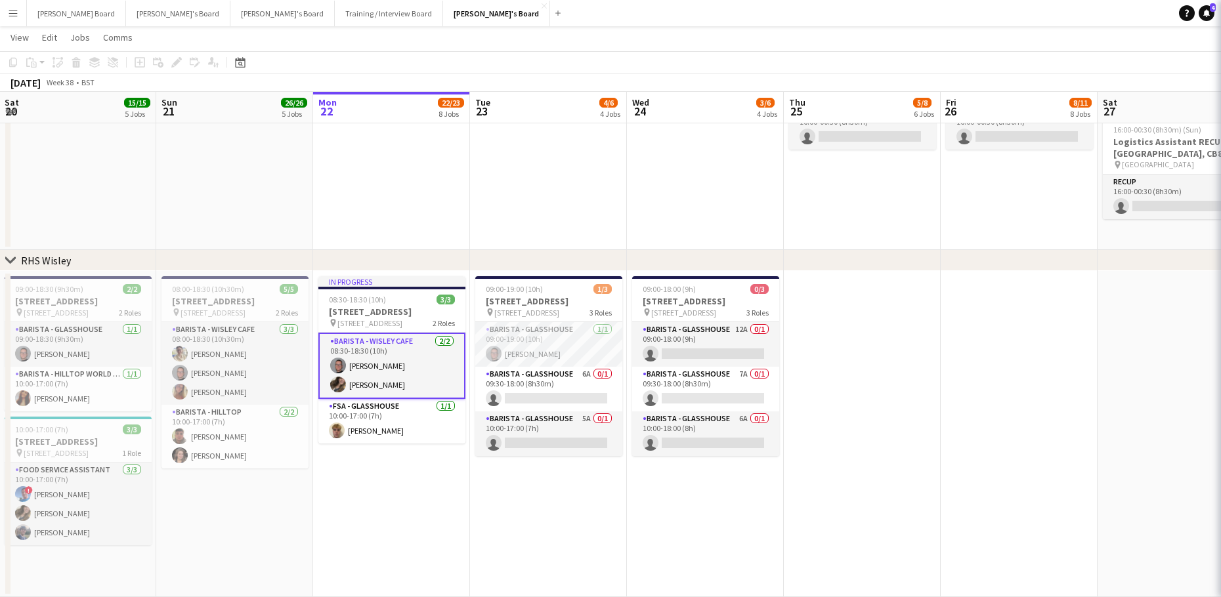
scroll to position [0, 471]
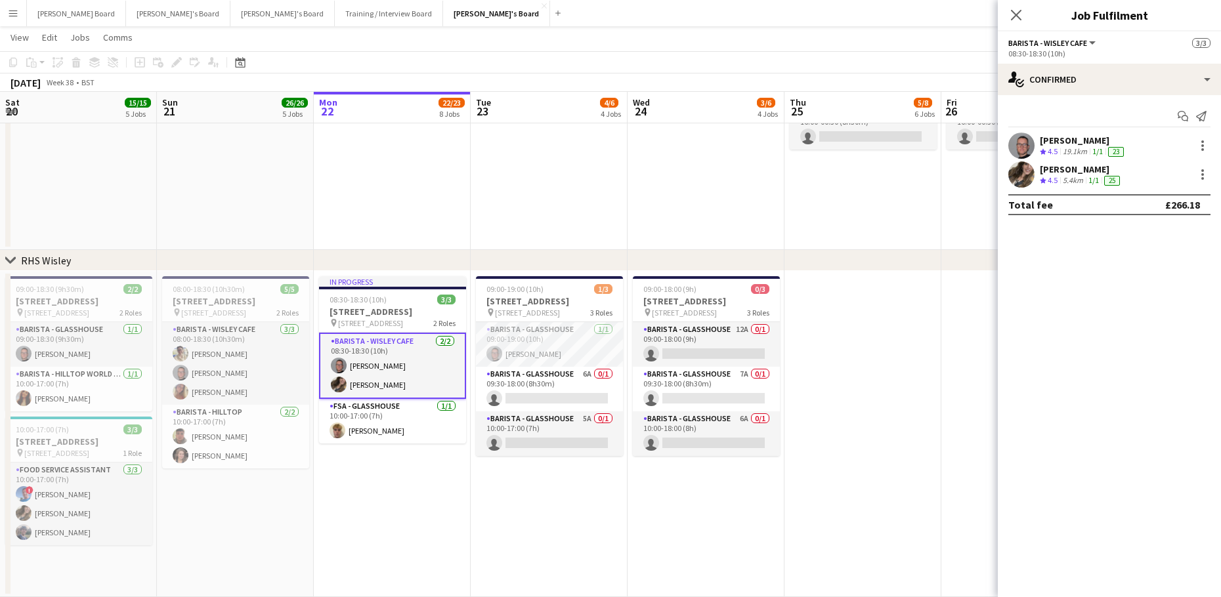
click at [1012, 143] on app-user-avatar at bounding box center [1021, 146] width 26 height 26
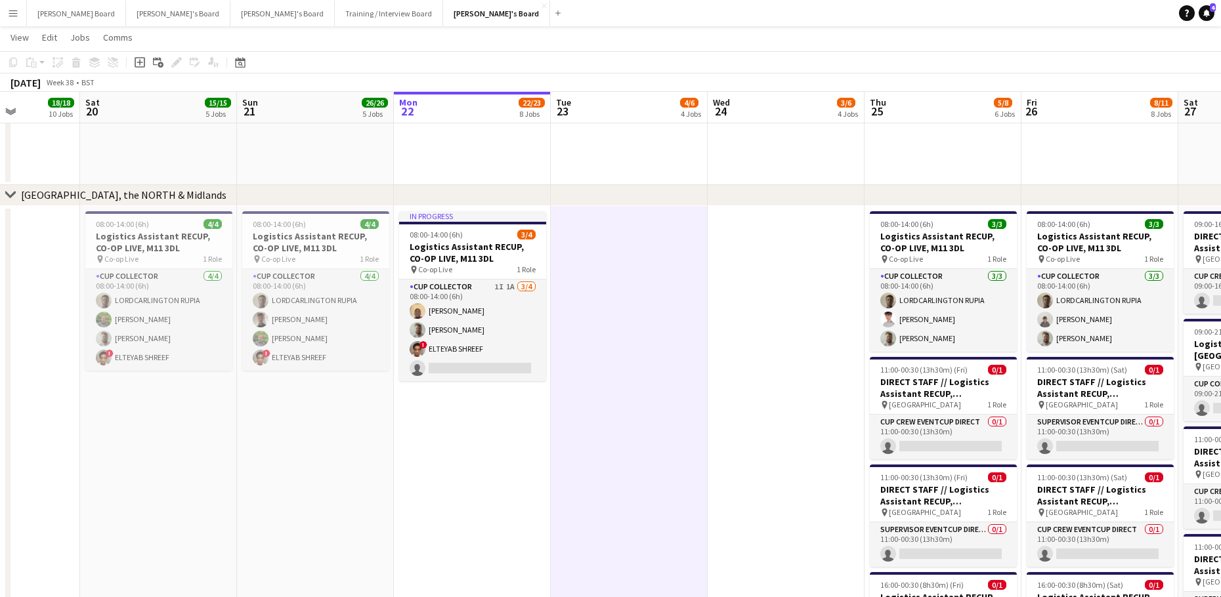
scroll to position [0, 298]
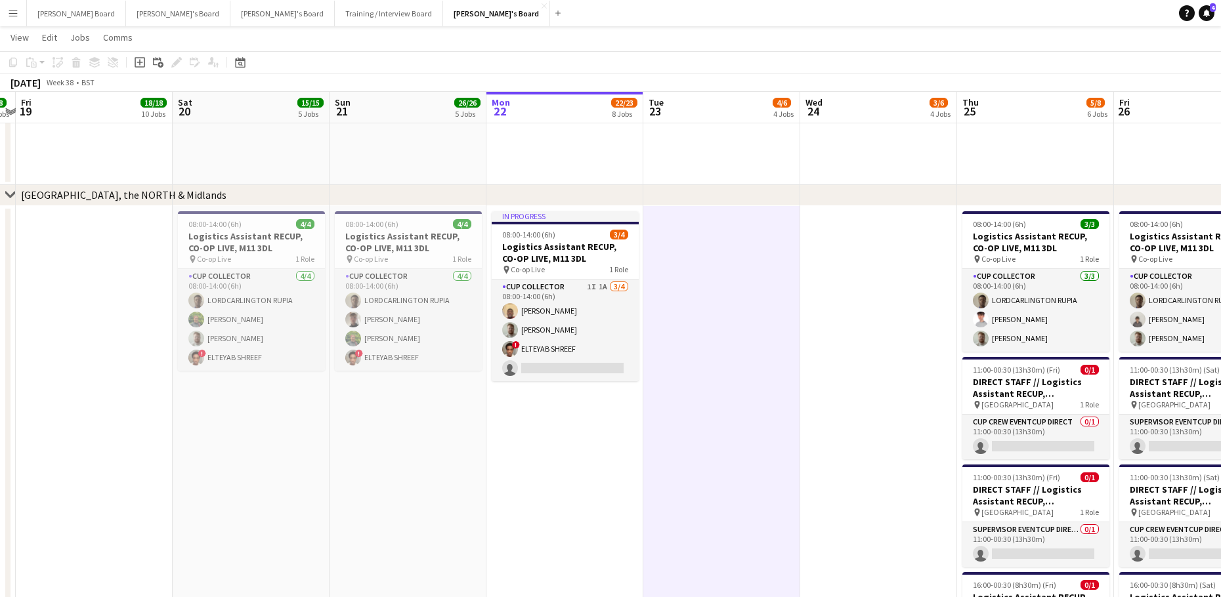
drag, startPoint x: 471, startPoint y: 458, endPoint x: 582, endPoint y: 419, distance: 117.9
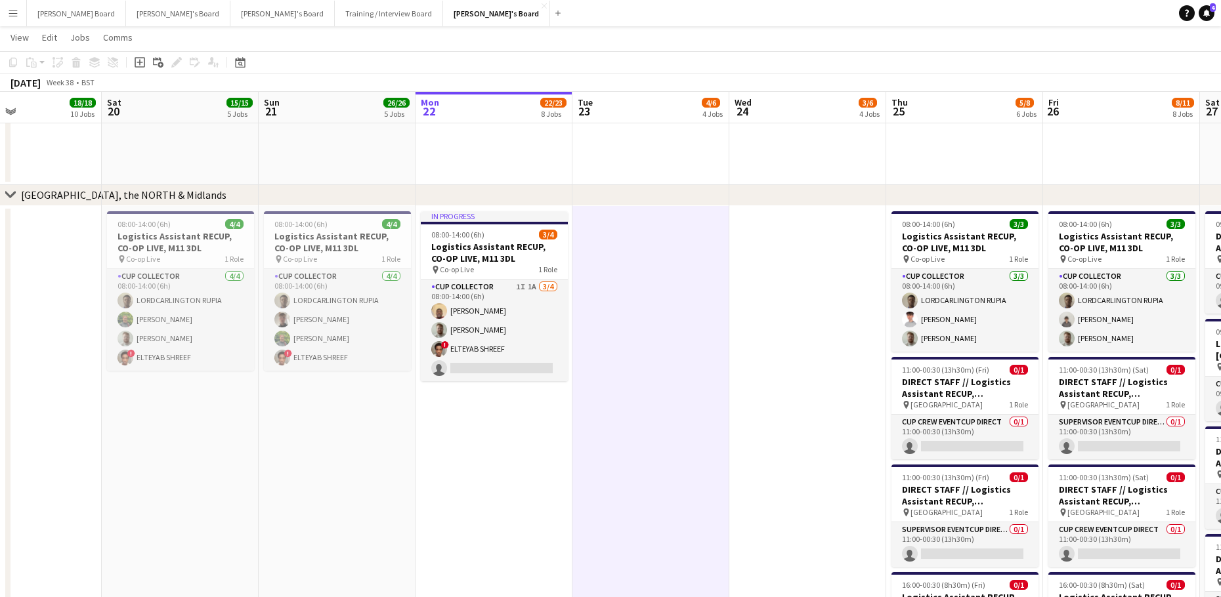
drag, startPoint x: 666, startPoint y: 422, endPoint x: 594, endPoint y: 438, distance: 73.3
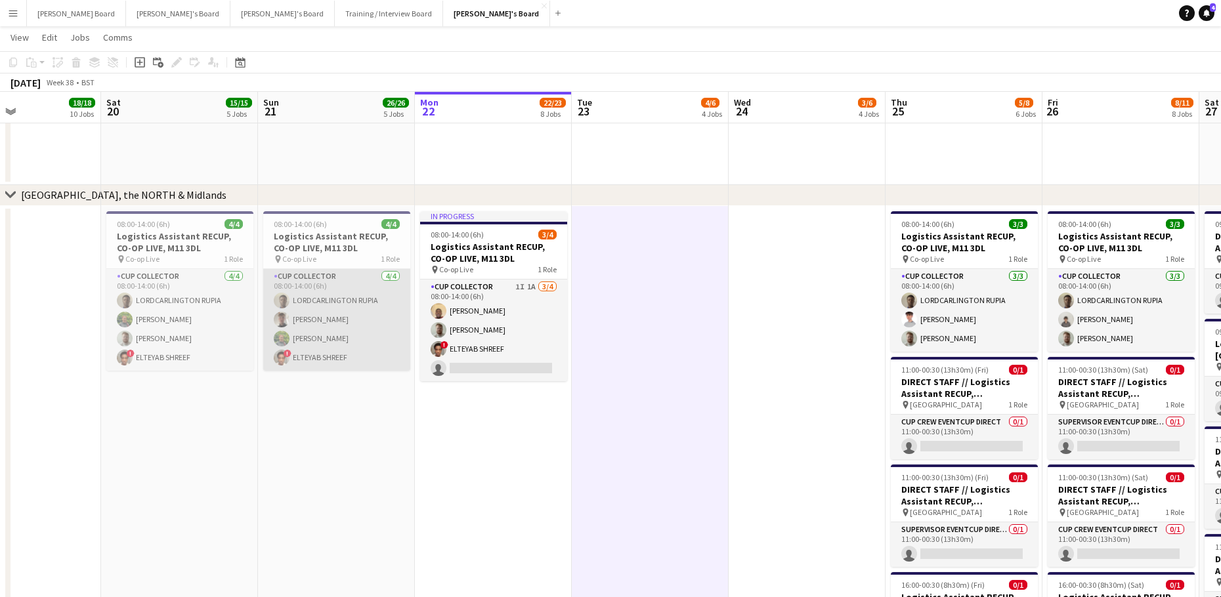
click at [408, 328] on app-card-role "CUP COLLECTOR [DATE] 08:00-14:00 (6h) LORDCARLINGTON RUPIA [PERSON_NAME] [PERSO…" at bounding box center [336, 320] width 147 height 102
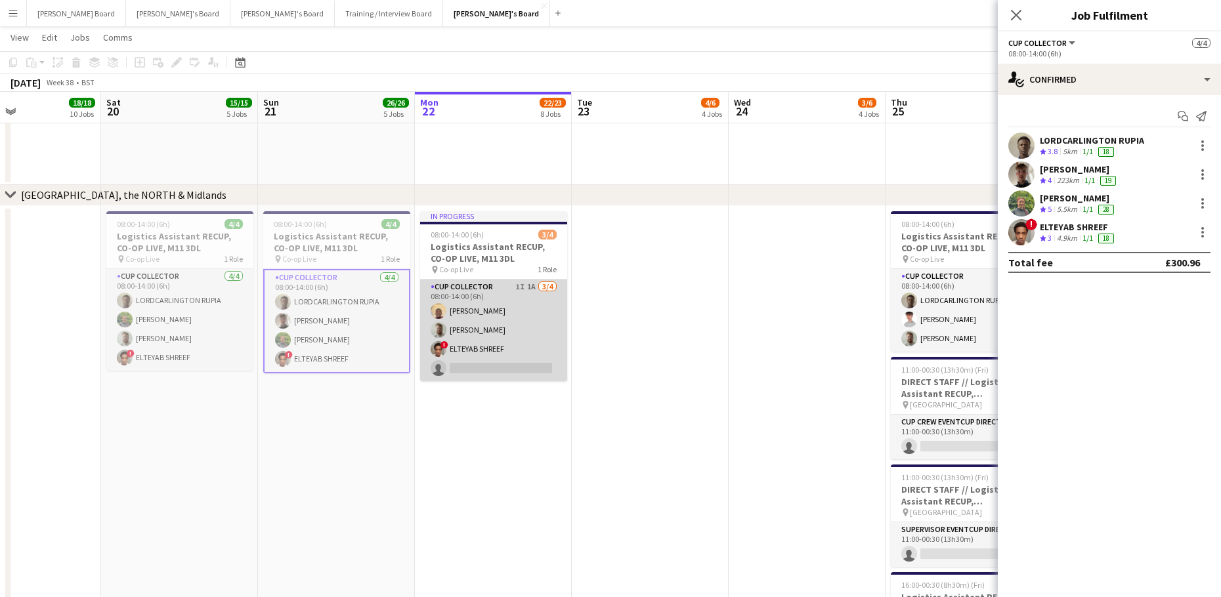
click at [479, 331] on app-card-role "CUP COLLECTOR 1I 1A [DATE] 08:00-14:00 (6h) [PERSON_NAME] [PERSON_NAME] ! ELTEY…" at bounding box center [493, 331] width 147 height 102
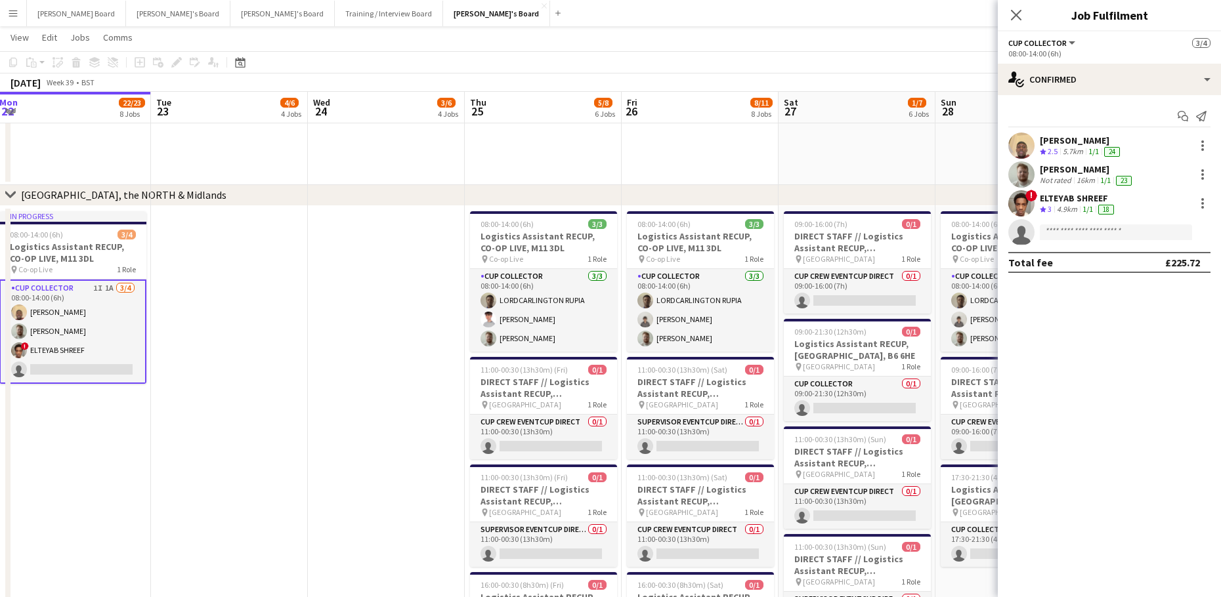
drag, startPoint x: 666, startPoint y: 416, endPoint x: 135, endPoint y: 332, distance: 537.7
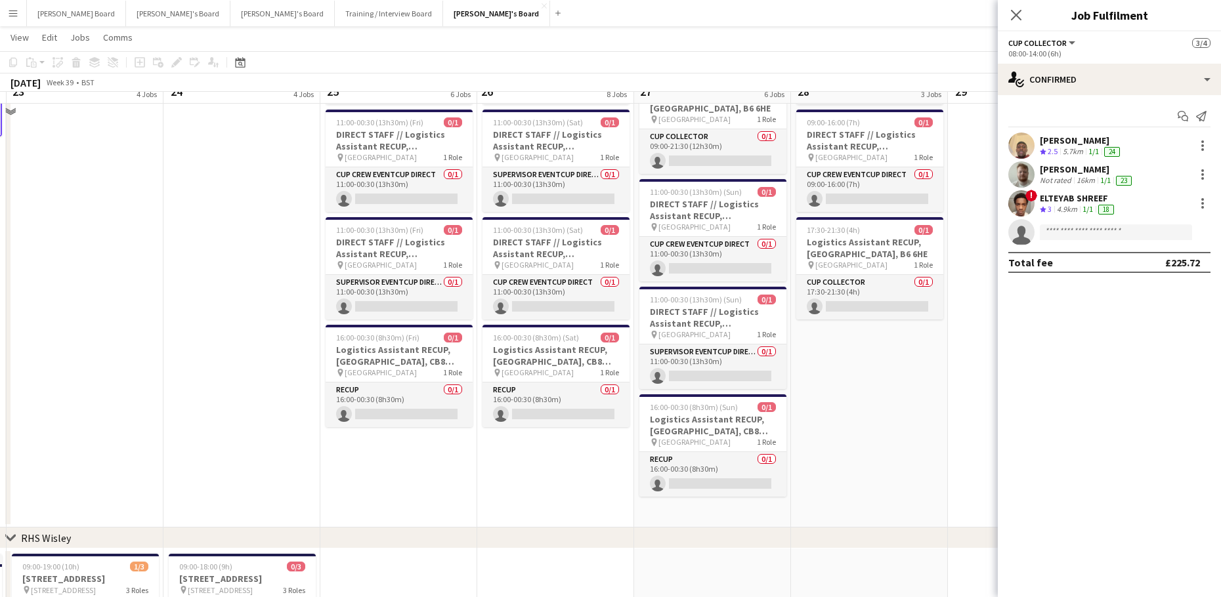
scroll to position [2311, 0]
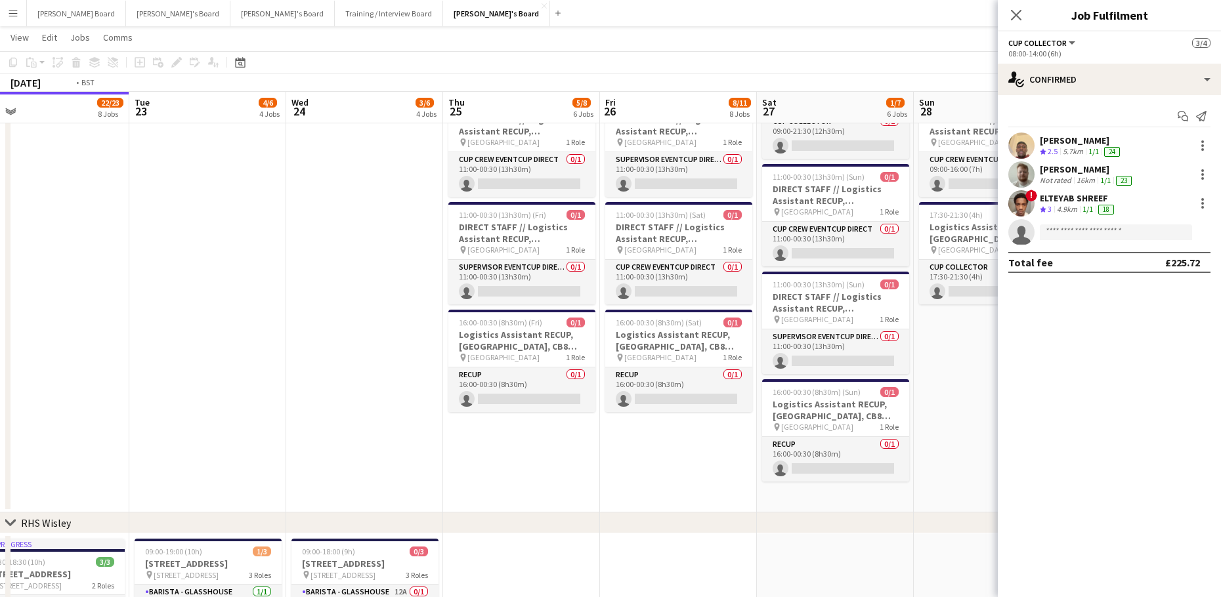
drag, startPoint x: 182, startPoint y: 358, endPoint x: 811, endPoint y: 371, distance: 629.0
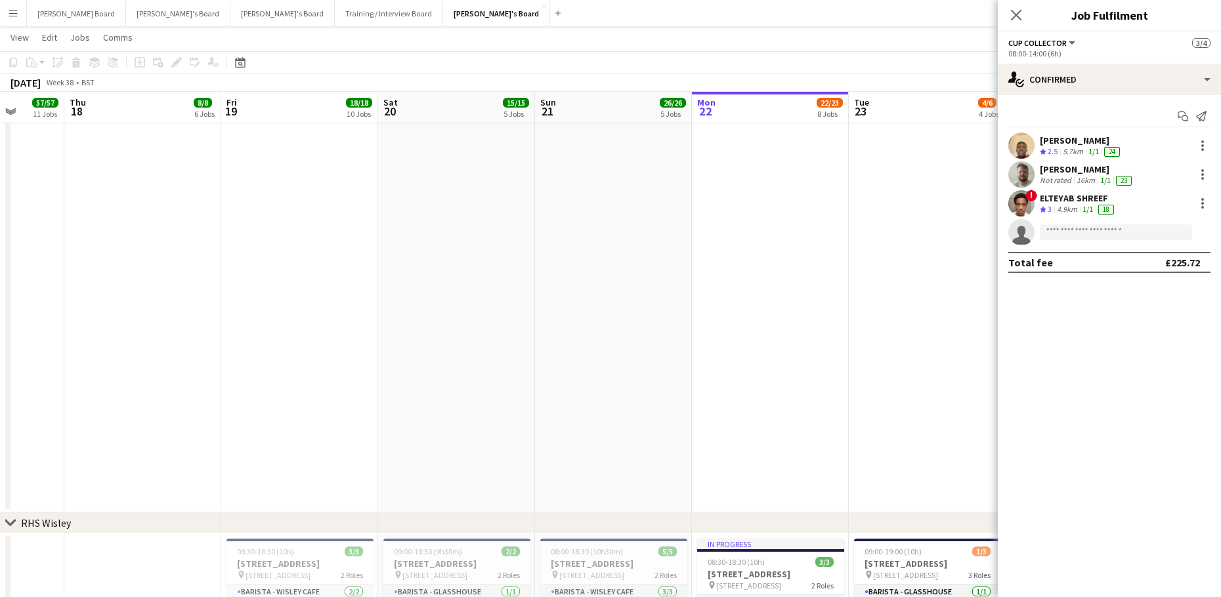
drag, startPoint x: 217, startPoint y: 343, endPoint x: 689, endPoint y: 390, distance: 474.3
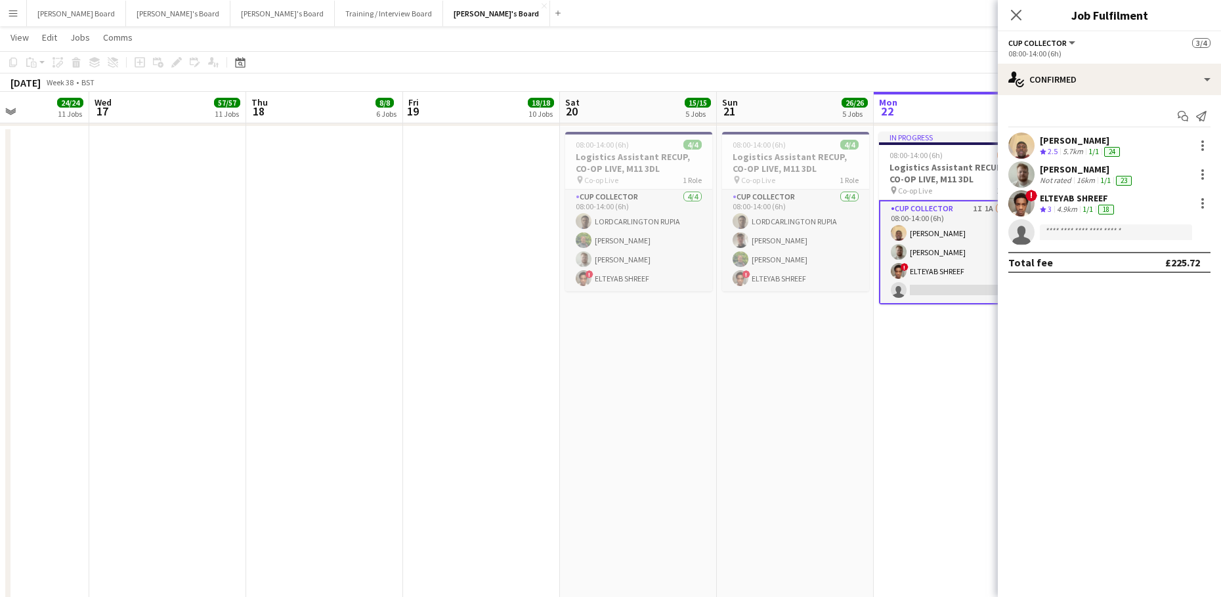
scroll to position [0, 475]
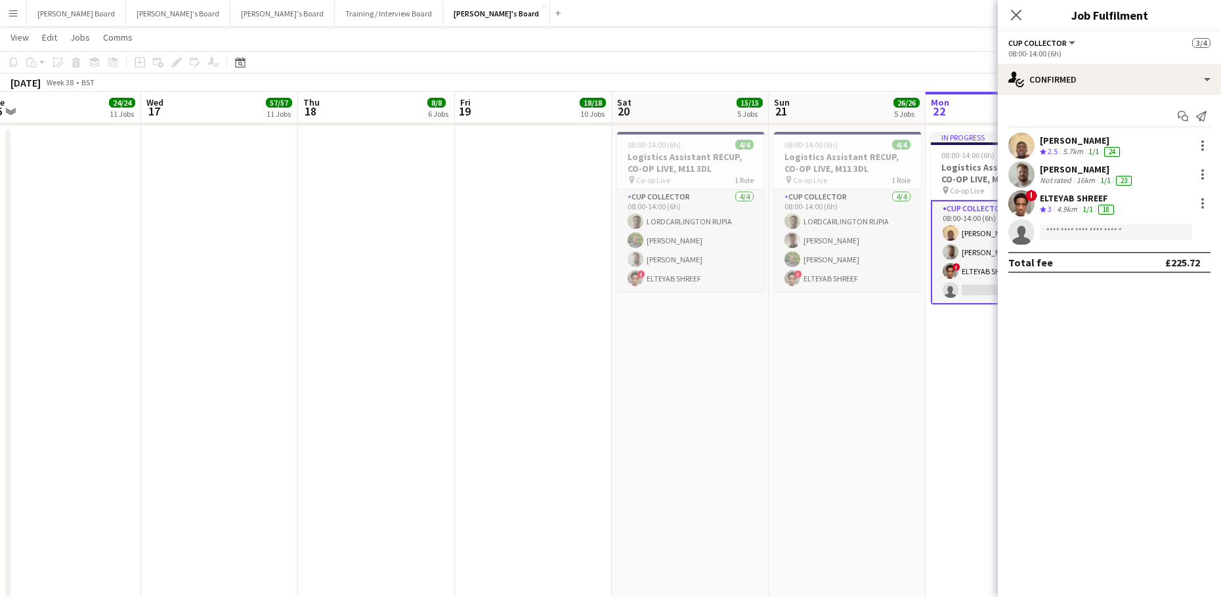
drag, startPoint x: 651, startPoint y: 410, endPoint x: 44, endPoint y: 378, distance: 608.0
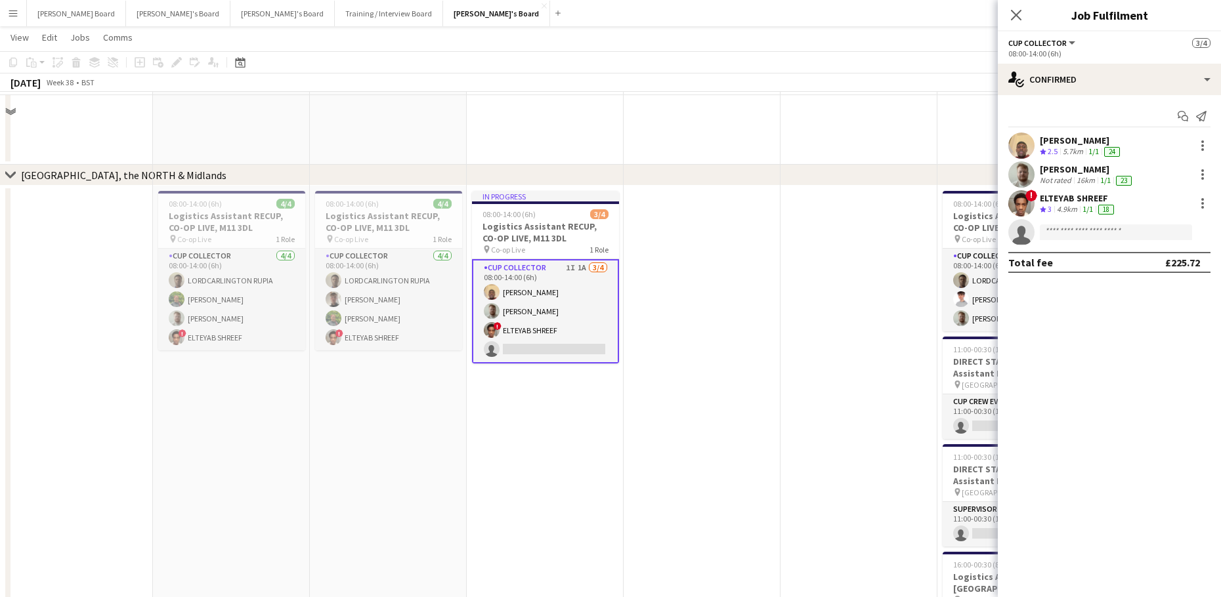
scroll to position [2048, 0]
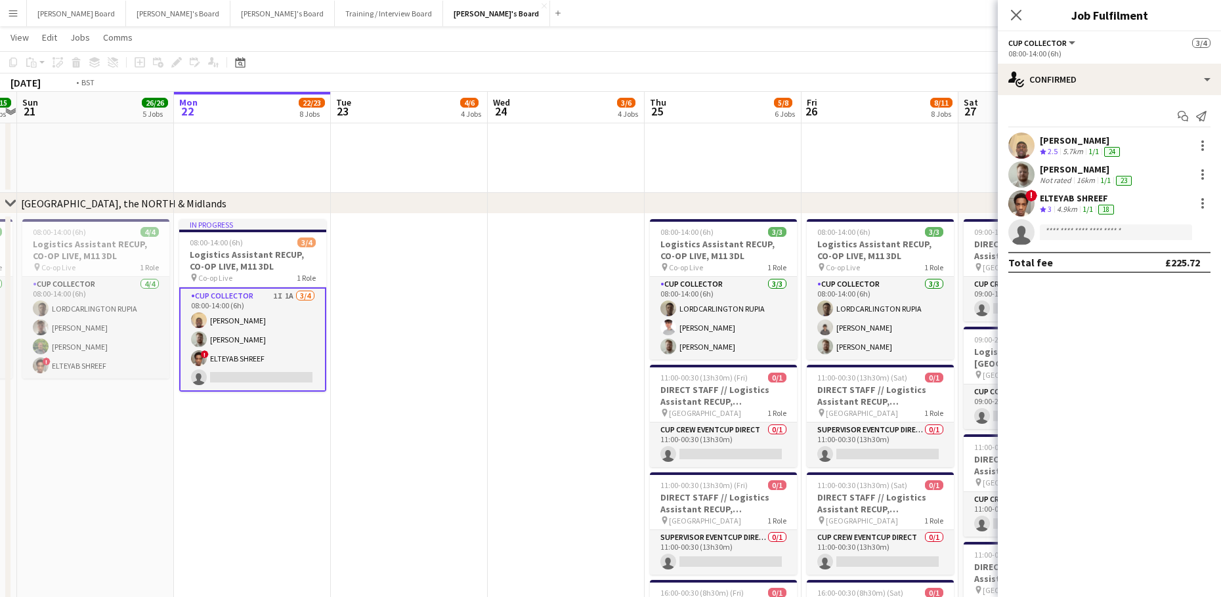
drag, startPoint x: 783, startPoint y: 488, endPoint x: -40, endPoint y: 473, distance: 823.3
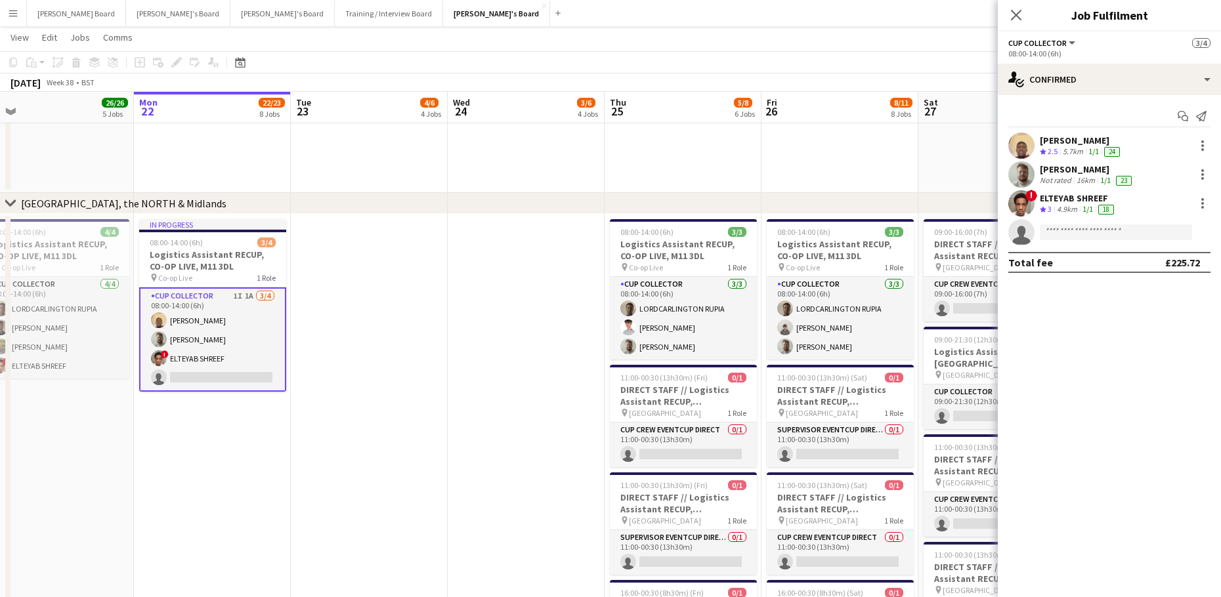
drag, startPoint x: 33, startPoint y: 465, endPoint x: 472, endPoint y: 485, distance: 439.6
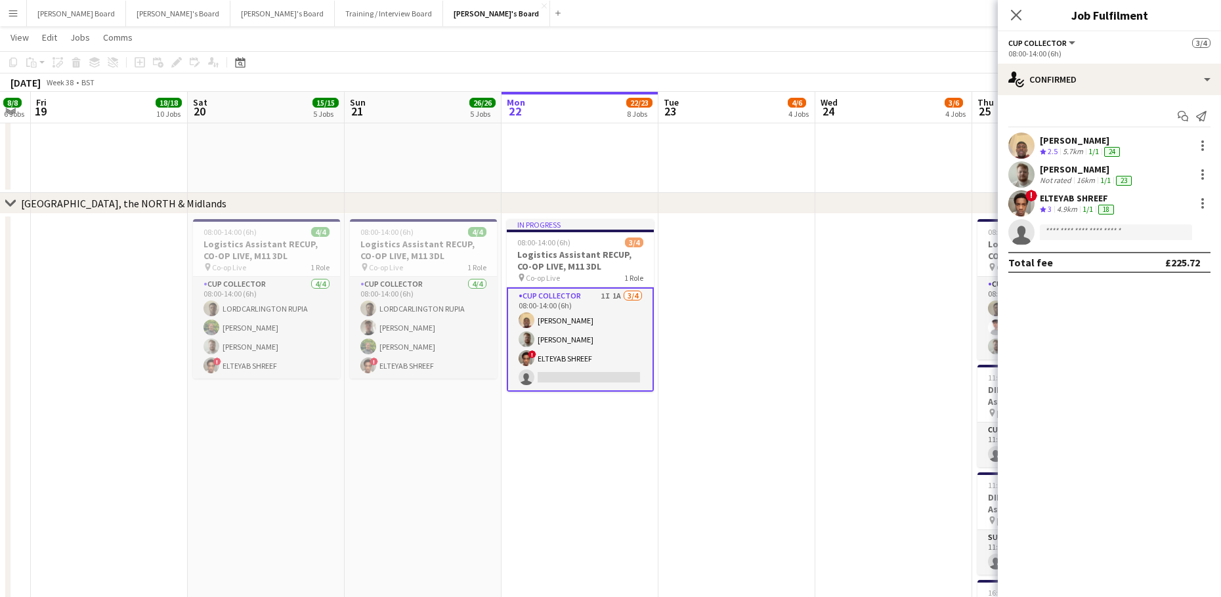
drag, startPoint x: 254, startPoint y: 411, endPoint x: 589, endPoint y: 408, distance: 335.4
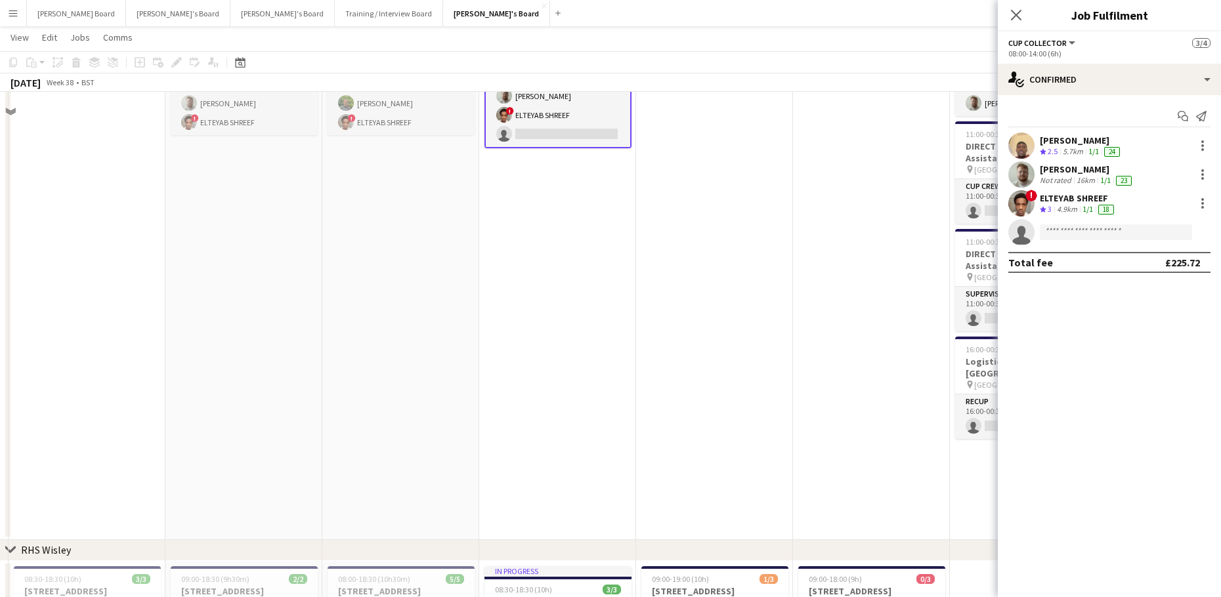
scroll to position [2223, 0]
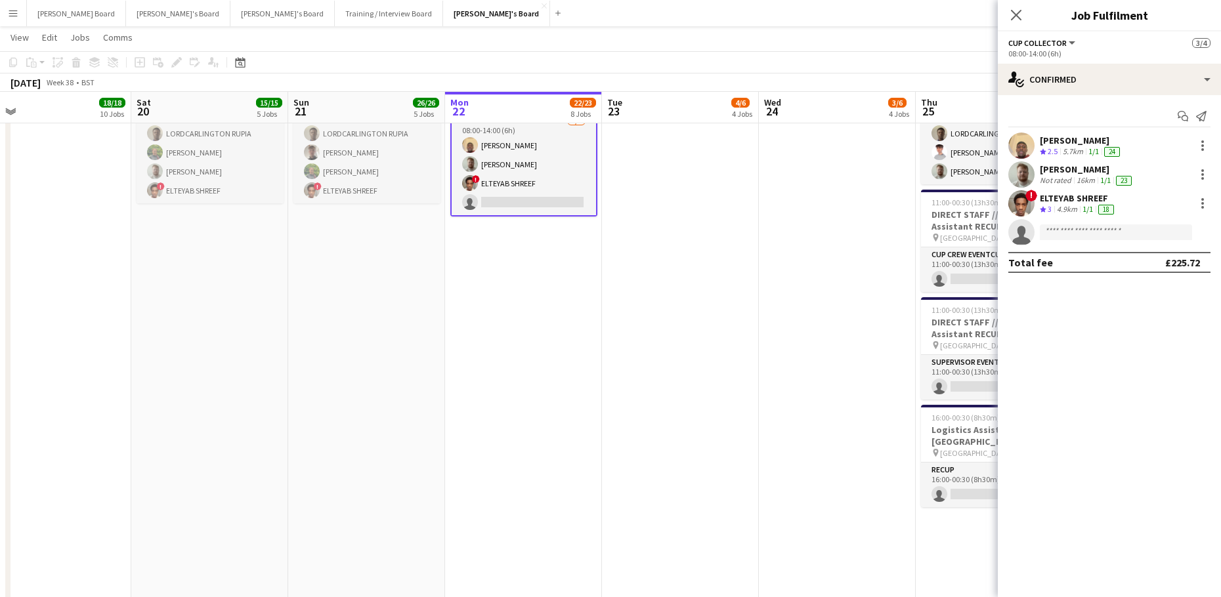
drag, startPoint x: 682, startPoint y: 372, endPoint x: 601, endPoint y: 408, distance: 88.4
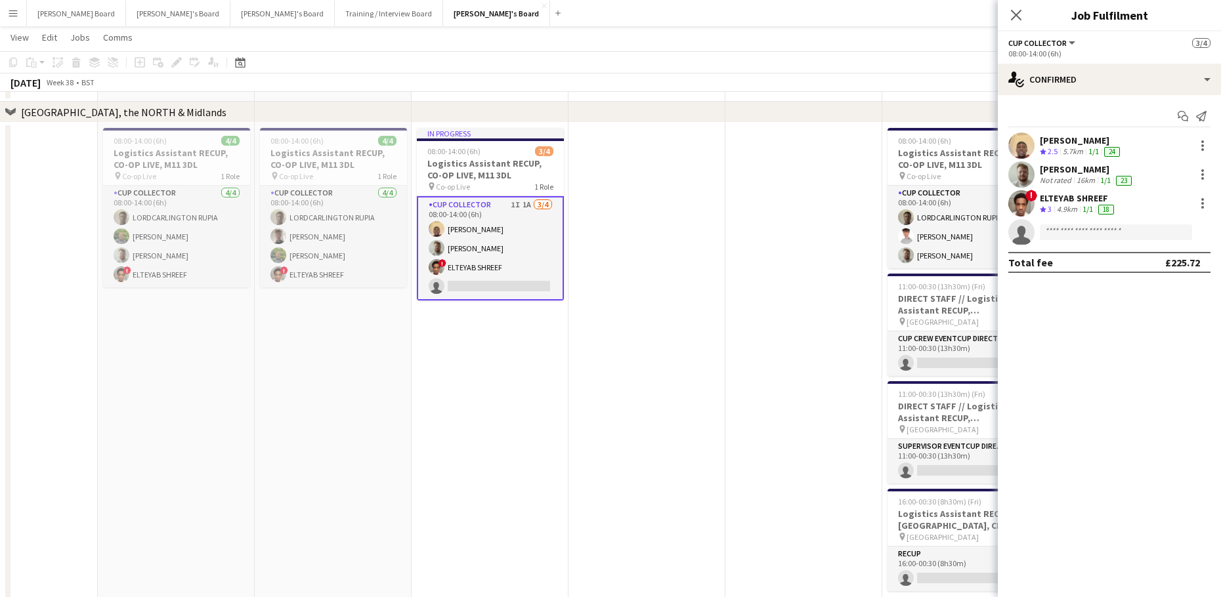
scroll to position [2048, 0]
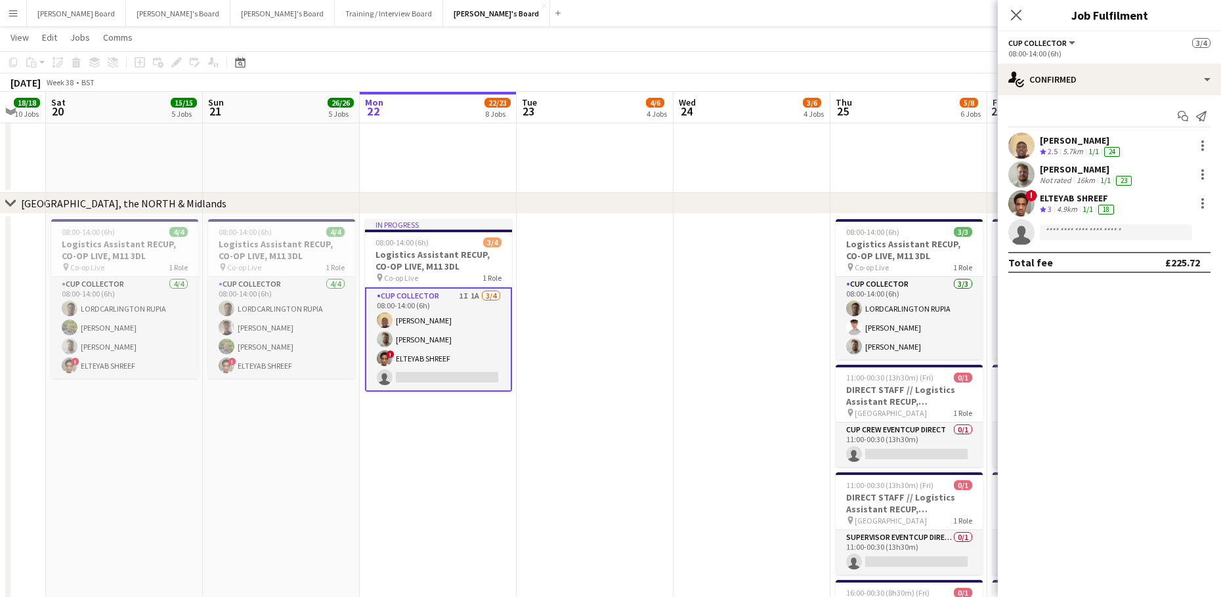
drag, startPoint x: 648, startPoint y: 399, endPoint x: 594, endPoint y: 425, distance: 59.6
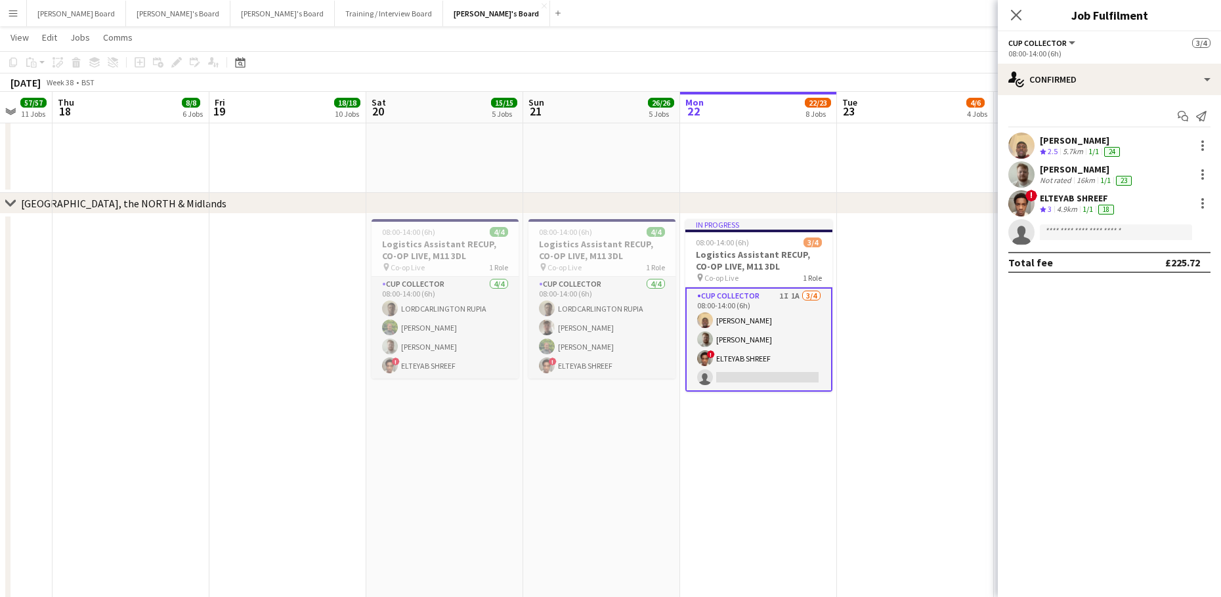
scroll to position [0, 417]
drag, startPoint x: 257, startPoint y: 513, endPoint x: 527, endPoint y: 518, distance: 269.8
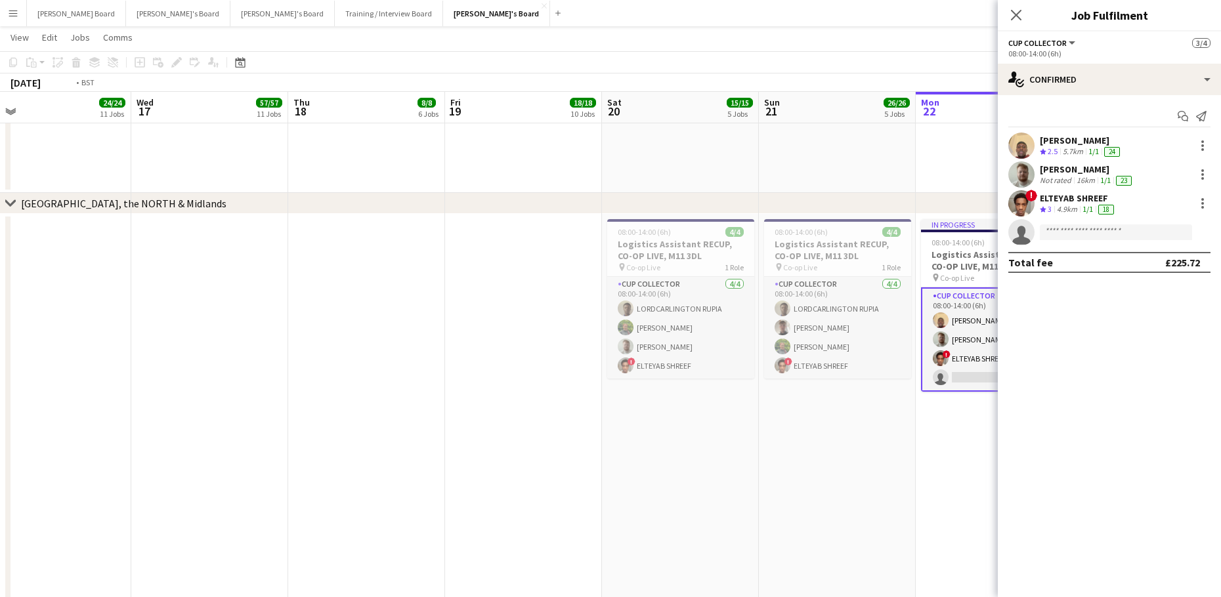
drag, startPoint x: 442, startPoint y: 477, endPoint x: 879, endPoint y: 396, distance: 443.9
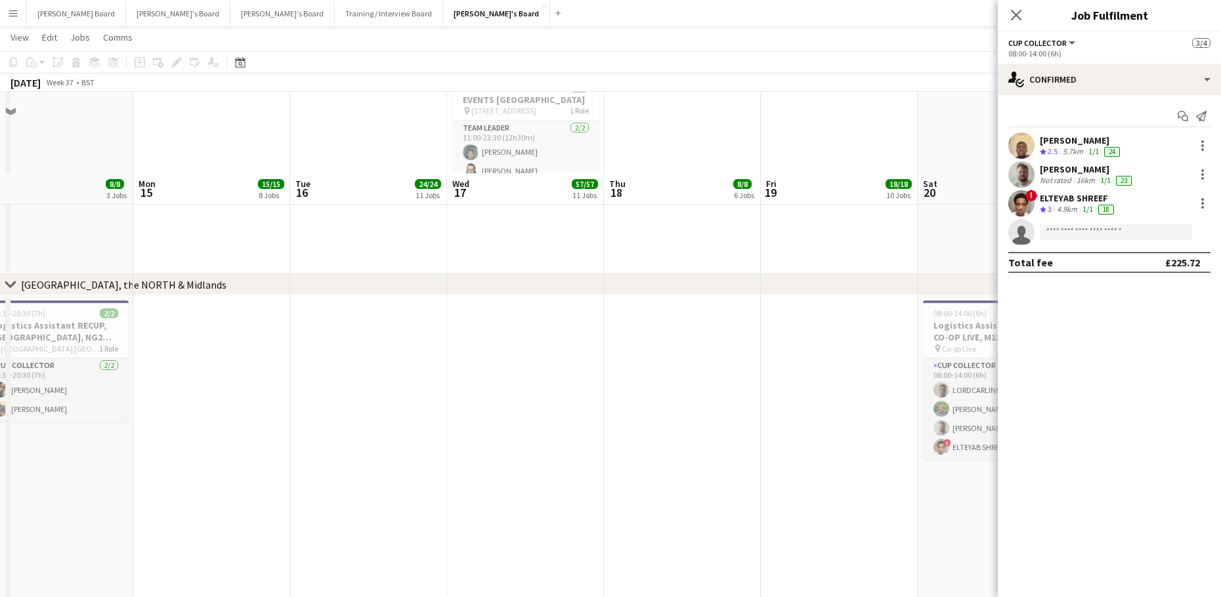
scroll to position [2129, 0]
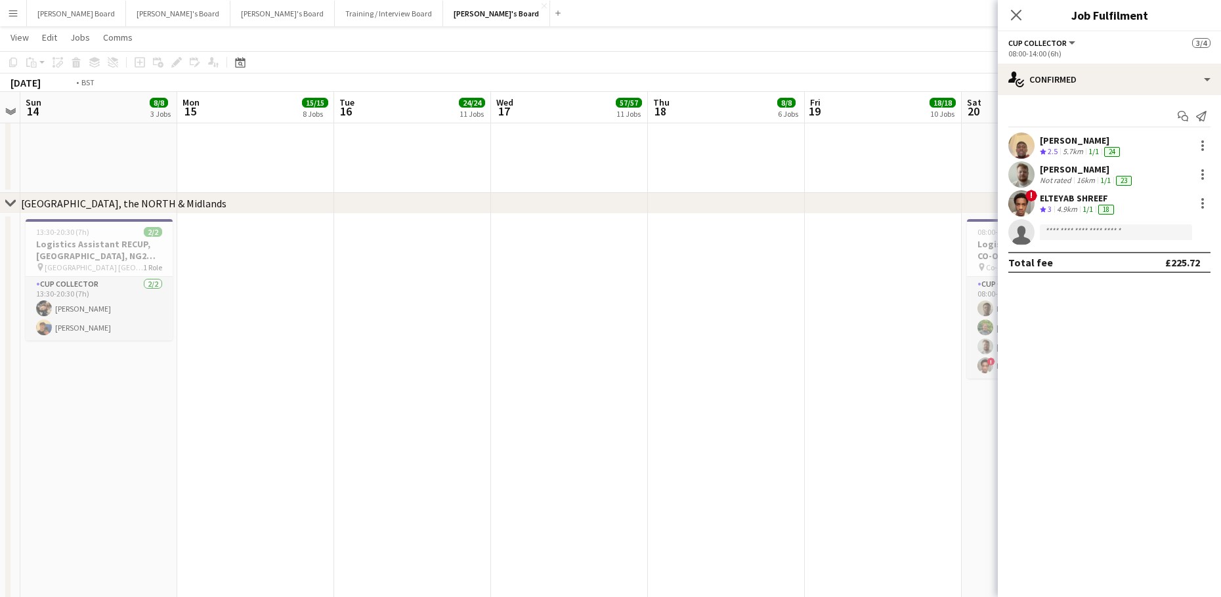
drag, startPoint x: 579, startPoint y: 381, endPoint x: 87, endPoint y: 391, distance: 492.4
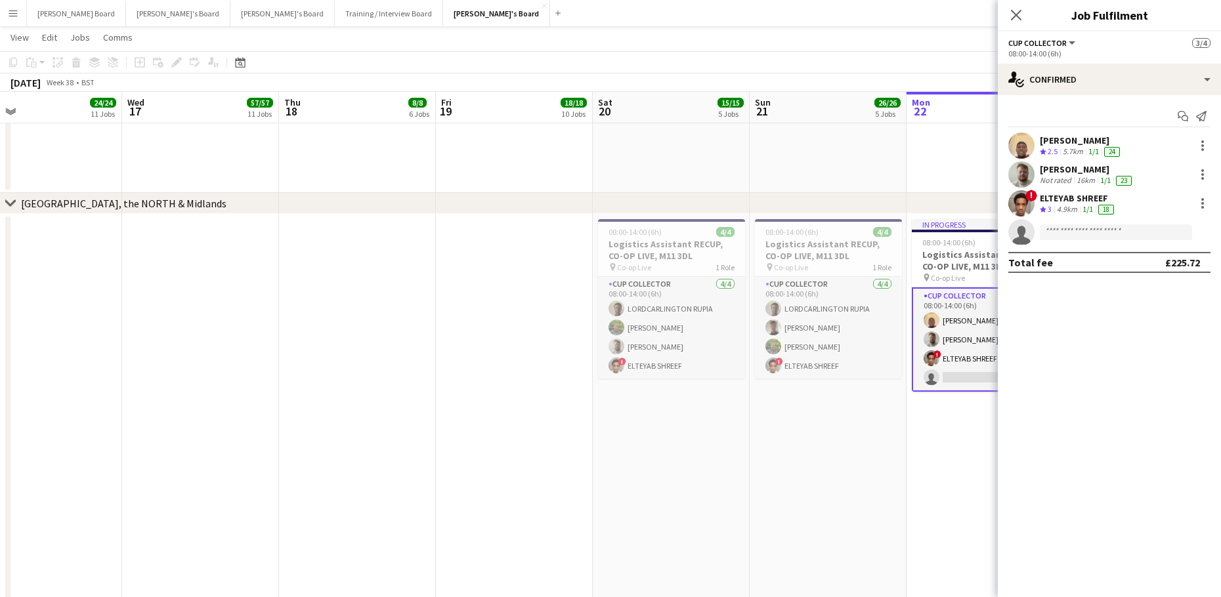
drag, startPoint x: 198, startPoint y: 391, endPoint x: 175, endPoint y: 425, distance: 41.1
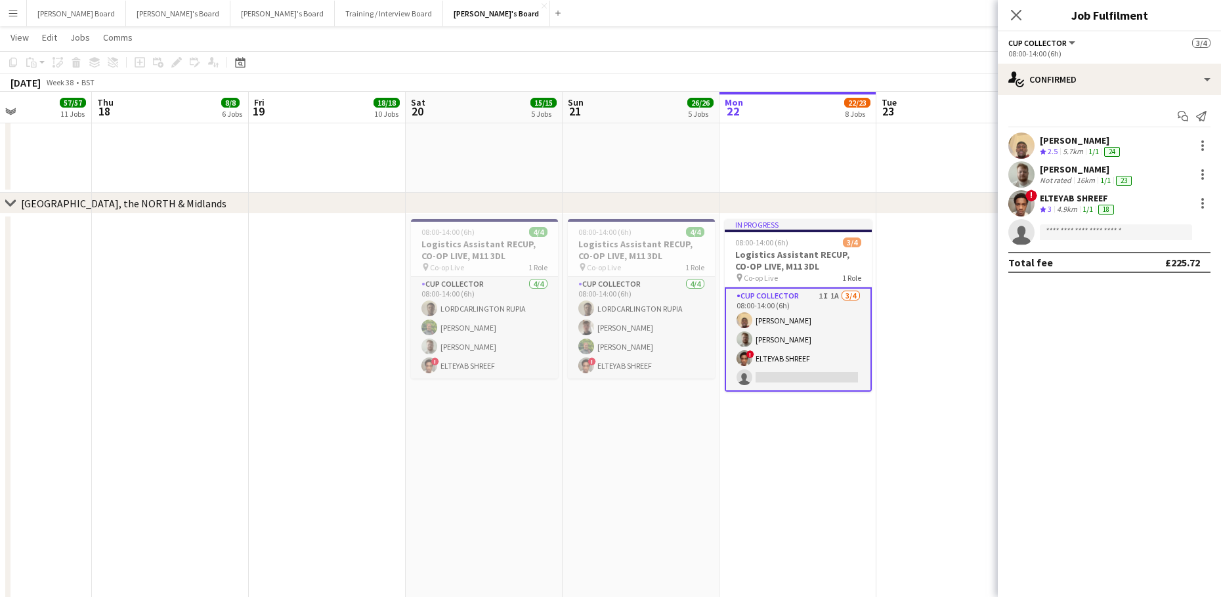
drag, startPoint x: 604, startPoint y: 539, endPoint x: -30, endPoint y: 453, distance: 639.9
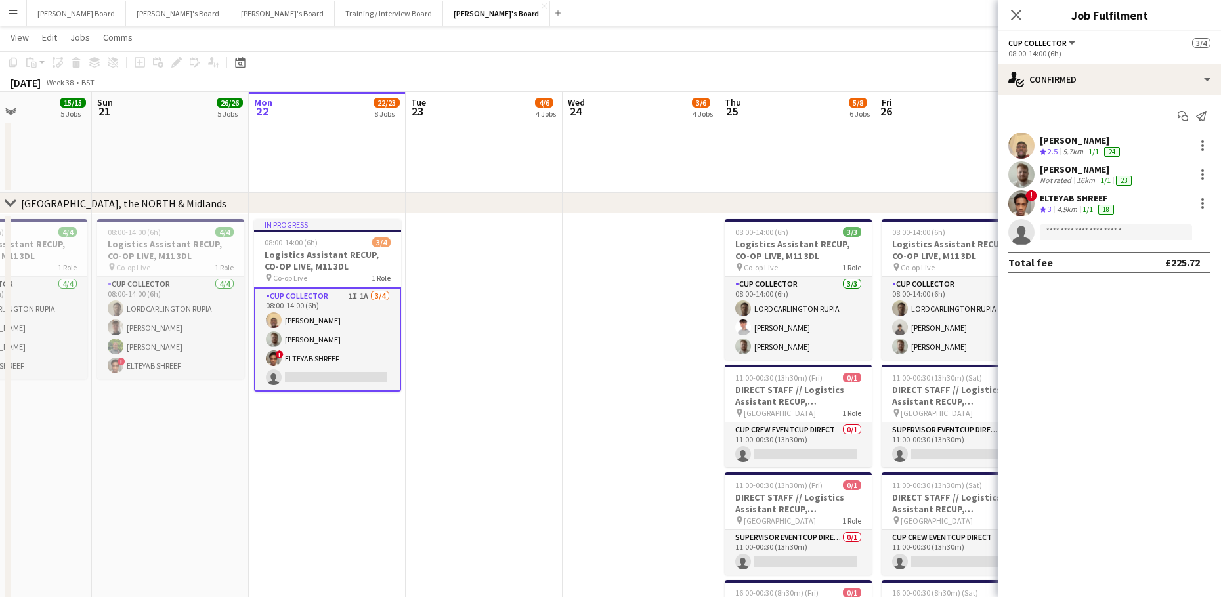
scroll to position [0, 525]
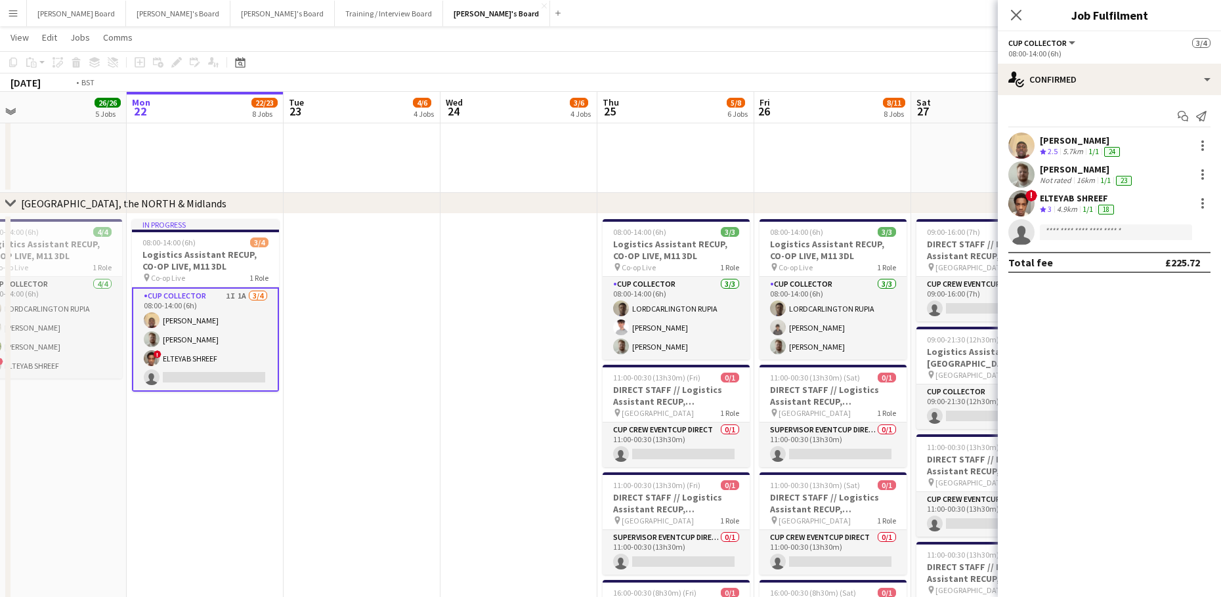
drag, startPoint x: 508, startPoint y: 345, endPoint x: 333, endPoint y: 349, distance: 175.3
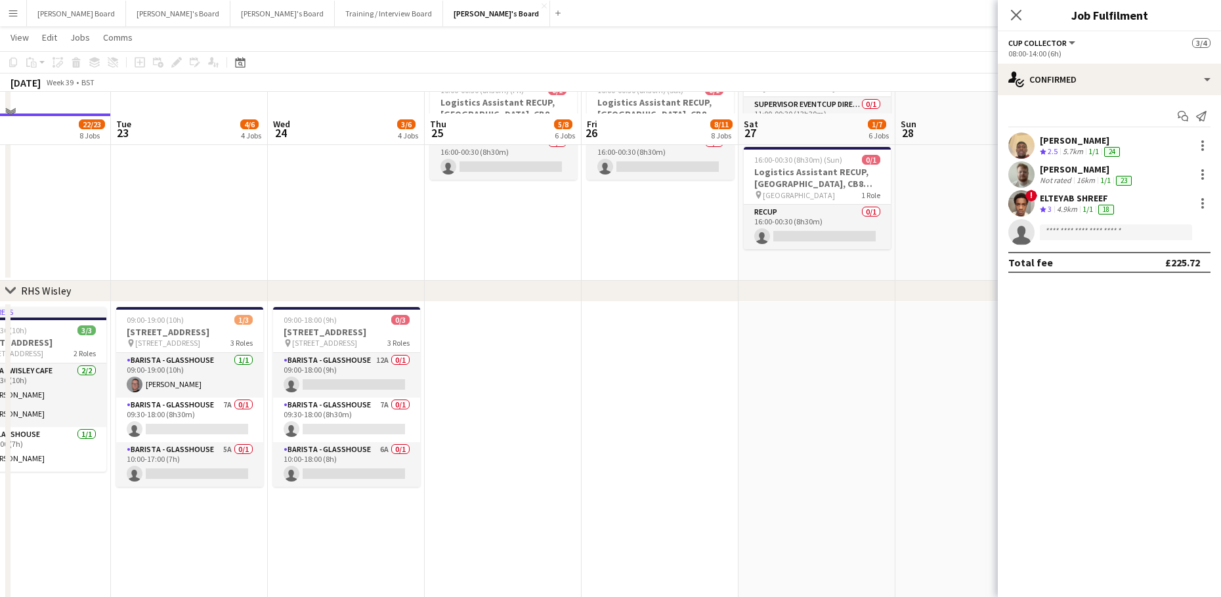
scroll to position [2567, 0]
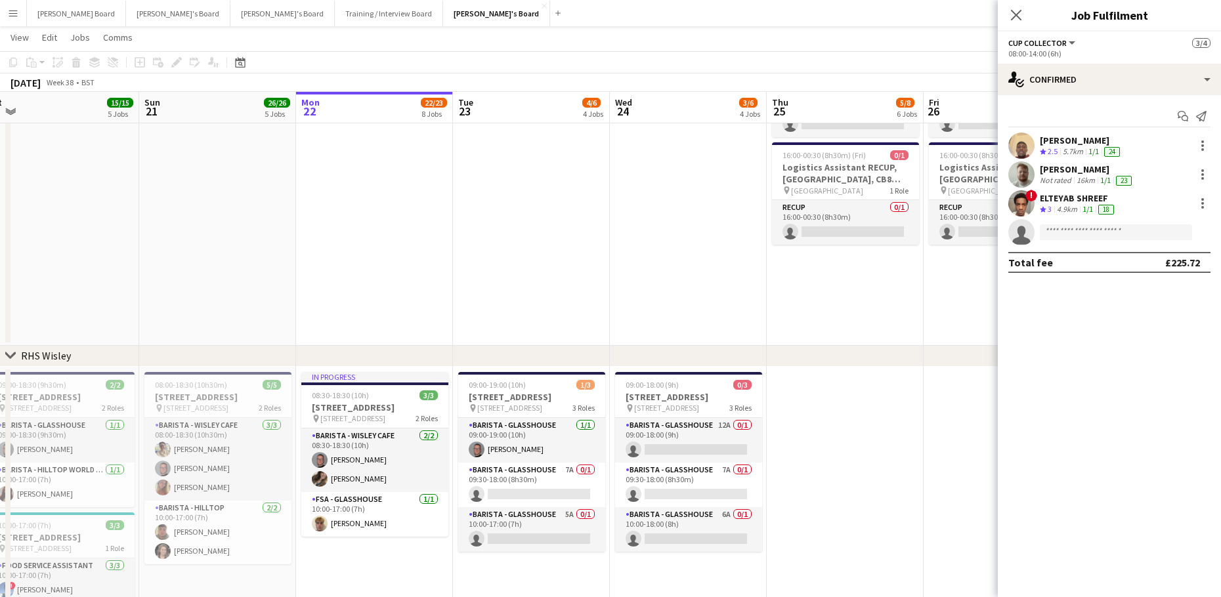
drag, startPoint x: 428, startPoint y: 375, endPoint x: 635, endPoint y: 354, distance: 207.9
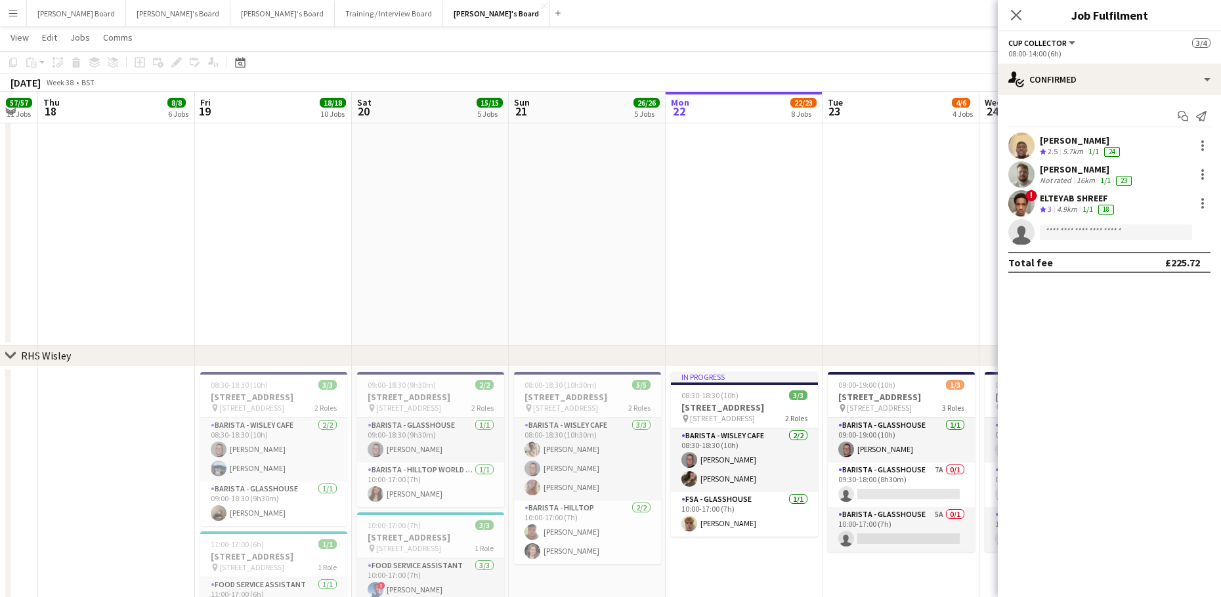
drag, startPoint x: 324, startPoint y: 237, endPoint x: 795, endPoint y: 262, distance: 471.3
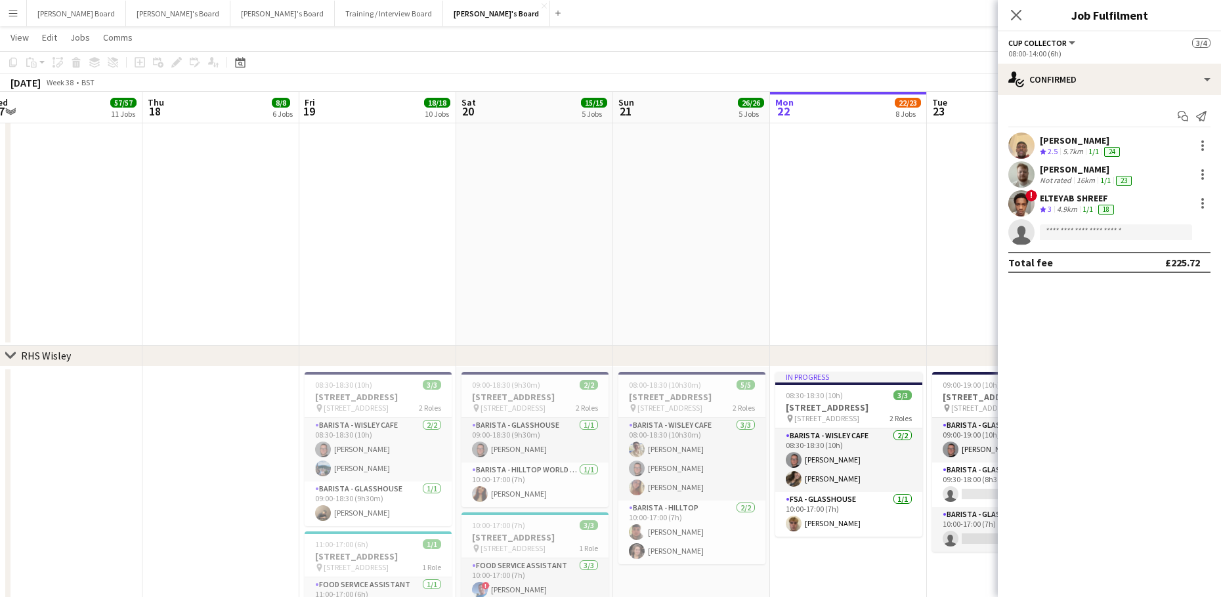
click at [653, 251] on app-date-cell "08:00-14:00 (6h) 4/4 Logistics Assistant RECUP, CO-OP LIVE, M11 3DL pin Co-op L…" at bounding box center [691, 61] width 157 height 570
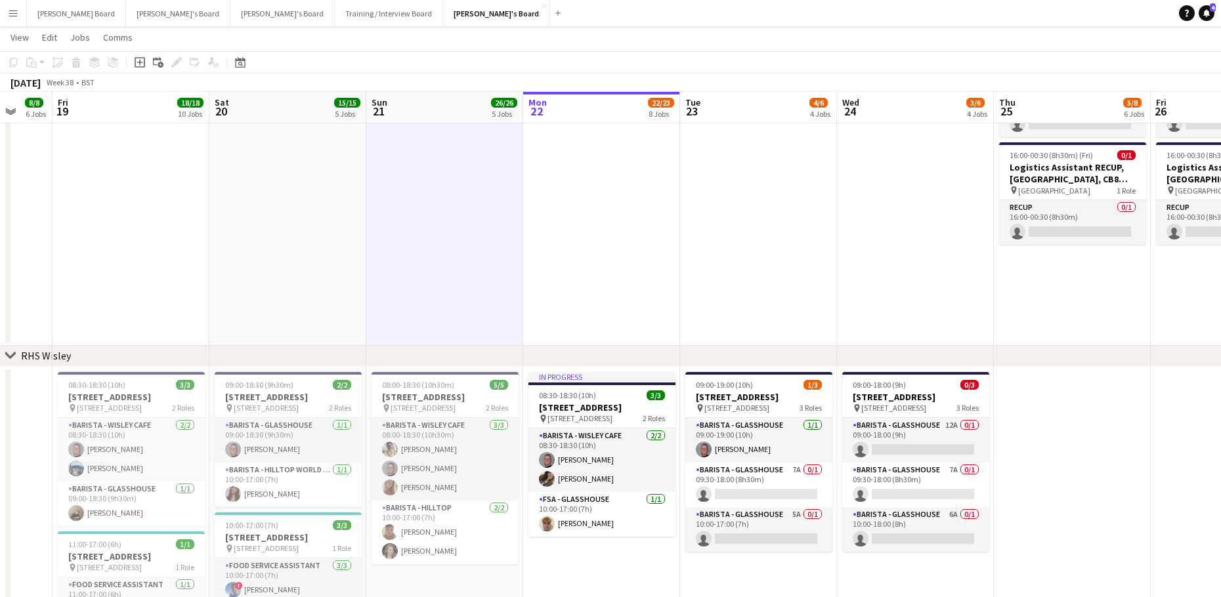
drag, startPoint x: 908, startPoint y: 261, endPoint x: 643, endPoint y: 281, distance: 266.6
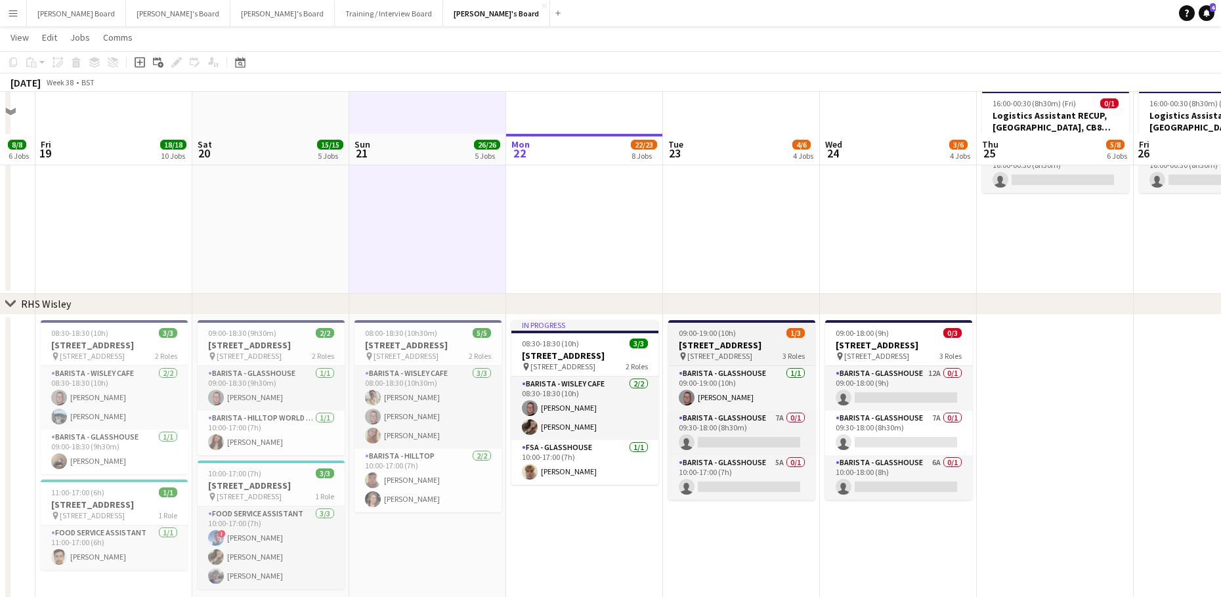
scroll to position [2663, 0]
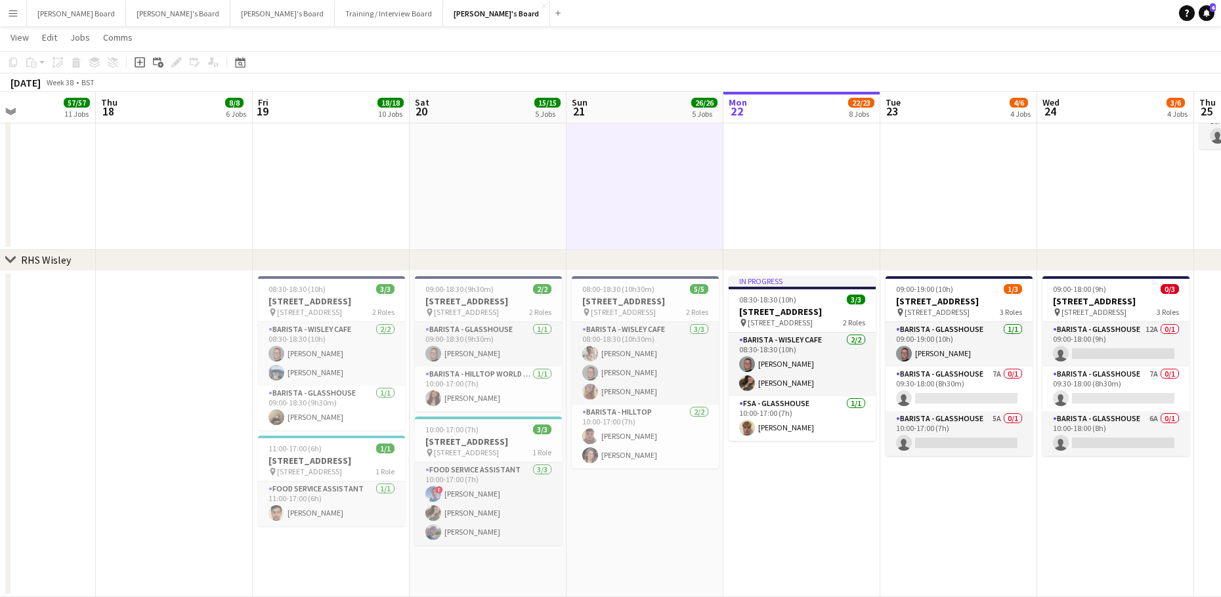
drag, startPoint x: 207, startPoint y: 291, endPoint x: 840, endPoint y: 273, distance: 632.4
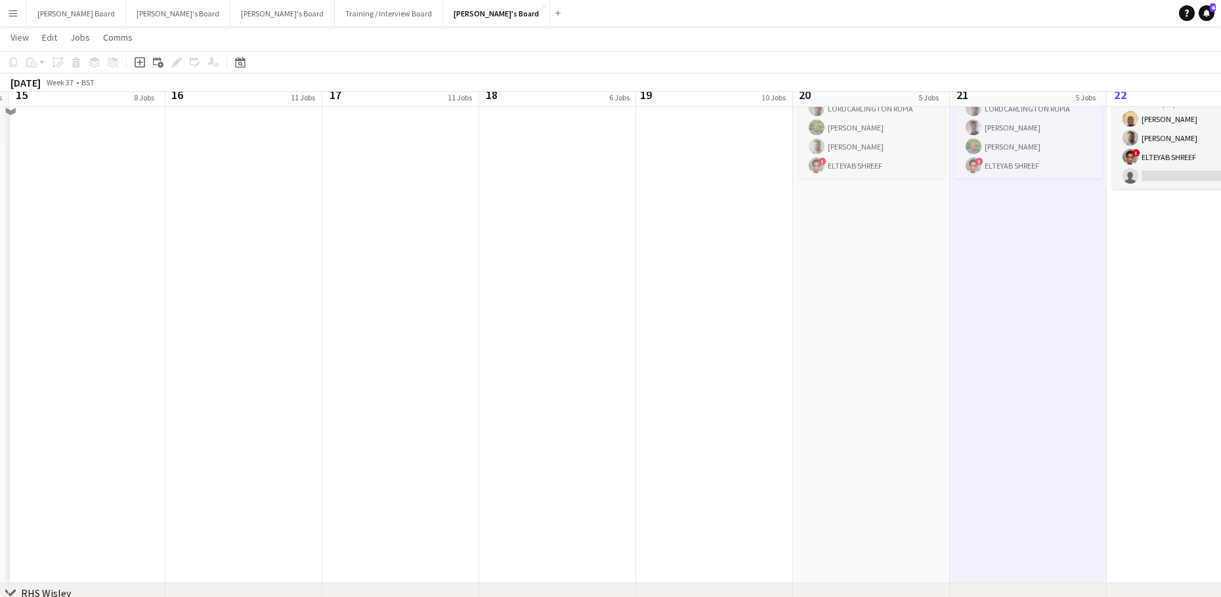
scroll to position [2313, 0]
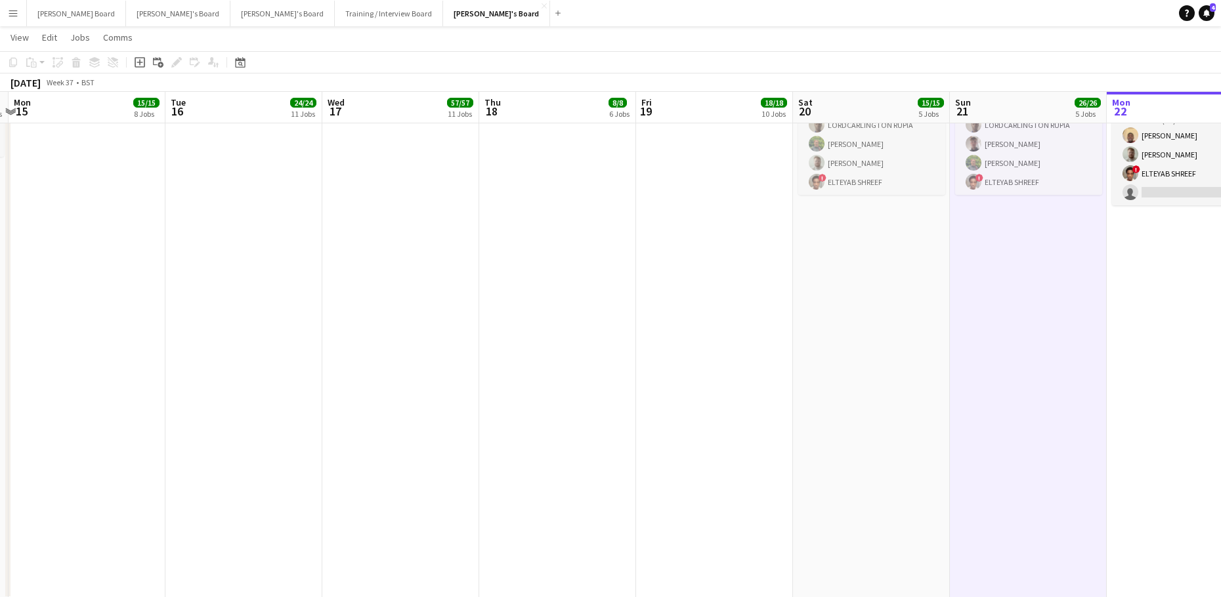
drag, startPoint x: 391, startPoint y: 363, endPoint x: 832, endPoint y: 348, distance: 442.0
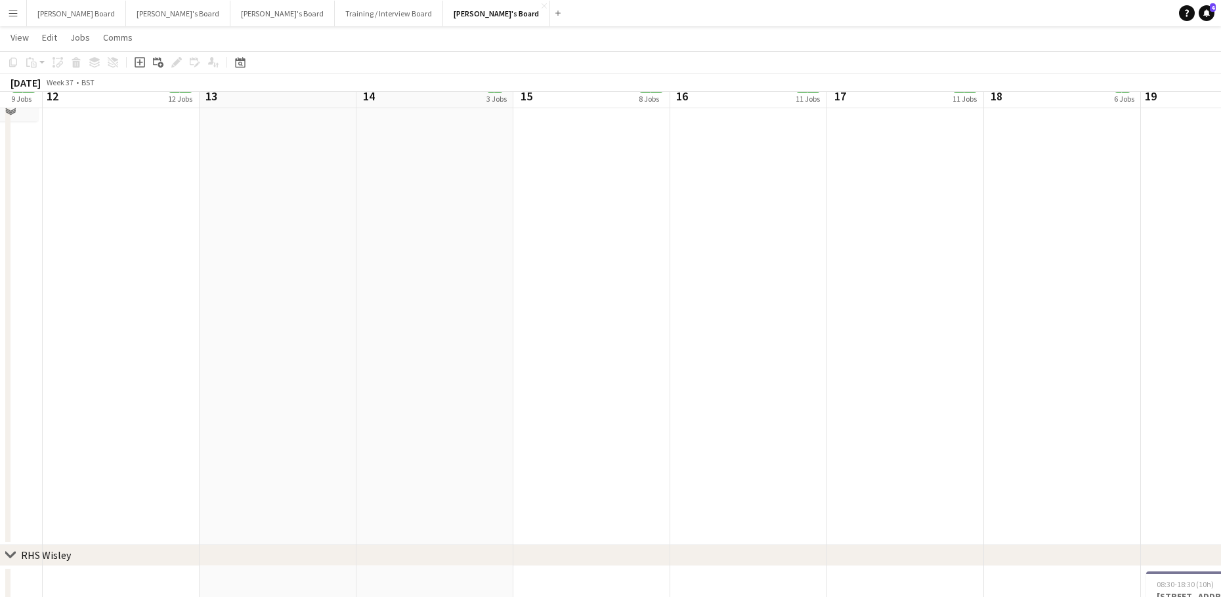
scroll to position [2401, 0]
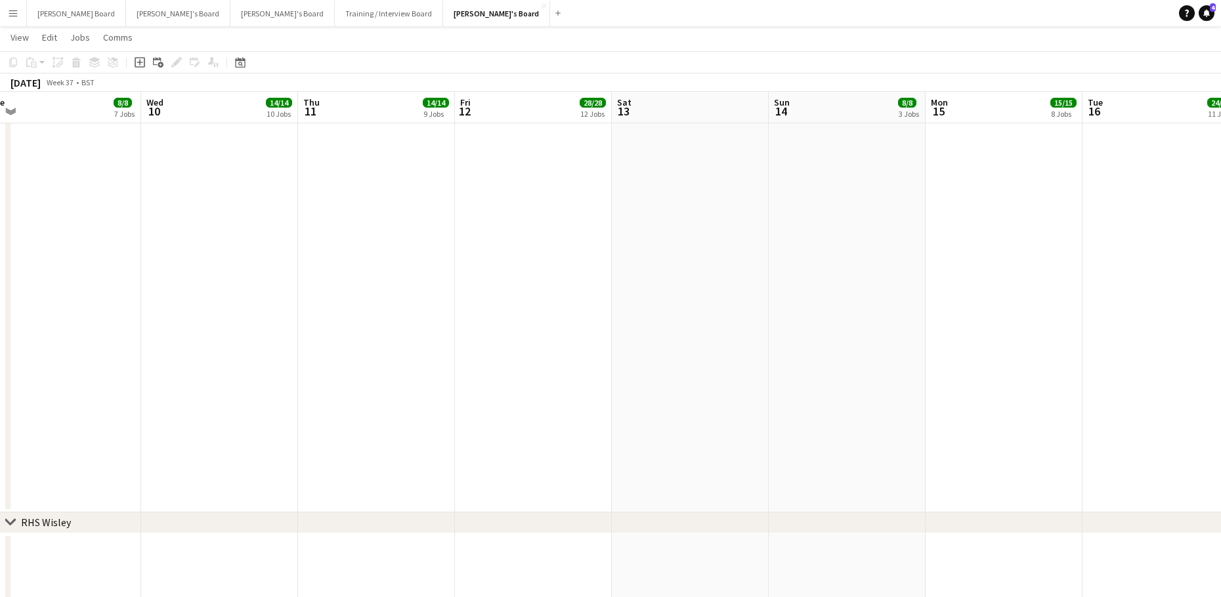
drag, startPoint x: 528, startPoint y: 353, endPoint x: 1000, endPoint y: 322, distance: 472.4
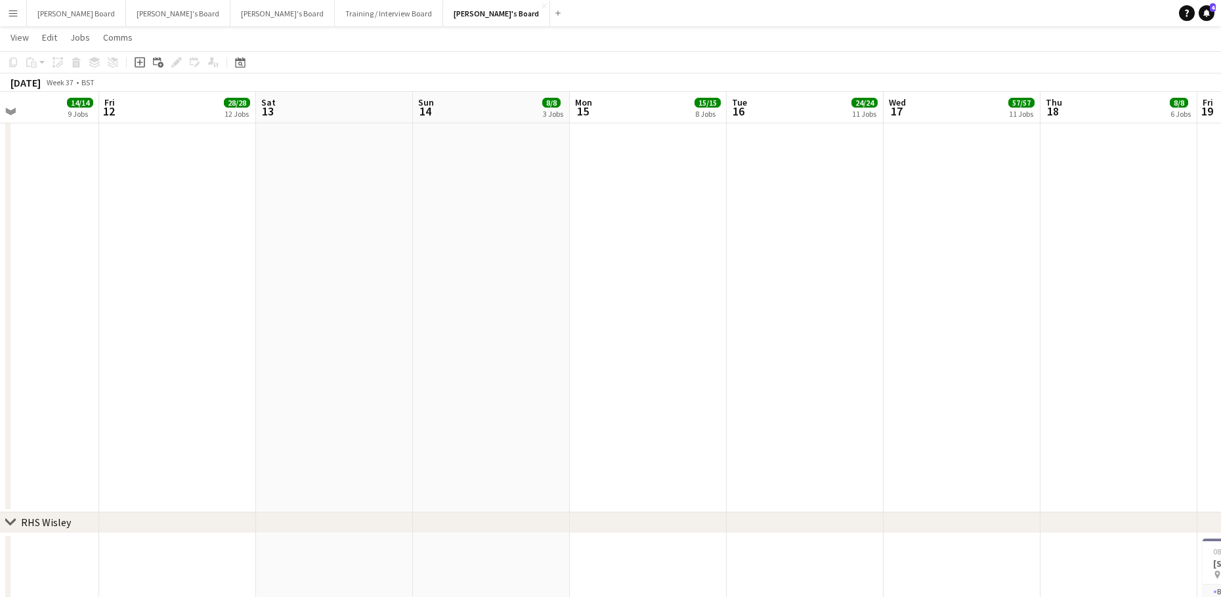
drag, startPoint x: 116, startPoint y: 342, endPoint x: 33, endPoint y: 321, distance: 85.3
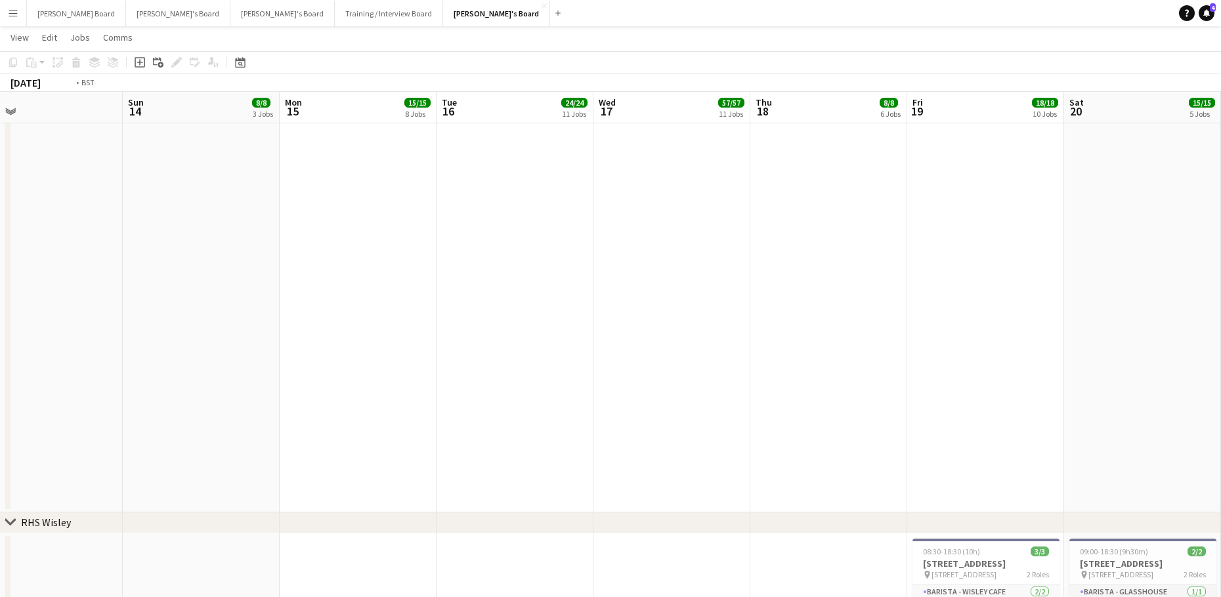
drag, startPoint x: 568, startPoint y: 242, endPoint x: 473, endPoint y: 289, distance: 106.0
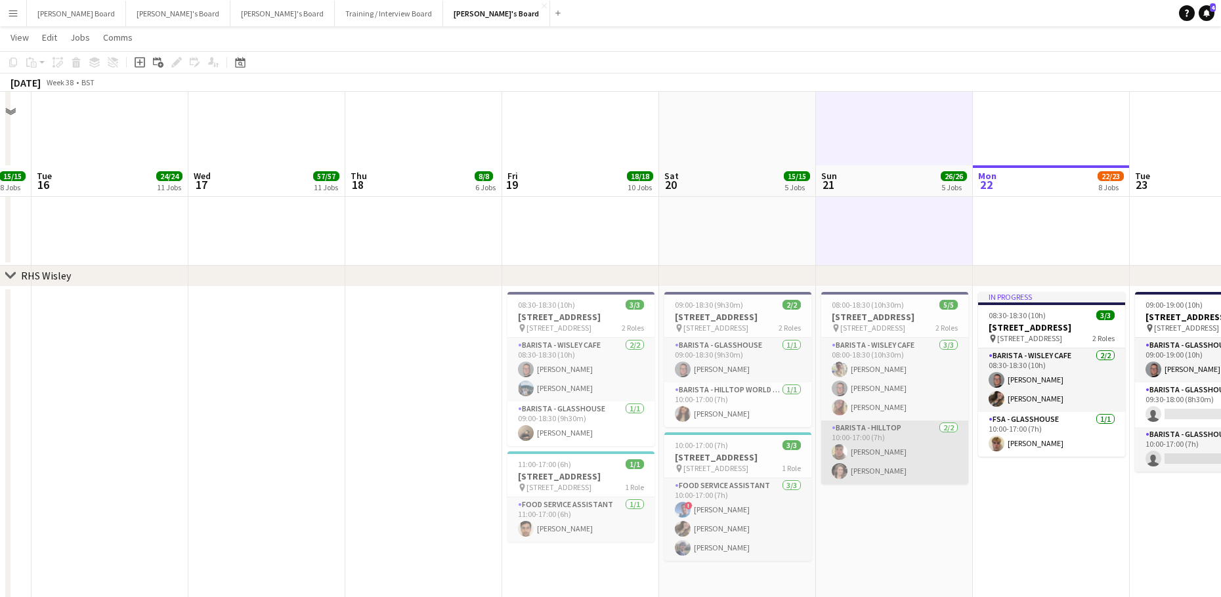
scroll to position [2721, 0]
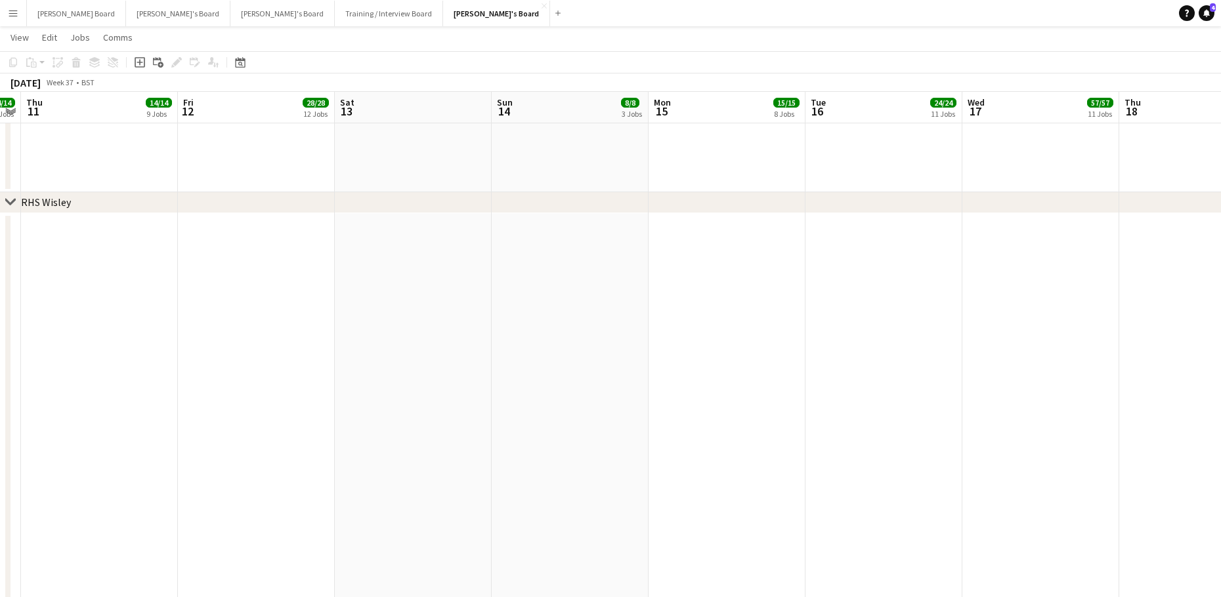
drag, startPoint x: 257, startPoint y: 403, endPoint x: 1043, endPoint y: 406, distance: 786.4
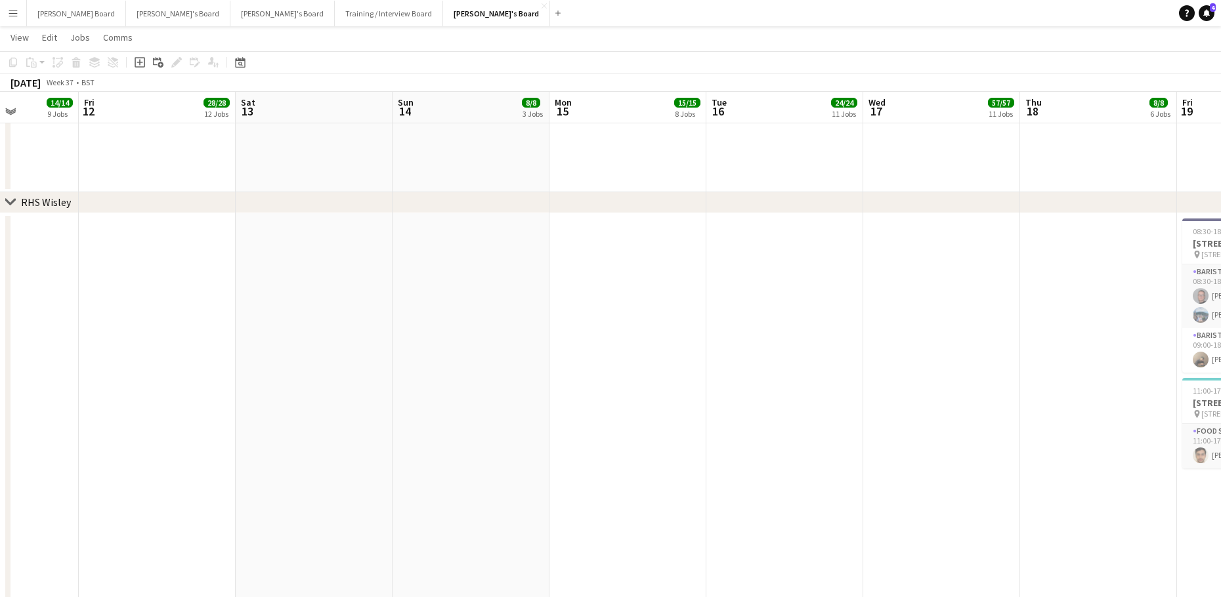
drag, startPoint x: 1010, startPoint y: 381, endPoint x: 387, endPoint y: 454, distance: 627.8
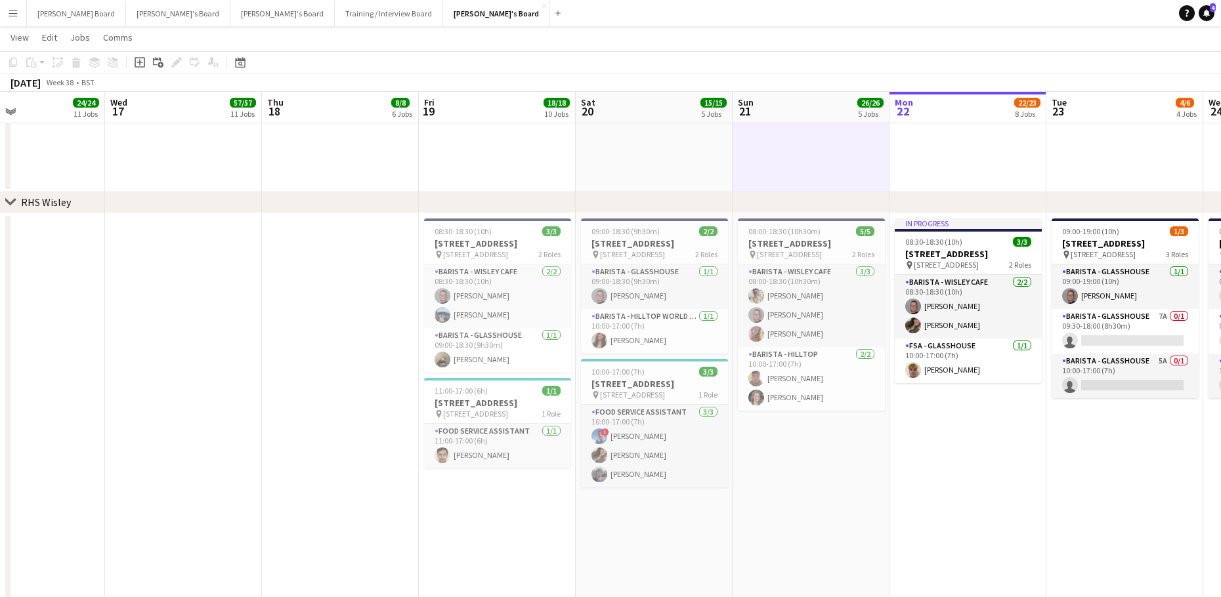
drag, startPoint x: 549, startPoint y: 398, endPoint x: 540, endPoint y: 394, distance: 9.7
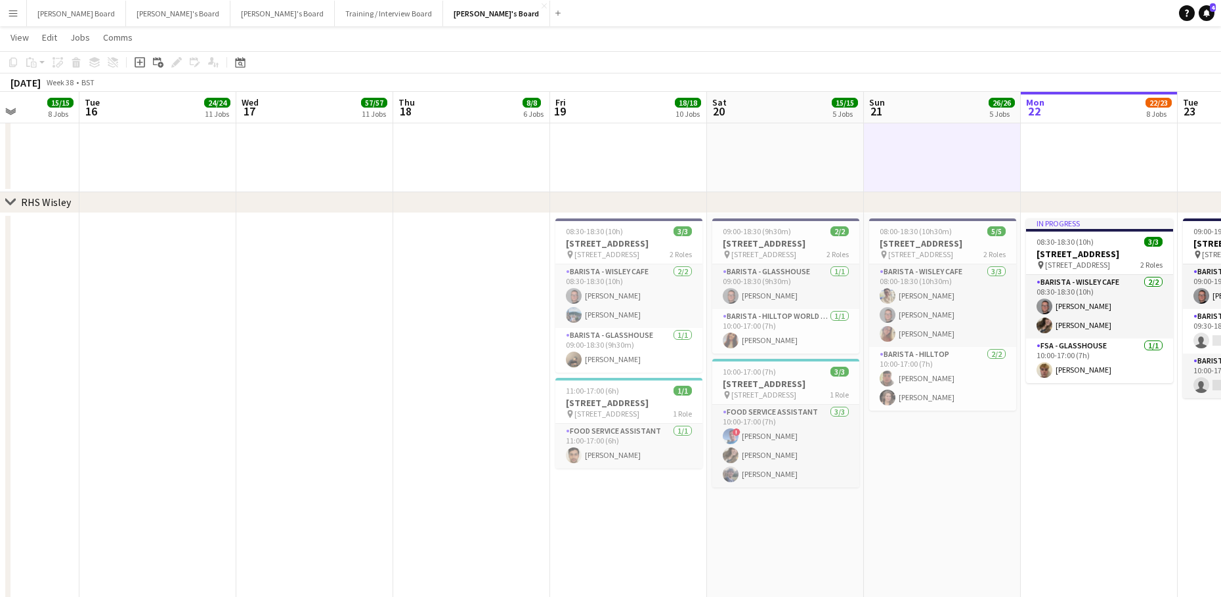
click at [1035, 476] on app-date-cell "In progress 08:30-18:30 (10h) [STREET_ADDRESS] pin Woking, GU23 6QB 2 Roles Bar…" at bounding box center [1099, 536] width 157 height 647
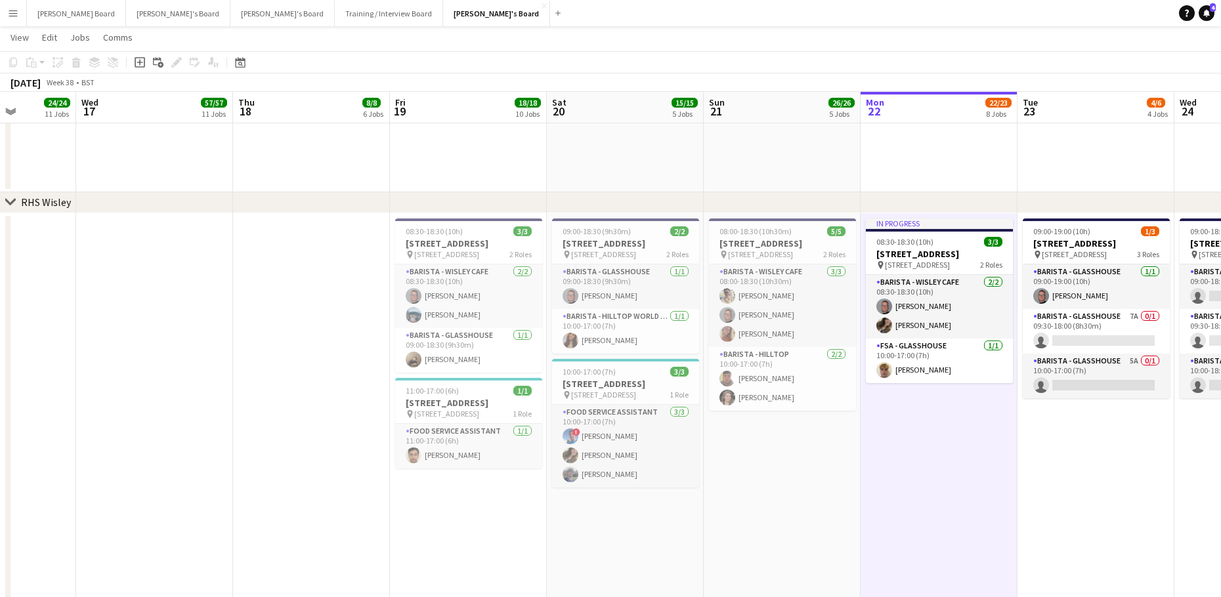
drag, startPoint x: 1053, startPoint y: 496, endPoint x: 578, endPoint y: 447, distance: 477.7
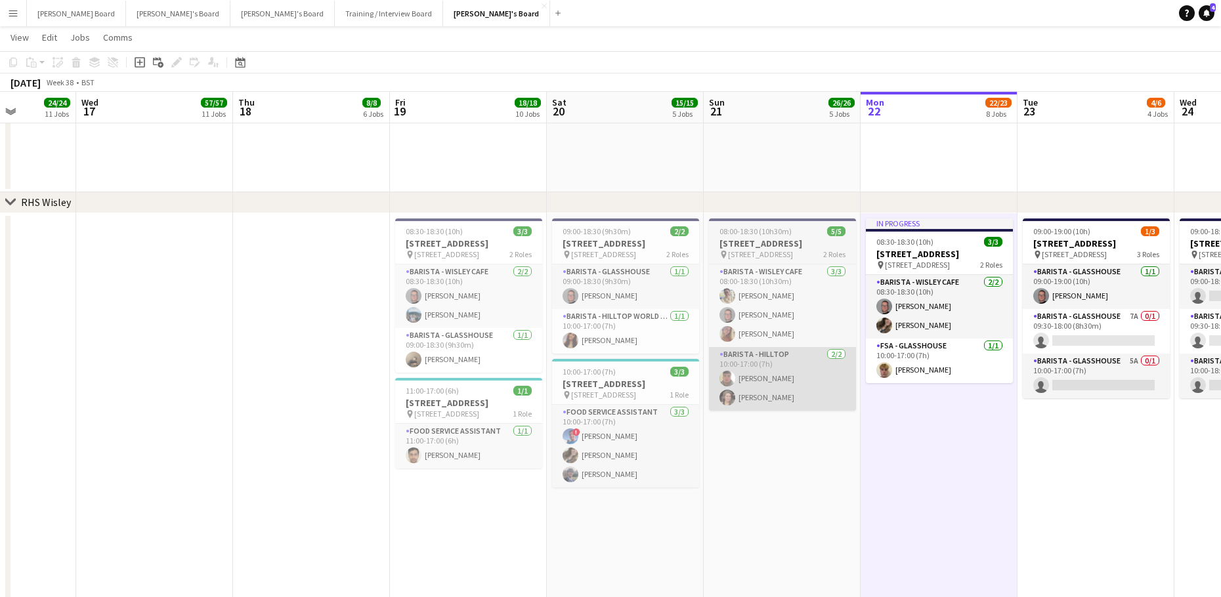
scroll to position [0, 459]
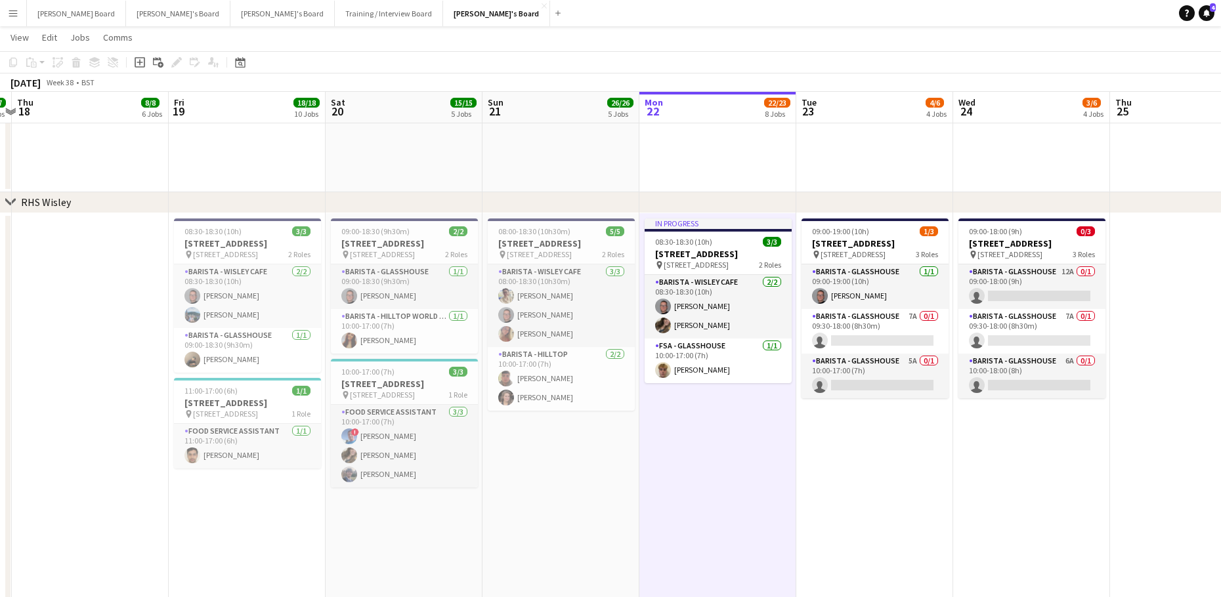
click at [999, 510] on app-date-cell "09:00-18:00 (9h) 0/[STREET_ADDRESS] pin Woking, GU23 6QB 3 Roles Barista - Glas…" at bounding box center [1031, 536] width 157 height 647
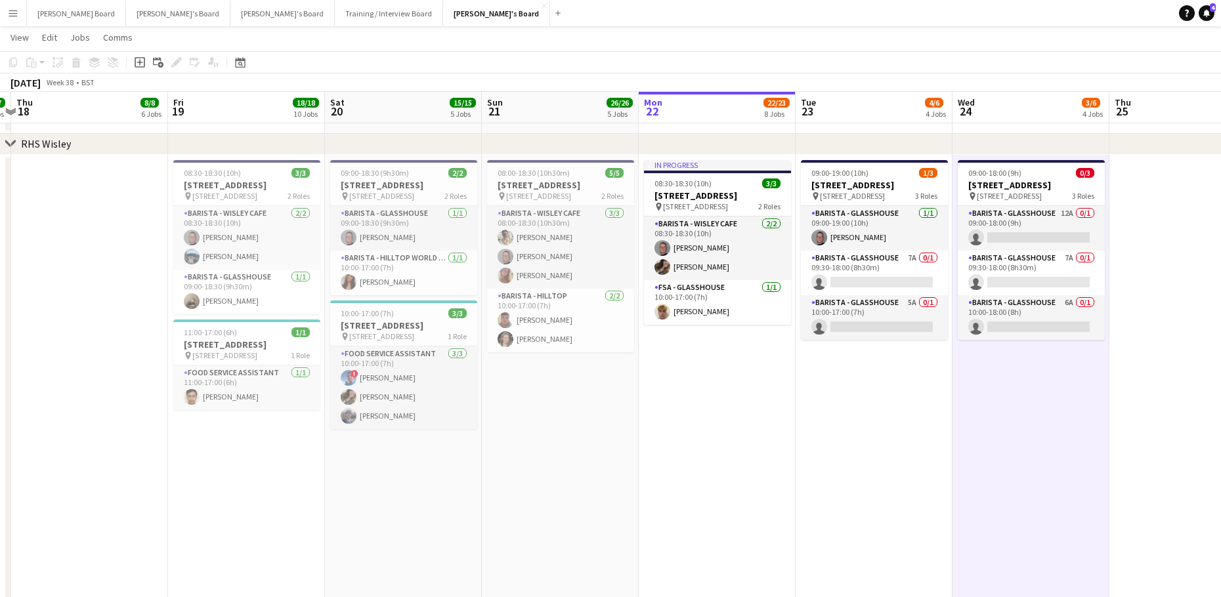
scroll to position [2808, 0]
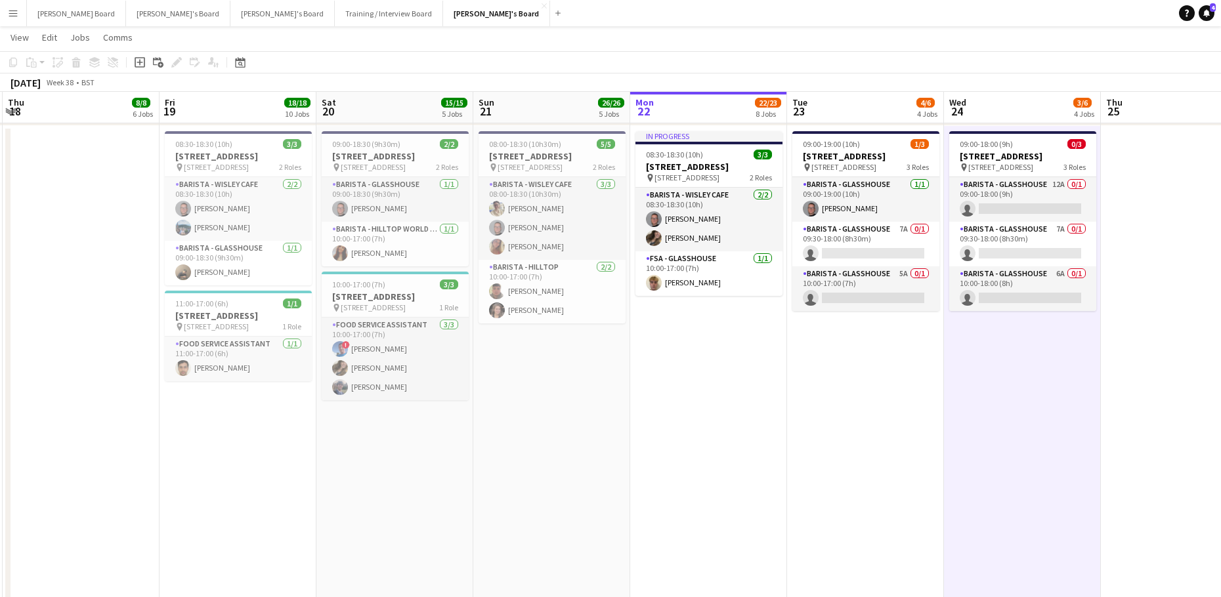
drag, startPoint x: 723, startPoint y: 387, endPoint x: 557, endPoint y: 415, distance: 167.8
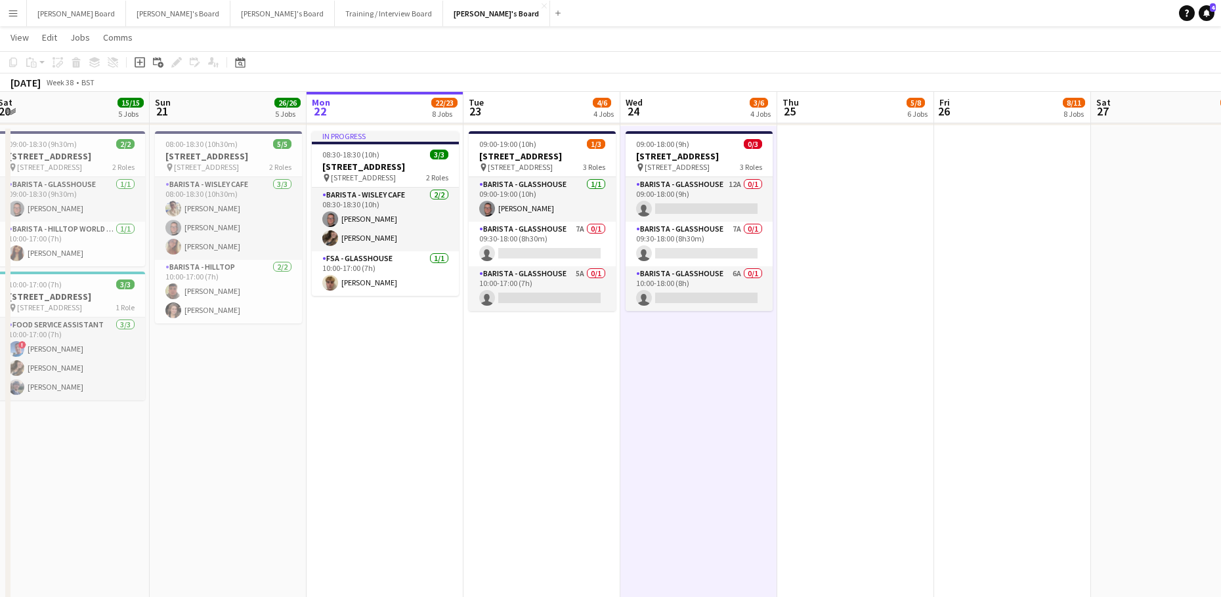
drag, startPoint x: 567, startPoint y: 425, endPoint x: 234, endPoint y: 433, distance: 333.6
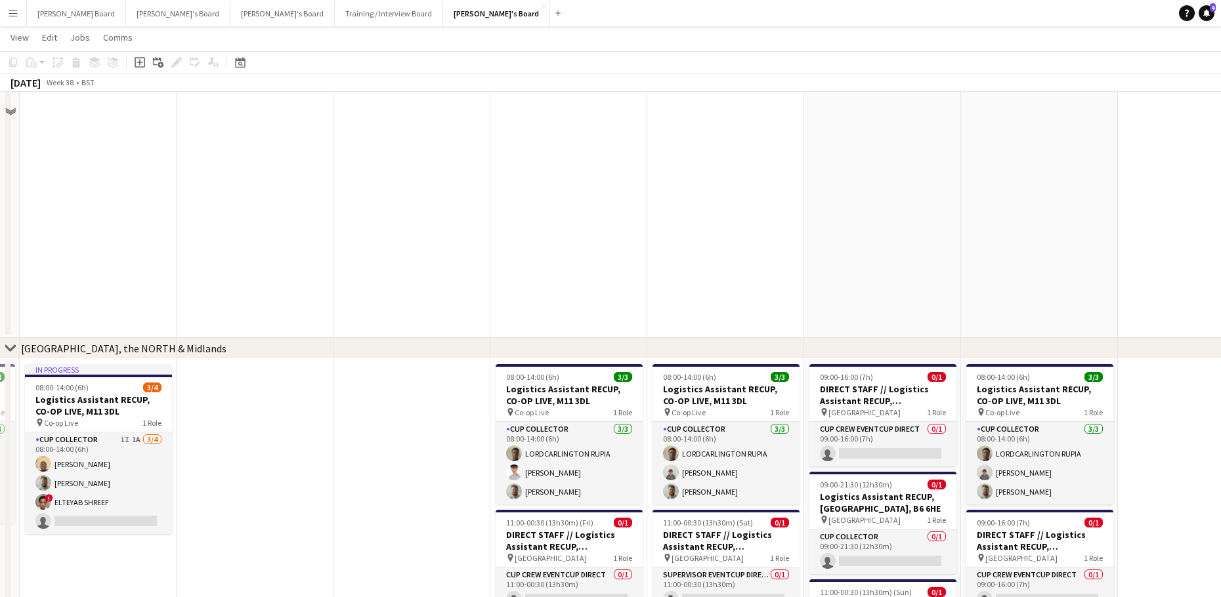
scroll to position [2108, 0]
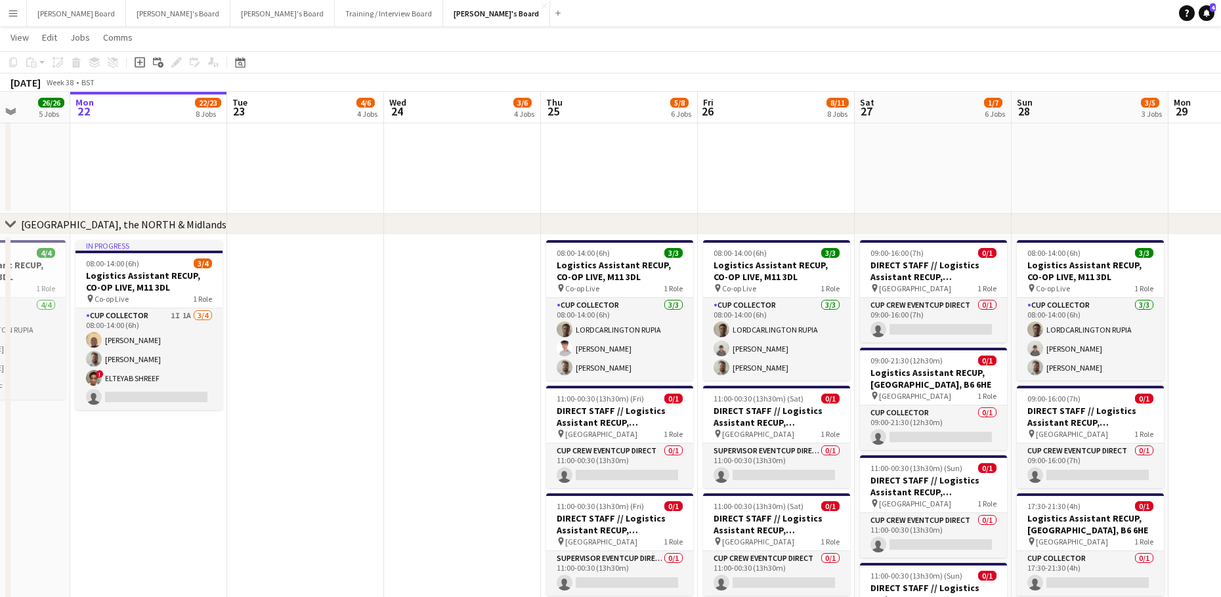
drag, startPoint x: 365, startPoint y: 414, endPoint x: 427, endPoint y: 421, distance: 62.1
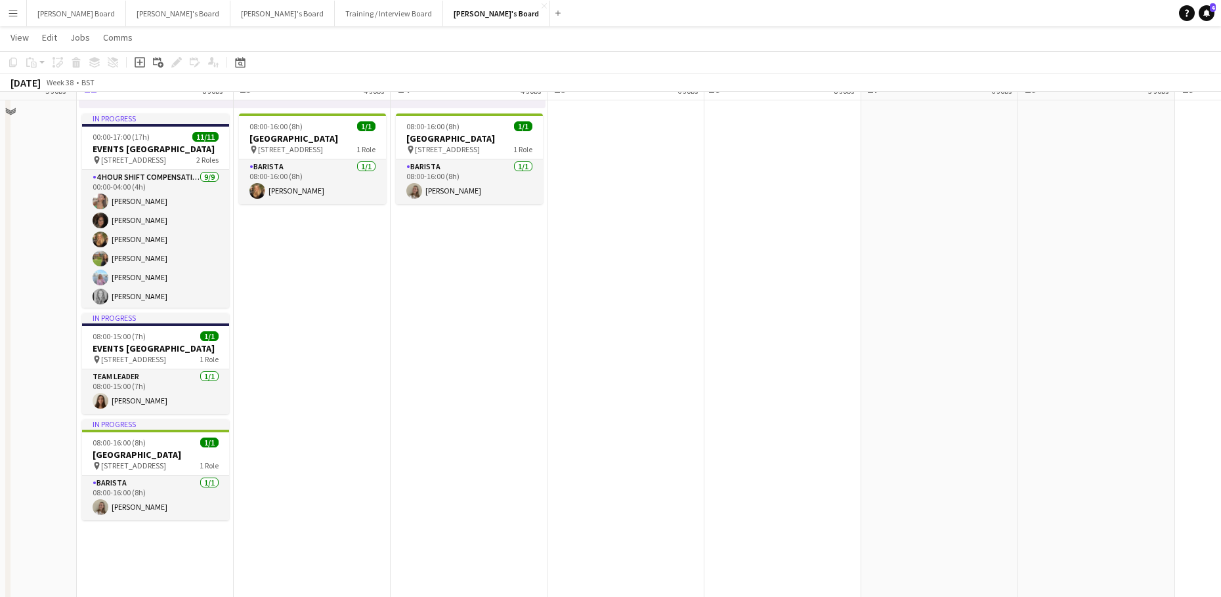
scroll to position [796, 0]
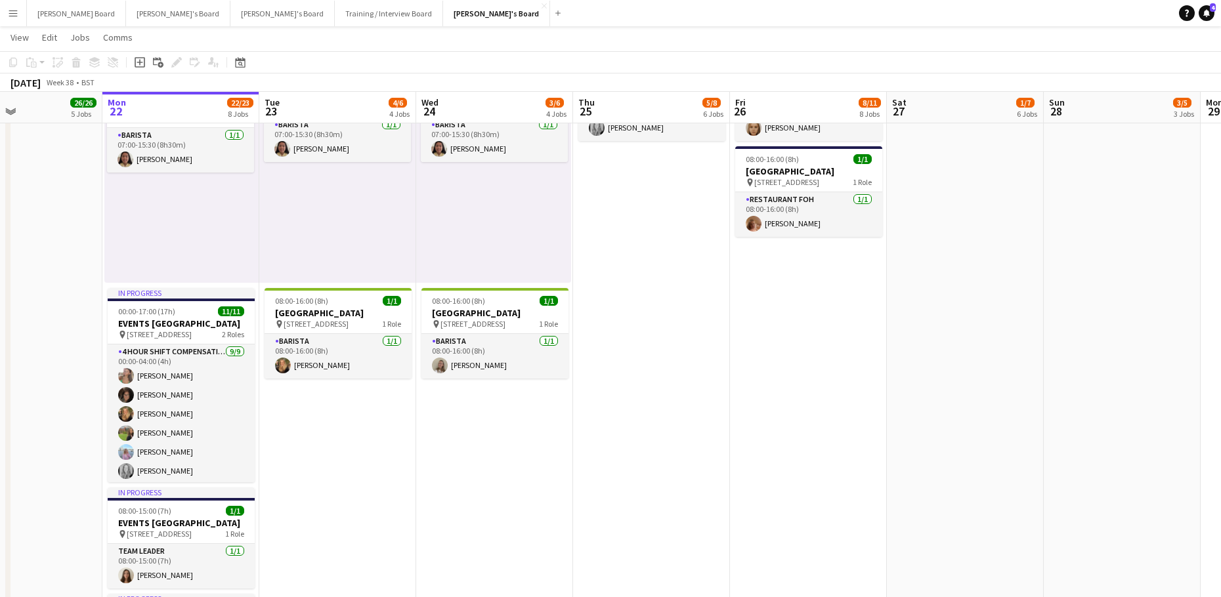
drag, startPoint x: 379, startPoint y: 486, endPoint x: 437, endPoint y: 475, distance: 59.6
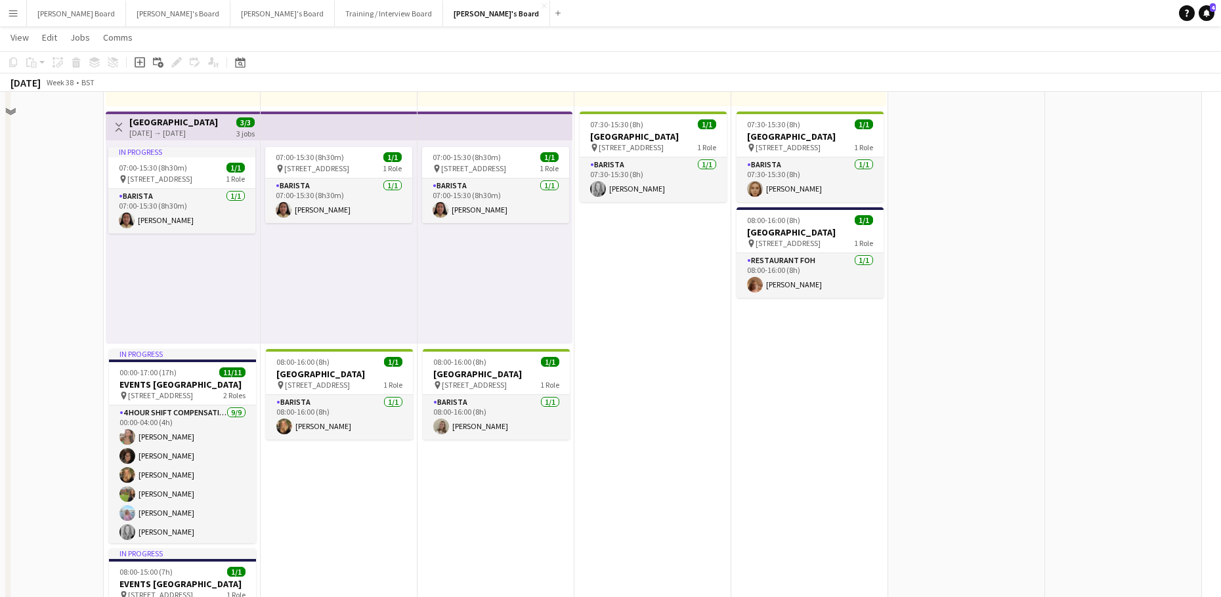
scroll to position [620, 0]
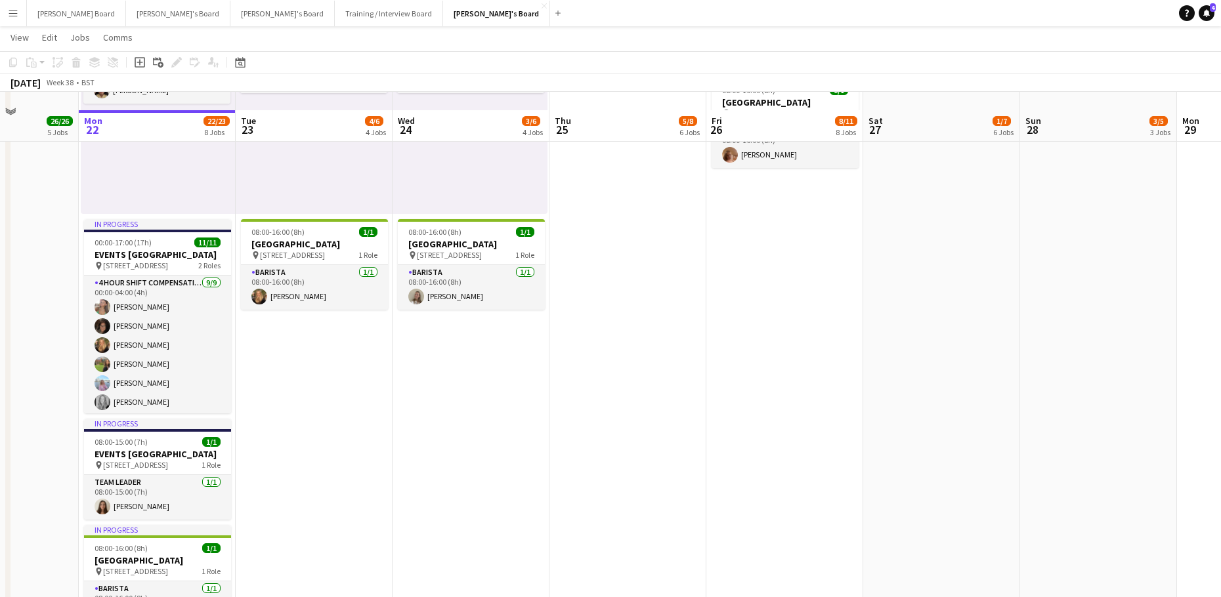
scroll to position [883, 0]
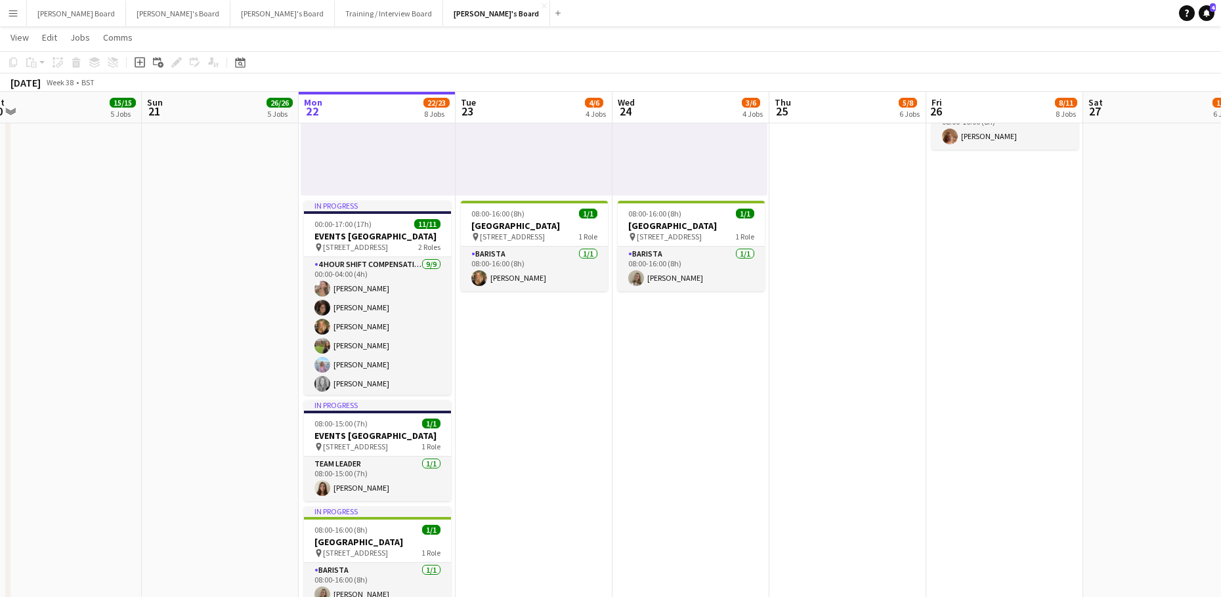
drag, startPoint x: 323, startPoint y: 464, endPoint x: 540, endPoint y: 460, distance: 216.7
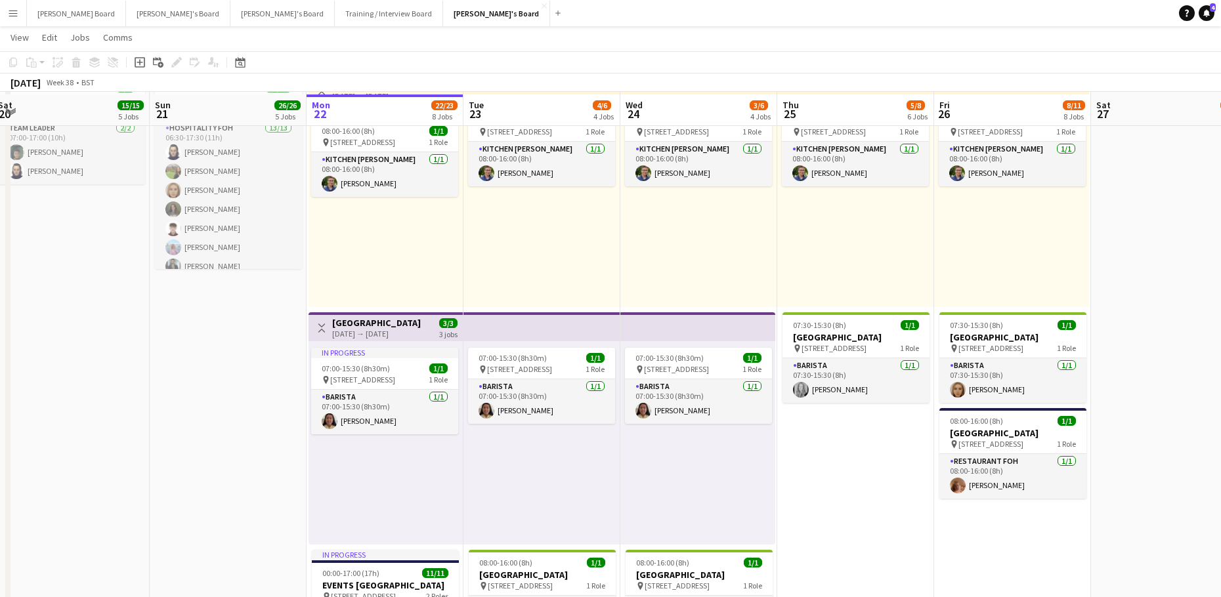
scroll to position [533, 0]
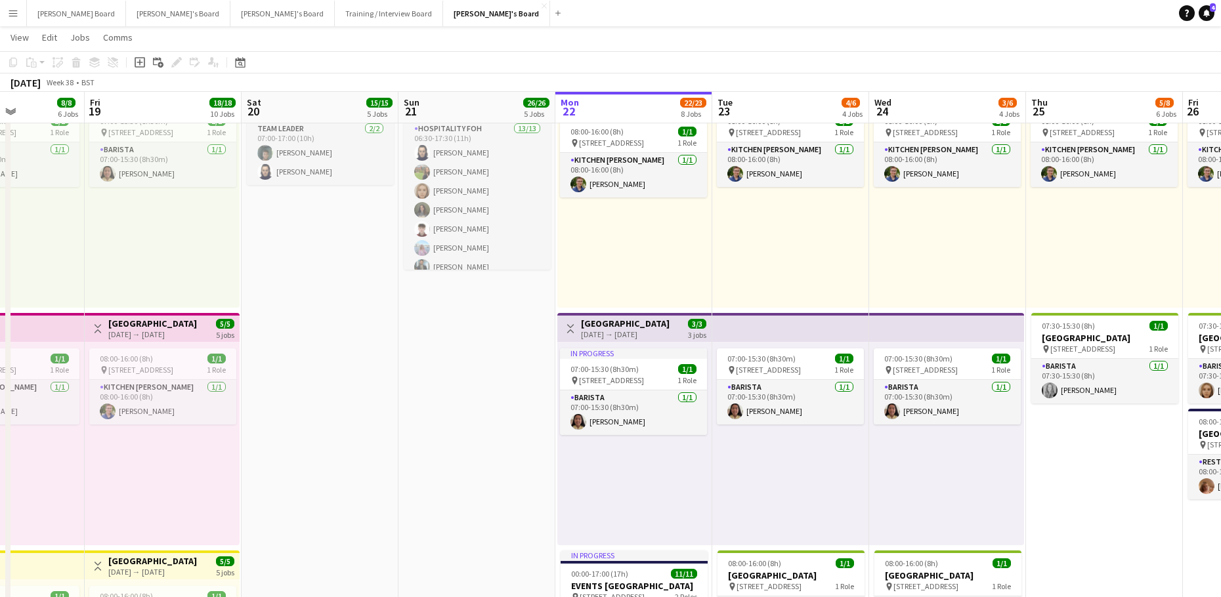
drag, startPoint x: 182, startPoint y: 433, endPoint x: 648, endPoint y: 426, distance: 466.1
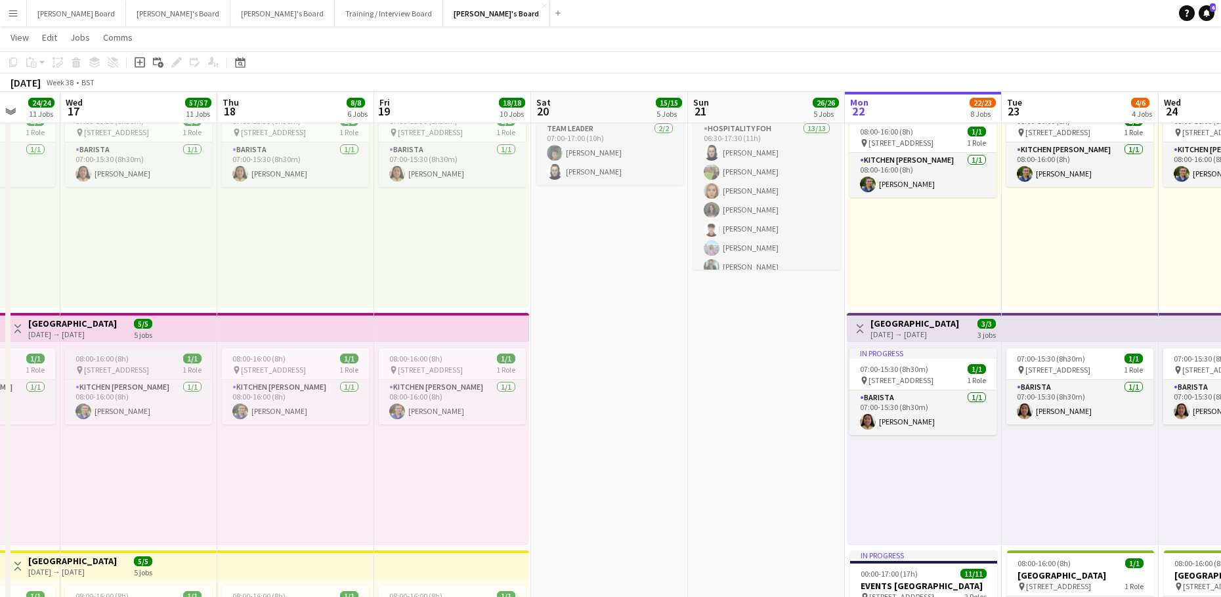
click at [126, 362] on span "08:00-16:00 (8h)" at bounding box center [101, 359] width 53 height 10
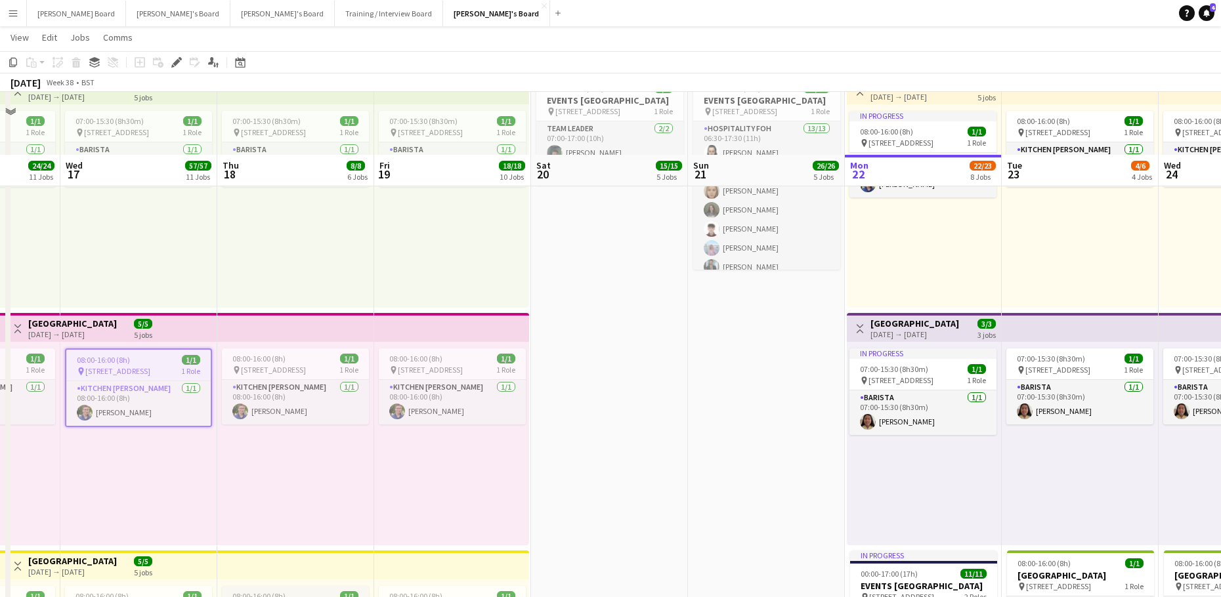
scroll to position [708, 0]
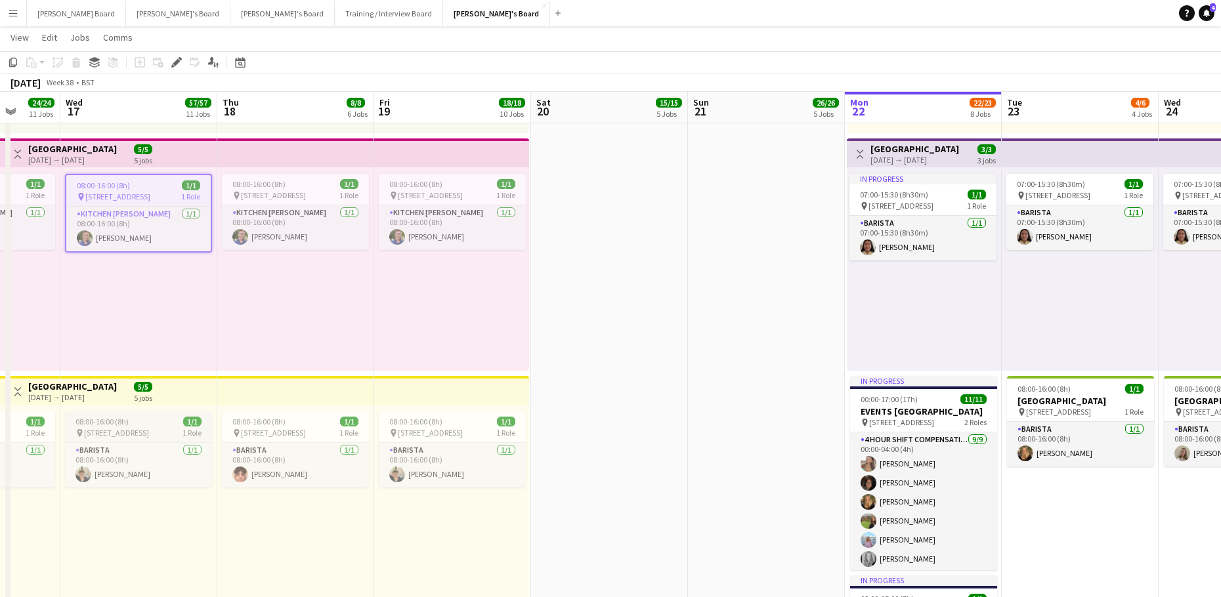
click at [102, 429] on span "[STREET_ADDRESS]" at bounding box center [116, 433] width 65 height 10
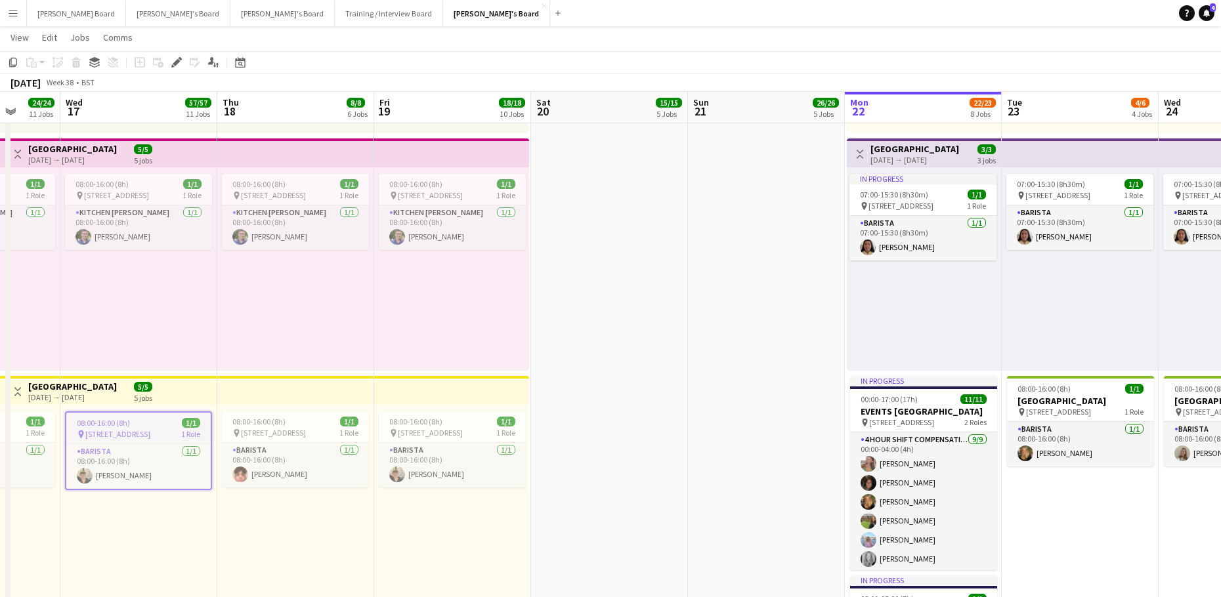
click at [100, 387] on h3 "[GEOGRAPHIC_DATA]" at bounding box center [72, 387] width 89 height 12
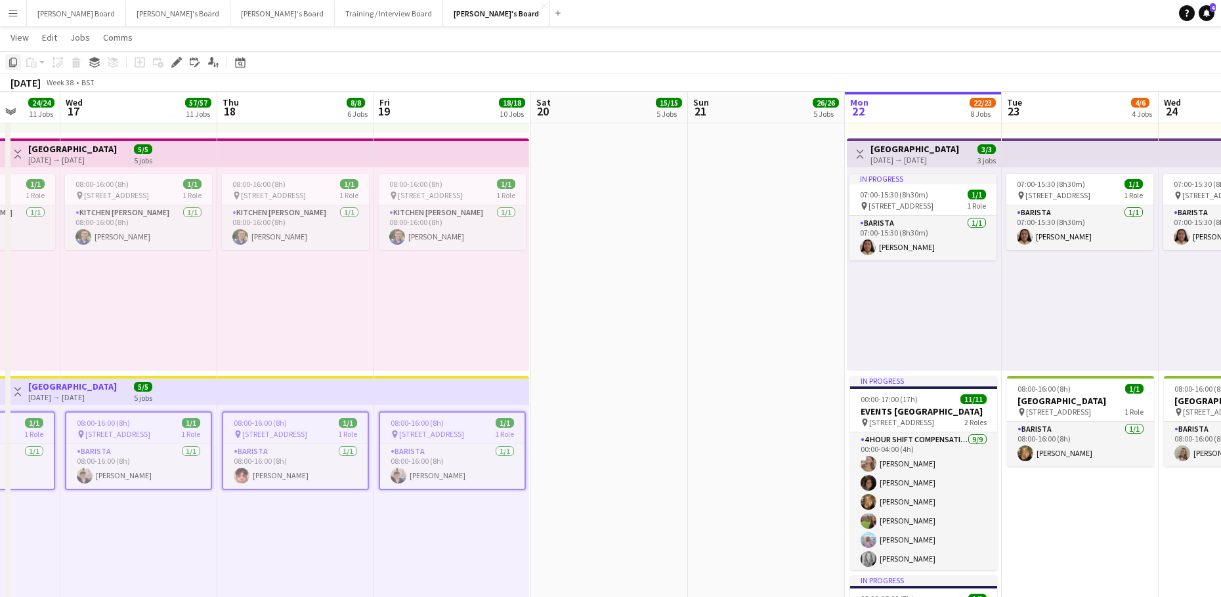
click at [12, 64] on icon "Copy" at bounding box center [13, 62] width 11 height 11
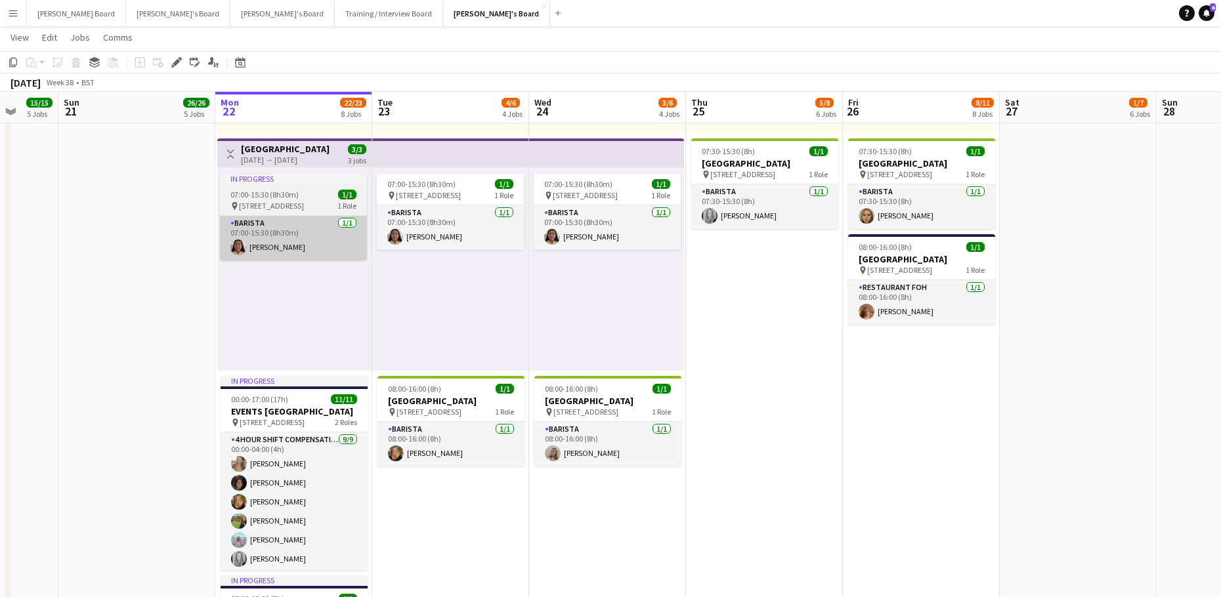
drag, startPoint x: 921, startPoint y: 296, endPoint x: 237, endPoint y: 253, distance: 685.3
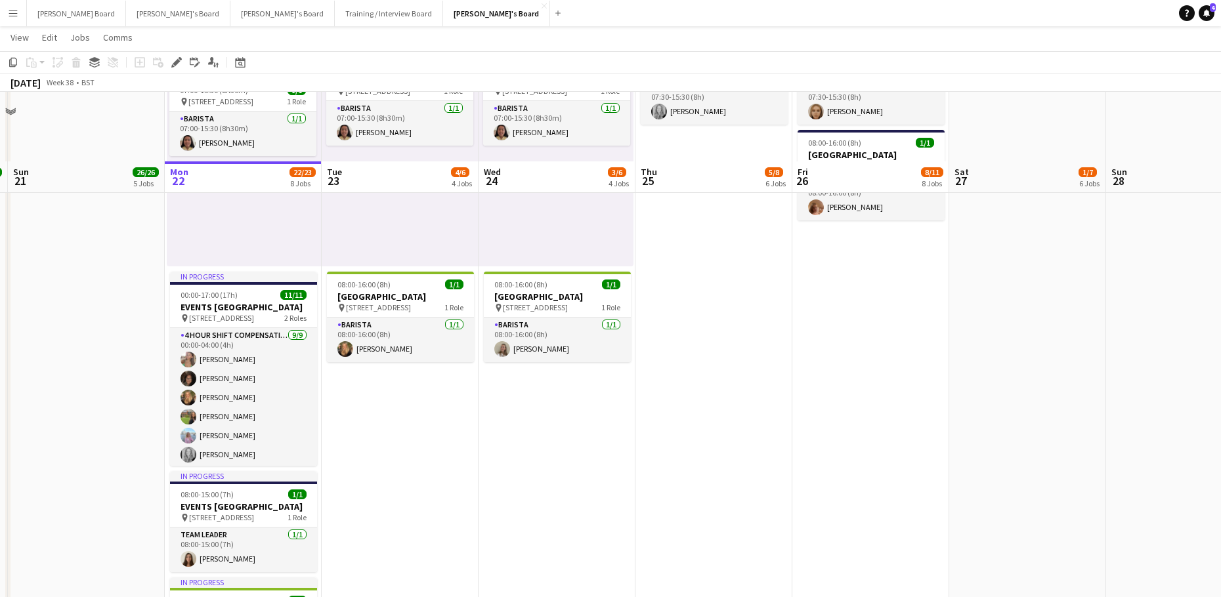
scroll to position [883, 0]
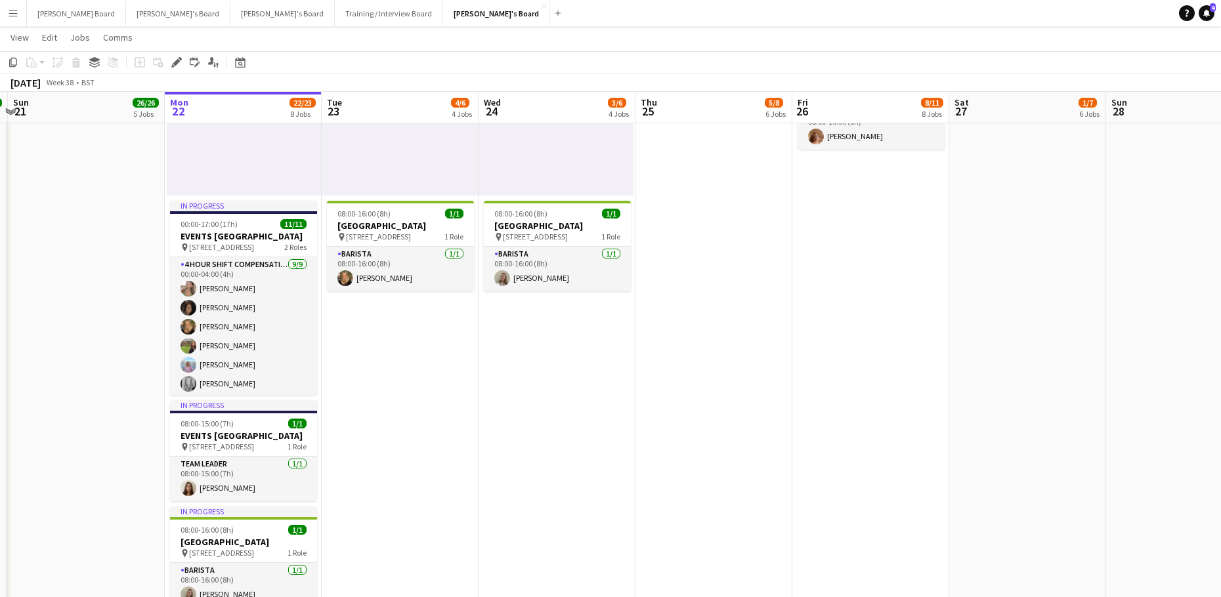
click at [422, 378] on app-date-cell "08:00-16:00 (8h) 1/1 pin Woking, GU21 4YH 1 Role Kitchen [PERSON_NAME] [DATE] 0…" at bounding box center [400, 580] width 157 height 1720
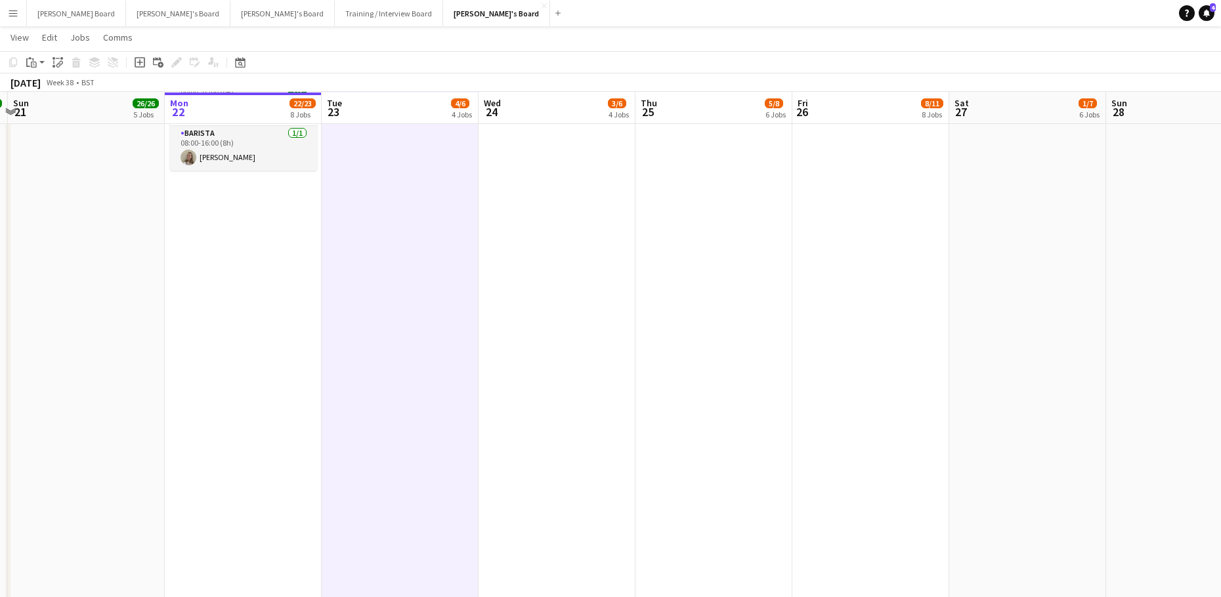
scroll to position [1321, 0]
click at [253, 442] on app-date-cell "Toggle View [GEOGRAPHIC_DATA] [DATE] → [DATE] 5/5 5 jobs In progress 08:00-16:0…" at bounding box center [243, 143] width 157 height 1720
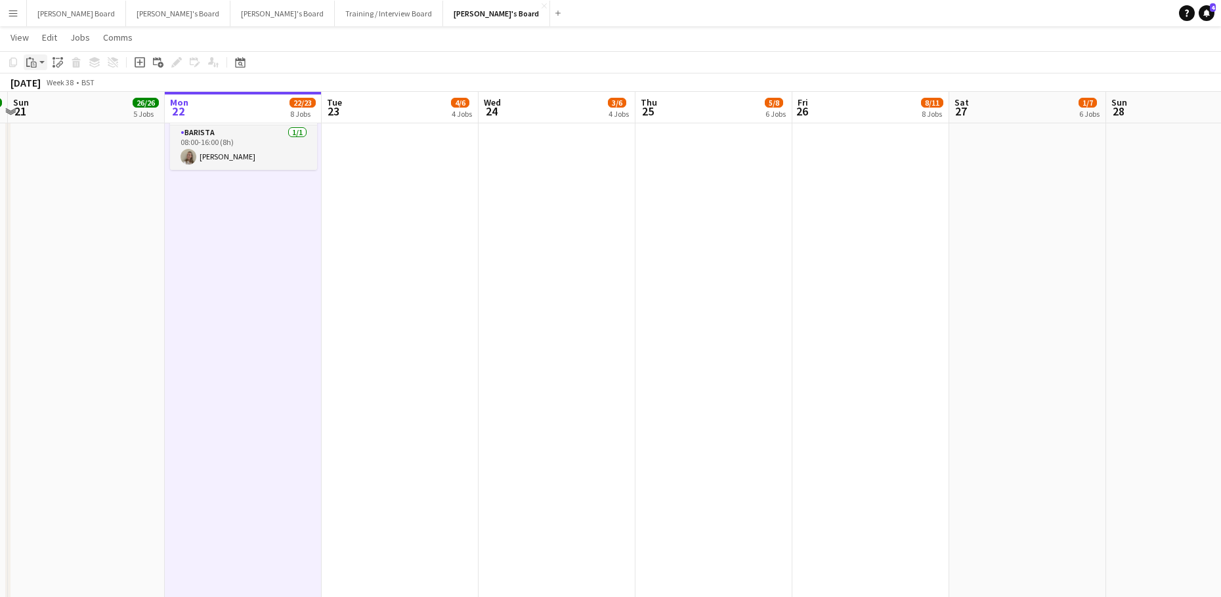
click at [33, 66] on icon "Paste" at bounding box center [31, 62] width 11 height 11
click at [62, 90] on link "Paste Ctrl+V" at bounding box center [96, 87] width 123 height 12
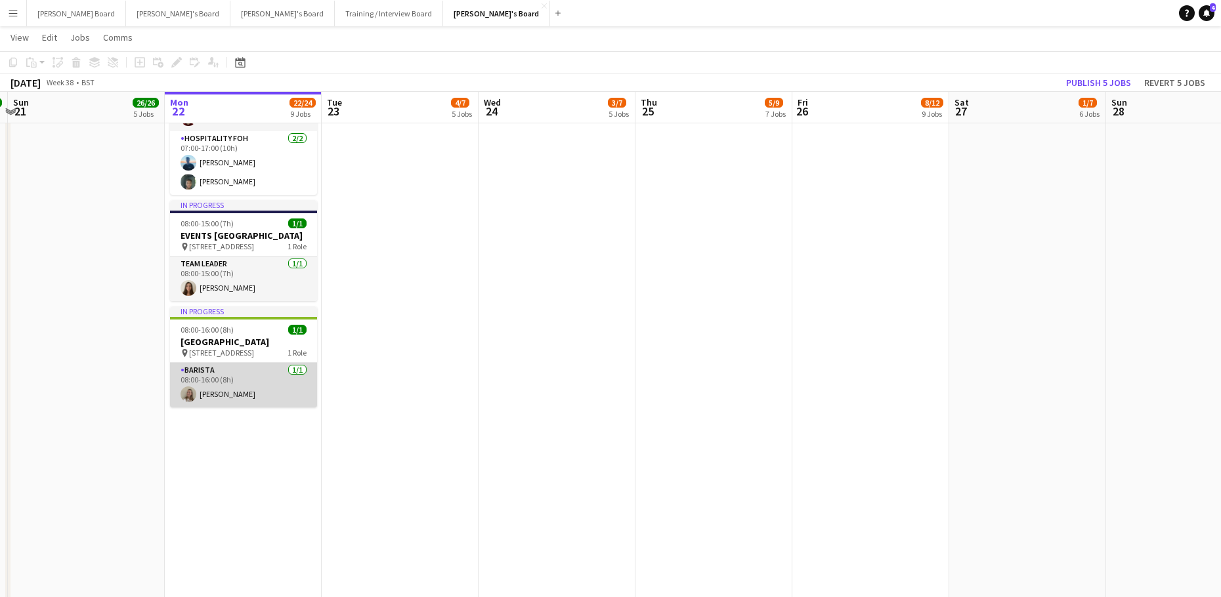
click at [261, 408] on app-card-role "Barista [DATE] 08:00-16:00 (8h) [PERSON_NAME]" at bounding box center [243, 385] width 147 height 45
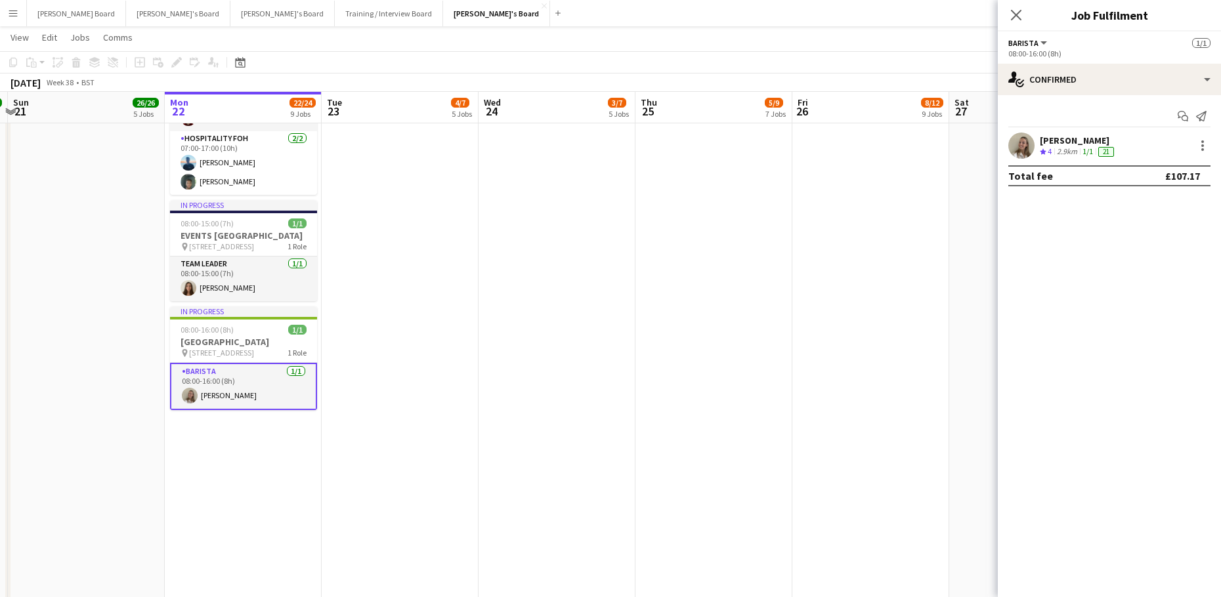
click at [849, 233] on app-date-cell "08:00-16:00 (8h) 1/1 pin Woking, GU21 4YH 1 Role Kitchen [PERSON_NAME] [DATE] 0…" at bounding box center [870, 143] width 157 height 1720
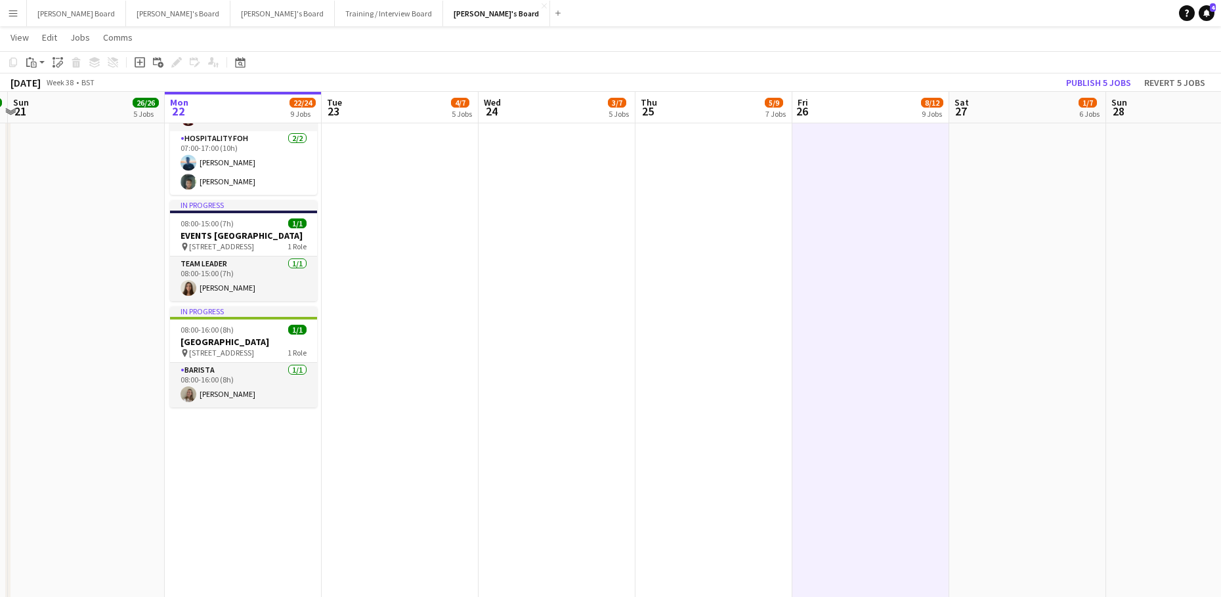
scroll to position [0, 461]
click at [1084, 80] on button "Publish 5 jobs" at bounding box center [1098, 82] width 75 height 17
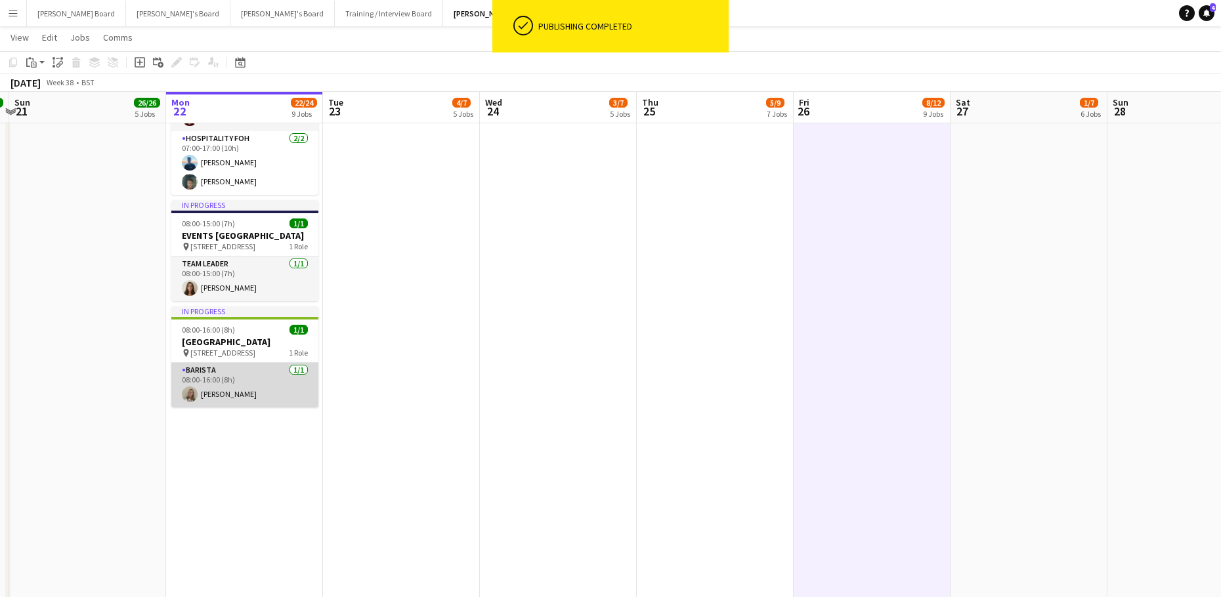
click at [251, 395] on app-card-role "Barista [DATE] 08:00-16:00 (8h) [PERSON_NAME]" at bounding box center [244, 385] width 147 height 45
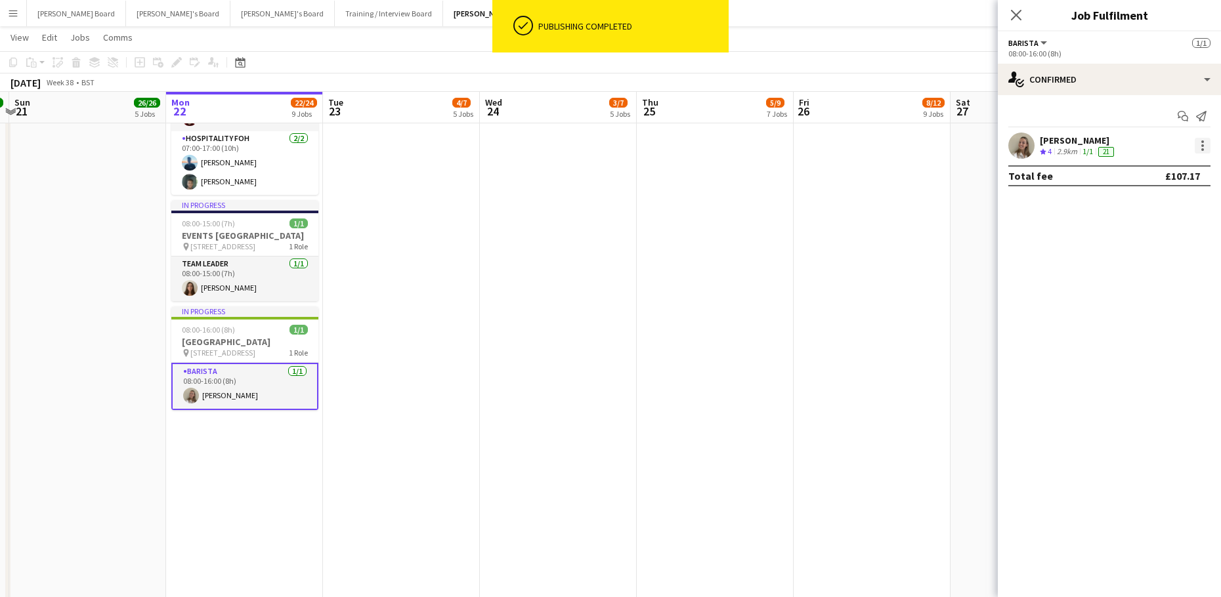
click at [1207, 146] on div at bounding box center [1203, 146] width 16 height 16
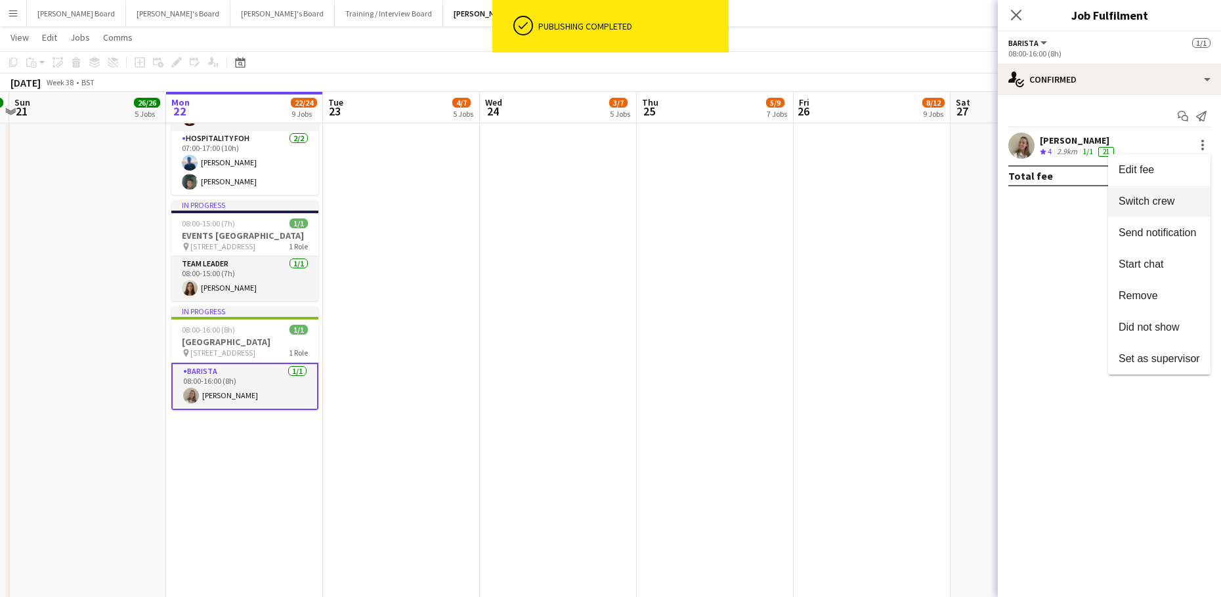
click at [1151, 198] on span "Switch crew" at bounding box center [1147, 201] width 56 height 11
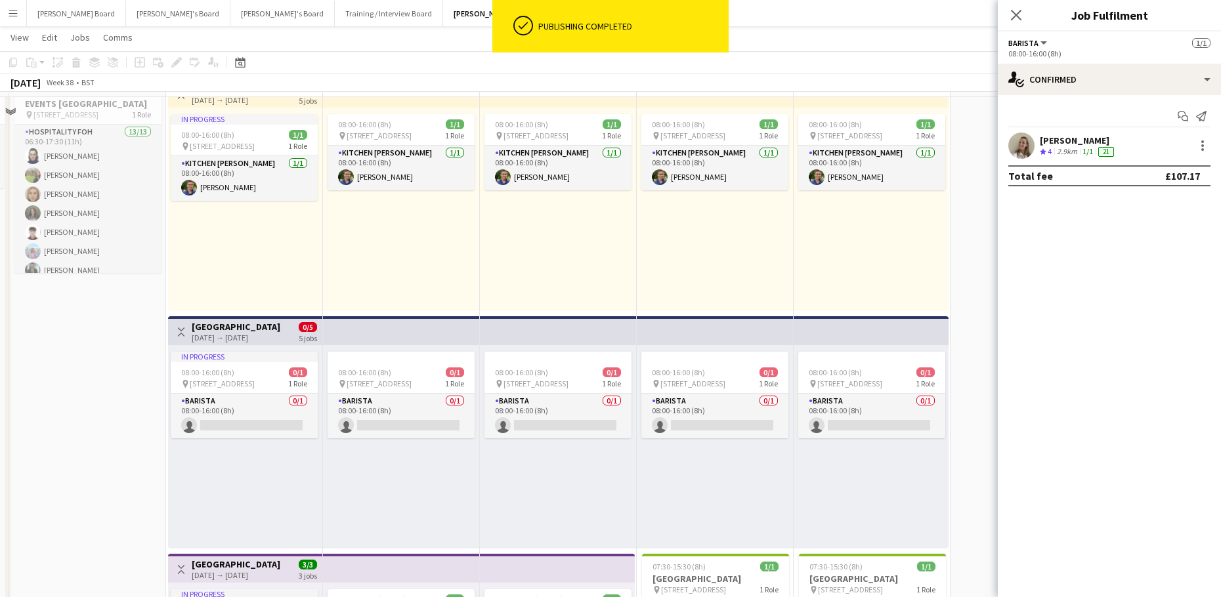
scroll to position [533, 0]
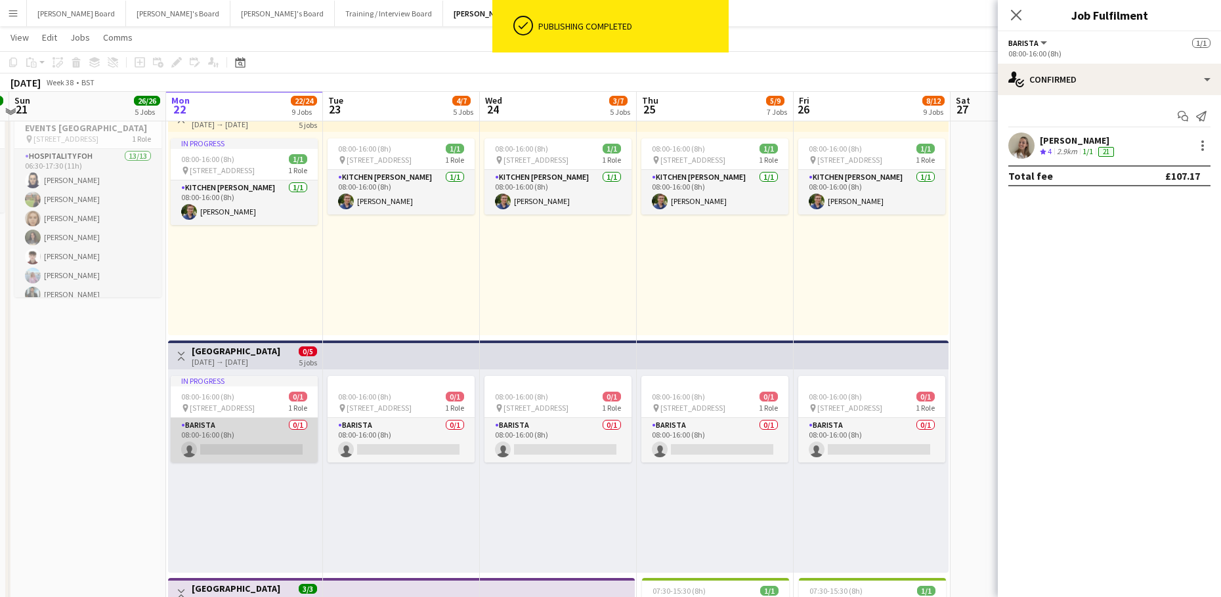
click at [232, 440] on app-card-role "Barista 0/1 08:00-16:00 (8h) single-neutral-actions" at bounding box center [244, 440] width 147 height 45
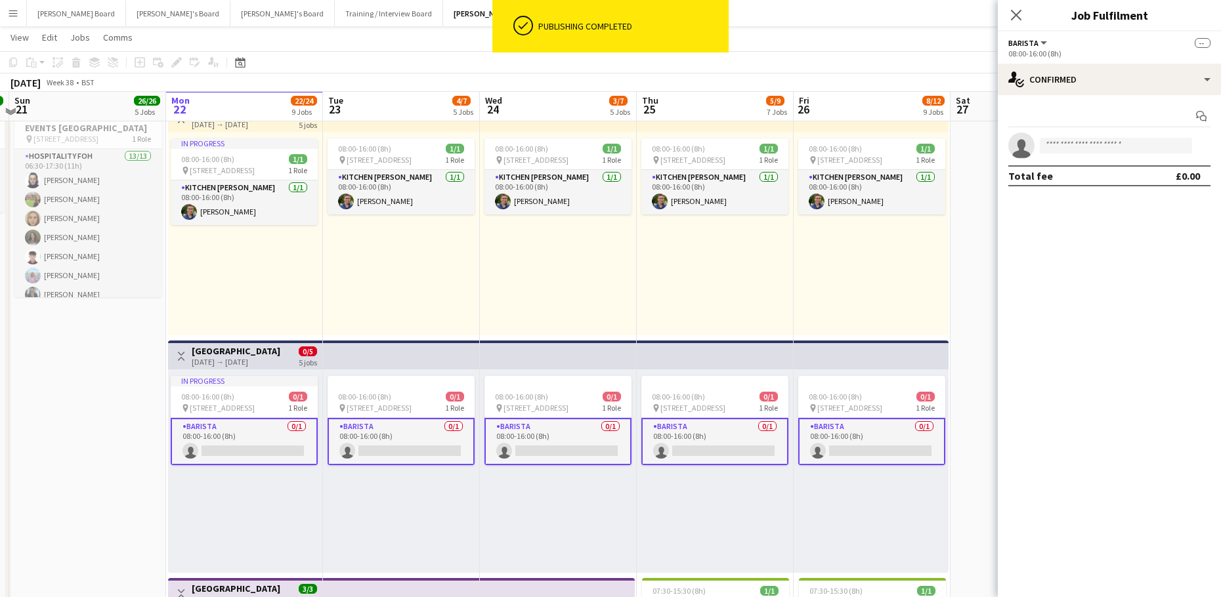
click at [233, 440] on app-card-role "Barista 0/1 08:00-16:00 (8h) single-neutral-actions" at bounding box center [244, 441] width 147 height 47
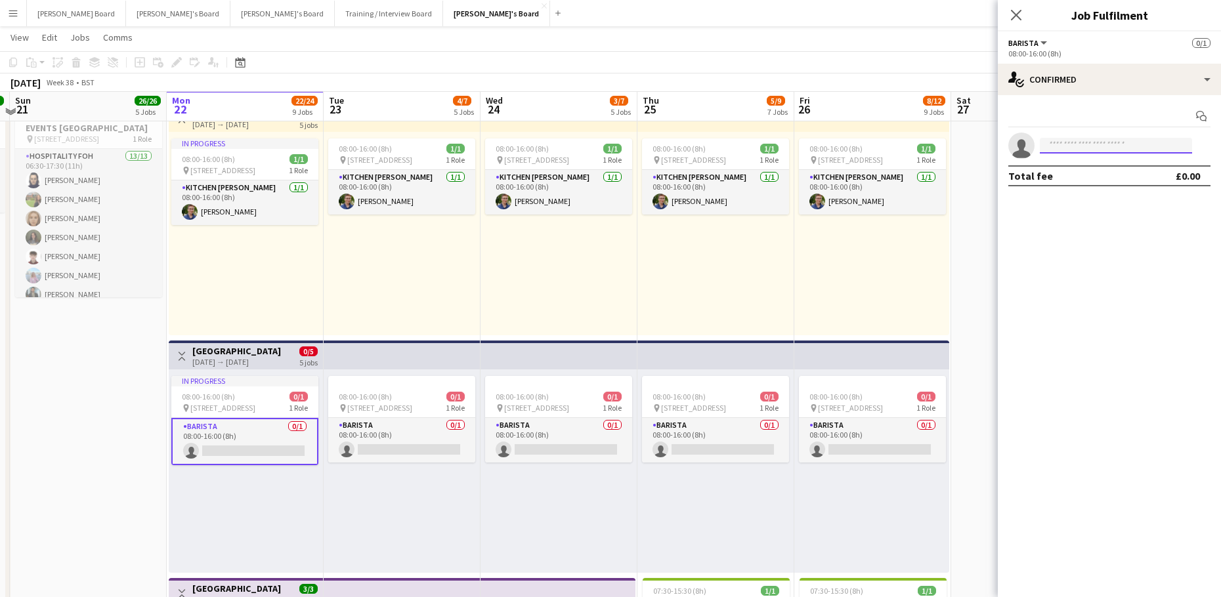
click at [1171, 141] on input at bounding box center [1116, 146] width 152 height 16
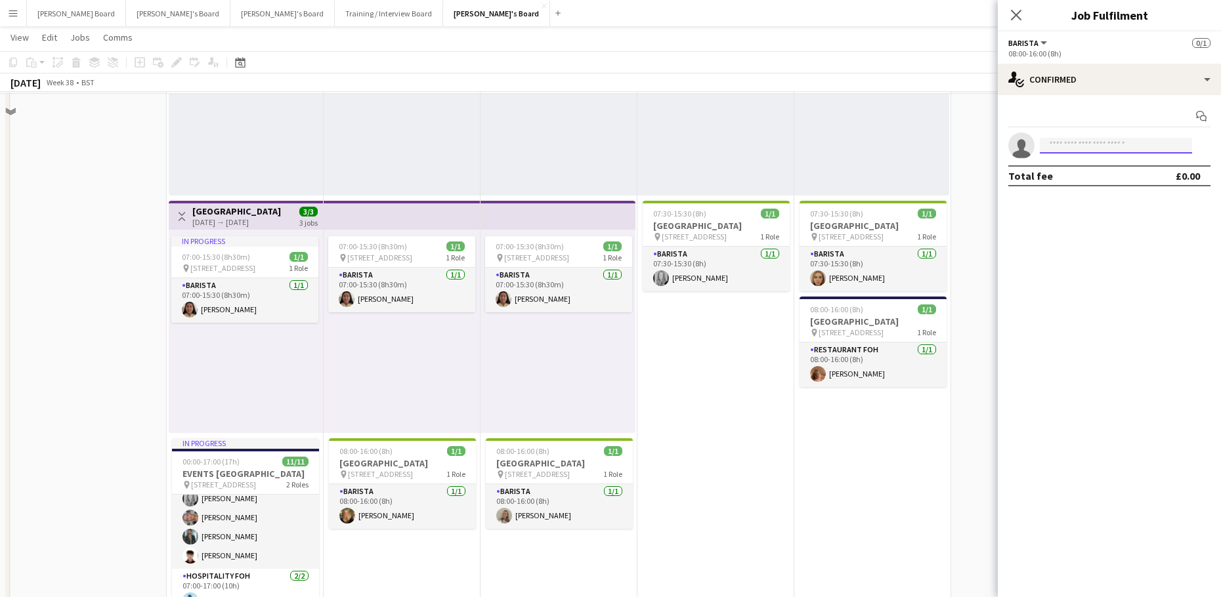
scroll to position [1321, 0]
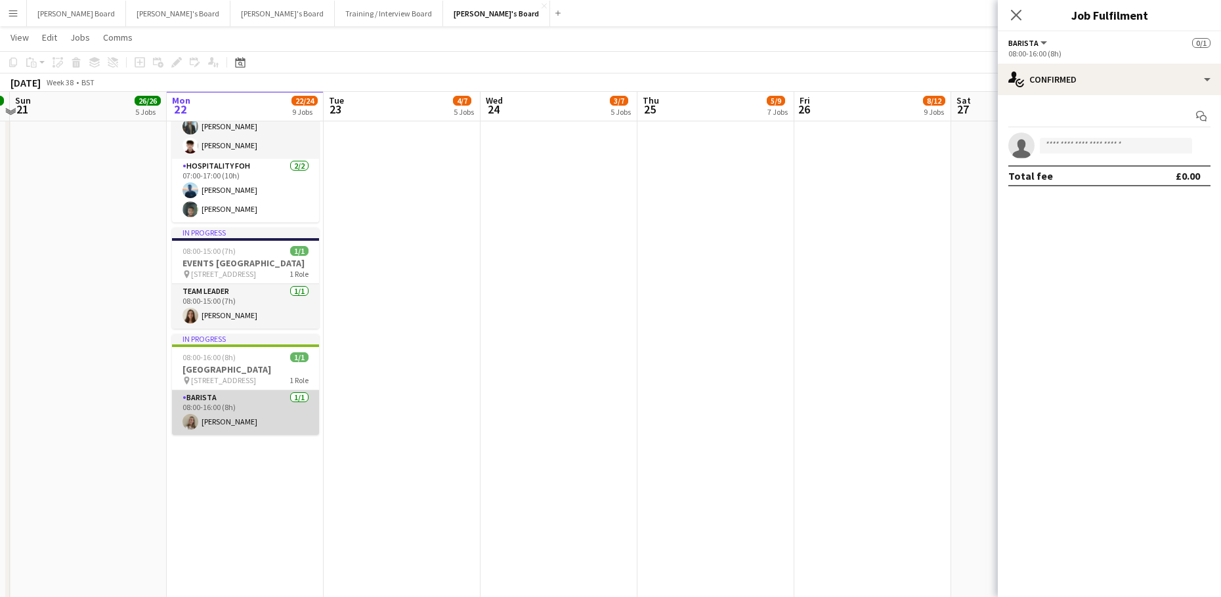
click at [255, 432] on app-card-role "Barista [DATE] 08:00-16:00 (8h) [PERSON_NAME]" at bounding box center [245, 413] width 147 height 45
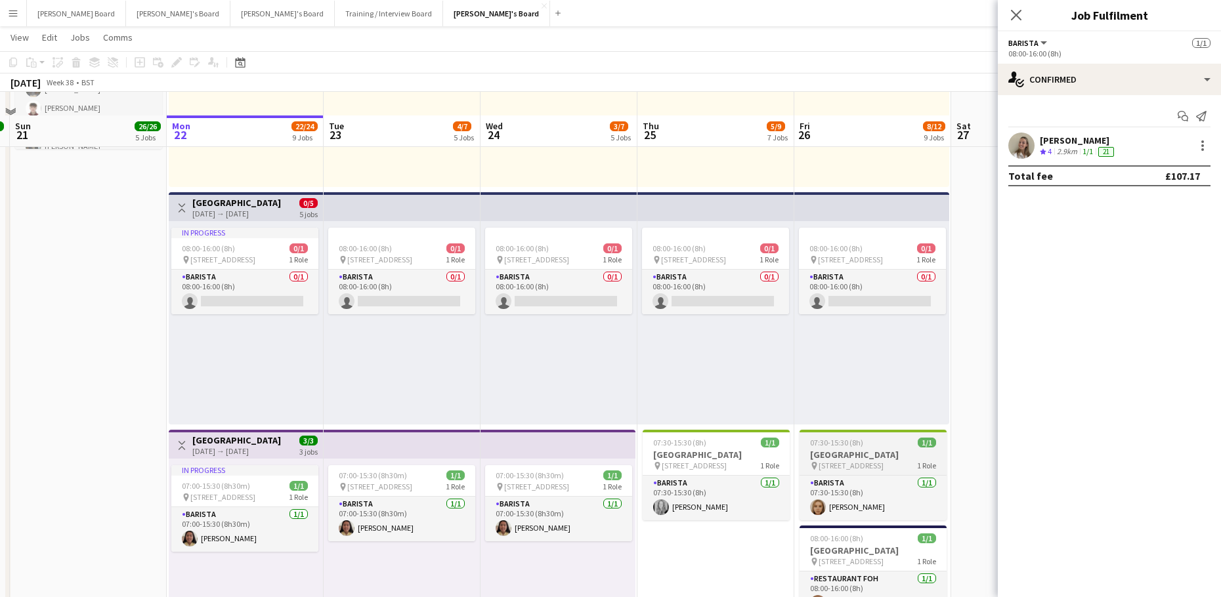
scroll to position [708, 0]
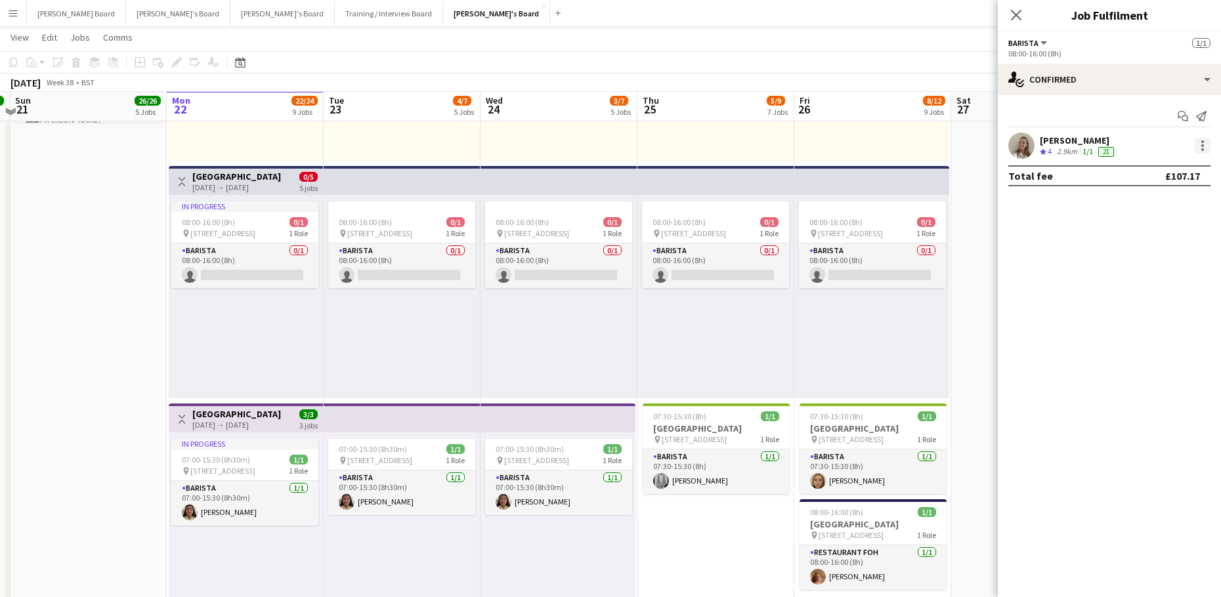
click at [1205, 143] on div at bounding box center [1203, 146] width 16 height 16
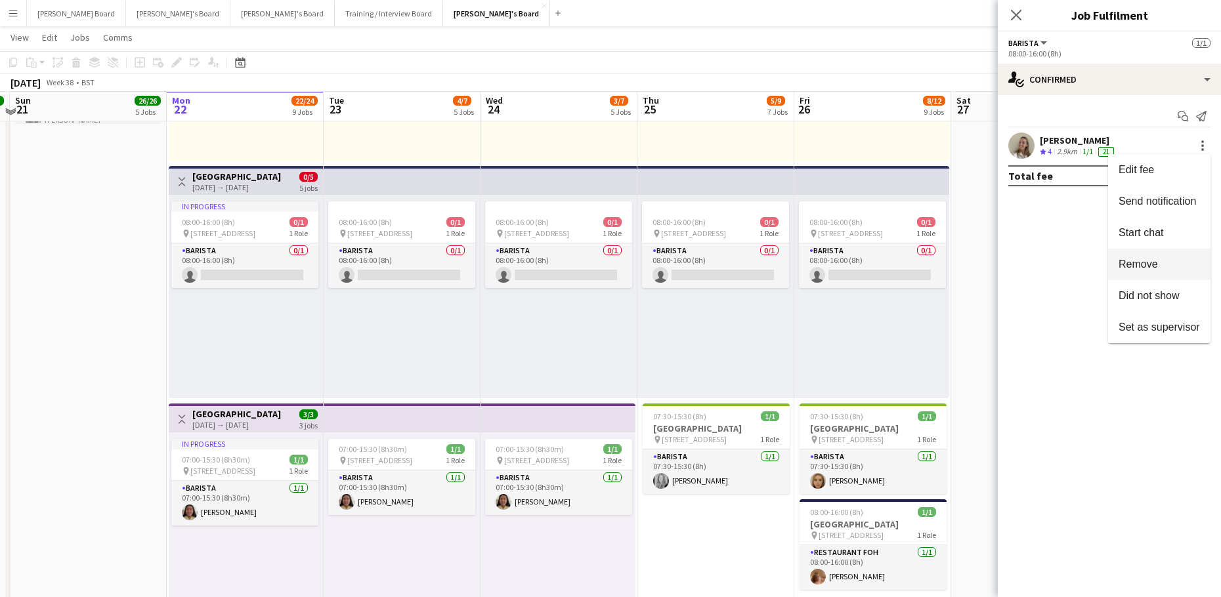
click at [1150, 270] on span "Remove" at bounding box center [1159, 265] width 81 height 12
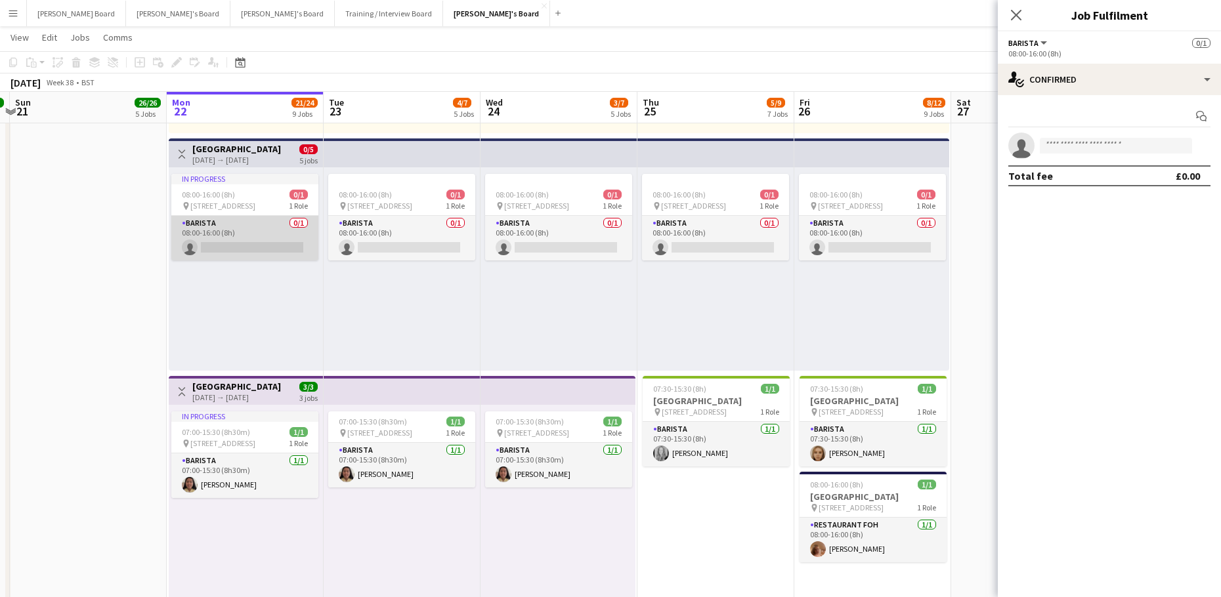
click at [253, 242] on app-card-role "Barista 0/1 08:00-16:00 (8h) single-neutral-actions" at bounding box center [244, 238] width 147 height 45
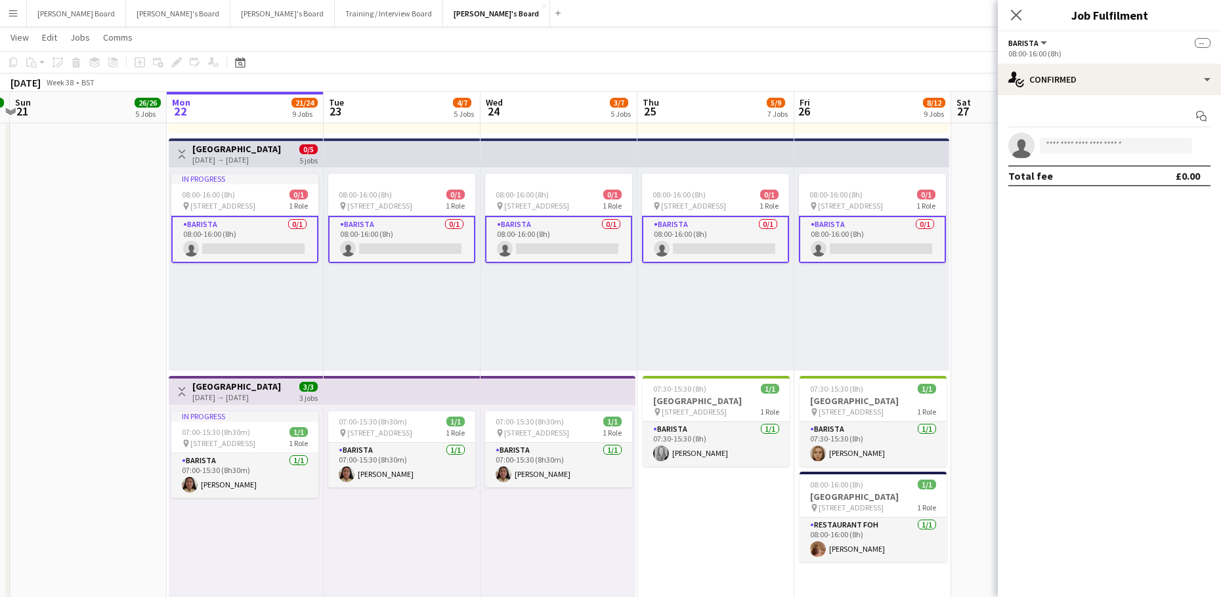
click at [252, 246] on app-card-role "Barista 0/1 08:00-16:00 (8h) single-neutral-actions" at bounding box center [244, 239] width 147 height 47
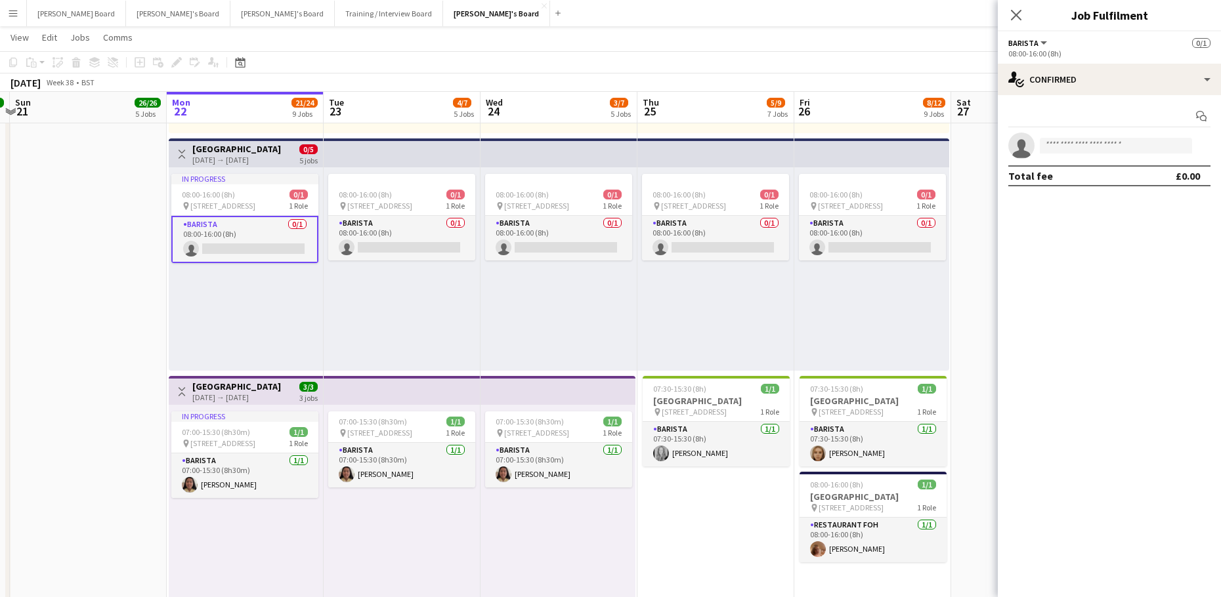
click at [1049, 156] on app-invite-slot "single-neutral-actions" at bounding box center [1109, 146] width 223 height 26
click at [1061, 146] on input at bounding box center [1116, 146] width 152 height 16
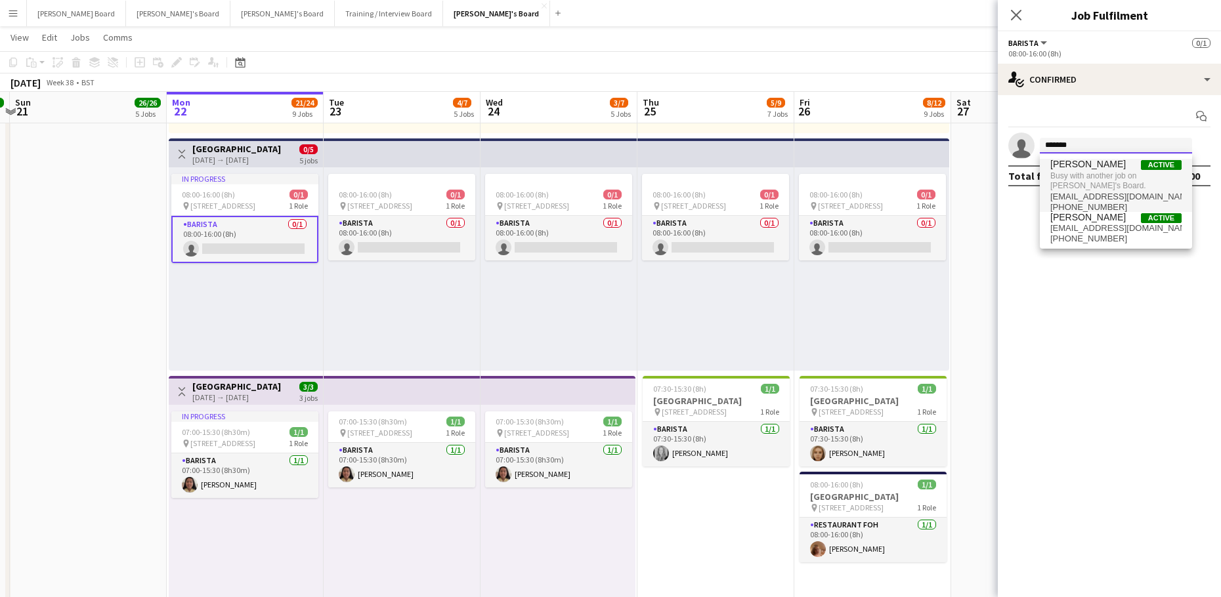
type input "*******"
click at [1100, 163] on span "[PERSON_NAME]" at bounding box center [1087, 164] width 75 height 11
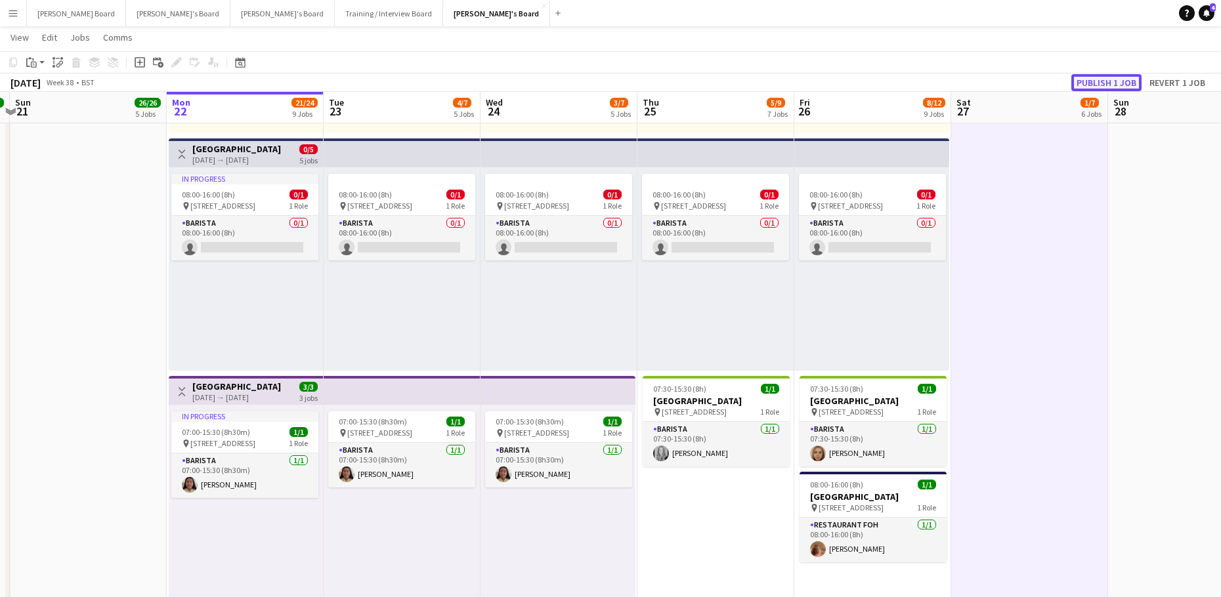
click at [1105, 79] on button "Publish 1 job" at bounding box center [1106, 82] width 70 height 17
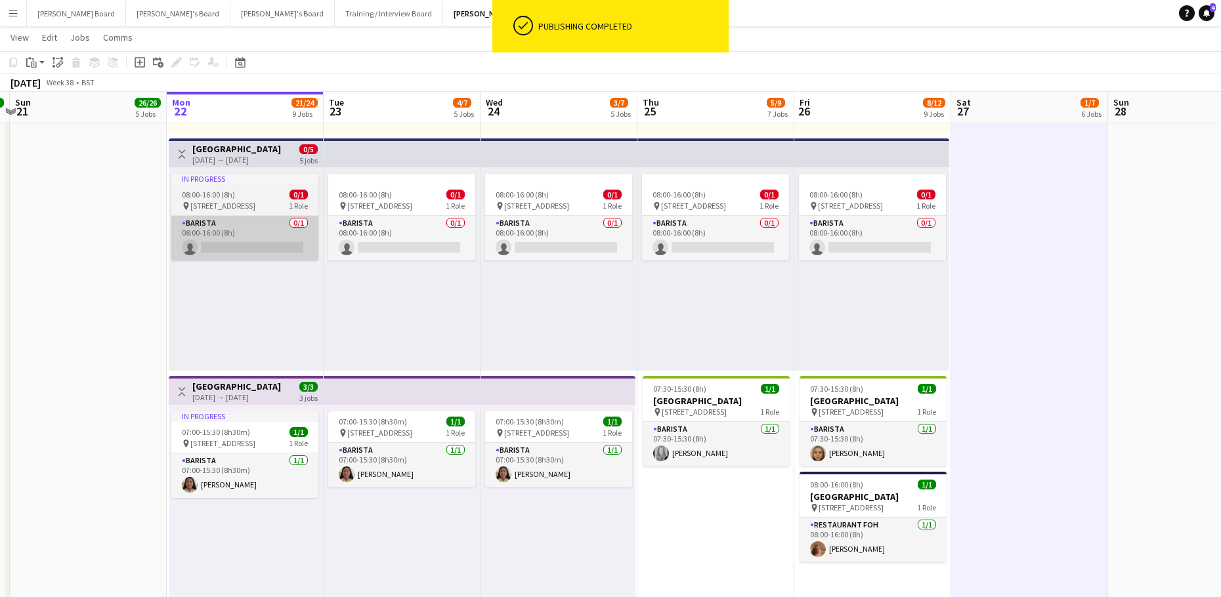
click at [238, 243] on app-card-role "Barista 0/1 08:00-16:00 (8h) single-neutral-actions" at bounding box center [244, 238] width 147 height 45
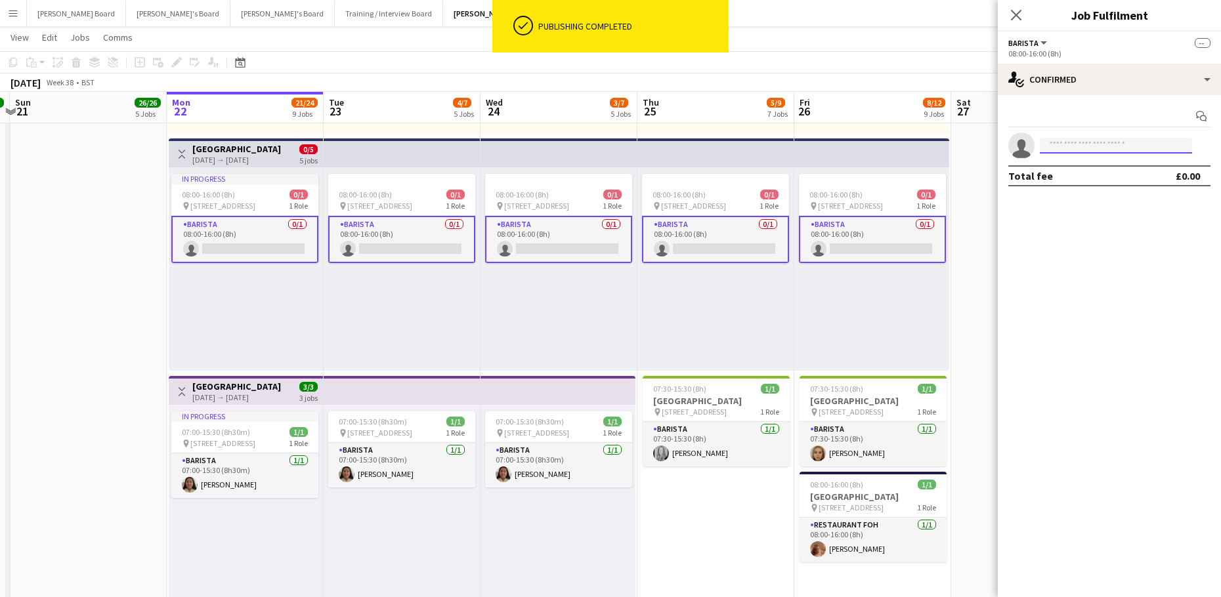
click at [1069, 142] on input at bounding box center [1116, 146] width 152 height 16
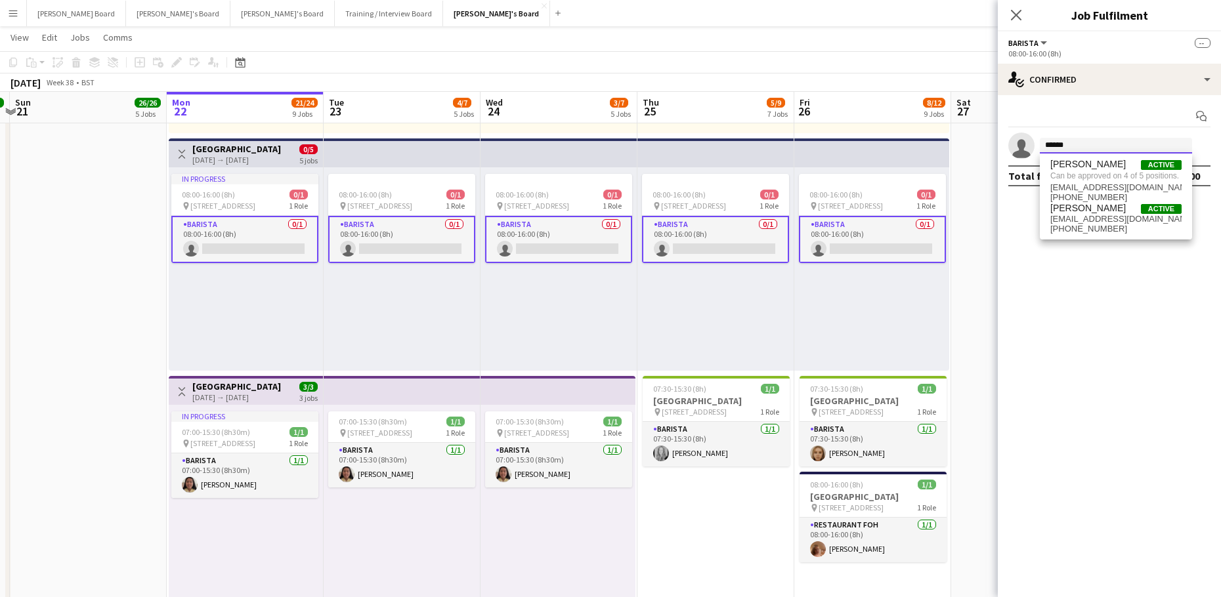
type input "******"
click at [268, 240] on app-card-role "Barista 0/1 08:00-16:00 (8h) single-neutral-actions" at bounding box center [244, 239] width 147 height 47
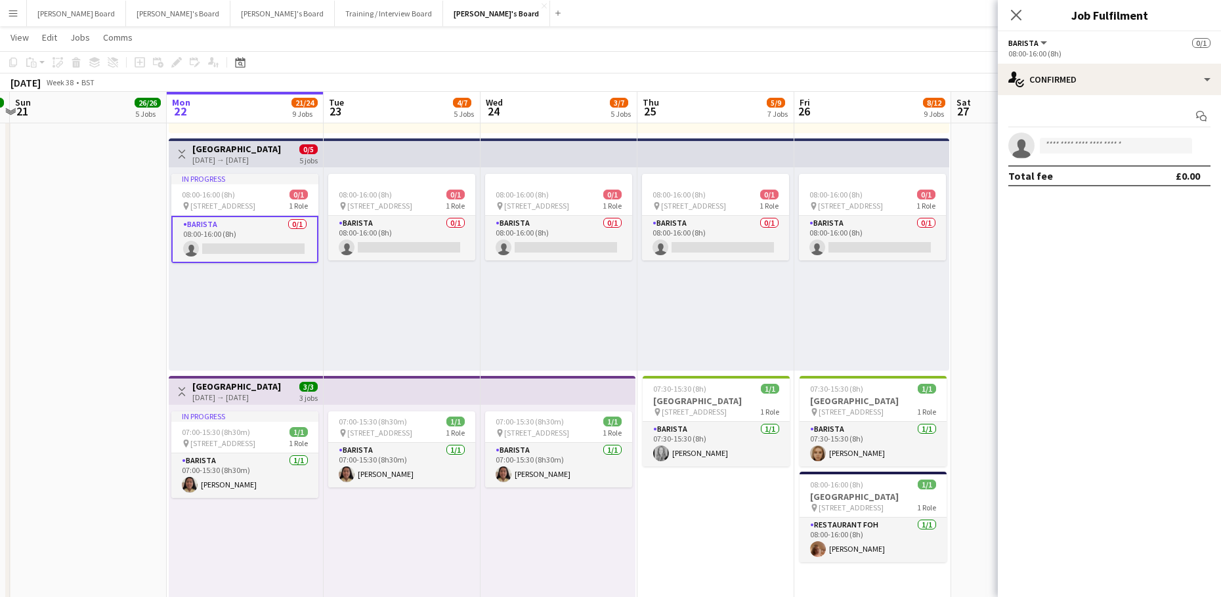
click at [268, 241] on app-card-role "Barista 0/1 08:00-16:00 (8h) single-neutral-actions" at bounding box center [244, 239] width 147 height 47
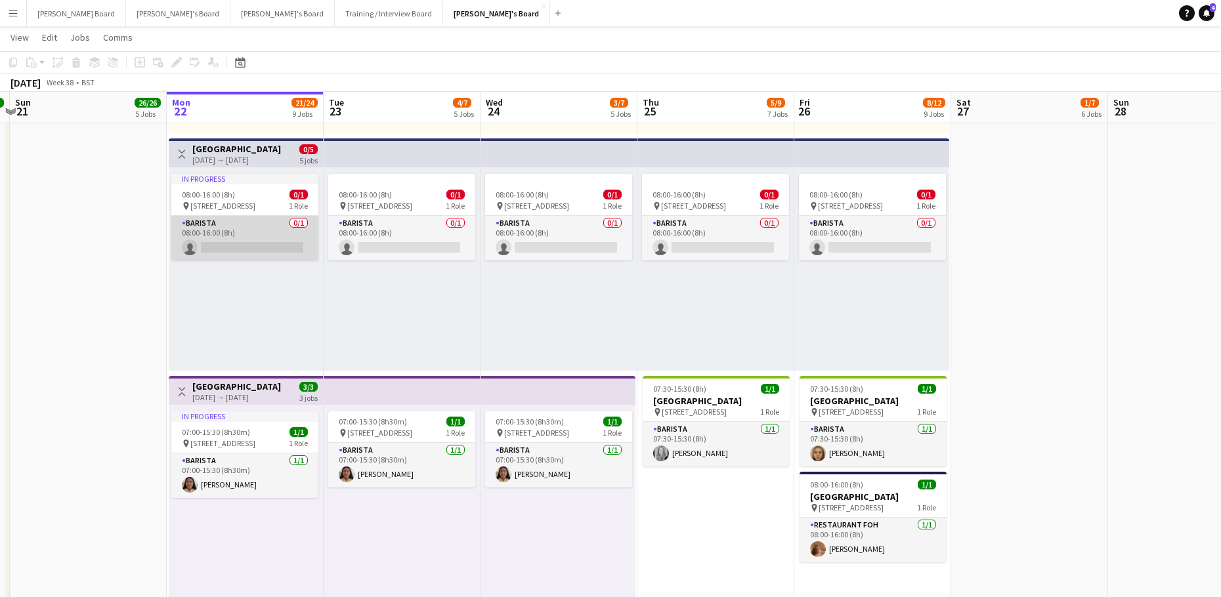
click at [268, 241] on app-card-role "Barista 0/1 08:00-16:00 (8h) single-neutral-actions" at bounding box center [244, 238] width 147 height 45
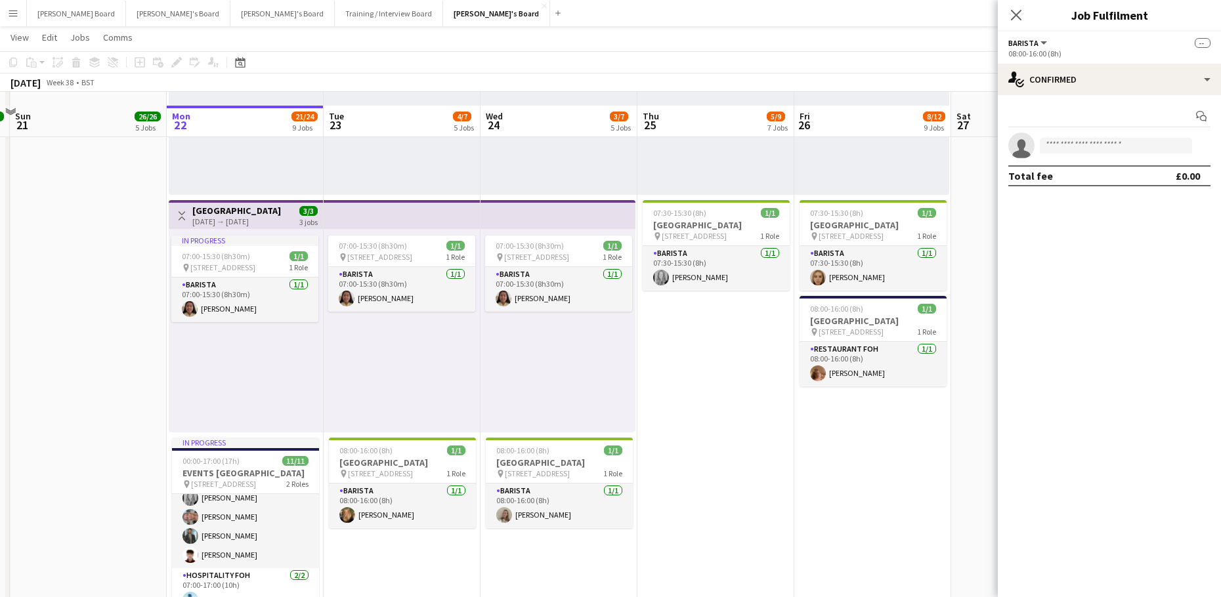
scroll to position [883, 0]
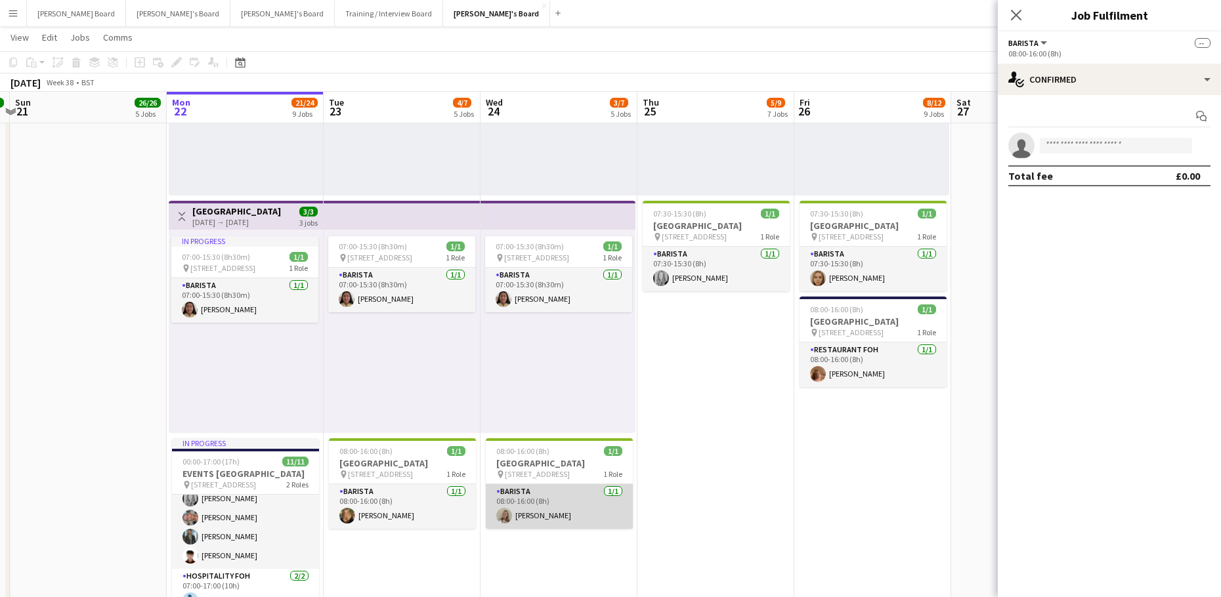
click at [547, 522] on app-card-role "Barista [DATE] 08:00-16:00 (8h) [PERSON_NAME]" at bounding box center [559, 506] width 147 height 45
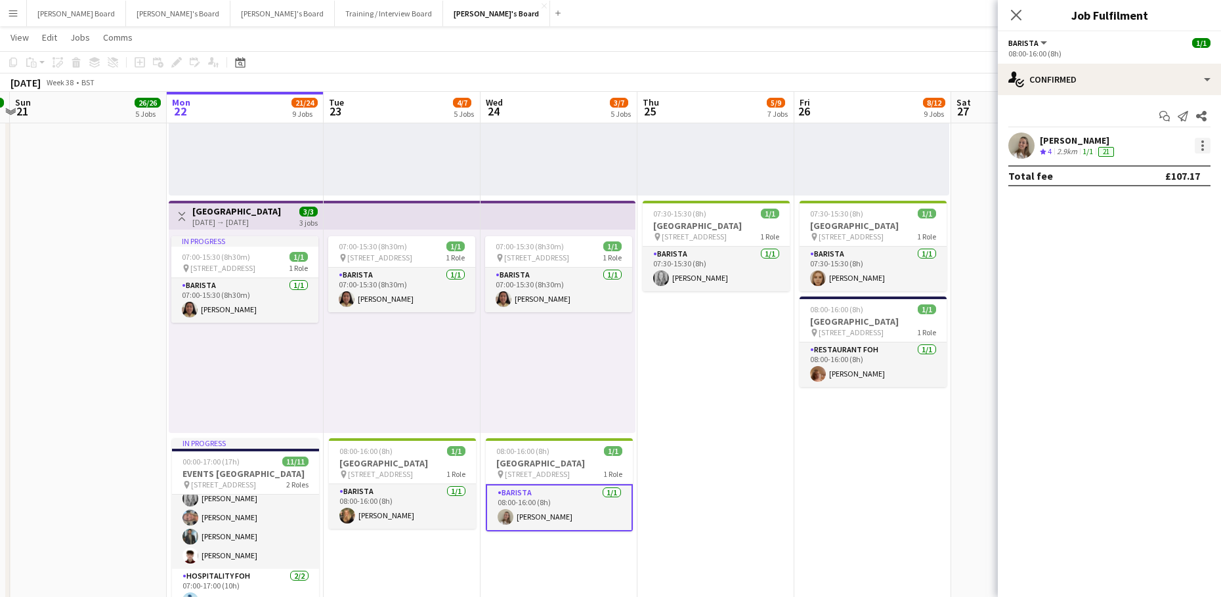
click at [1205, 140] on div at bounding box center [1203, 146] width 16 height 16
click at [1139, 298] on span "Remove" at bounding box center [1138, 295] width 39 height 11
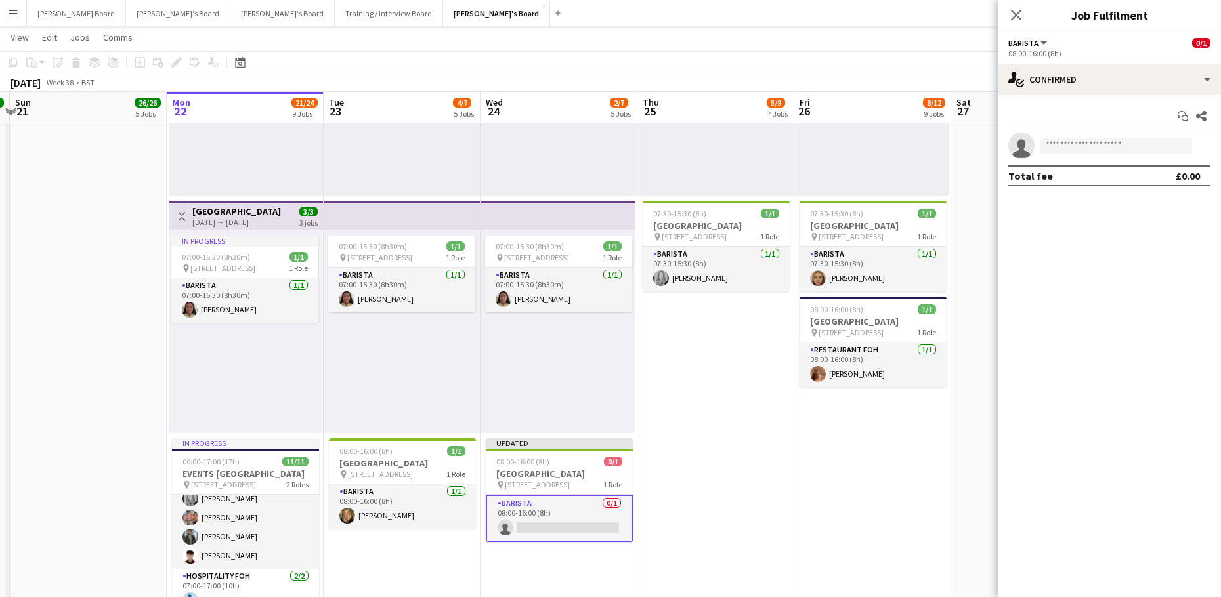
click at [835, 482] on app-date-cell "08:00-16:00 (8h) 1/1 pin Woking, GU21 4YH 1 Role Kitchen [PERSON_NAME] [DATE] 0…" at bounding box center [872, 580] width 157 height 1720
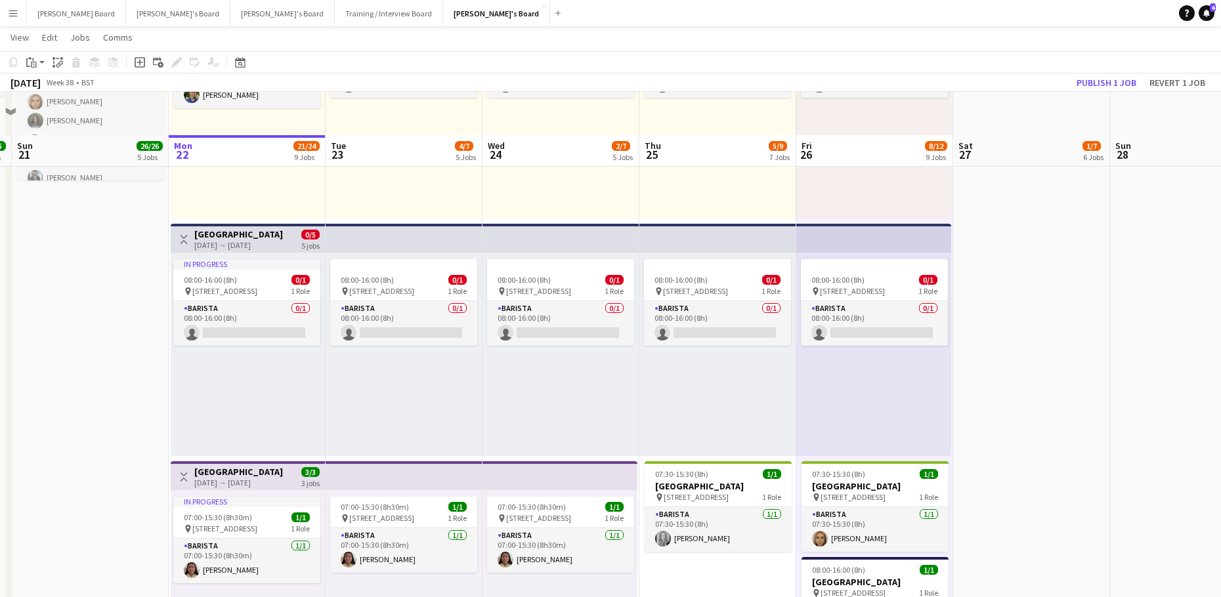
scroll to position [620, 0]
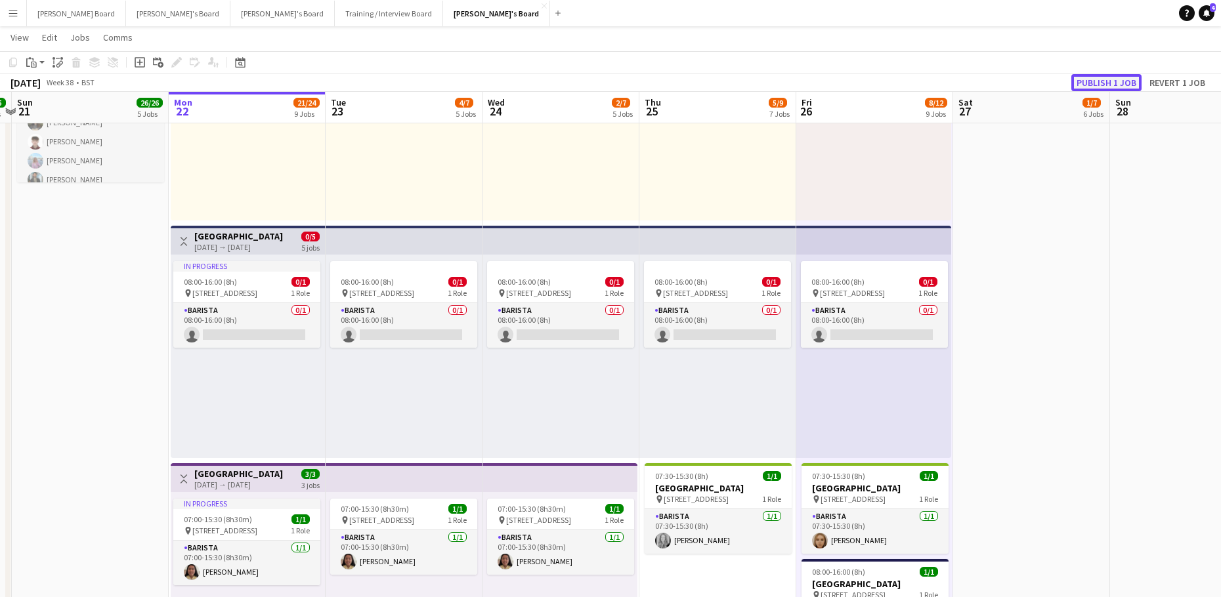
click at [1101, 81] on button "Publish 1 job" at bounding box center [1106, 82] width 70 height 17
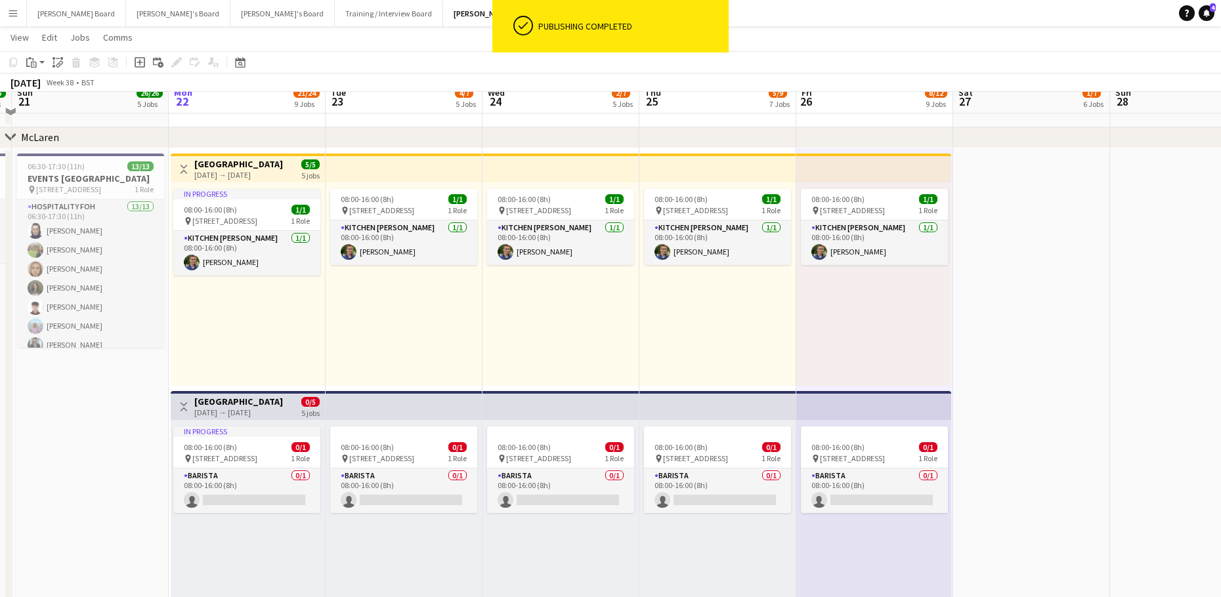
scroll to position [445, 0]
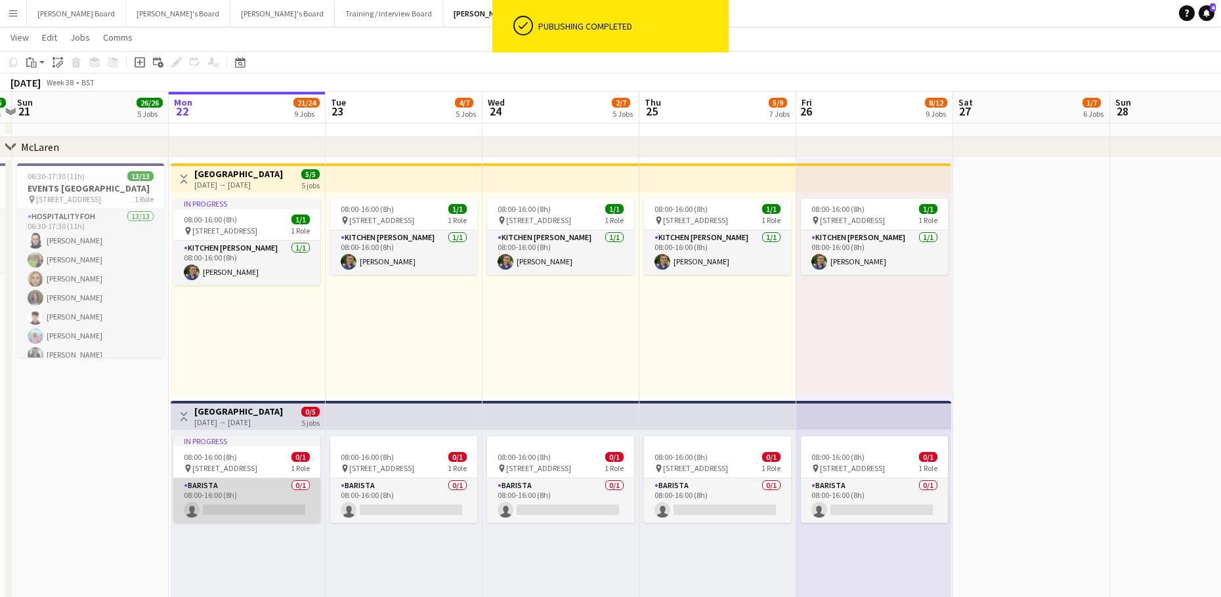
click at [235, 503] on app-card-role "Barista 0/1 08:00-16:00 (8h) single-neutral-actions" at bounding box center [246, 501] width 147 height 45
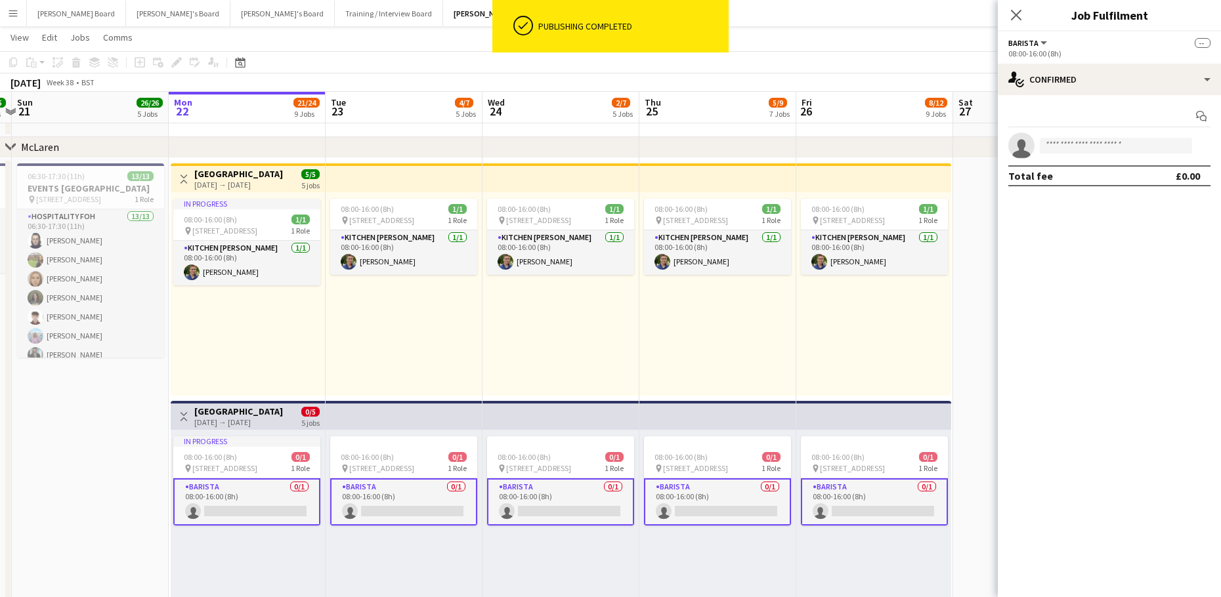
click at [234, 503] on app-card-role "Barista 0/1 08:00-16:00 (8h) single-neutral-actions" at bounding box center [246, 502] width 147 height 47
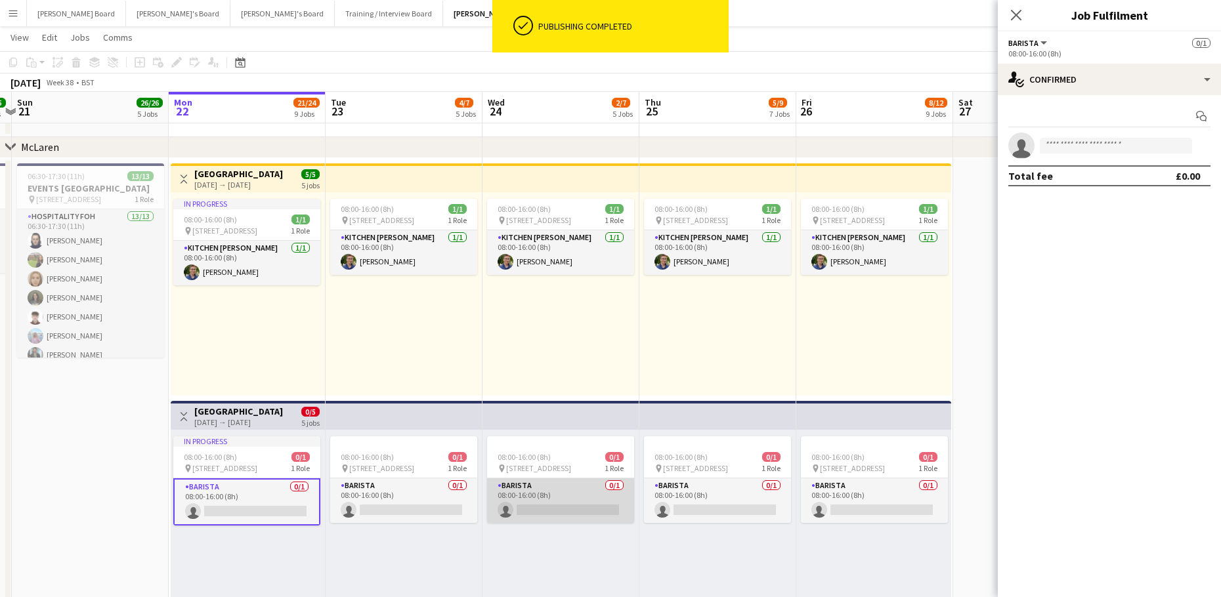
click at [569, 501] on app-card-role "Barista 0/1 08:00-16:00 (8h) single-neutral-actions" at bounding box center [560, 501] width 147 height 45
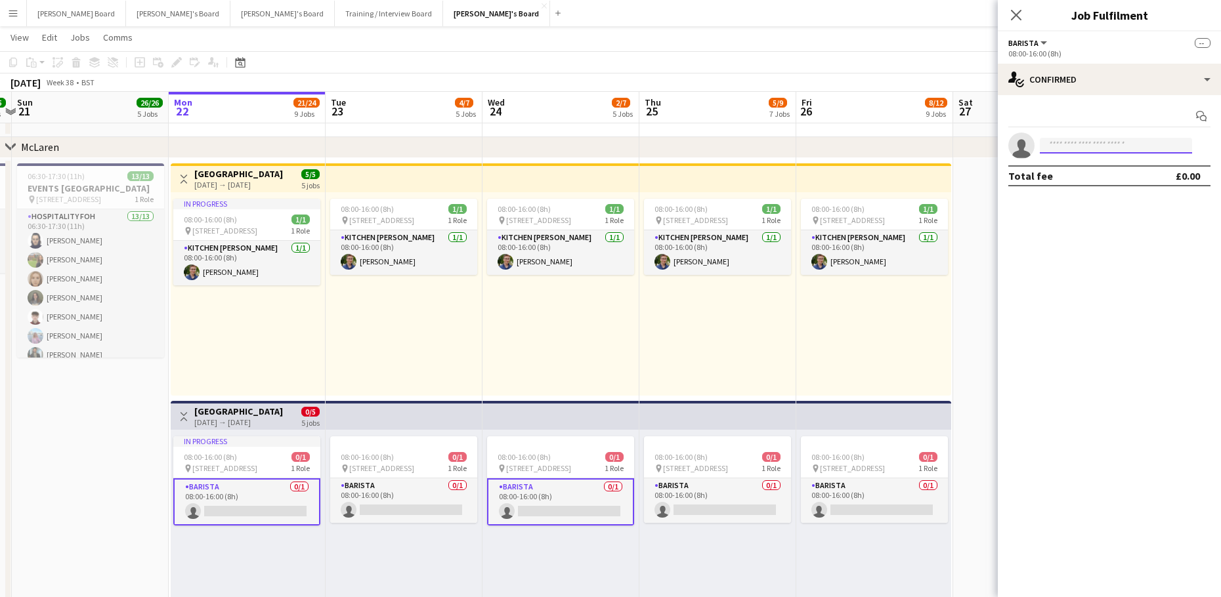
click at [1108, 145] on input at bounding box center [1116, 146] width 152 height 16
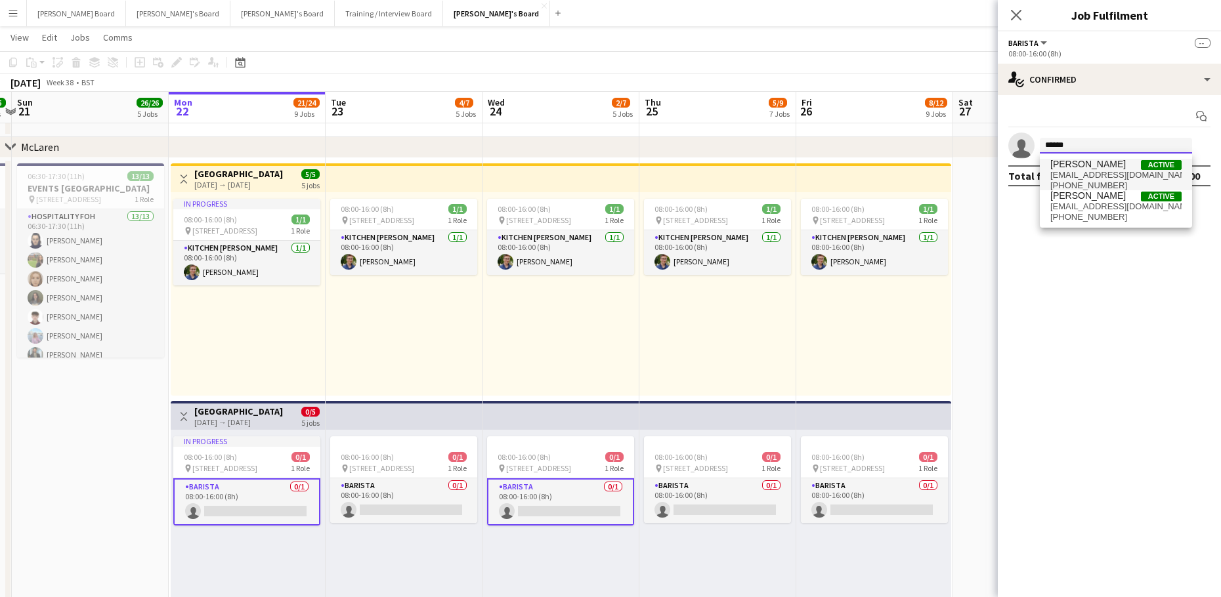
type input "******"
click at [1079, 172] on span "[EMAIL_ADDRESS][DOMAIN_NAME]" at bounding box center [1115, 175] width 131 height 11
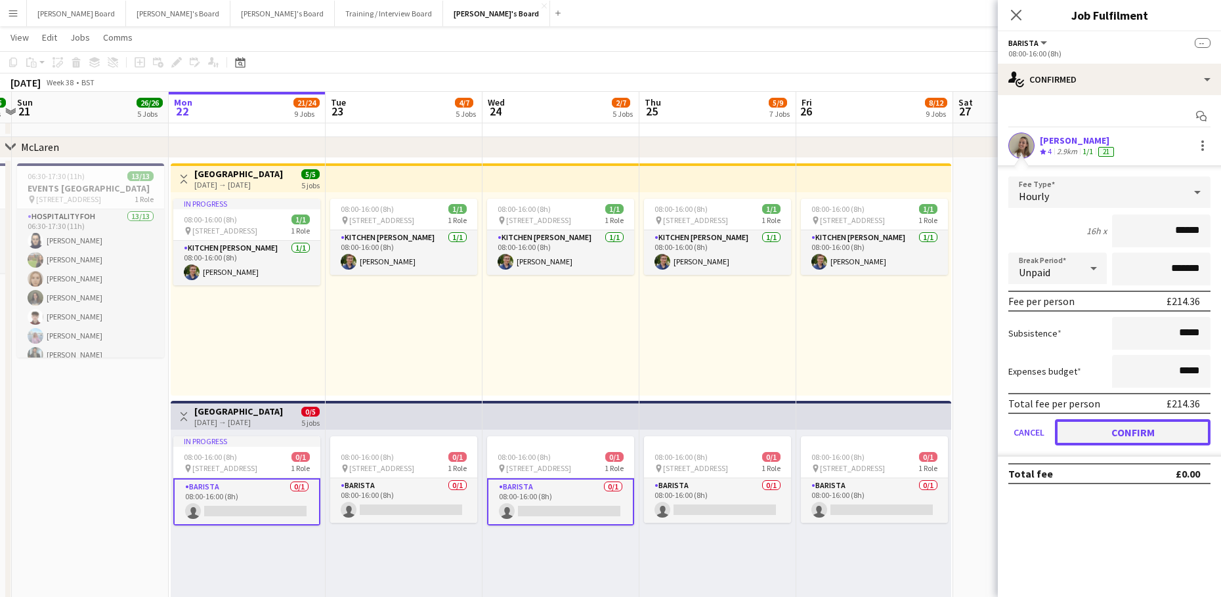
click at [1085, 430] on button "Confirm" at bounding box center [1133, 432] width 156 height 26
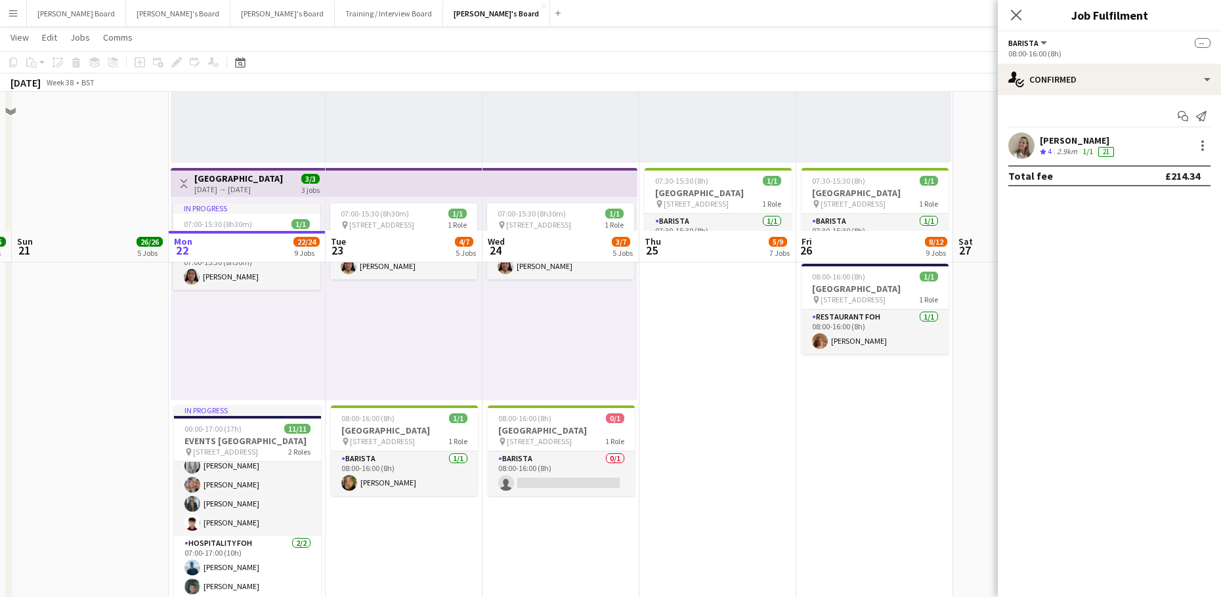
scroll to position [1058, 0]
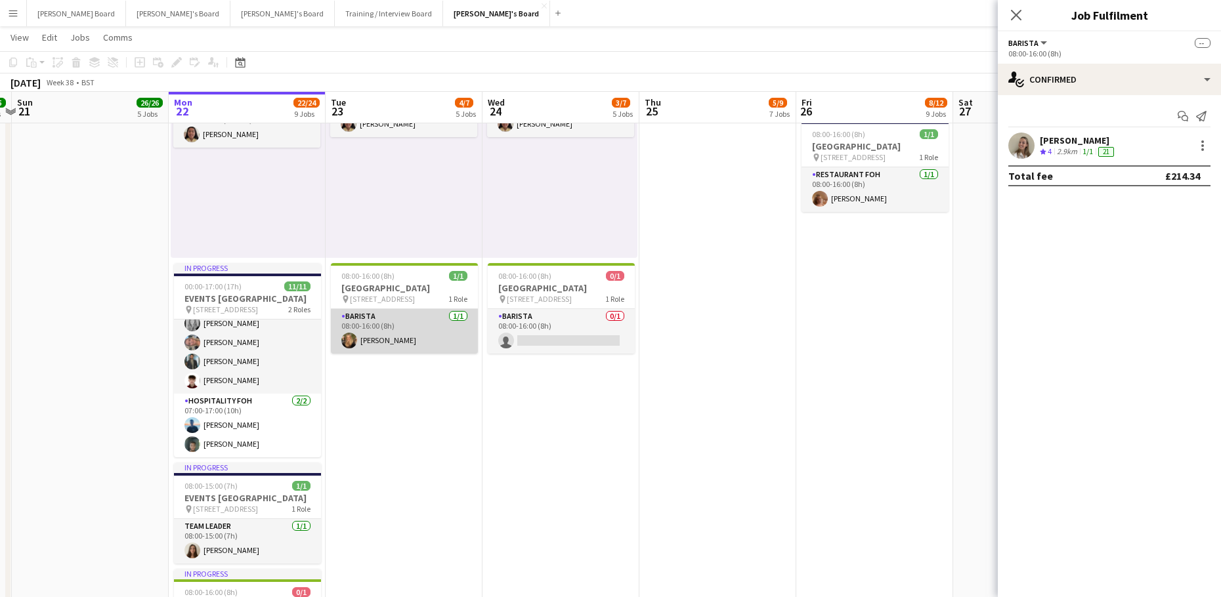
click at [433, 344] on app-card-role "Barista [DATE] 08:00-16:00 (8h) [PERSON_NAME]" at bounding box center [404, 331] width 147 height 45
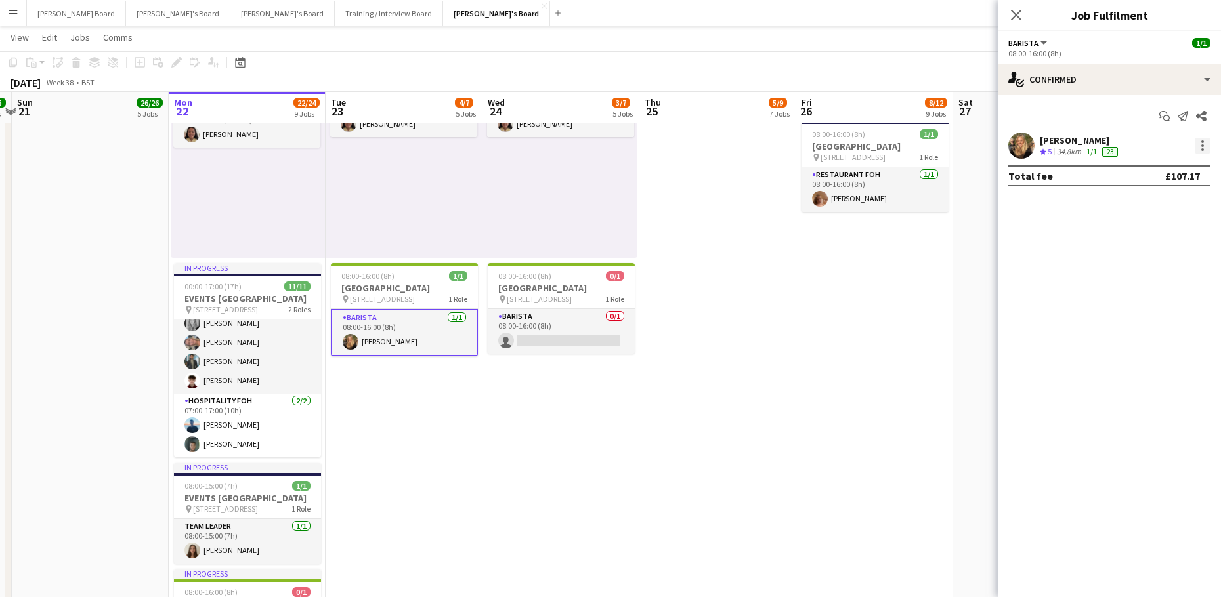
click at [1201, 143] on div at bounding box center [1203, 146] width 16 height 16
click at [1135, 288] on button "Remove" at bounding box center [1159, 296] width 102 height 32
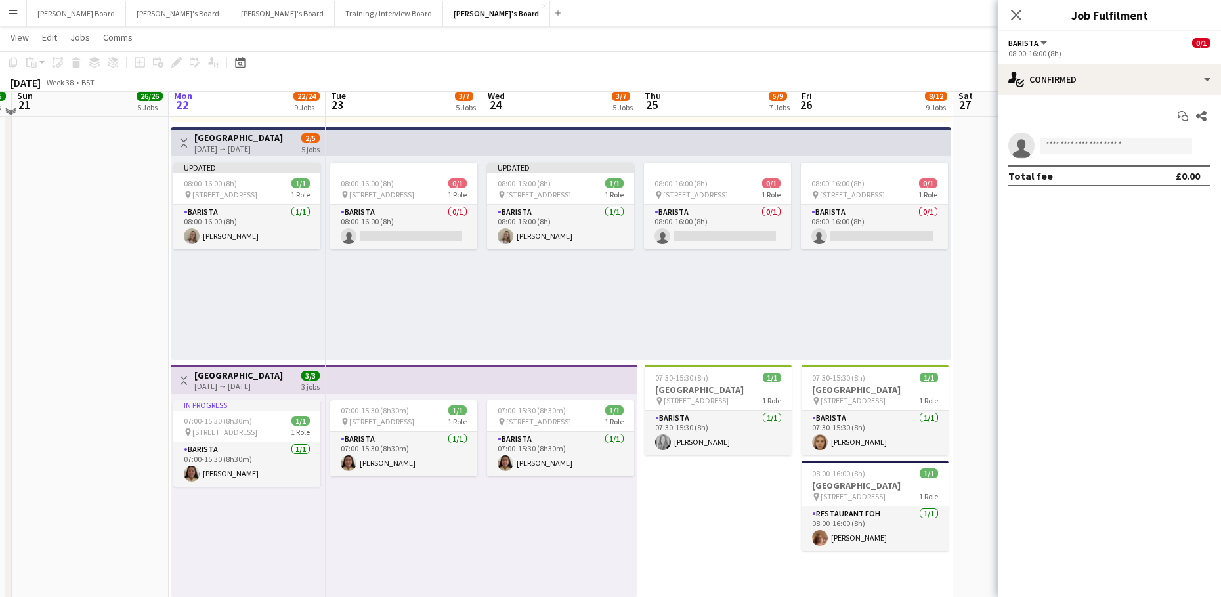
scroll to position [708, 0]
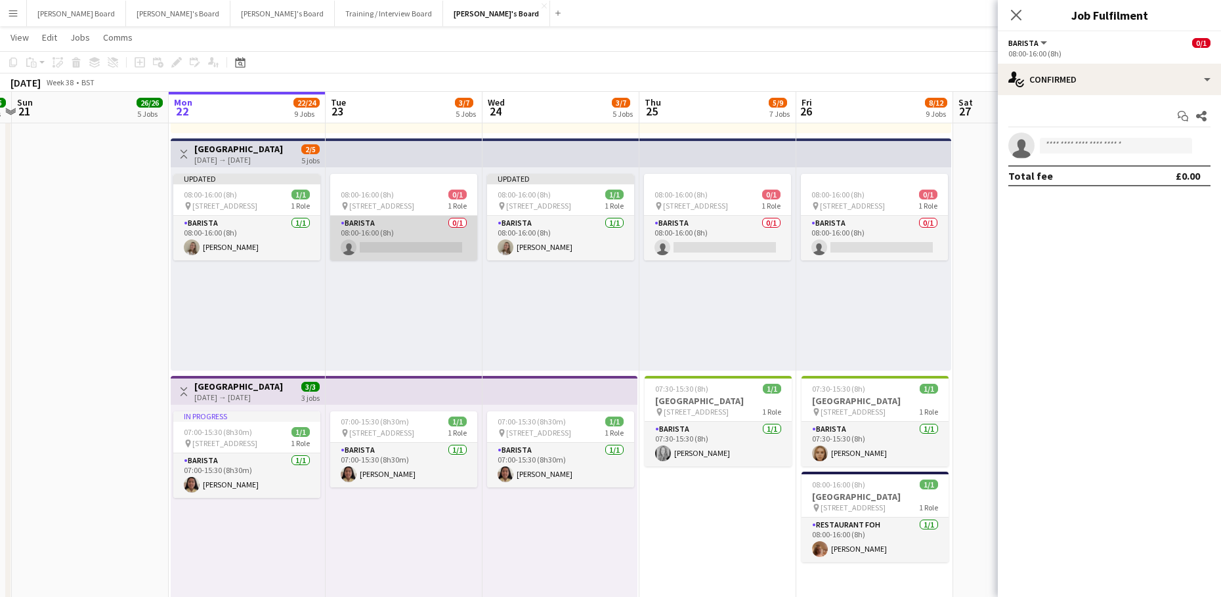
click at [391, 245] on app-card-role "Barista 0/1 08:00-16:00 (8h) single-neutral-actions" at bounding box center [403, 238] width 147 height 45
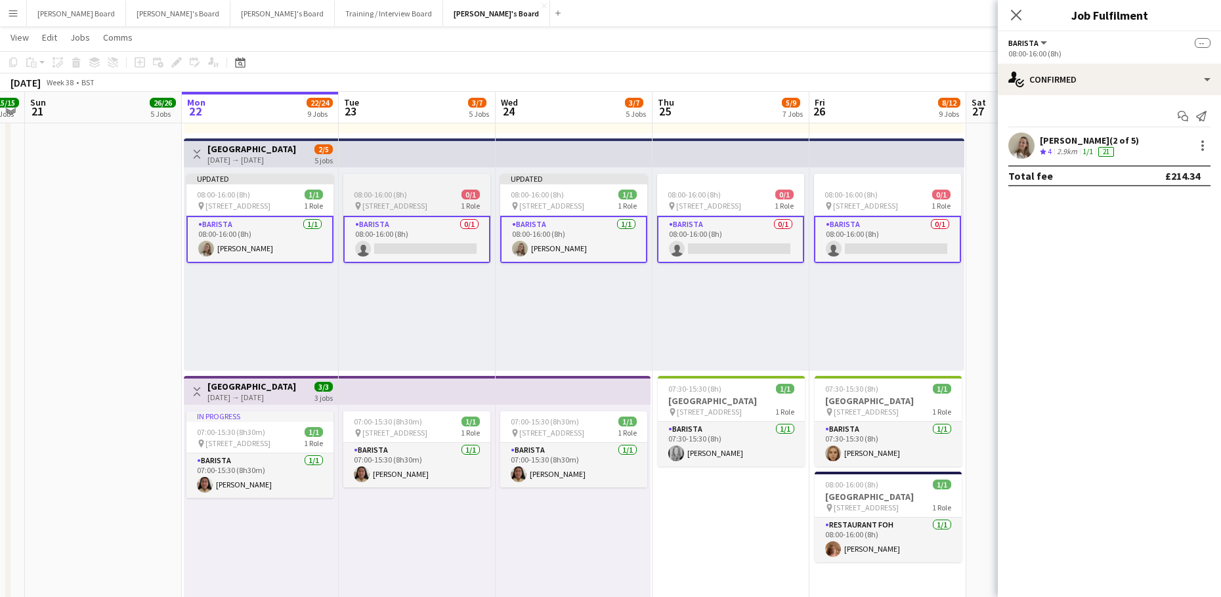
click at [379, 233] on app-card-role "Barista 0/1 08:00-16:00 (8h) single-neutral-actions" at bounding box center [416, 239] width 147 height 47
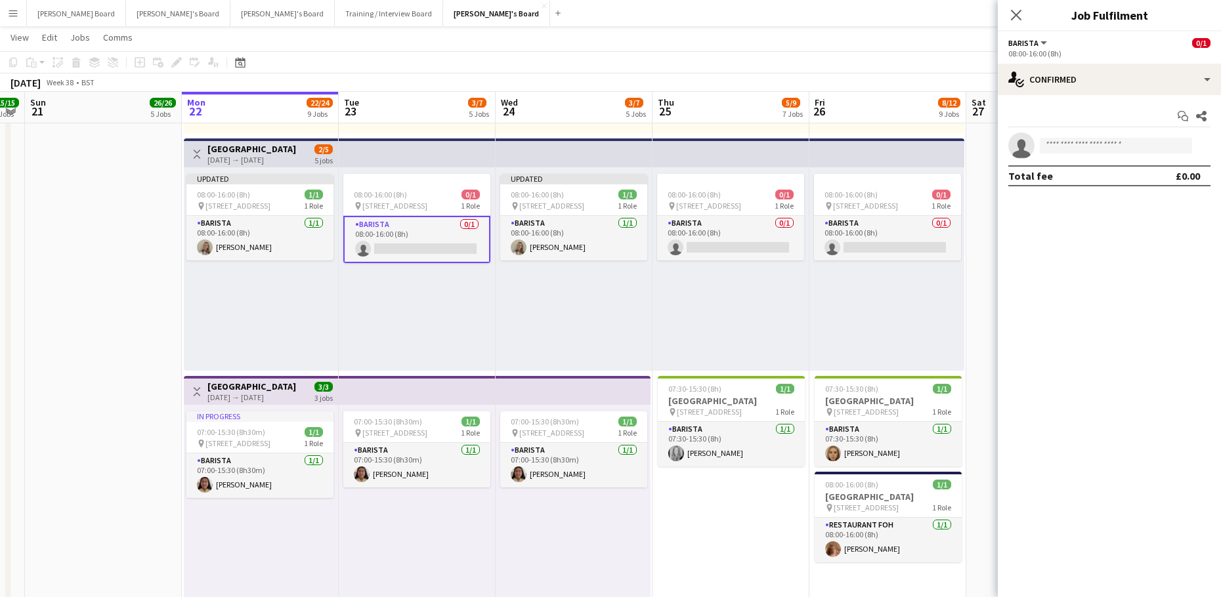
click at [379, 233] on app-card-role "Barista 0/1 08:00-16:00 (8h) single-neutral-actions" at bounding box center [416, 239] width 147 height 47
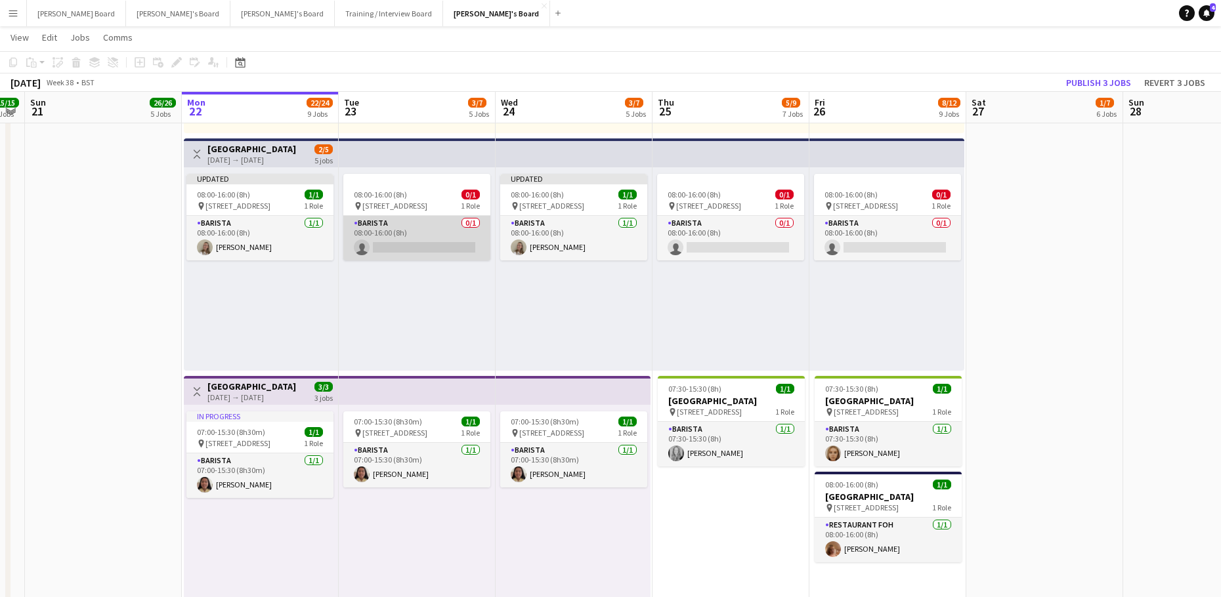
click at [391, 236] on app-card-role "Barista 0/1 08:00-16:00 (8h) single-neutral-actions" at bounding box center [416, 238] width 147 height 45
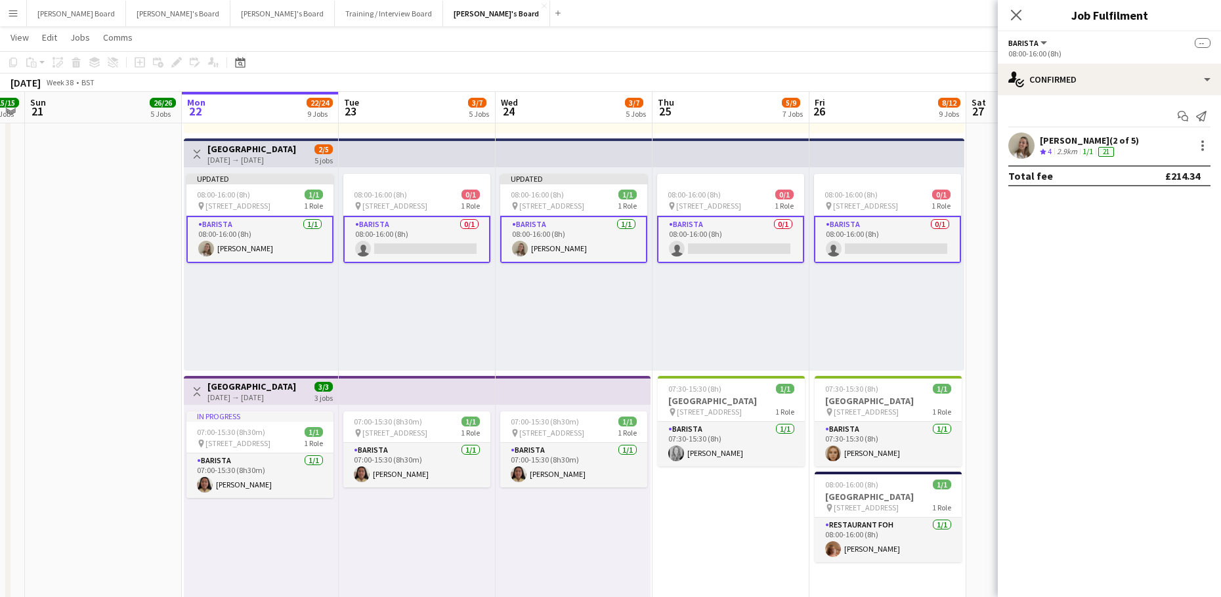
click at [431, 238] on app-card-role "Barista 0/1 08:00-16:00 (8h) single-neutral-actions" at bounding box center [416, 239] width 147 height 47
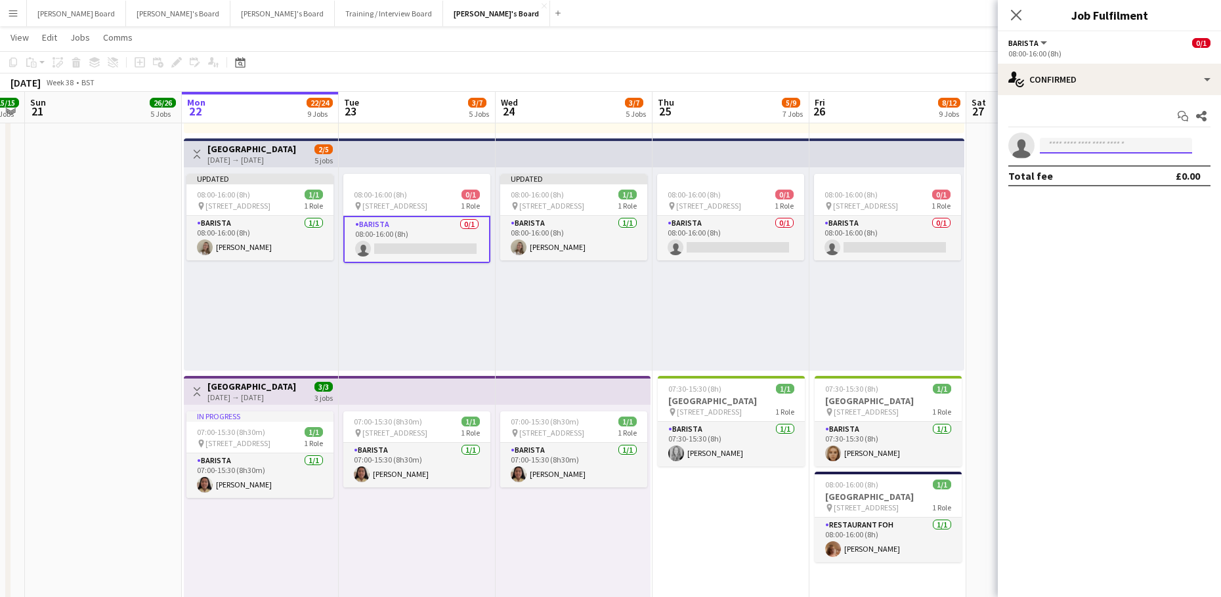
click at [1062, 151] on input at bounding box center [1116, 146] width 152 height 16
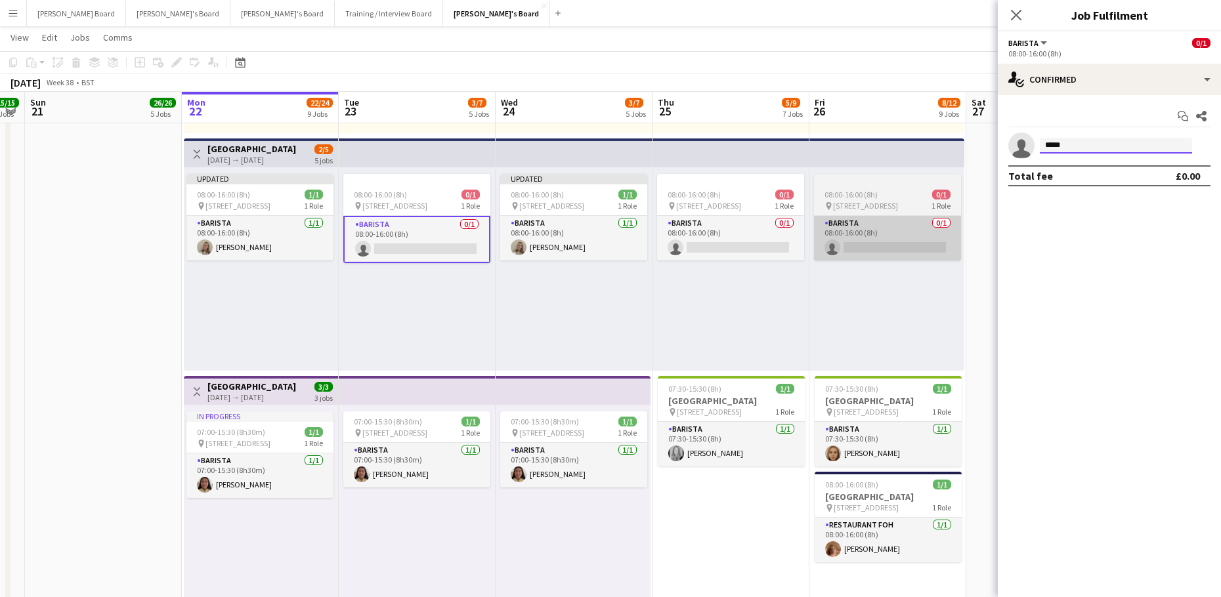
type input "*****"
click at [959, 230] on app-card-role "Barista 0/1 08:00-16:00 (8h) single-neutral-actions" at bounding box center [887, 238] width 147 height 45
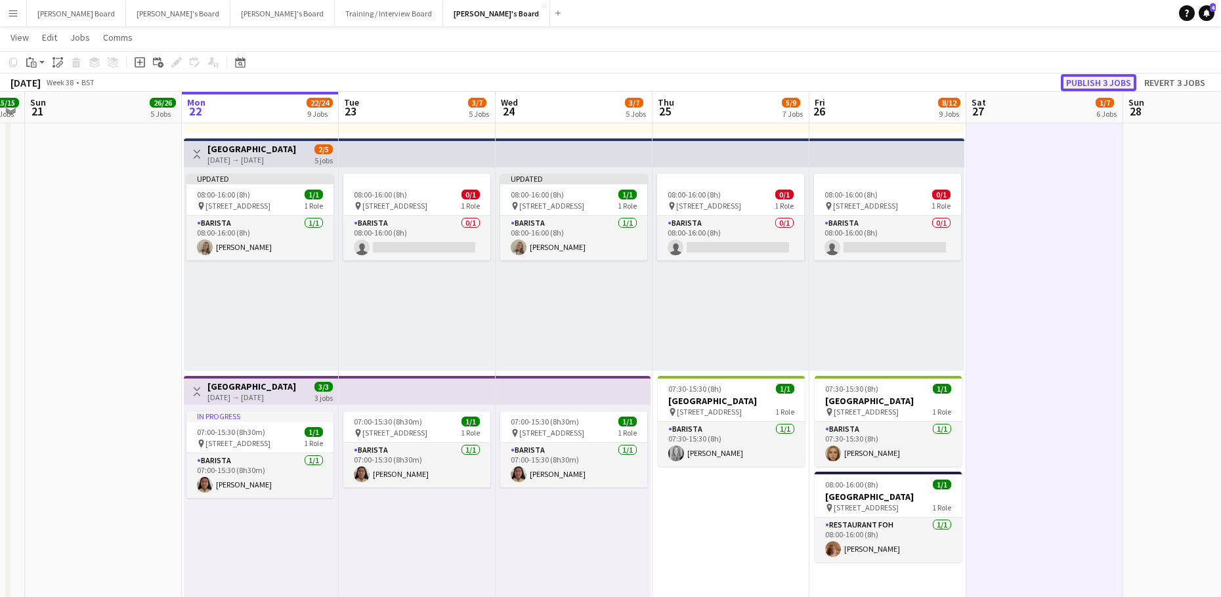
click at [1086, 83] on button "Publish 3 jobs" at bounding box center [1098, 82] width 75 height 17
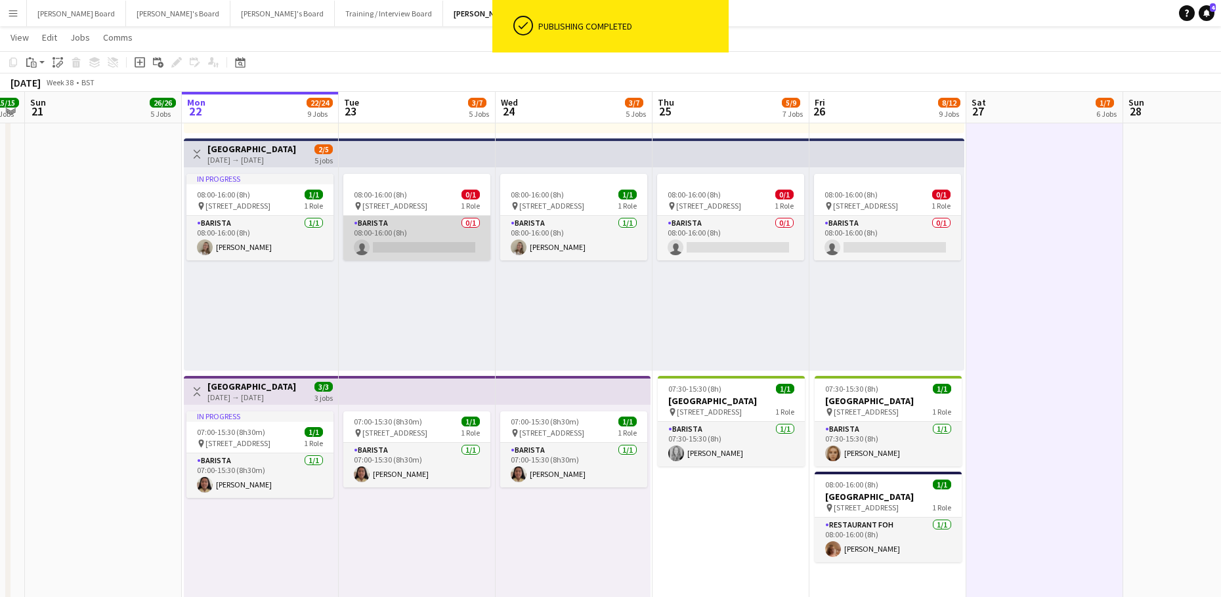
click at [379, 235] on app-card-role "Barista 0/1 08:00-16:00 (8h) single-neutral-actions" at bounding box center [416, 238] width 147 height 45
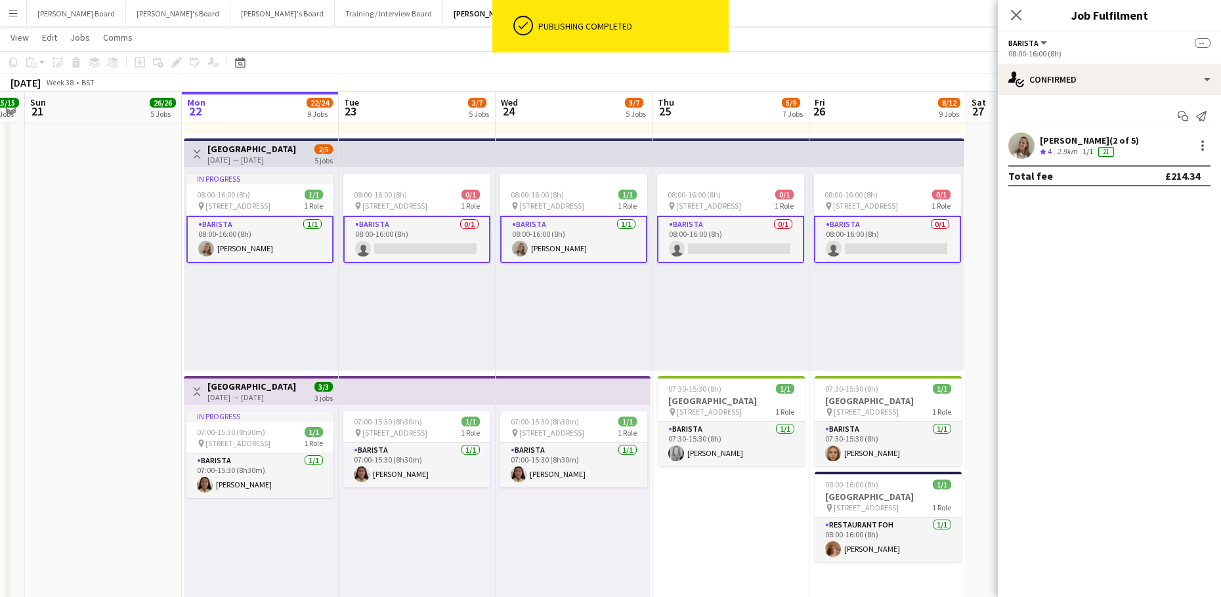
click at [364, 257] on app-card-role "Barista 0/1 08:00-16:00 (8h) single-neutral-actions" at bounding box center [416, 239] width 147 height 47
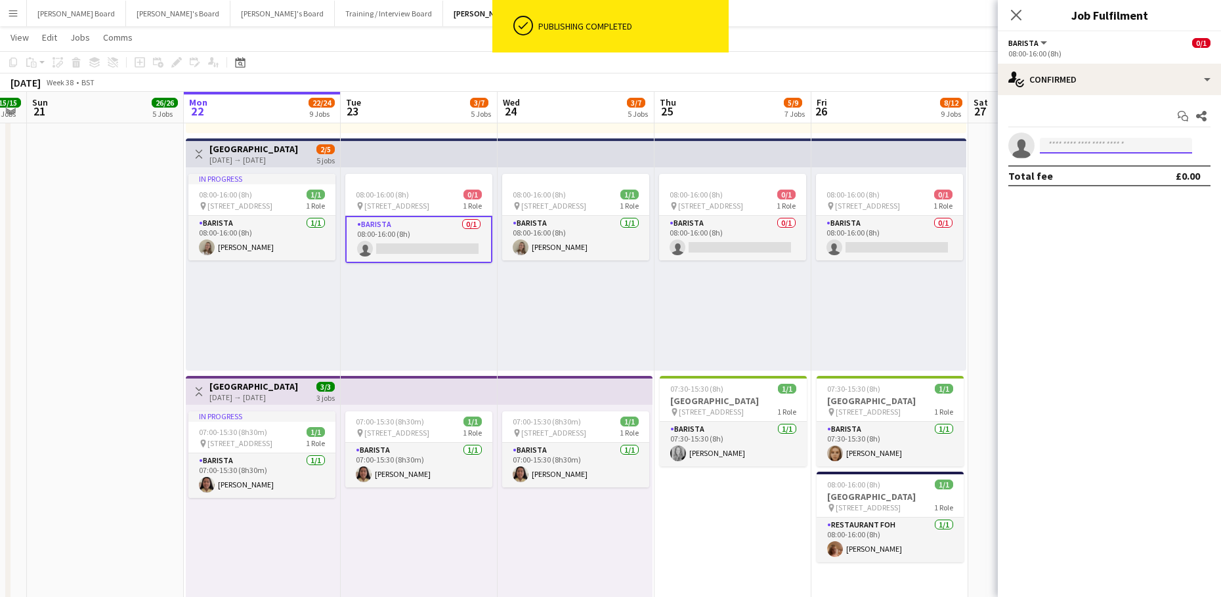
click at [1063, 151] on input at bounding box center [1116, 146] width 152 height 16
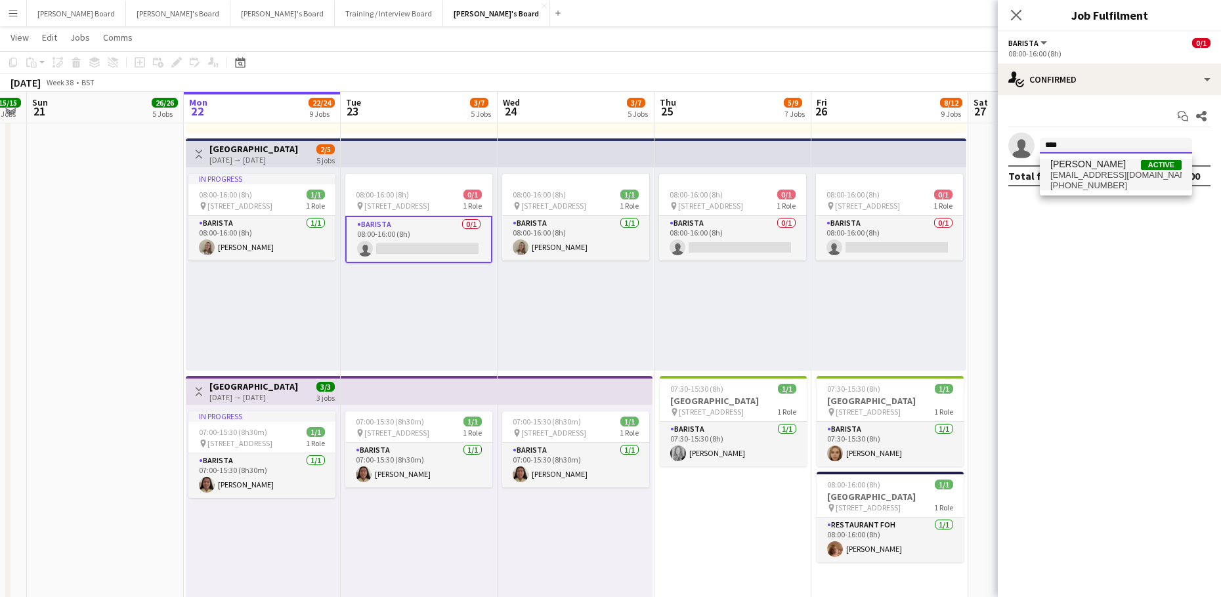
type input "****"
click at [1117, 176] on span "[EMAIL_ADDRESS][DOMAIN_NAME]" at bounding box center [1115, 175] width 131 height 11
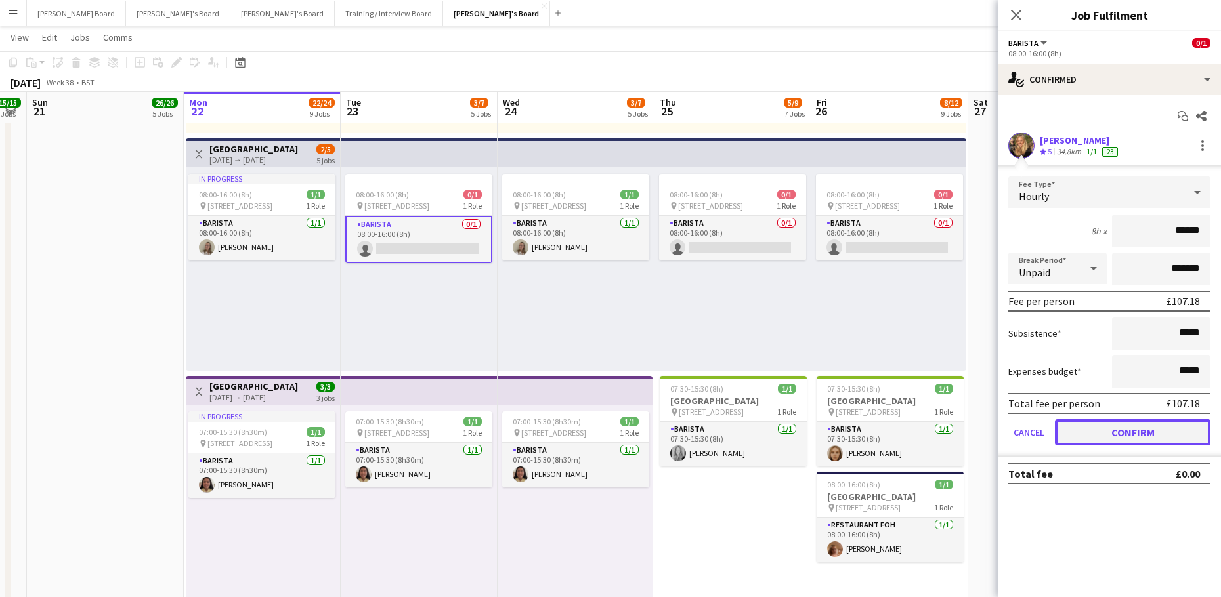
click at [1106, 430] on button "Confirm" at bounding box center [1133, 432] width 156 height 26
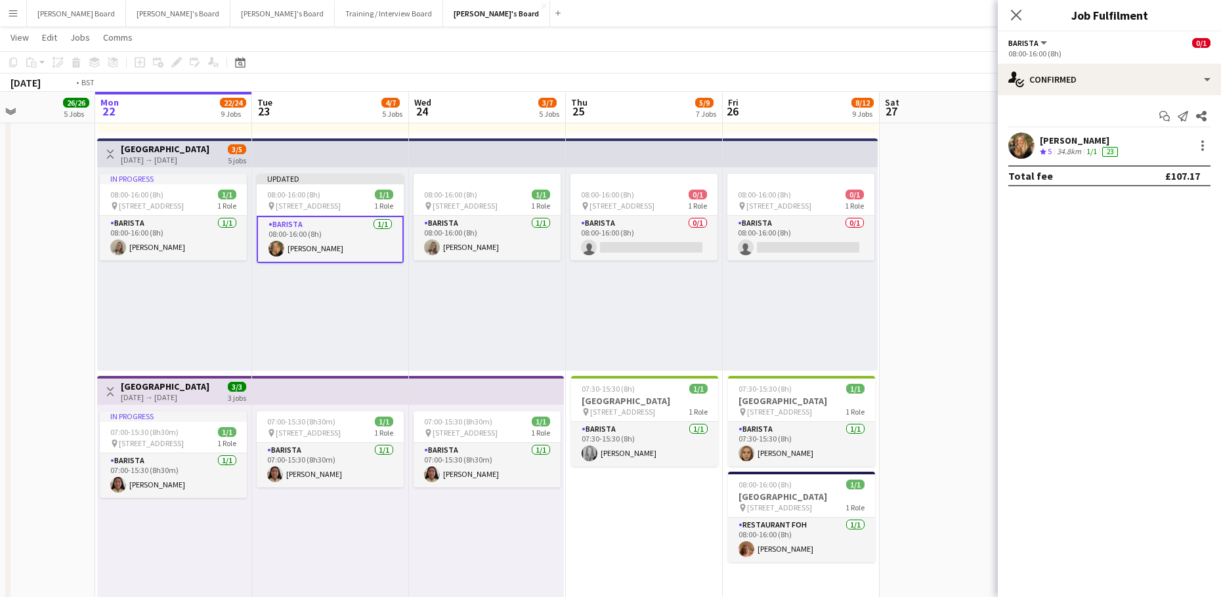
drag, startPoint x: 973, startPoint y: 303, endPoint x: 728, endPoint y: 325, distance: 245.8
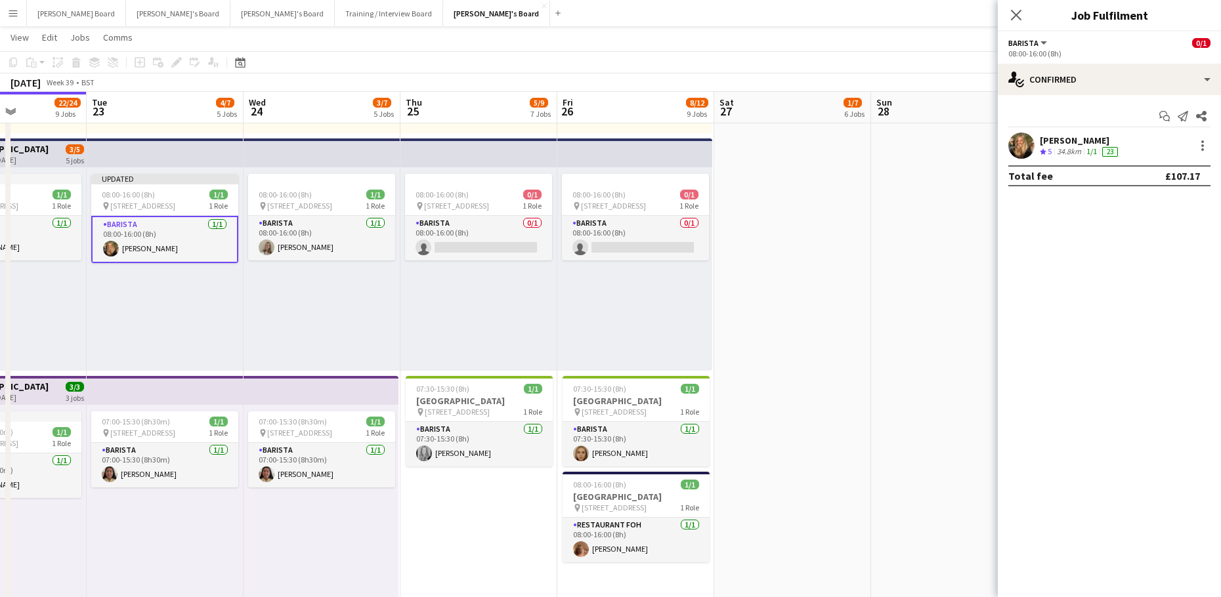
drag, startPoint x: 960, startPoint y: 154, endPoint x: 971, endPoint y: 136, distance: 20.9
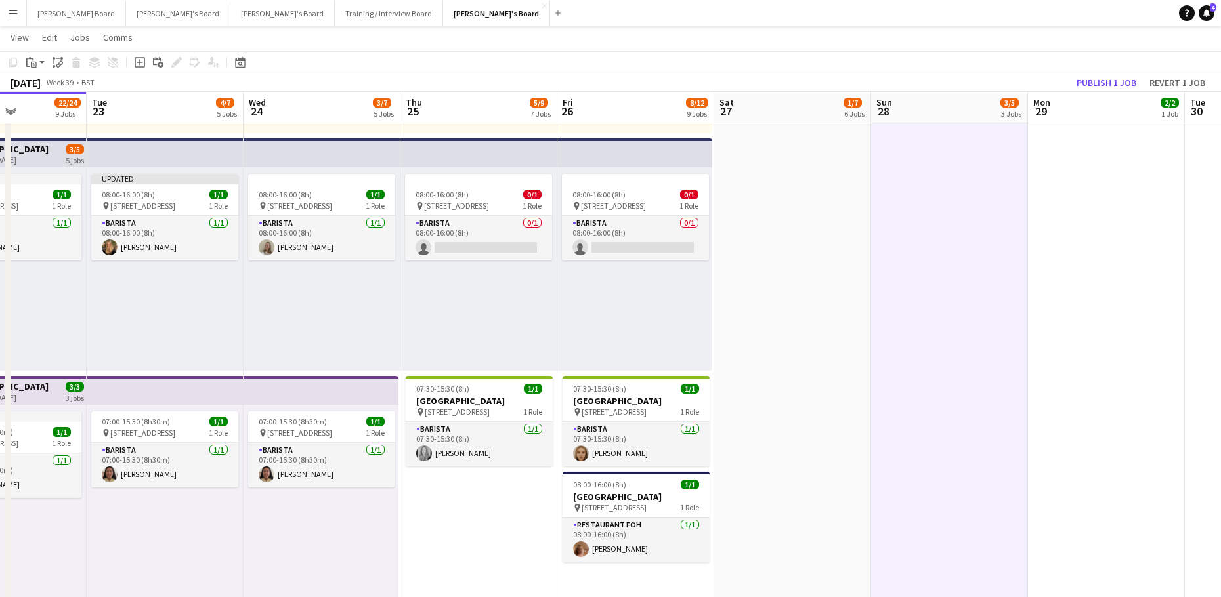
scroll to position [0, 540]
click at [1088, 73] on app-toolbar "Copy Paste Paste Ctrl+V Paste with crew Ctrl+Shift+V Paste linked Job [GEOGRAPH…" at bounding box center [610, 62] width 1221 height 22
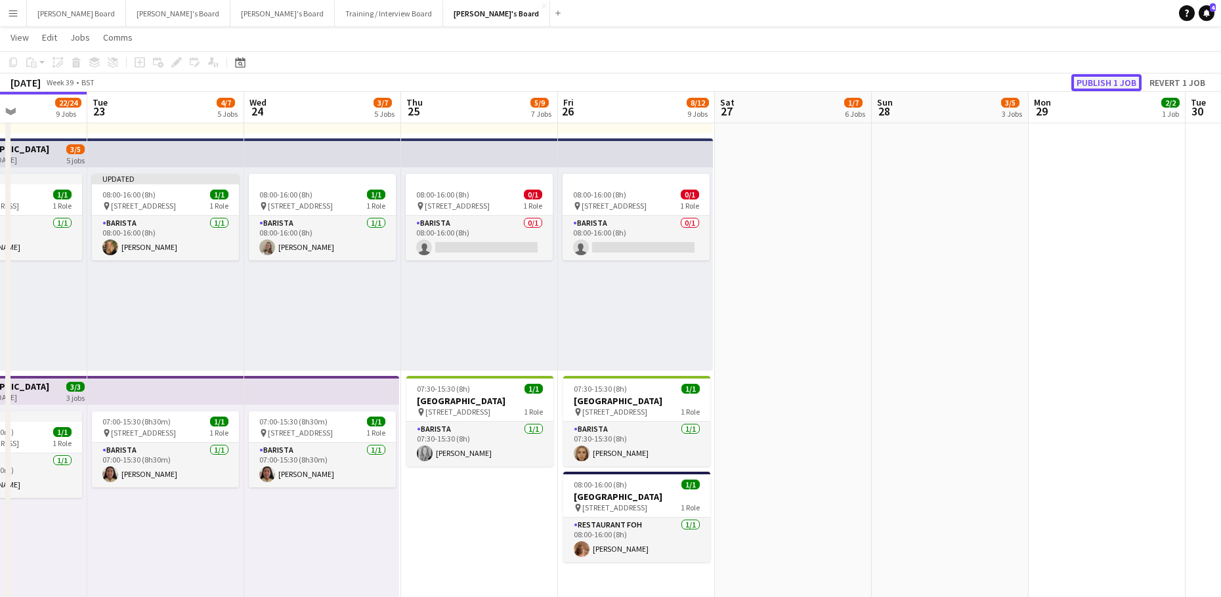
click at [1089, 82] on button "Publish 1 job" at bounding box center [1106, 82] width 70 height 17
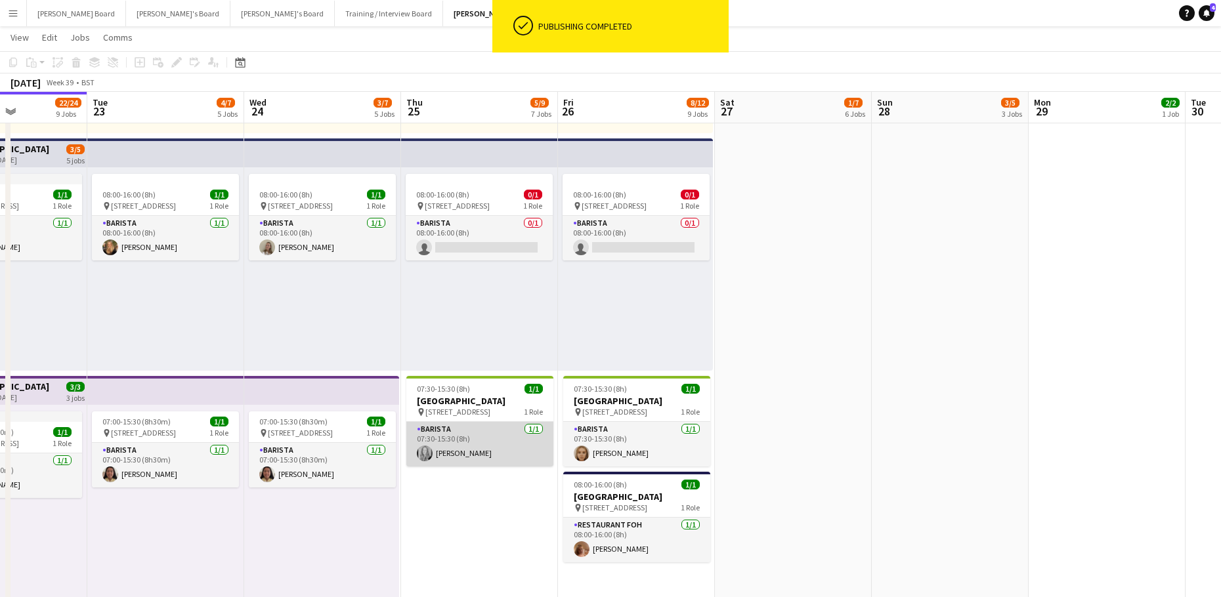
click at [493, 449] on app-card-role "Barista [DATE] 07:30-15:30 (8h) [PERSON_NAME]" at bounding box center [479, 444] width 147 height 45
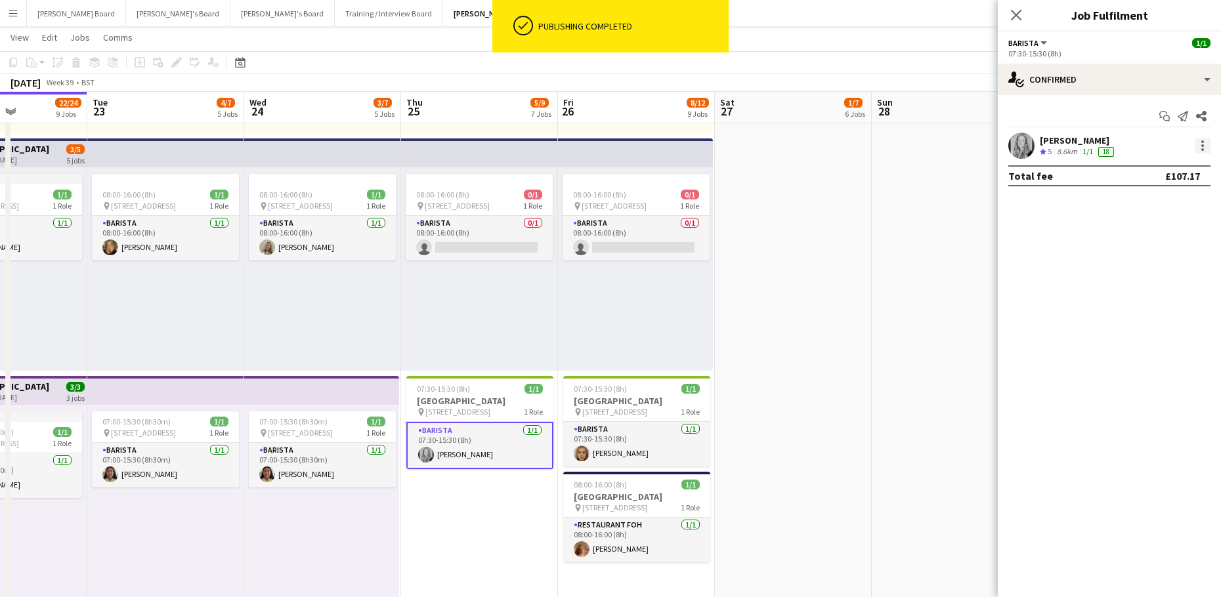
click at [1199, 143] on div at bounding box center [1203, 146] width 16 height 16
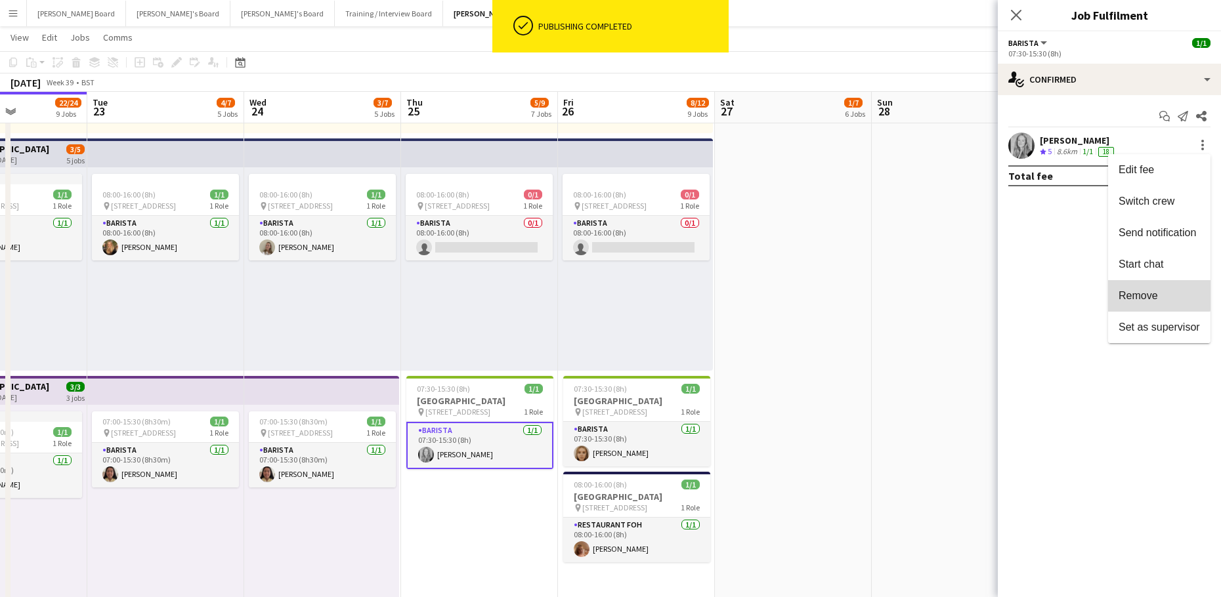
click at [1130, 284] on button "Remove" at bounding box center [1159, 296] width 102 height 32
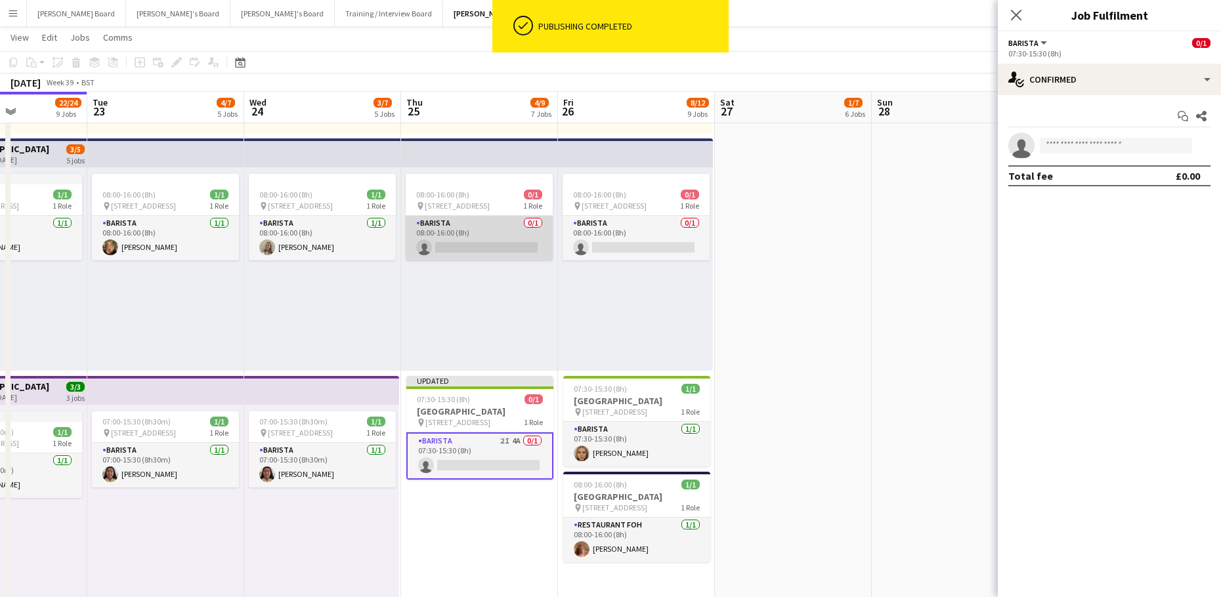
click at [481, 241] on app-card-role "Barista 0/1 08:00-16:00 (8h) single-neutral-actions" at bounding box center [479, 238] width 147 height 45
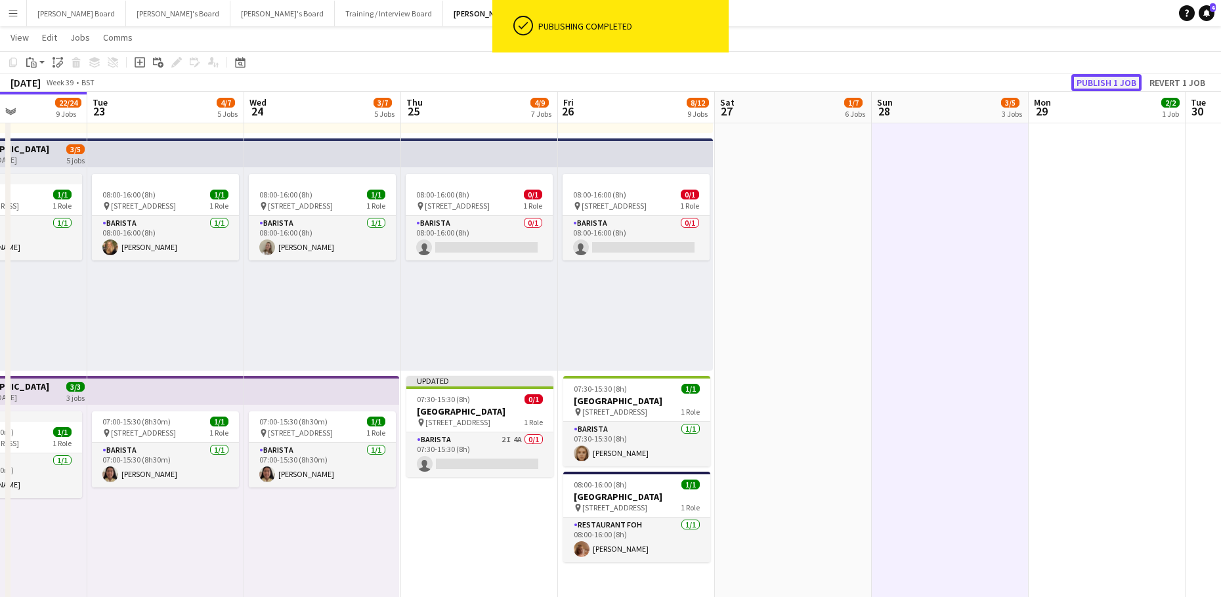
click at [1099, 77] on button "Publish 1 job" at bounding box center [1106, 82] width 70 height 17
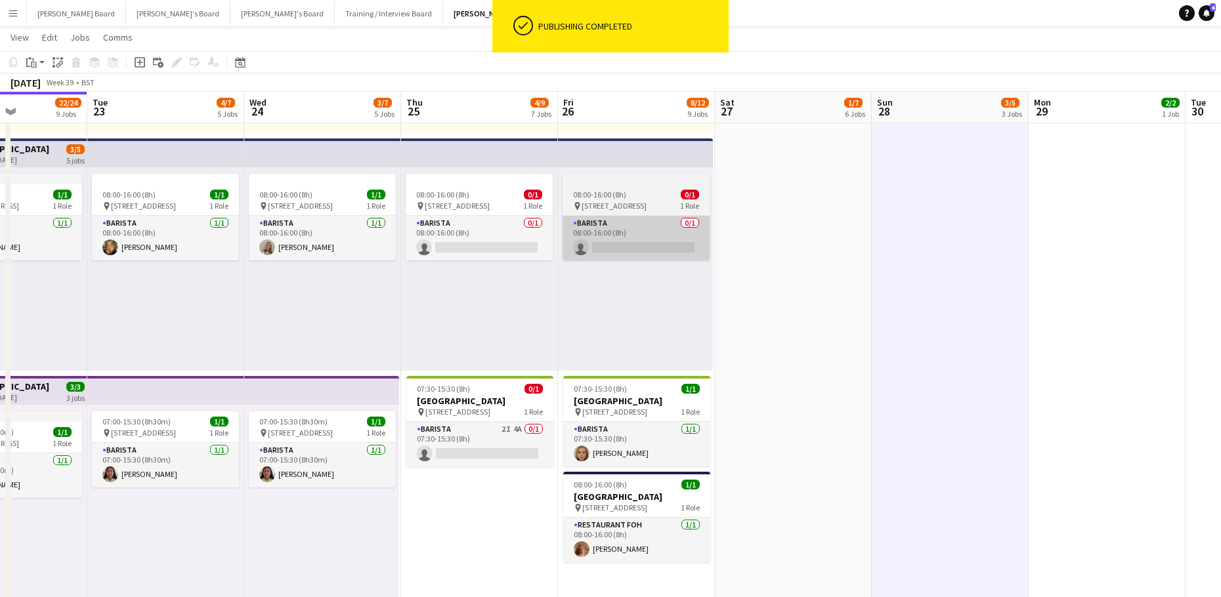
click at [477, 238] on app-card-role "Barista 0/1 08:00-16:00 (8h) single-neutral-actions" at bounding box center [479, 238] width 147 height 45
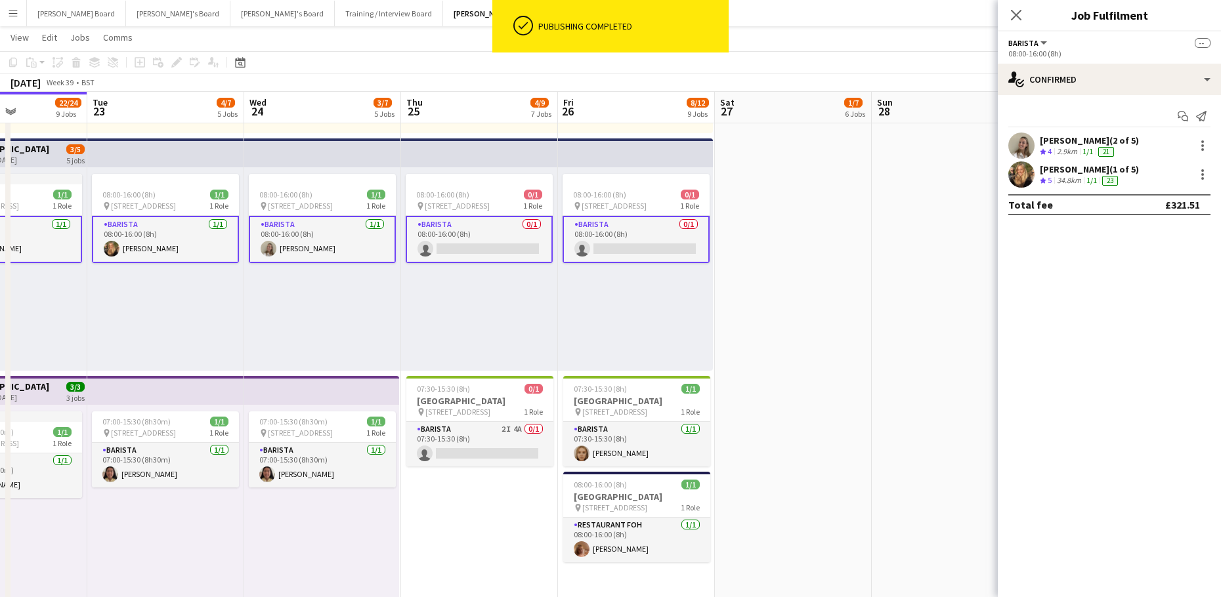
click at [504, 242] on app-card-role "Barista 0/1 08:00-16:00 (8h) single-neutral-actions" at bounding box center [479, 239] width 147 height 47
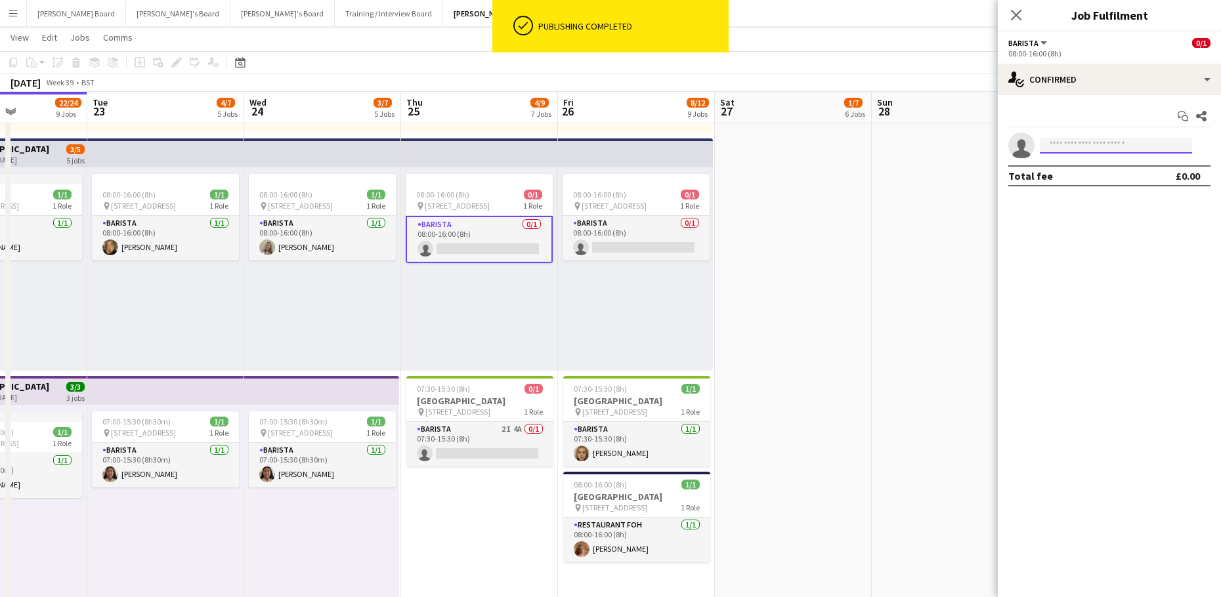
click at [1079, 139] on input at bounding box center [1116, 146] width 152 height 16
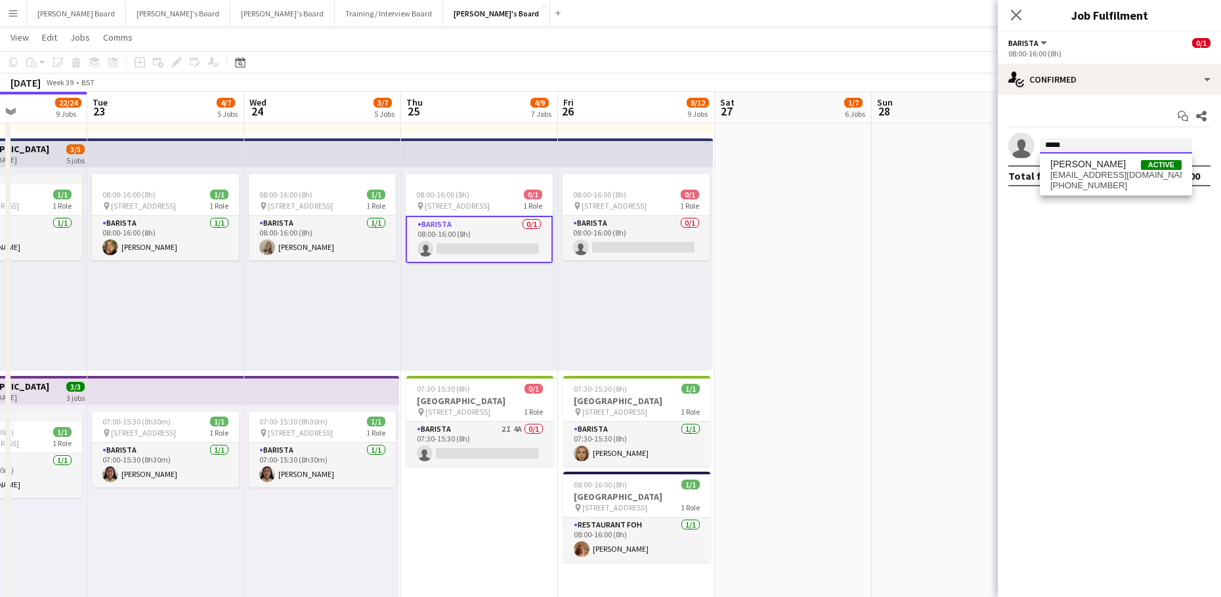
click at [1076, 150] on input "*****" at bounding box center [1116, 146] width 152 height 16
type input "*****"
click at [1073, 156] on div "[PERSON_NAME] Active [EMAIL_ADDRESS][DOMAIN_NAME] [PHONE_NUMBER]" at bounding box center [1116, 175] width 152 height 42
click at [1073, 165] on span "[PERSON_NAME]" at bounding box center [1087, 164] width 75 height 11
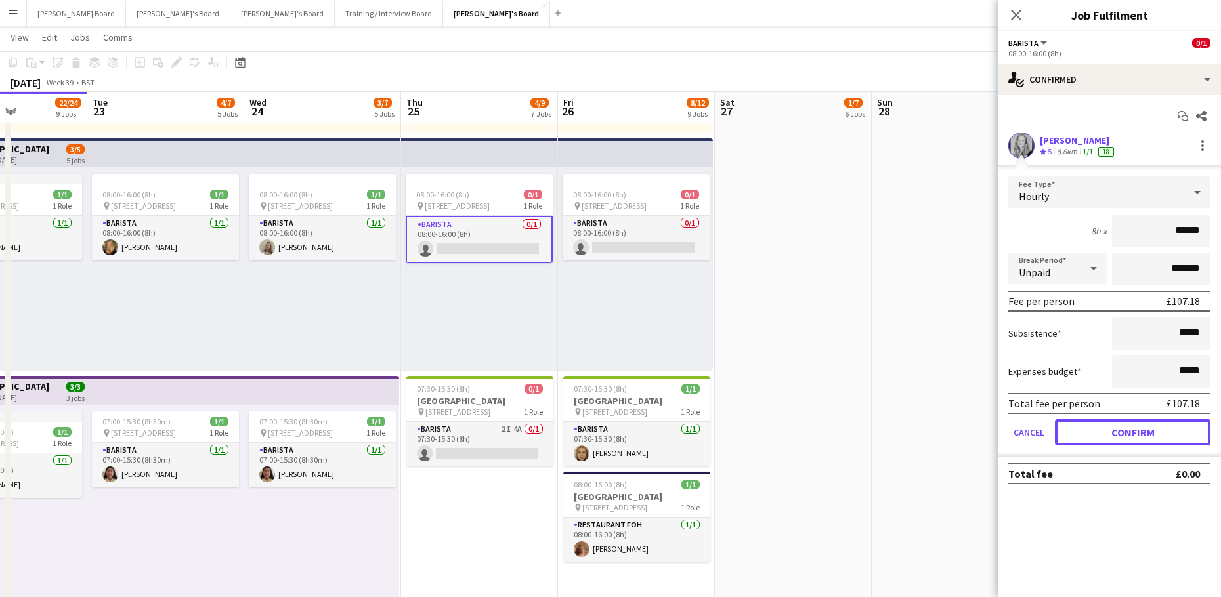
click at [1111, 424] on button "Confirm" at bounding box center [1133, 432] width 156 height 26
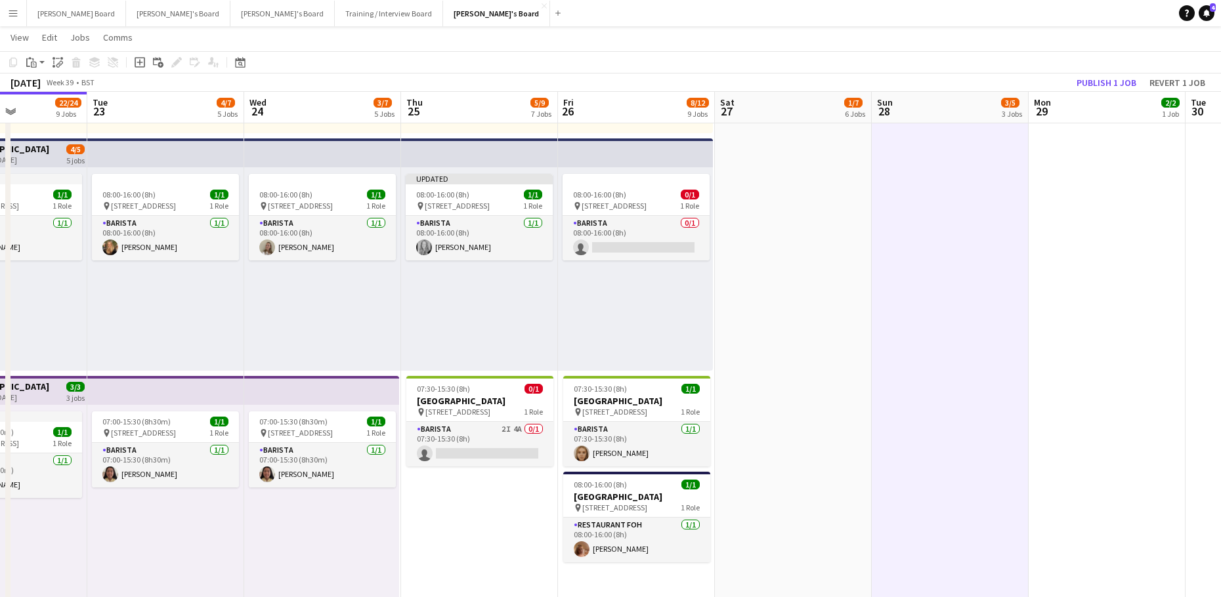
scroll to position [0, 538]
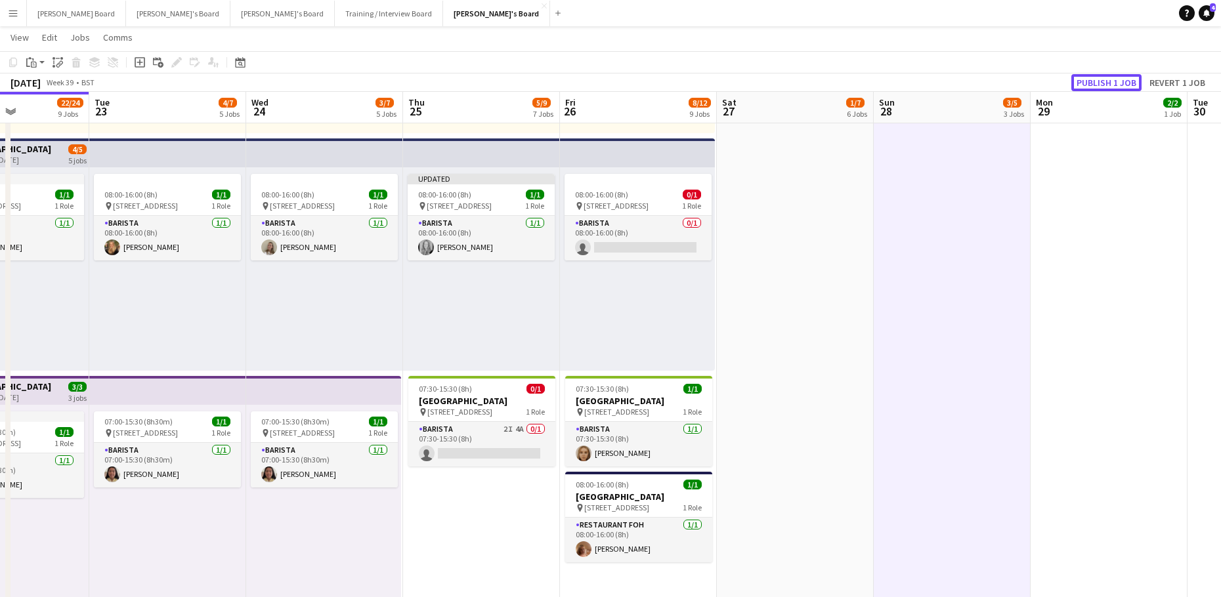
click at [1098, 89] on button "Publish 1 job" at bounding box center [1106, 82] width 70 height 17
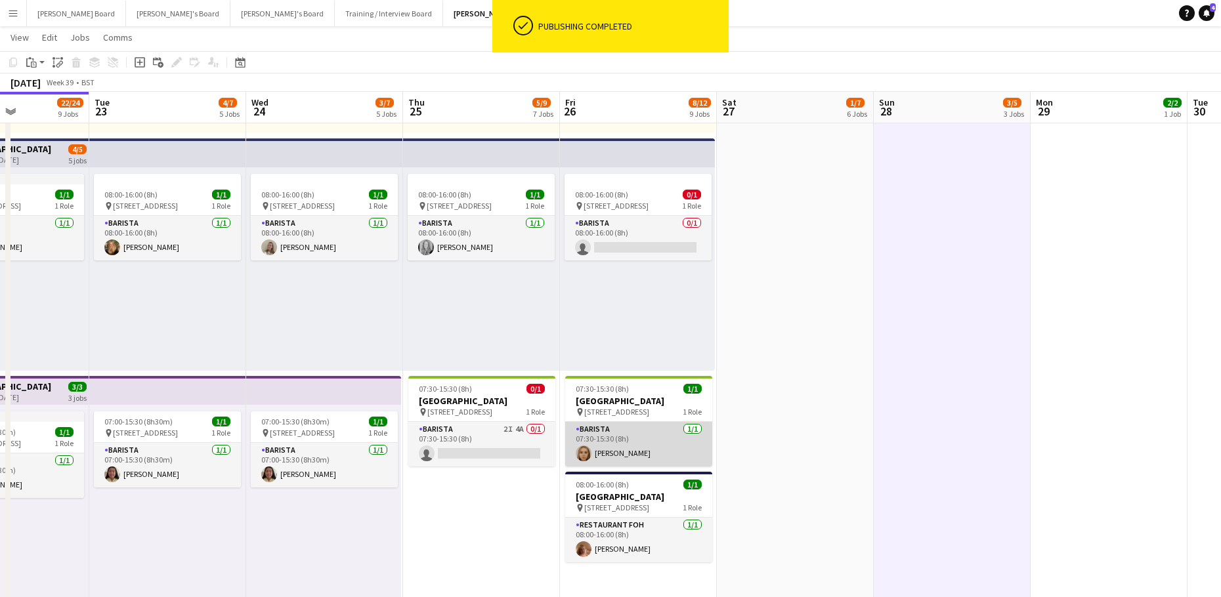
click at [637, 453] on app-card-role "Barista [DATE] 07:30-15:30 (8h) [PERSON_NAME]" at bounding box center [638, 444] width 147 height 45
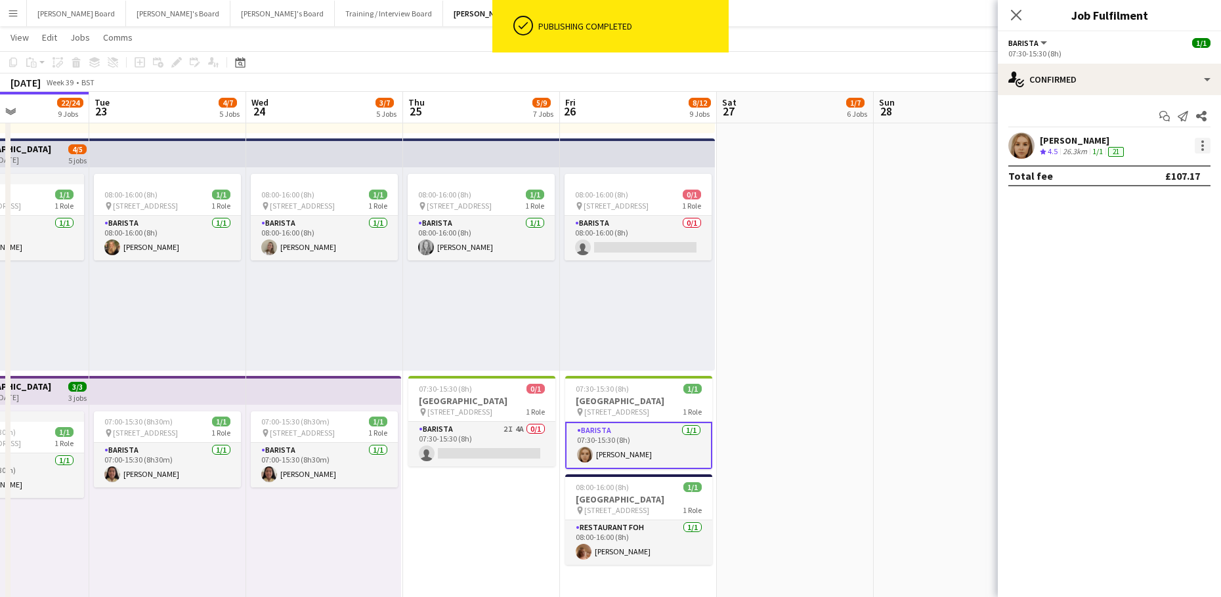
click at [1204, 146] on div at bounding box center [1203, 146] width 16 height 16
click at [1143, 292] on span "Remove" at bounding box center [1138, 295] width 39 height 11
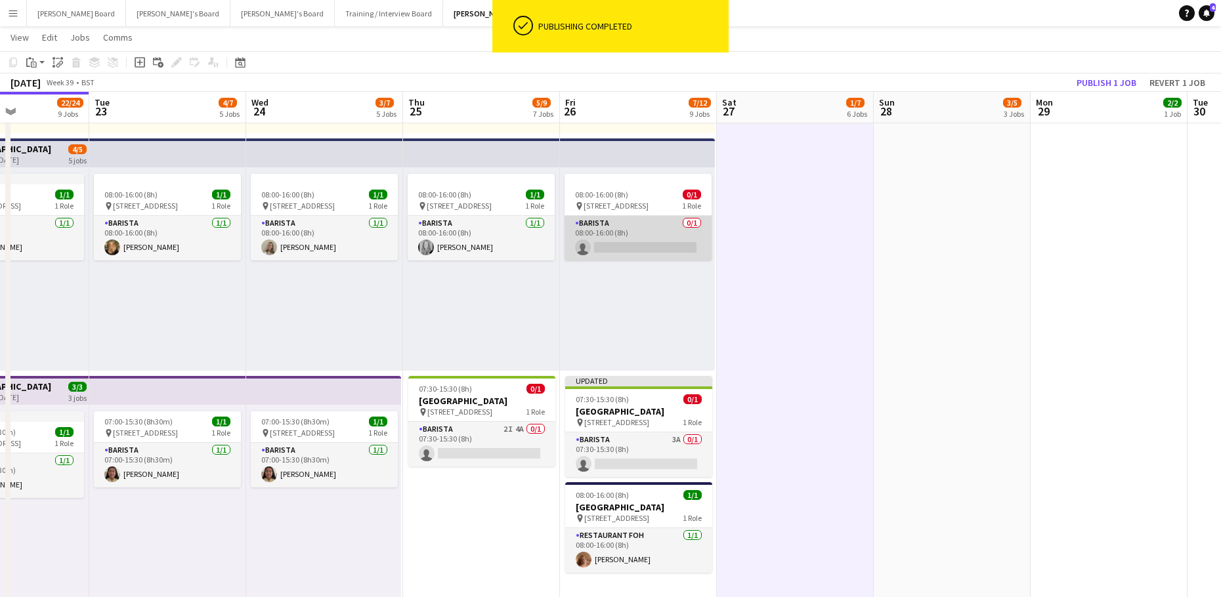
click at [634, 238] on app-card-role "Barista 0/1 08:00-16:00 (8h) single-neutral-actions" at bounding box center [638, 238] width 147 height 45
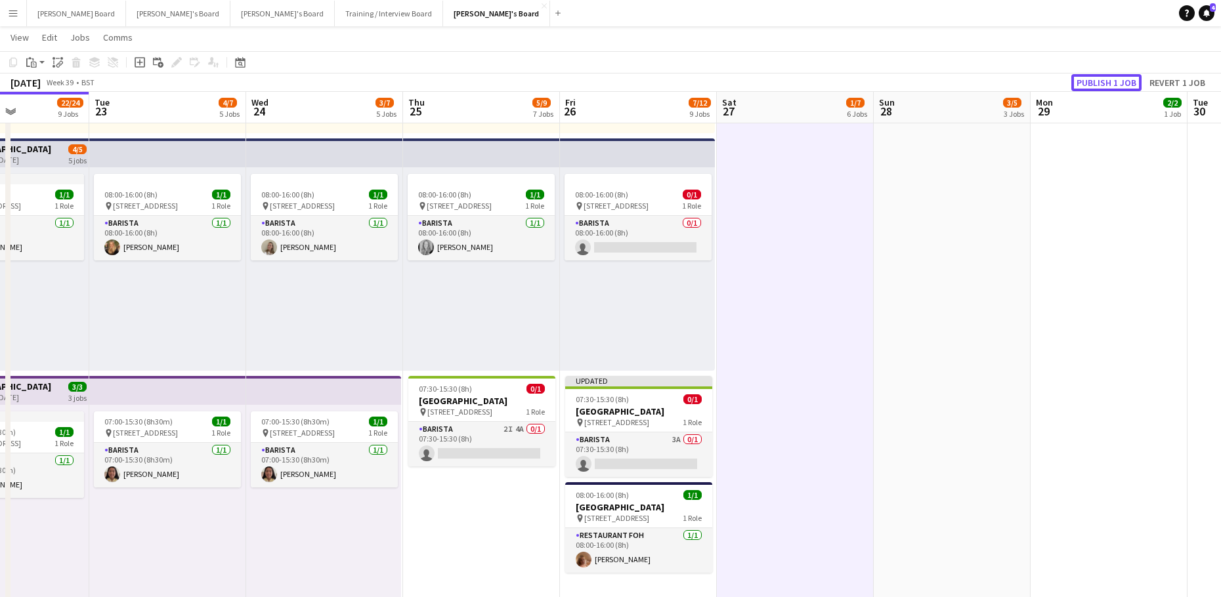
click at [1124, 75] on button "Publish 1 job" at bounding box center [1106, 82] width 70 height 17
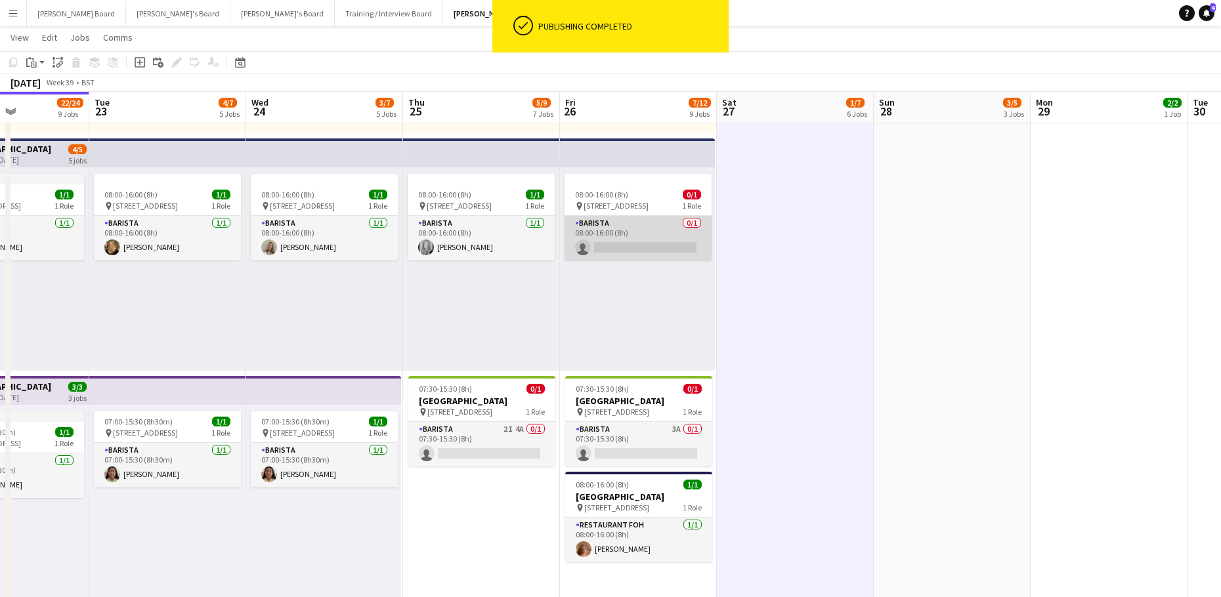
click at [658, 222] on app-card-role "Barista 0/1 08:00-16:00 (8h) single-neutral-actions" at bounding box center [638, 238] width 147 height 45
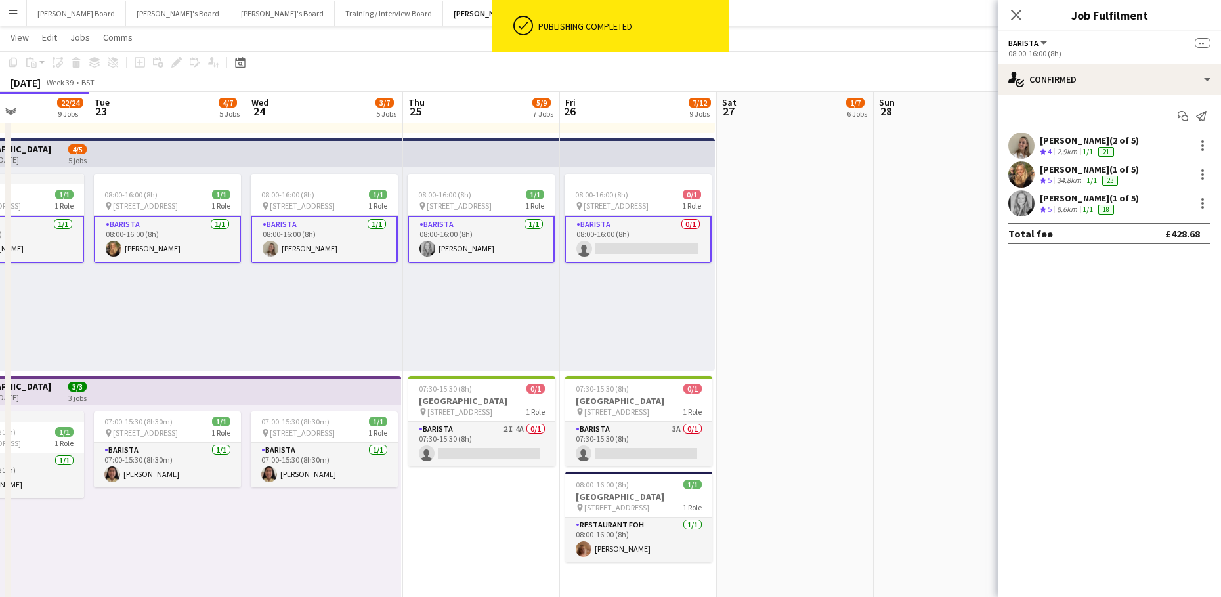
click at [658, 223] on app-card-role "Barista 0/1 08:00-16:00 (8h) single-neutral-actions" at bounding box center [638, 239] width 147 height 47
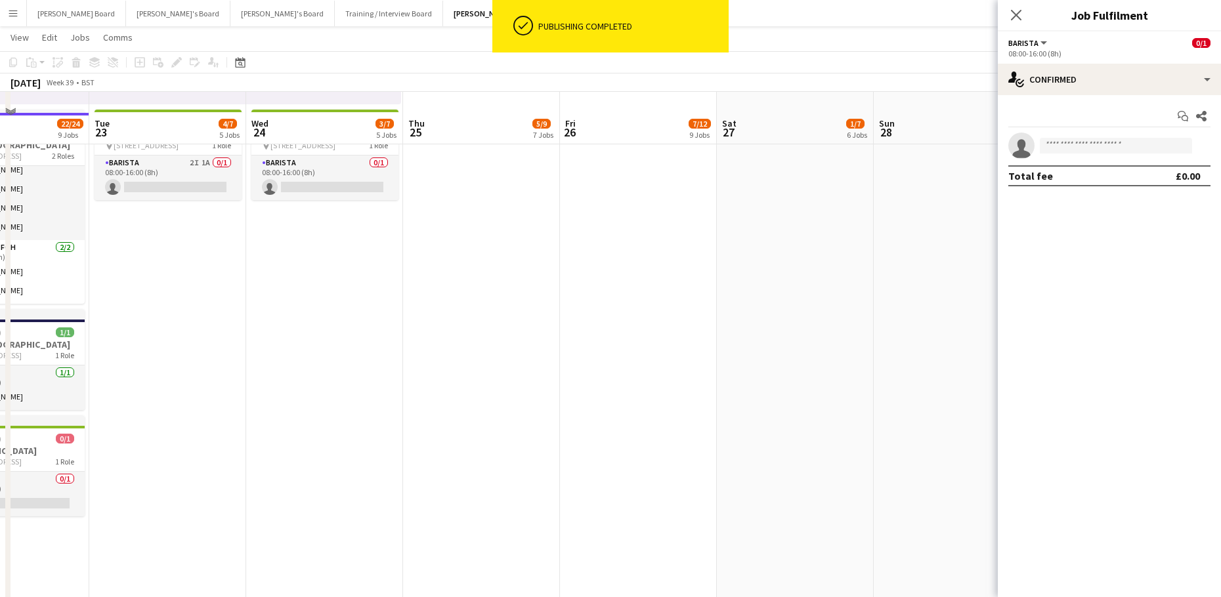
scroll to position [1233, 0]
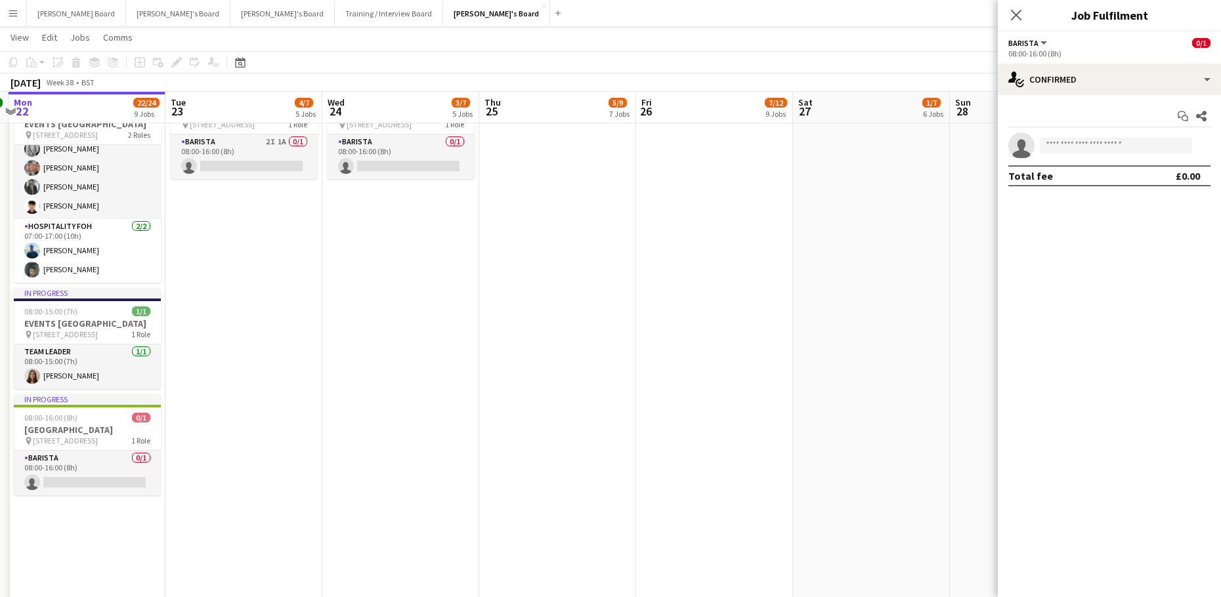
drag, startPoint x: 416, startPoint y: 444, endPoint x: 493, endPoint y: 442, distance: 76.8
click at [493, 442] on app-calendar-viewport "Fri 19 18/18 10 Jobs Sat 20 15/15 5 Jobs Sun 21 26/26 5 Jobs Mon 22 22/24 9 Job…" at bounding box center [610, 583] width 1221 height 3530
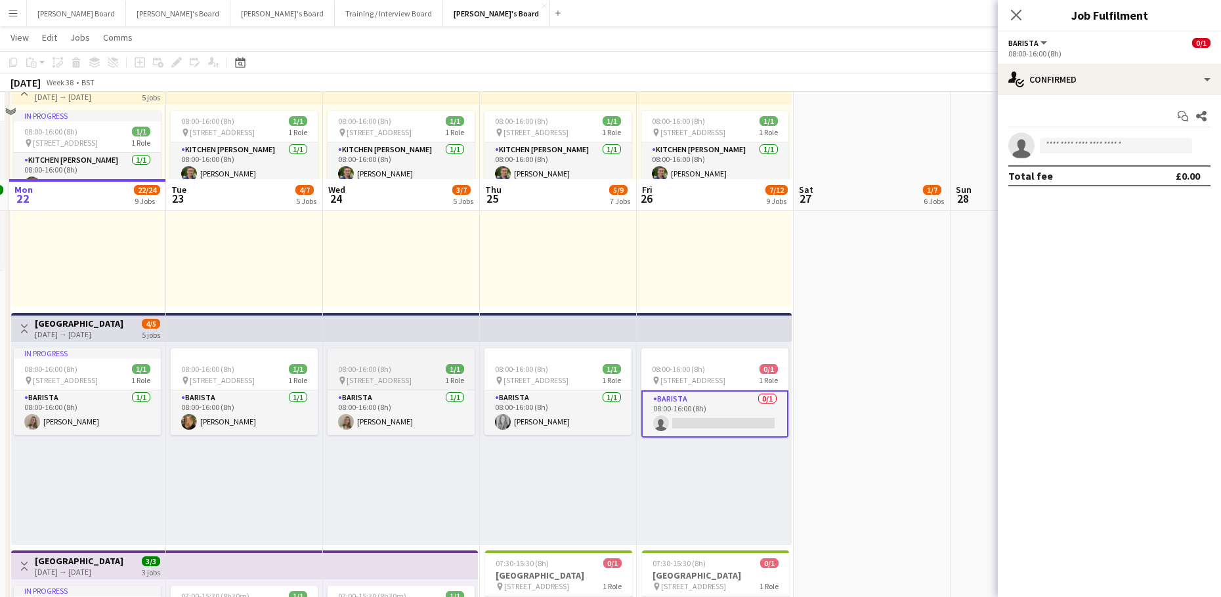
scroll to position [620, 0]
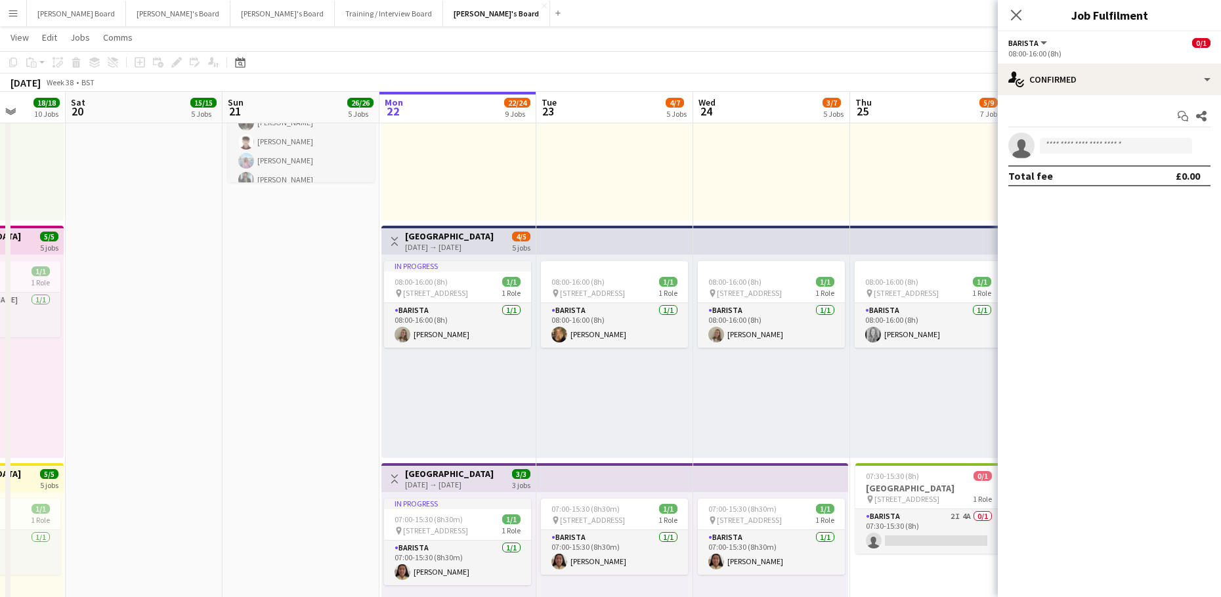
drag, startPoint x: 326, startPoint y: 463, endPoint x: 696, endPoint y: 421, distance: 372.6
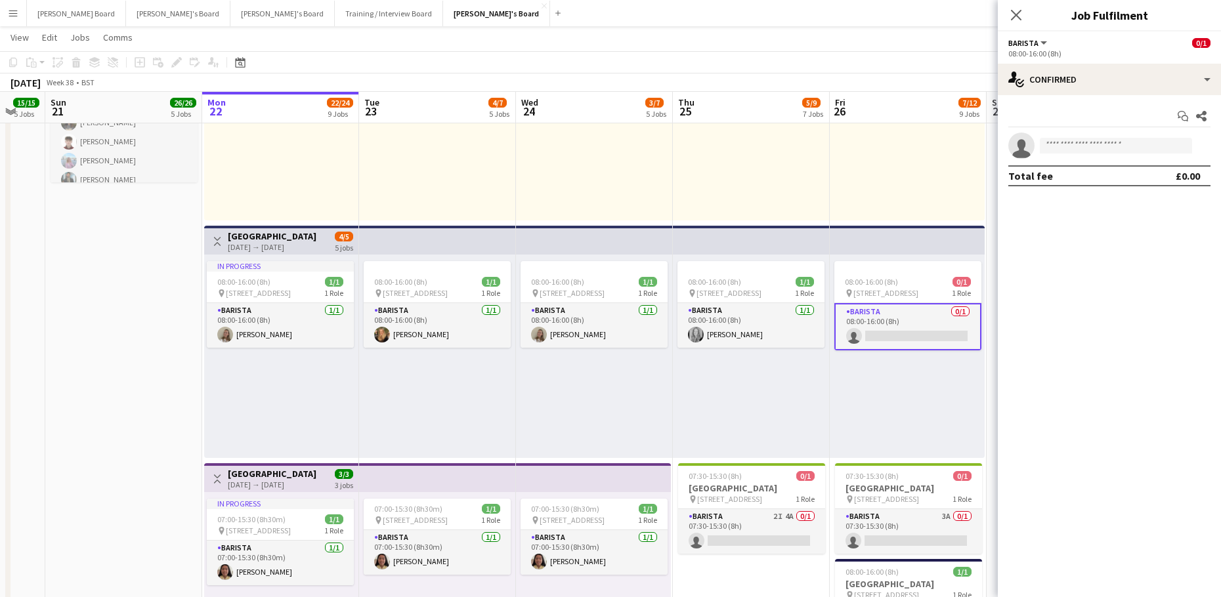
drag, startPoint x: 680, startPoint y: 419, endPoint x: 515, endPoint y: 423, distance: 164.8
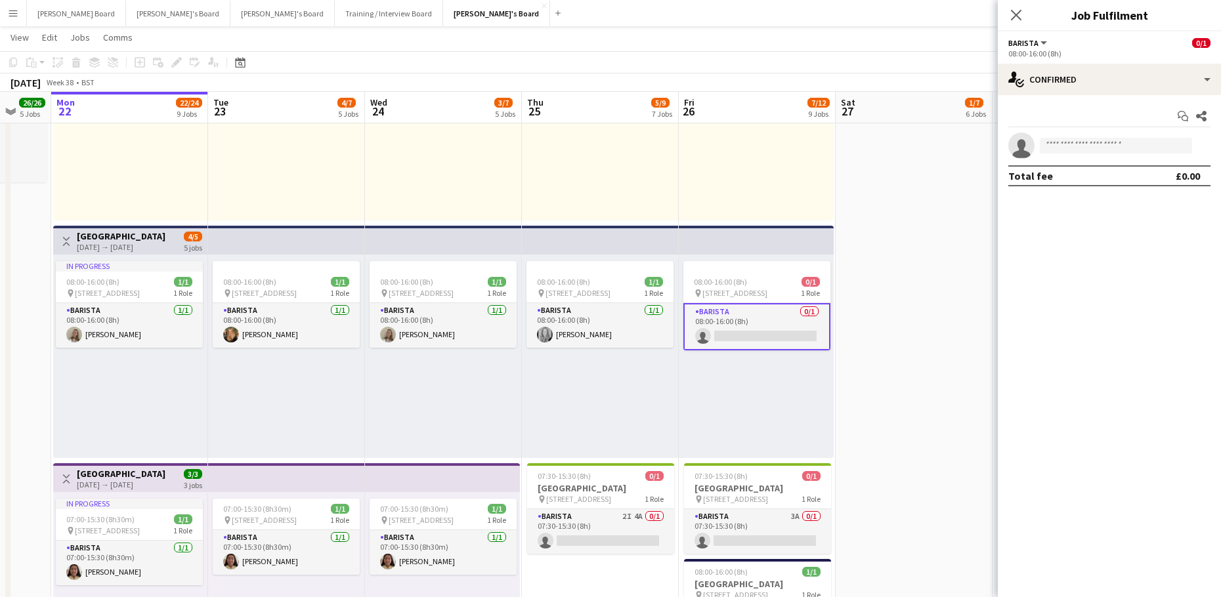
drag, startPoint x: 675, startPoint y: 440, endPoint x: 536, endPoint y: 442, distance: 139.2
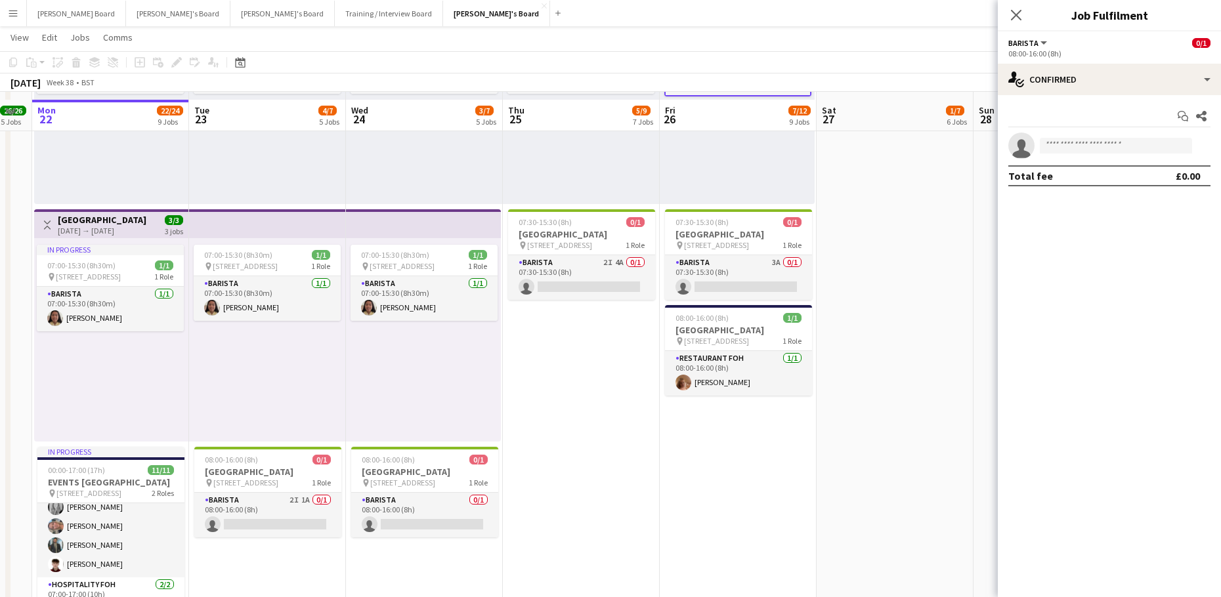
scroll to position [883, 0]
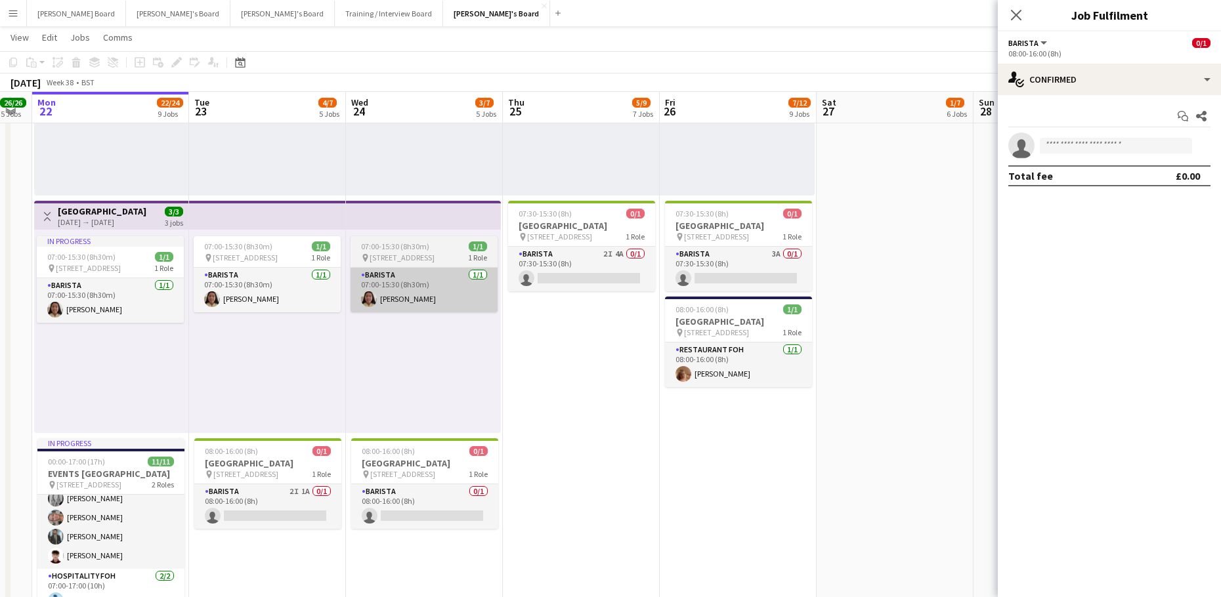
scroll to position [0, 443]
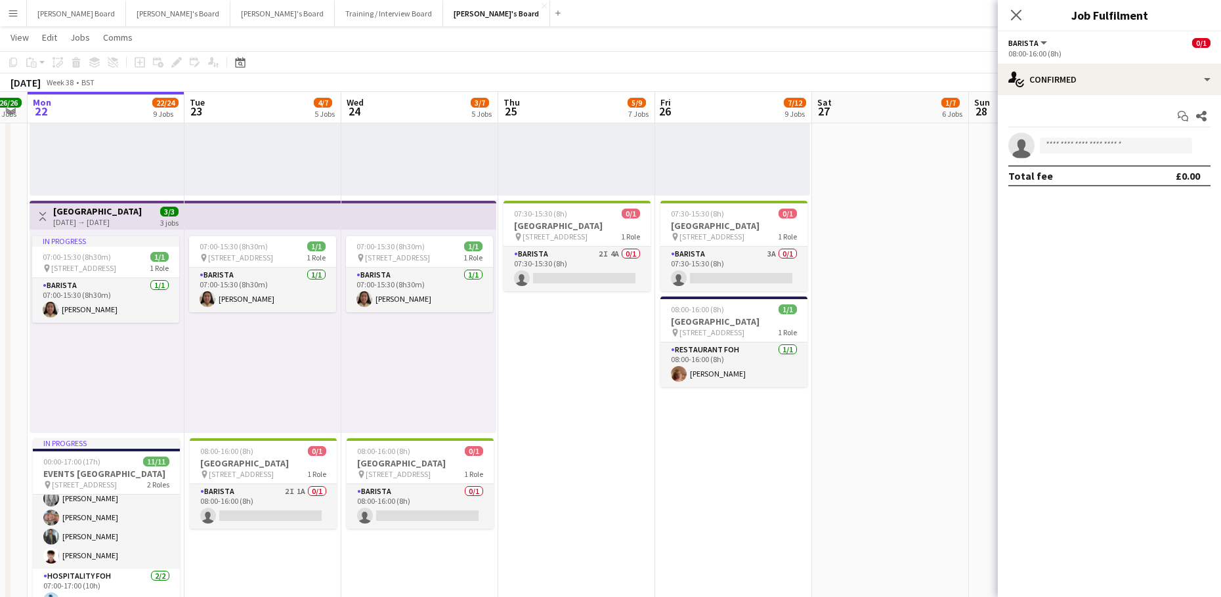
click at [81, 206] on h3 "[GEOGRAPHIC_DATA]" at bounding box center [97, 211] width 89 height 12
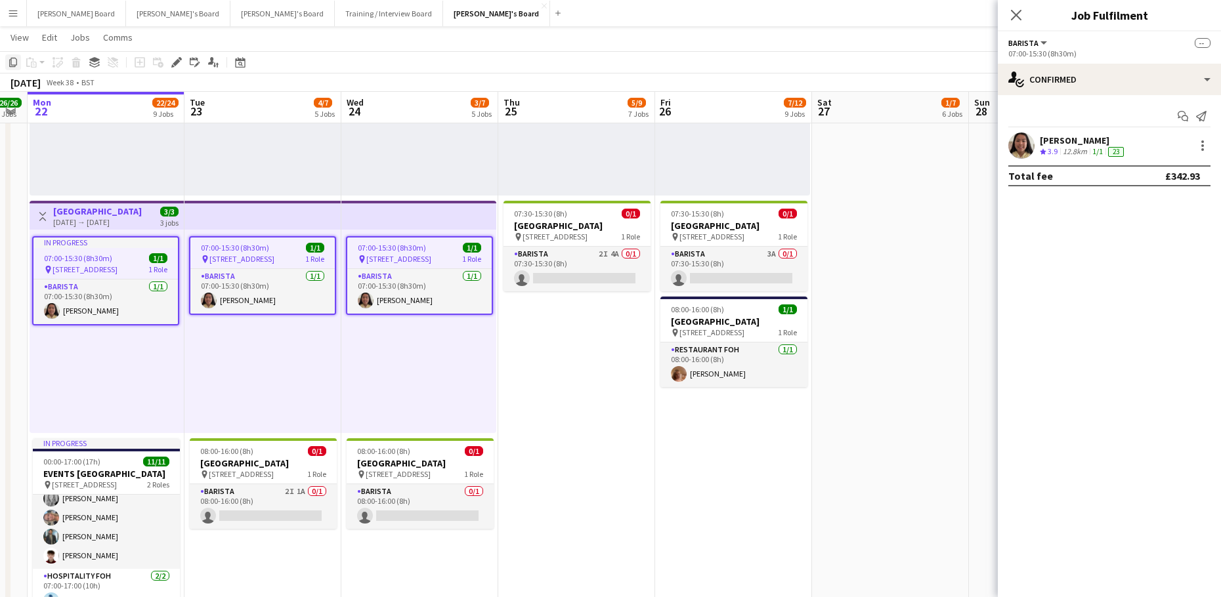
click at [12, 64] on icon "Copy" at bounding box center [13, 62] width 11 height 11
click at [547, 358] on app-date-cell "08:00-16:00 (8h) 1/1 pin Woking, GU21 4YH 1 Role Kitchen [PERSON_NAME] [DATE] 0…" at bounding box center [576, 580] width 157 height 1720
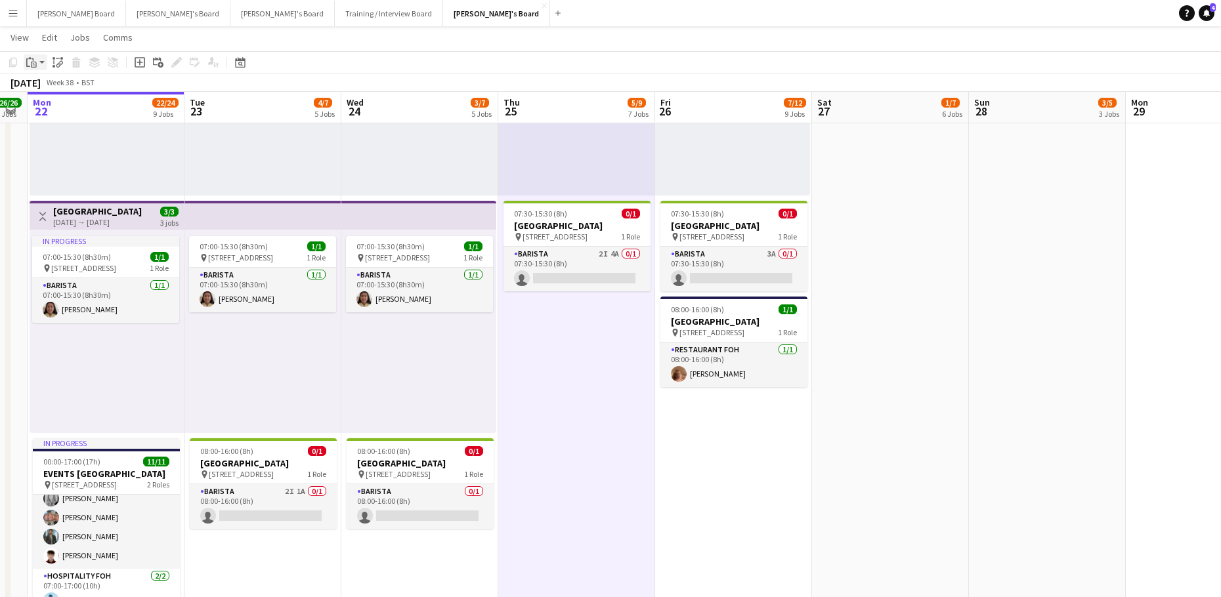
click at [43, 66] on app-action-btn "Paste" at bounding box center [36, 62] width 24 height 16
click at [73, 90] on link "Paste Ctrl+V" at bounding box center [96, 87] width 123 height 12
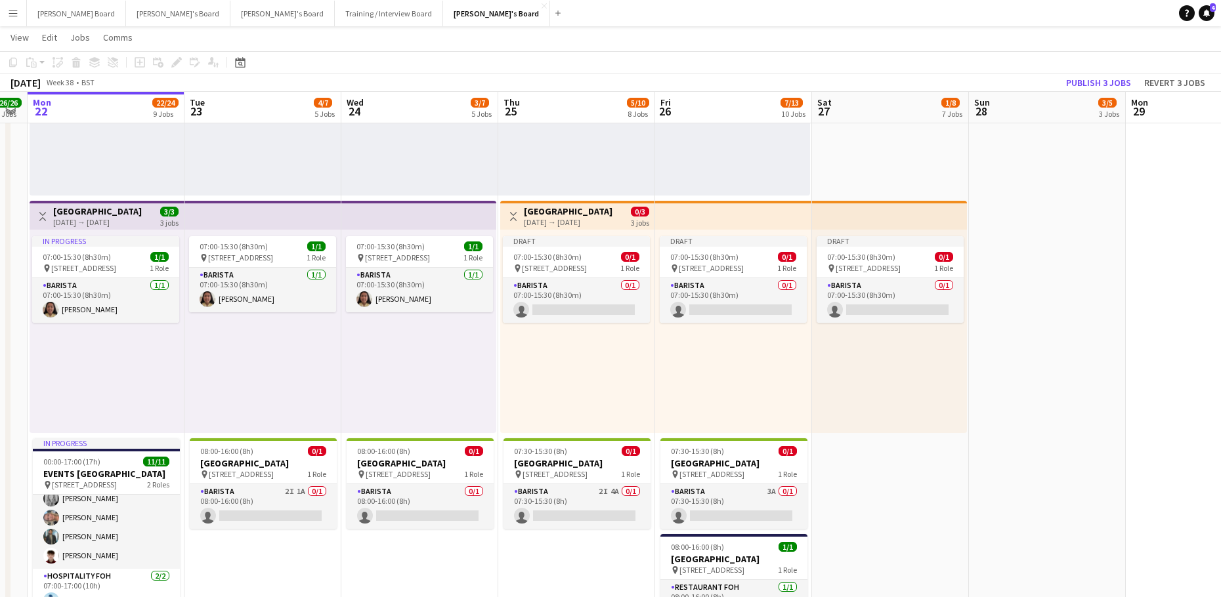
click at [549, 216] on h3 "[GEOGRAPHIC_DATA]" at bounding box center [568, 211] width 89 height 12
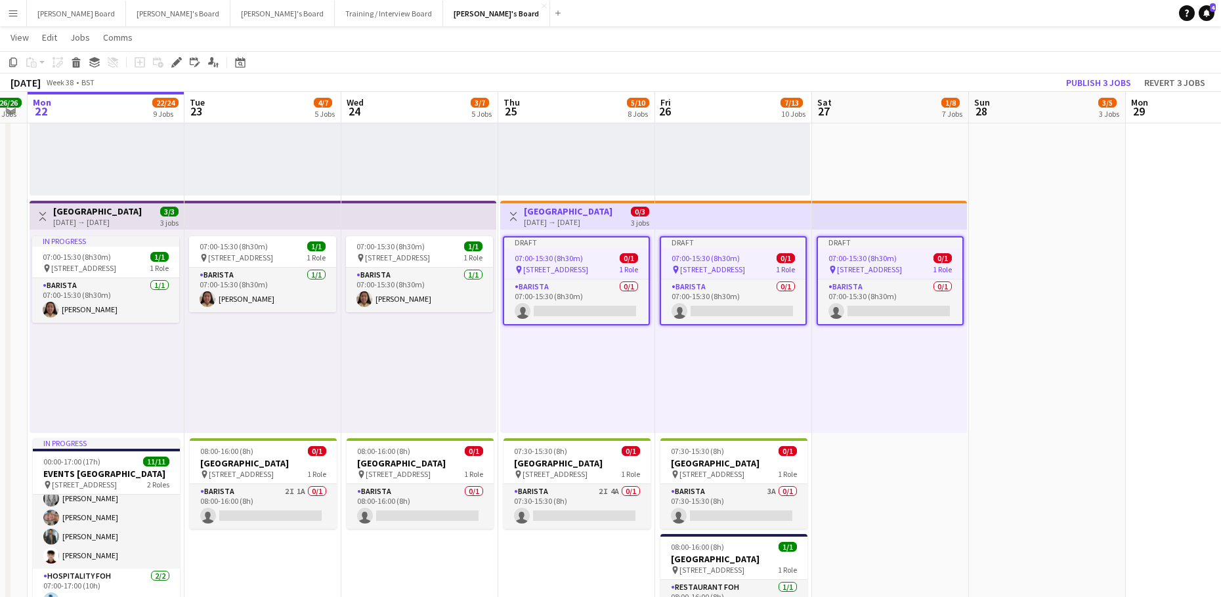
click at [924, 250] on app-job-card "Draft 07:00-15:30 (8h30m) 0/1 pin Woking, GU21 4YH 1 Role Barista 0/1 07:00-15:…" at bounding box center [890, 280] width 147 height 89
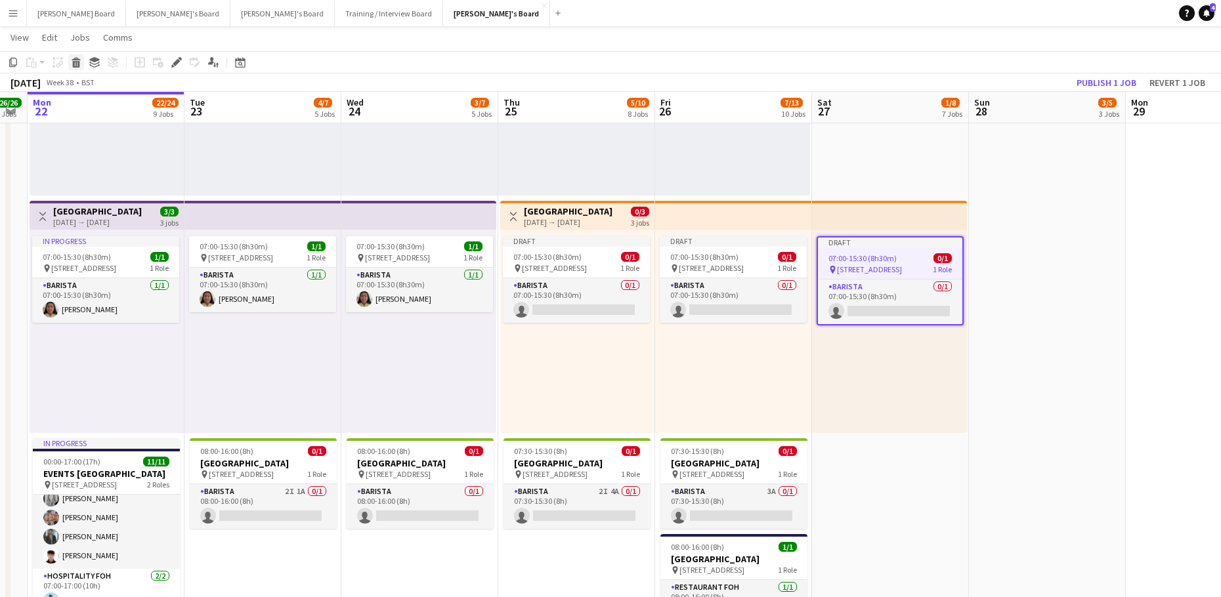
click at [81, 63] on div "Delete" at bounding box center [76, 62] width 16 height 16
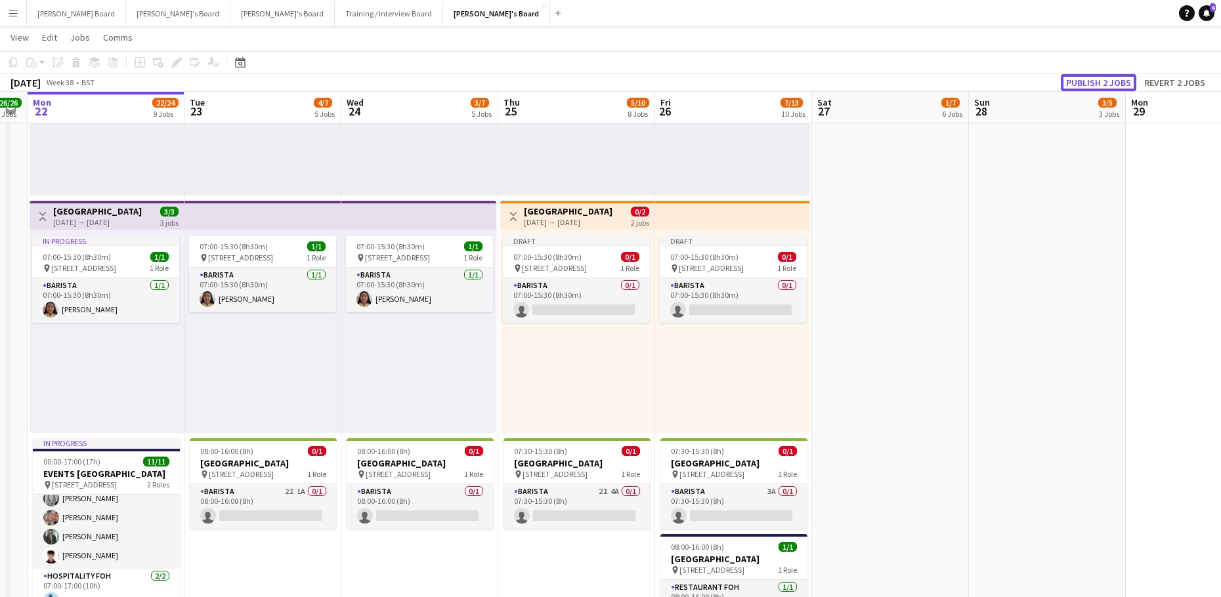
click at [1081, 75] on button "Publish 2 jobs" at bounding box center [1098, 82] width 75 height 17
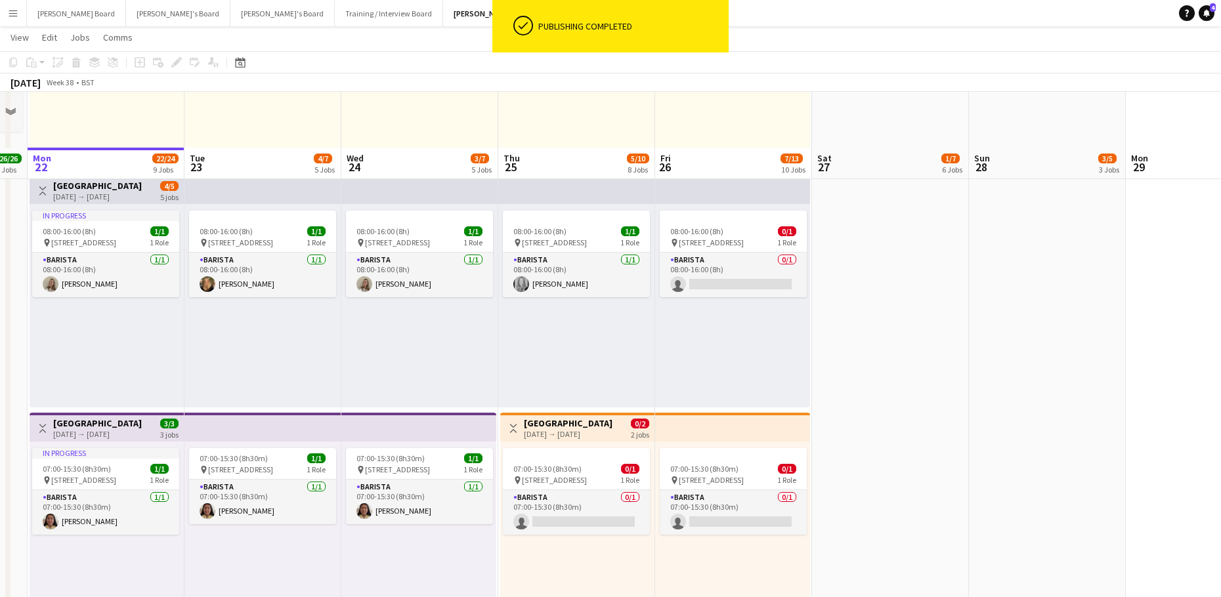
scroll to position [620, 0]
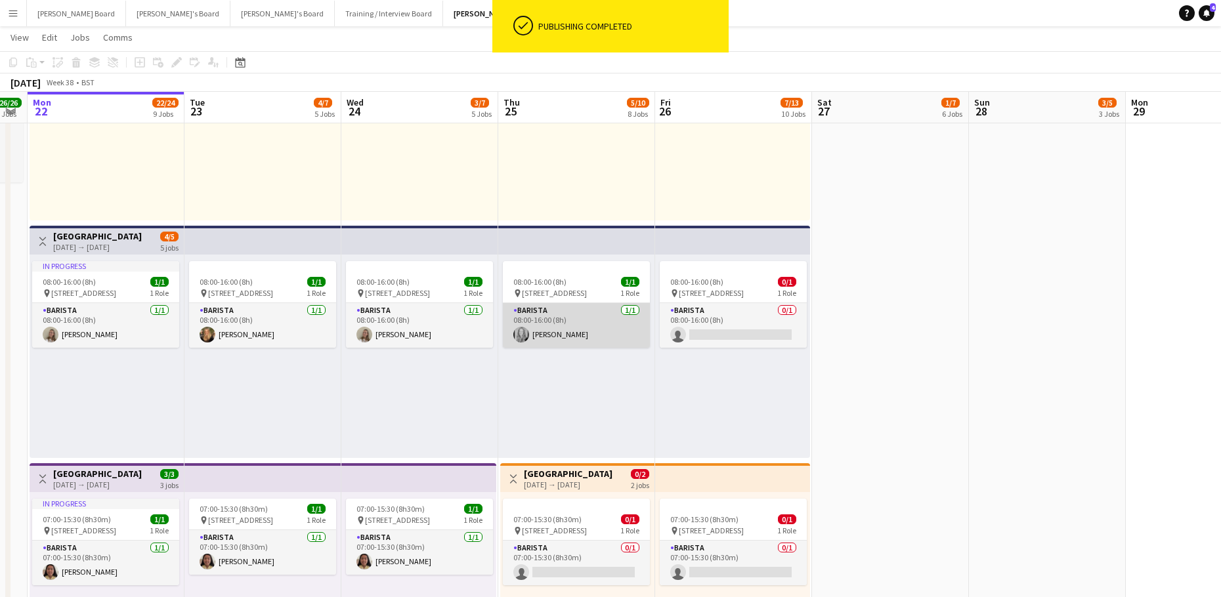
click at [611, 340] on app-card-role "Barista [DATE] 08:00-16:00 (8h) [PERSON_NAME]" at bounding box center [576, 325] width 147 height 45
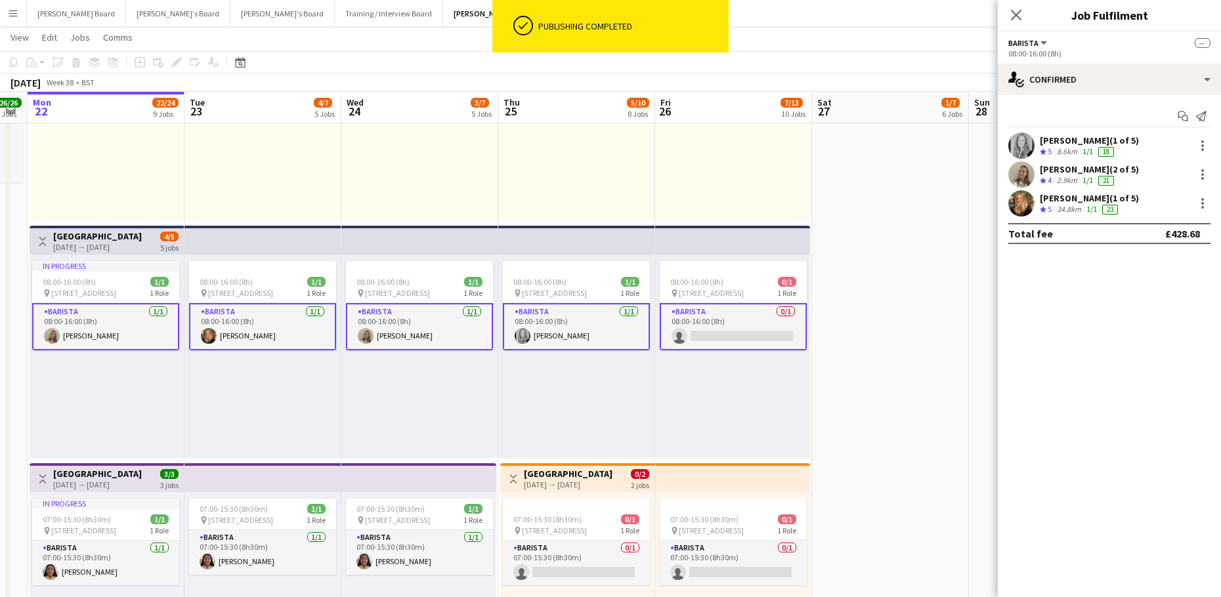
click at [580, 318] on app-card-role "Barista [DATE] 08:00-16:00 (8h) [PERSON_NAME]" at bounding box center [576, 326] width 147 height 47
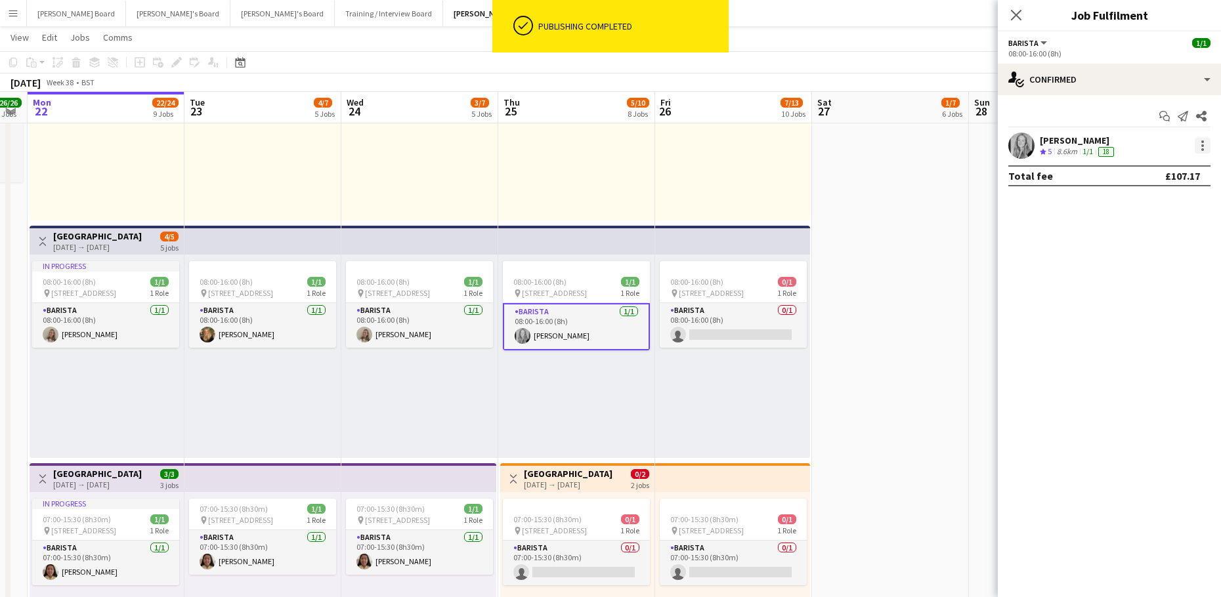
click at [1203, 142] on div at bounding box center [1202, 141] width 3 height 3
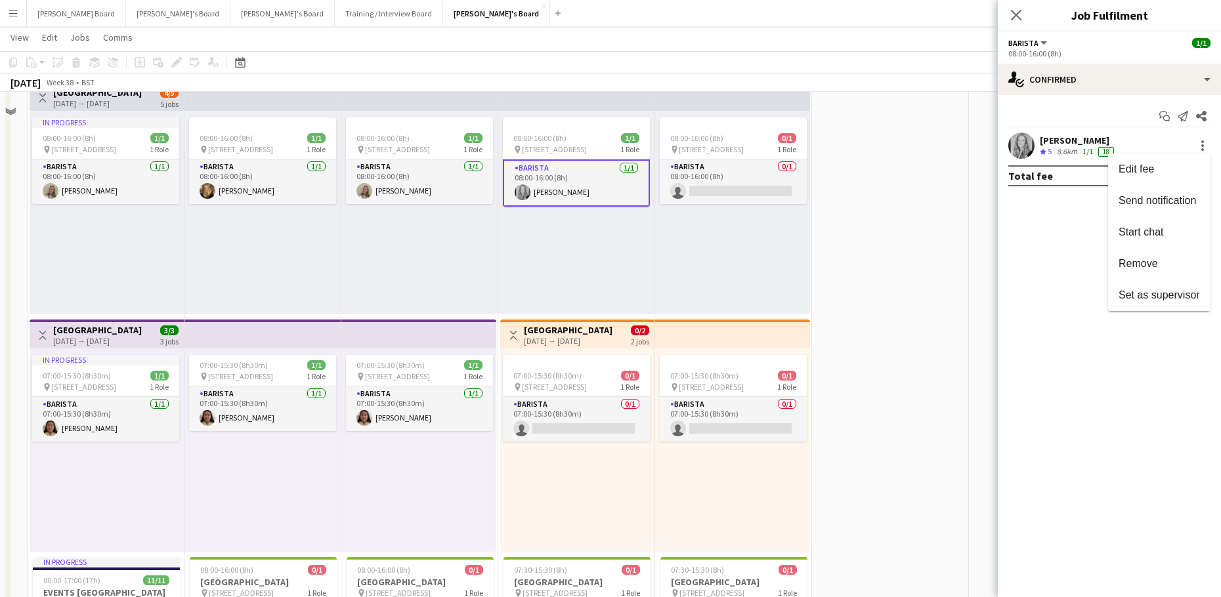
scroll to position [970, 0]
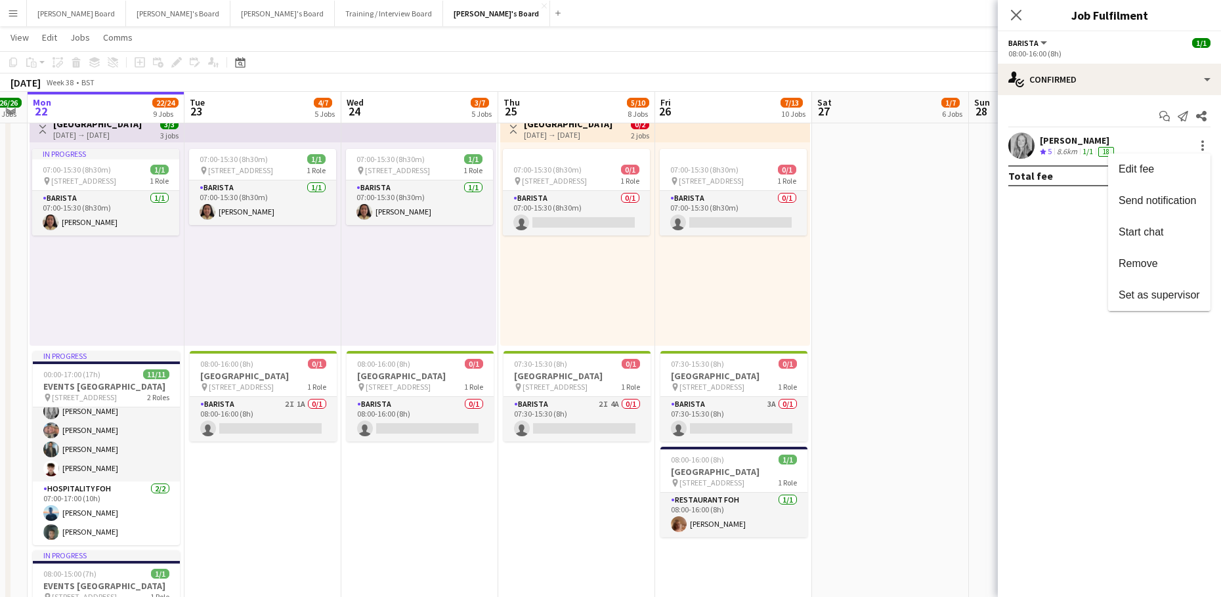
click at [748, 228] on div at bounding box center [610, 298] width 1221 height 597
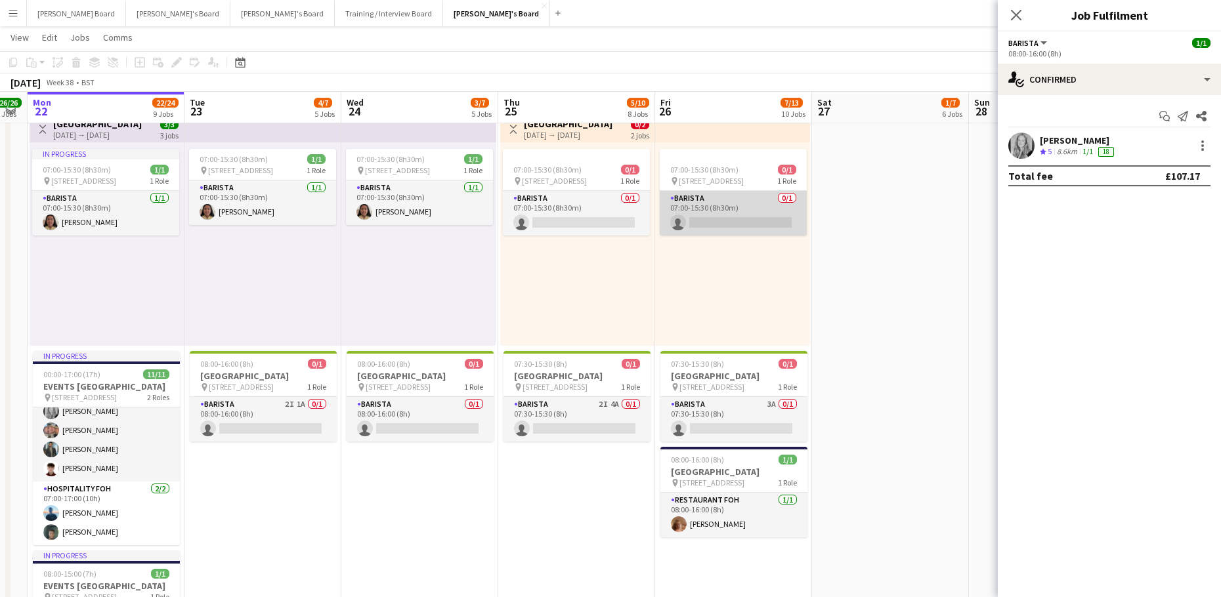
click at [752, 222] on app-card-role "Barista 0/1 07:00-15:30 (8h30m) single-neutral-actions" at bounding box center [733, 213] width 147 height 45
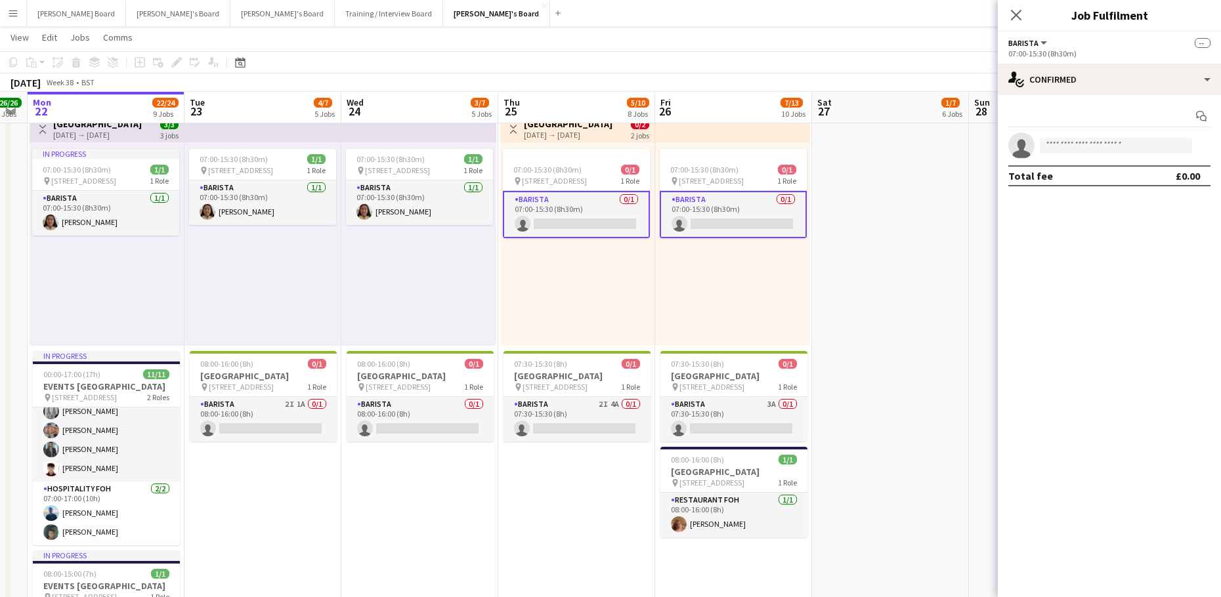
click at [760, 220] on app-card-role "Barista 0/1 07:00-15:30 (8h30m) single-neutral-actions" at bounding box center [733, 214] width 147 height 47
click at [754, 219] on app-card-role "Barista 0/1 07:00-15:30 (8h30m) single-neutral-actions" at bounding box center [733, 214] width 147 height 47
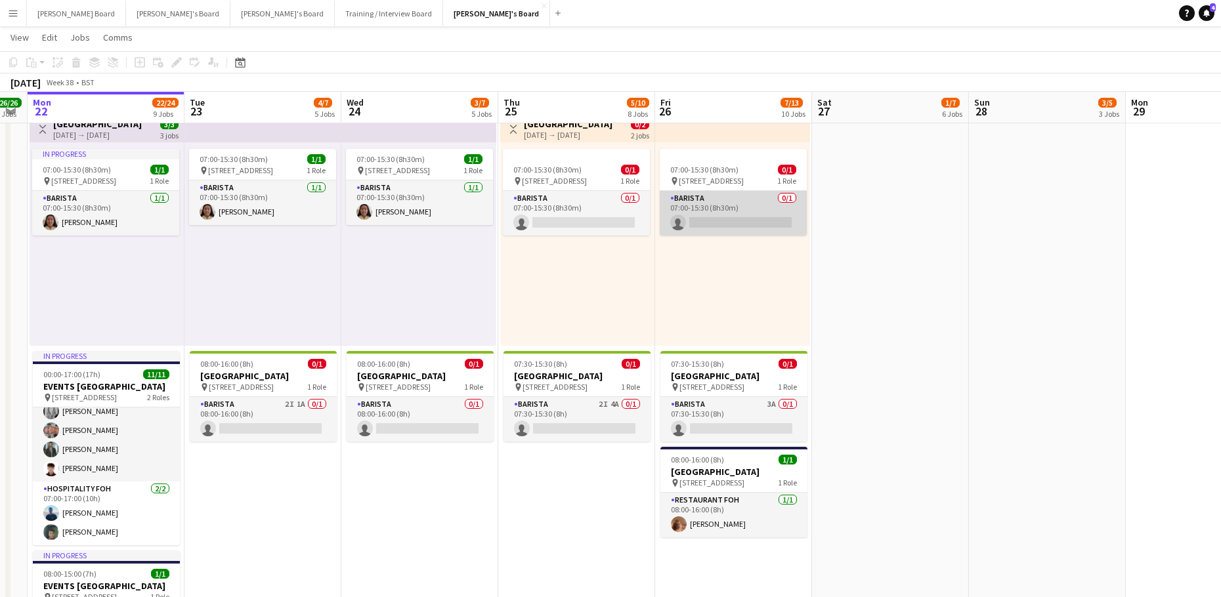
click at [703, 218] on app-card-role "Barista 0/1 07:00-15:30 (8h30m) single-neutral-actions" at bounding box center [733, 213] width 147 height 45
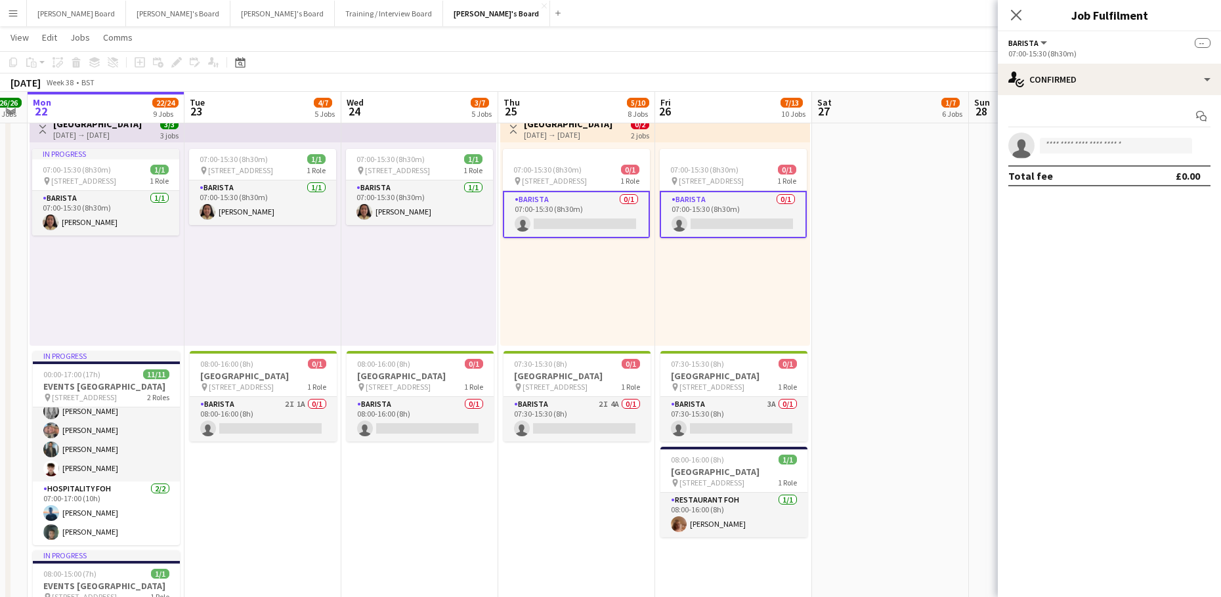
click at [710, 217] on app-card-role "Barista 0/1 07:00-15:30 (8h30m) single-neutral-actions" at bounding box center [733, 214] width 147 height 47
click at [1078, 144] on input at bounding box center [1116, 146] width 152 height 16
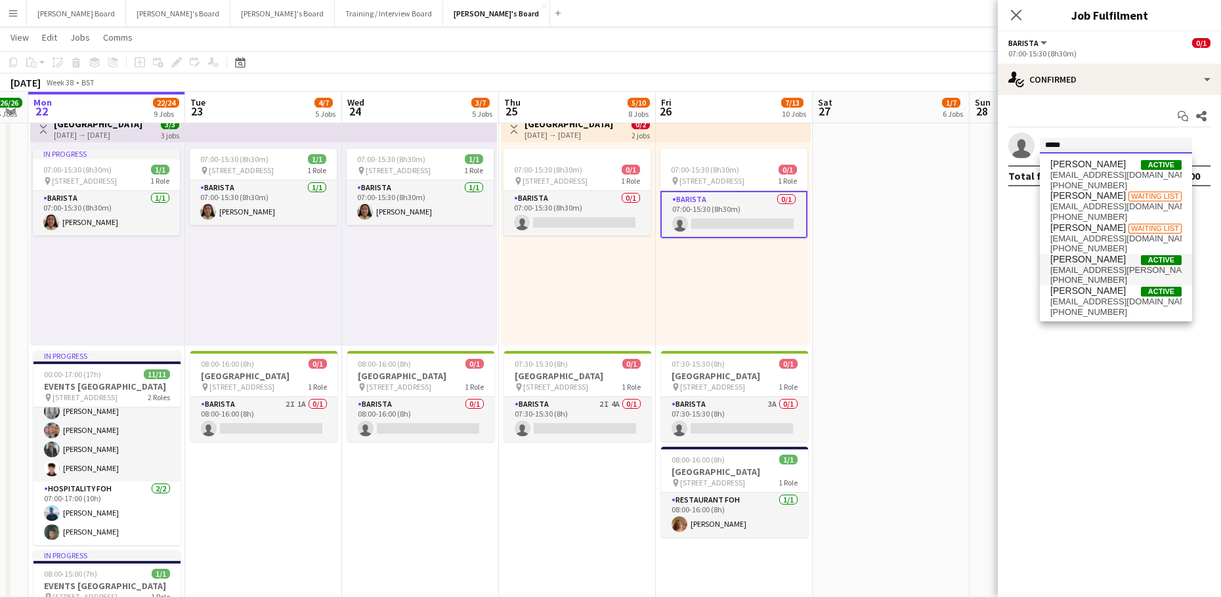
type input "*****"
click at [1078, 259] on span "[PERSON_NAME]" at bounding box center [1087, 259] width 75 height 11
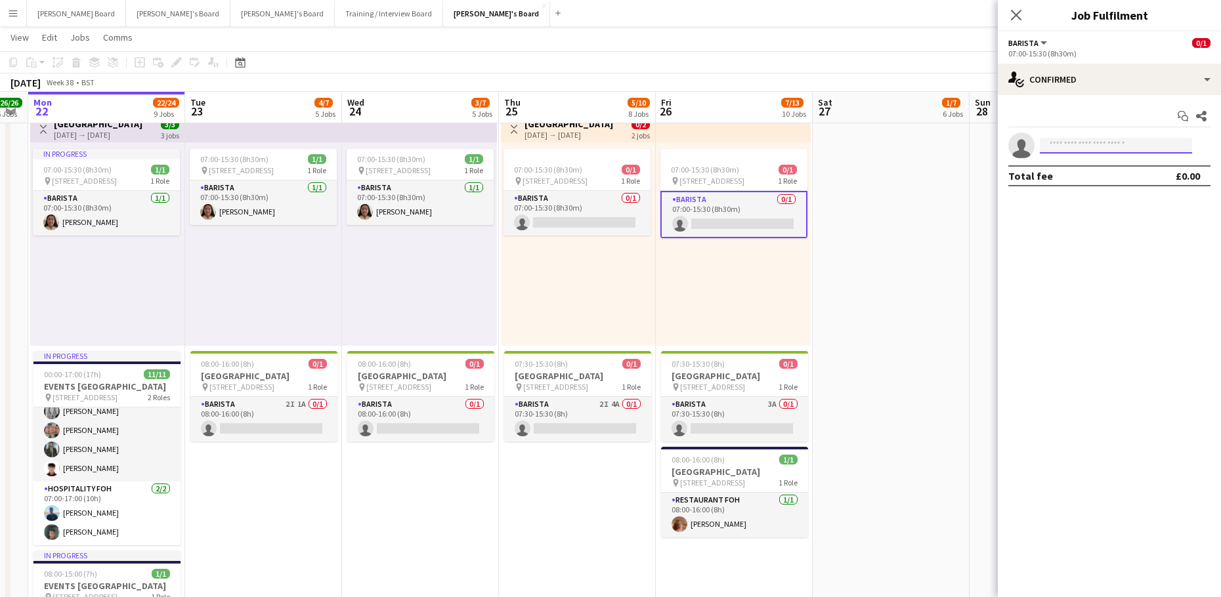
scroll to position [0, 0]
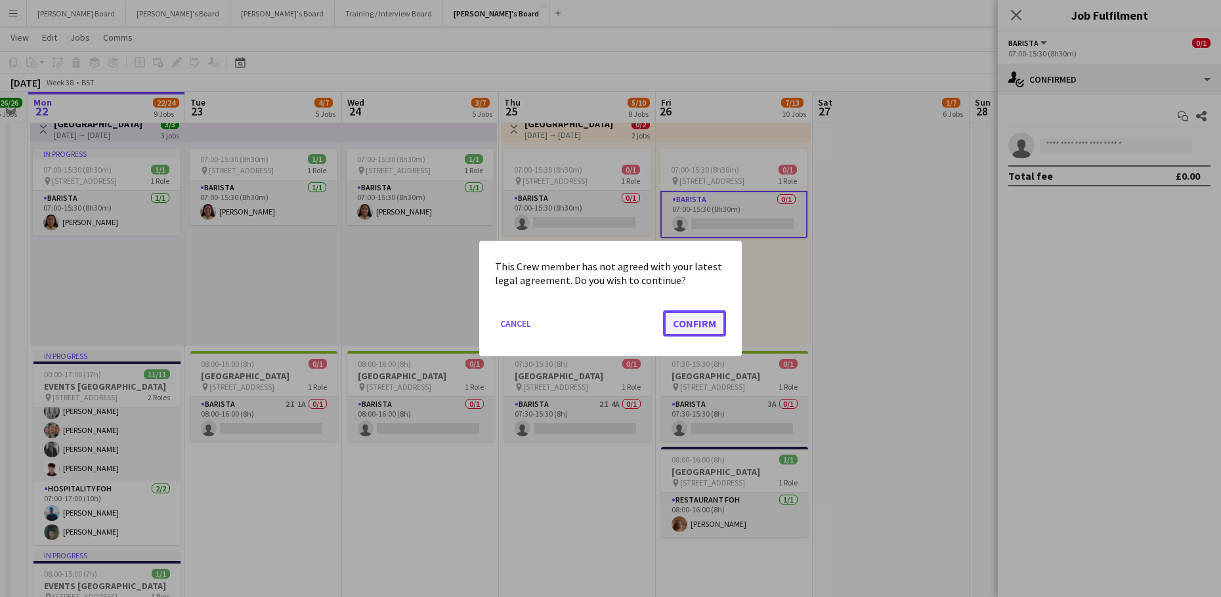
click at [675, 328] on button "Confirm" at bounding box center [694, 323] width 63 height 26
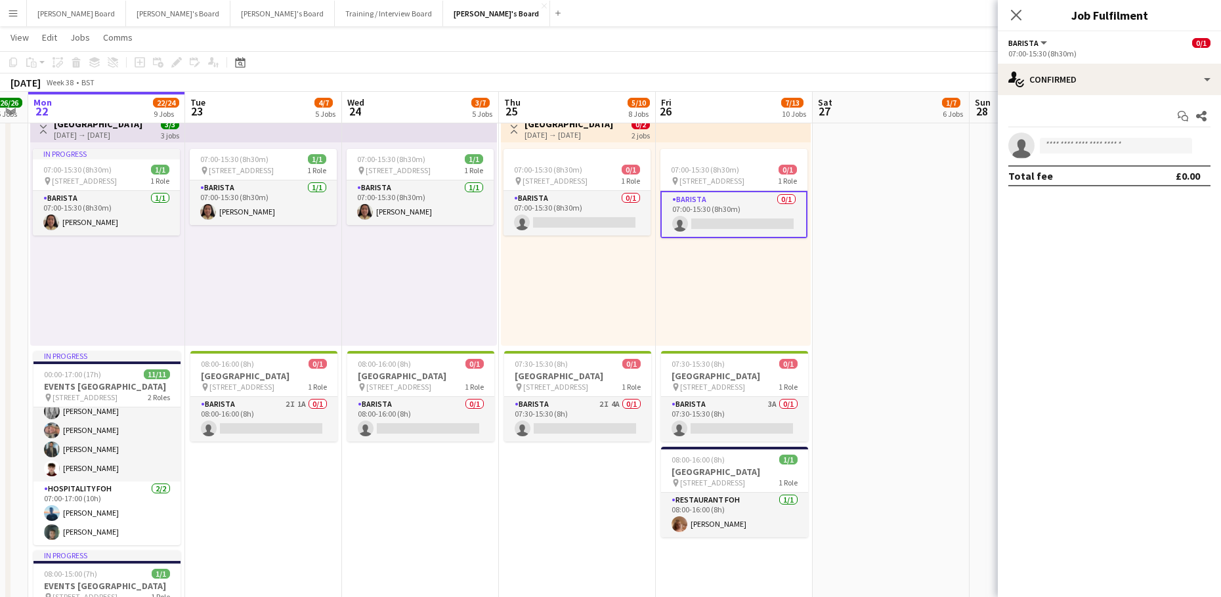
scroll to position [970, 0]
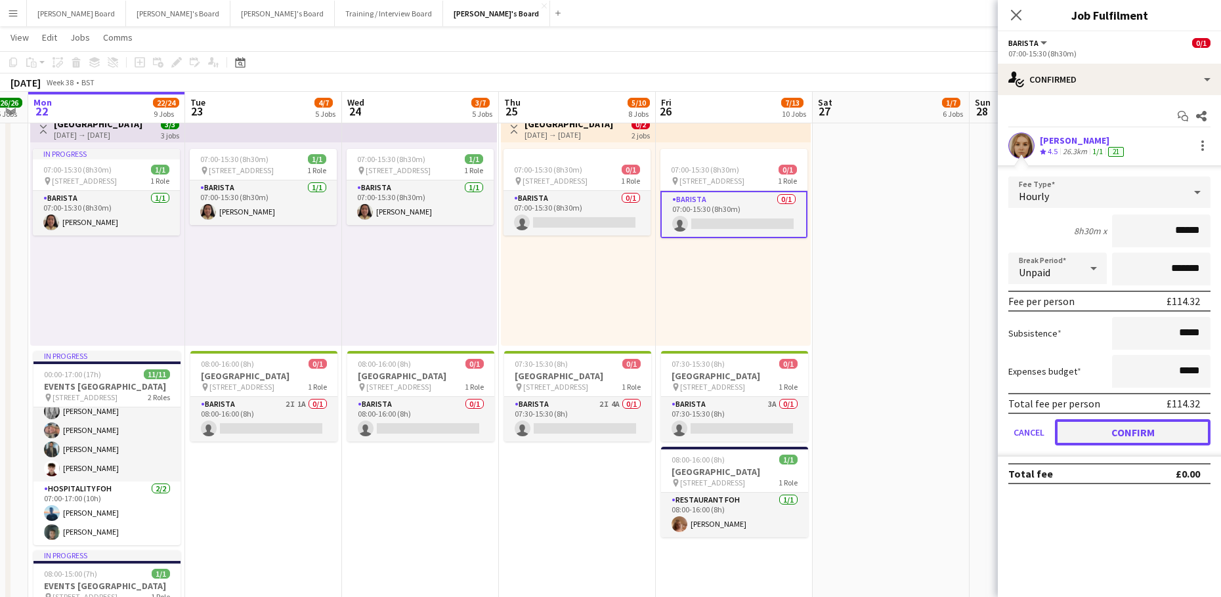
click at [1123, 433] on button "Confirm" at bounding box center [1133, 432] width 156 height 26
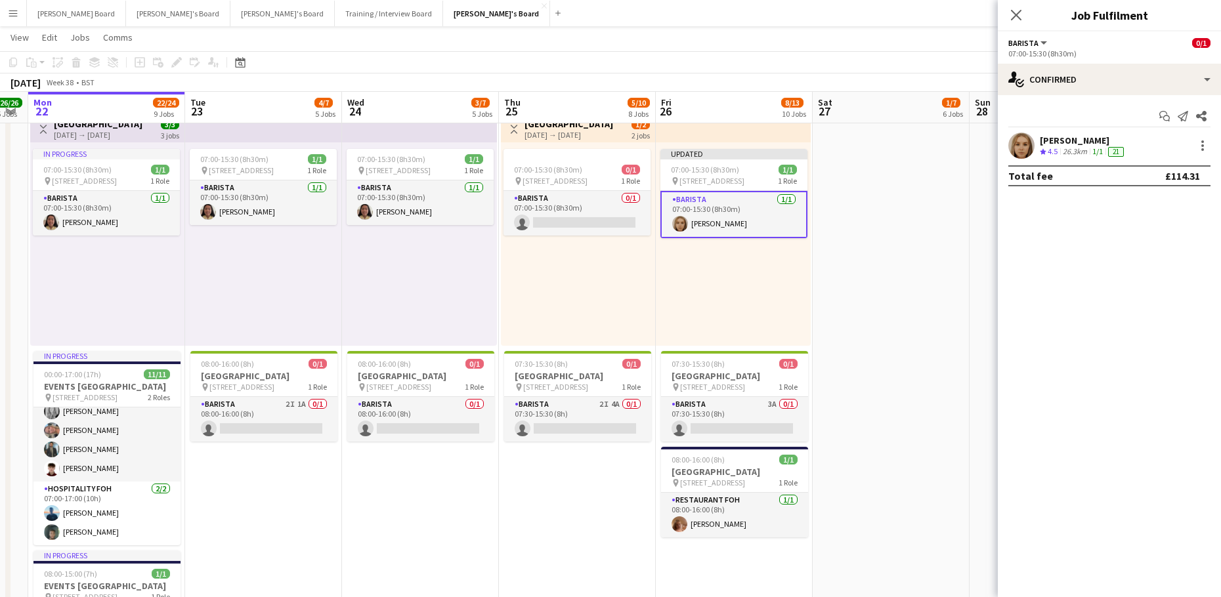
click at [912, 274] on app-date-cell at bounding box center [891, 493] width 157 height 1720
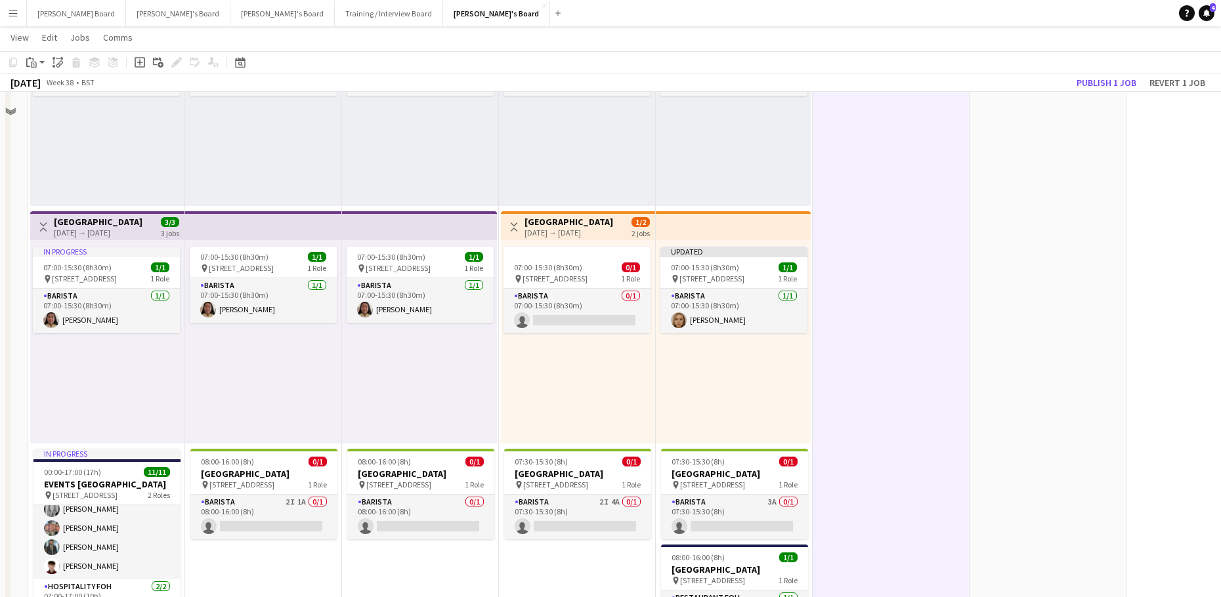
scroll to position [795, 0]
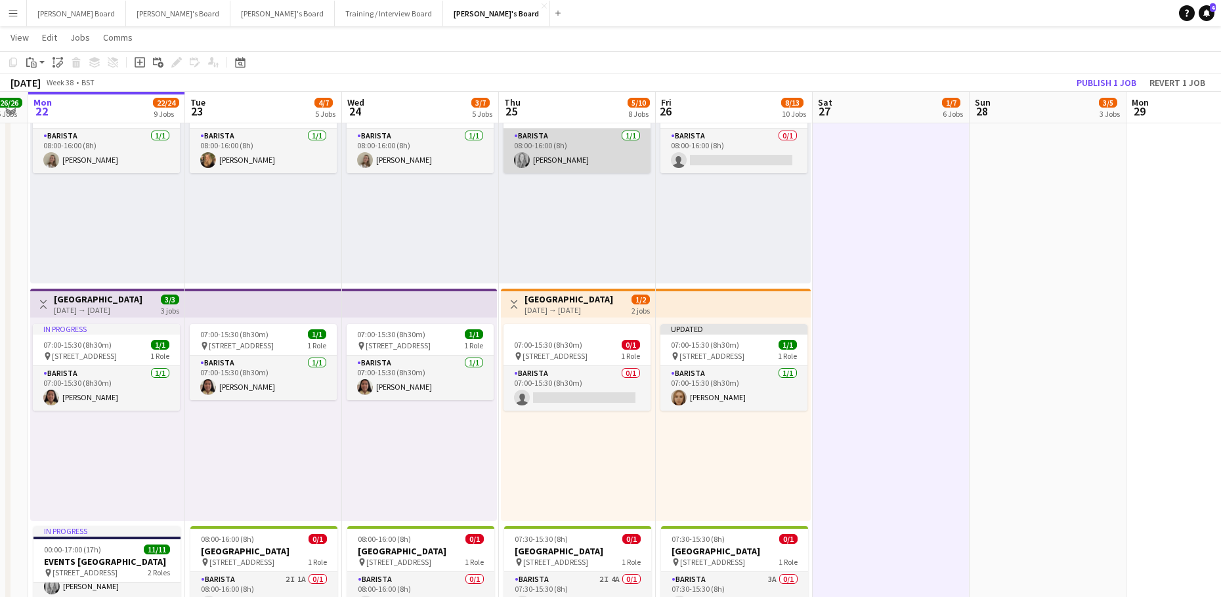
click at [577, 152] on app-card-role "Barista [DATE] 08:00-16:00 (8h) [PERSON_NAME]" at bounding box center [576, 151] width 147 height 45
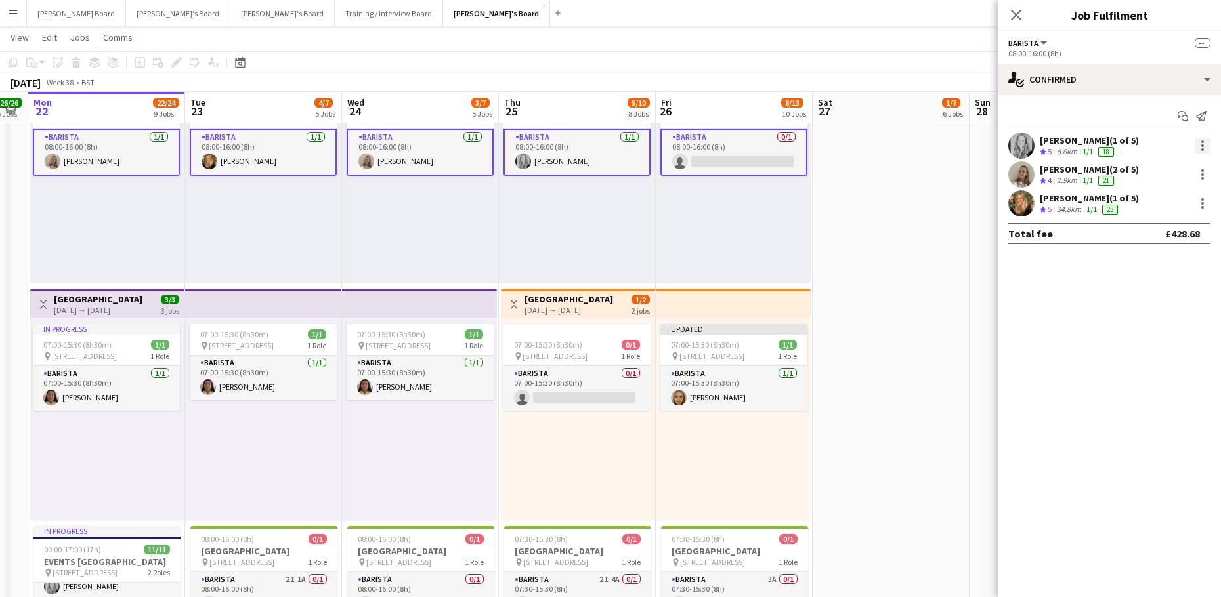
click at [1198, 143] on div at bounding box center [1203, 146] width 16 height 16
click at [1155, 267] on span "Remove" at bounding box center [1138, 264] width 39 height 11
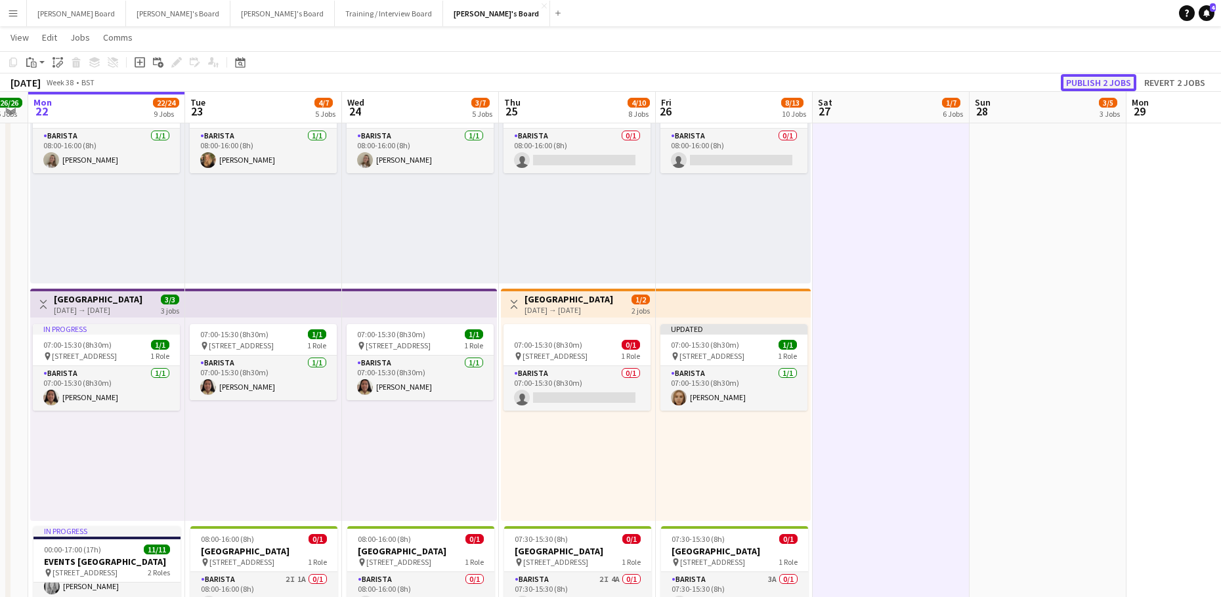
click at [1110, 79] on button "Publish 2 jobs" at bounding box center [1098, 82] width 75 height 17
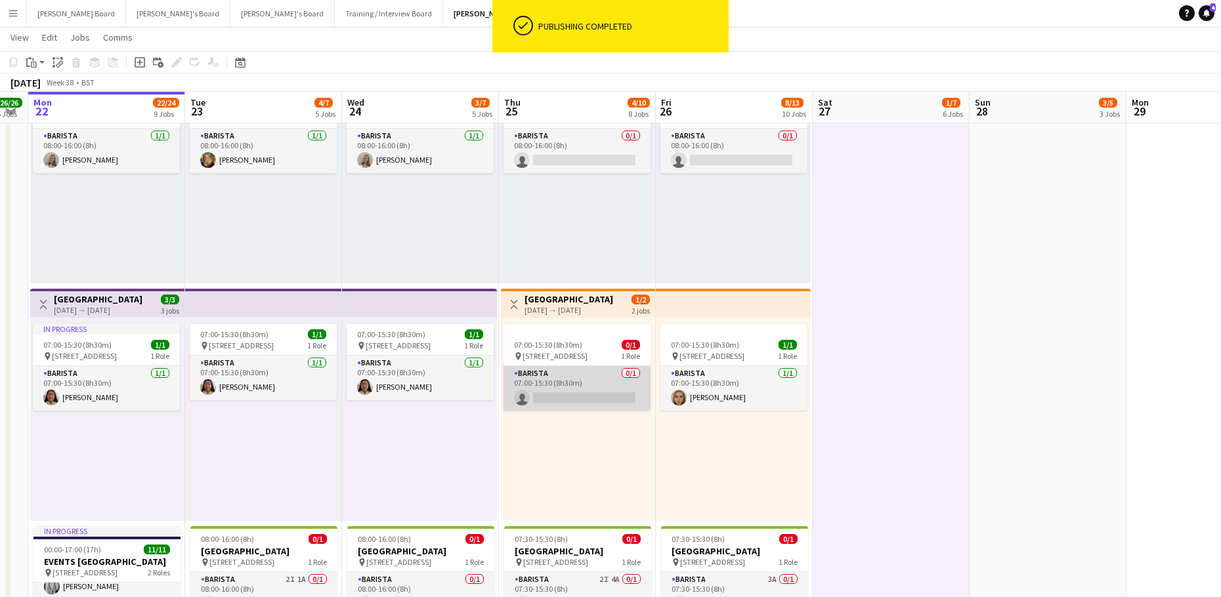
click at [602, 395] on app-card-role "Barista 0/1 07:00-15:30 (8h30m) single-neutral-actions" at bounding box center [576, 388] width 147 height 45
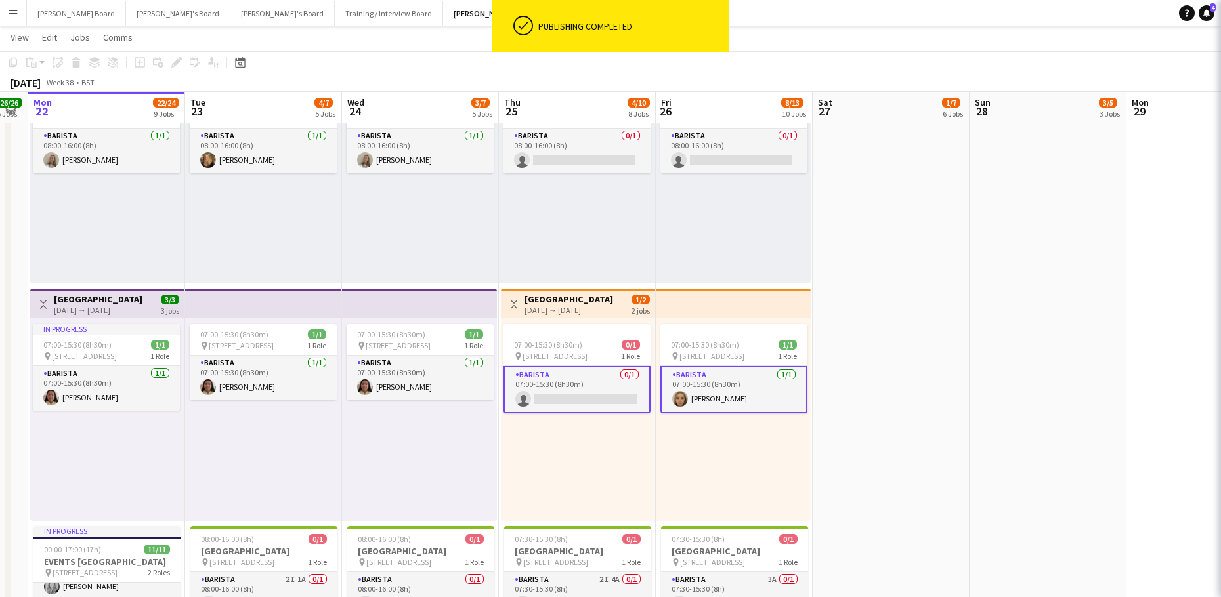
click at [602, 395] on app-card-role "Barista 0/1 07:00-15:30 (8h30m) single-neutral-actions" at bounding box center [576, 389] width 147 height 47
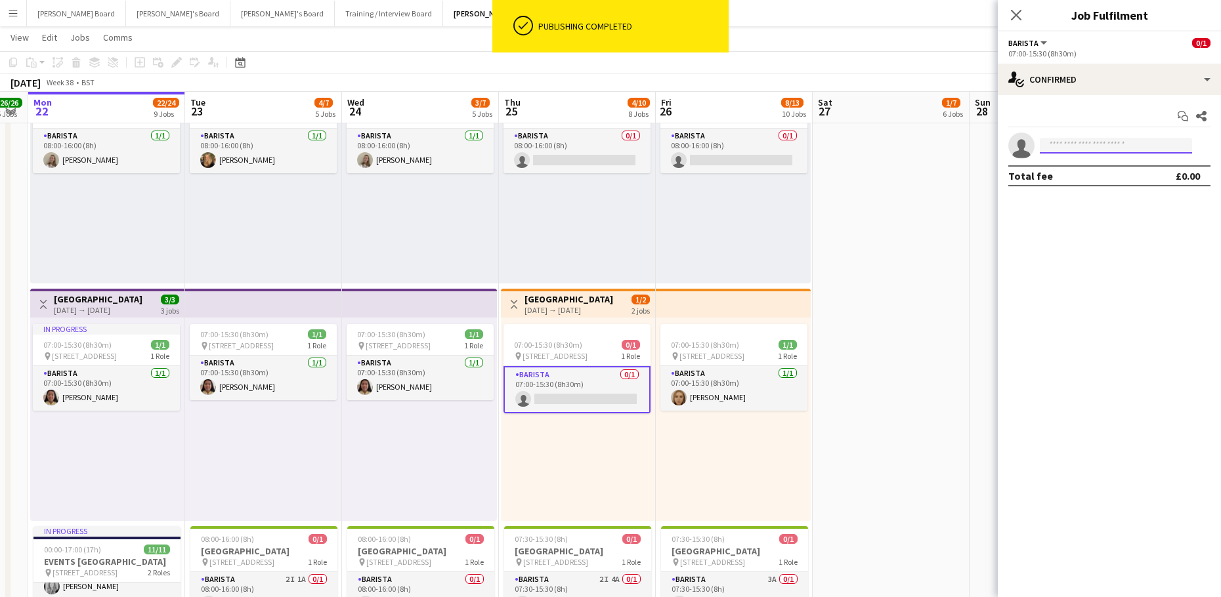
click at [1087, 142] on input at bounding box center [1116, 146] width 152 height 16
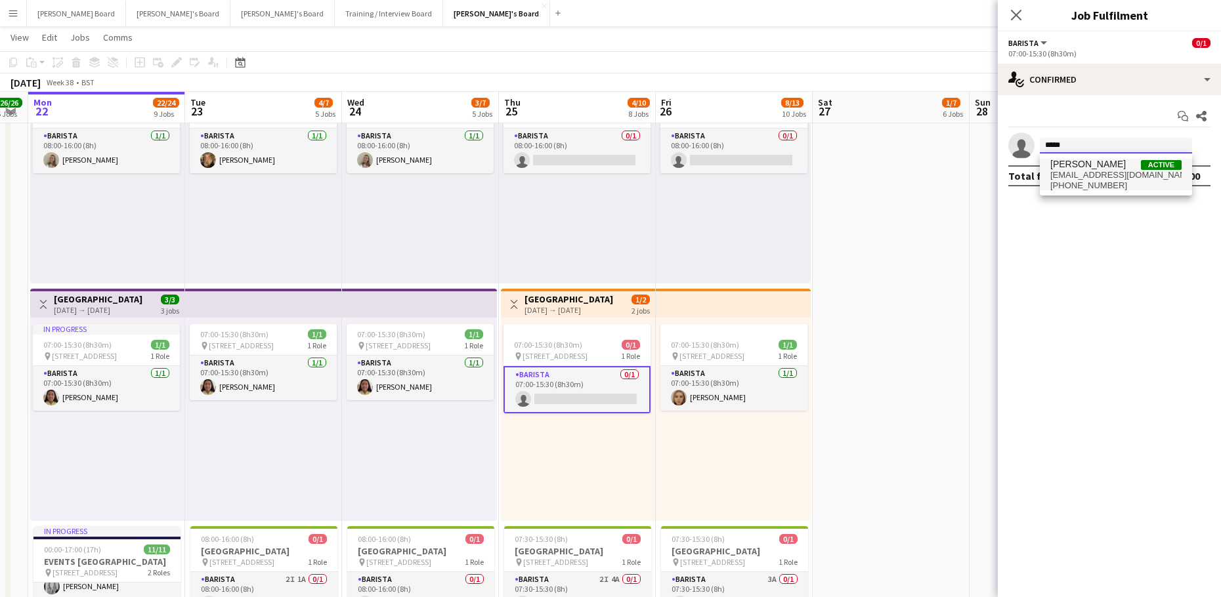
type input "*****"
click at [1100, 173] on span "[EMAIL_ADDRESS][DOMAIN_NAME]" at bounding box center [1115, 175] width 131 height 11
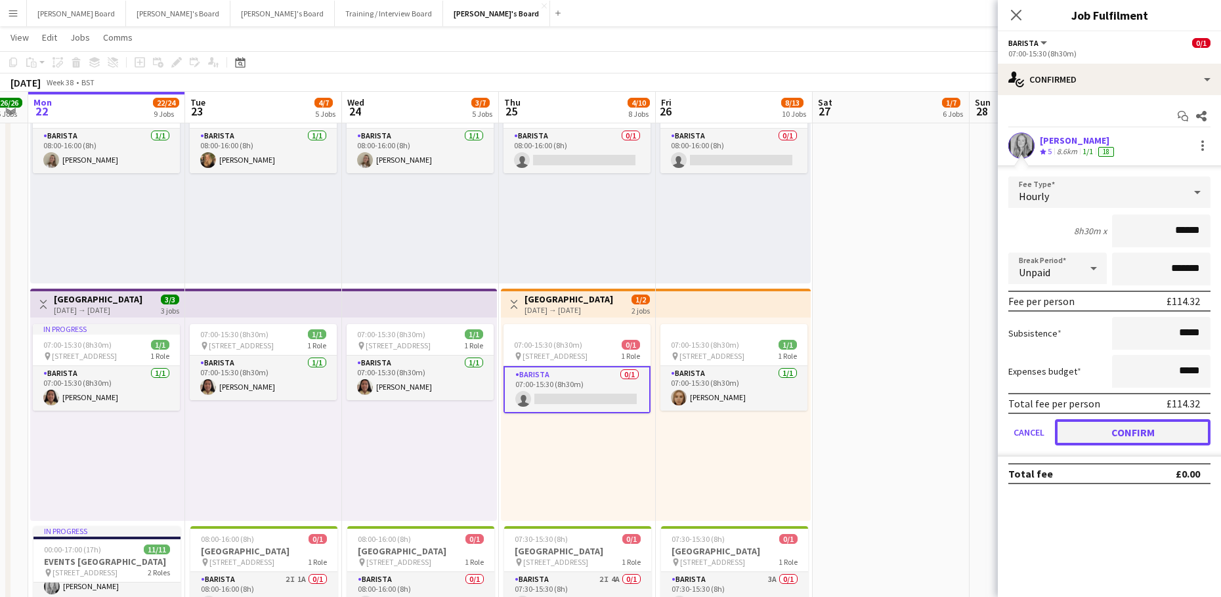
click at [1101, 425] on button "Confirm" at bounding box center [1133, 432] width 156 height 26
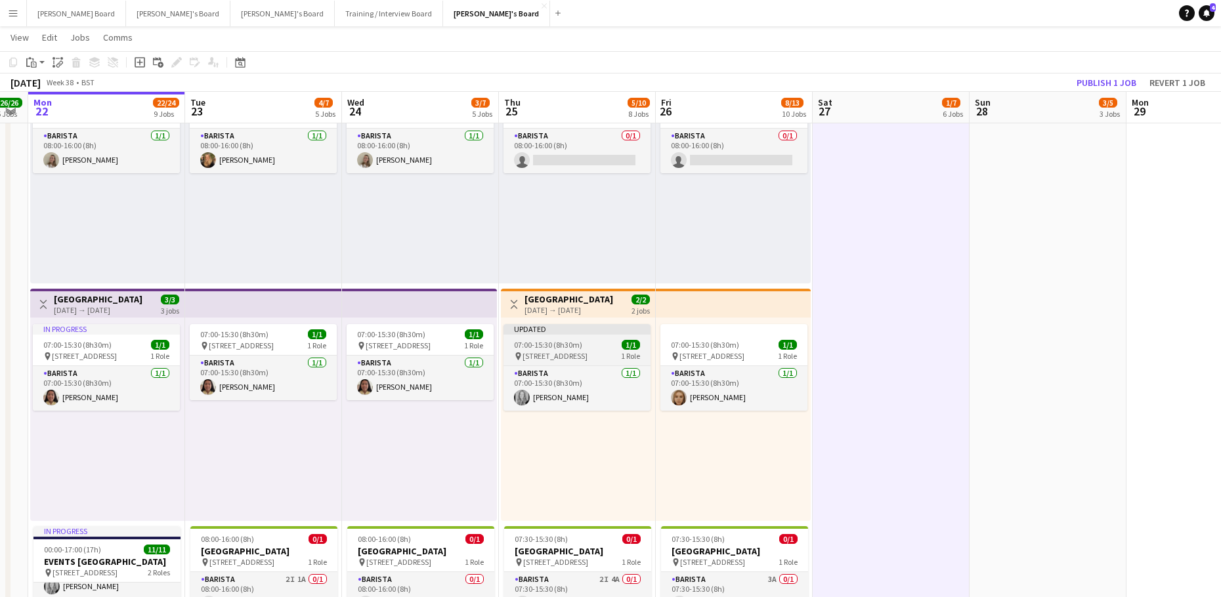
click at [568, 345] on span "07:00-15:30 (8h30m)" at bounding box center [548, 345] width 68 height 10
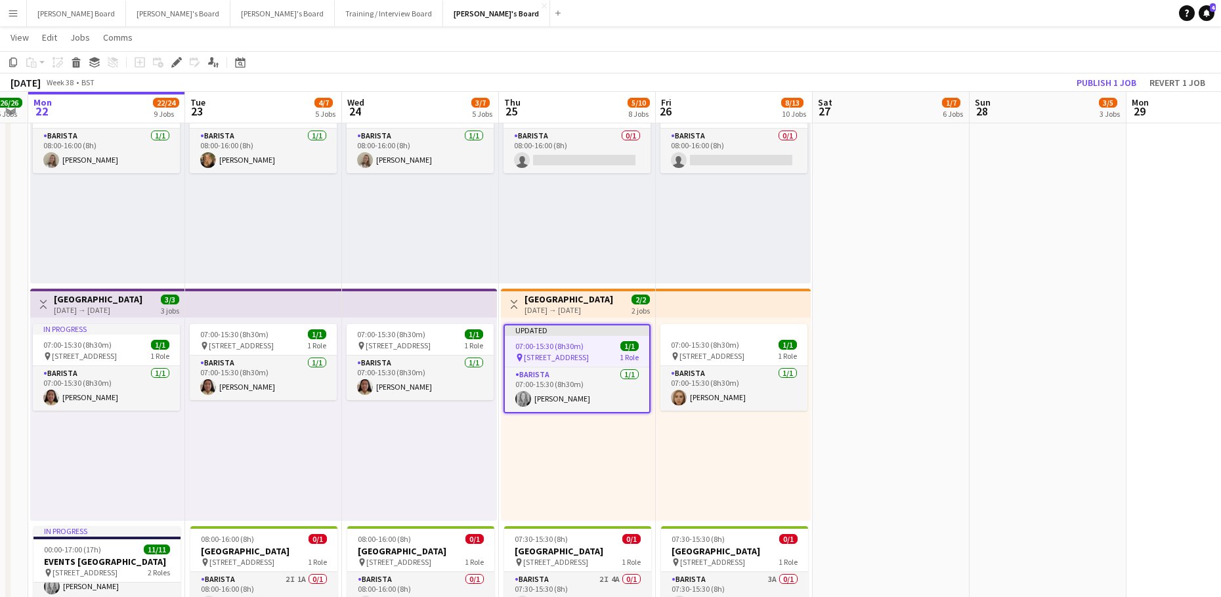
click at [574, 305] on div "[DATE] → [DATE]" at bounding box center [568, 310] width 89 height 10
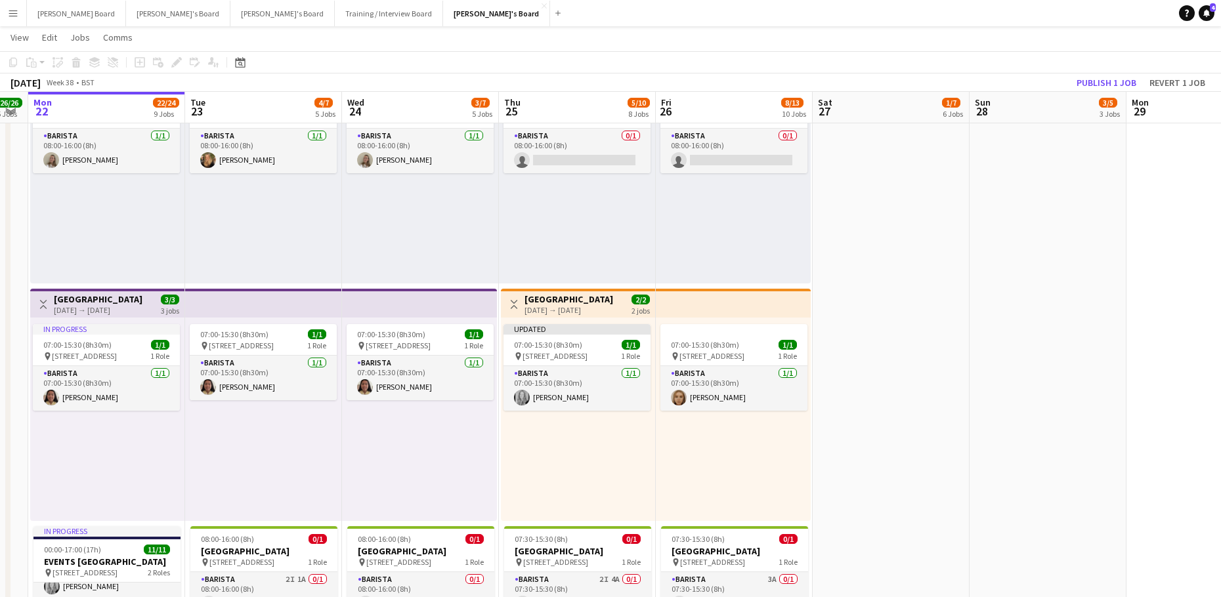
click at [551, 299] on h3 "[GEOGRAPHIC_DATA]" at bounding box center [568, 299] width 89 height 12
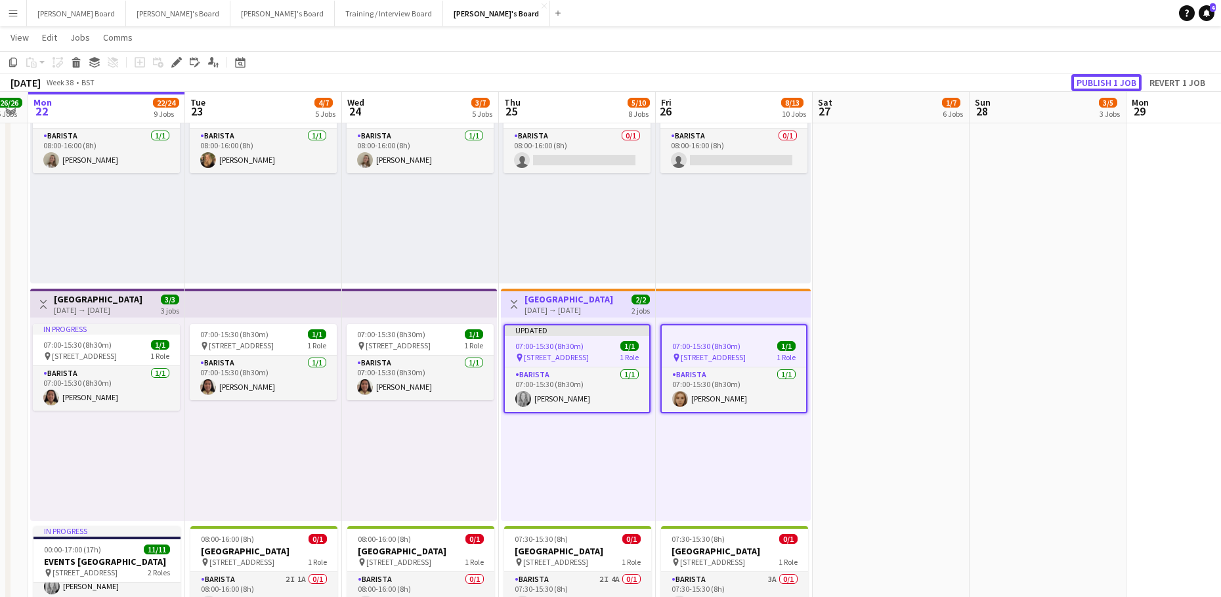
drag, startPoint x: 1108, startPoint y: 80, endPoint x: 1105, endPoint y: 102, distance: 22.6
click at [1107, 80] on button "Publish 1 job" at bounding box center [1106, 82] width 70 height 17
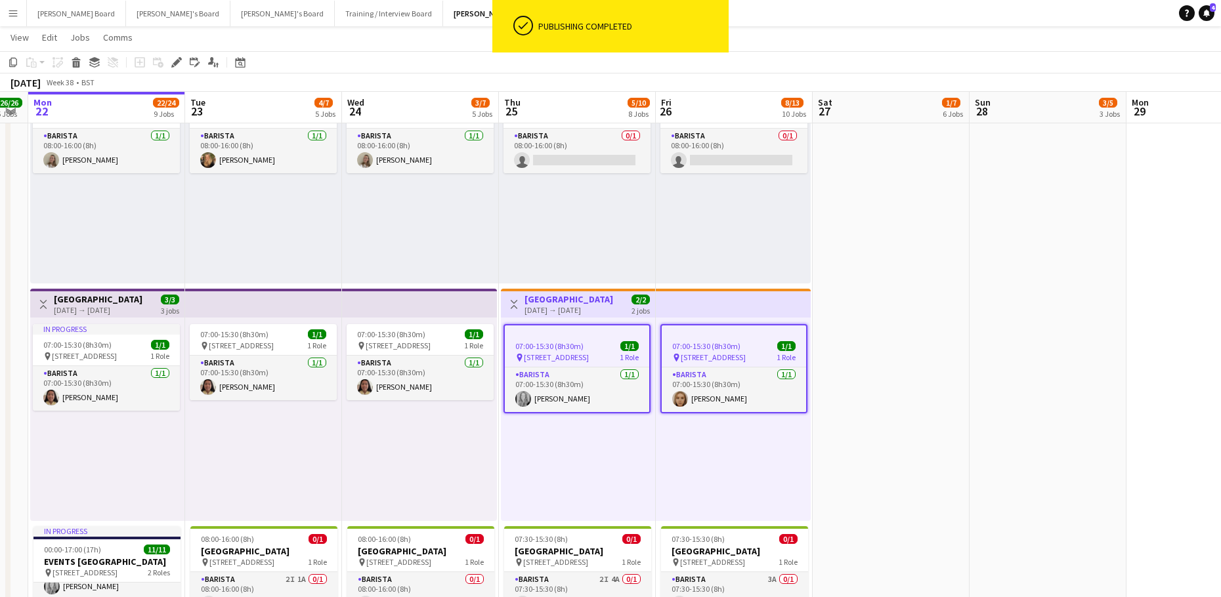
click at [534, 302] on h3 "[GEOGRAPHIC_DATA]" at bounding box center [568, 299] width 89 height 12
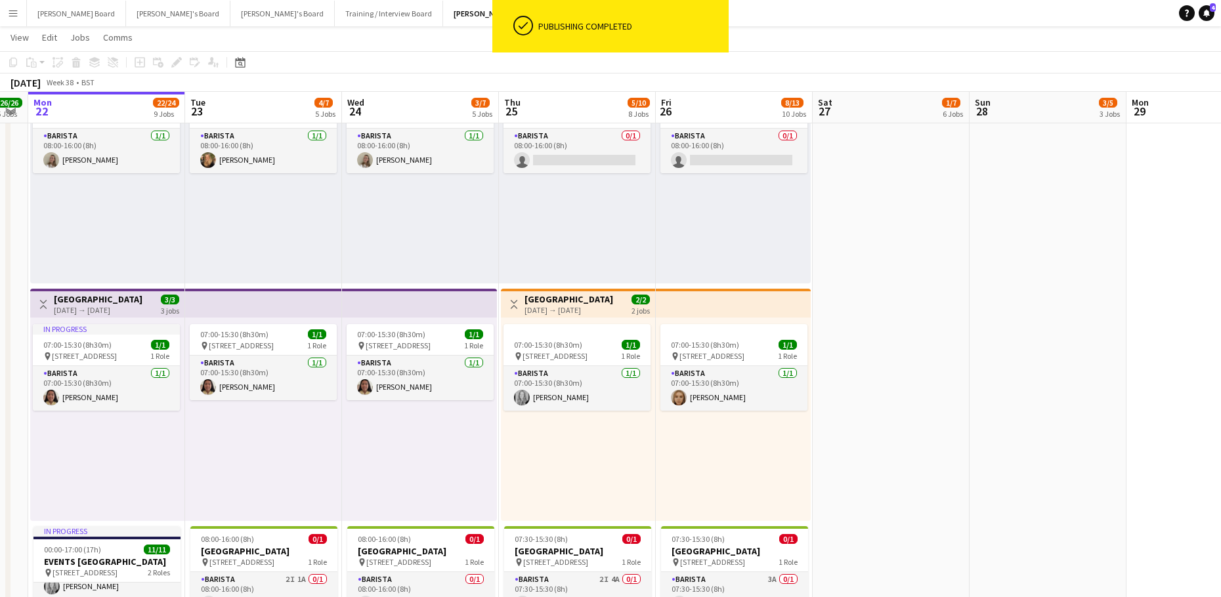
click at [547, 301] on h3 "[GEOGRAPHIC_DATA]" at bounding box center [568, 299] width 89 height 12
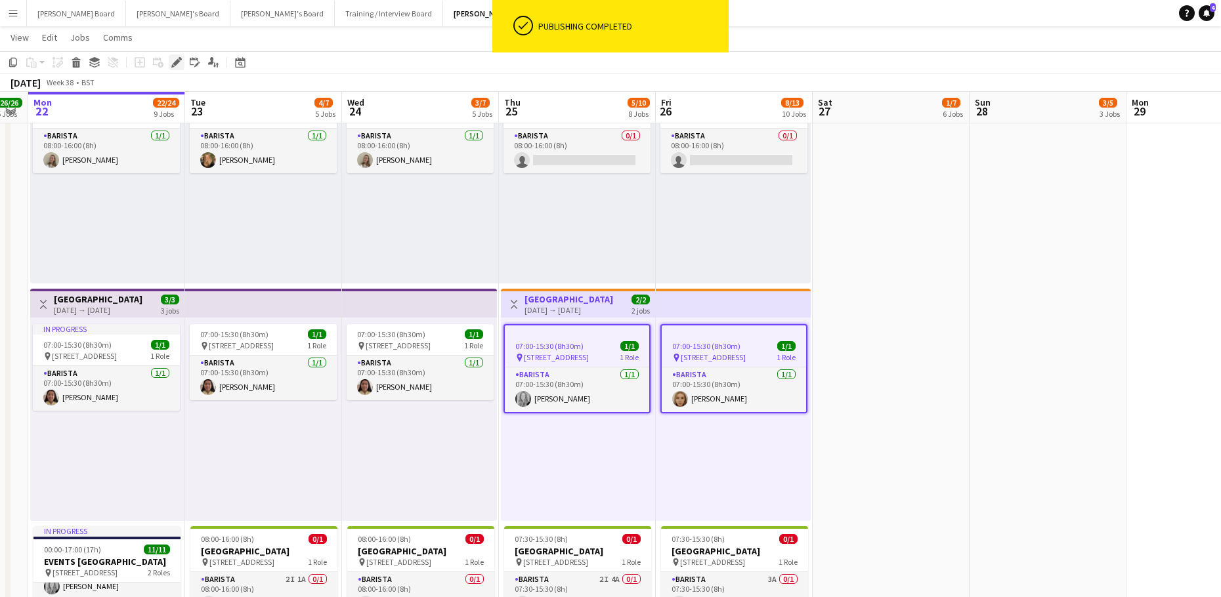
click at [180, 67] on icon "Edit" at bounding box center [176, 62] width 11 height 11
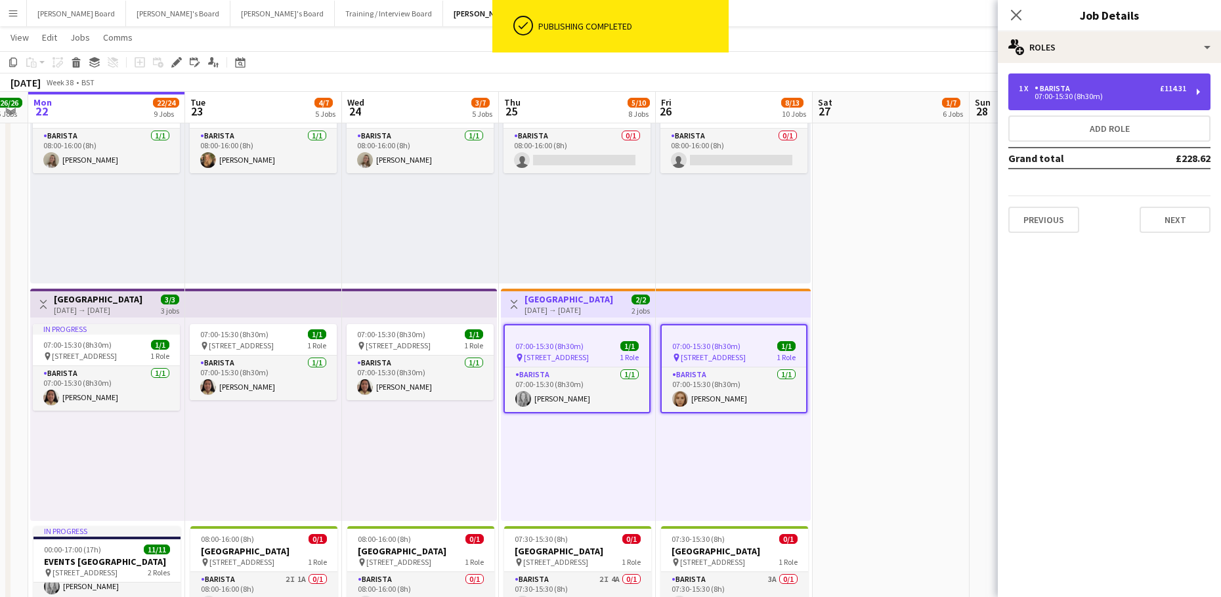
click at [1122, 93] on div "1 x Barista £114.31" at bounding box center [1102, 88] width 167 height 9
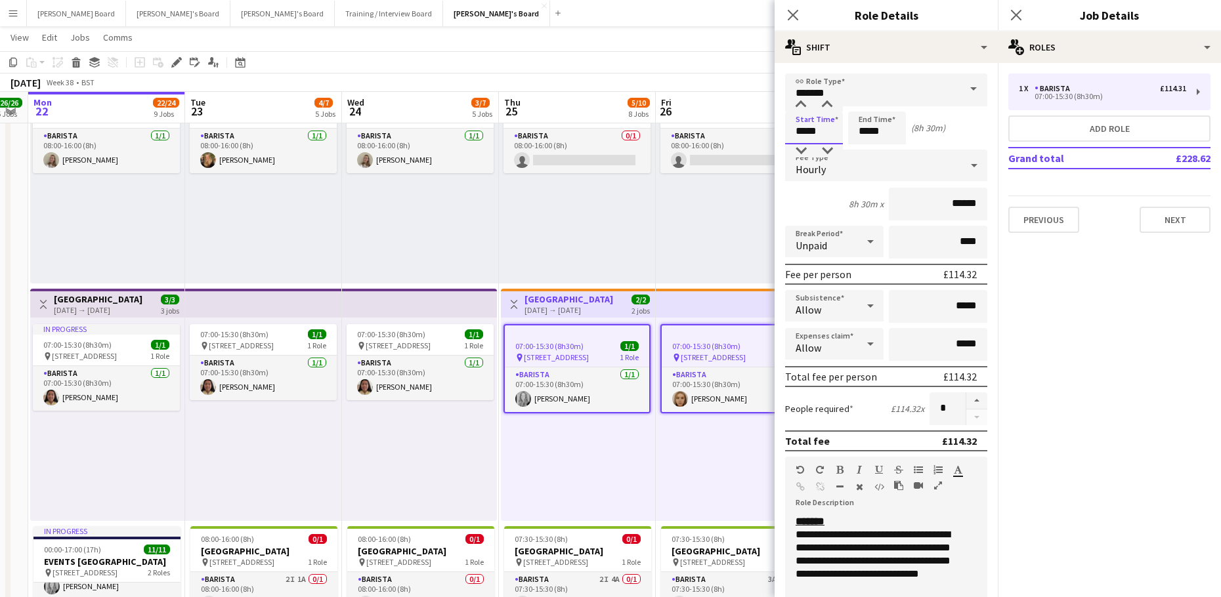
click at [821, 140] on input "*****" at bounding box center [814, 128] width 58 height 33
click at [828, 106] on div at bounding box center [827, 104] width 26 height 13
type input "*****"
click at [828, 106] on div at bounding box center [827, 104] width 26 height 13
click at [726, 192] on div "08:00-16:00 (8h) 0/1 pin Woking, GU21 4YH 1 Role Barista 0/1 08:00-16:00 (8h) s…" at bounding box center [733, 181] width 155 height 203
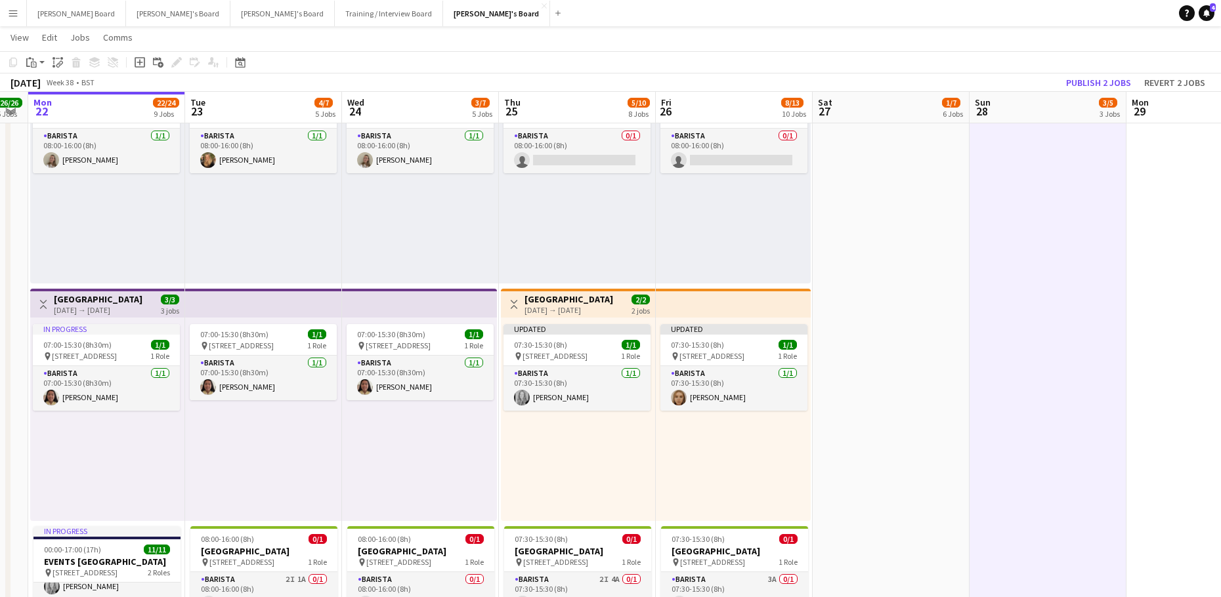
click at [1089, 72] on app-toolbar "Copy Paste Paste Ctrl+V Paste with crew Ctrl+Shift+V Paste linked Job [GEOGRAPH…" at bounding box center [610, 62] width 1221 height 22
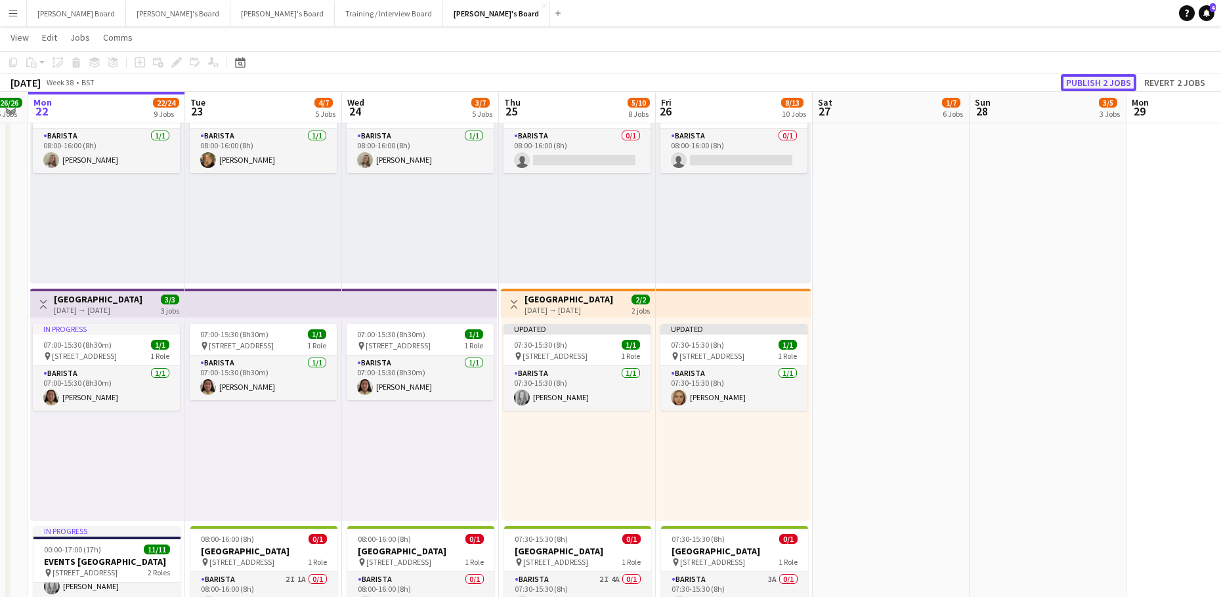
click at [1088, 81] on button "Publish 2 jobs" at bounding box center [1098, 82] width 75 height 17
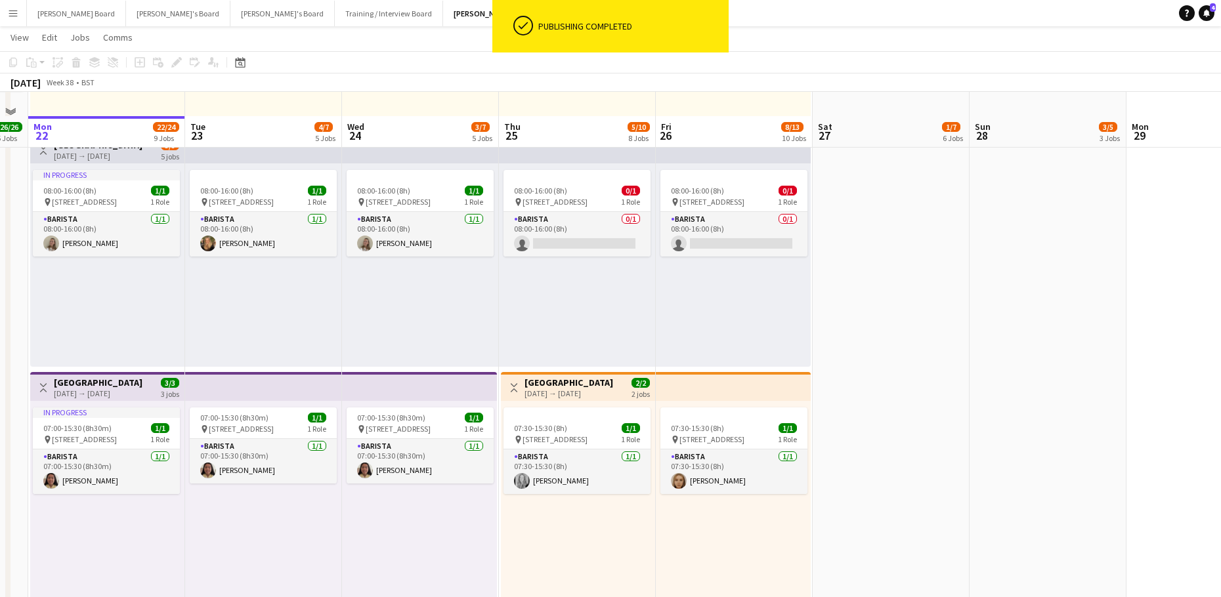
scroll to position [620, 0]
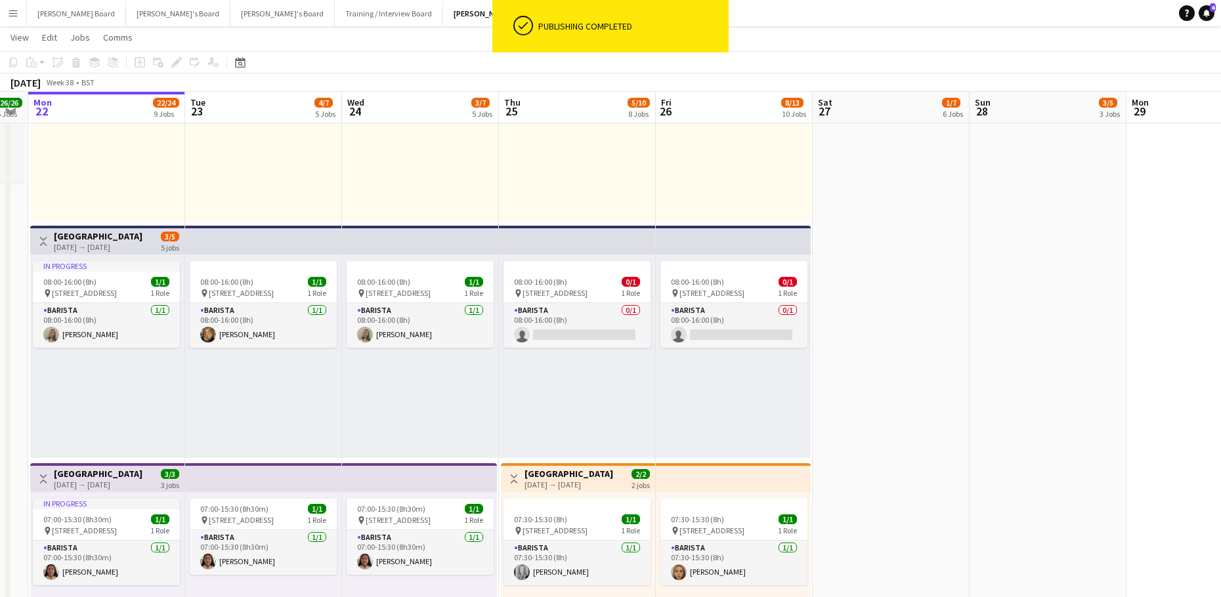
click at [560, 251] on app-top-bar at bounding box center [577, 240] width 157 height 29
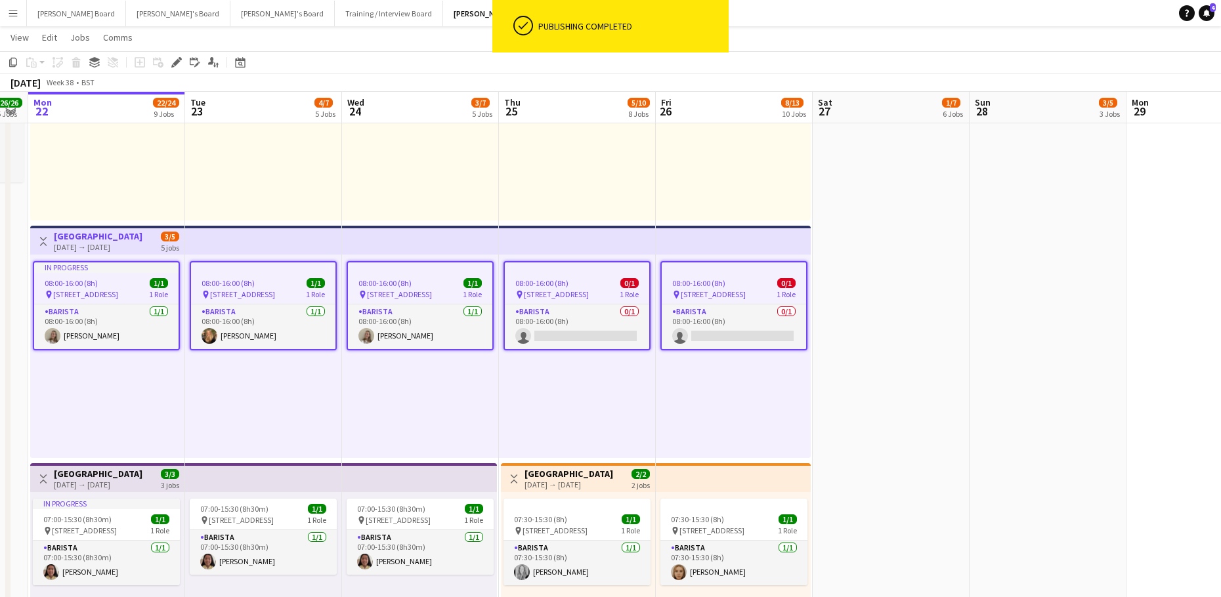
click at [576, 280] on div "08:00-16:00 (8h) 0/1" at bounding box center [577, 283] width 144 height 10
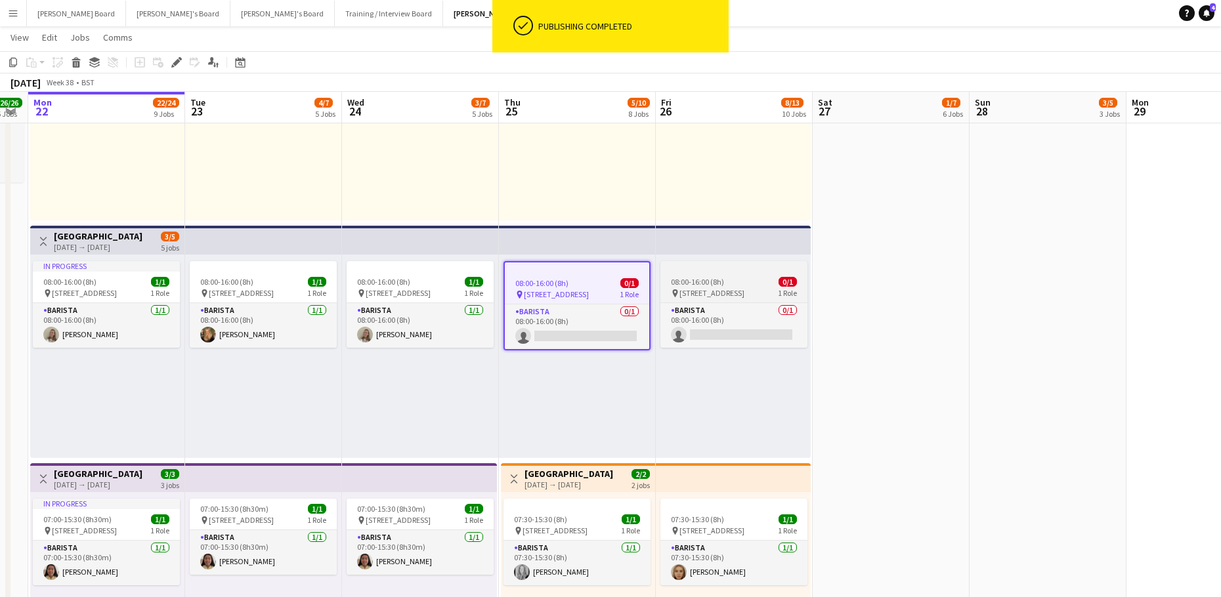
click at [737, 278] on div "08:00-16:00 (8h) 0/1" at bounding box center [733, 282] width 147 height 10
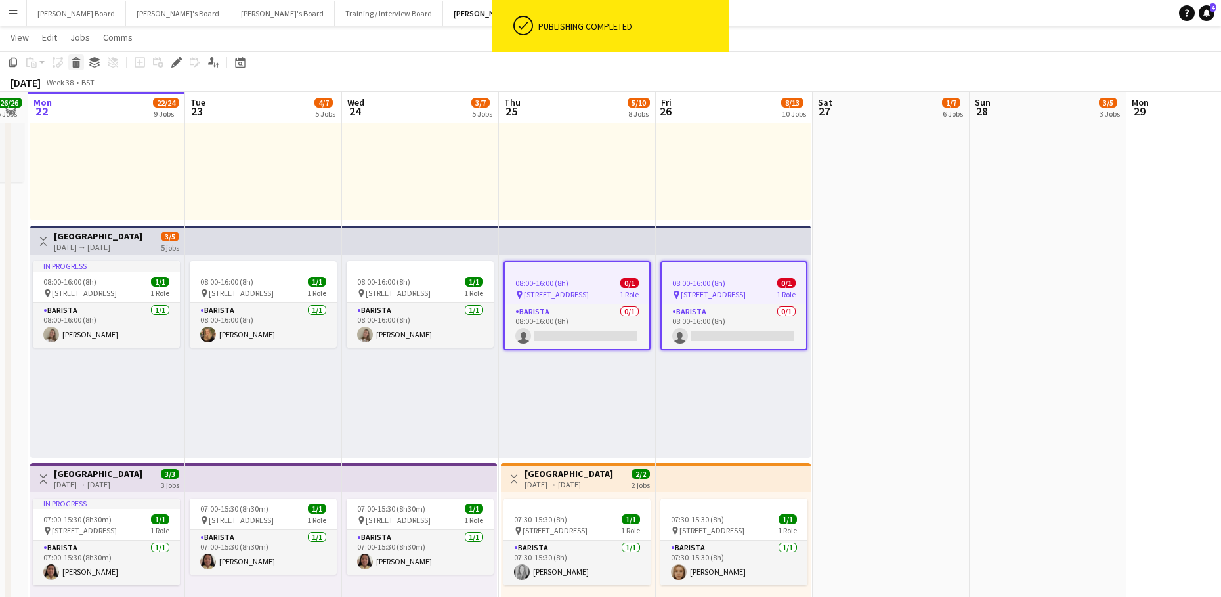
click at [76, 61] on icon at bounding box center [76, 64] width 7 height 7
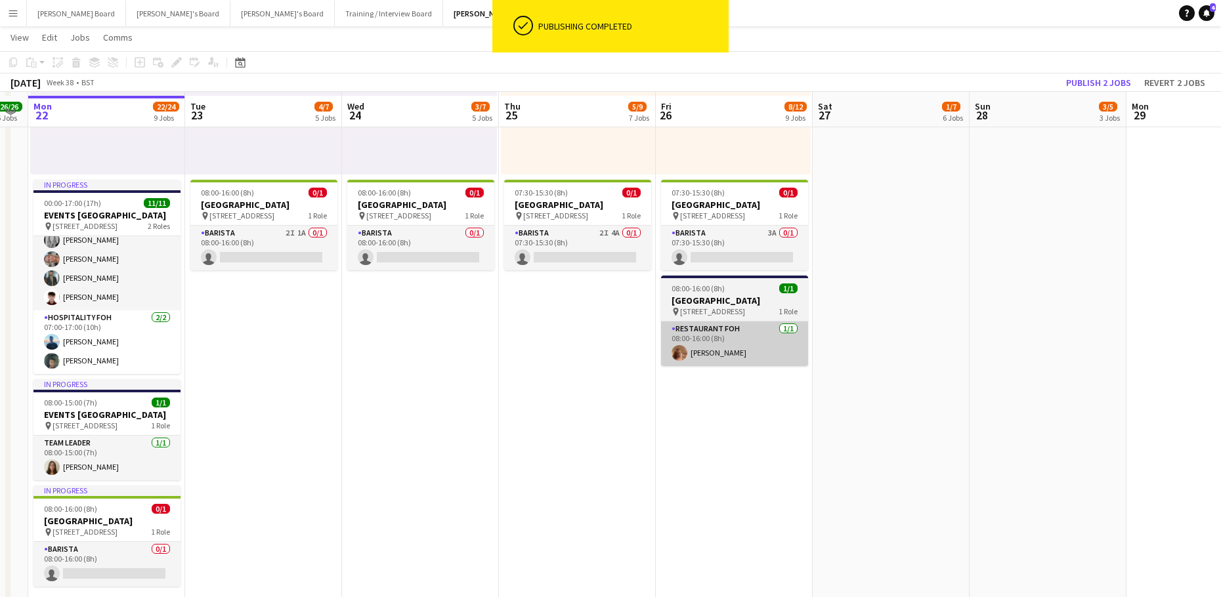
scroll to position [1145, 0]
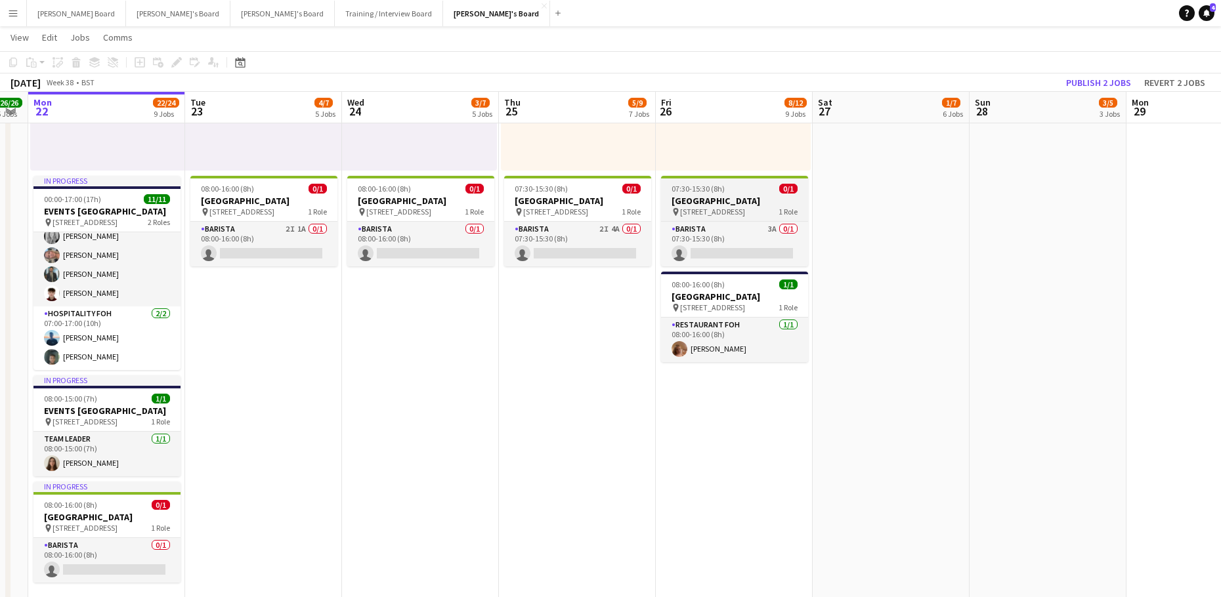
click at [744, 190] on div "07:30-15:30 (8h) 0/1" at bounding box center [734, 189] width 147 height 10
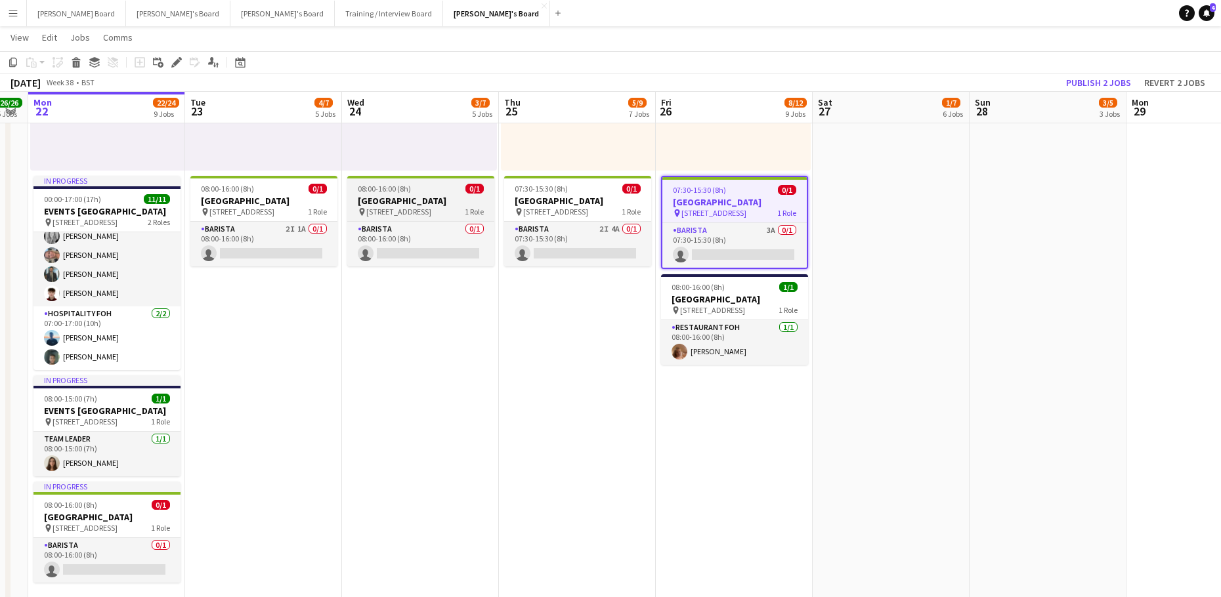
drag, startPoint x: 523, startPoint y: 202, endPoint x: 422, endPoint y: 205, distance: 101.1
click at [523, 202] on h3 "[GEOGRAPHIC_DATA]" at bounding box center [577, 201] width 147 height 12
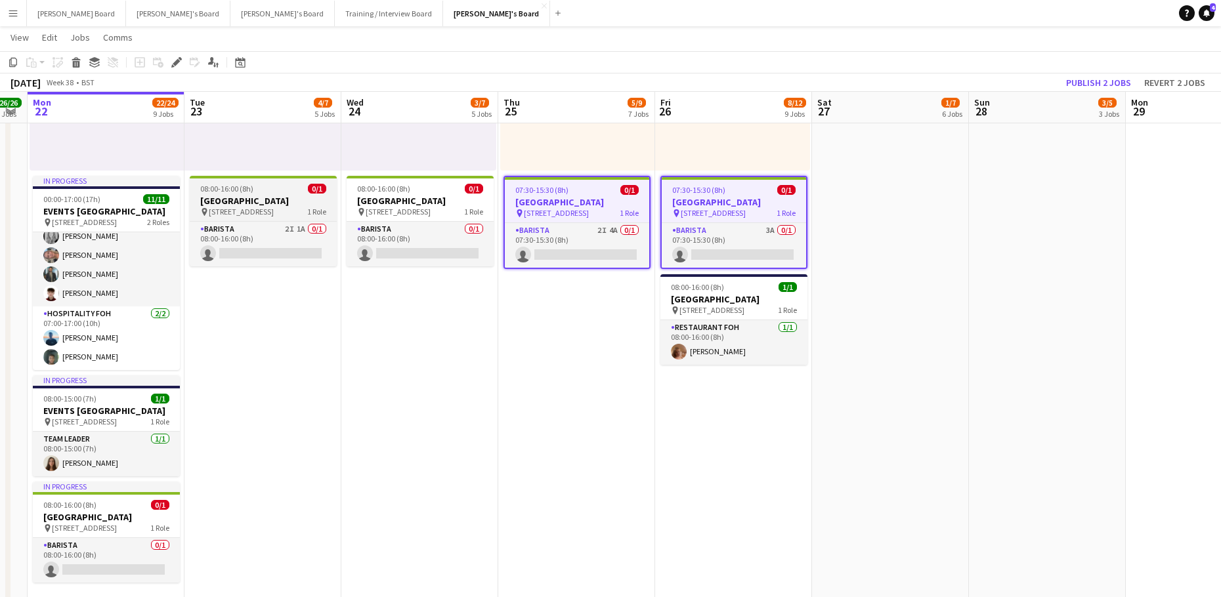
drag, startPoint x: 411, startPoint y: 205, endPoint x: 281, endPoint y: 203, distance: 130.0
click at [410, 205] on h3 "[GEOGRAPHIC_DATA]" at bounding box center [420, 201] width 147 height 12
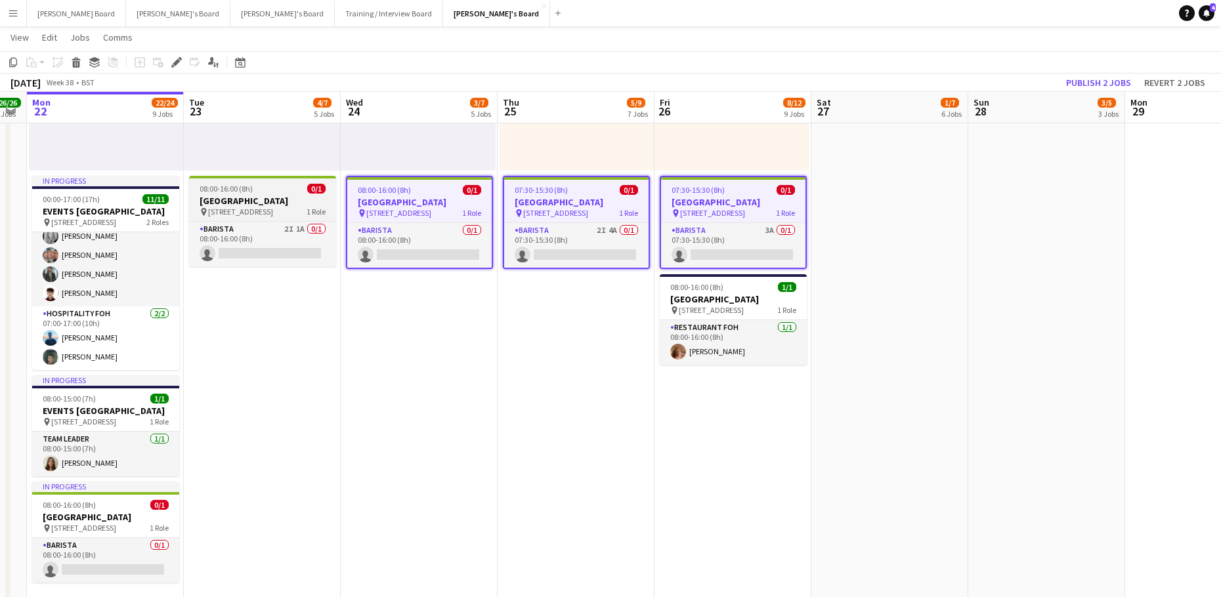
click at [241, 203] on h3 "[GEOGRAPHIC_DATA]" at bounding box center [262, 201] width 147 height 12
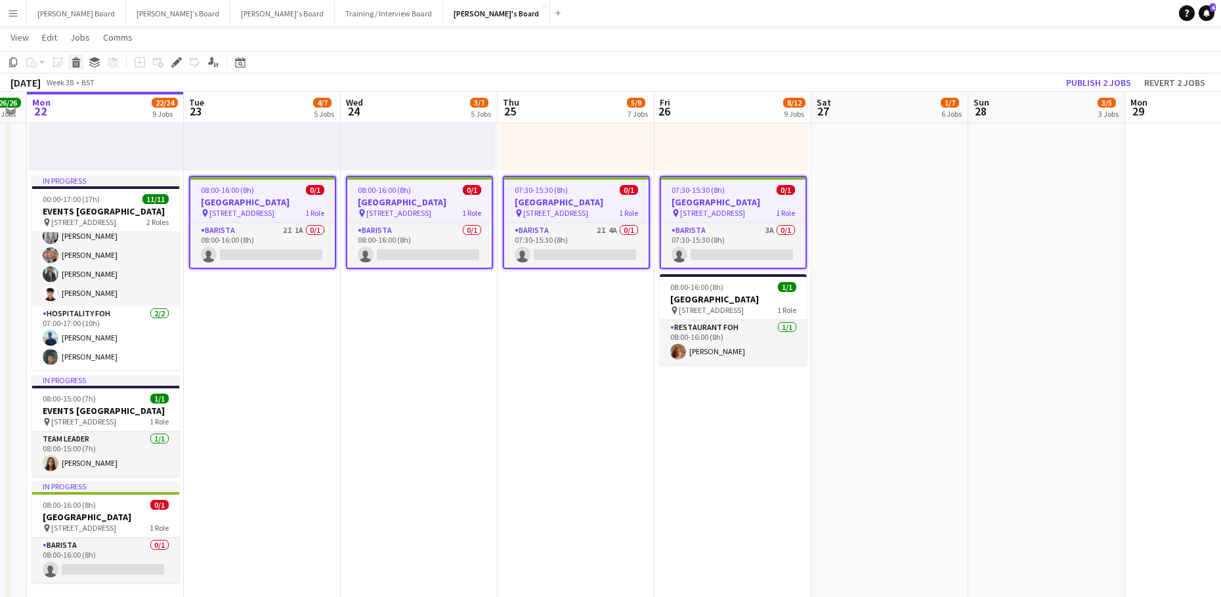
click at [77, 62] on icon at bounding box center [76, 64] width 7 height 7
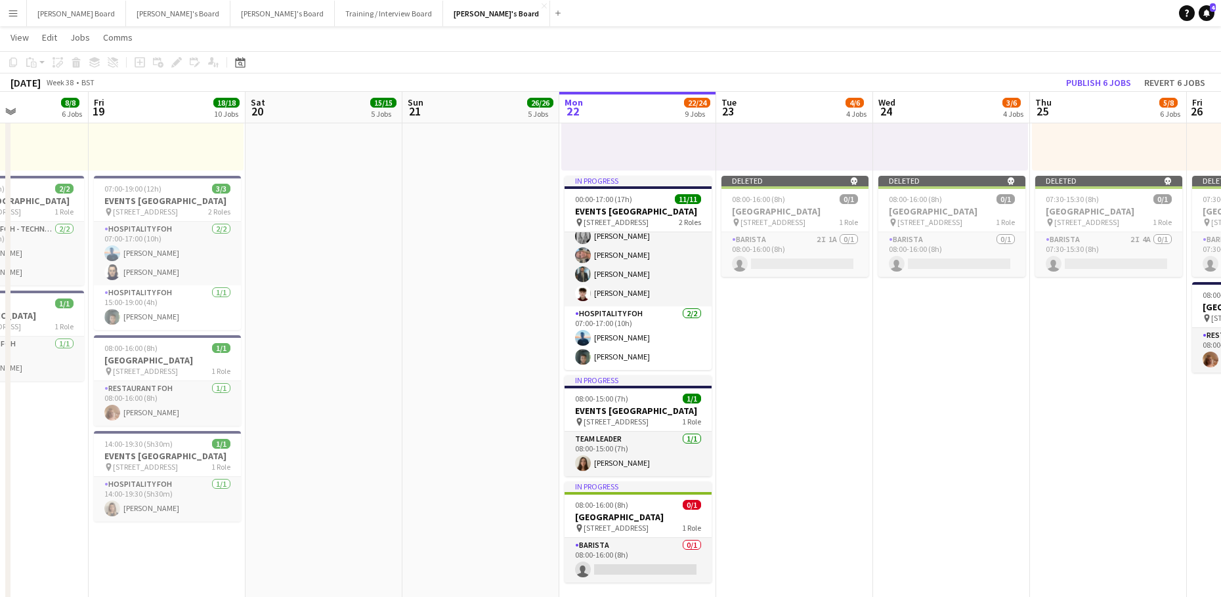
scroll to position [0, 287]
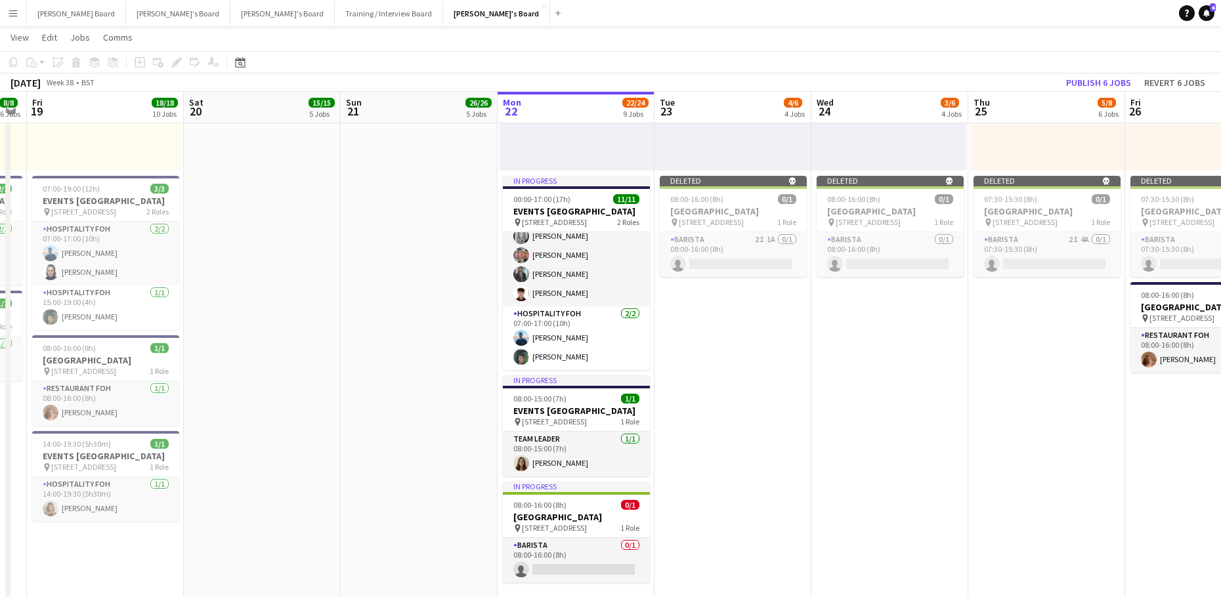
drag, startPoint x: 585, startPoint y: 406, endPoint x: 719, endPoint y: 406, distance: 133.9
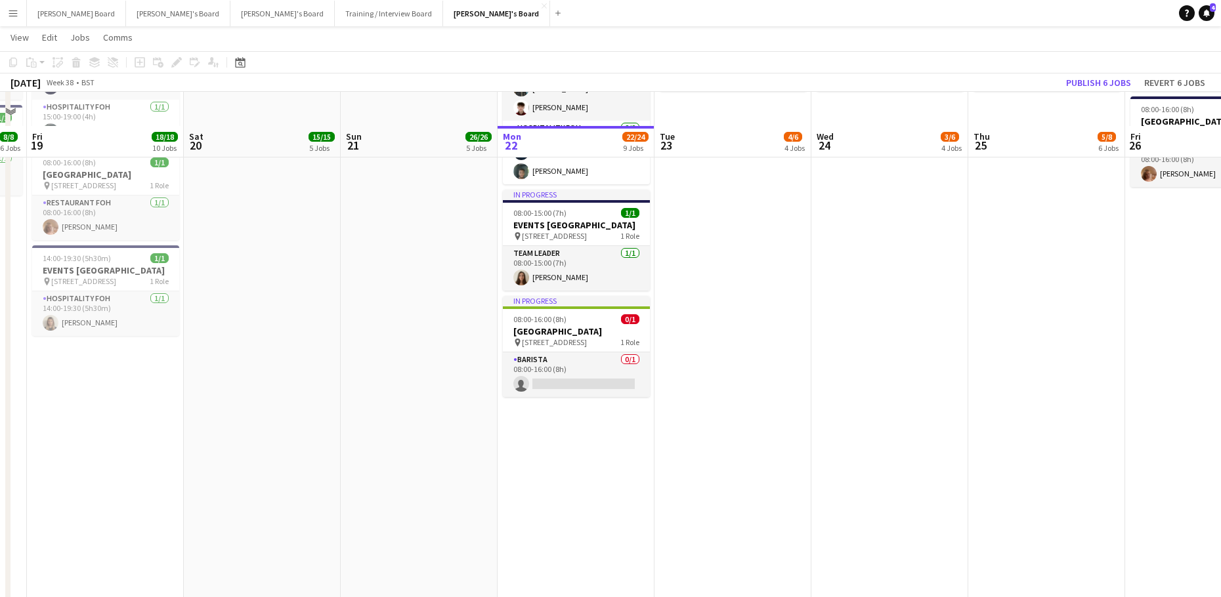
scroll to position [1408, 0]
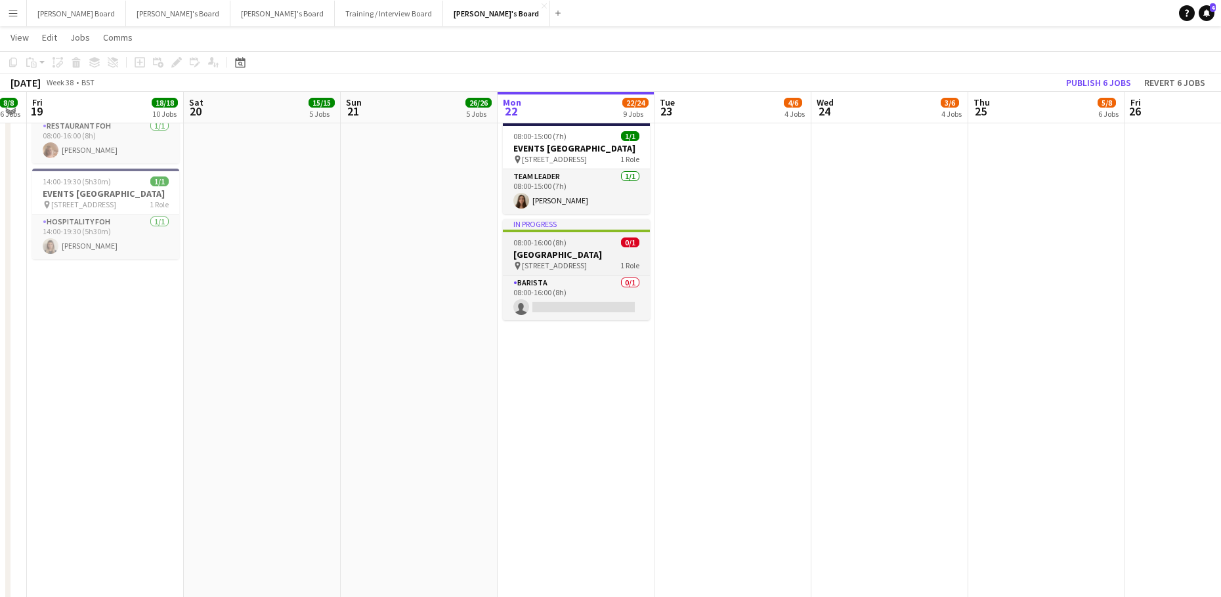
click at [544, 247] on app-job-card "In progress 08:00-16:00 (8h) 0/1 [GEOGRAPHIC_DATA] pin Woking, GU21 4YH 1 Role …" at bounding box center [576, 269] width 147 height 101
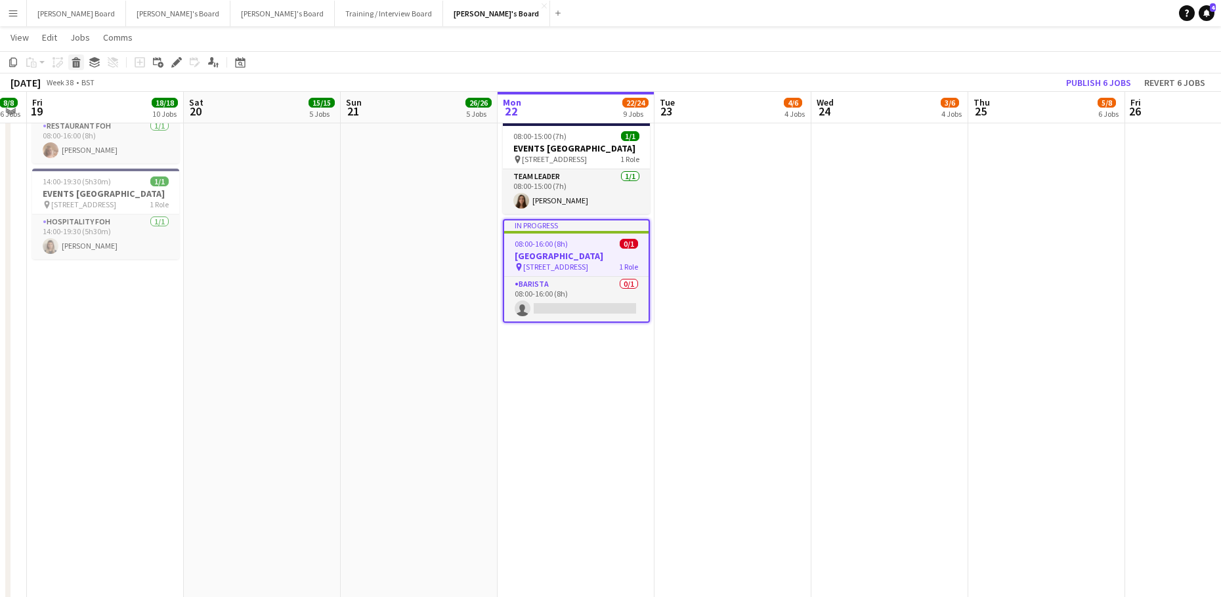
click at [77, 61] on icon at bounding box center [76, 64] width 7 height 7
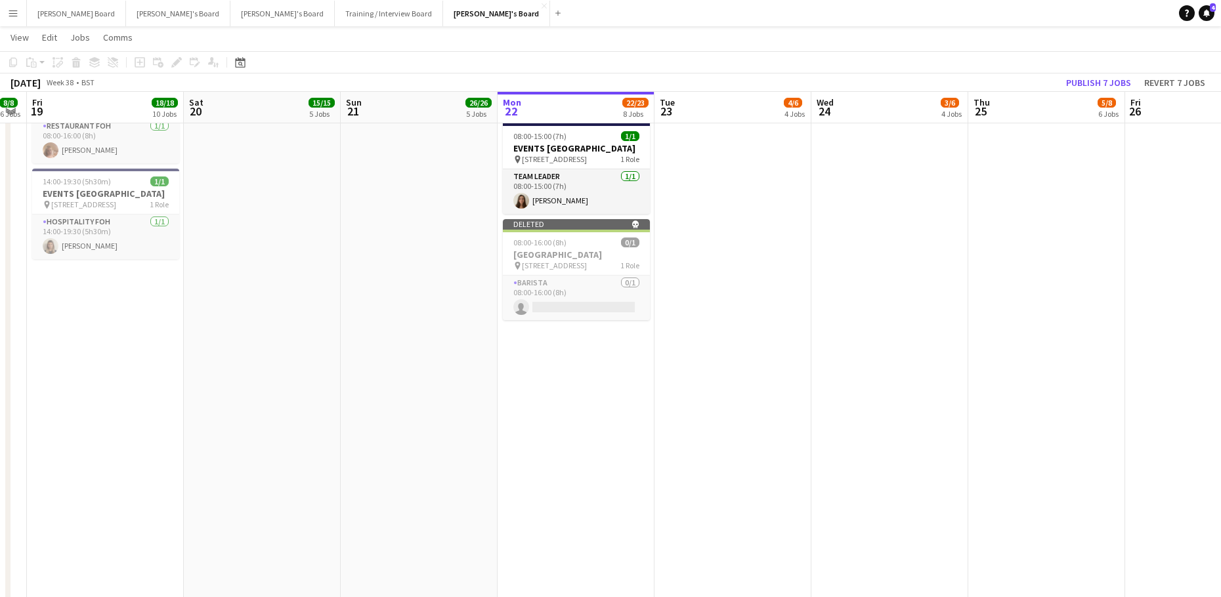
click at [1111, 73] on app-toolbar "Copy Paste Paste Ctrl+V Paste with crew Ctrl+Shift+V Paste linked Job [GEOGRAPH…" at bounding box center [610, 62] width 1221 height 22
click at [1107, 84] on button "Publish 7 jobs" at bounding box center [1098, 82] width 75 height 17
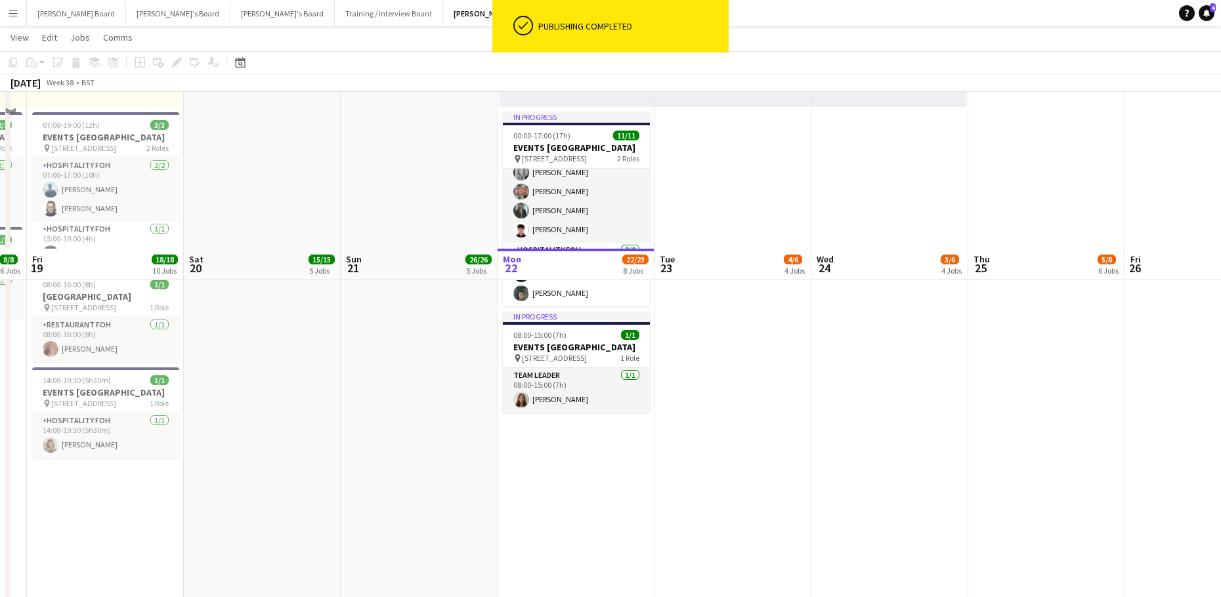
scroll to position [883, 0]
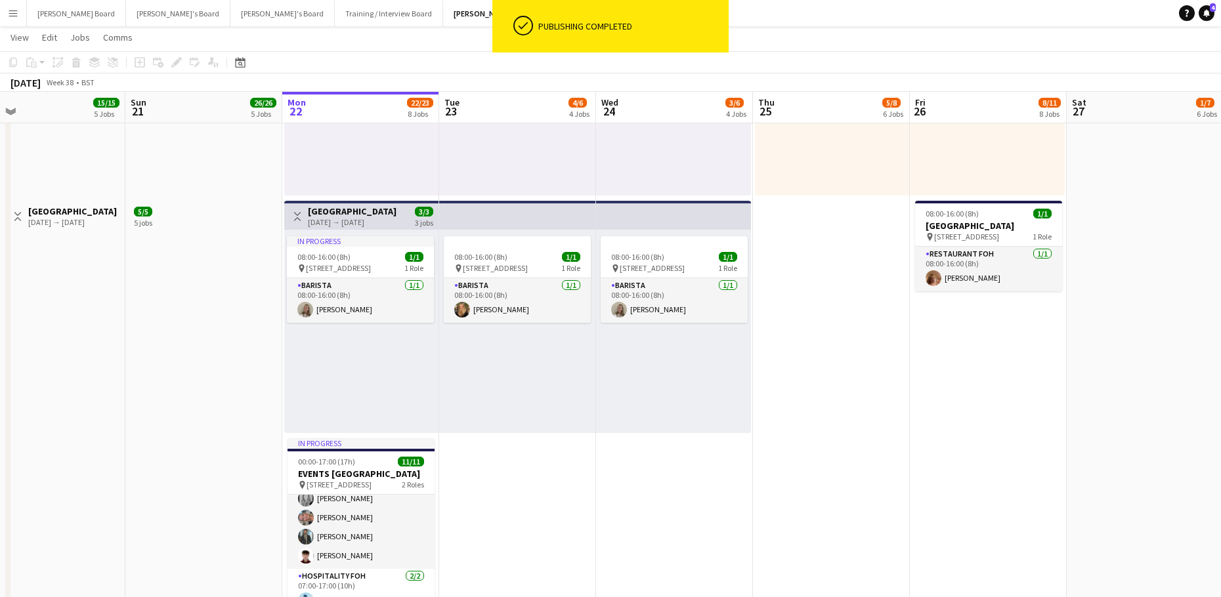
drag, startPoint x: 982, startPoint y: 404, endPoint x: 369, endPoint y: 421, distance: 613.4
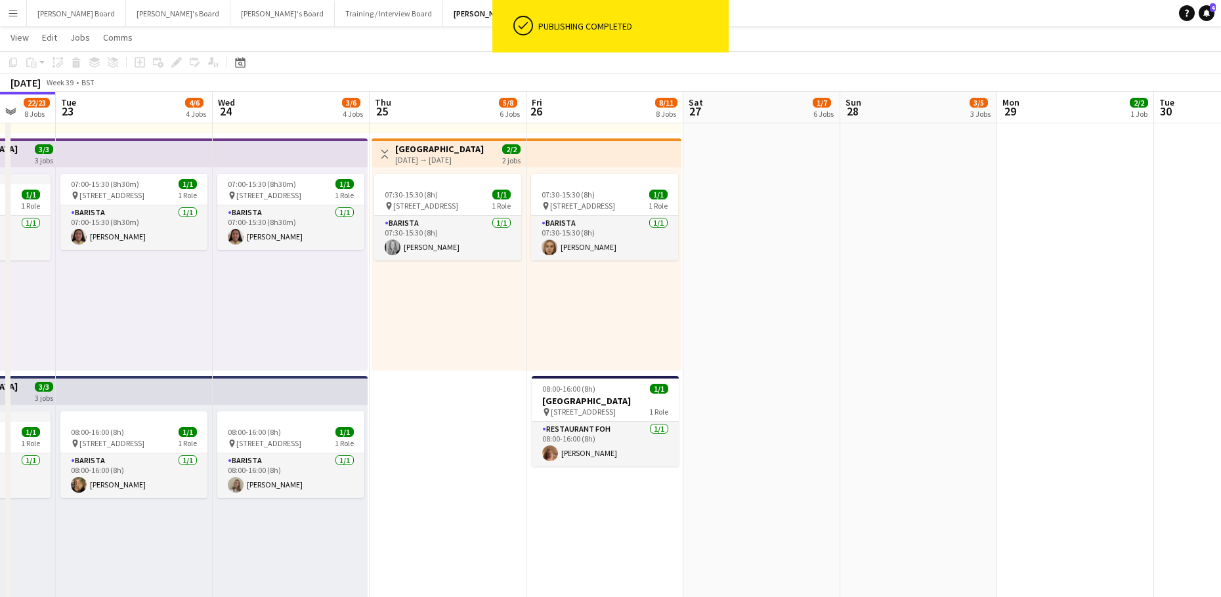
scroll to position [0, 393]
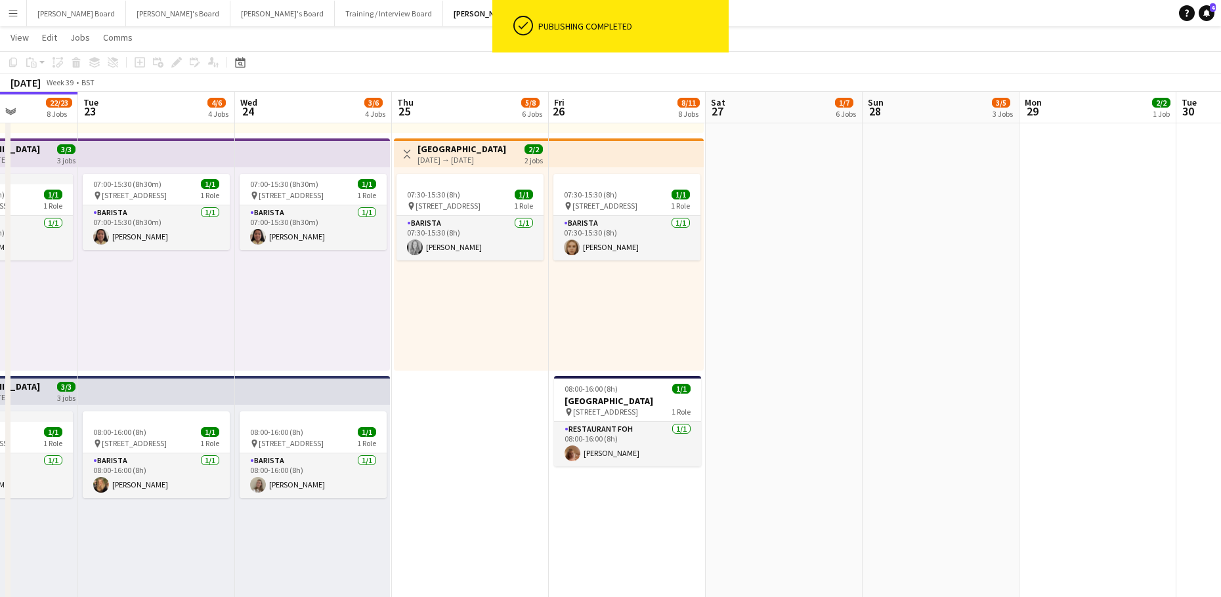
drag, startPoint x: 481, startPoint y: 473, endPoint x: 660, endPoint y: 473, distance: 179.2
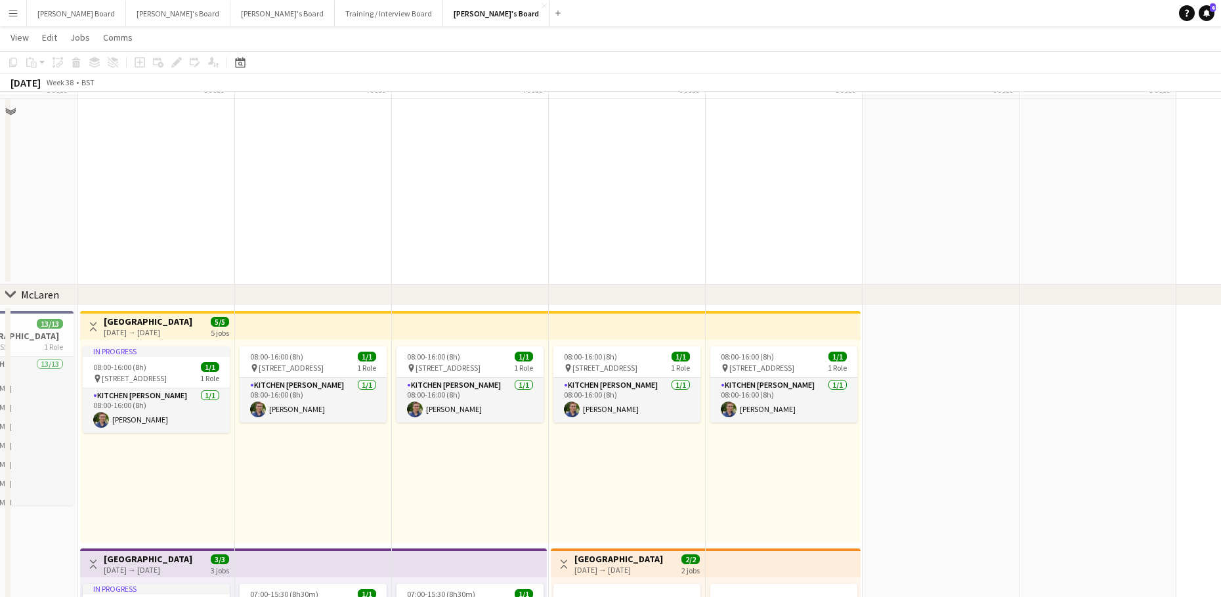
scroll to position [270, 0]
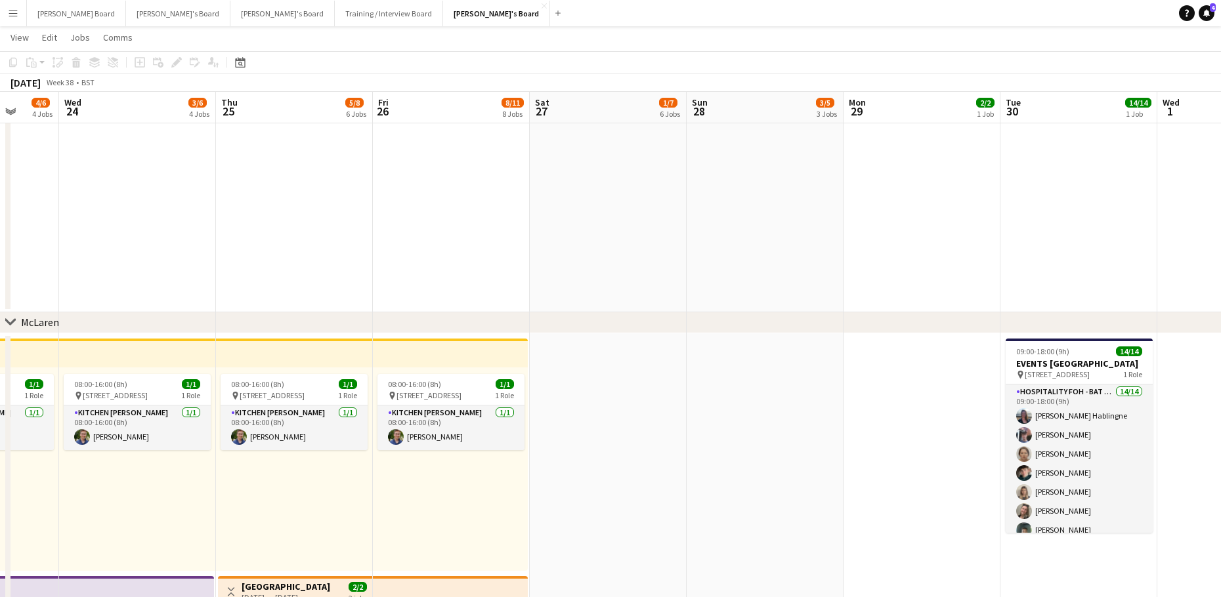
drag, startPoint x: 873, startPoint y: 381, endPoint x: 282, endPoint y: 385, distance: 591.5
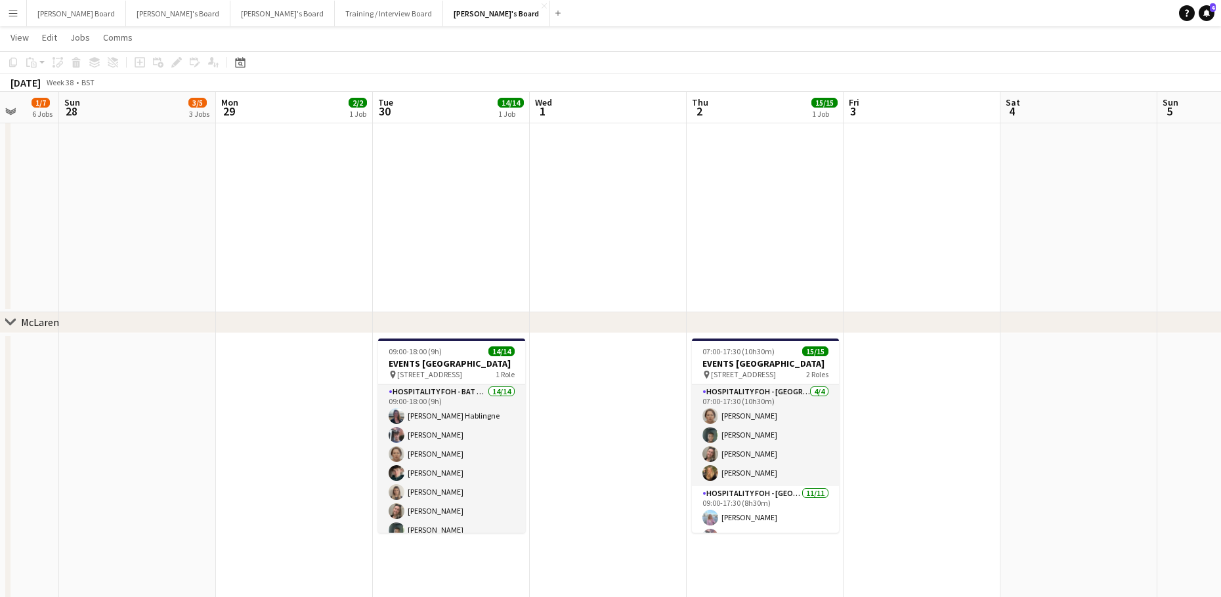
scroll to position [0, 502]
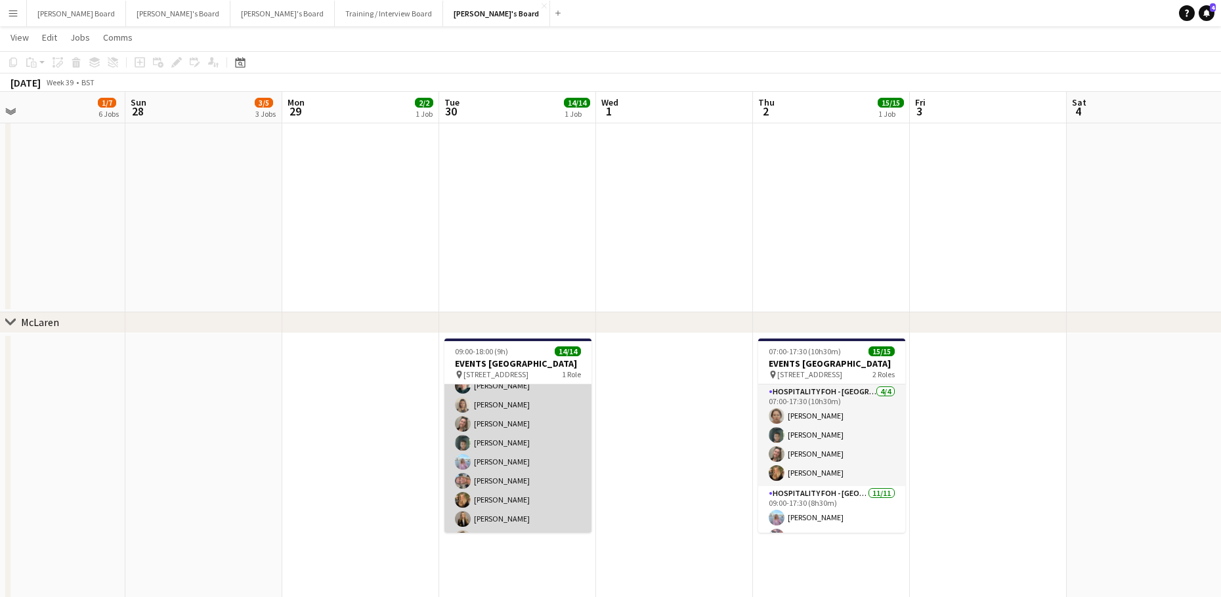
click at [547, 454] on app-card-role "Hospitality FOH - BAT TLC 14/14 09:00-18:00 (9h) [PERSON_NAME] Hablingne [PERSO…" at bounding box center [517, 443] width 147 height 292
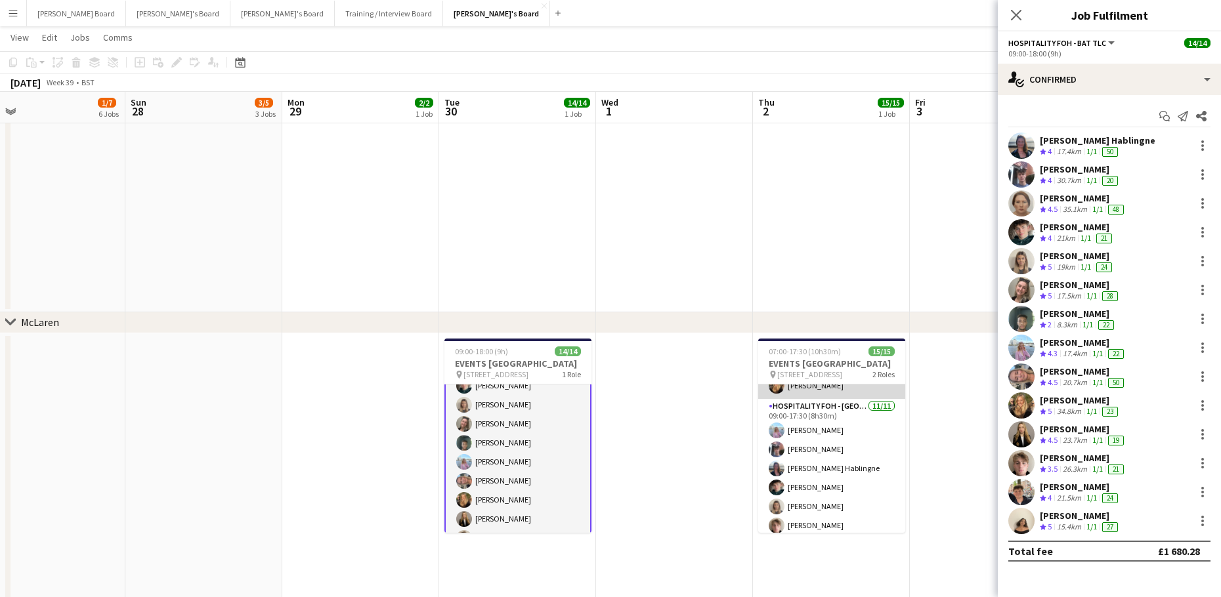
scroll to position [0, 0]
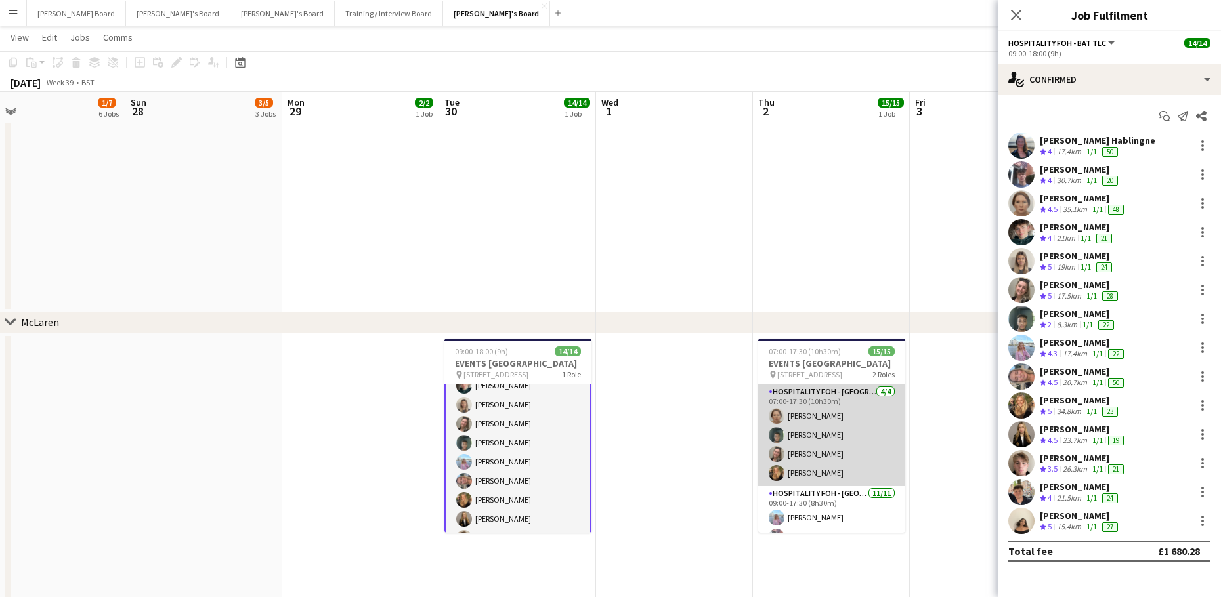
click at [847, 458] on app-card-role "Hospitality FOH - [PERSON_NAME] [DATE] 07:00-17:30 (10h30m) [PERSON_NAME] [PERS…" at bounding box center [831, 436] width 147 height 102
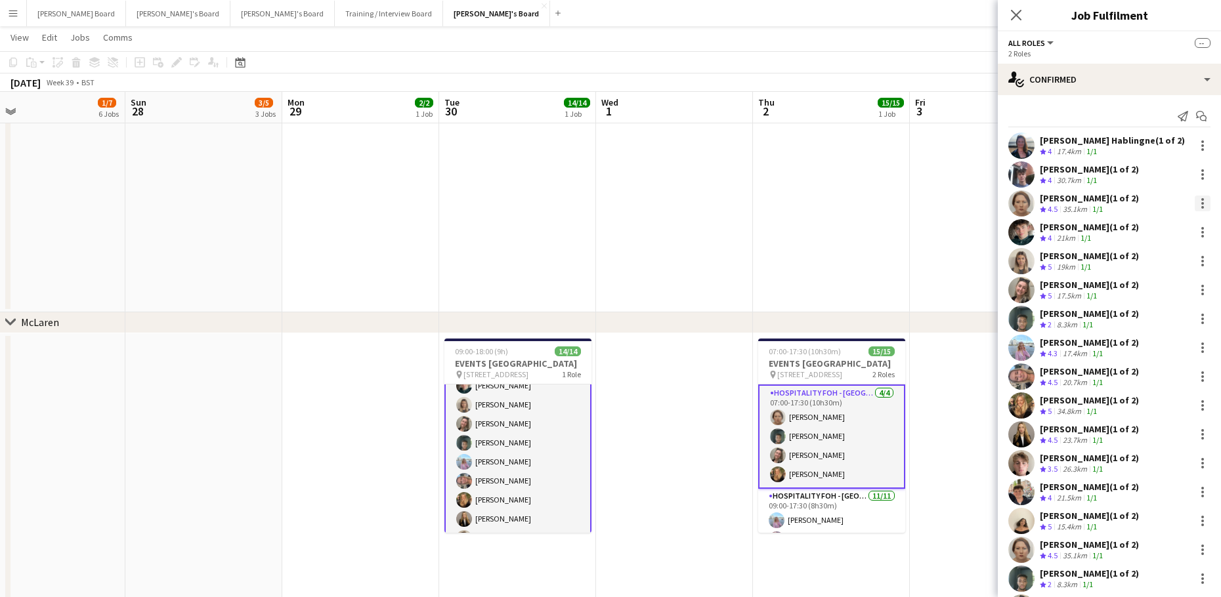
click at [1197, 202] on div at bounding box center [1203, 204] width 16 height 16
click at [1149, 325] on span "Remove" at bounding box center [1149, 322] width 81 height 12
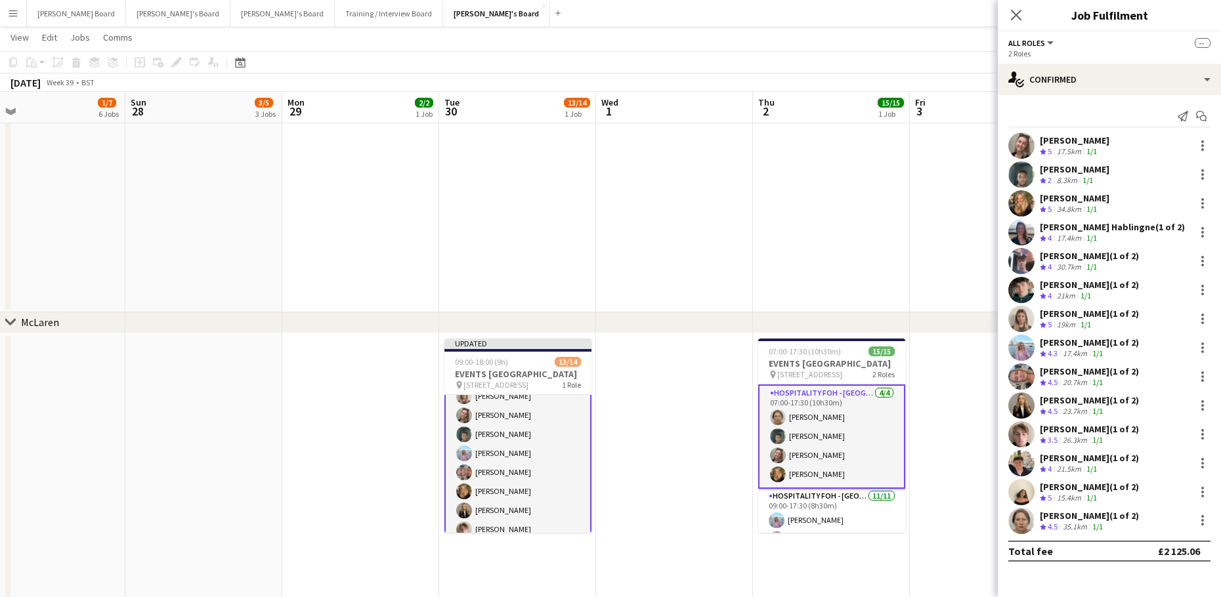
click at [839, 246] on app-date-cell at bounding box center [831, 94] width 157 height 435
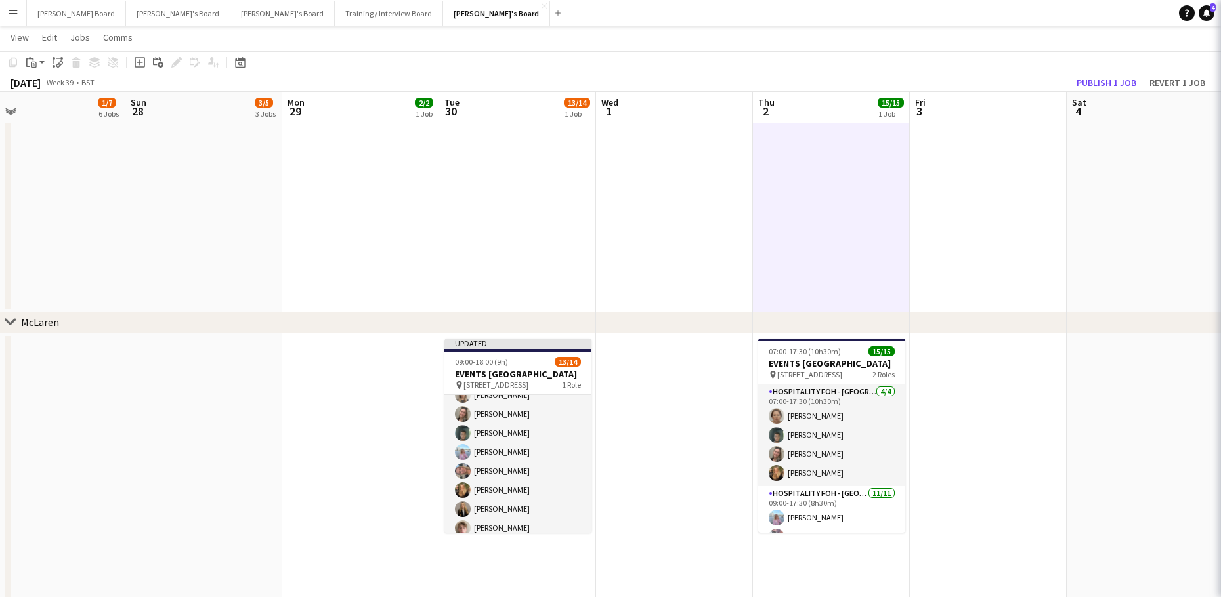
scroll to position [87, 0]
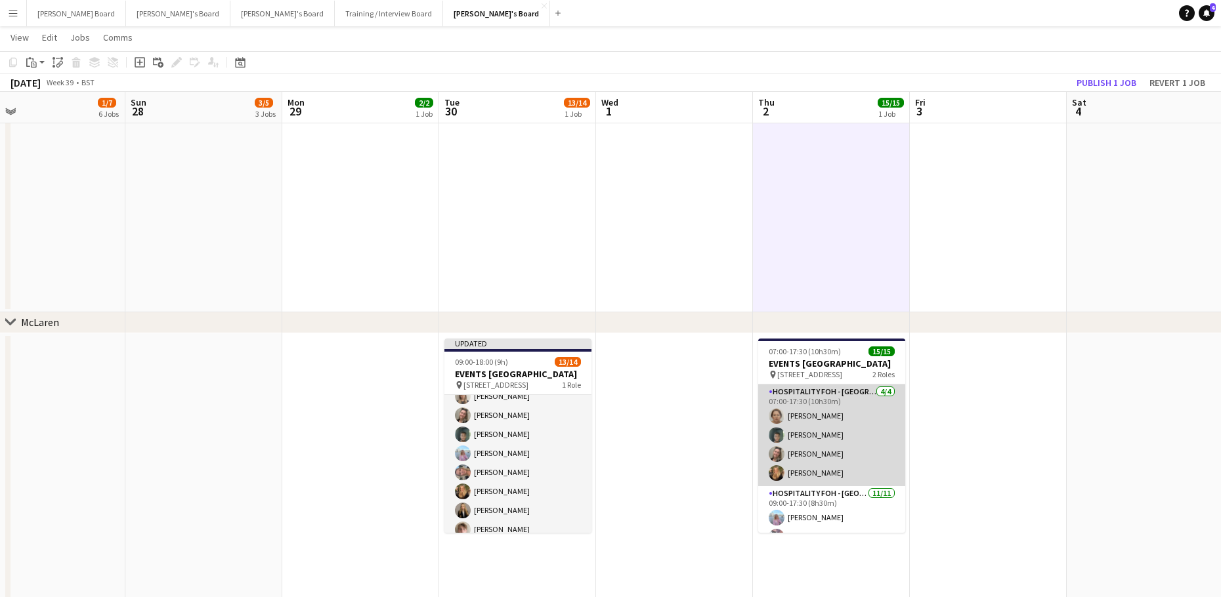
click at [854, 475] on app-card-role "Hospitality FOH - [PERSON_NAME] [DATE] 07:00-17:30 (10h30m) [PERSON_NAME] [PERS…" at bounding box center [831, 436] width 147 height 102
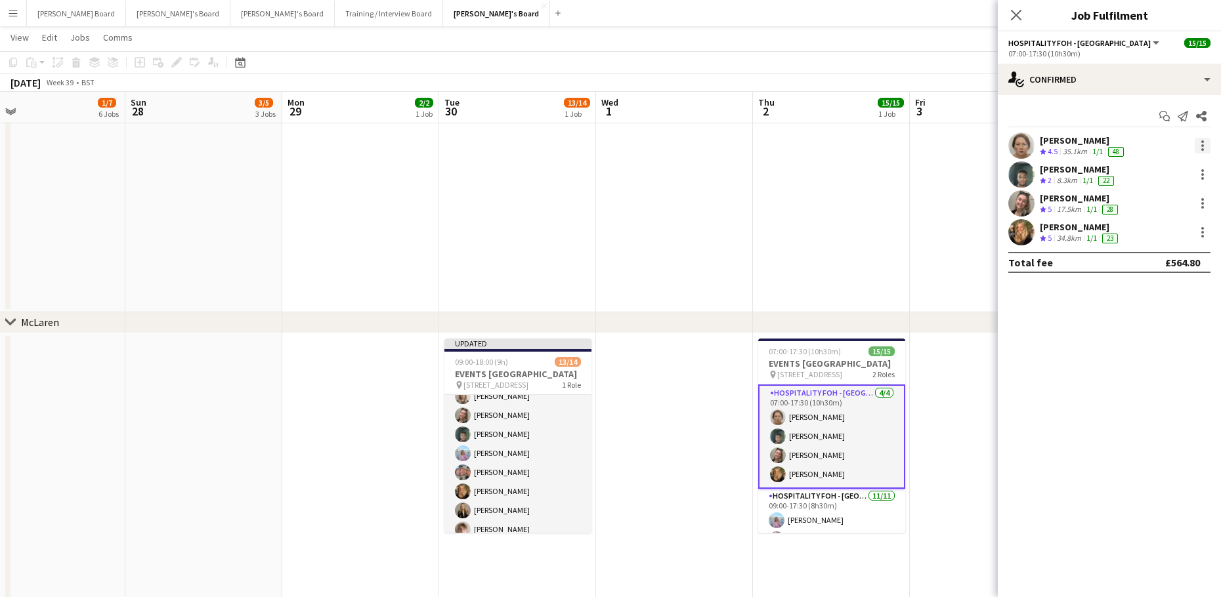
click at [1202, 147] on div at bounding box center [1202, 145] width 3 height 3
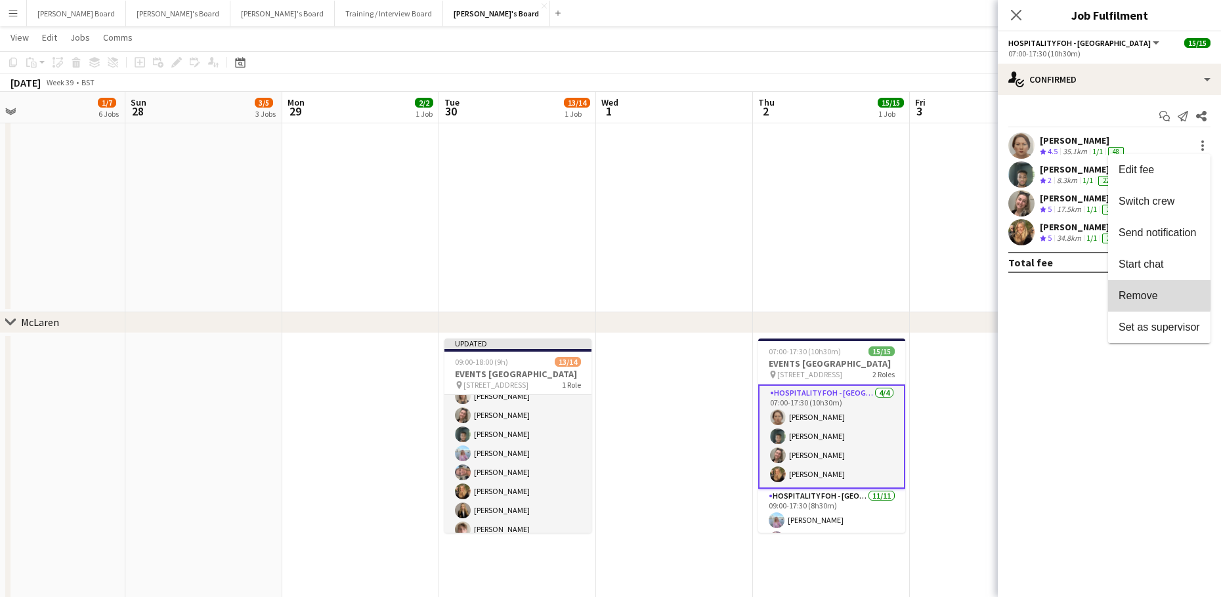
click at [1155, 295] on span "Remove" at bounding box center [1138, 295] width 39 height 11
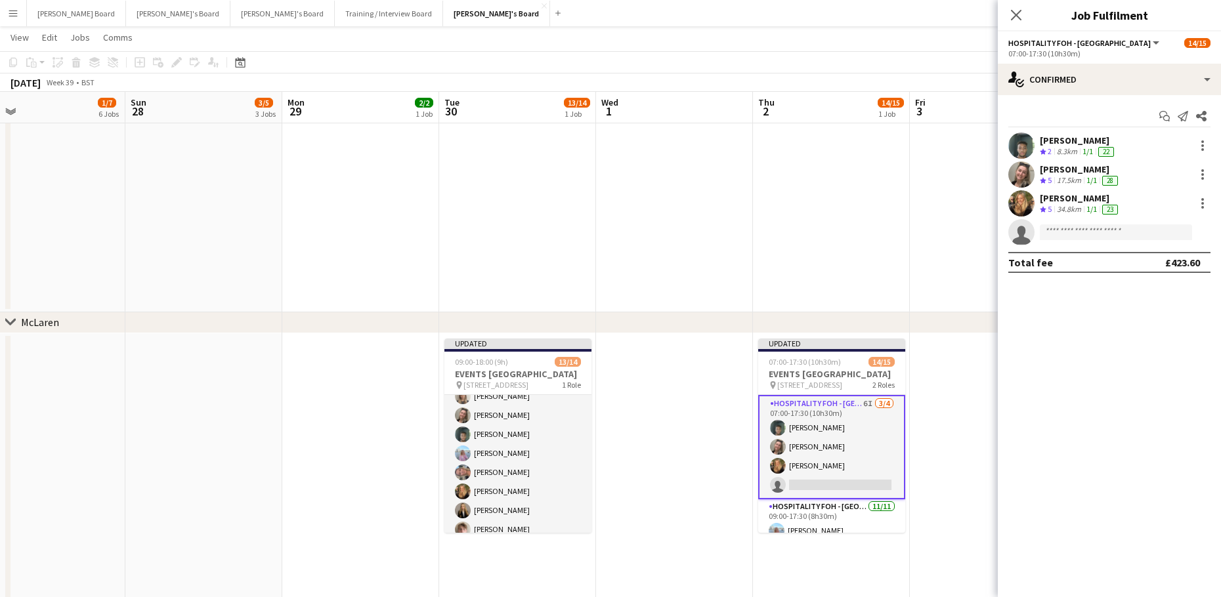
click at [845, 228] on app-date-cell at bounding box center [831, 94] width 157 height 435
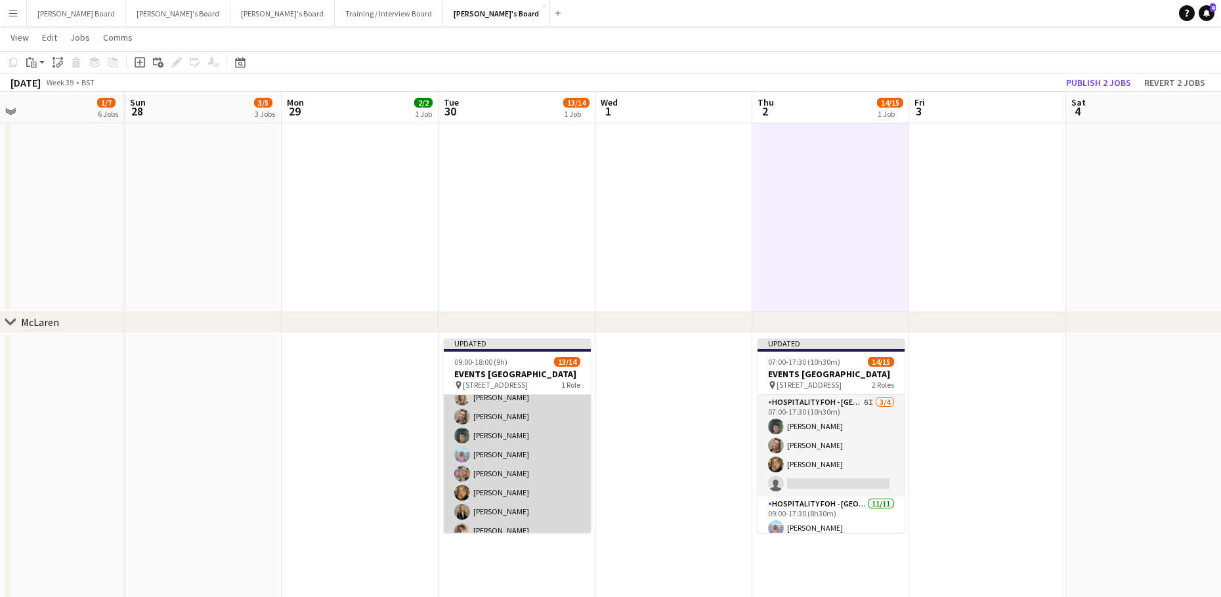
scroll to position [0, 0]
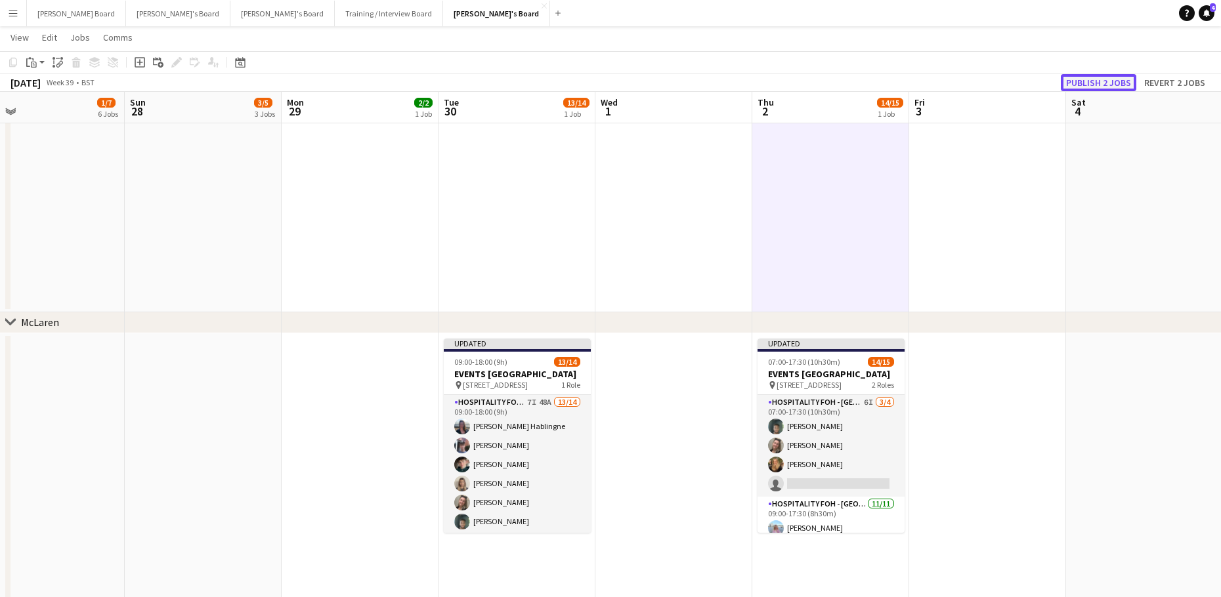
click at [1098, 83] on button "Publish 2 jobs" at bounding box center [1098, 82] width 75 height 17
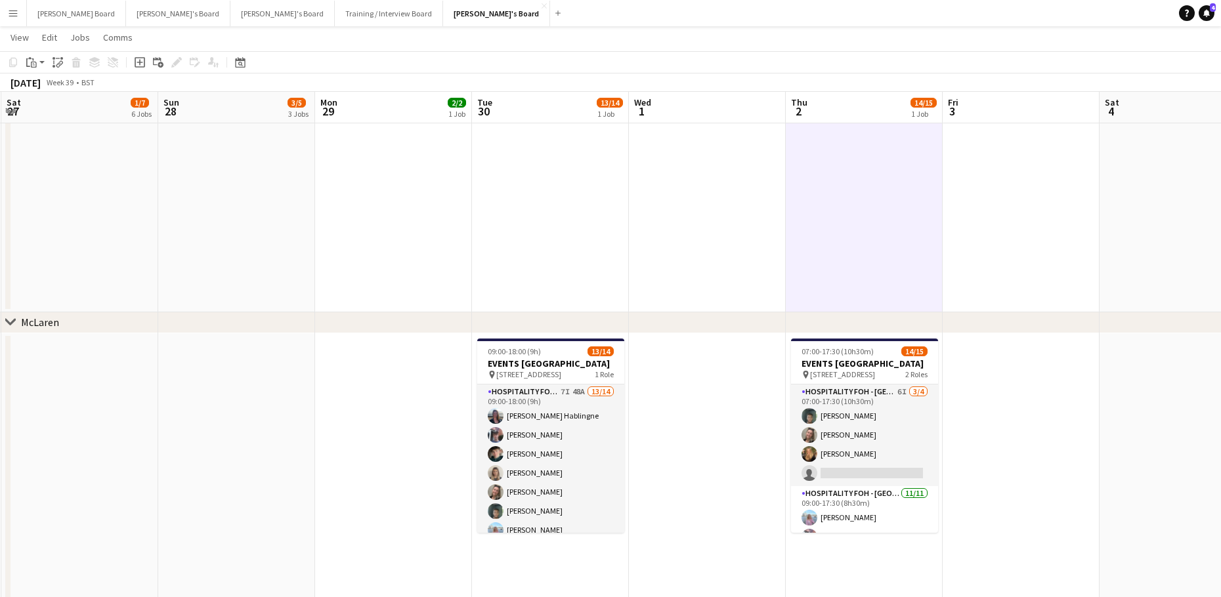
scroll to position [0, 400]
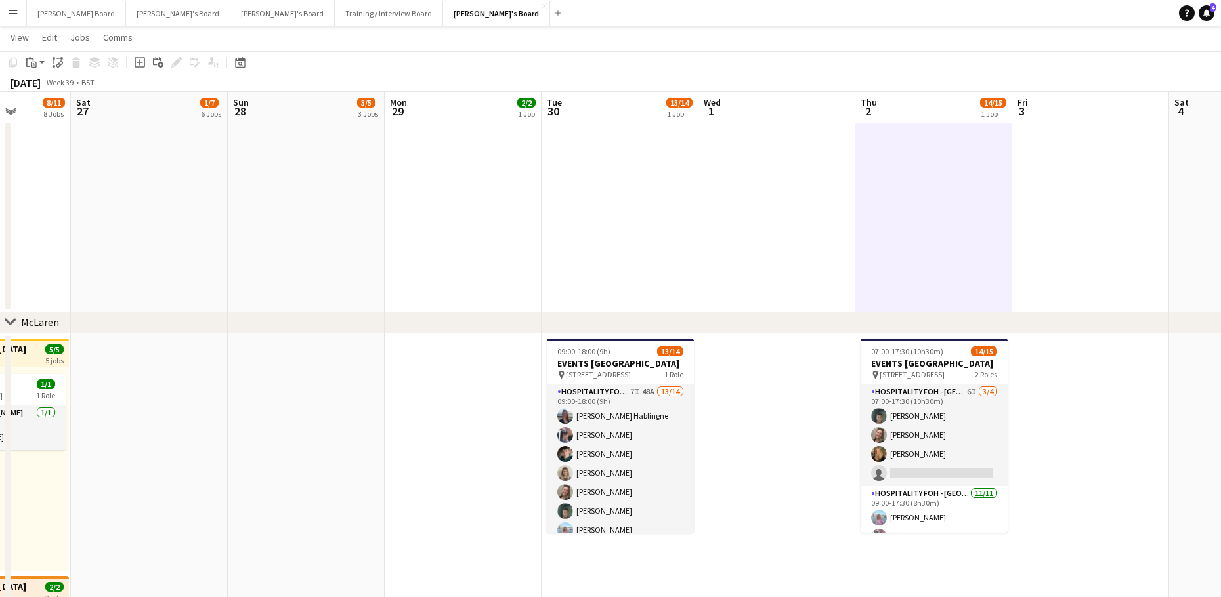
drag, startPoint x: 327, startPoint y: 239, endPoint x: 408, endPoint y: 242, distance: 81.4
click at [443, 14] on button "[PERSON_NAME]'s Board Close" at bounding box center [496, 14] width 107 height 26
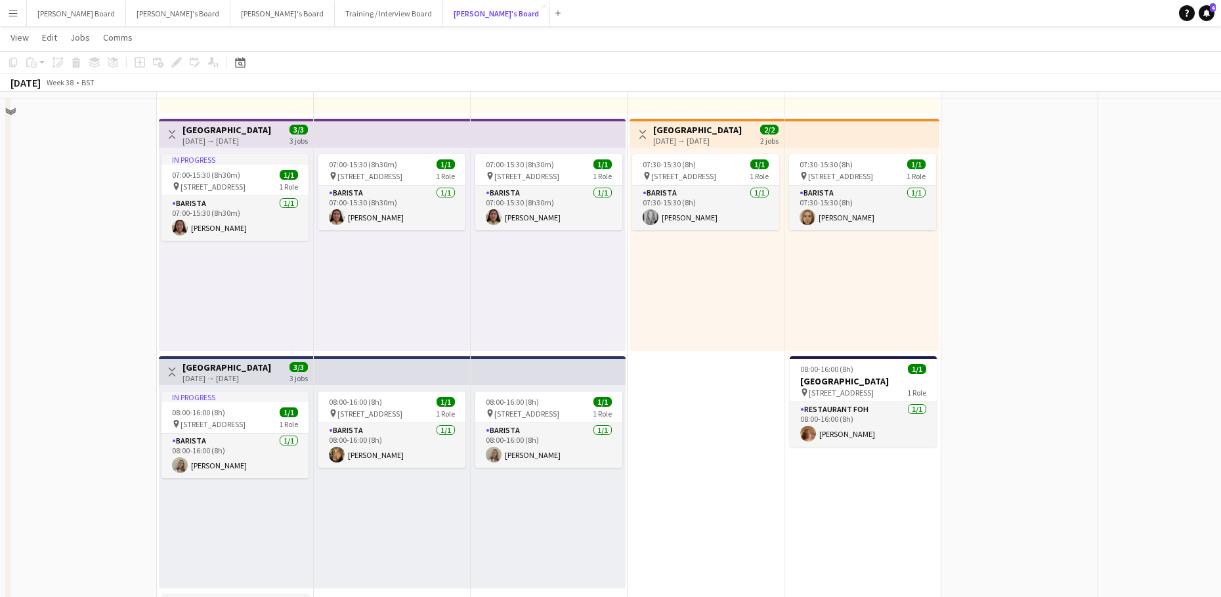
scroll to position [612, 0]
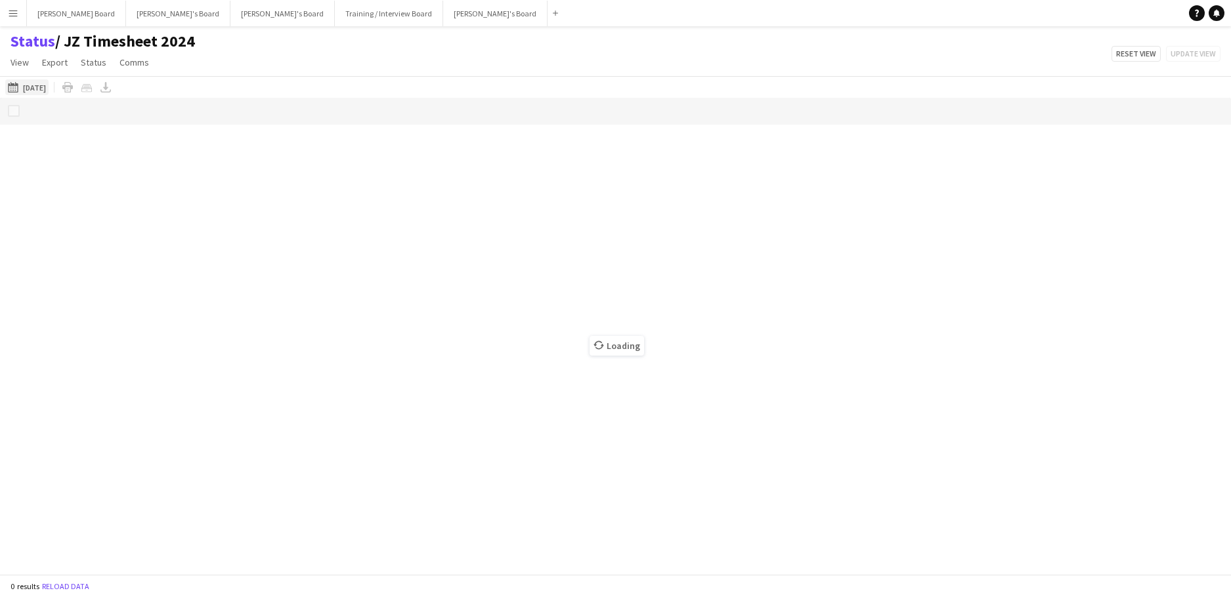
click at [49, 89] on button "[DATE] to [DATE] [DATE]" at bounding box center [26, 87] width 43 height 16
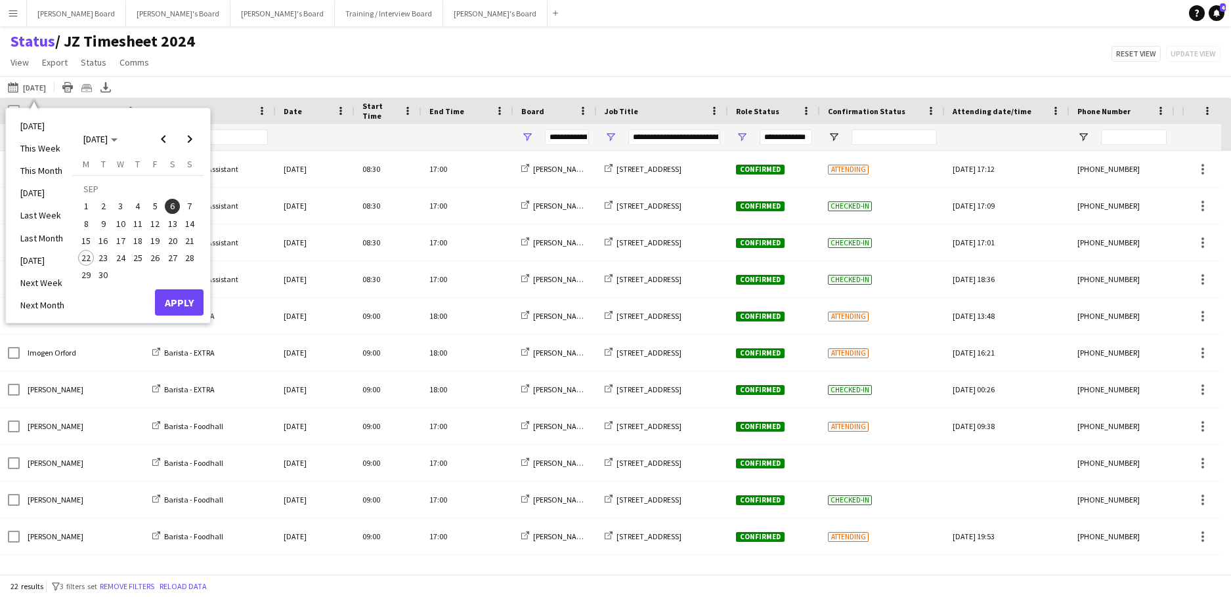
click at [85, 256] on span "22" at bounding box center [86, 258] width 16 height 16
click at [184, 254] on span "28" at bounding box center [190, 258] width 16 height 16
click at [175, 295] on button "Apply" at bounding box center [179, 302] width 49 height 26
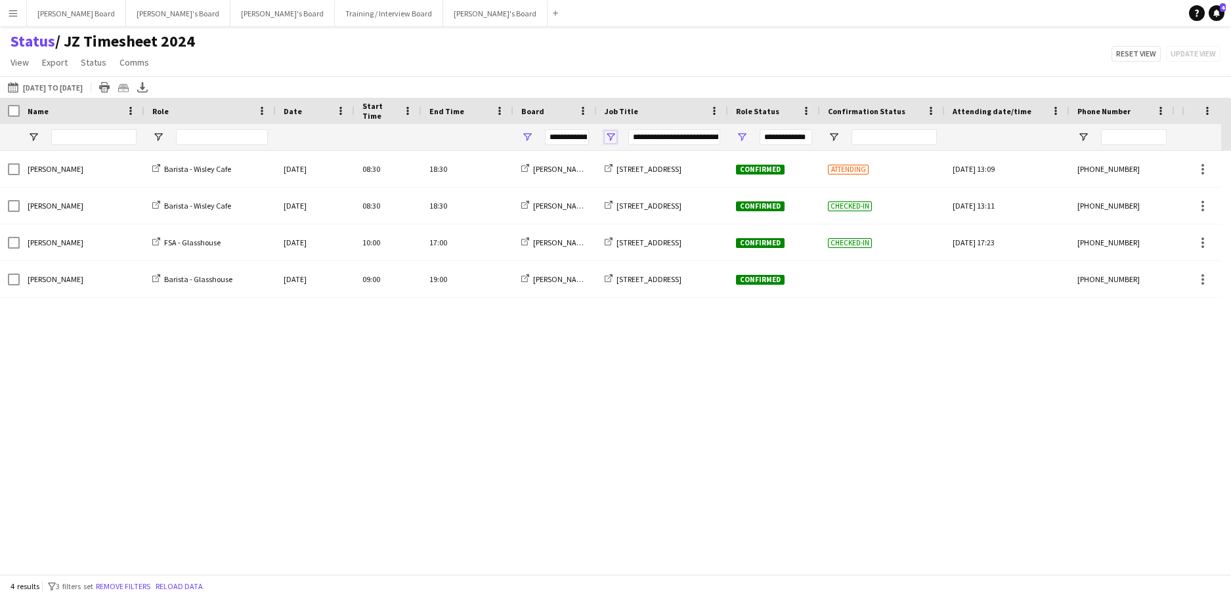
click at [612, 135] on span "Open Filter Menu" at bounding box center [611, 137] width 12 height 12
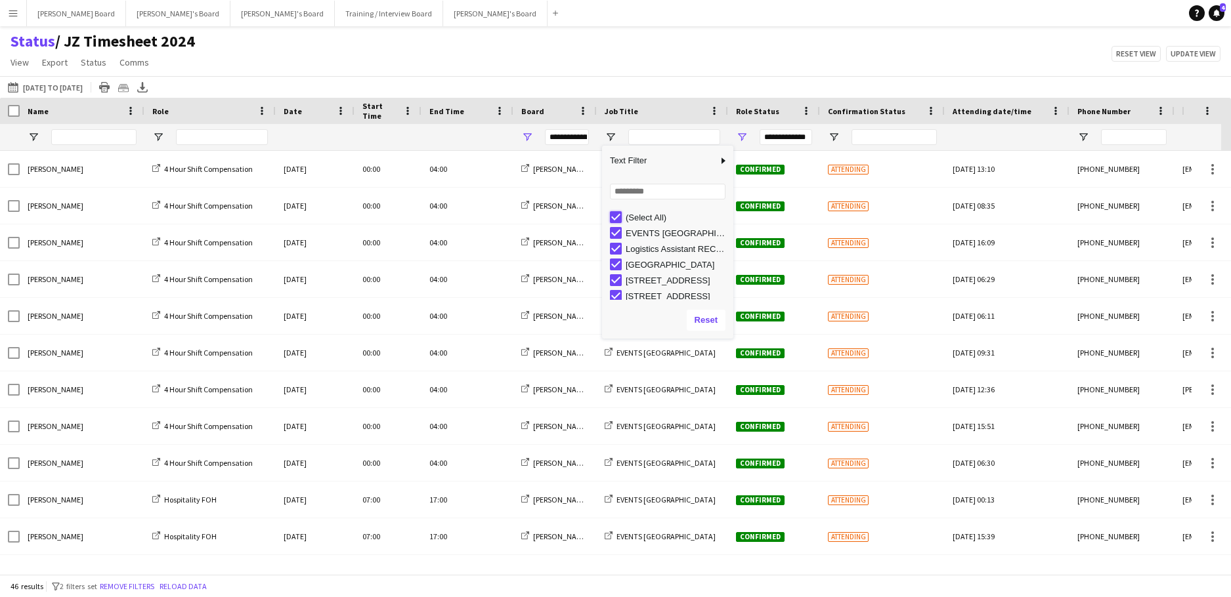
type input "***"
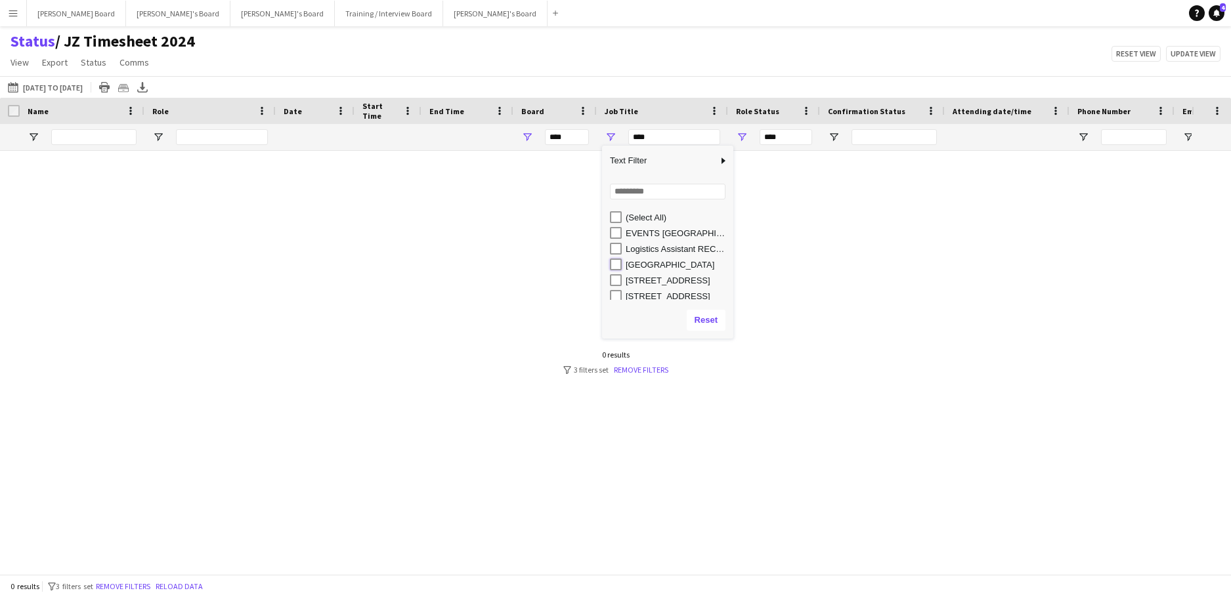
type input "**********"
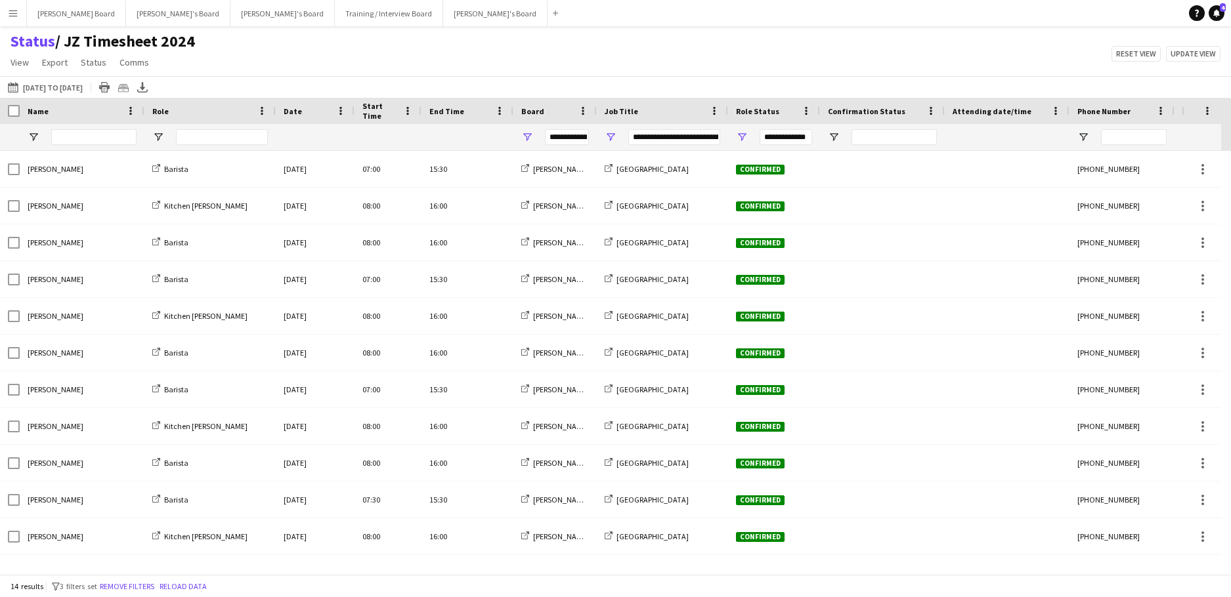
drag, startPoint x: 530, startPoint y: 59, endPoint x: 354, endPoint y: 60, distance: 175.9
click at [528, 59] on div "Status / JZ Timesheet 2024 View Views Default view Airshow Accreditation Airsho…" at bounding box center [615, 54] width 1231 height 45
click at [160, 137] on span "Open Filter Menu" at bounding box center [158, 137] width 12 height 12
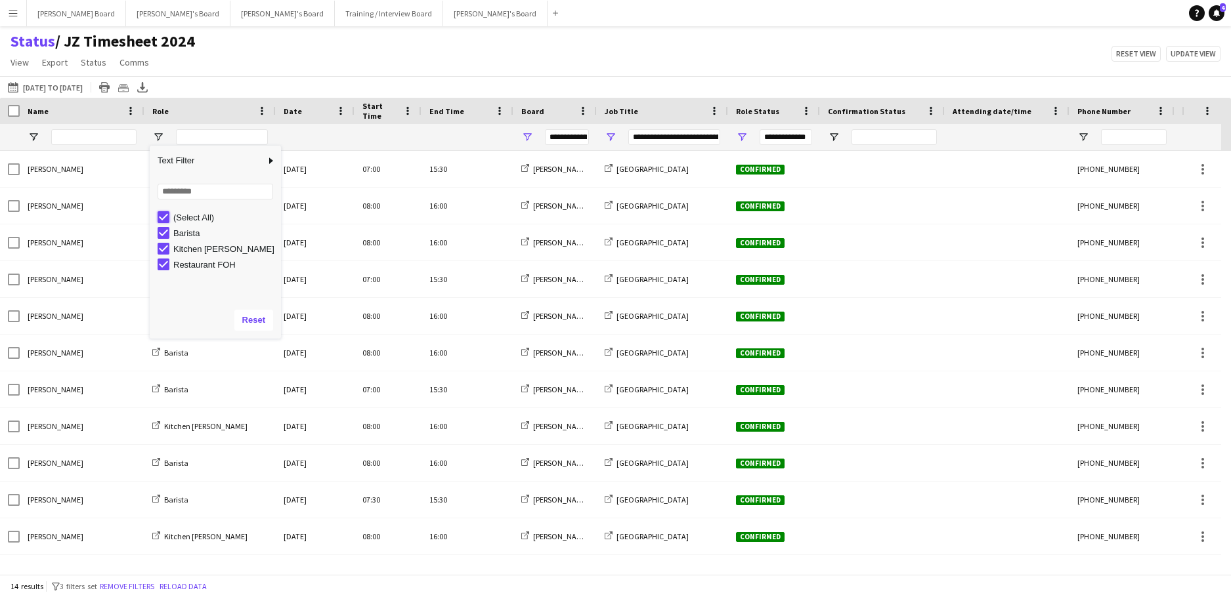
type input "***"
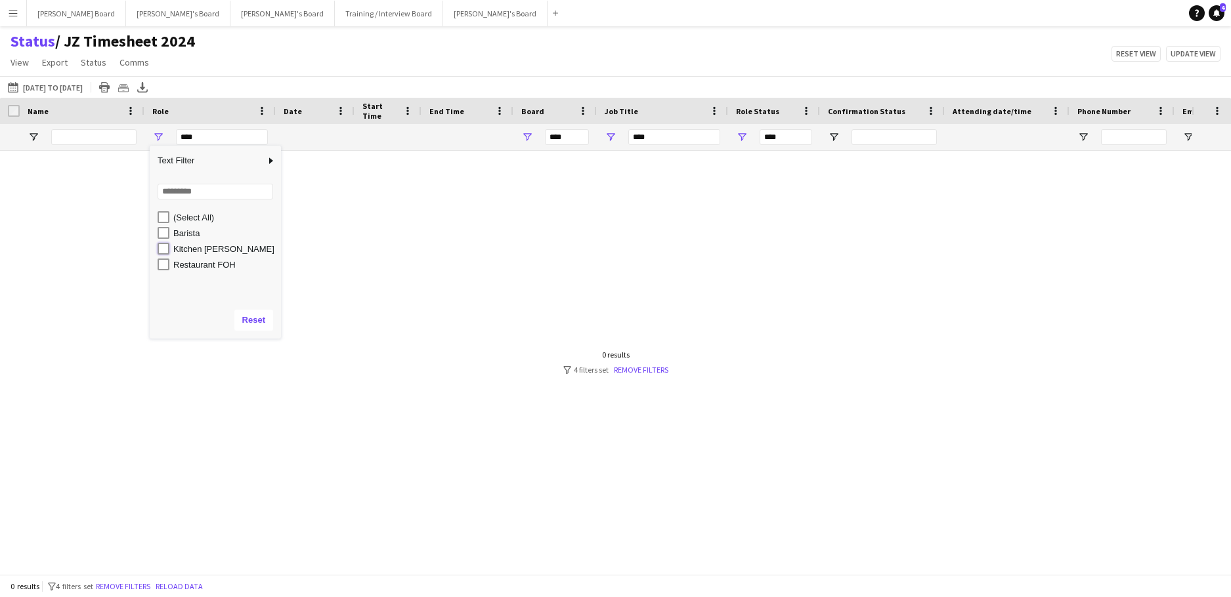
type input "**********"
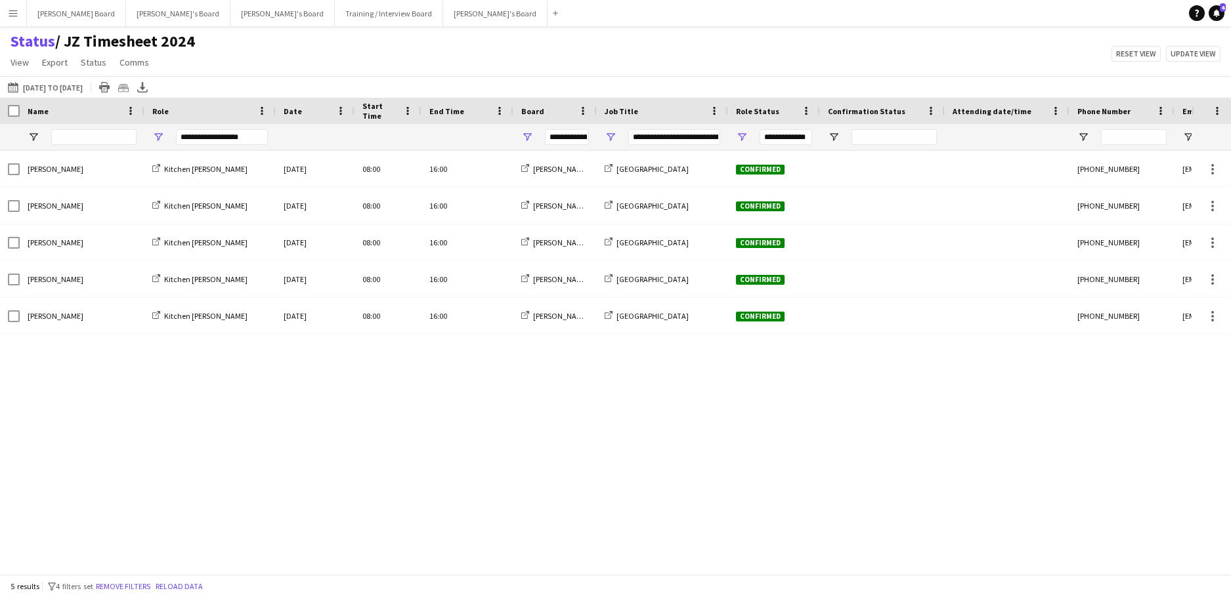
drag, startPoint x: 514, startPoint y: 422, endPoint x: 519, endPoint y: 412, distance: 10.9
click at [518, 421] on div "Joseph Day Kitchen Porter Mon, 22 Sep 2025 08:00 16:00 Jakub's Board McLaren Te…" at bounding box center [595, 358] width 1191 height 414
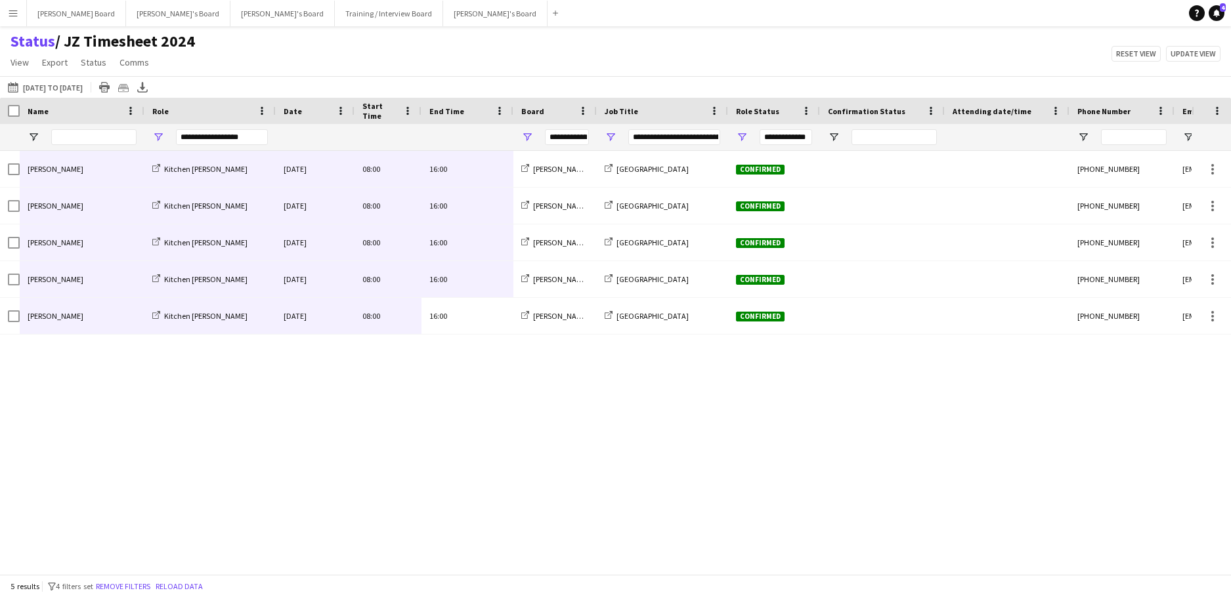
drag, startPoint x: 471, startPoint y: 329, endPoint x: 62, endPoint y: 167, distance: 439.7
click at [62, 167] on div "Joseph Day Kitchen Porter Mon, 22 Sep 2025 08:00 16:00 Jakub's Board McLaren Te…" at bounding box center [653, 243] width 1306 height 184
